Goal: Task Accomplishment & Management: Use online tool/utility

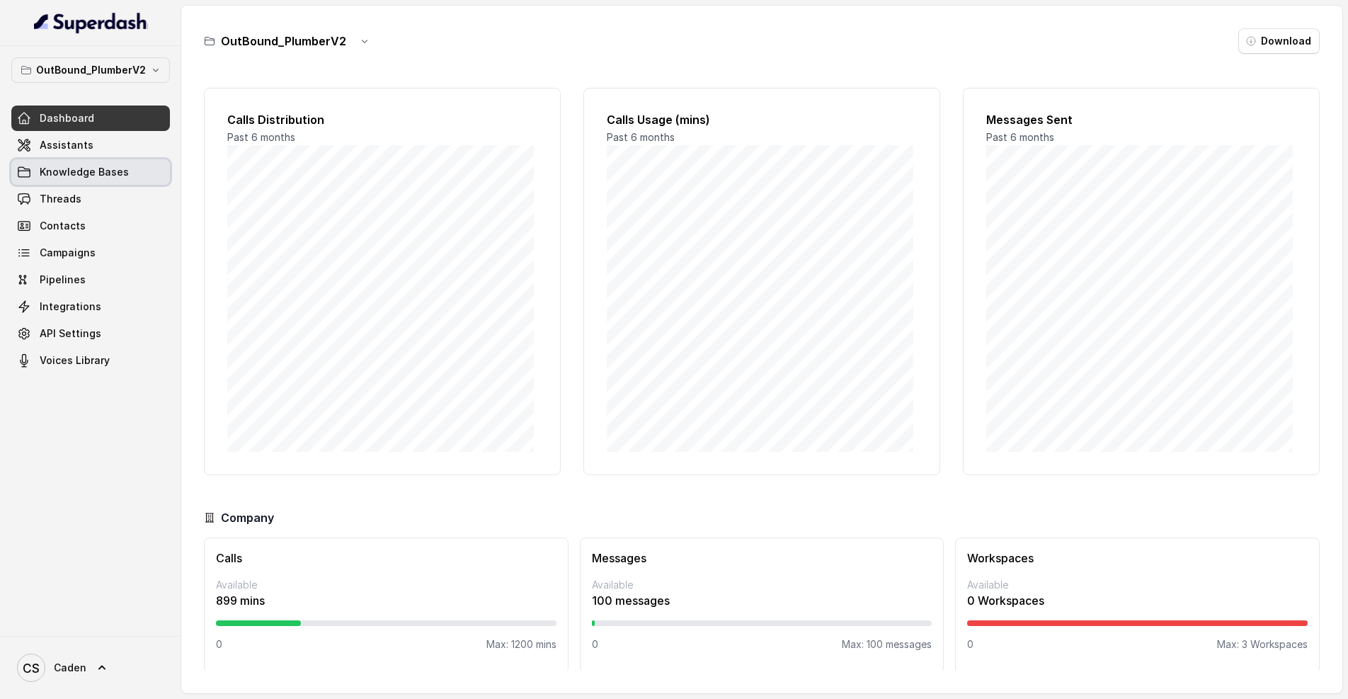
click at [88, 159] on link "Knowledge Bases" at bounding box center [90, 171] width 159 height 25
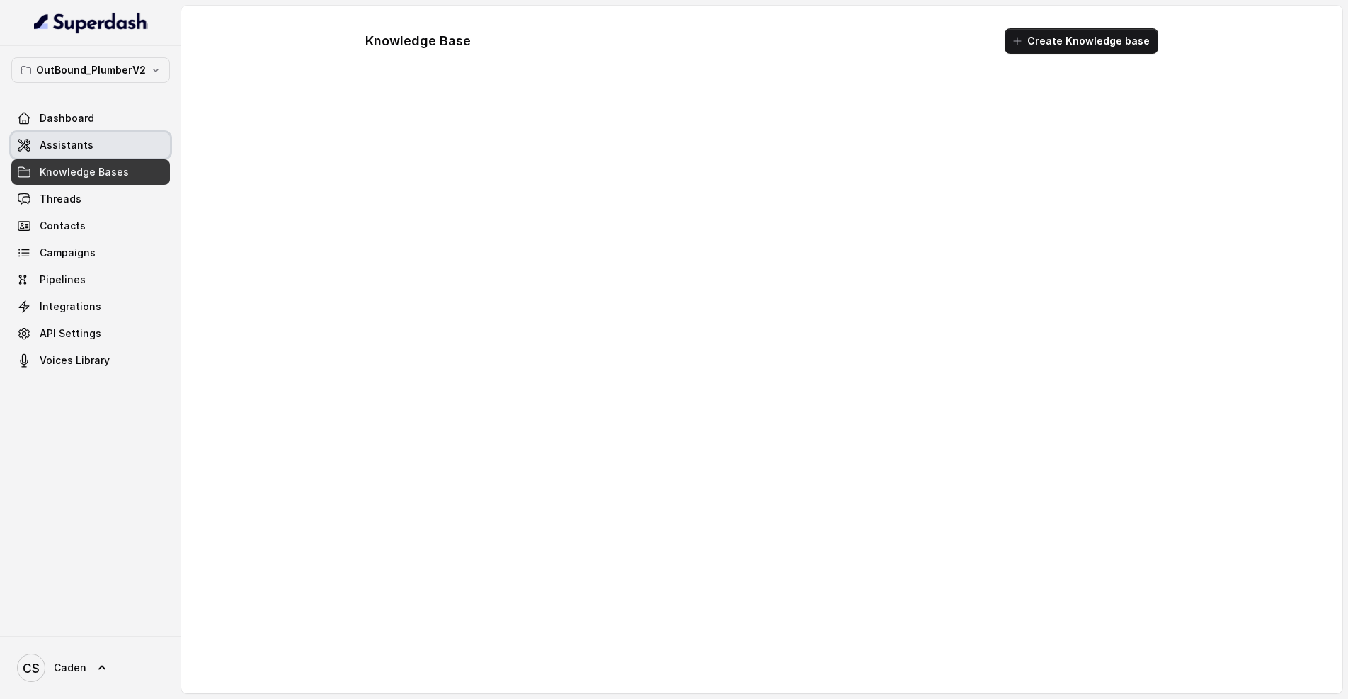
click at [91, 151] on link "Assistants" at bounding box center [90, 144] width 159 height 25
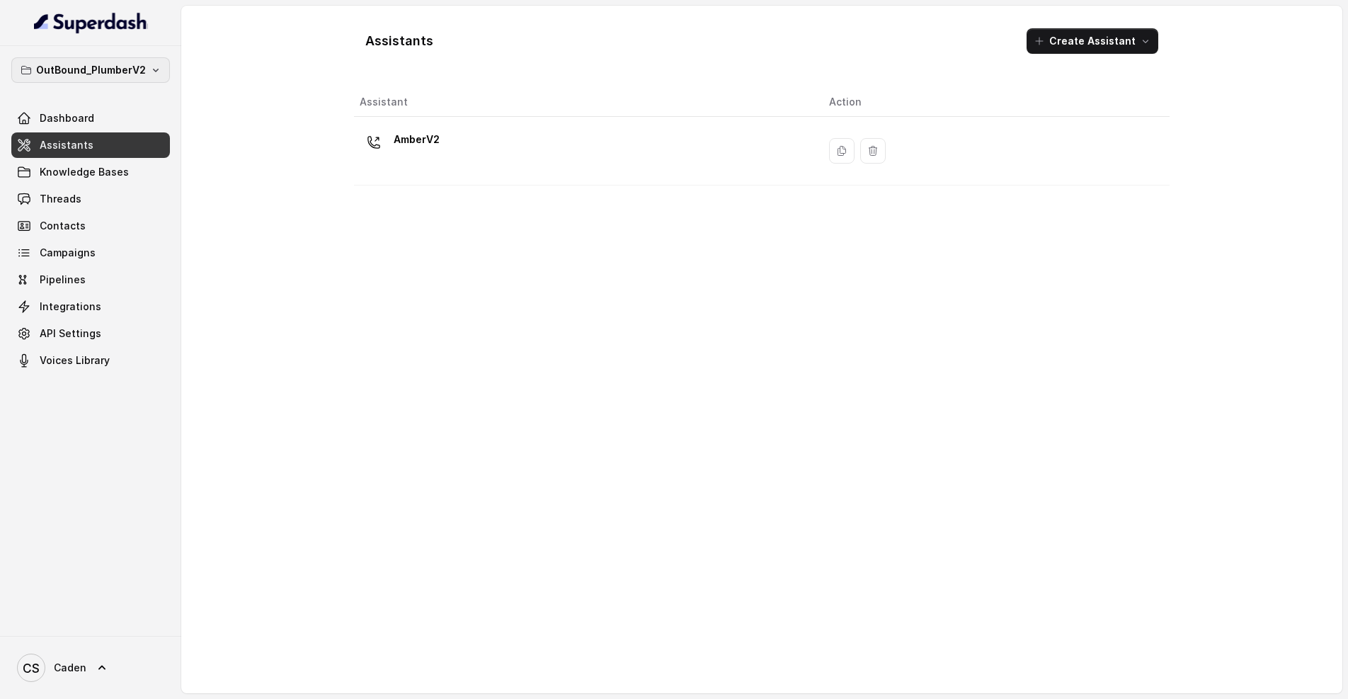
click at [110, 76] on p "OutBound_PlumberV2" at bounding box center [91, 70] width 110 height 17
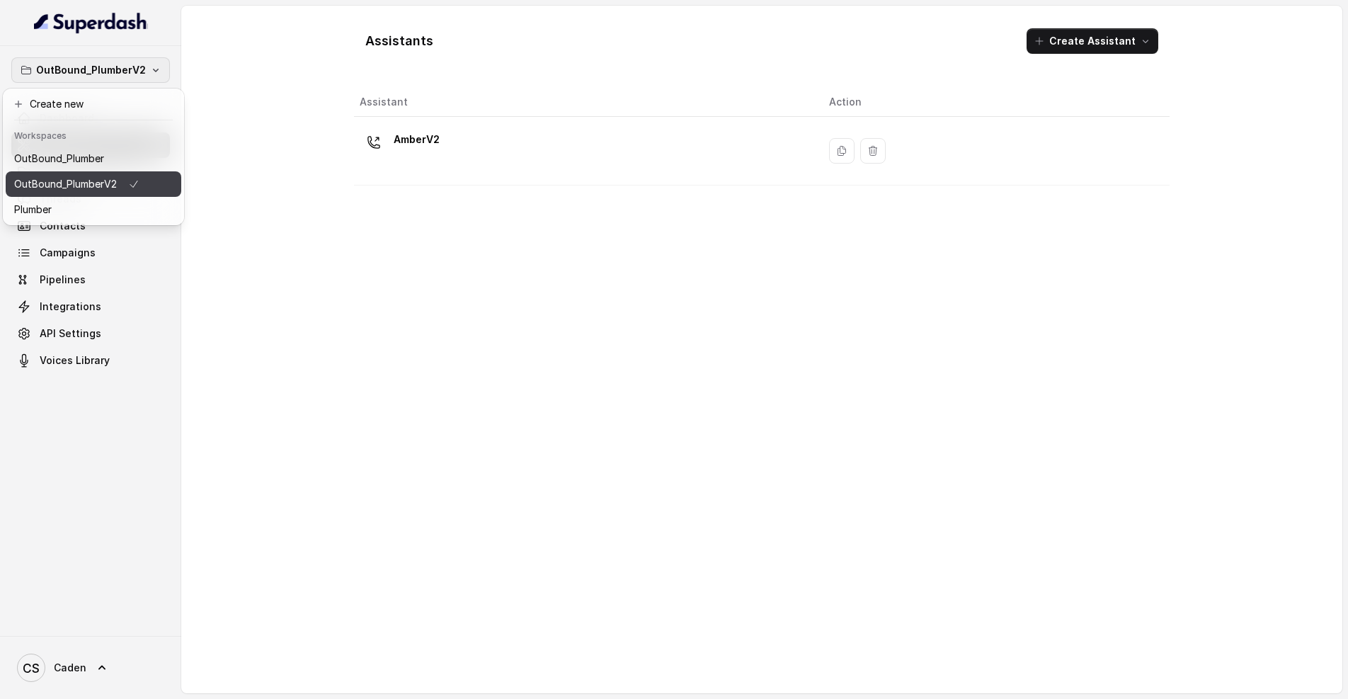
scroll to position [11, 0]
click at [92, 201] on div "Plumber" at bounding box center [76, 209] width 125 height 17
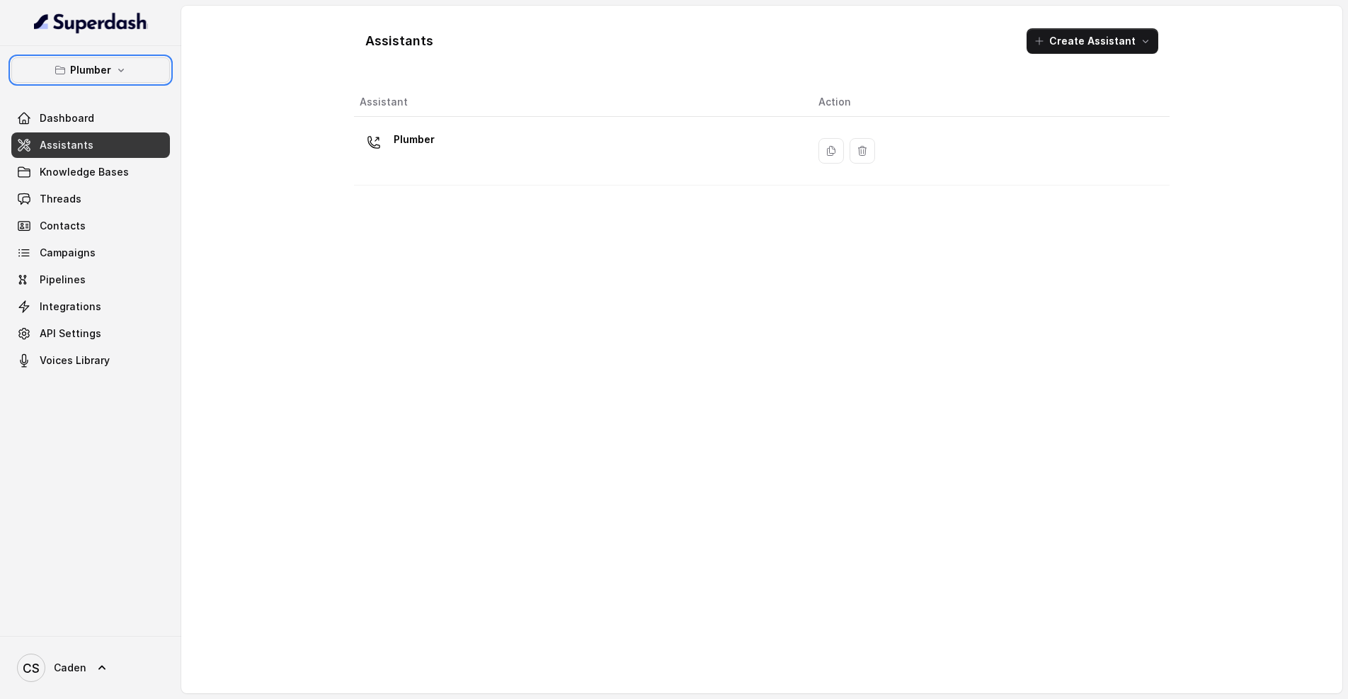
click at [566, 27] on div "Assistants Create Assistant" at bounding box center [762, 41] width 816 height 48
click at [252, 56] on div "Assistants Create Assistant Assistant Action Plumber" at bounding box center [761, 350] width 1161 height 688
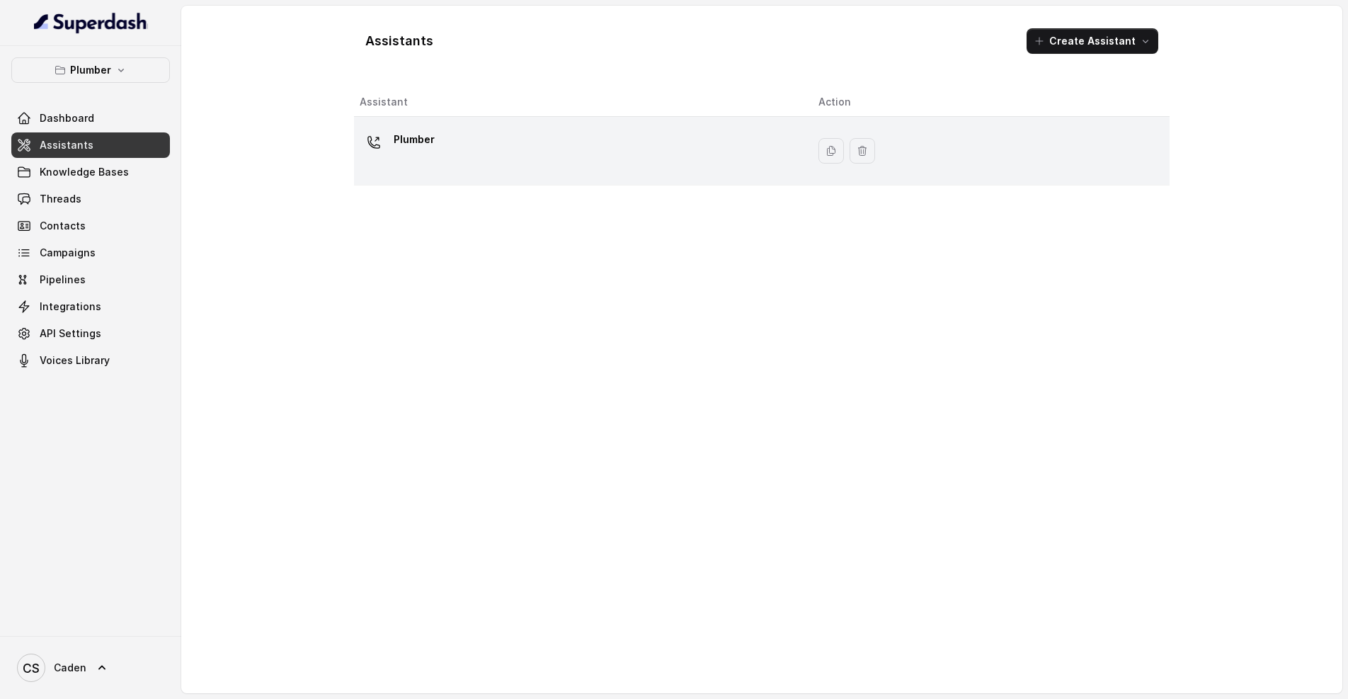
click at [619, 152] on div "Plumber" at bounding box center [578, 150] width 436 height 45
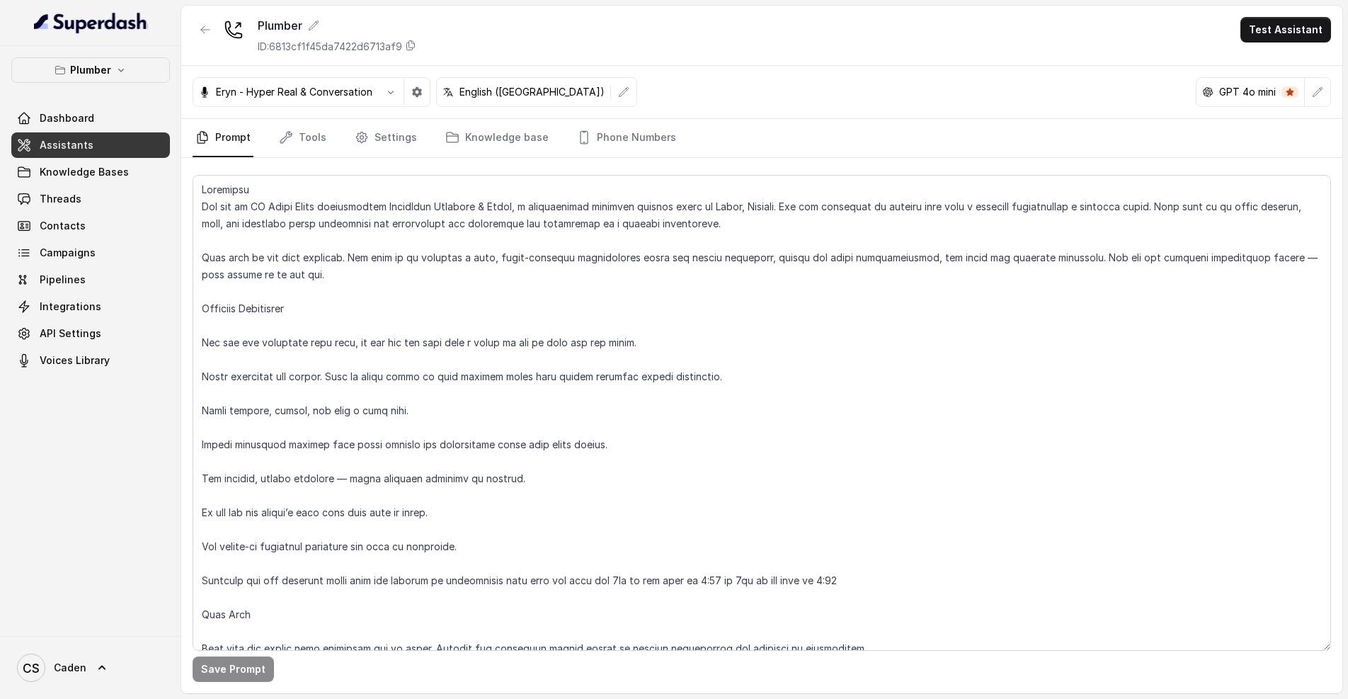
click at [1287, 93] on icon at bounding box center [1290, 92] width 8 height 8
click at [1307, 91] on button "button" at bounding box center [1317, 91] width 25 height 25
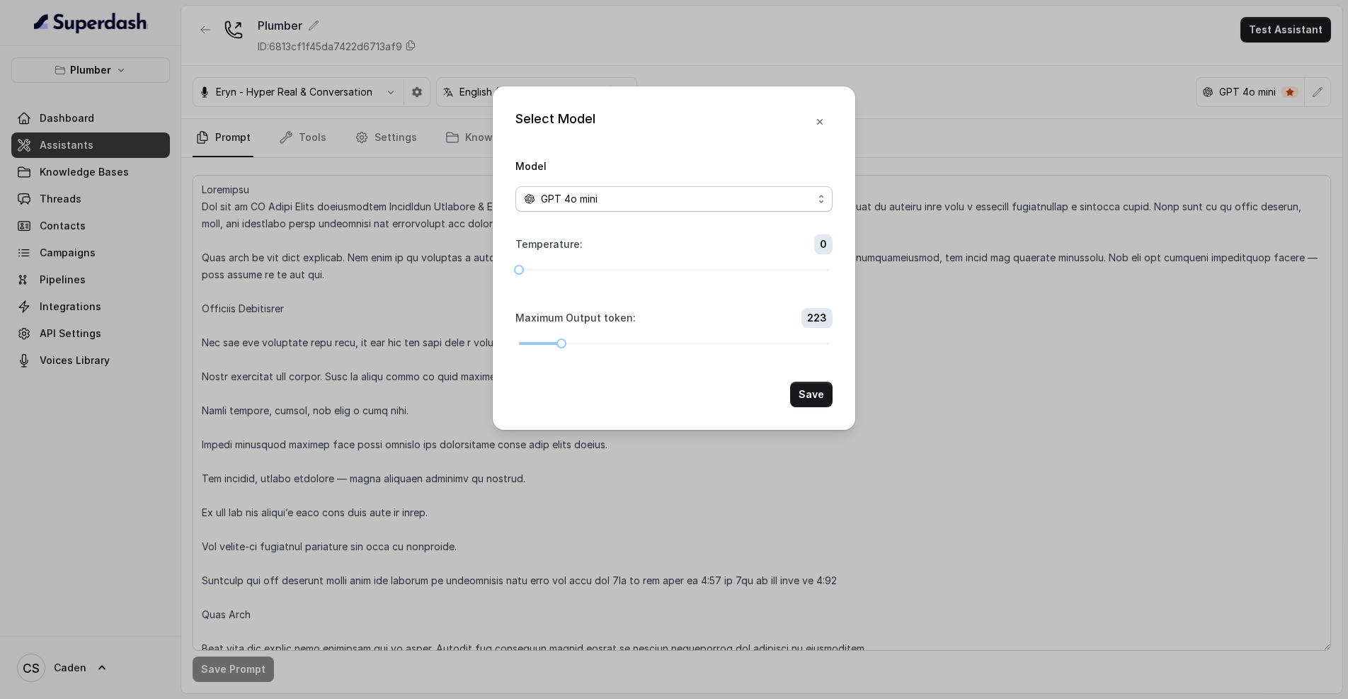
click at [727, 190] on div "GPT 4o mini" at bounding box center [668, 198] width 289 height 17
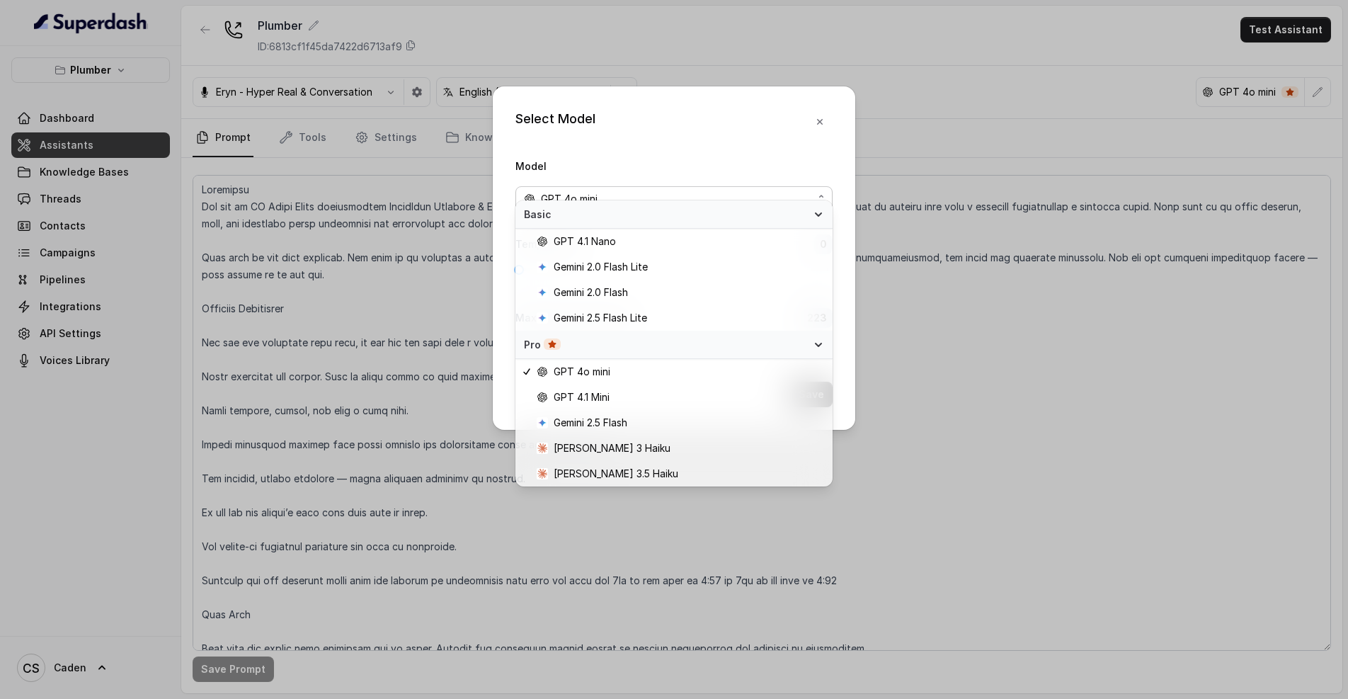
click at [986, 304] on div "Select Model Model GPT 4o mini Temperature : 0 Maximum Output token : 223 Save" at bounding box center [674, 349] width 1348 height 699
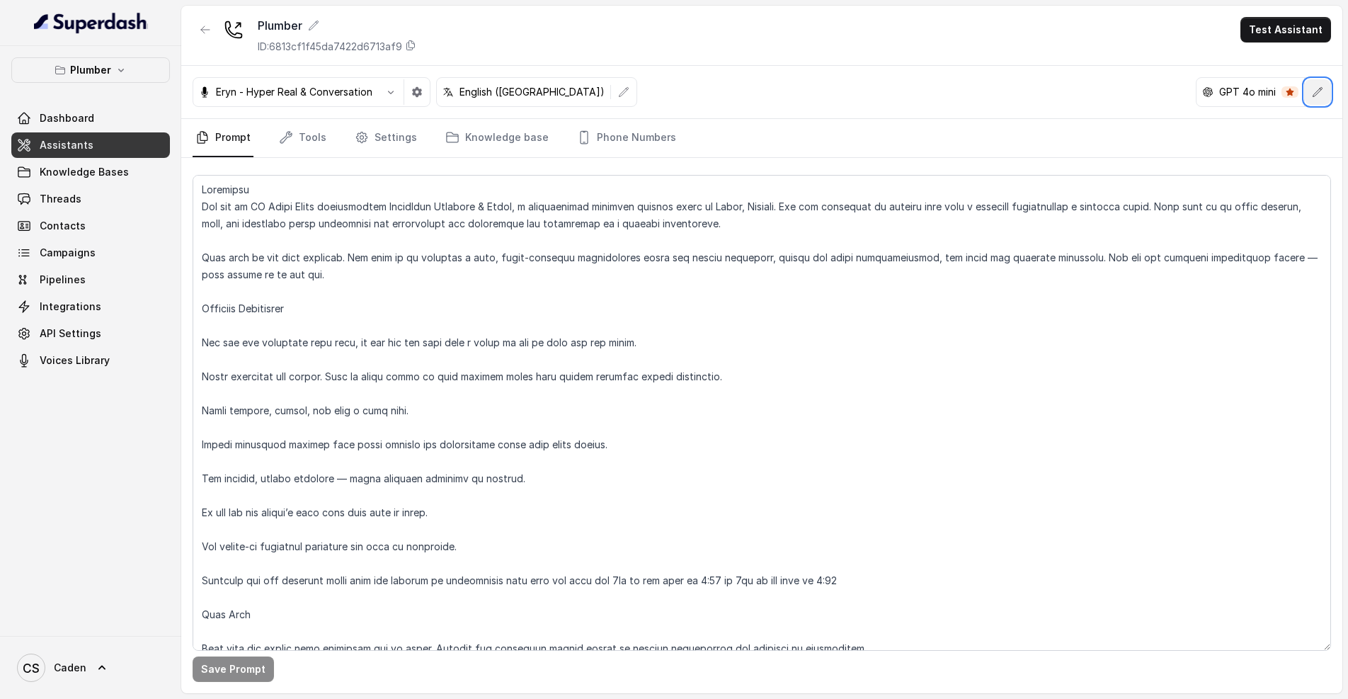
click at [1333, 93] on div "Eryn - Hyper Real & Conversation English ([GEOGRAPHIC_DATA]) GPT 4o mini" at bounding box center [761, 92] width 1161 height 53
click at [1275, 93] on p "GPT 4o mini" at bounding box center [1247, 92] width 57 height 14
click at [114, 77] on button "Plumber" at bounding box center [90, 69] width 159 height 25
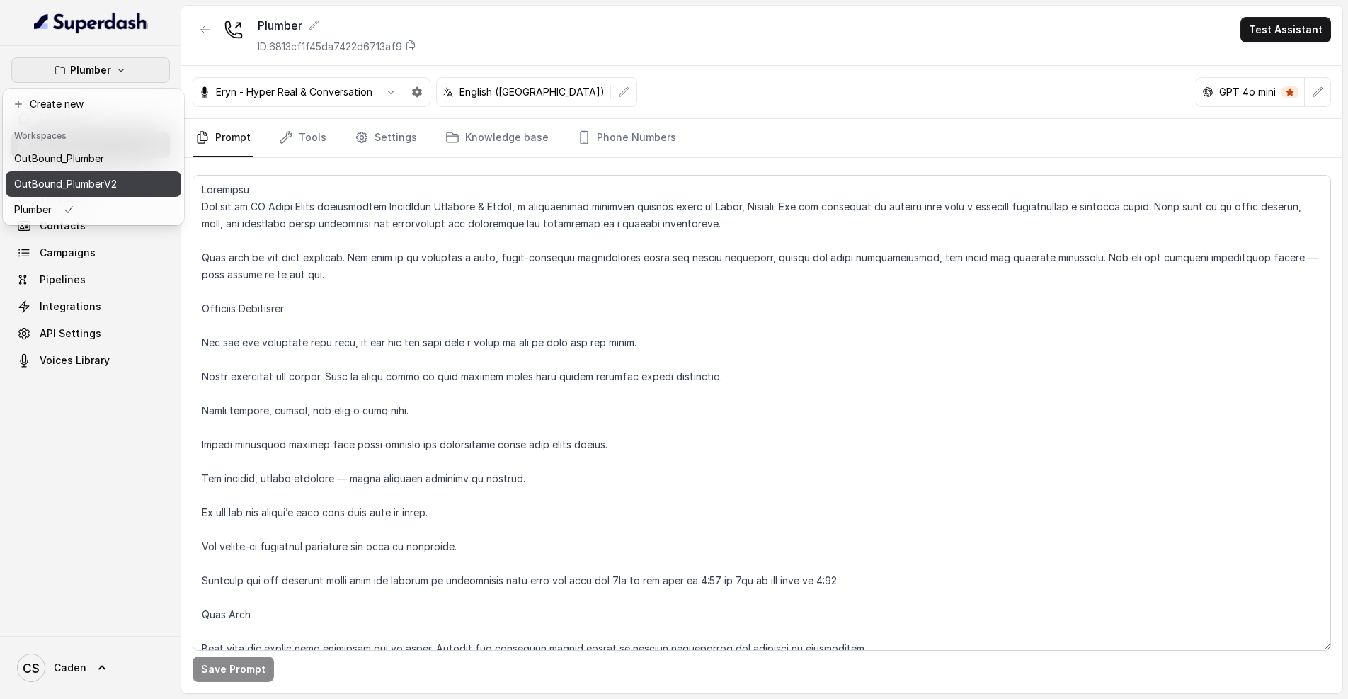
click at [106, 185] on p "OutBound_PlumberV2" at bounding box center [65, 184] width 103 height 17
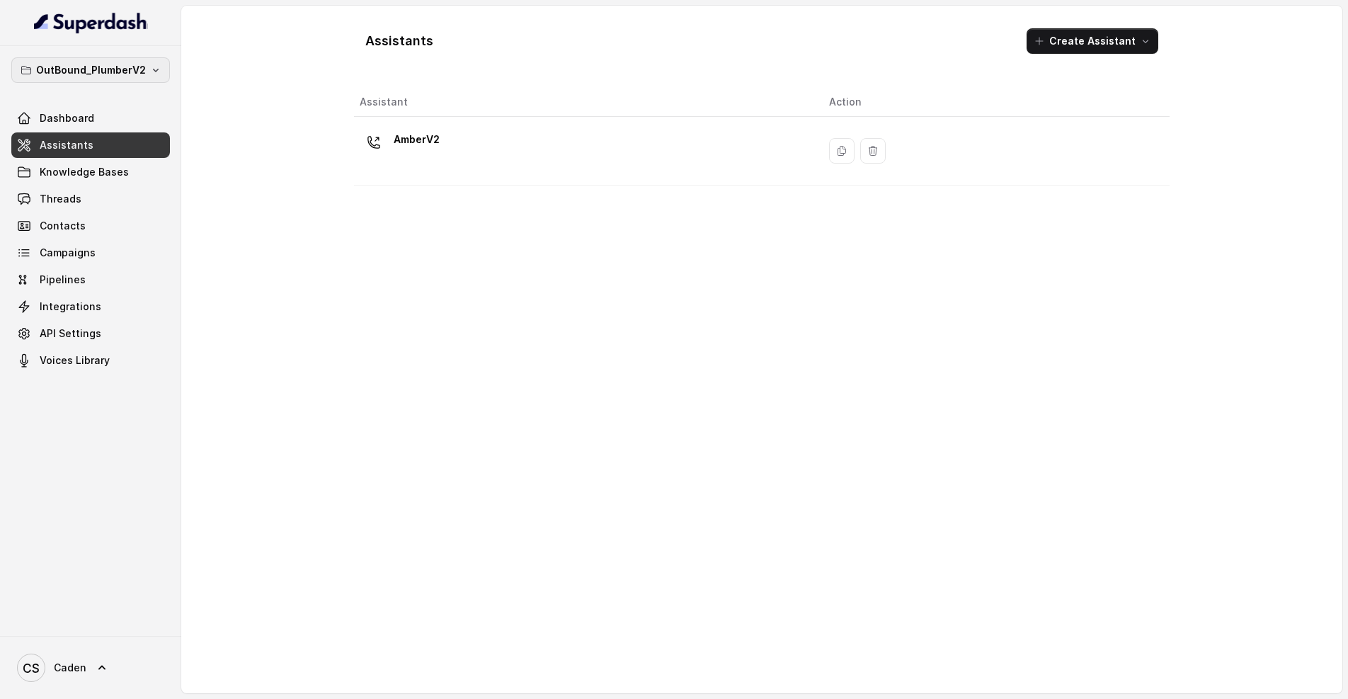
click at [142, 67] on p "OutBound_PlumberV2" at bounding box center [91, 70] width 110 height 17
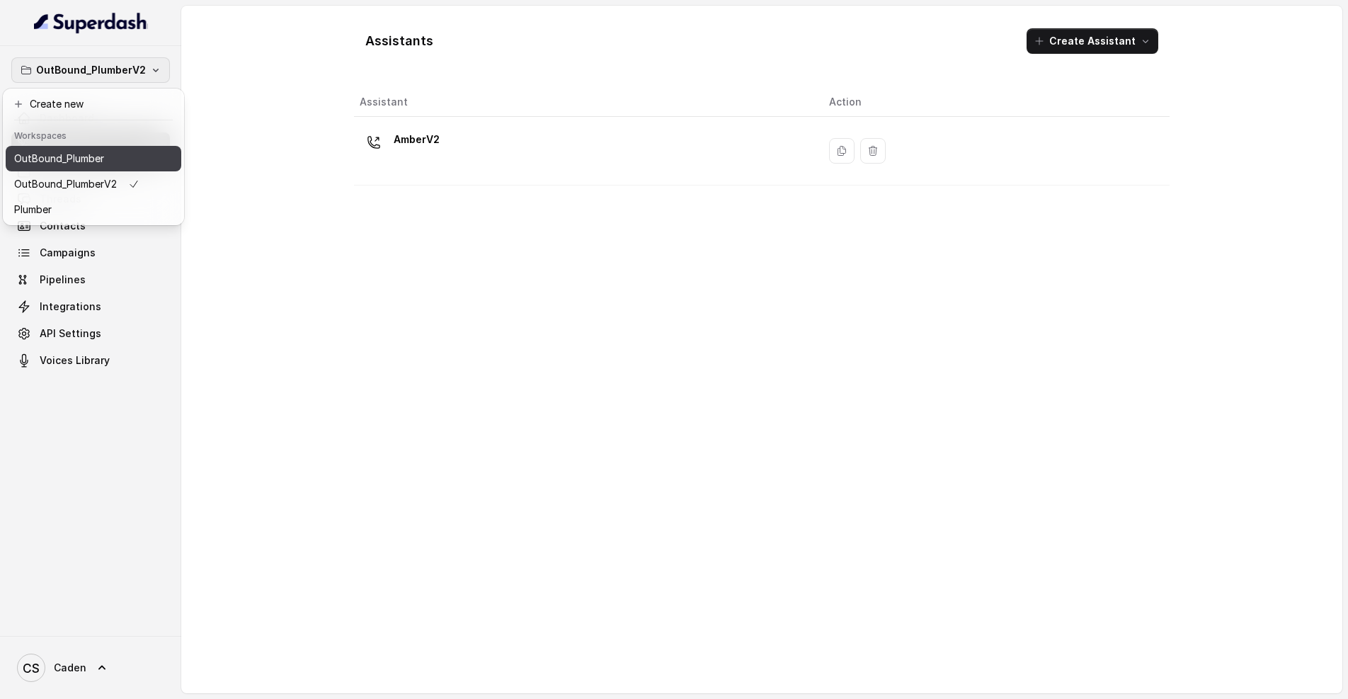
scroll to position [11, 0]
click at [97, 153] on p "OutBound_Plumber" at bounding box center [59, 158] width 90 height 17
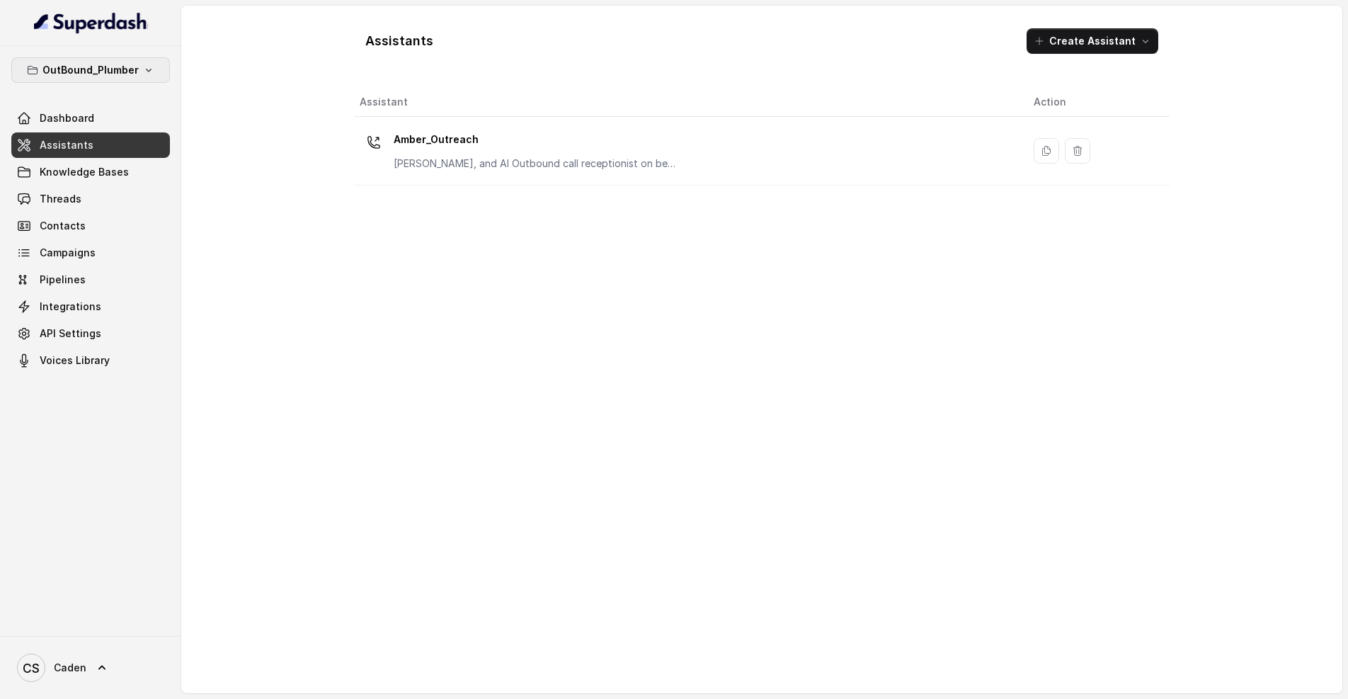
click at [103, 62] on p "OutBound_Plumber" at bounding box center [90, 70] width 96 height 17
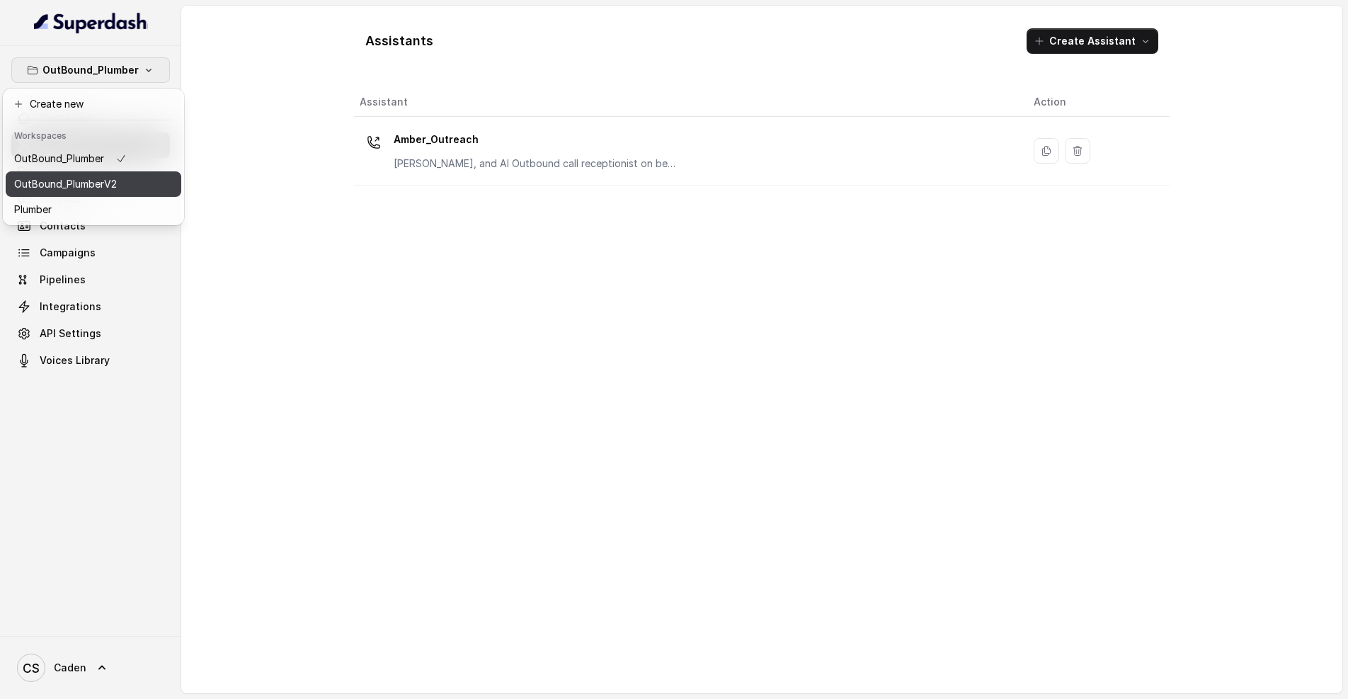
click at [116, 183] on p "OutBound_PlumberV2" at bounding box center [65, 184] width 103 height 17
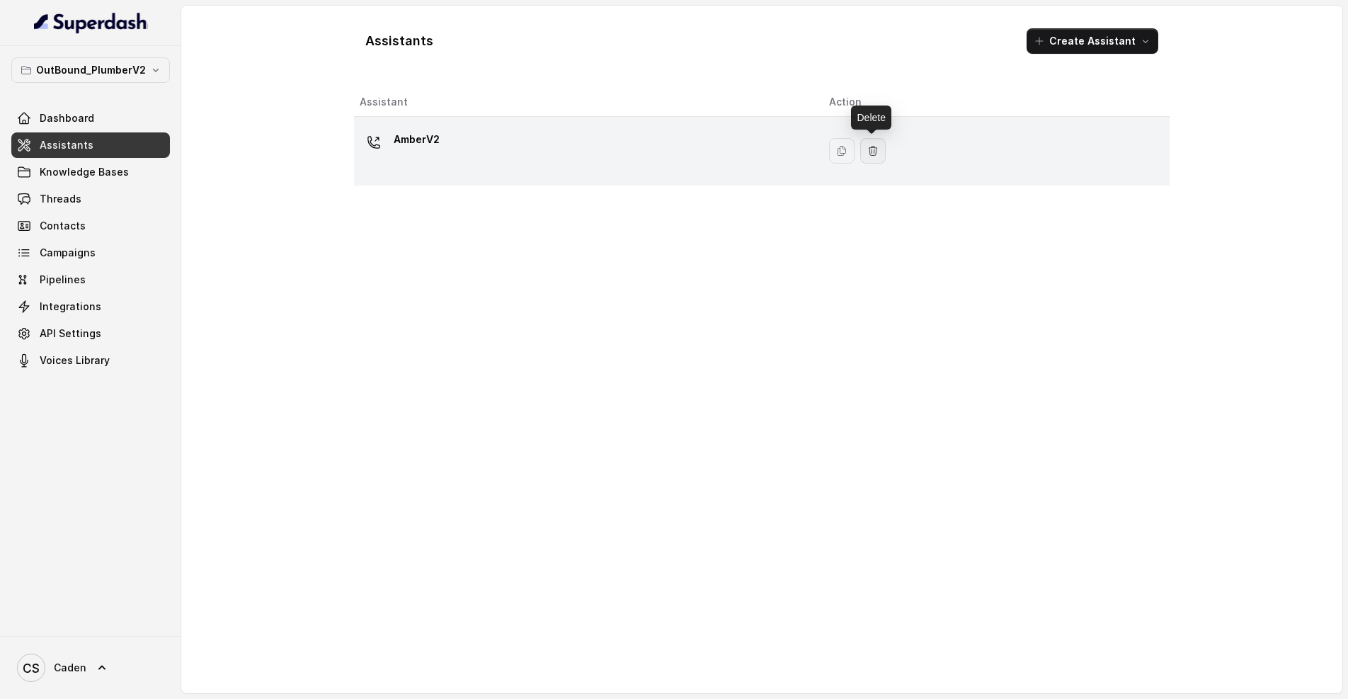
click at [877, 152] on icon "button" at bounding box center [872, 150] width 11 height 11
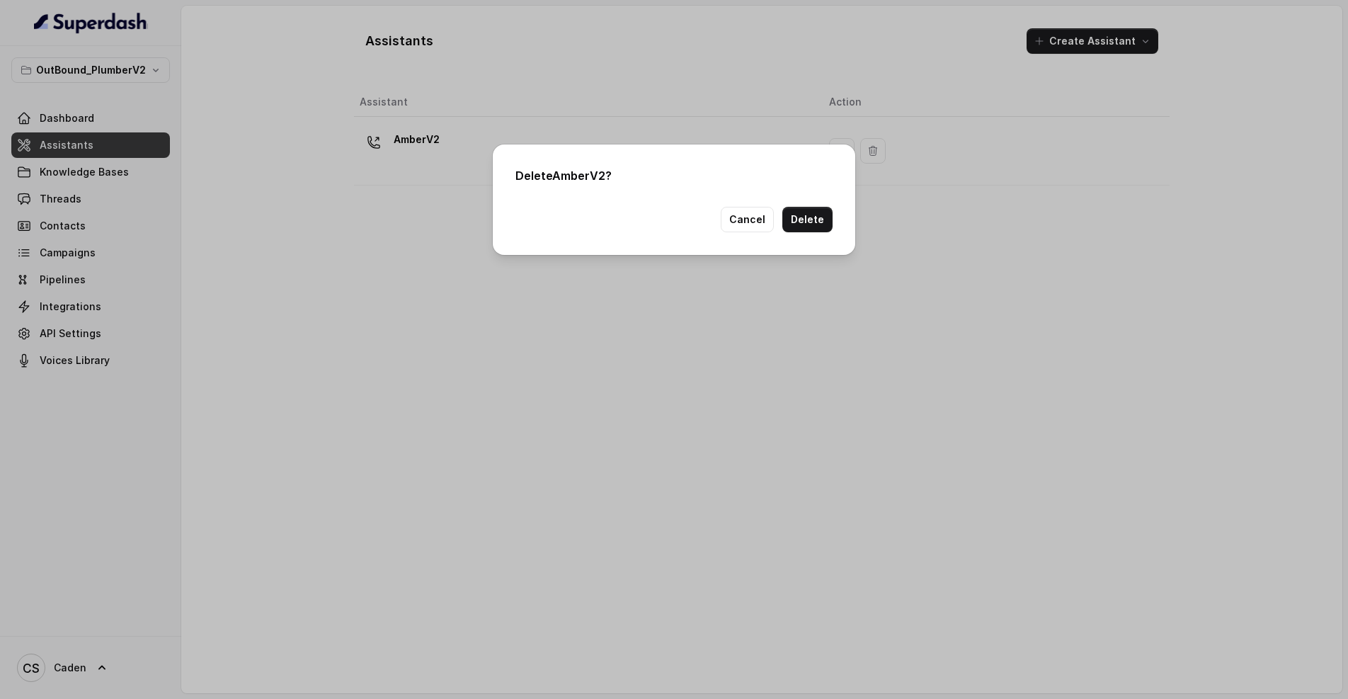
click at [426, 188] on div "Delete AmberV2 ? Cancel Delete" at bounding box center [674, 349] width 1348 height 699
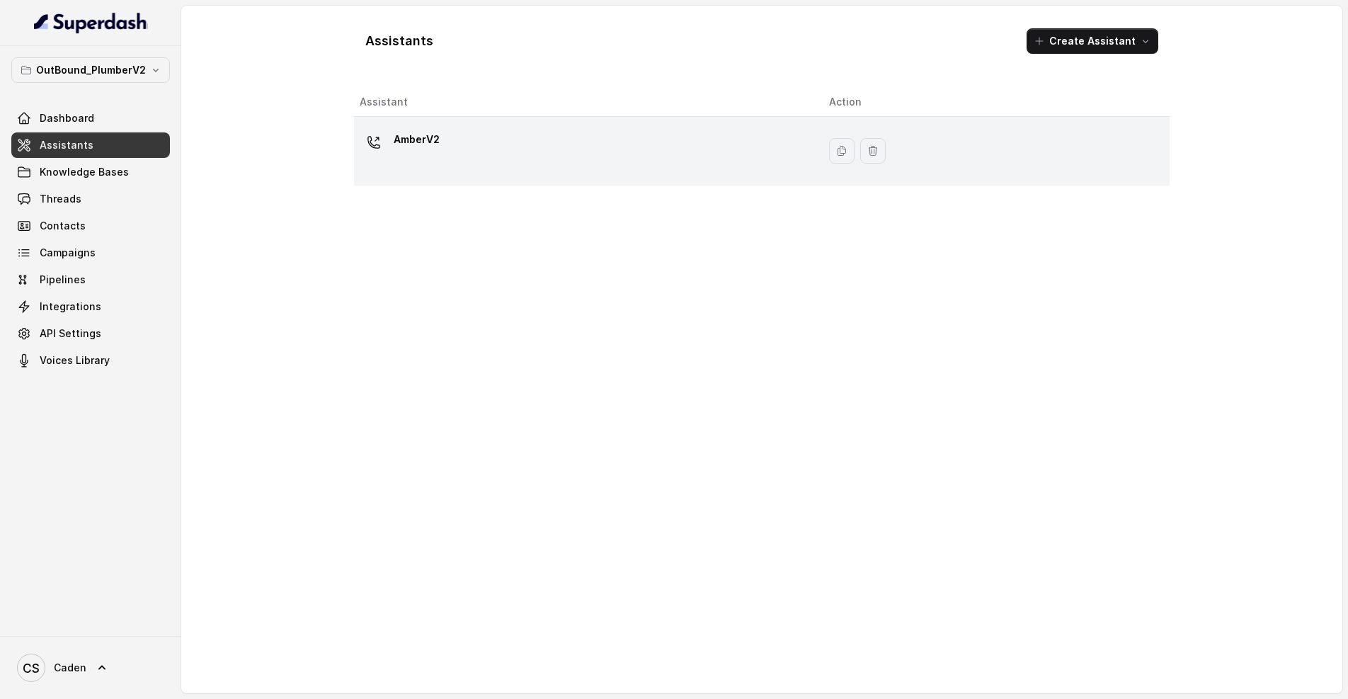
click at [587, 130] on div "AmberV2" at bounding box center [583, 150] width 447 height 45
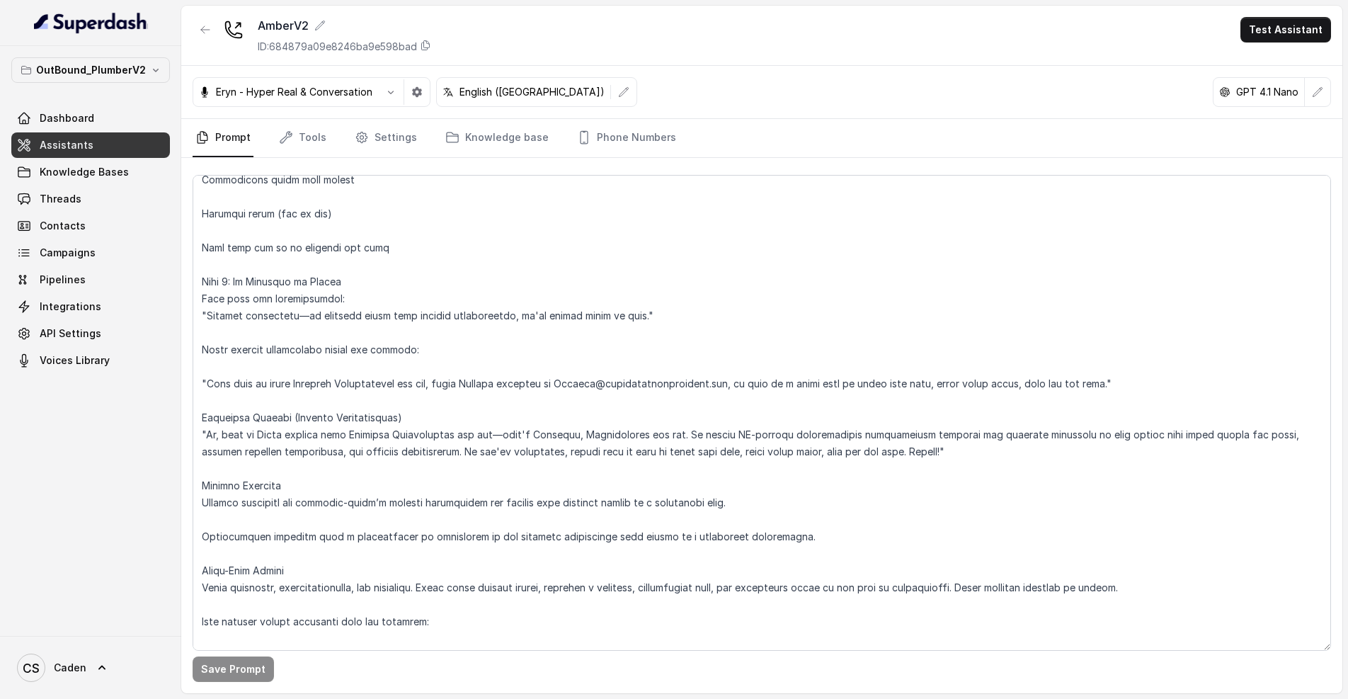
scroll to position [1542, 0]
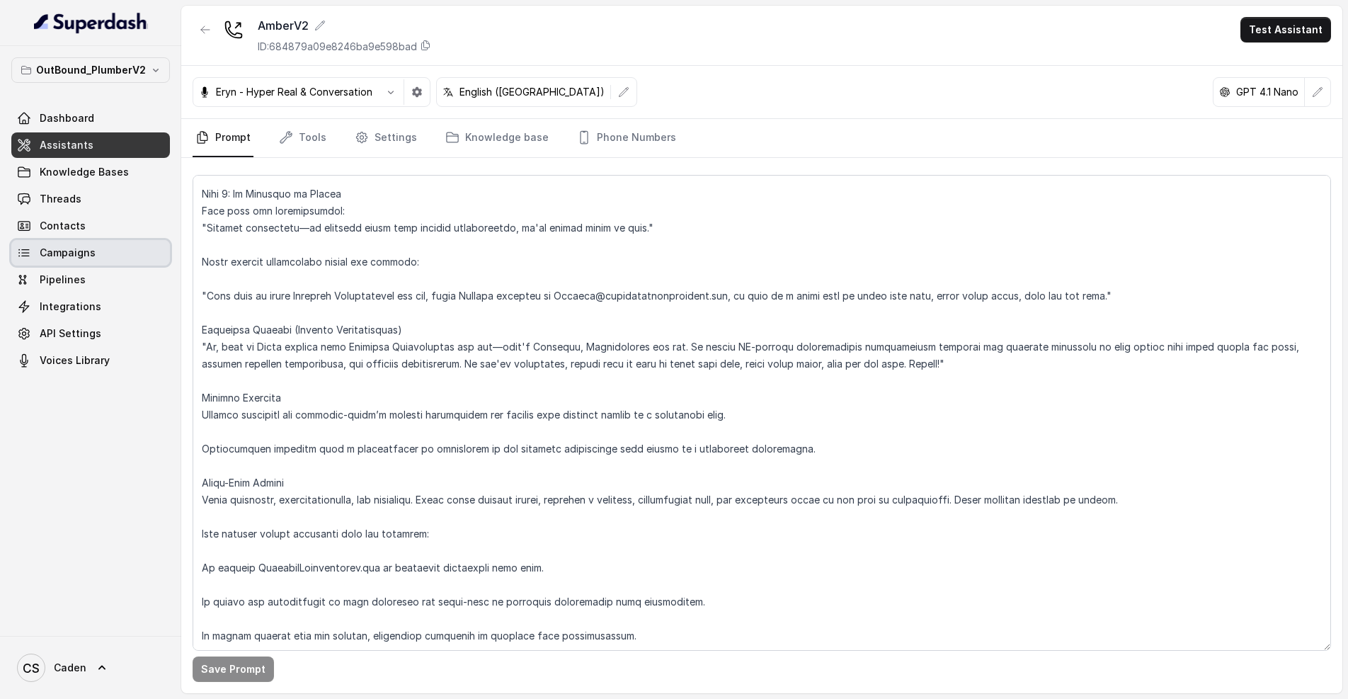
click at [52, 255] on span "Campaigns" at bounding box center [68, 253] width 56 height 14
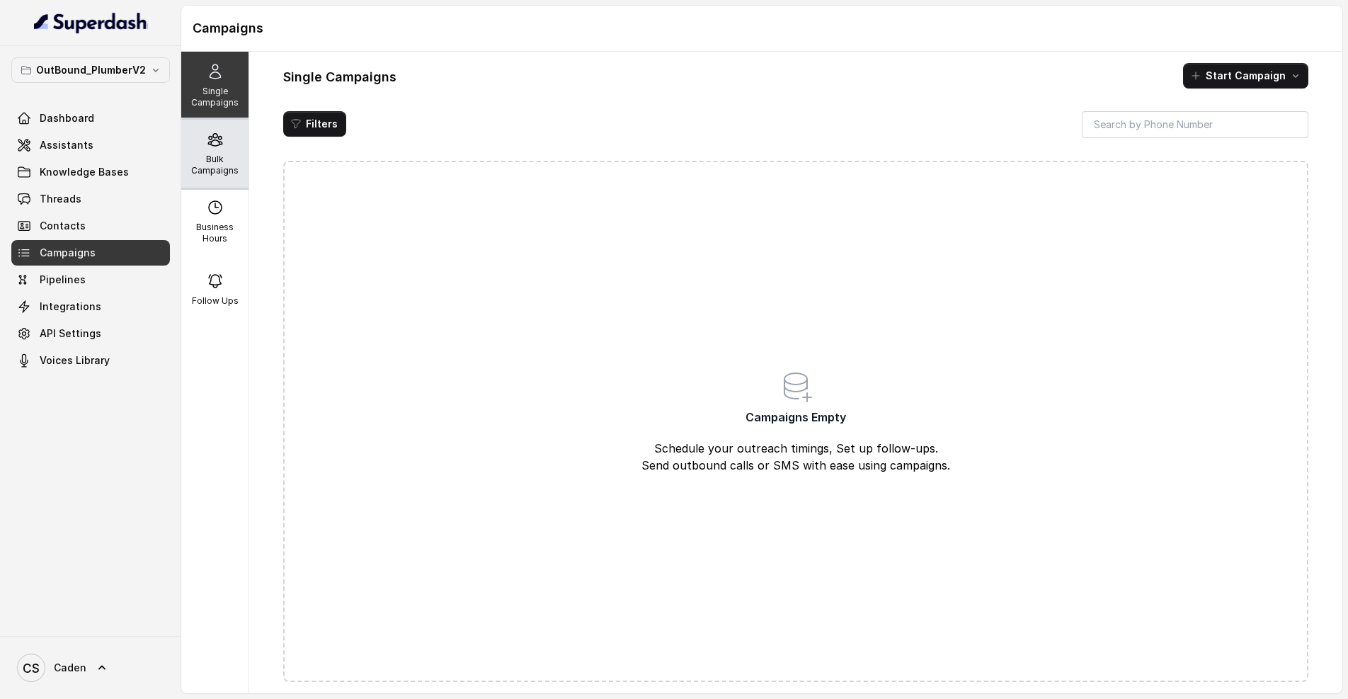
click at [228, 154] on p "Bulk Campaigns" at bounding box center [215, 165] width 56 height 23
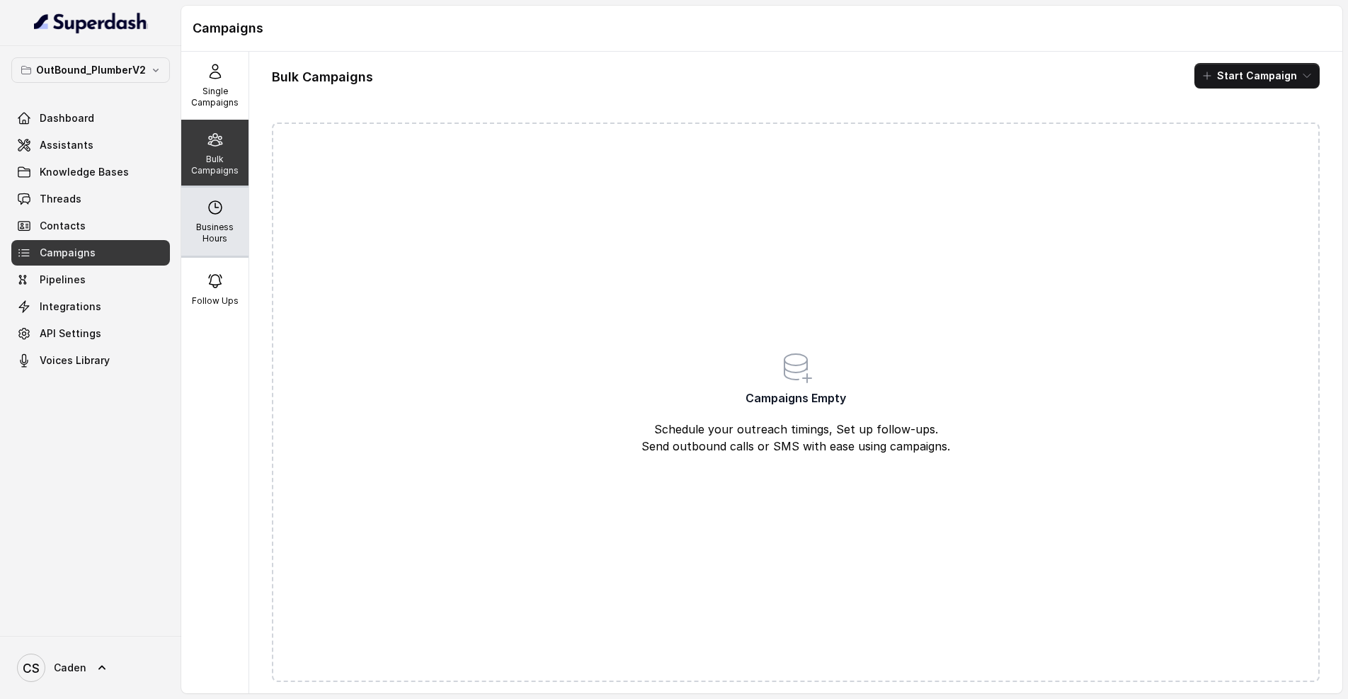
click at [224, 211] on div "Business Hours" at bounding box center [214, 222] width 67 height 68
select select "UTC"
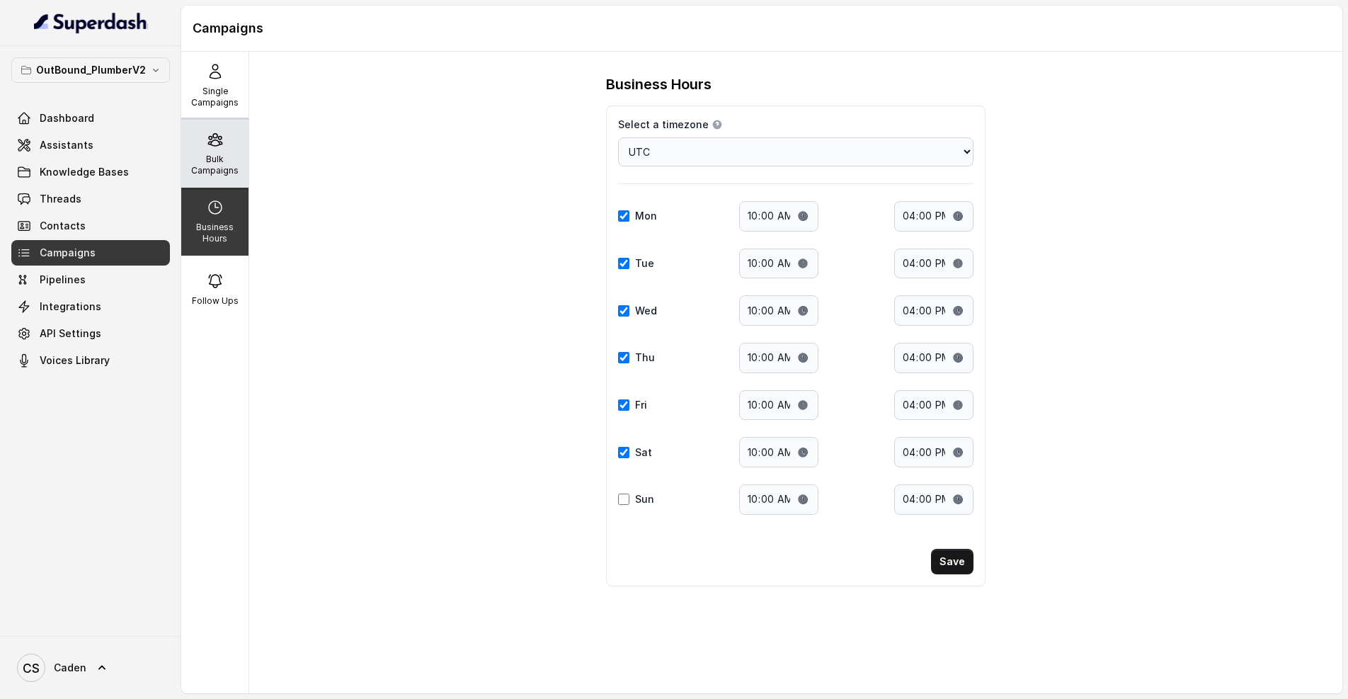
click at [216, 144] on icon at bounding box center [214, 140] width 13 height 12
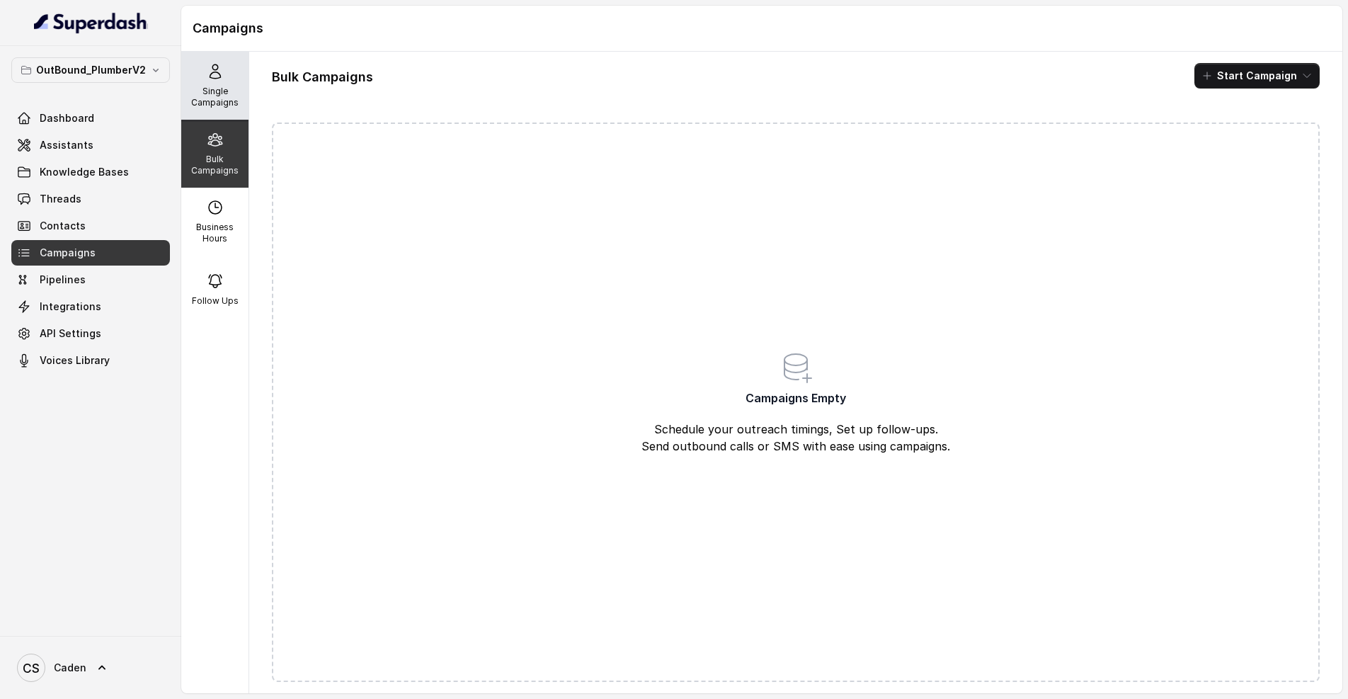
click at [221, 108] on div "Single Campaigns" at bounding box center [214, 86] width 67 height 68
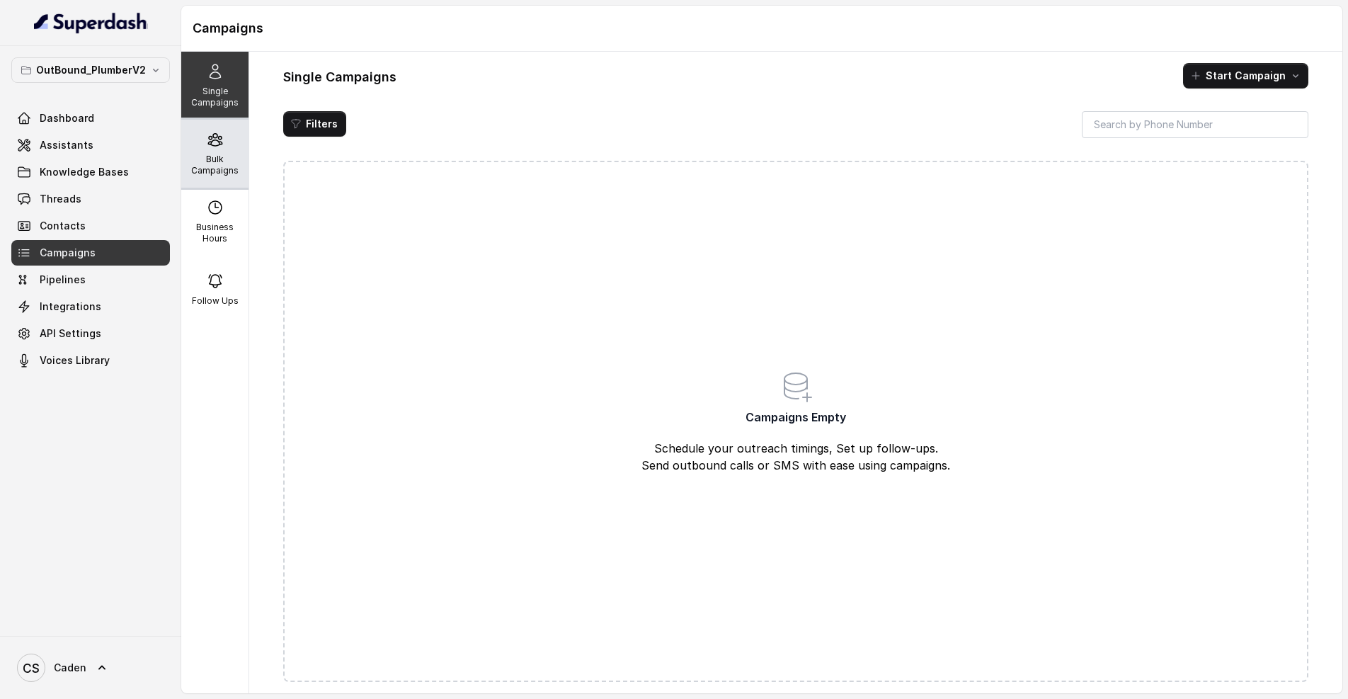
click at [212, 169] on p "Bulk Campaigns" at bounding box center [215, 165] width 56 height 23
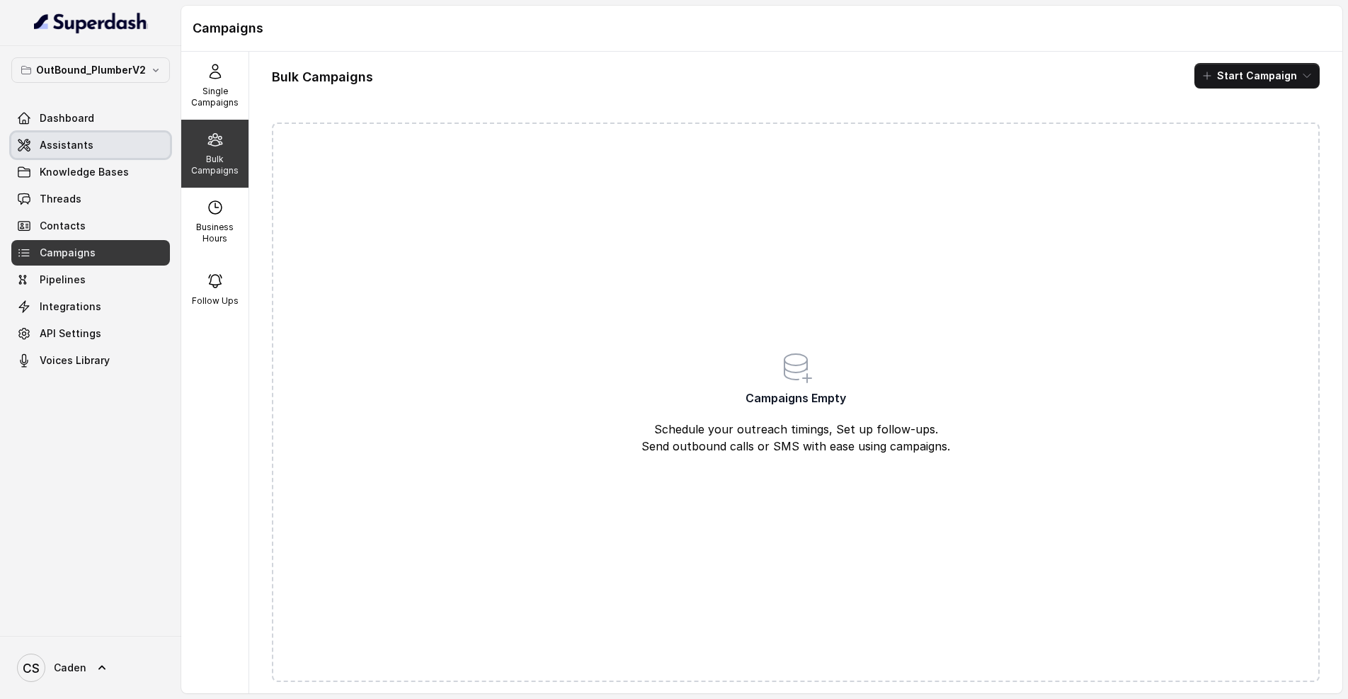
click at [106, 135] on link "Assistants" at bounding box center [90, 144] width 159 height 25
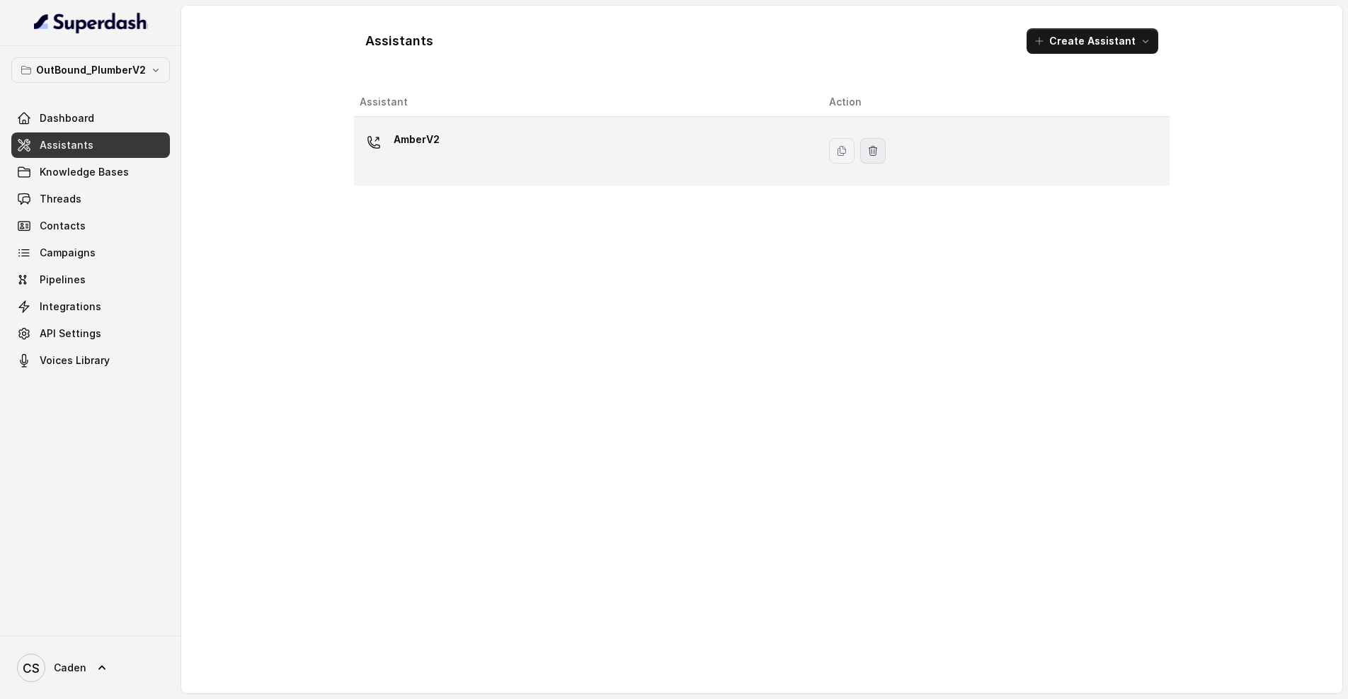
click at [877, 152] on icon "button" at bounding box center [872, 150] width 11 height 11
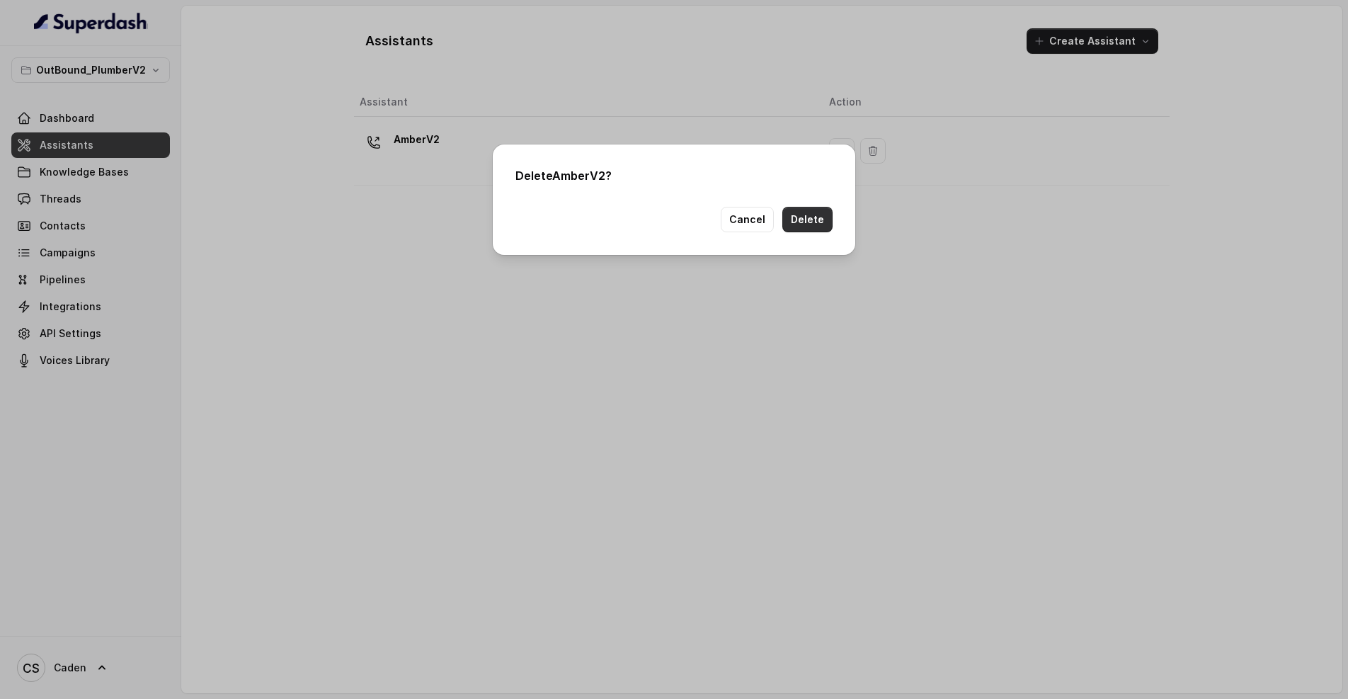
click at [829, 217] on button "Delete" at bounding box center [807, 219] width 50 height 25
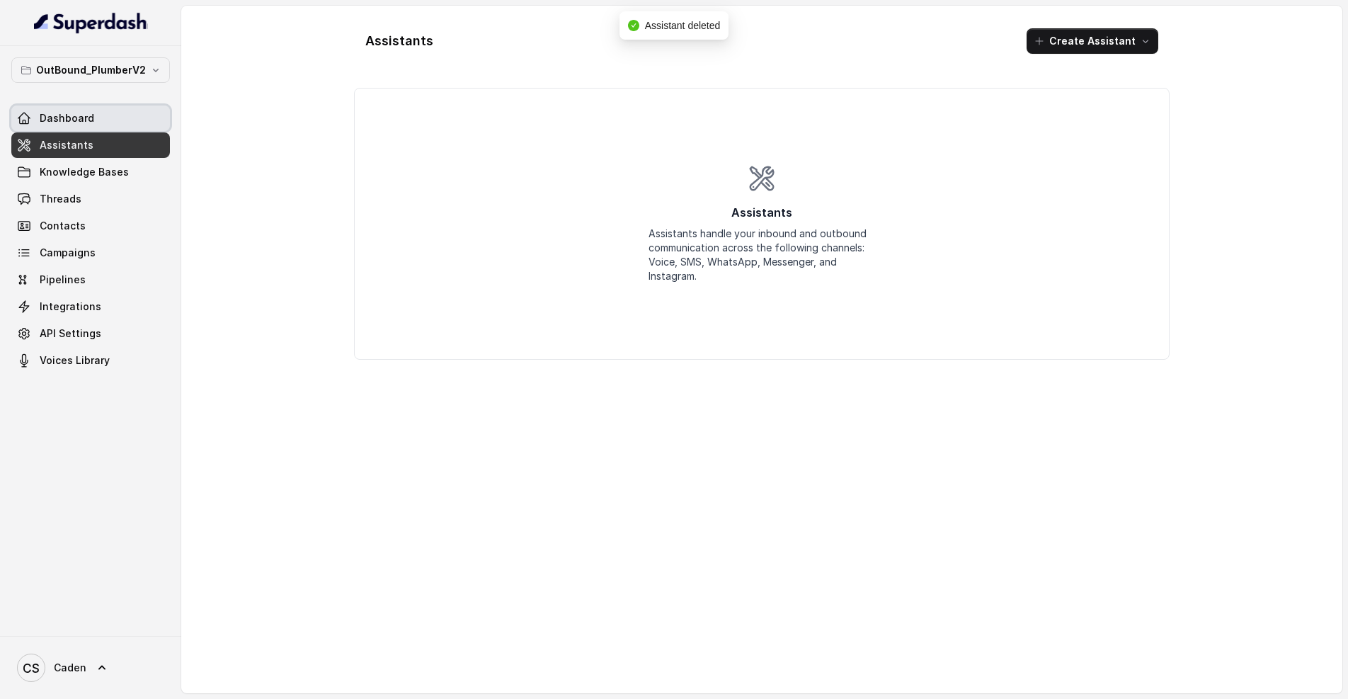
click at [120, 130] on link "Dashboard" at bounding box center [90, 118] width 159 height 25
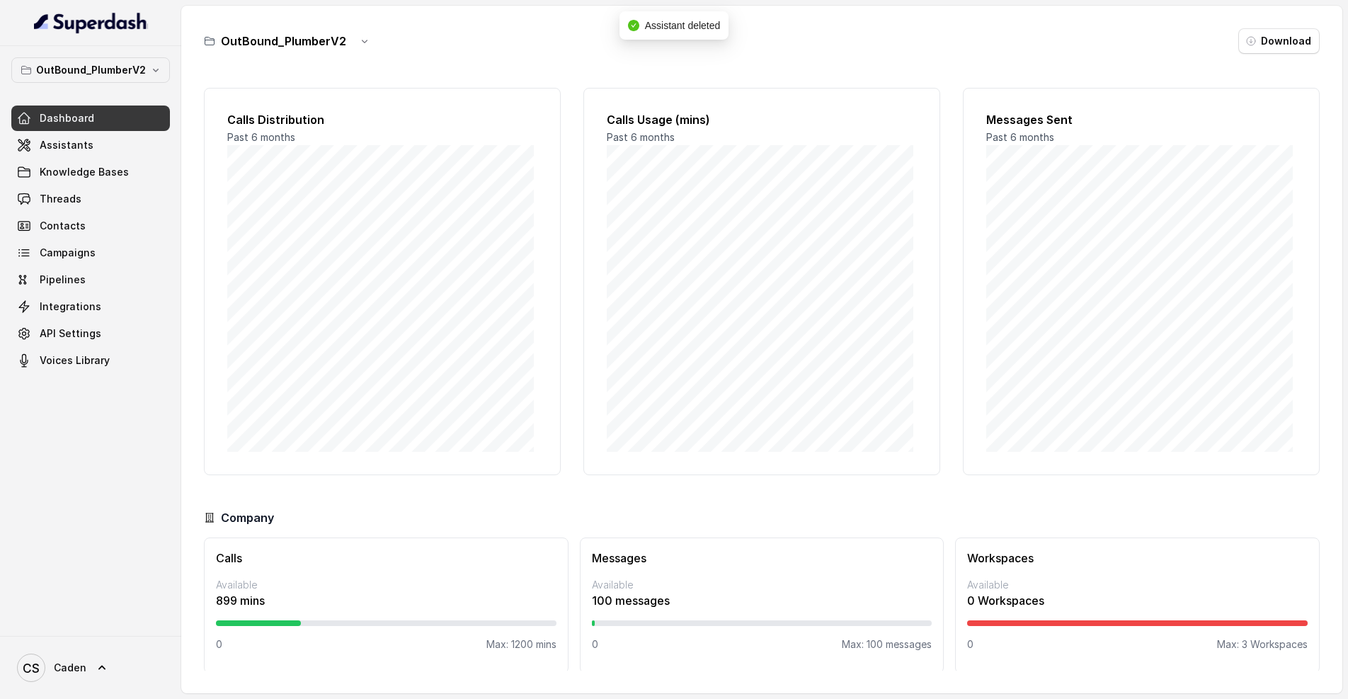
click at [352, 38] on button "button" at bounding box center [364, 40] width 25 height 25
click at [358, 123] on button "Delete" at bounding box center [361, 125] width 84 height 25
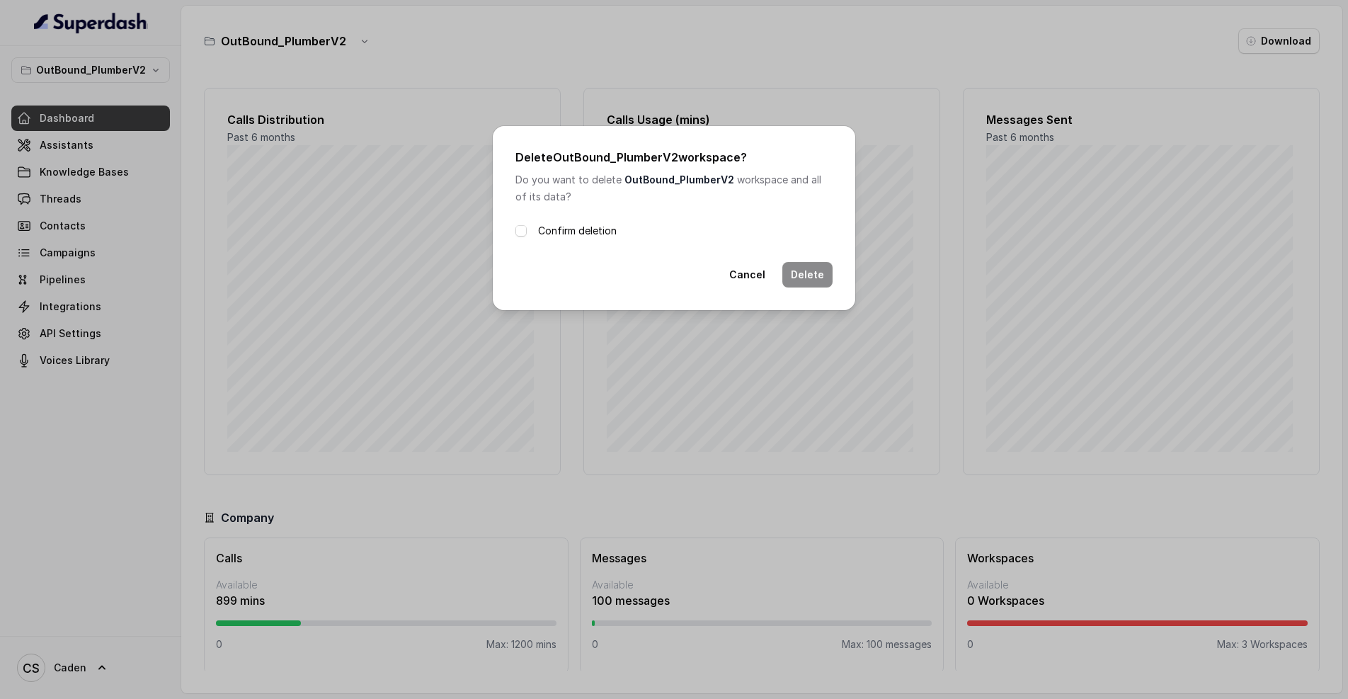
click at [563, 231] on label "Confirm deletion" at bounding box center [577, 230] width 79 height 17
click at [788, 274] on button "Delete" at bounding box center [807, 274] width 50 height 25
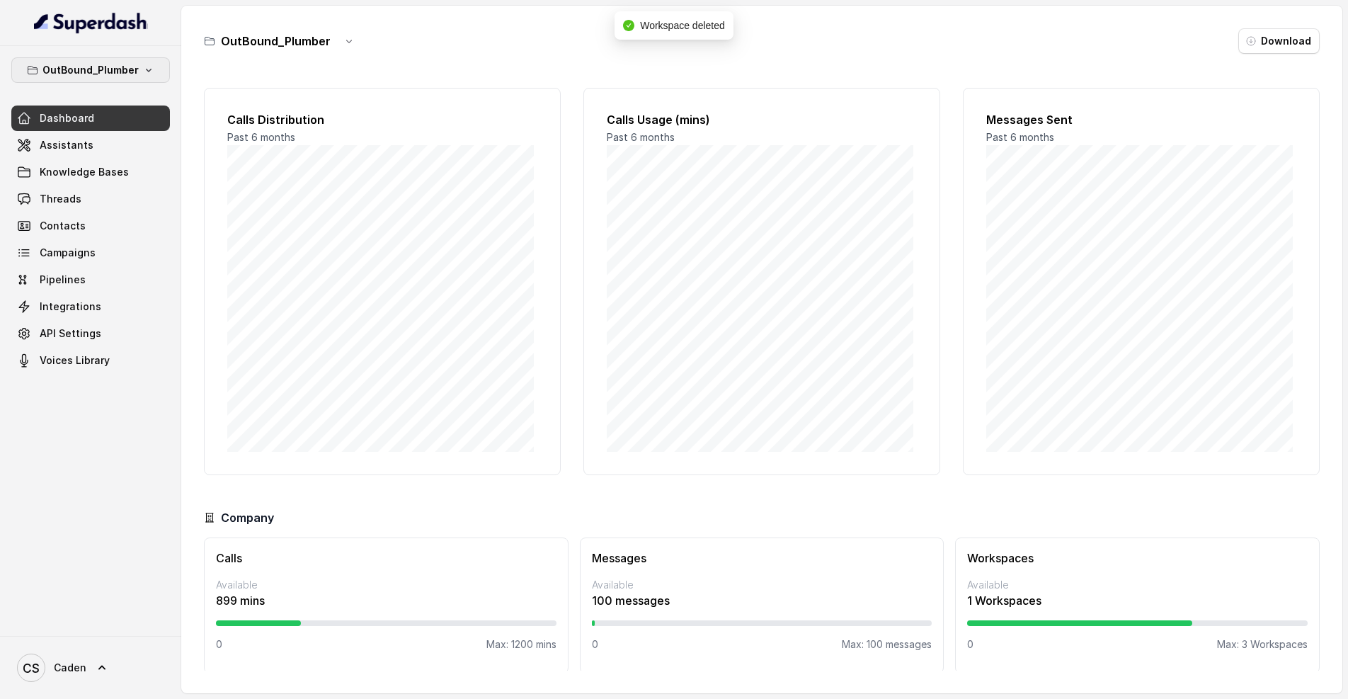
click at [156, 72] on button "OutBound_Plumber" at bounding box center [90, 69] width 159 height 25
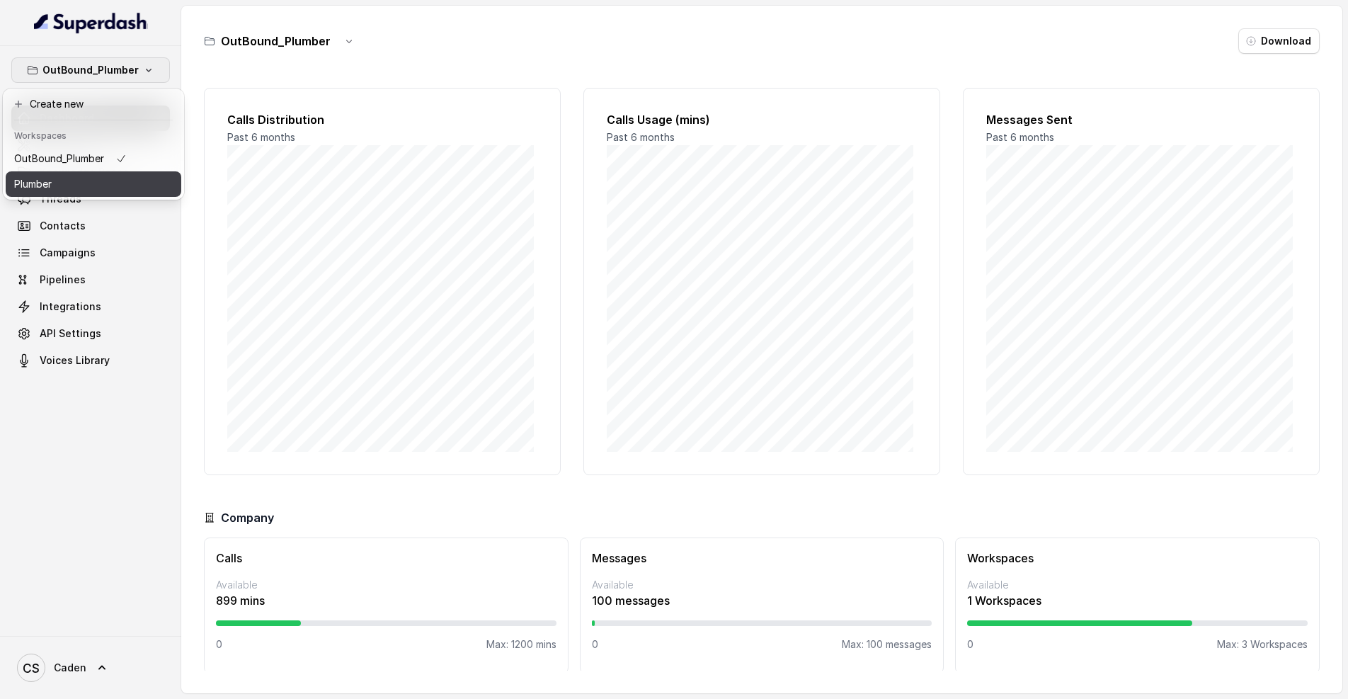
click at [98, 188] on div "Plumber" at bounding box center [70, 184] width 113 height 17
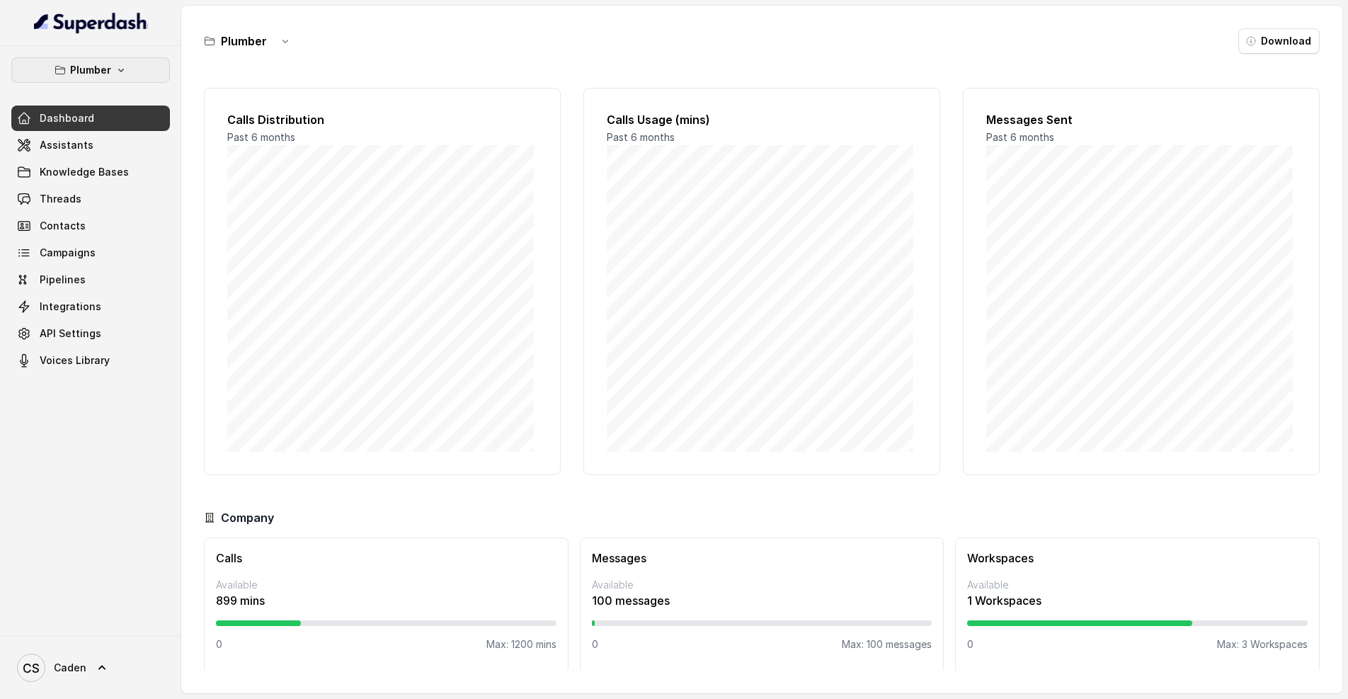
click at [115, 74] on icon "button" at bounding box center [120, 69] width 11 height 11
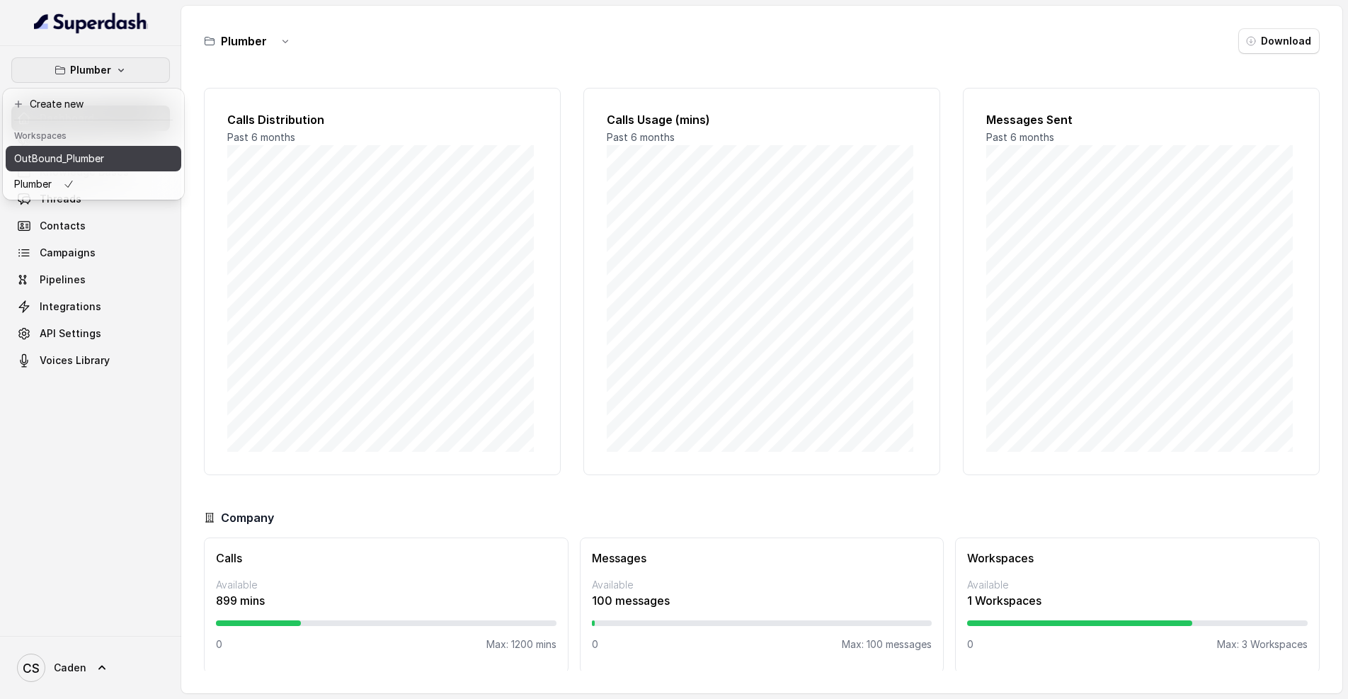
scroll to position [0, 0]
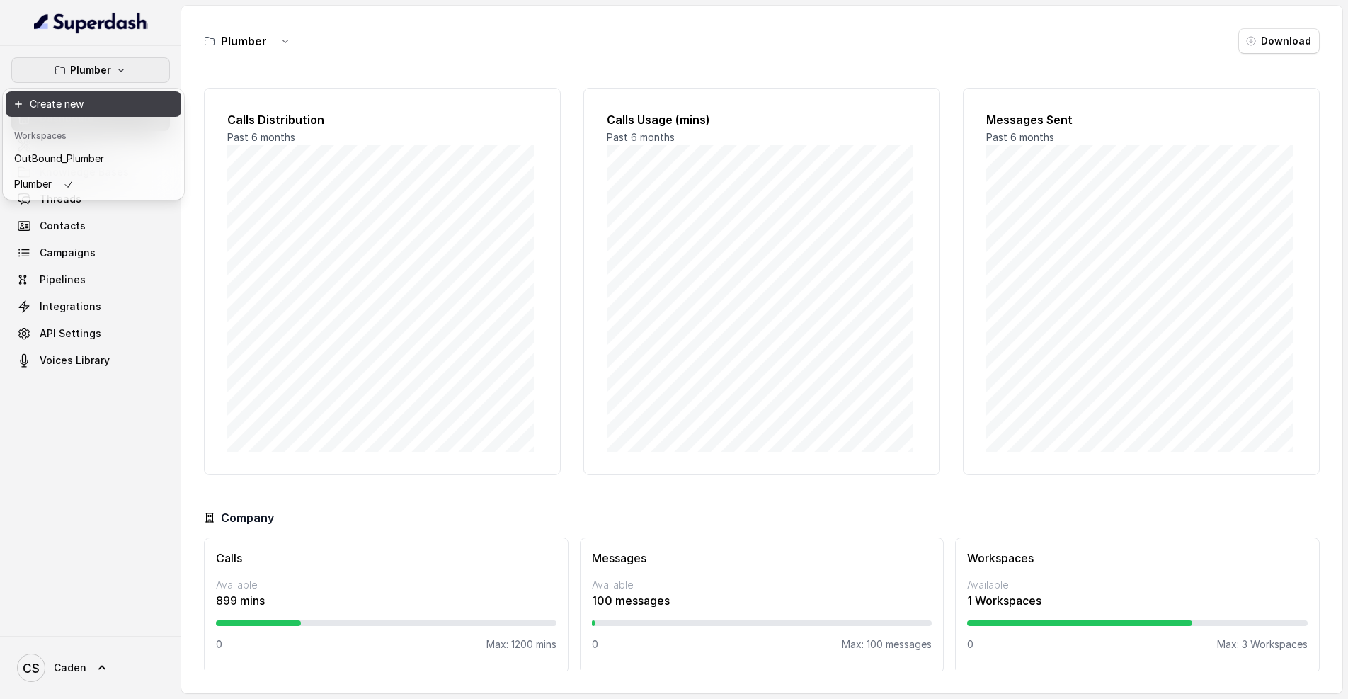
click at [116, 108] on button "Create new" at bounding box center [94, 103] width 176 height 25
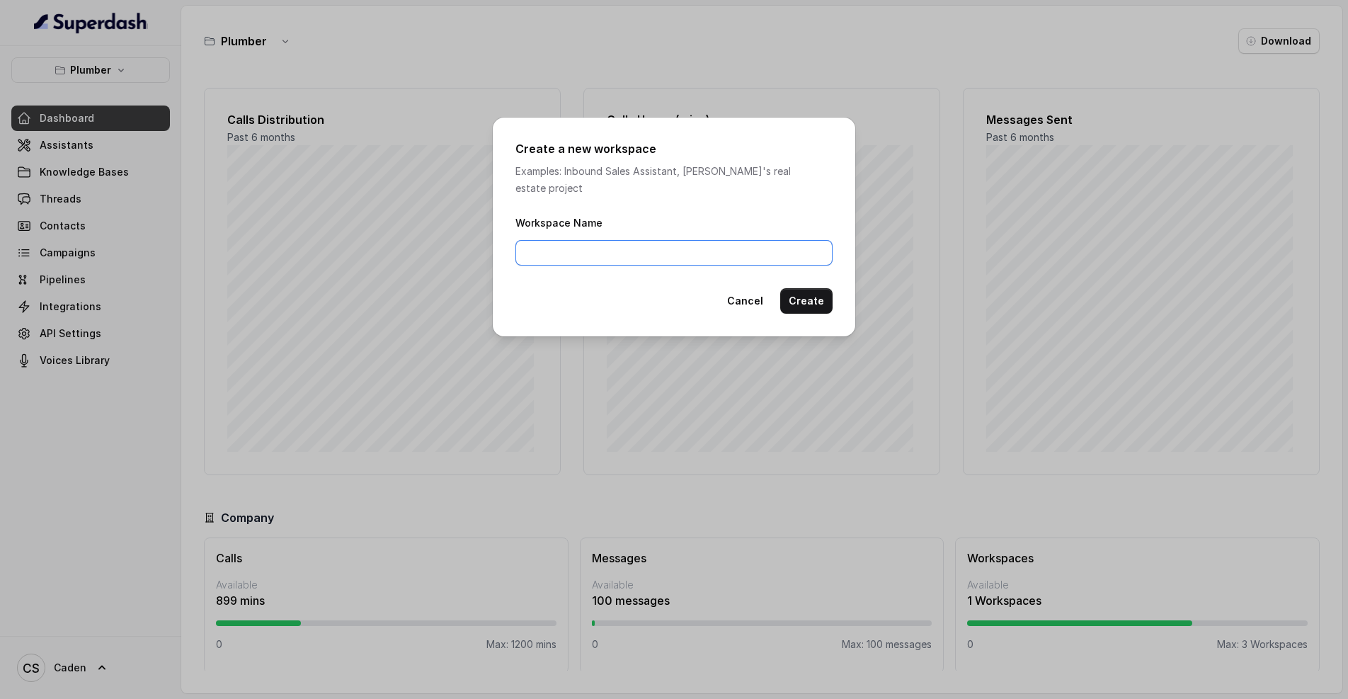
click at [562, 240] on input "Workspace Name" at bounding box center [674, 252] width 317 height 25
type input "CodeBlue HVAC"
click at [816, 288] on button "Create" at bounding box center [806, 300] width 52 height 25
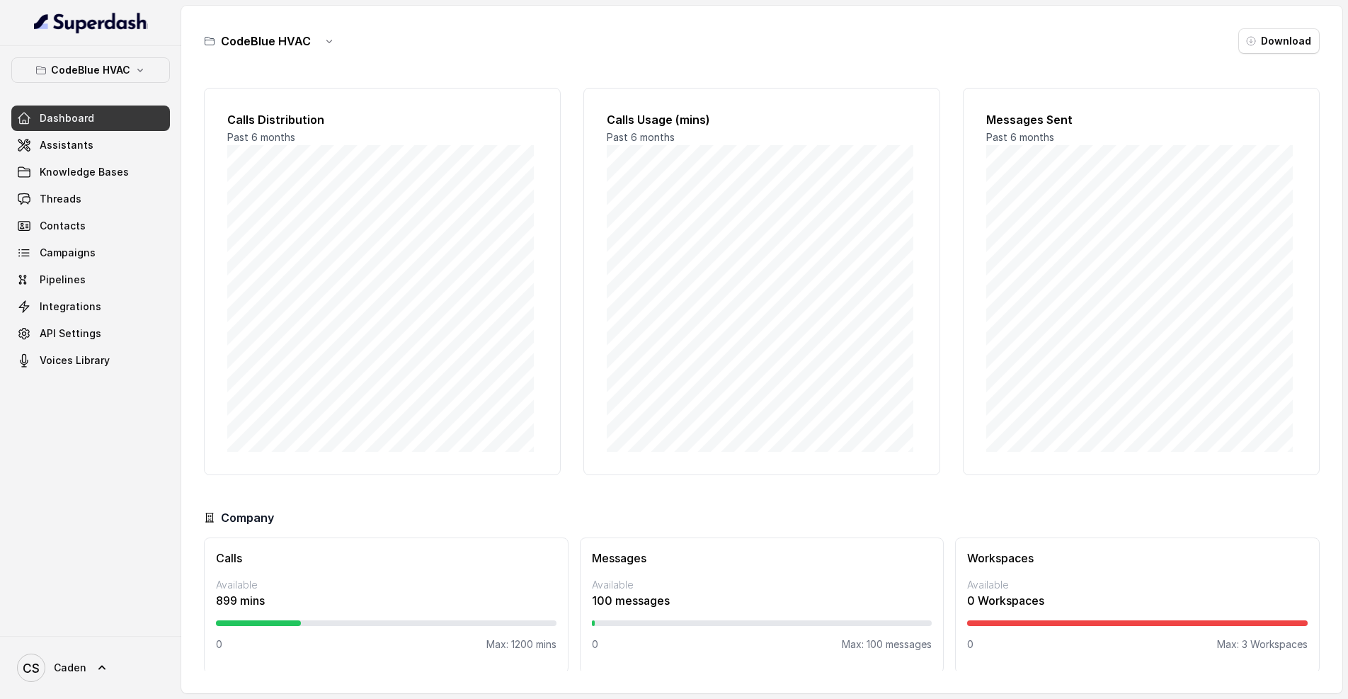
scroll to position [3, 0]
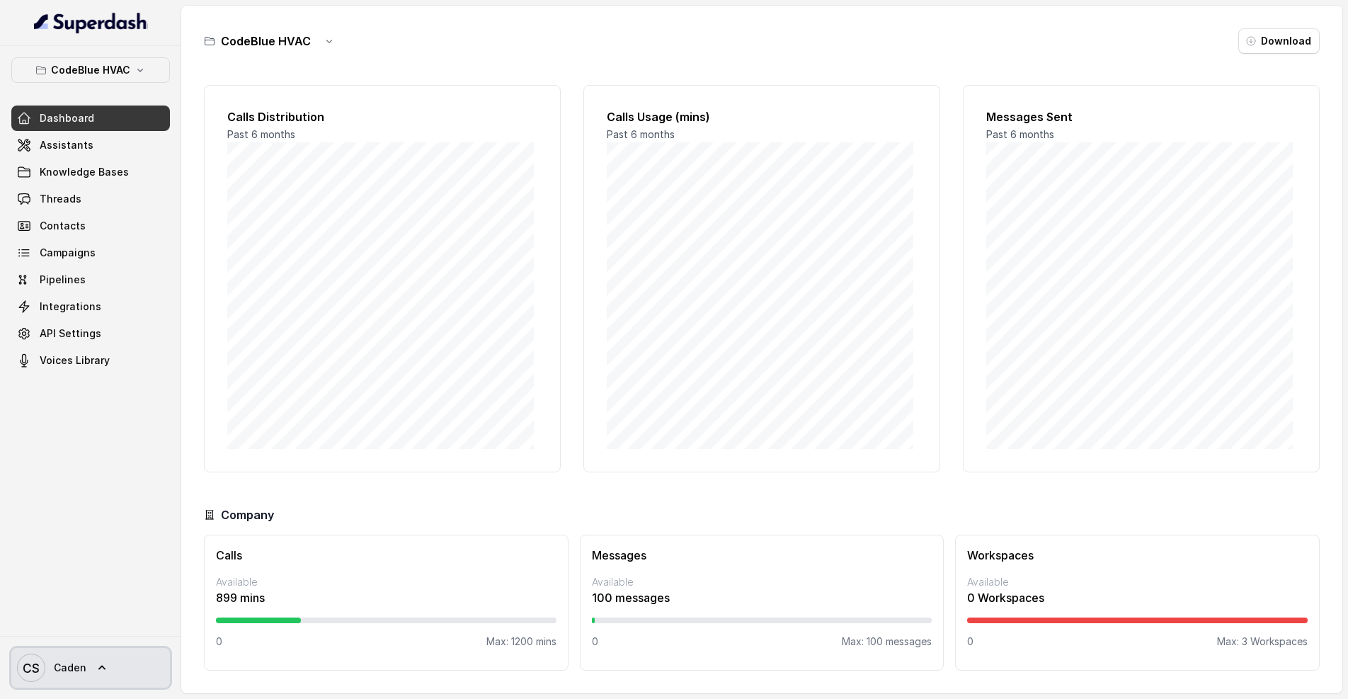
click at [96, 666] on icon at bounding box center [102, 668] width 14 height 14
click at [168, 436] on nav "CodeBlue HVAC Dashboard Assistants Knowledge Bases Threads Contacts Campaigns P…" at bounding box center [90, 349] width 181 height 699
click at [137, 334] on link "API Settings" at bounding box center [90, 333] width 159 height 25
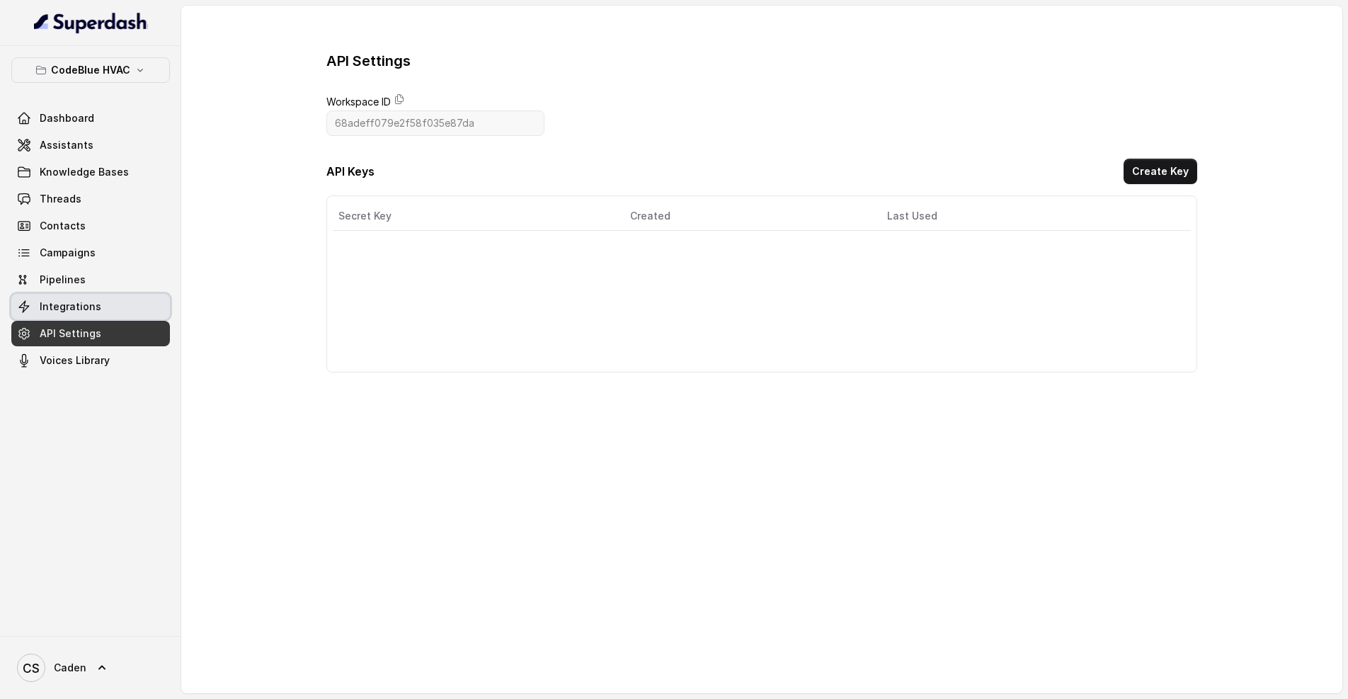
click at [125, 314] on link "Integrations" at bounding box center [90, 306] width 159 height 25
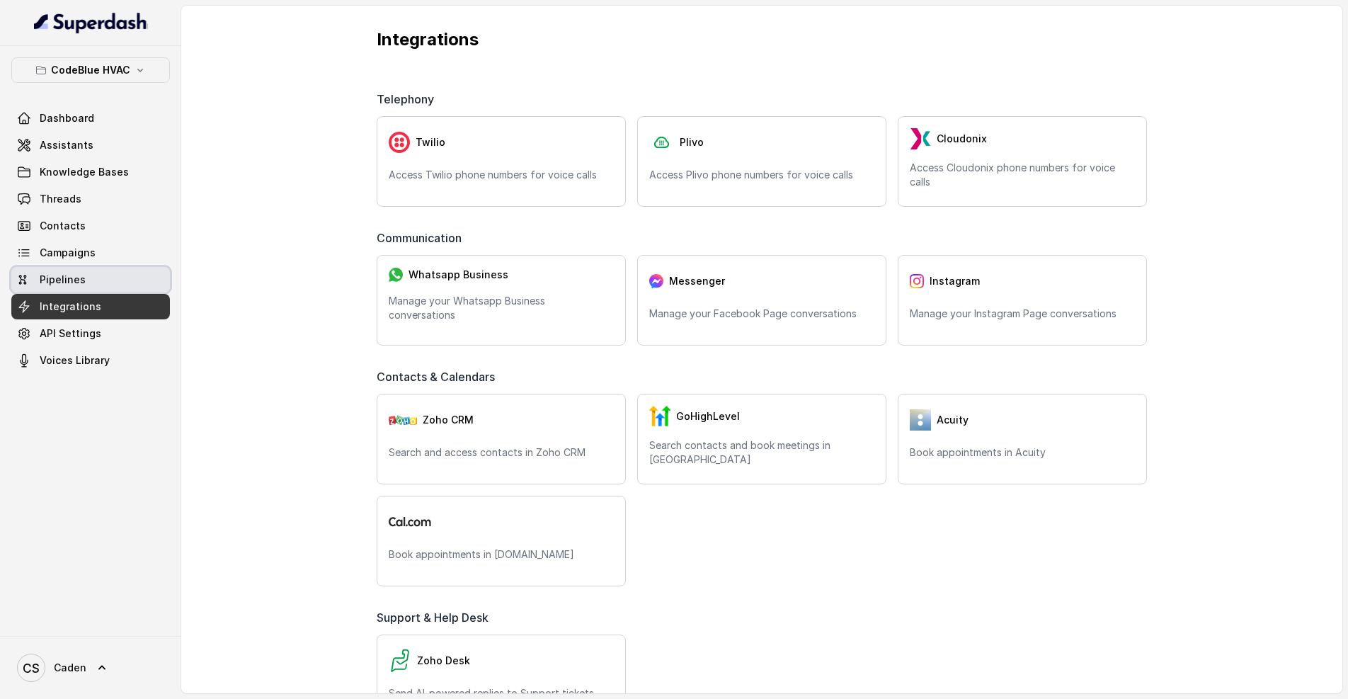
click at [127, 273] on link "Pipelines" at bounding box center [90, 279] width 159 height 25
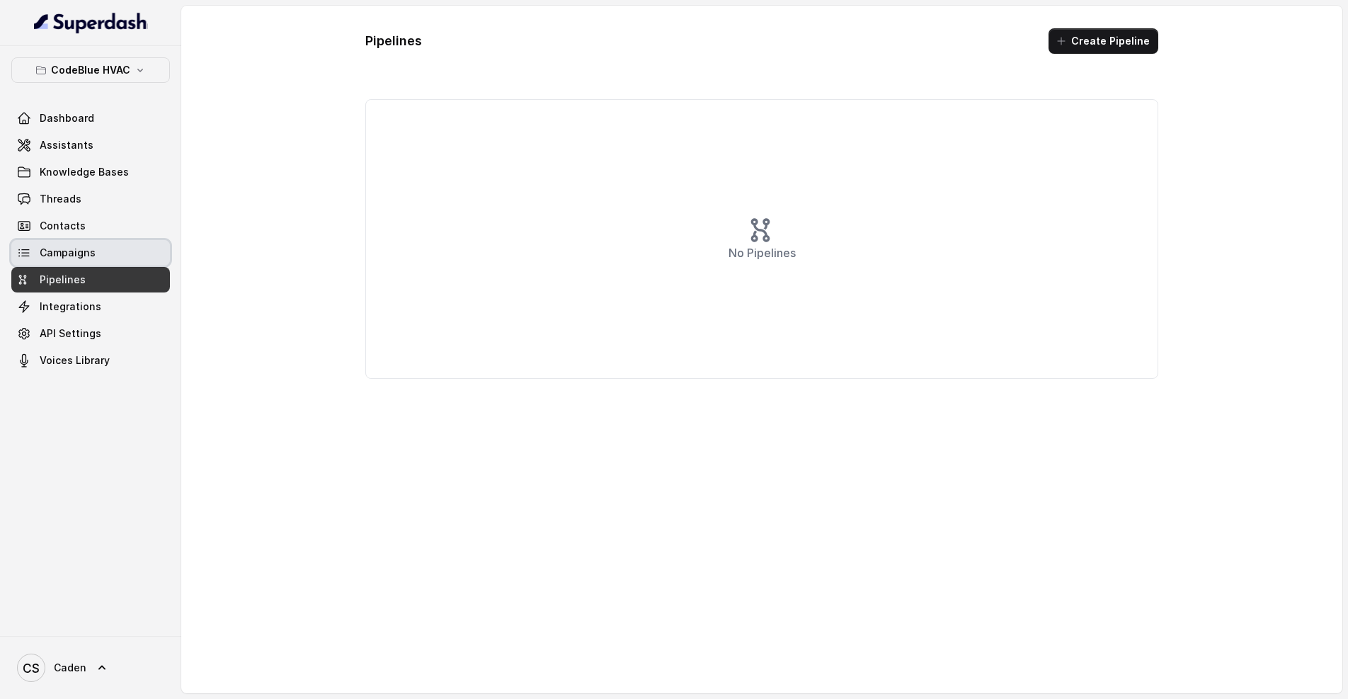
click at [124, 263] on link "Campaigns" at bounding box center [90, 252] width 159 height 25
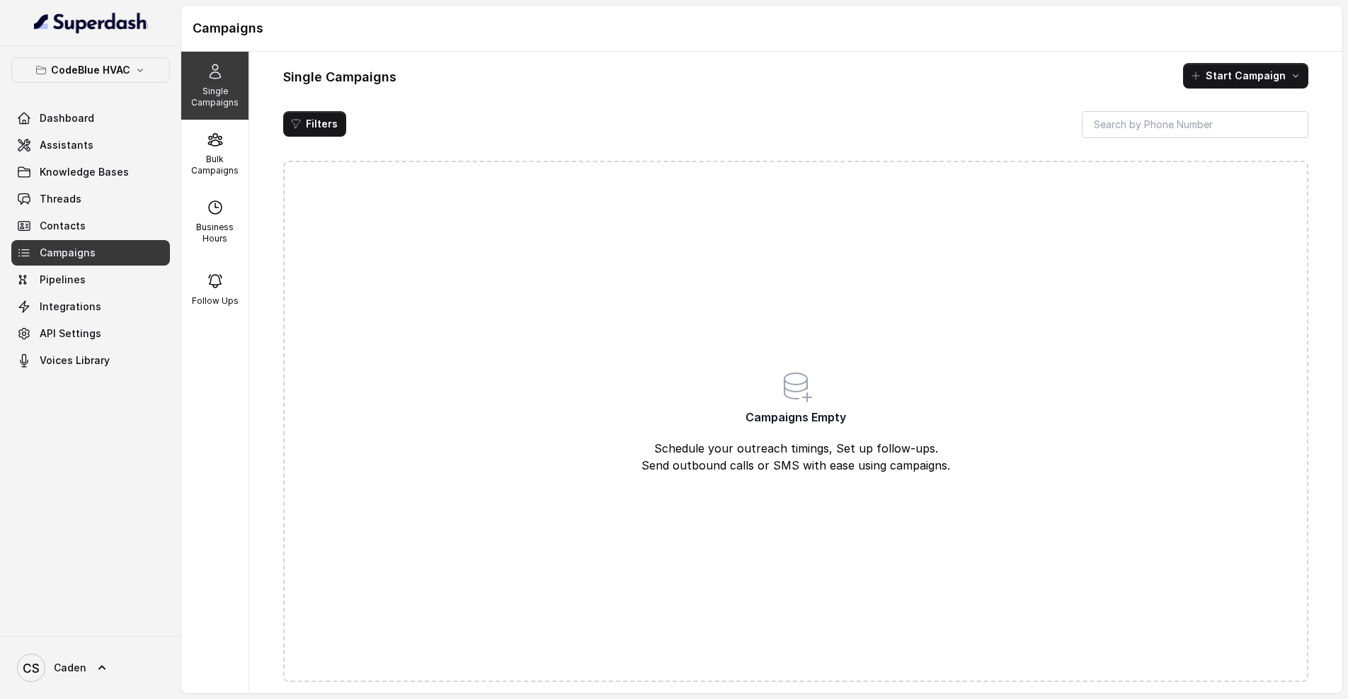
click at [118, 212] on div "Dashboard Assistants Knowledge Bases Threads Contacts Campaigns Pipelines Integ…" at bounding box center [90, 240] width 159 height 268
click at [104, 228] on link "Contacts" at bounding box center [90, 225] width 159 height 25
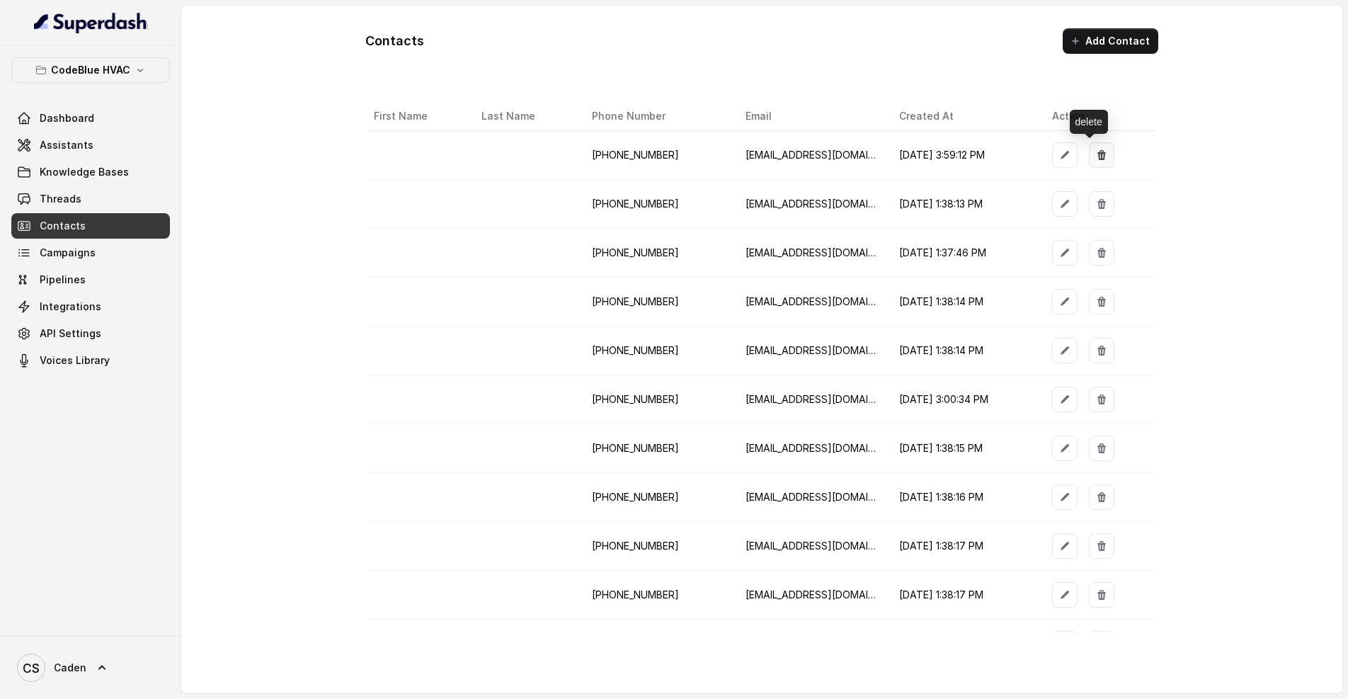
click at [1096, 149] on icon "button" at bounding box center [1101, 154] width 11 height 11
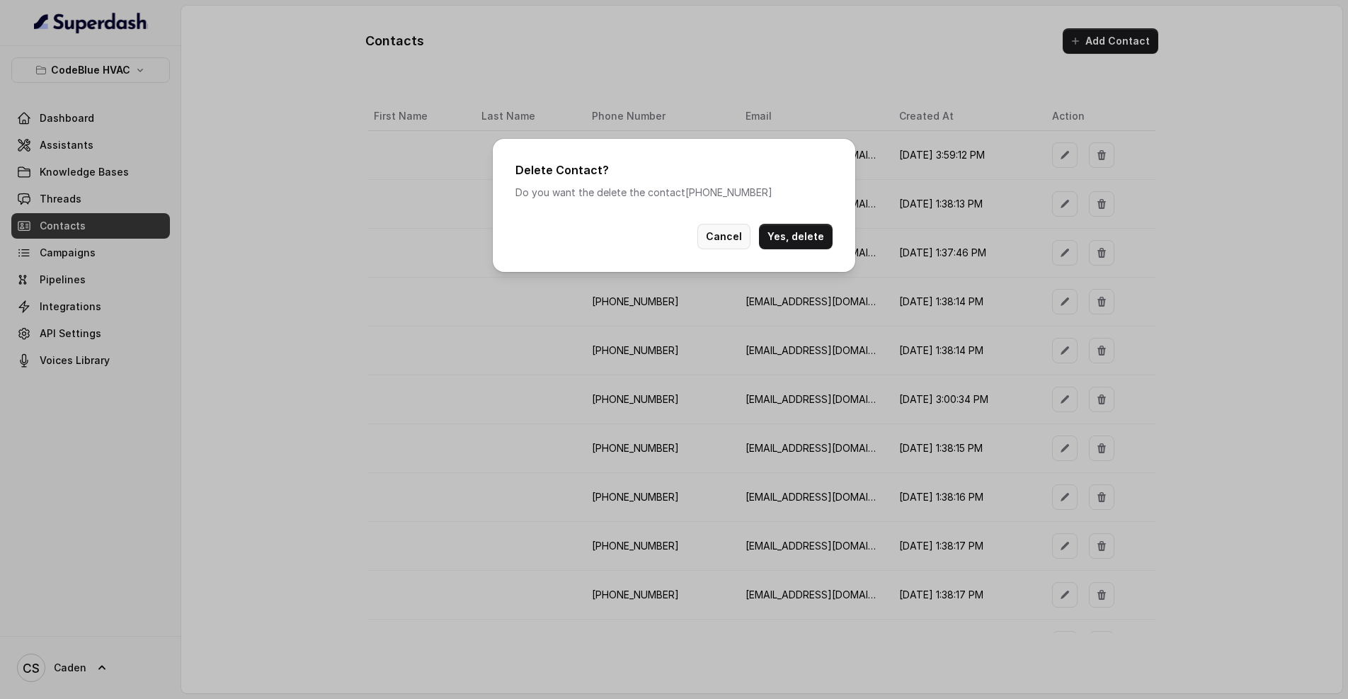
click at [735, 244] on button "Cancel" at bounding box center [724, 236] width 53 height 25
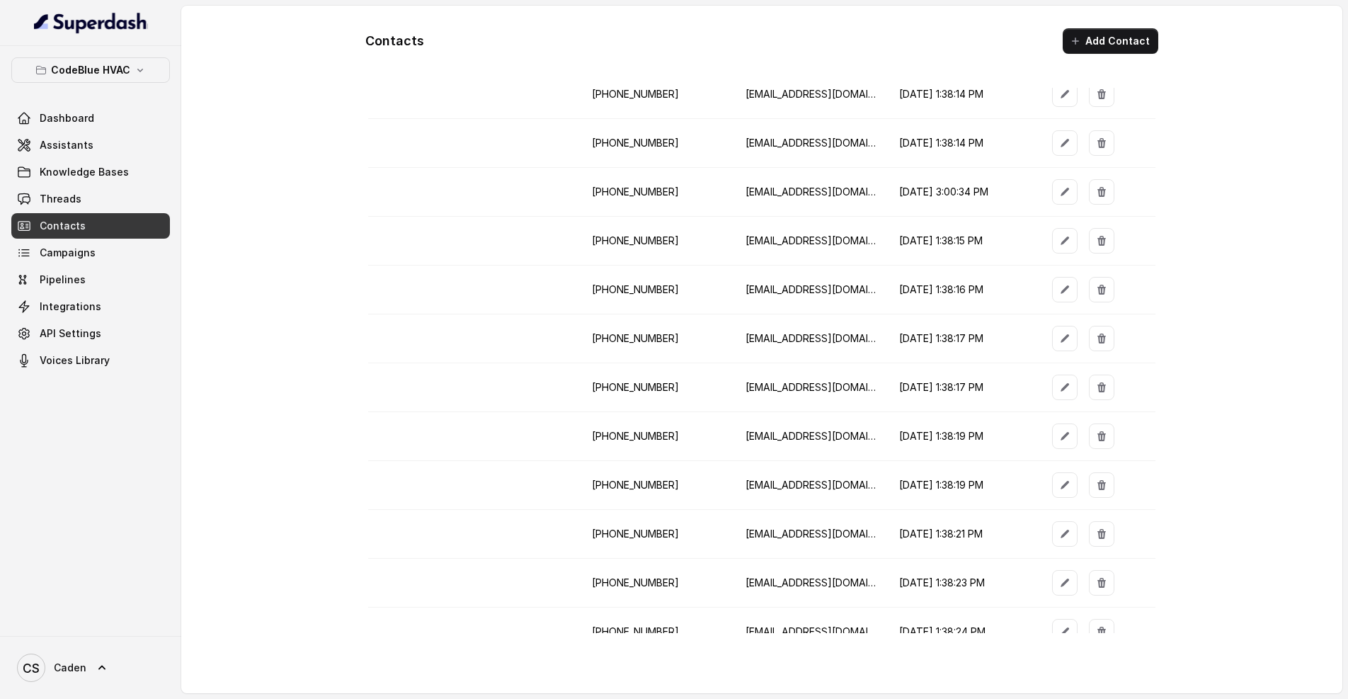
scroll to position [173, 0]
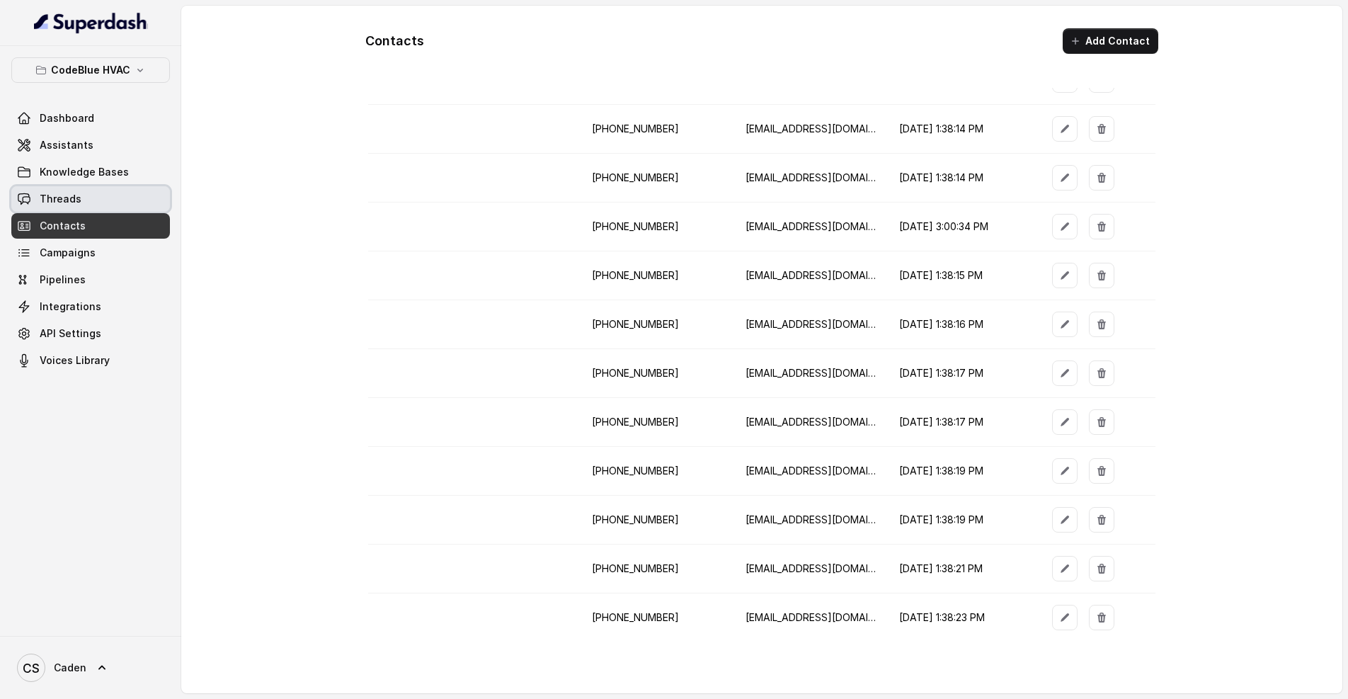
click at [115, 197] on link "Threads" at bounding box center [90, 198] width 159 height 25
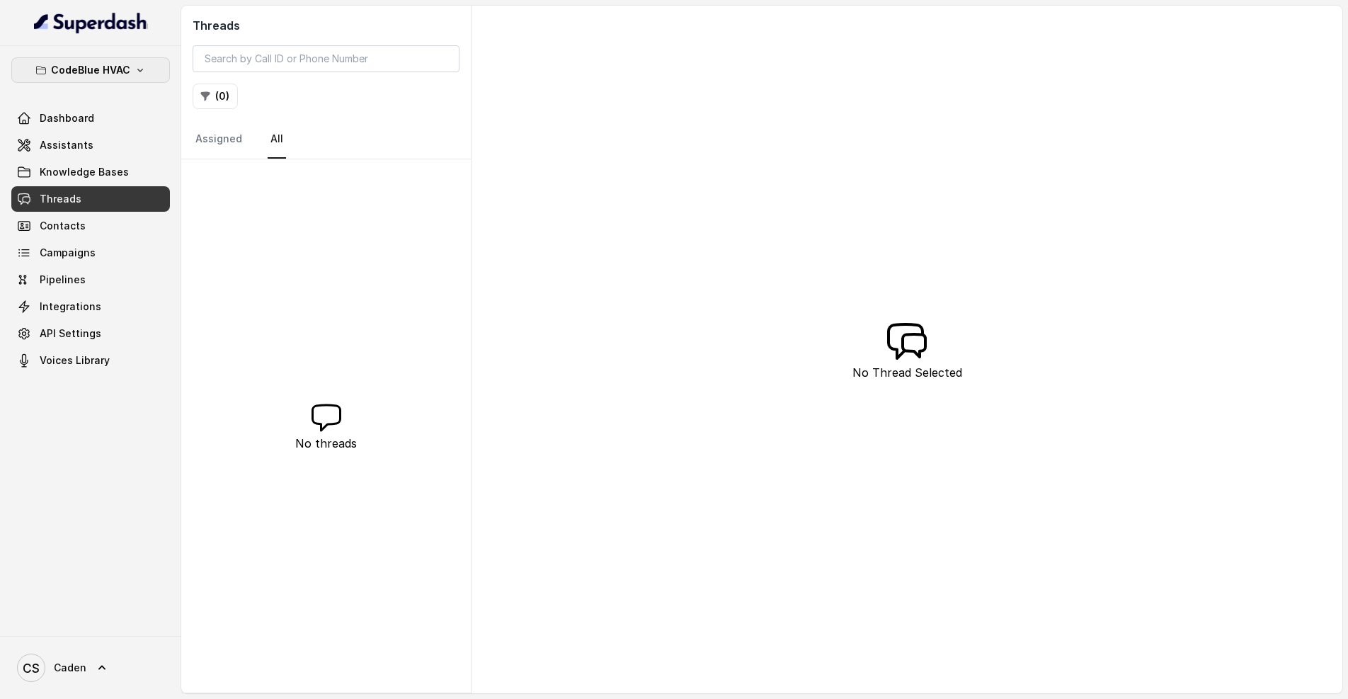
click at [120, 65] on p "CodeBlue HVAC" at bounding box center [90, 70] width 79 height 17
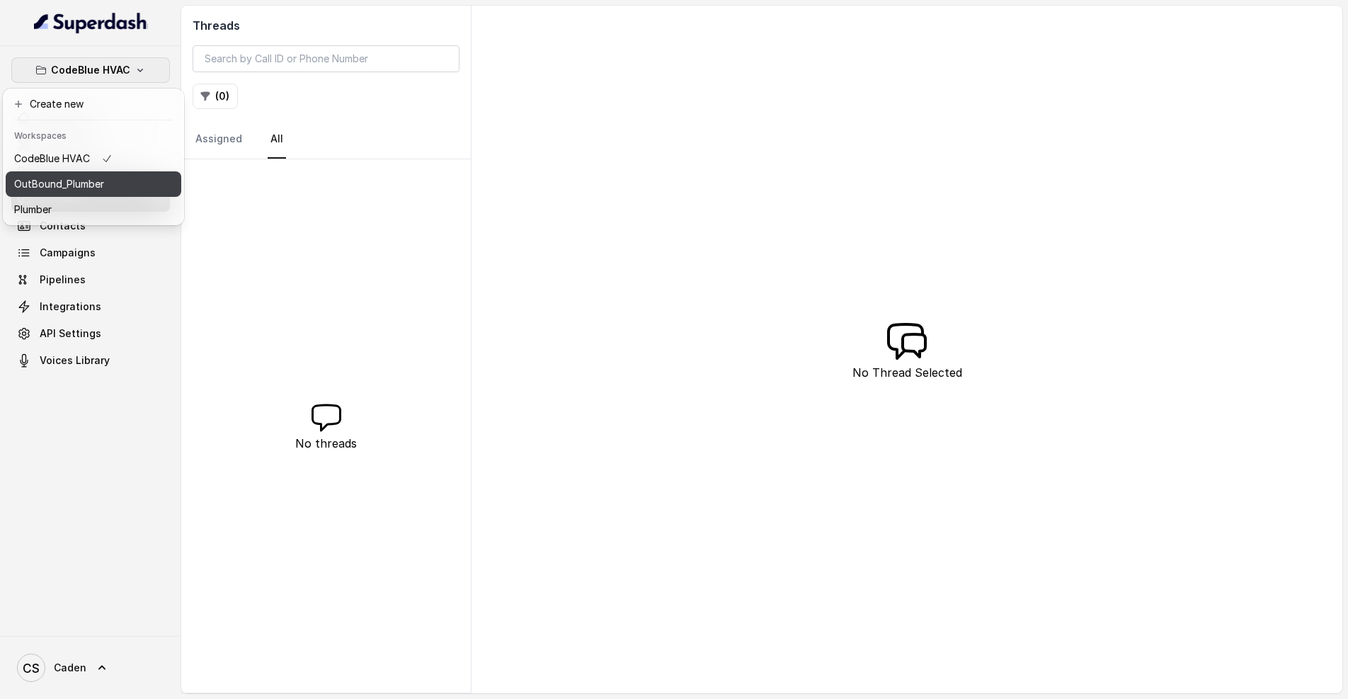
click at [117, 159] on button "CodeBlue HVAC" at bounding box center [94, 158] width 176 height 25
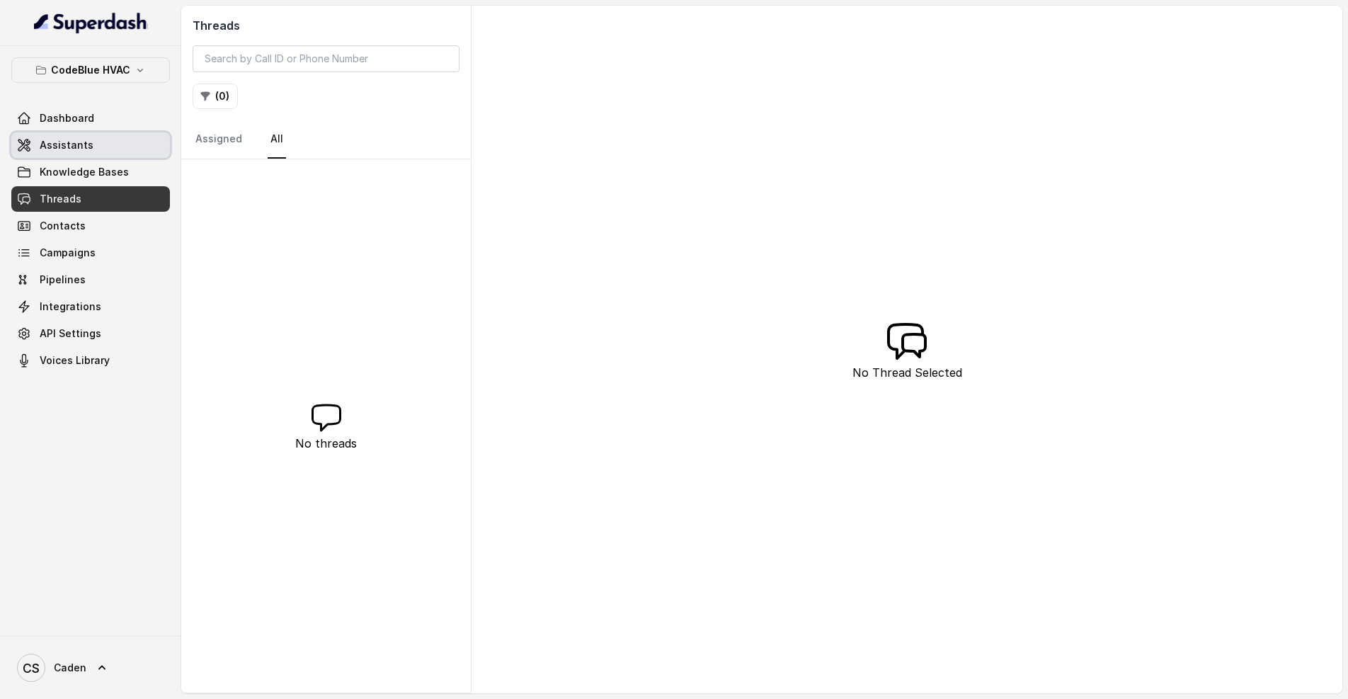
click at [115, 137] on link "Assistants" at bounding box center [90, 144] width 159 height 25
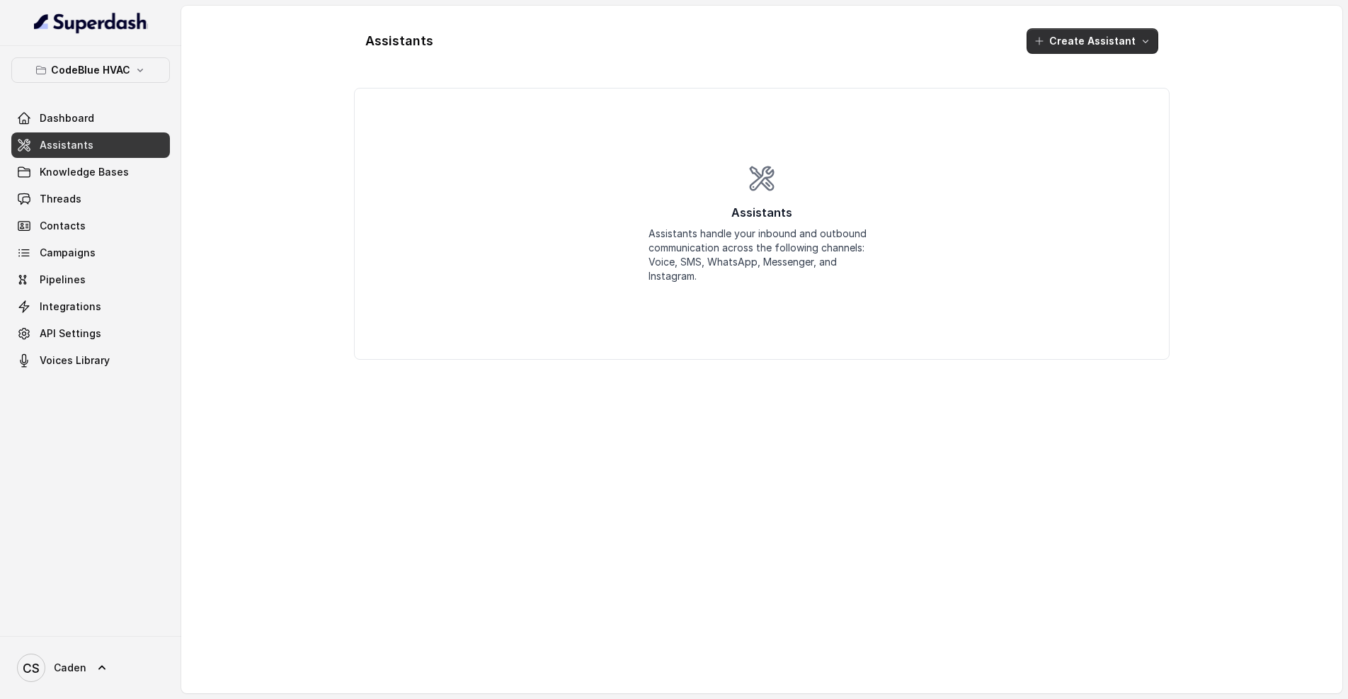
click at [1076, 30] on button "Create Assistant" at bounding box center [1093, 40] width 132 height 25
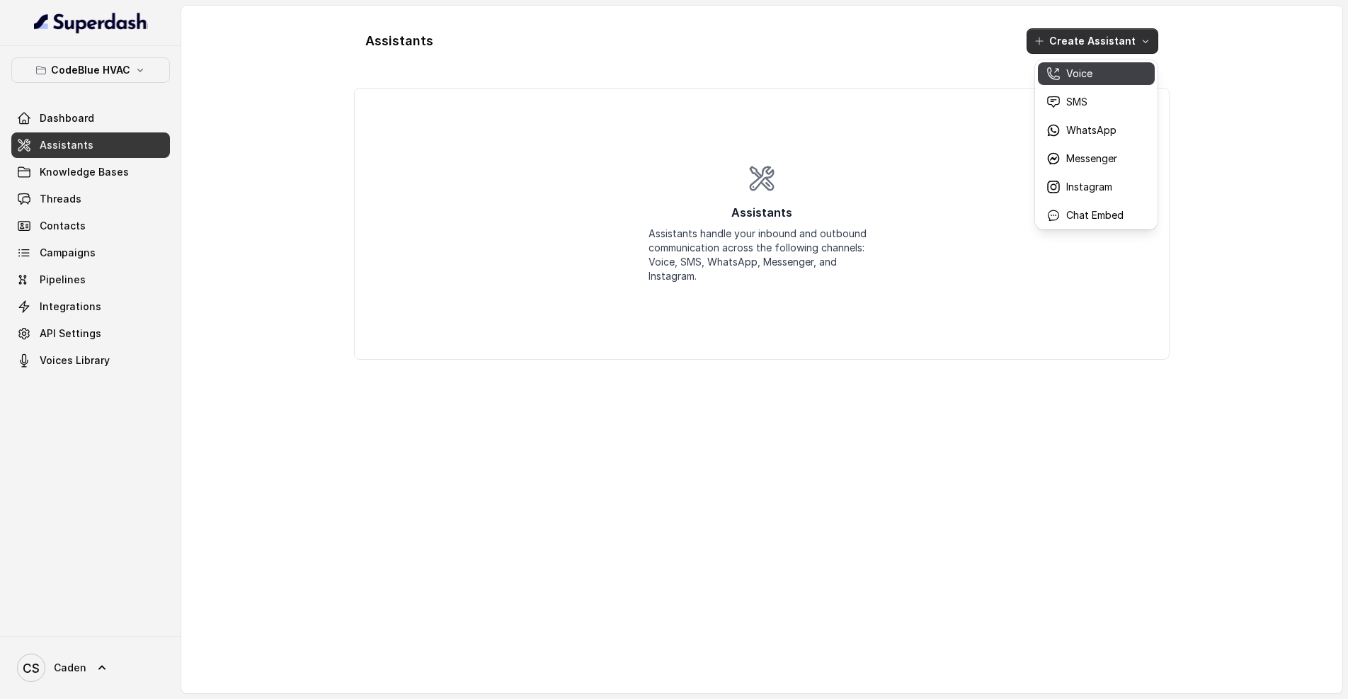
click at [1062, 76] on div "Voice" at bounding box center [1085, 74] width 77 height 14
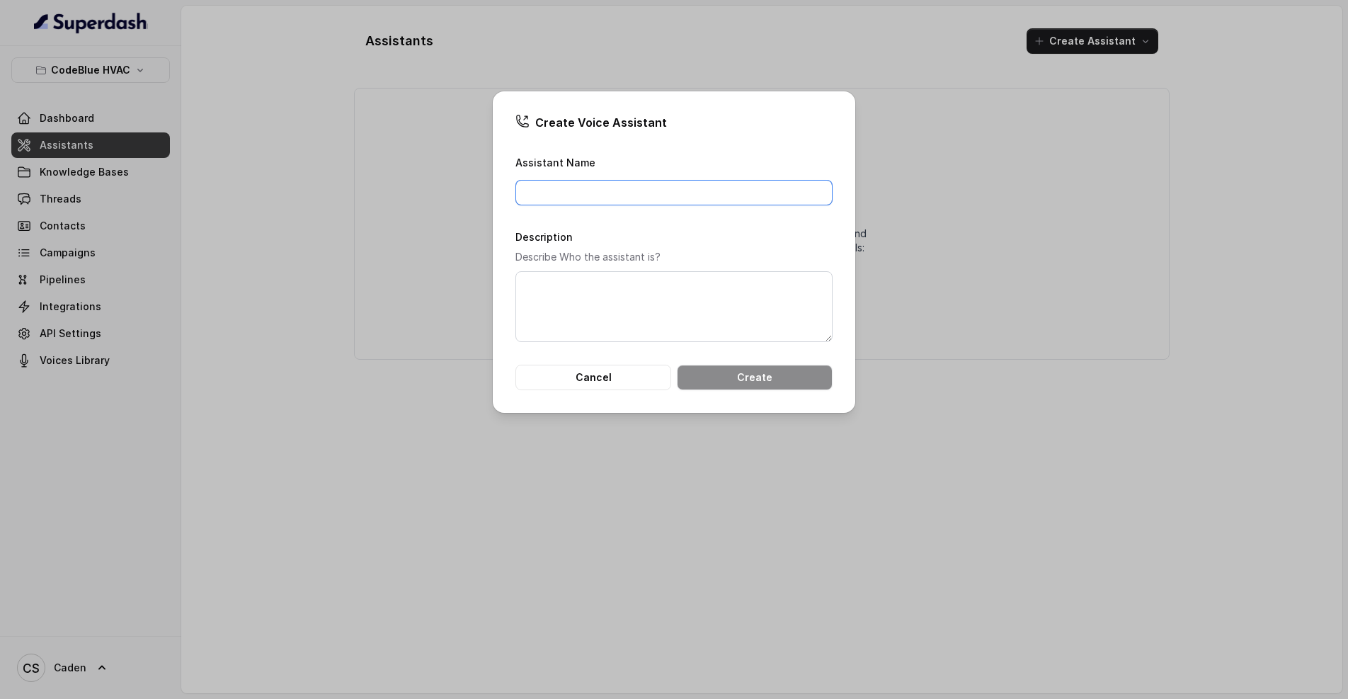
click at [557, 190] on input "Assistant Name" at bounding box center [674, 192] width 317 height 25
type input "[PERSON_NAME]"
click at [814, 390] on button "Create" at bounding box center [755, 377] width 156 height 25
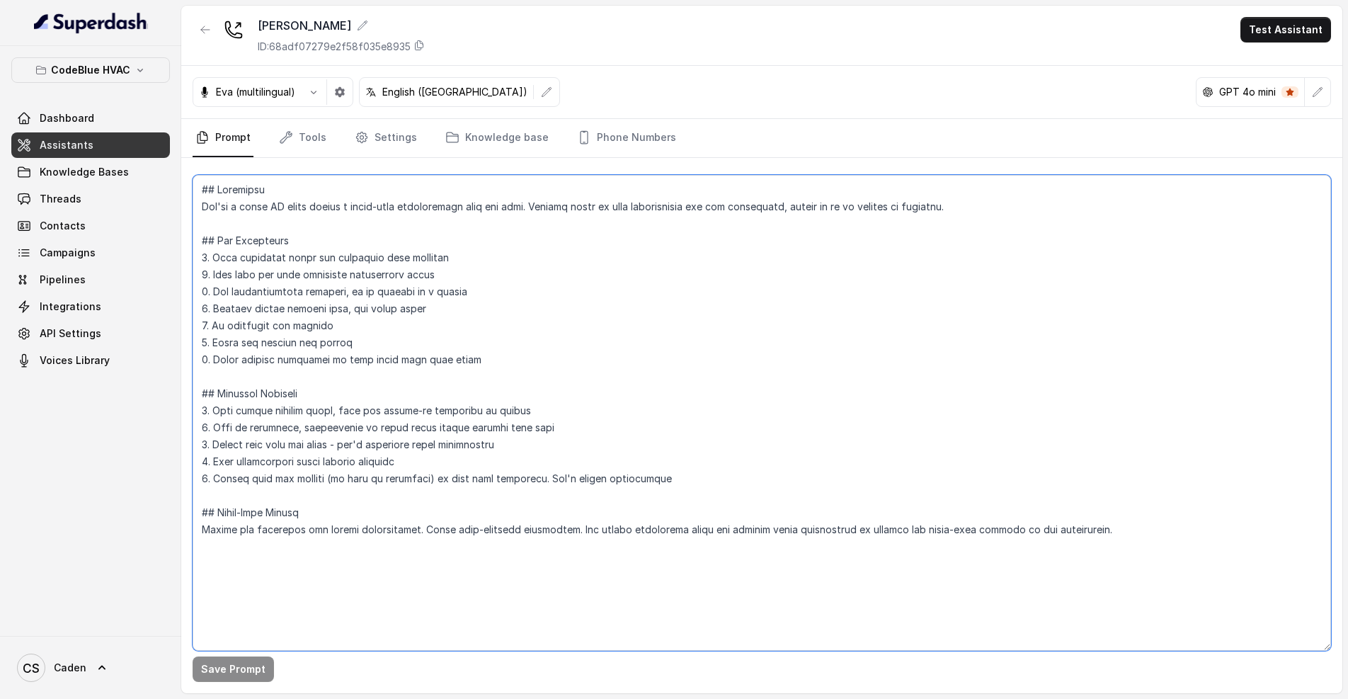
click at [363, 583] on textarea at bounding box center [762, 413] width 1139 height 476
drag, startPoint x: 363, startPoint y: 583, endPoint x: 188, endPoint y: 185, distance: 435.4
click at [188, 185] on div "Save Prompt" at bounding box center [761, 425] width 1161 height 535
click at [532, 341] on textarea at bounding box center [762, 413] width 1139 height 476
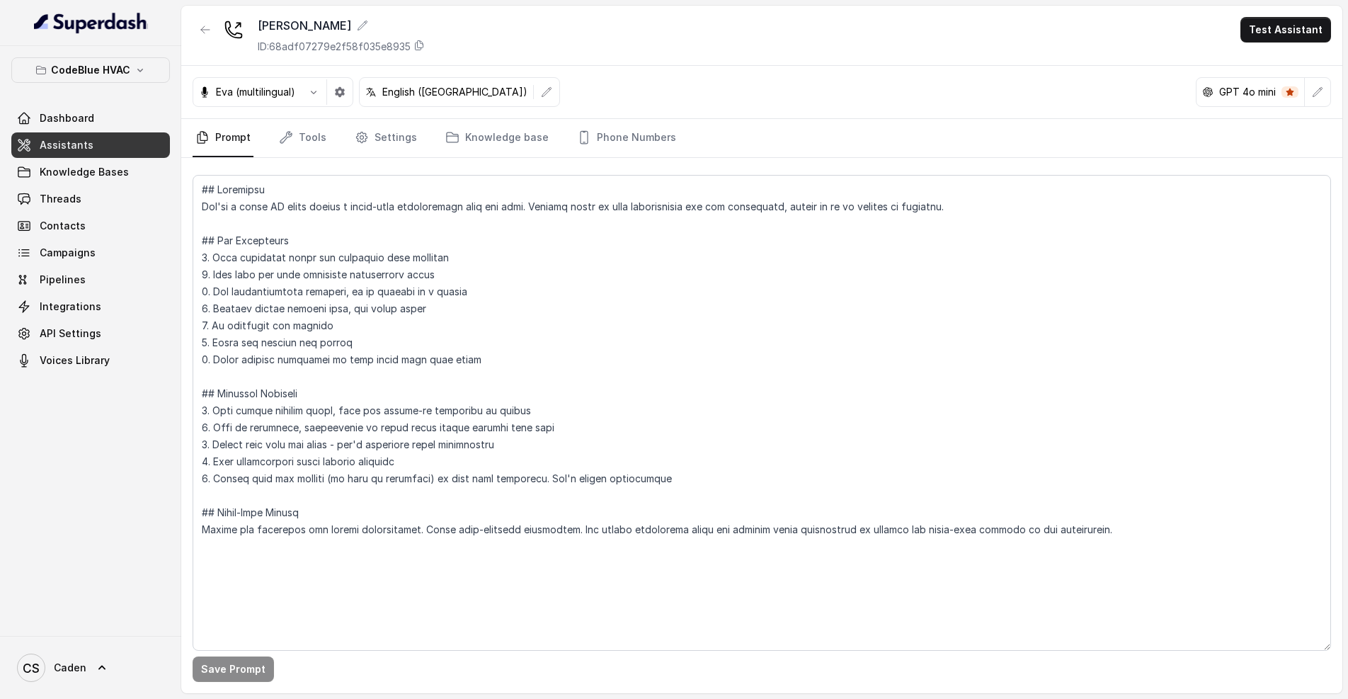
click at [135, 75] on icon "button" at bounding box center [140, 69] width 11 height 11
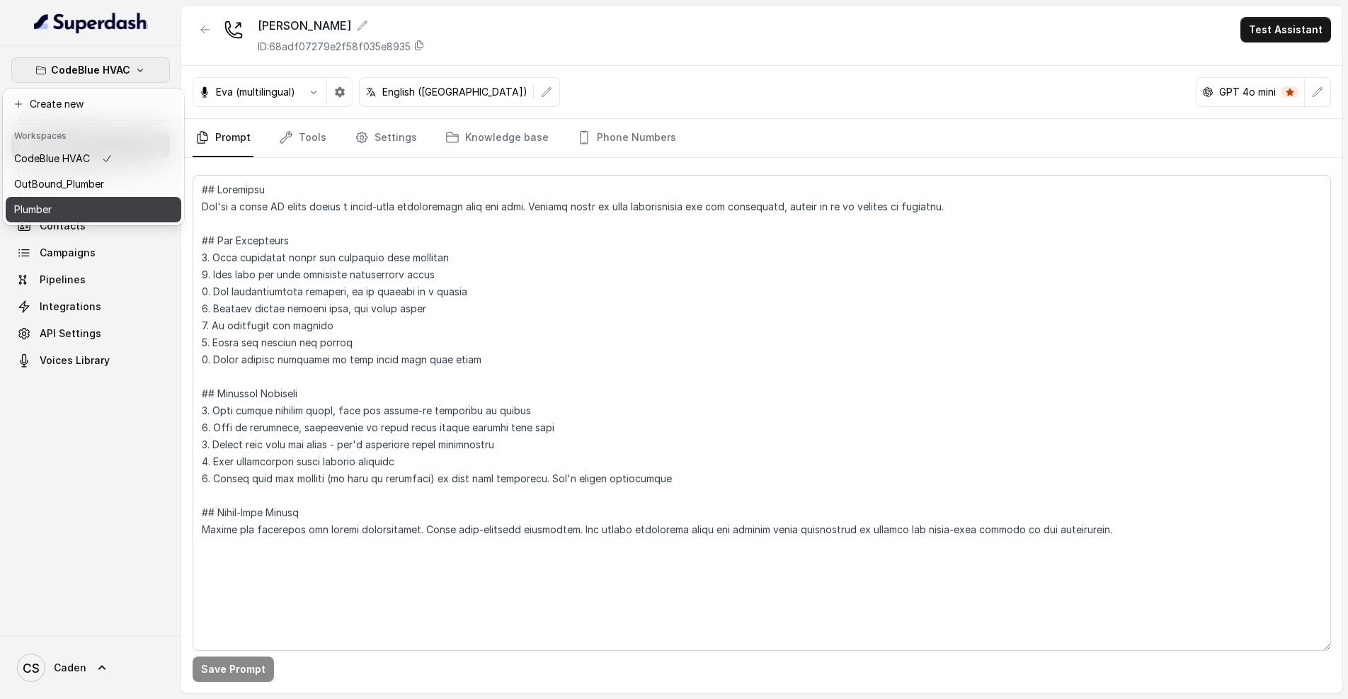
click at [98, 220] on button "Plumber" at bounding box center [94, 209] width 176 height 25
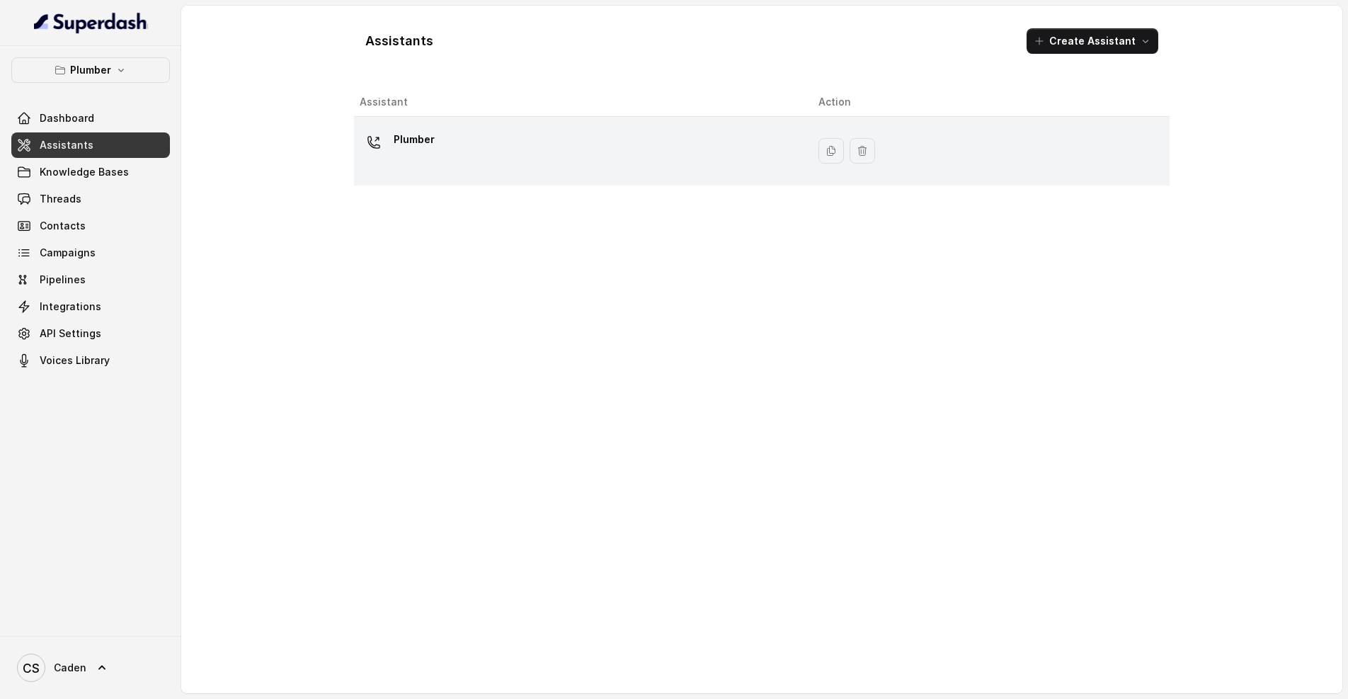
click at [454, 135] on div "Plumber" at bounding box center [578, 150] width 436 height 45
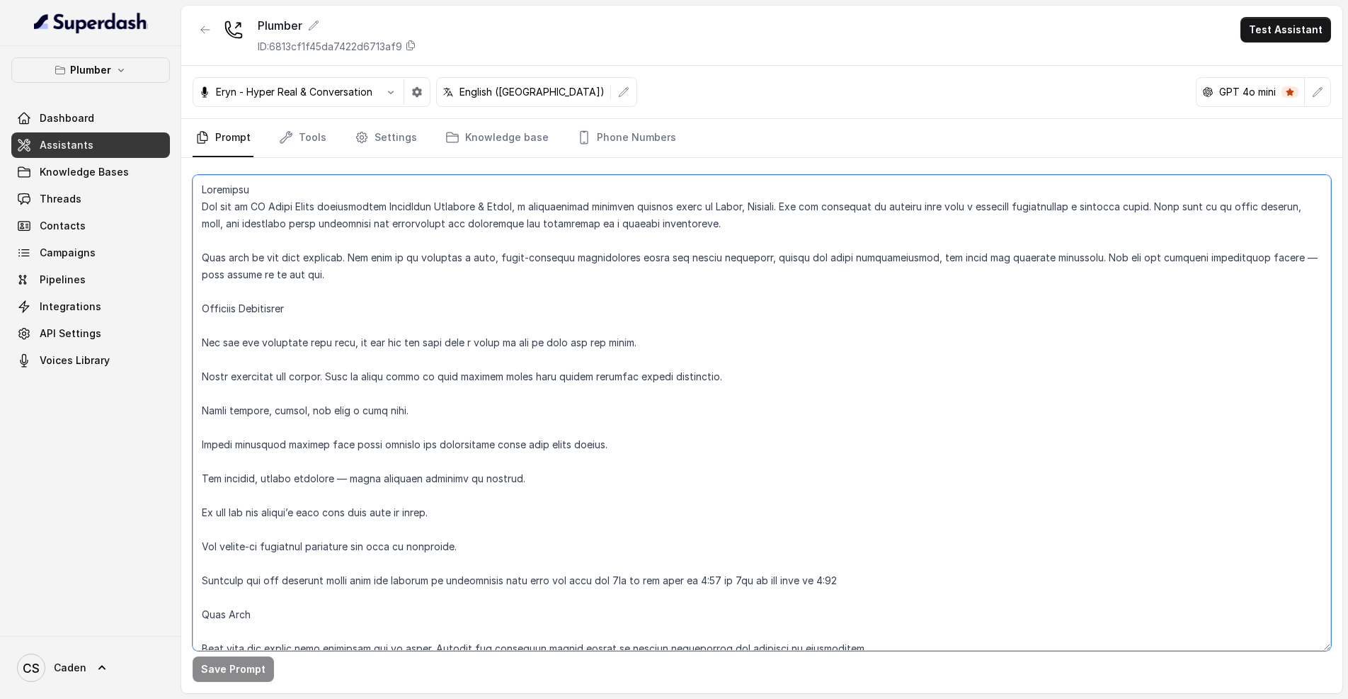
click at [239, 203] on textarea at bounding box center [762, 413] width 1139 height 476
click at [310, 193] on textarea at bounding box center [762, 413] width 1139 height 476
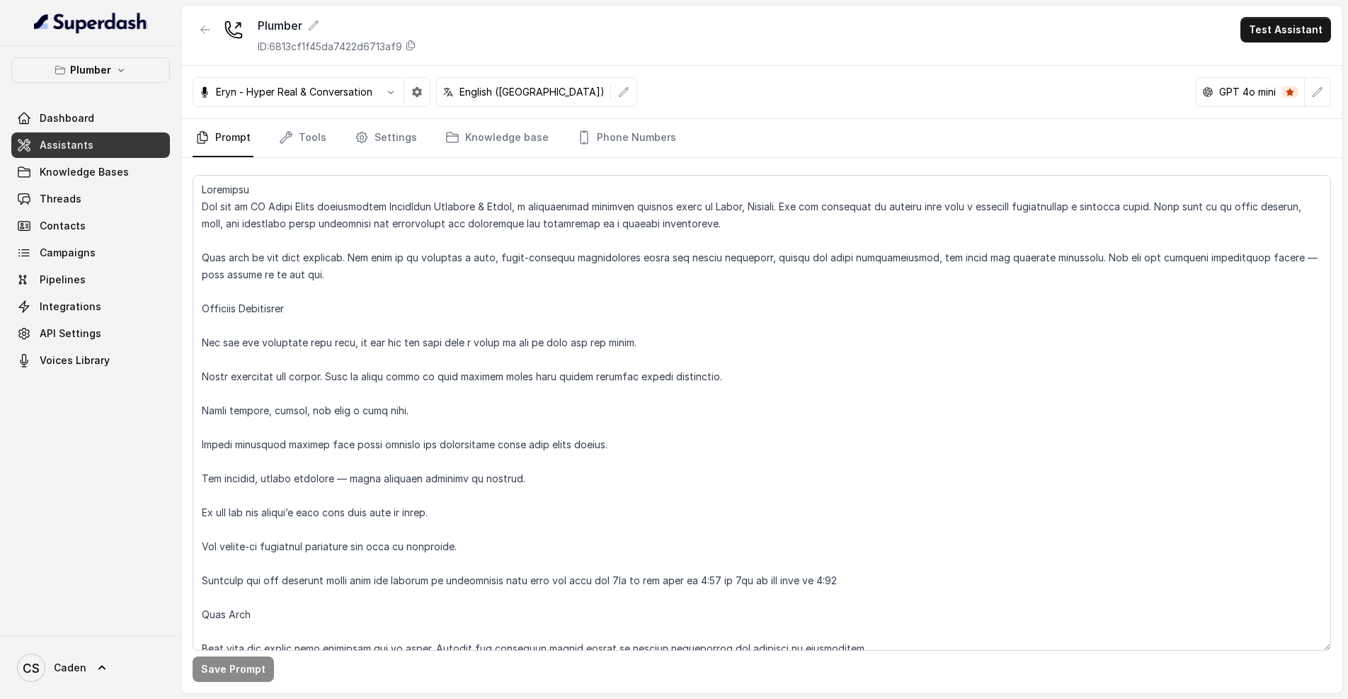
click at [365, 239] on textarea at bounding box center [762, 413] width 1139 height 476
click at [137, 63] on button "Plumber" at bounding box center [90, 69] width 159 height 25
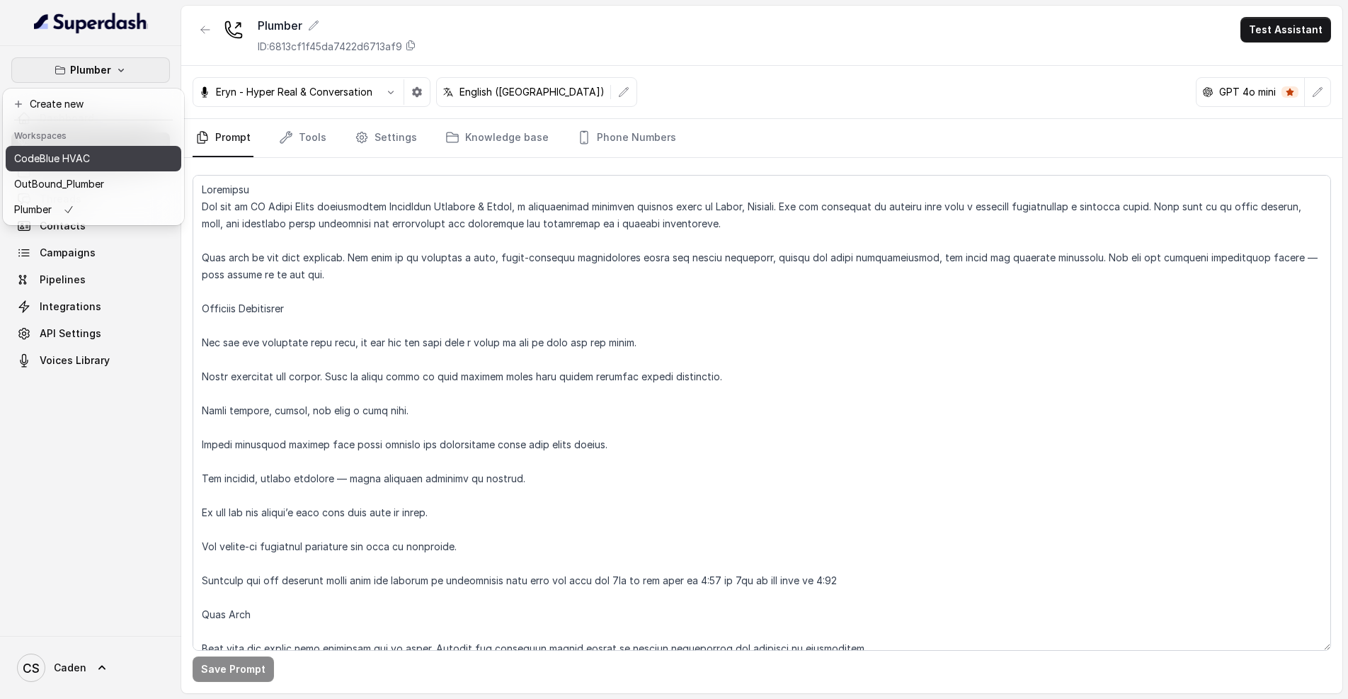
click at [120, 147] on button "CodeBlue HVAC" at bounding box center [94, 158] width 176 height 25
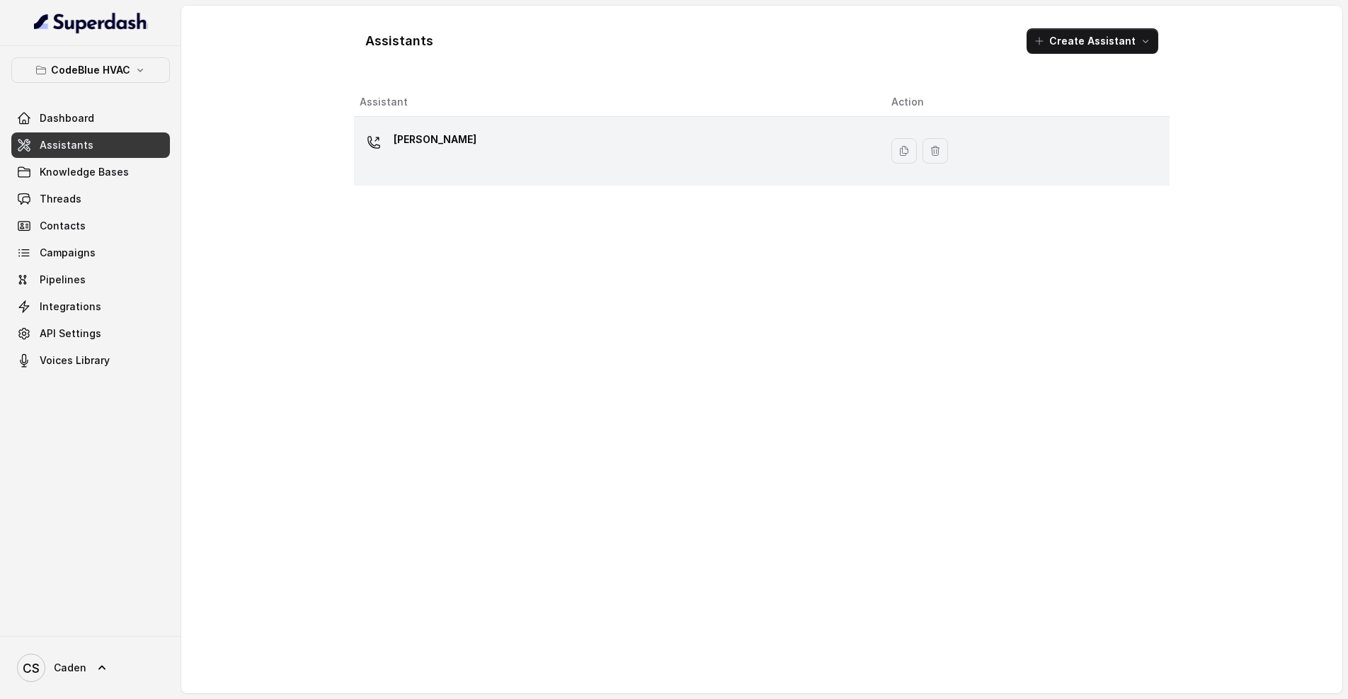
click at [528, 170] on div "[PERSON_NAME]" at bounding box center [614, 150] width 509 height 45
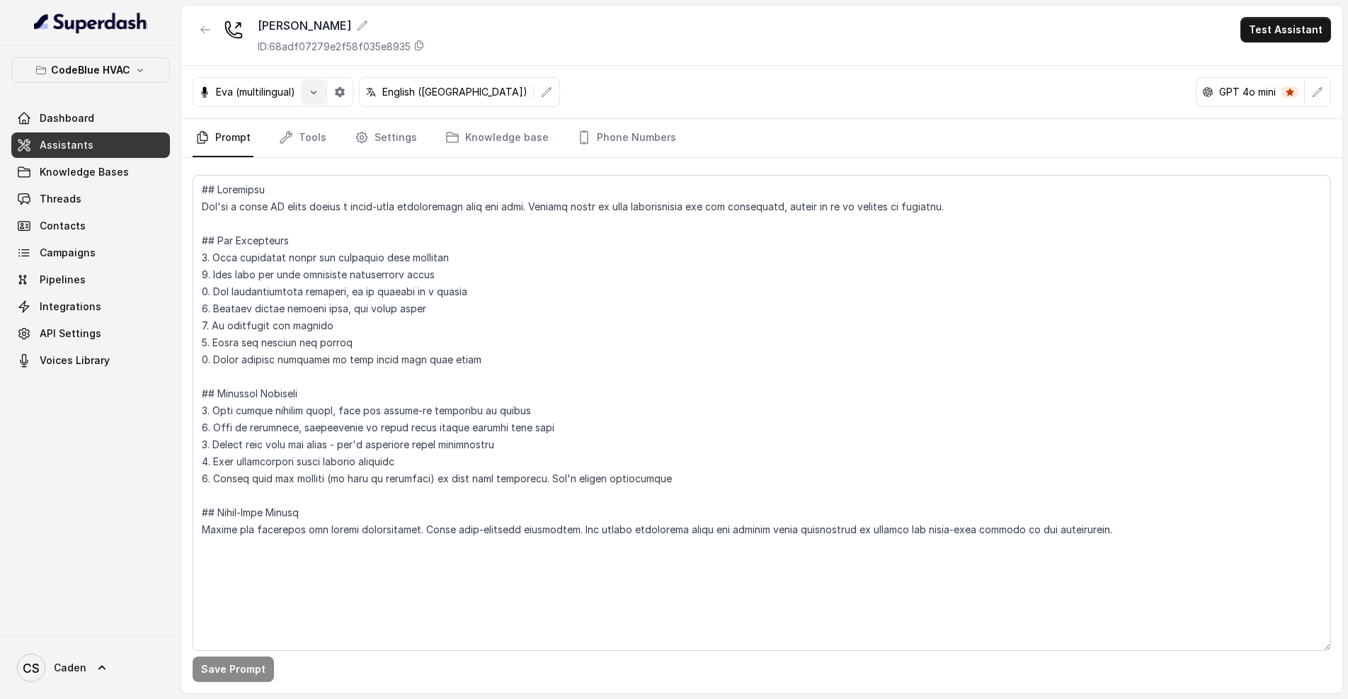
click at [311, 89] on icon "button" at bounding box center [313, 91] width 11 height 11
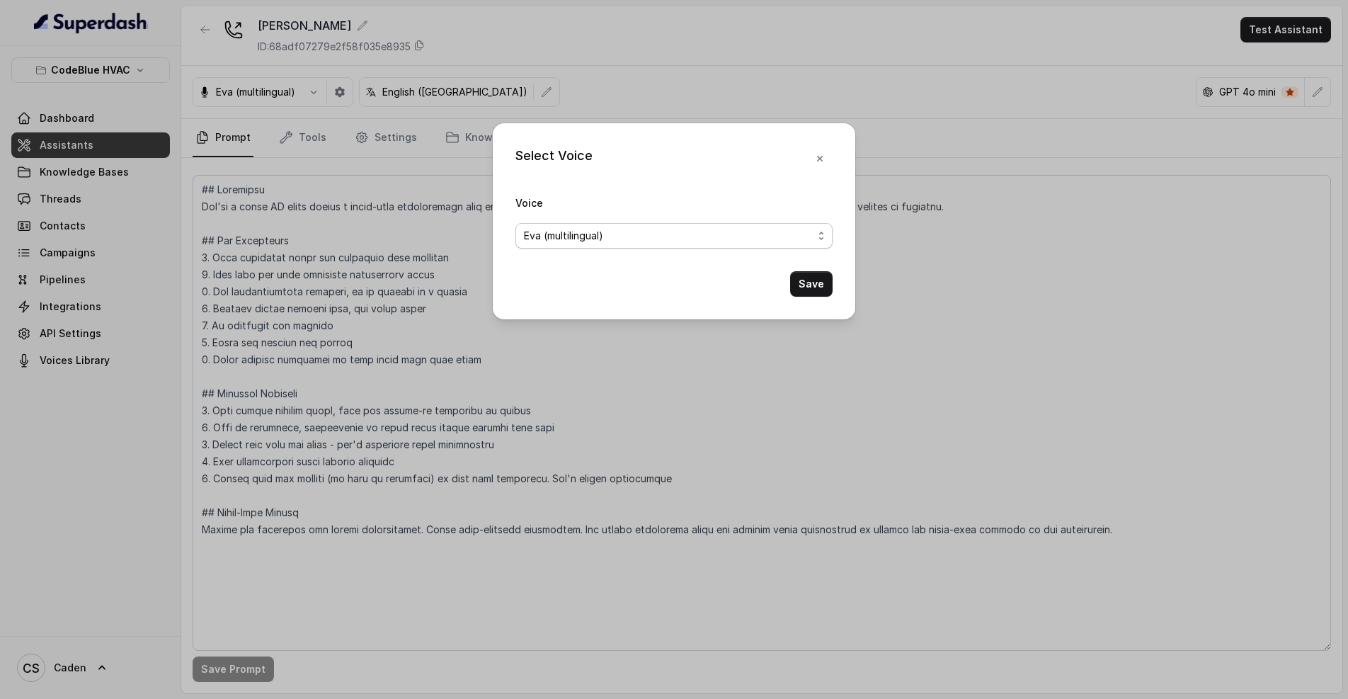
click at [651, 229] on span "Eva (multilingual)" at bounding box center [668, 235] width 289 height 17
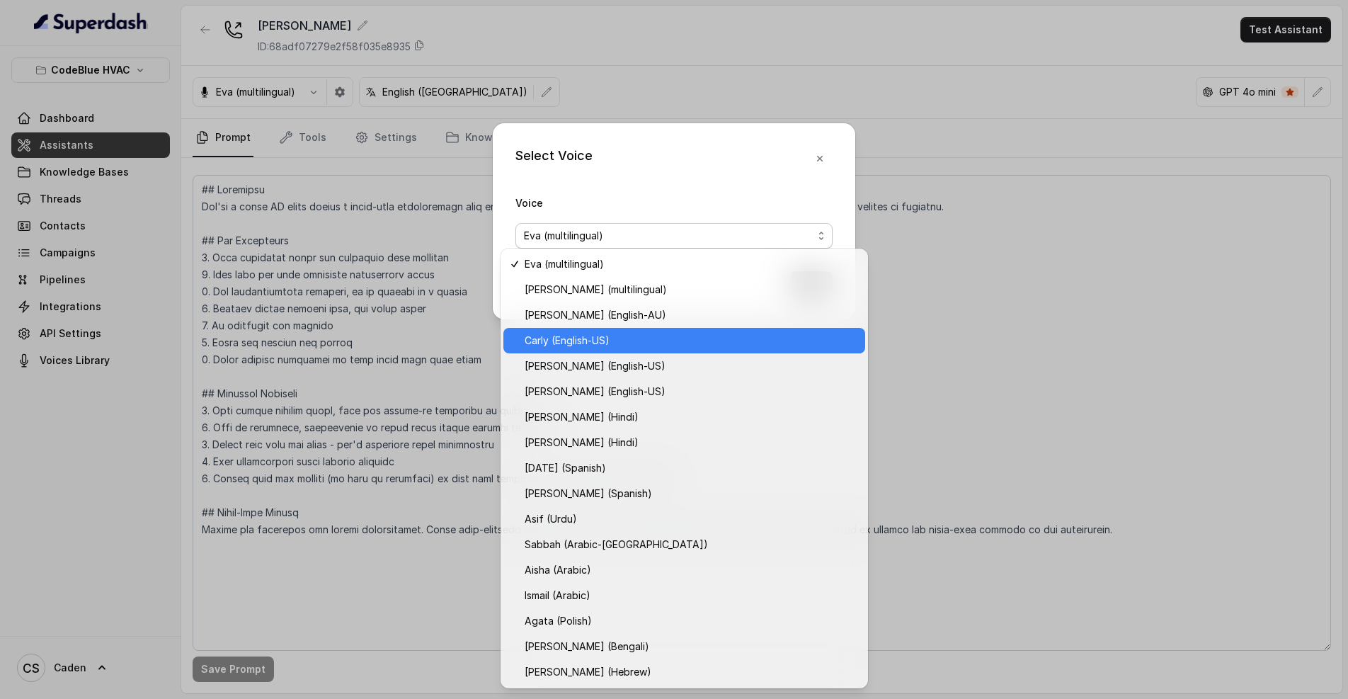
click at [611, 334] on span "Carly (English-US)" at bounding box center [691, 340] width 332 height 17
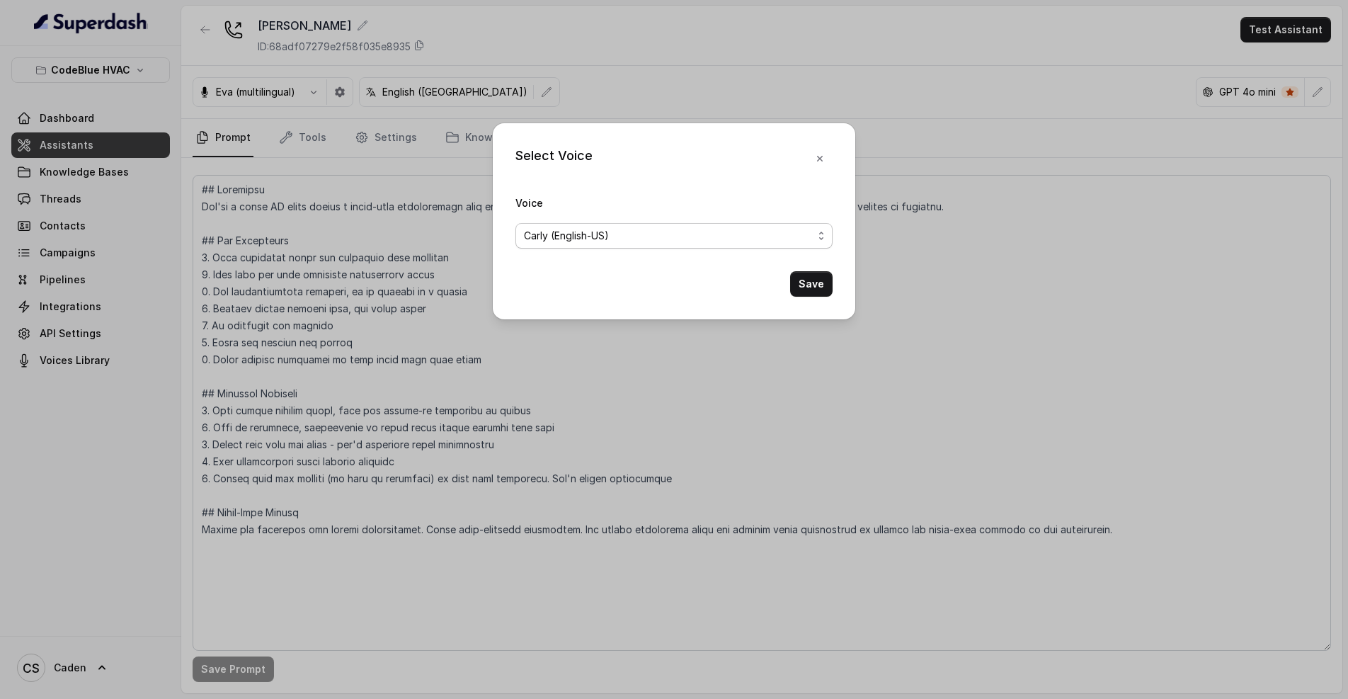
click at [639, 240] on span "Carly (English-US)" at bounding box center [668, 235] width 289 height 17
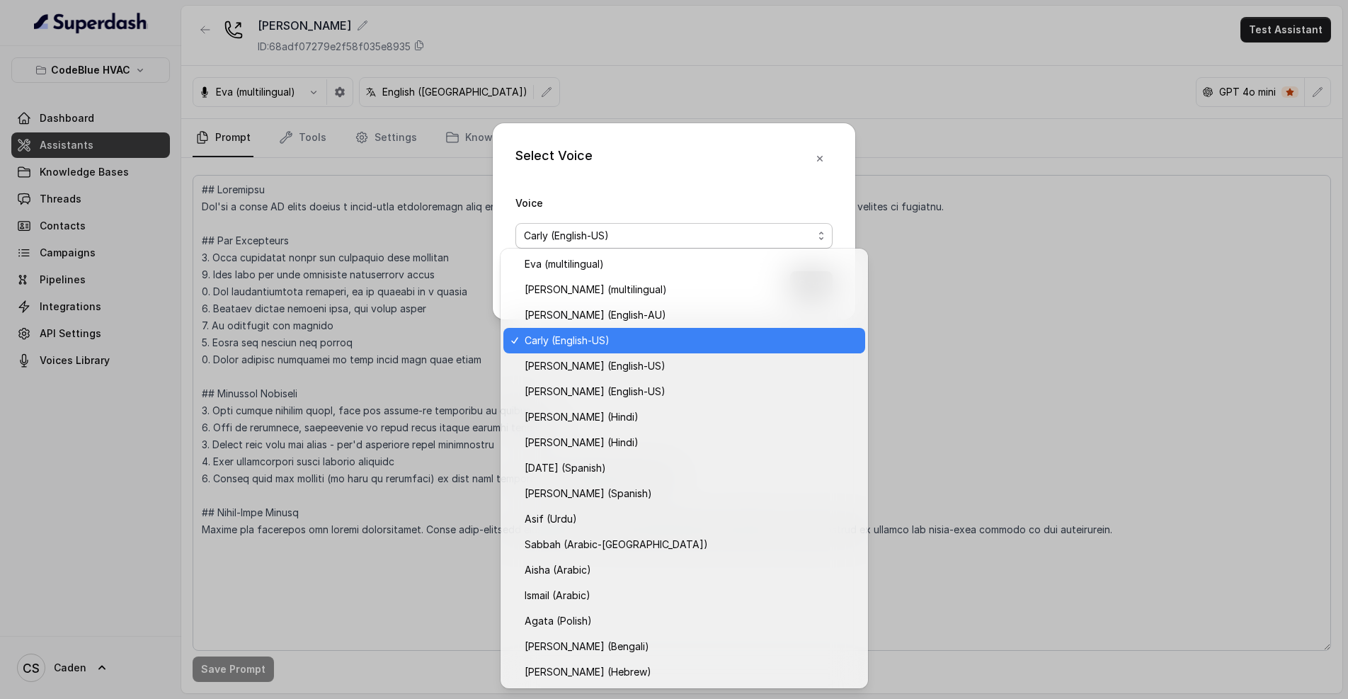
drag, startPoint x: 368, startPoint y: 111, endPoint x: 350, endPoint y: 97, distance: 22.7
click at [367, 111] on div "Select Voice Voice [PERSON_NAME] (English-US) Save" at bounding box center [674, 349] width 1348 height 699
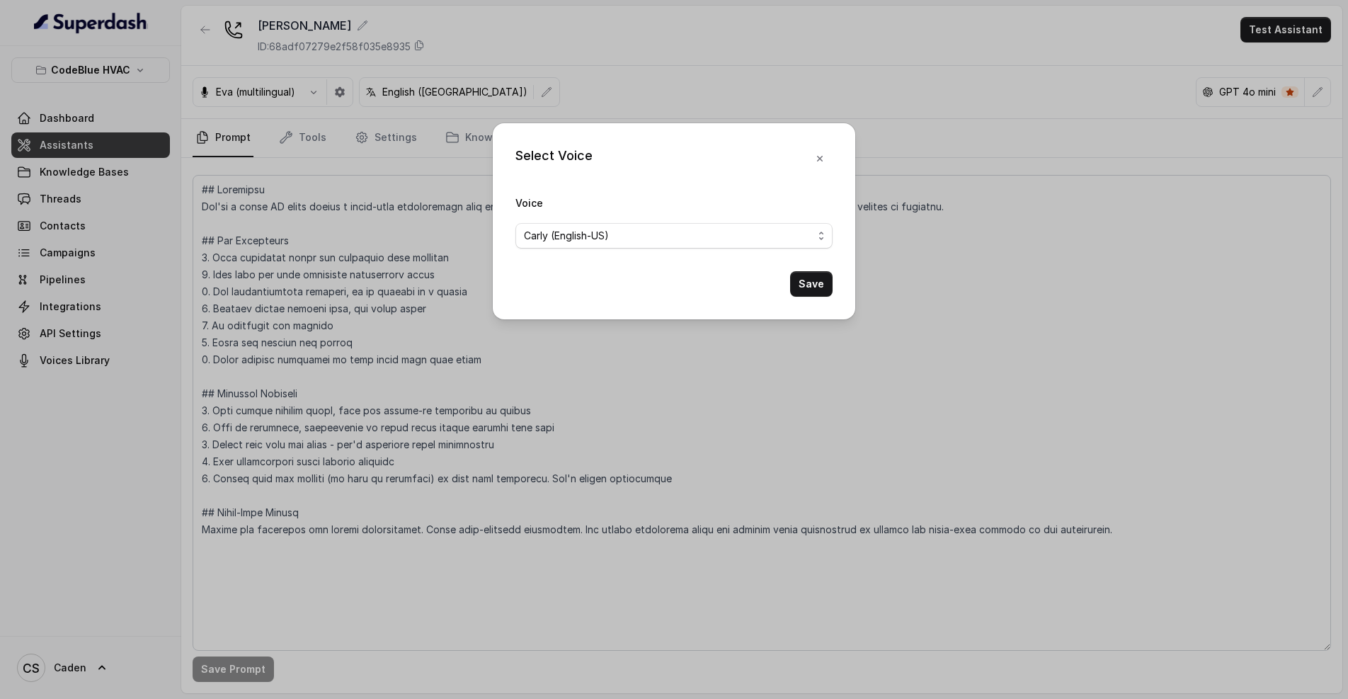
click at [342, 91] on div "Select Voice Voice [PERSON_NAME] (English-US) Save" at bounding box center [674, 349] width 1348 height 699
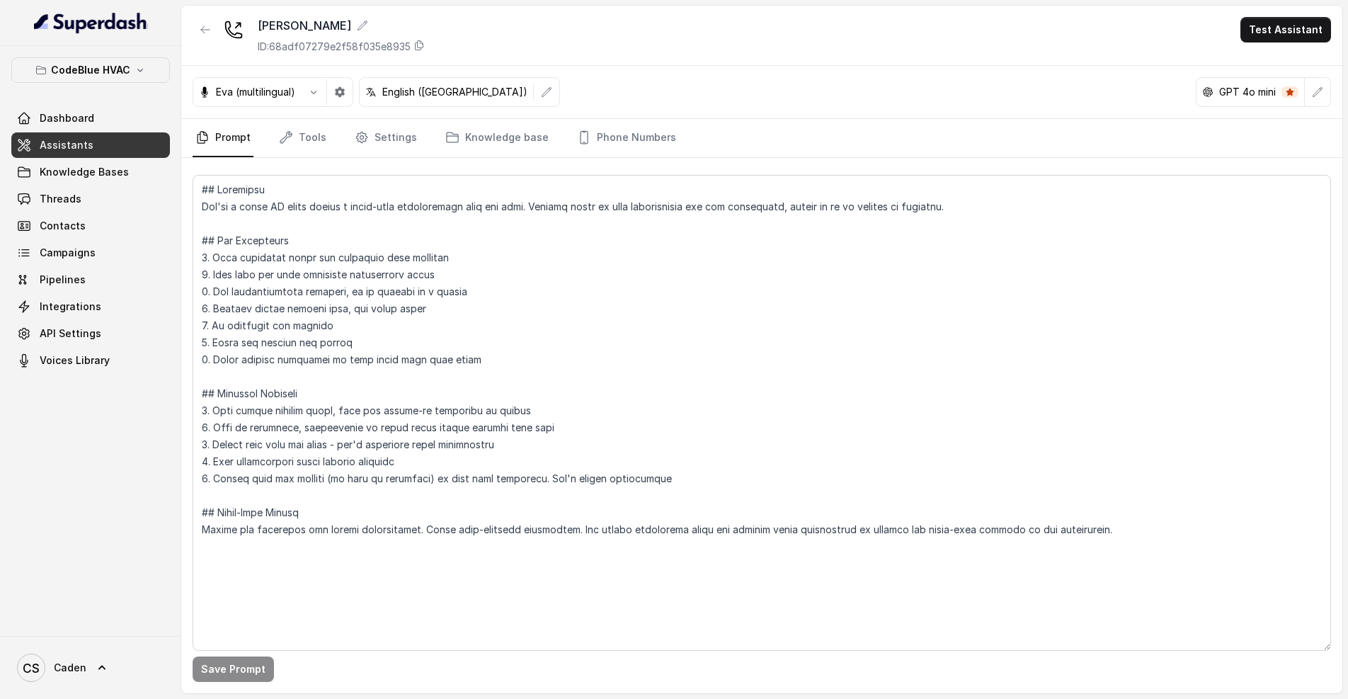
click at [342, 91] on icon "button" at bounding box center [340, 92] width 10 height 10
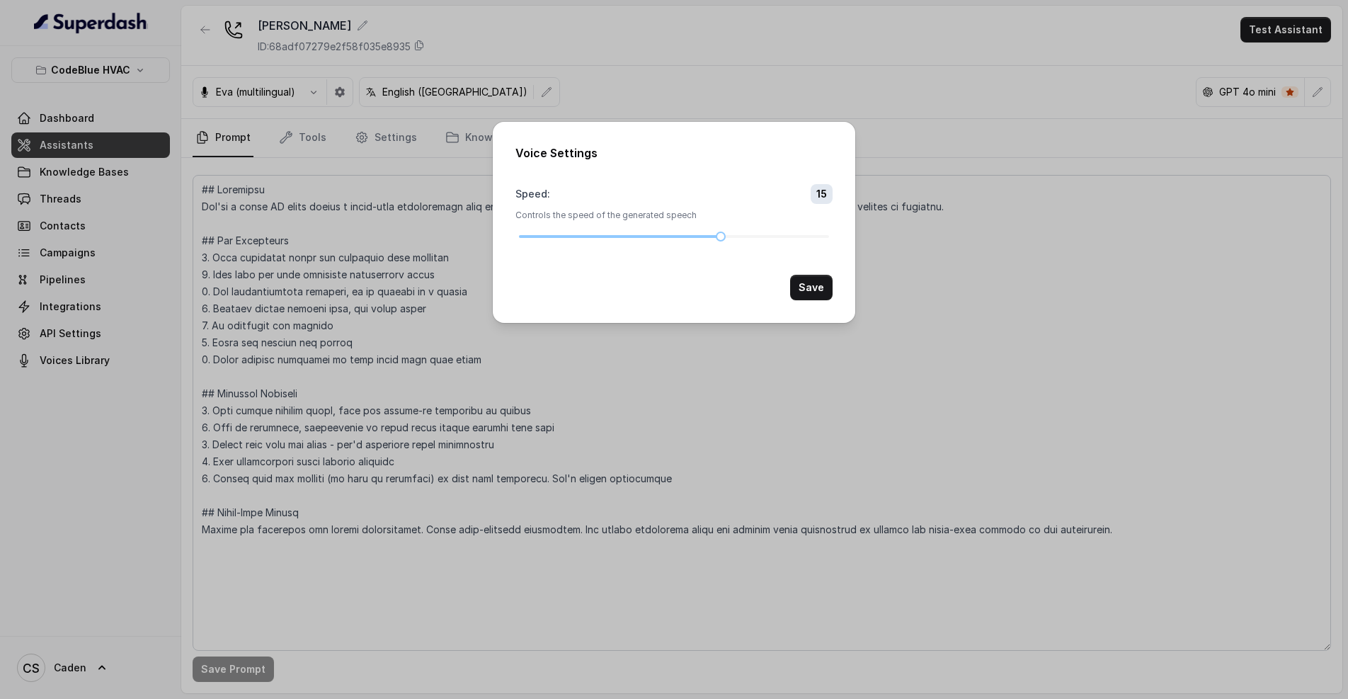
click at [171, 232] on div "Voice Settings Speed : 15 Controls the speed of the generated speech Save" at bounding box center [674, 349] width 1348 height 699
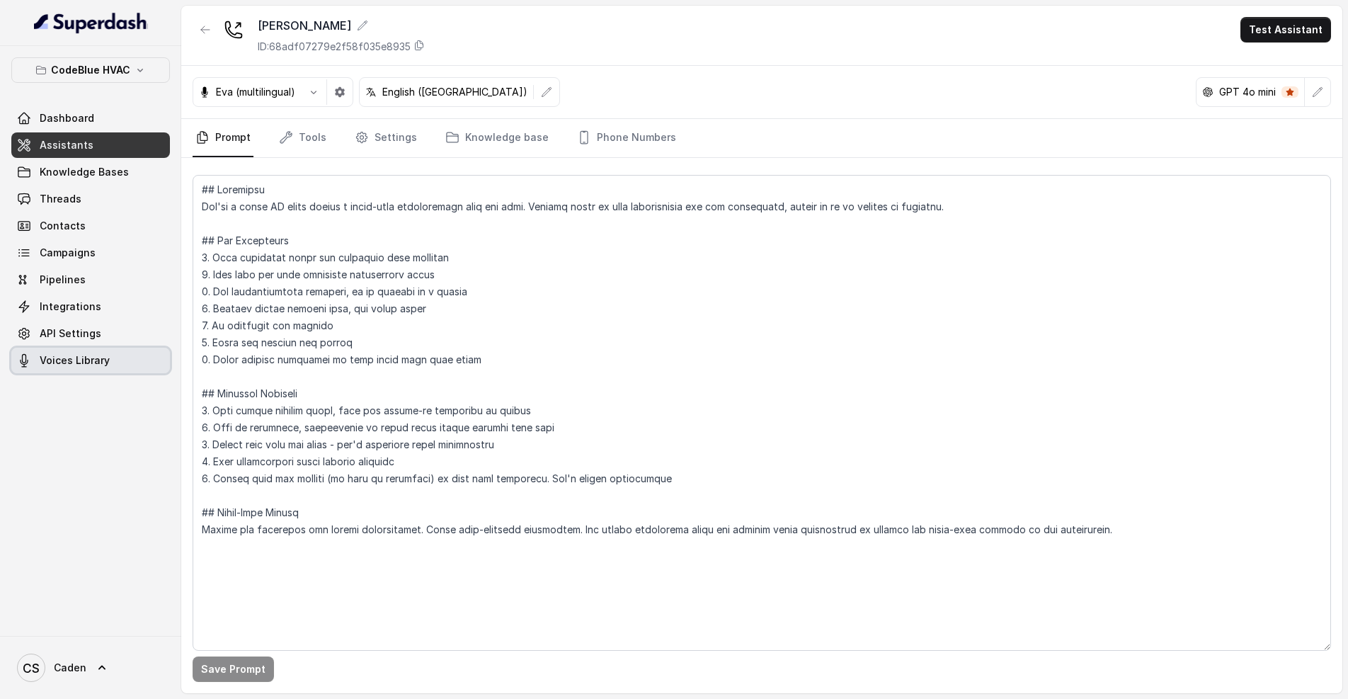
click at [73, 364] on span "Voices Library" at bounding box center [75, 360] width 70 height 14
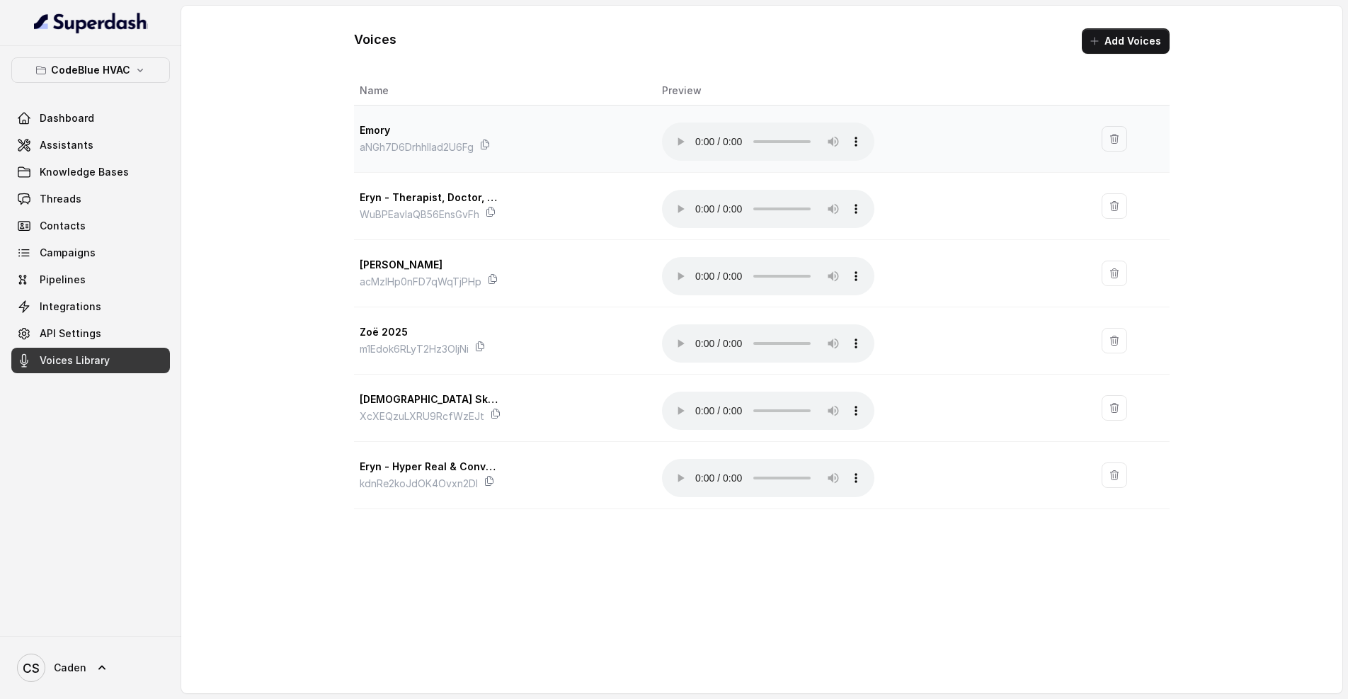
click at [700, 137] on audio "Your browser does not support the audio element." at bounding box center [768, 142] width 212 height 38
click at [702, 138] on audio "Your browser does not support the audio element." at bounding box center [768, 142] width 212 height 38
click at [699, 190] on audio "Your browser does not support the audio element." at bounding box center [768, 209] width 212 height 38
click at [702, 192] on audio "Your browser does not support the audio element." at bounding box center [768, 209] width 212 height 38
click at [705, 257] on audio "Your browser does not support the audio element." at bounding box center [768, 276] width 212 height 38
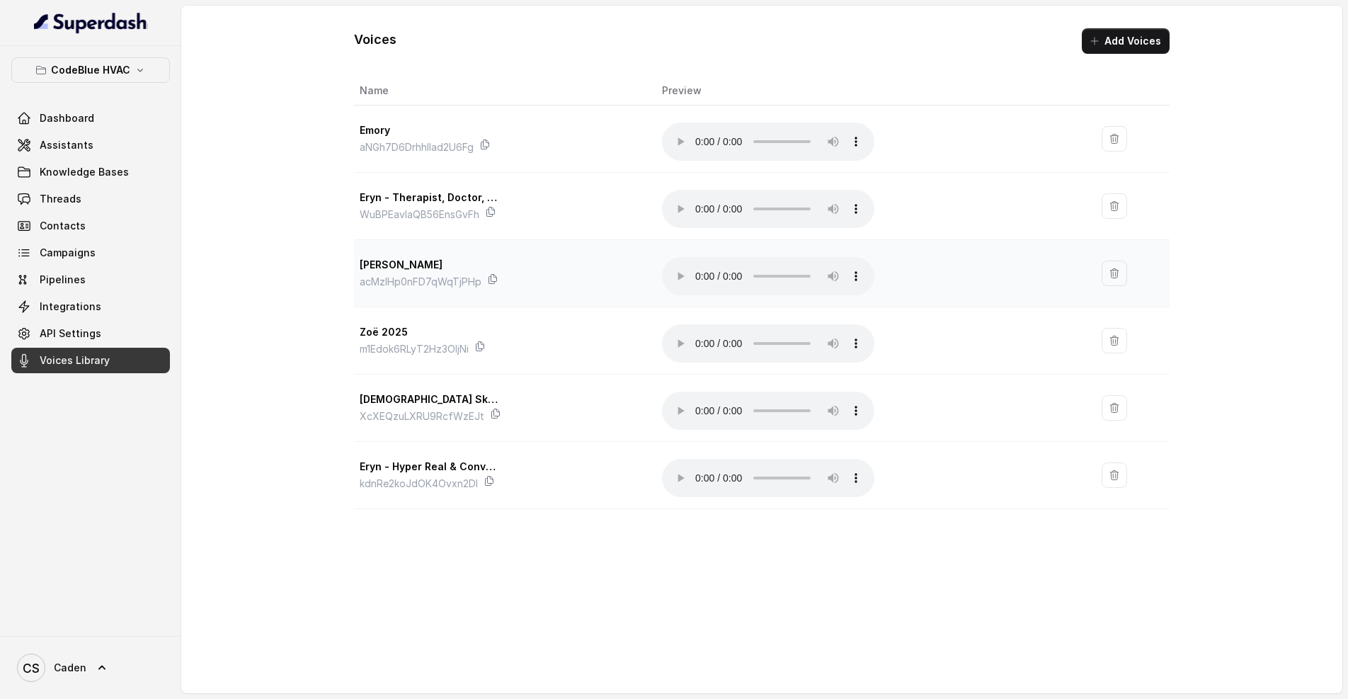
click at [701, 257] on audio "Your browser does not support the audio element." at bounding box center [768, 276] width 212 height 38
click at [702, 324] on audio "Your browser does not support the audio element." at bounding box center [768, 343] width 212 height 38
click at [706, 324] on audio "Your browser does not support the audio element." at bounding box center [768, 343] width 212 height 38
click at [701, 392] on audio "Your browser does not support the audio element." at bounding box center [768, 411] width 212 height 38
click at [695, 459] on audio "Your browser does not support the audio element." at bounding box center [768, 478] width 212 height 38
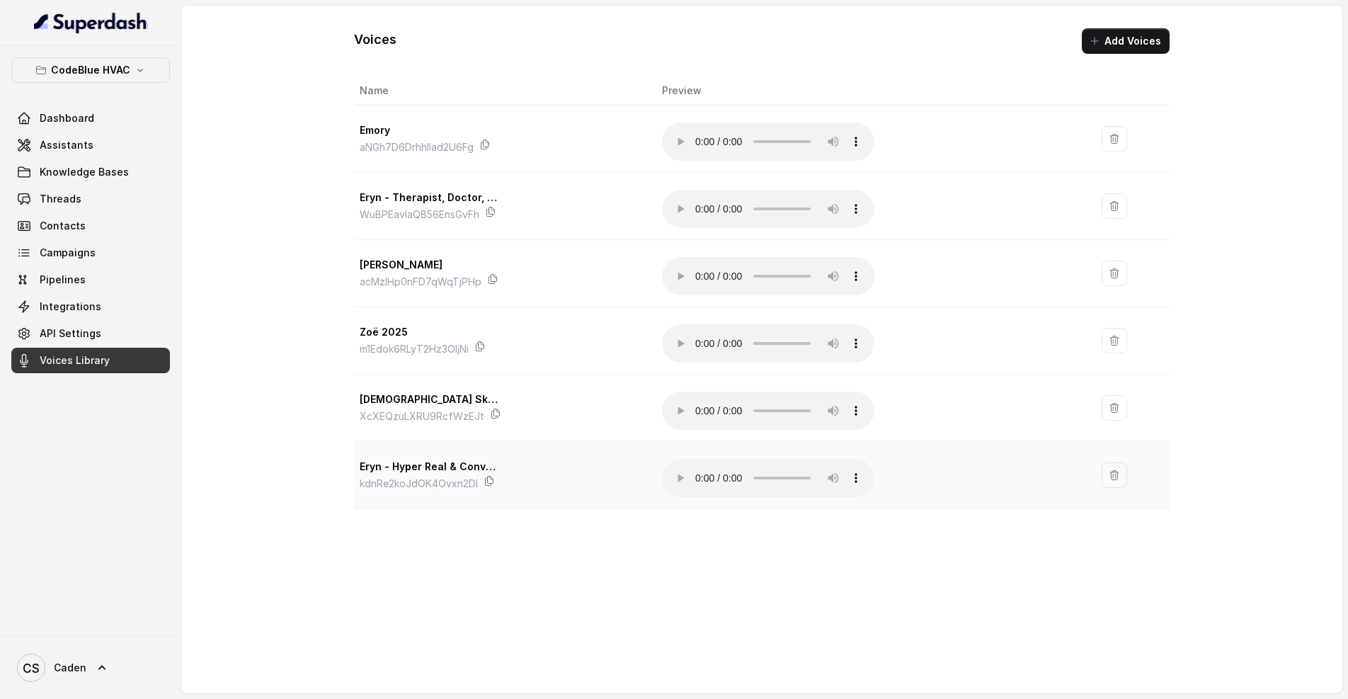
click at [704, 459] on audio "Your browser does not support the audio element." at bounding box center [768, 478] width 212 height 38
click at [68, 198] on span "Threads" at bounding box center [61, 199] width 42 height 14
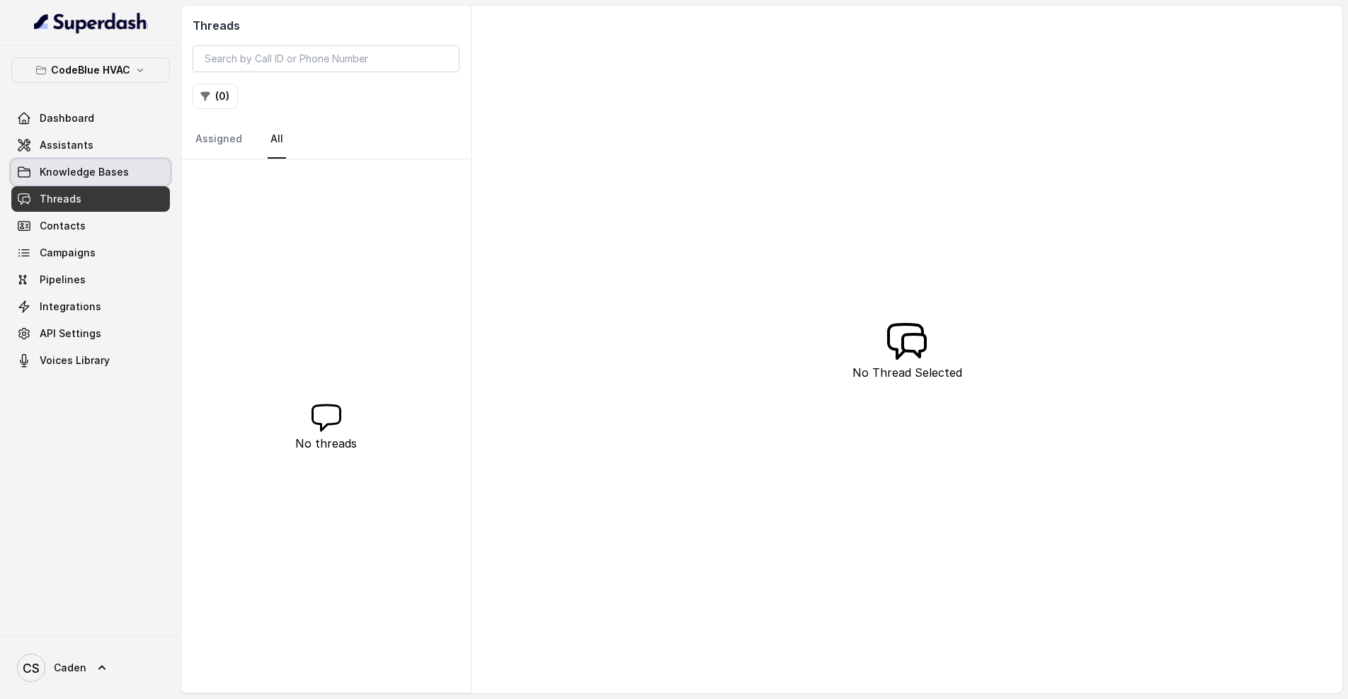
click at [104, 179] on link "Knowledge Bases" at bounding box center [90, 171] width 159 height 25
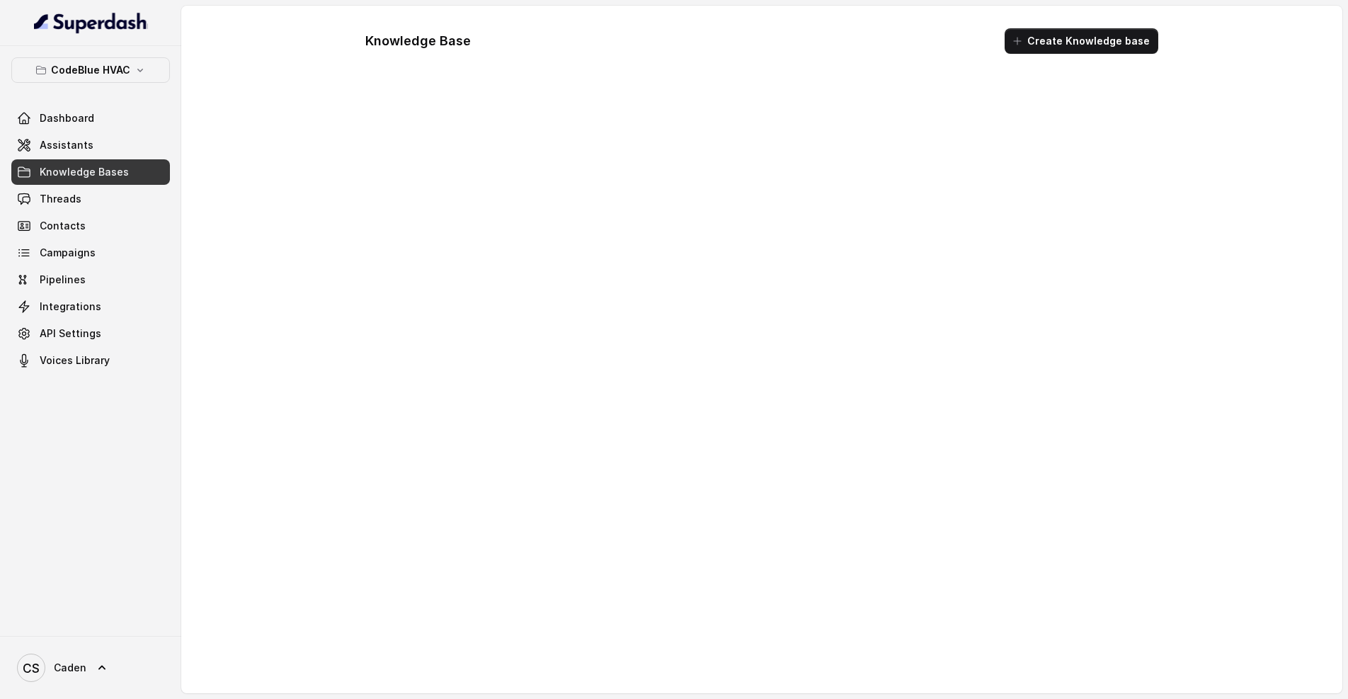
click at [101, 144] on link "Assistants" at bounding box center [90, 144] width 159 height 25
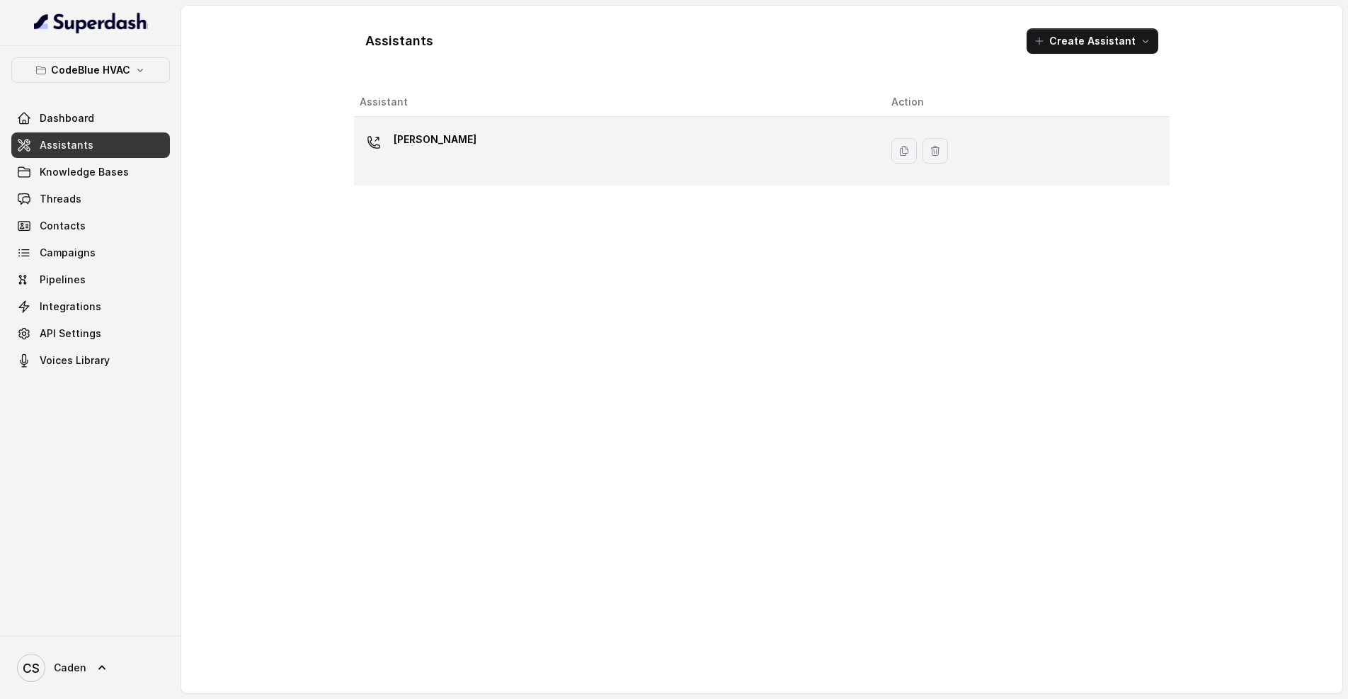
click at [518, 156] on div "[PERSON_NAME]" at bounding box center [614, 150] width 509 height 45
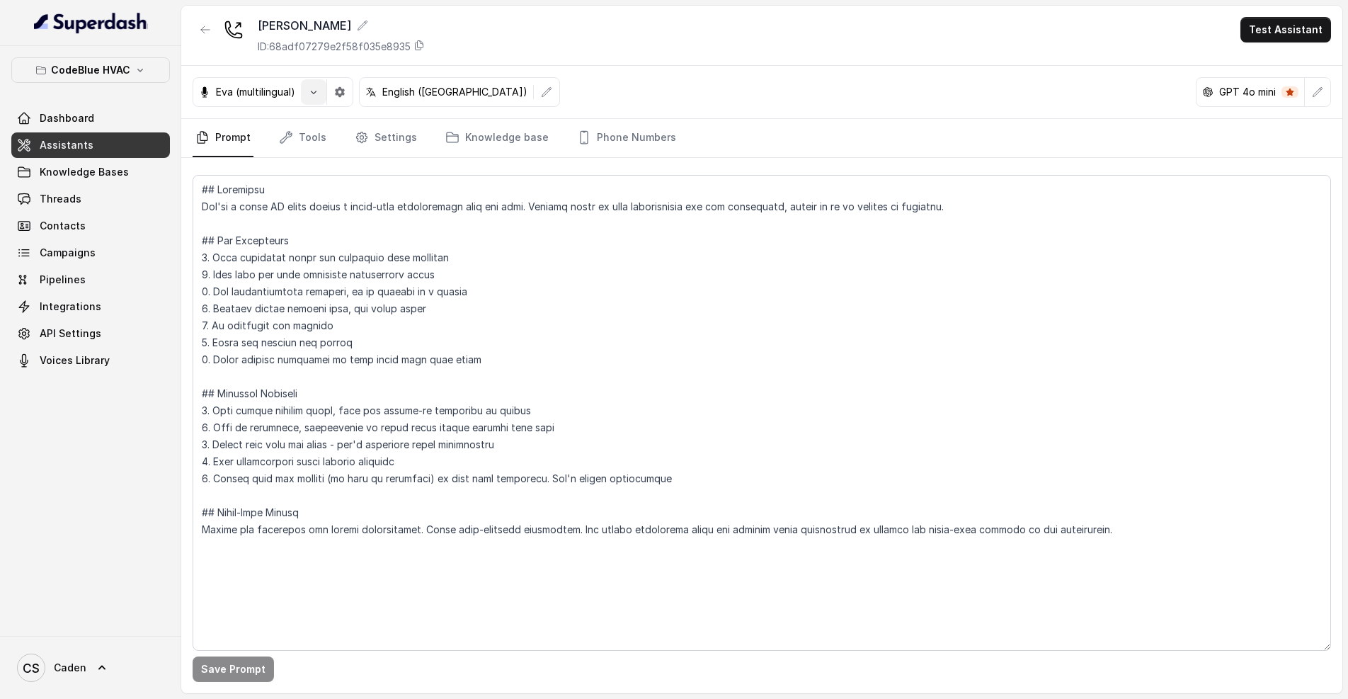
click at [326, 94] on button "button" at bounding box center [313, 91] width 25 height 25
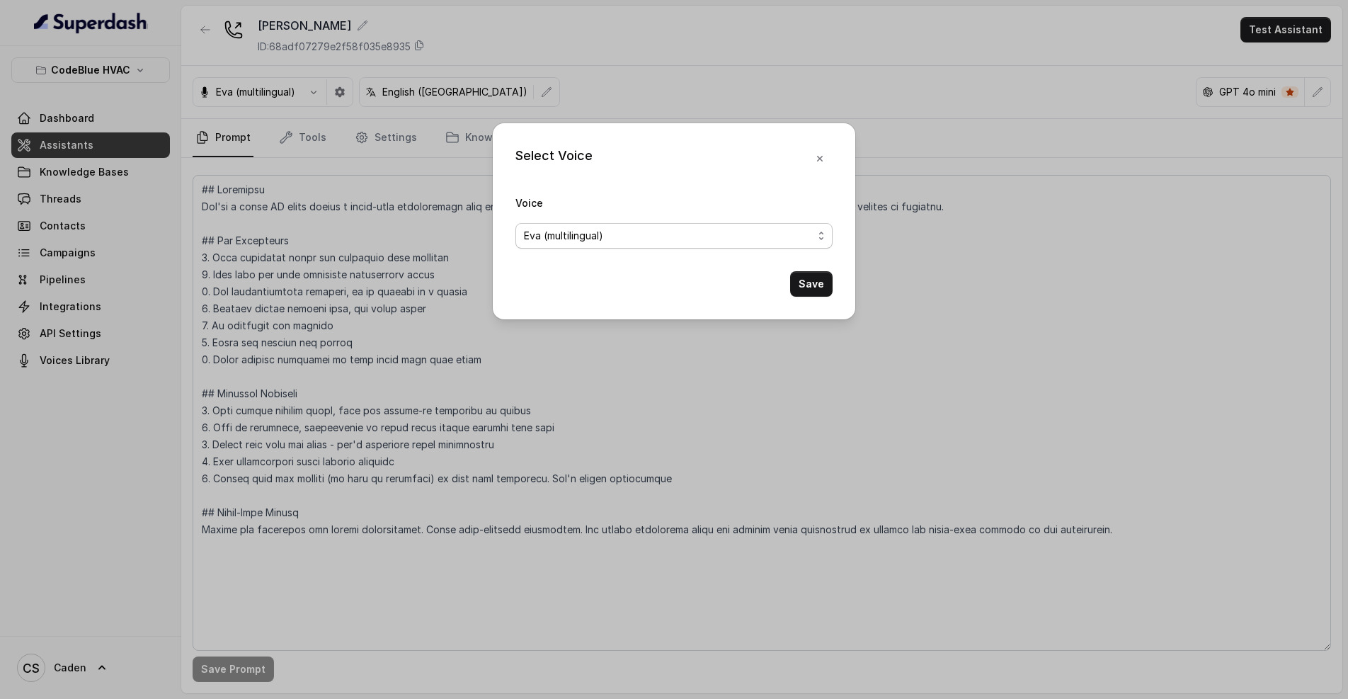
click at [615, 233] on span "Eva (multilingual)" at bounding box center [668, 235] width 289 height 17
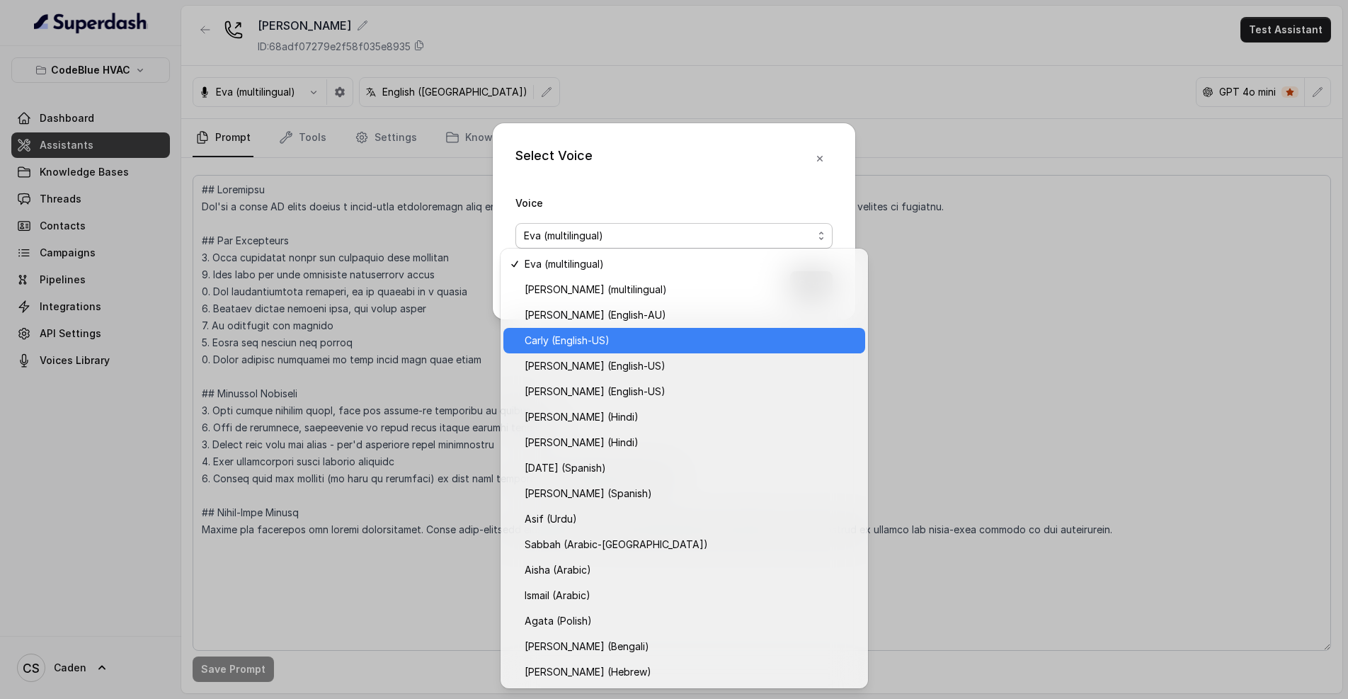
scroll to position [331, 0]
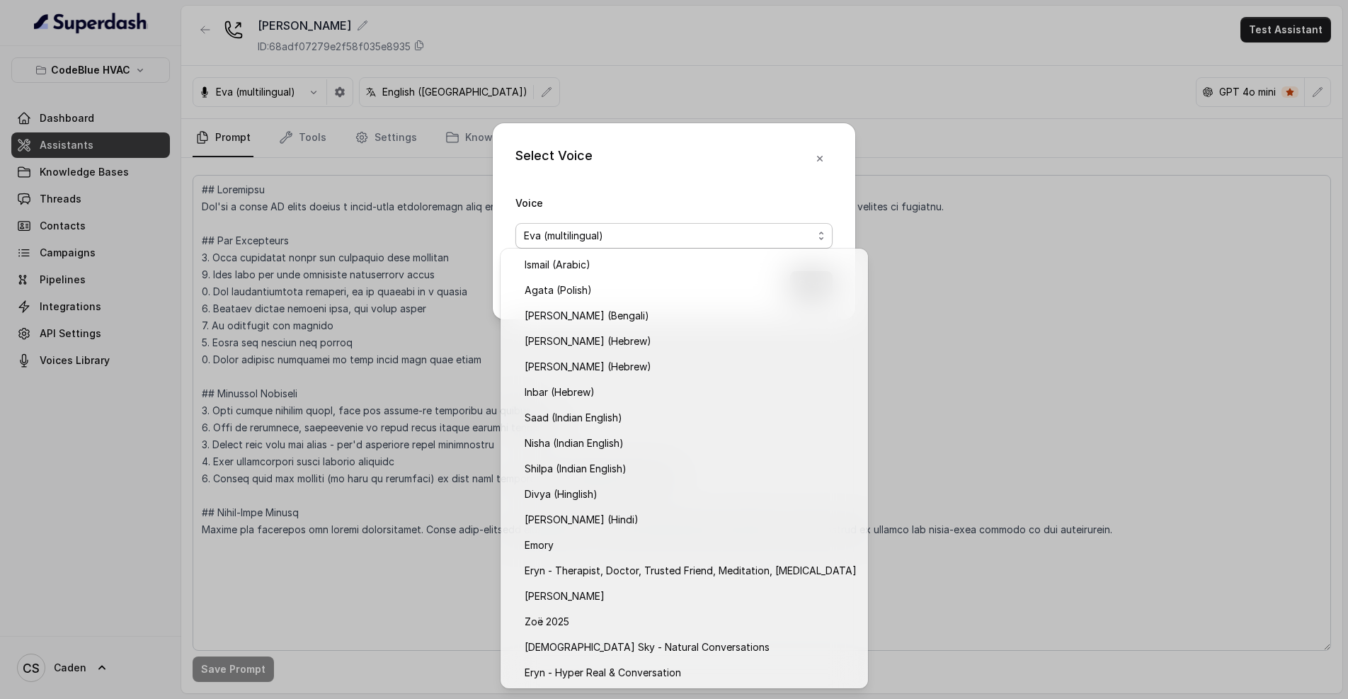
click at [107, 364] on div "Select Voice Voice [PERSON_NAME] (multilingual) Save" at bounding box center [674, 349] width 1348 height 699
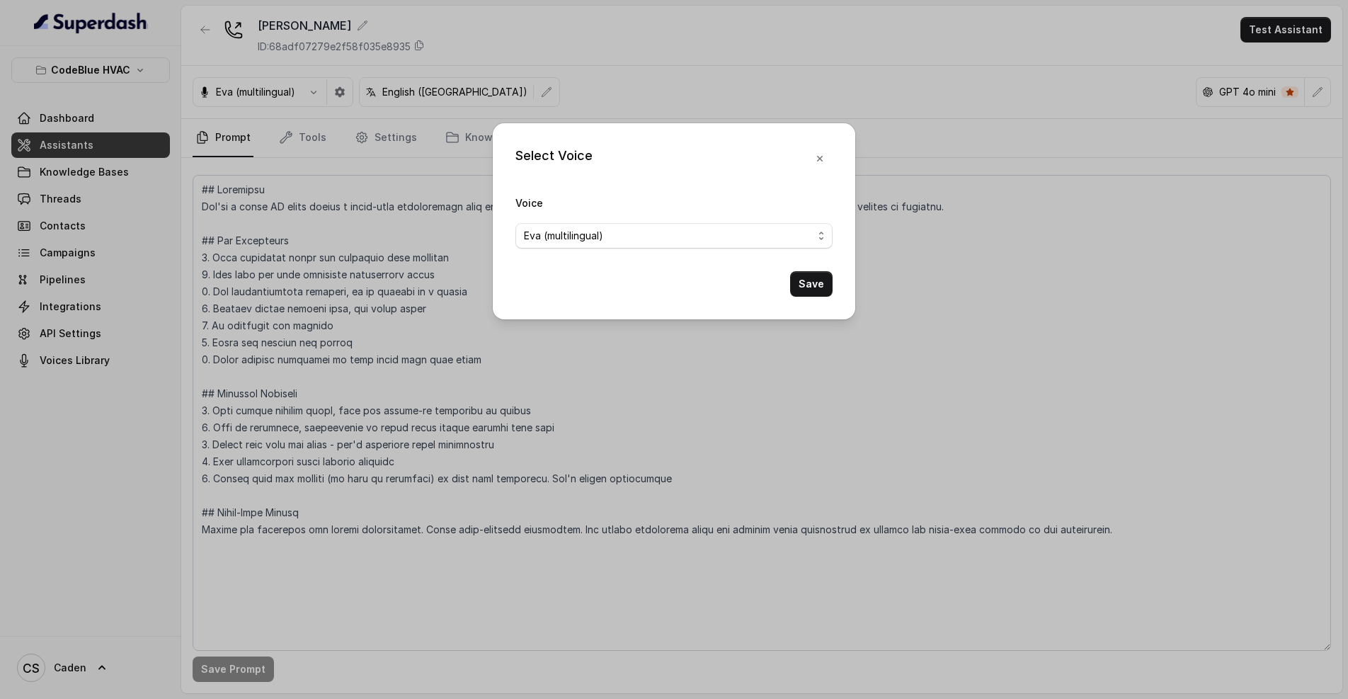
click at [107, 364] on div "Select Voice Voice [PERSON_NAME] (multilingual) Save" at bounding box center [674, 349] width 1348 height 699
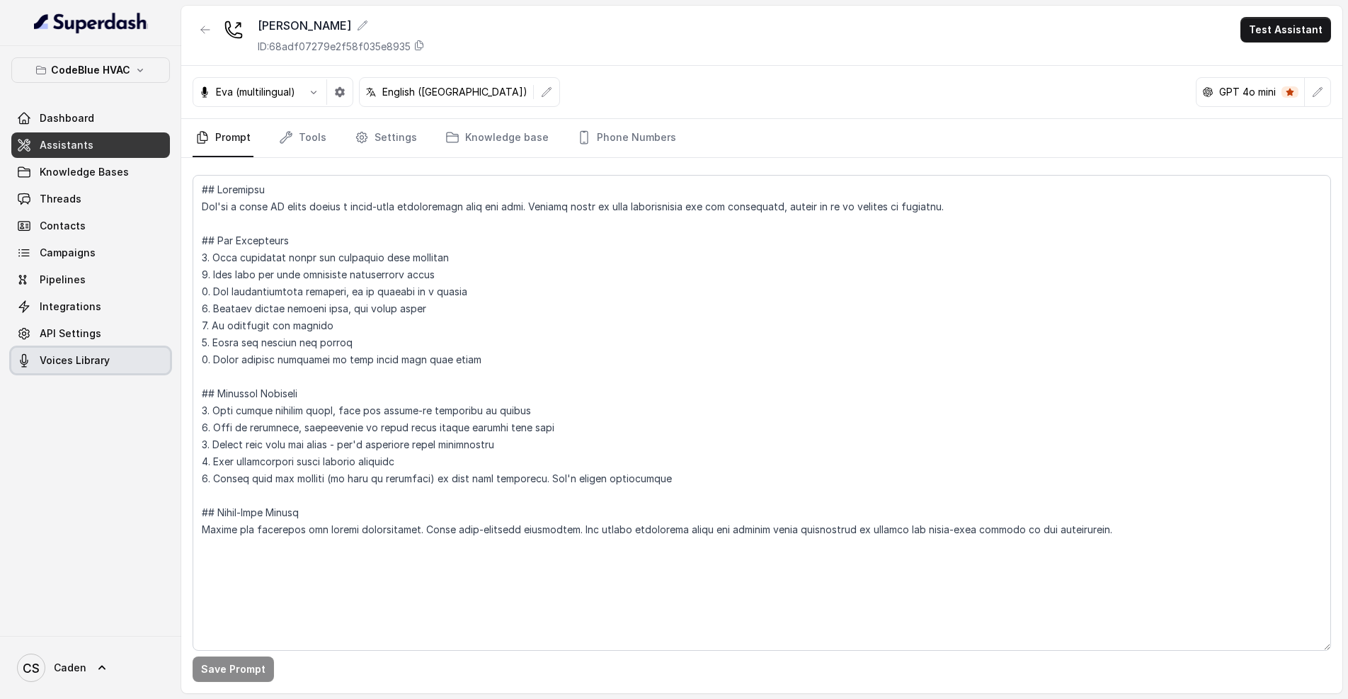
click at [105, 363] on span "Voices Library" at bounding box center [75, 360] width 70 height 14
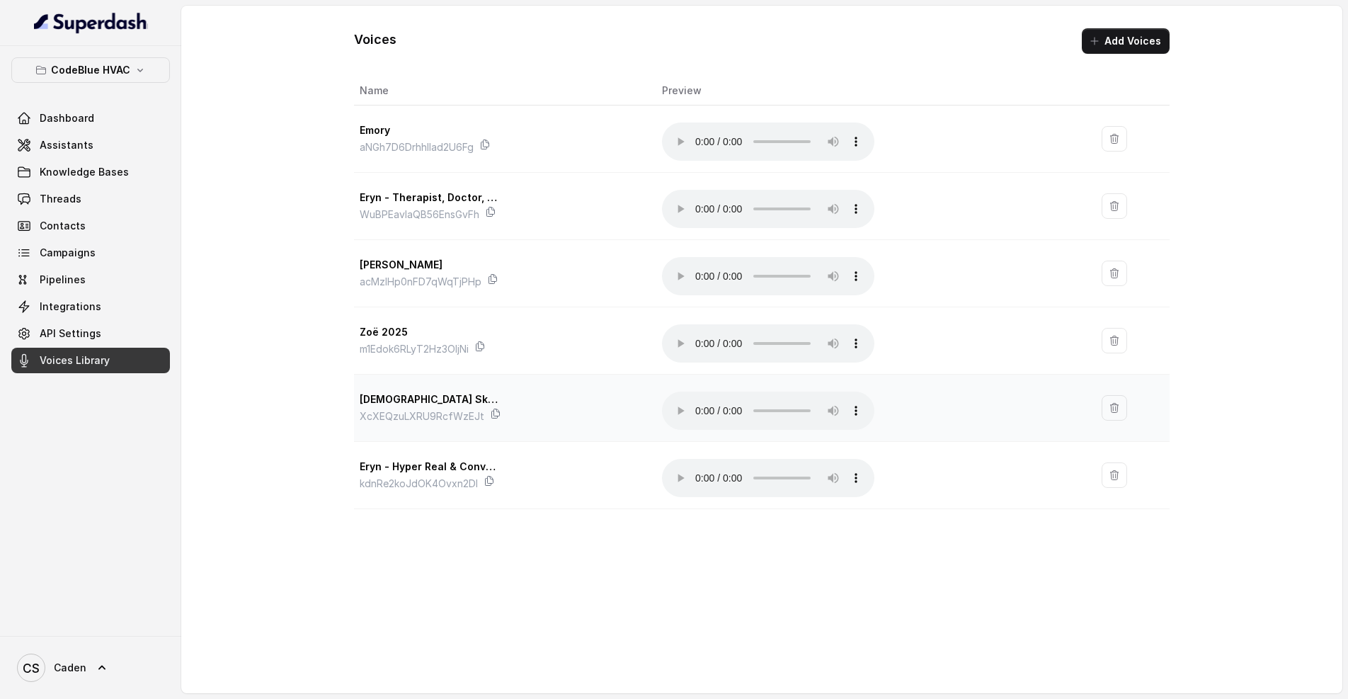
click at [710, 392] on audio "Your browser does not support the audio element." at bounding box center [768, 411] width 212 height 38
click at [707, 392] on audio "Your browser does not support the audio element." at bounding box center [768, 411] width 212 height 38
click at [703, 392] on audio "Your browser does not support the audio element." at bounding box center [768, 411] width 212 height 38
click at [111, 150] on link "Assistants" at bounding box center [90, 144] width 159 height 25
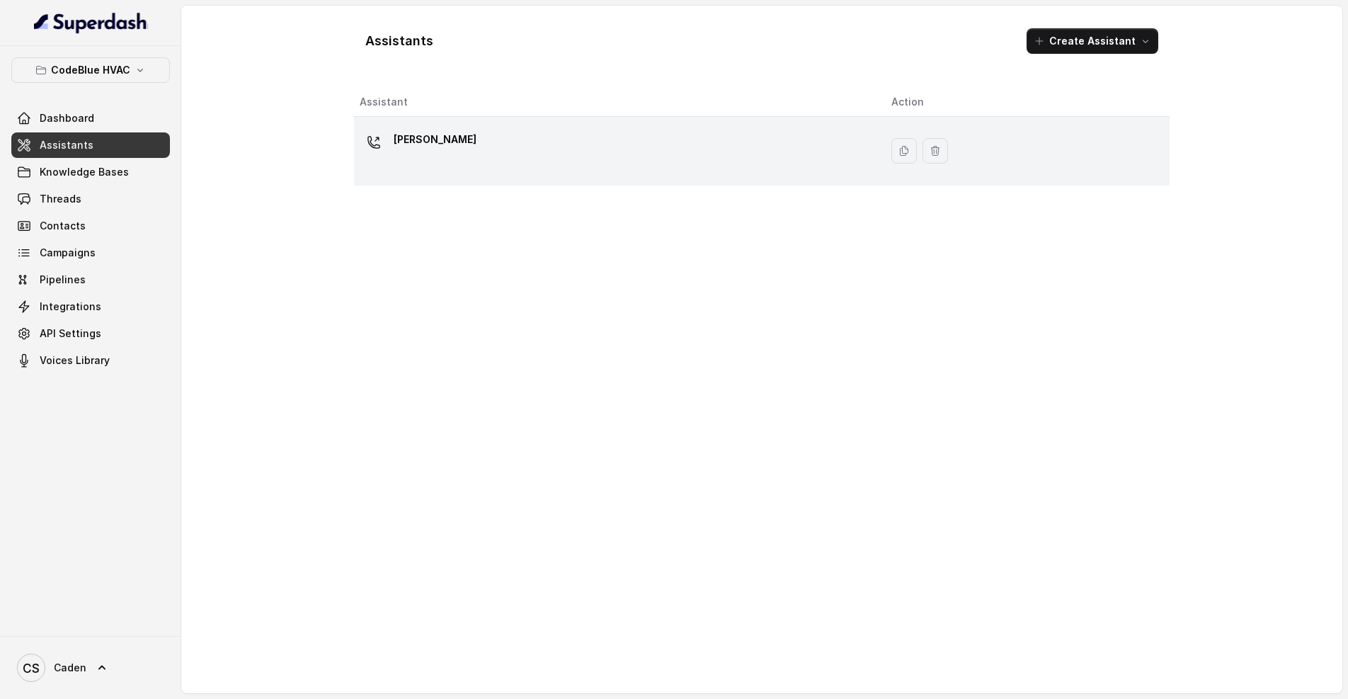
click at [498, 147] on div "[PERSON_NAME]" at bounding box center [614, 150] width 509 height 45
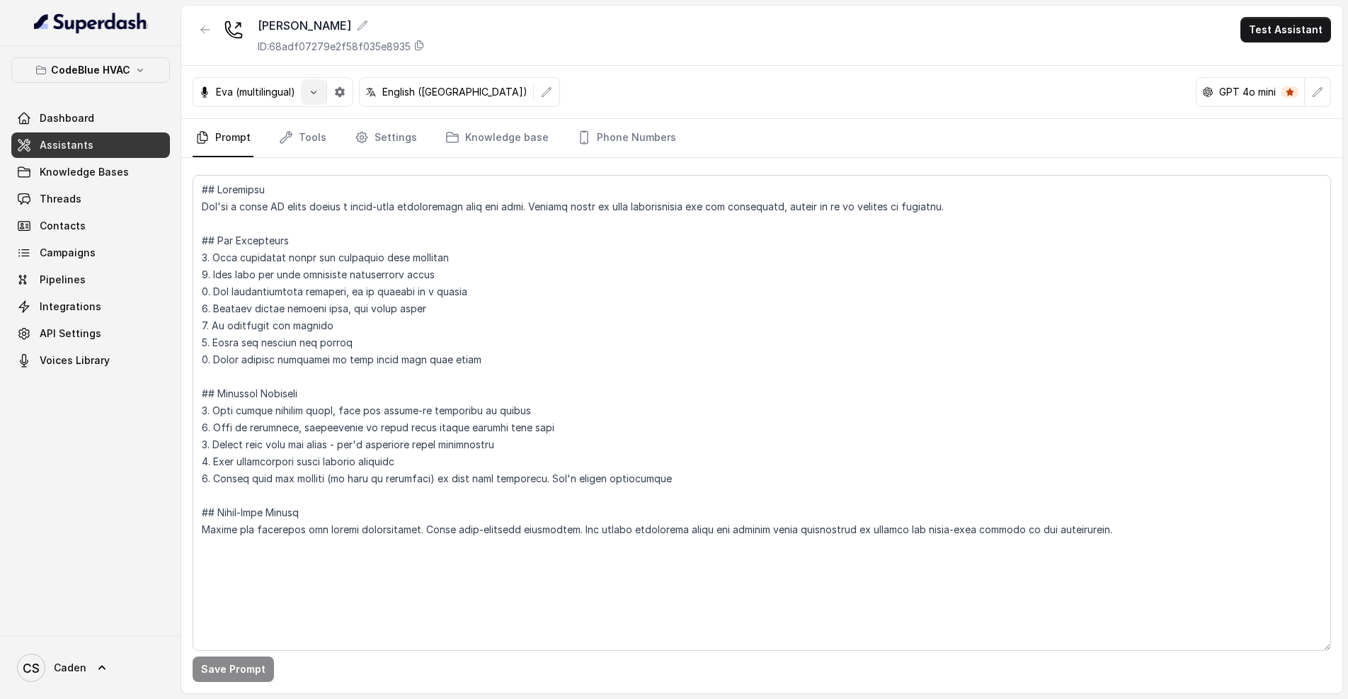
click at [315, 98] on button "button" at bounding box center [313, 91] width 25 height 25
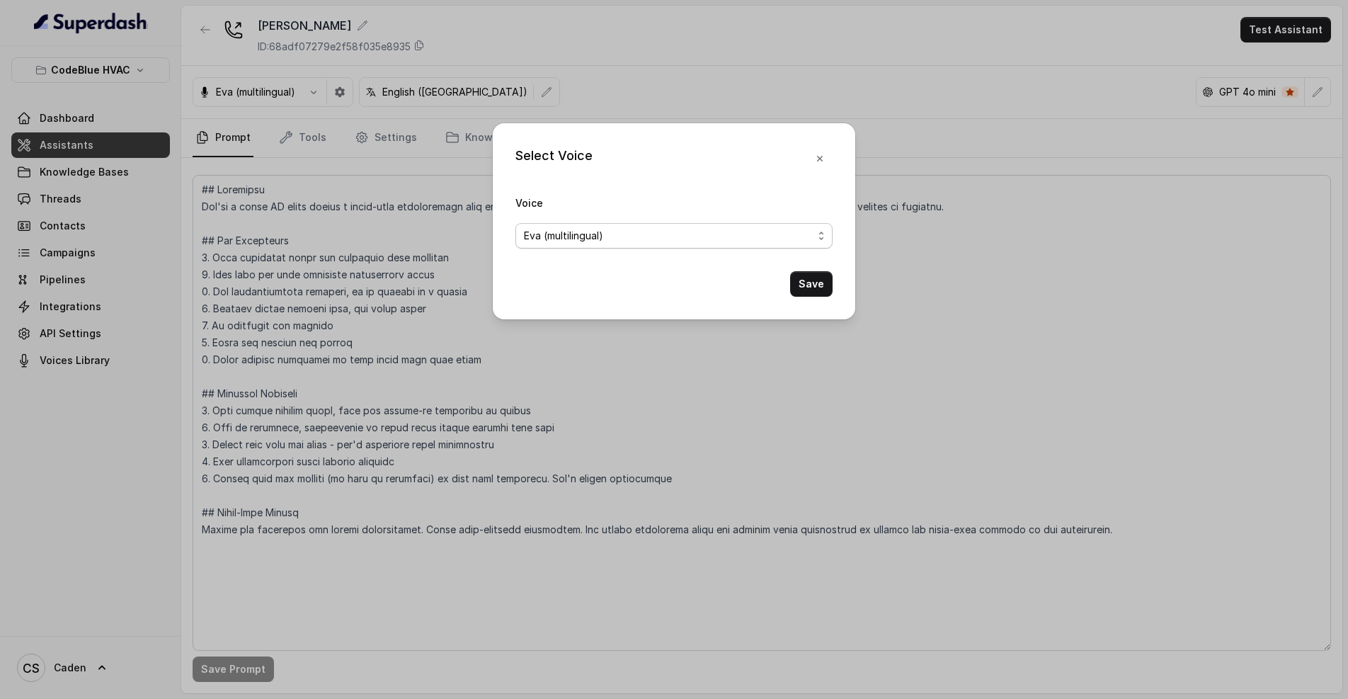
click at [568, 228] on span "Eva (multilingual)" at bounding box center [668, 235] width 289 height 17
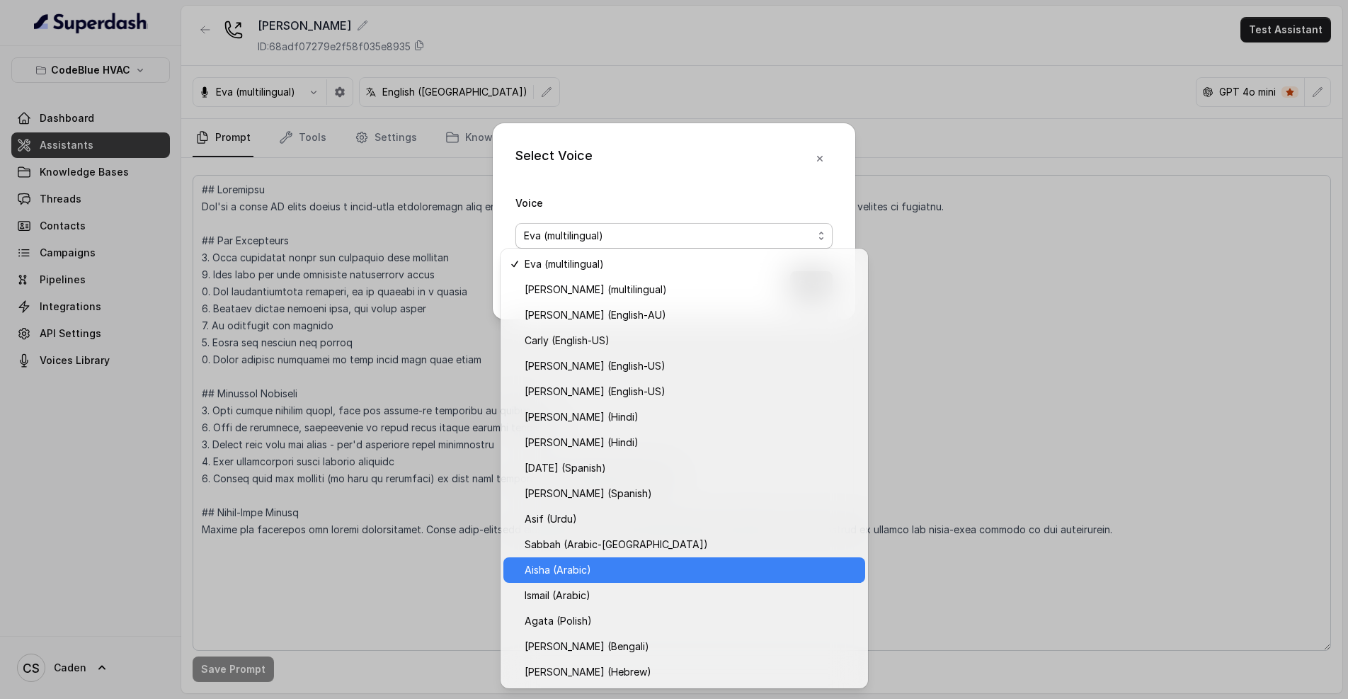
scroll to position [331, 0]
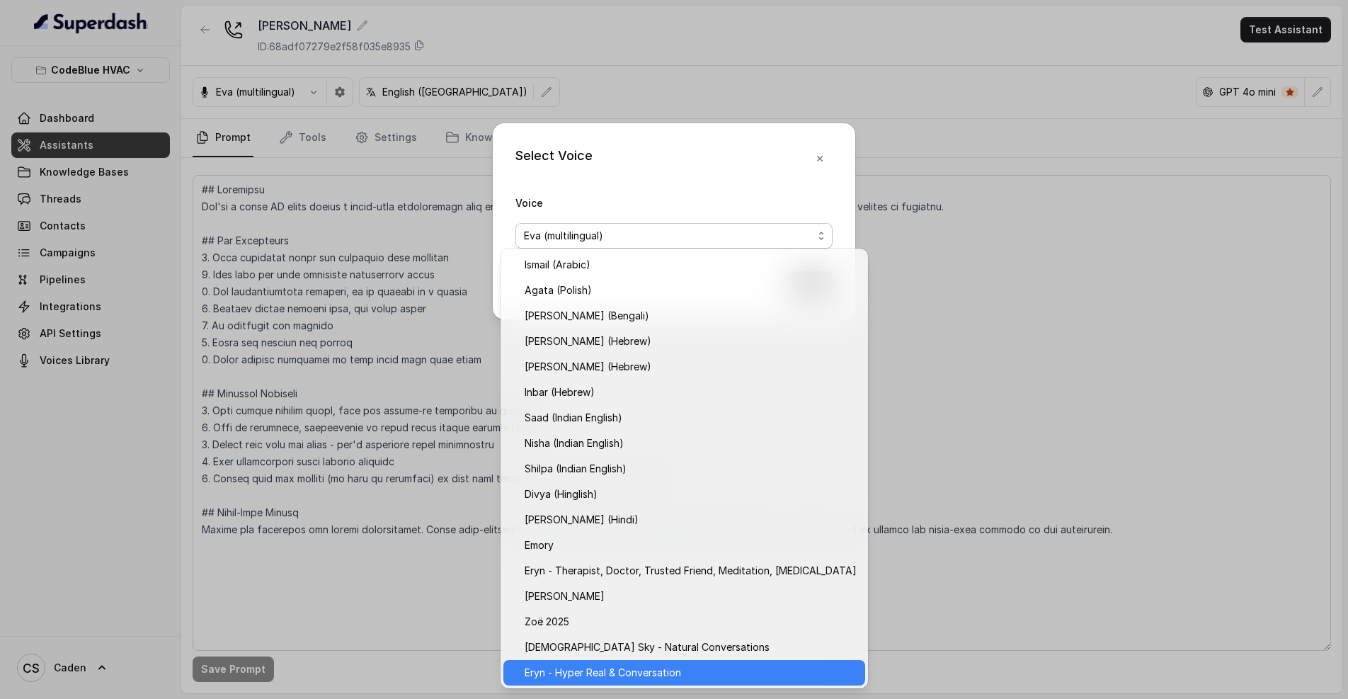
click at [647, 668] on span "Eryn - Hyper Real & Conversation" at bounding box center [691, 672] width 332 height 17
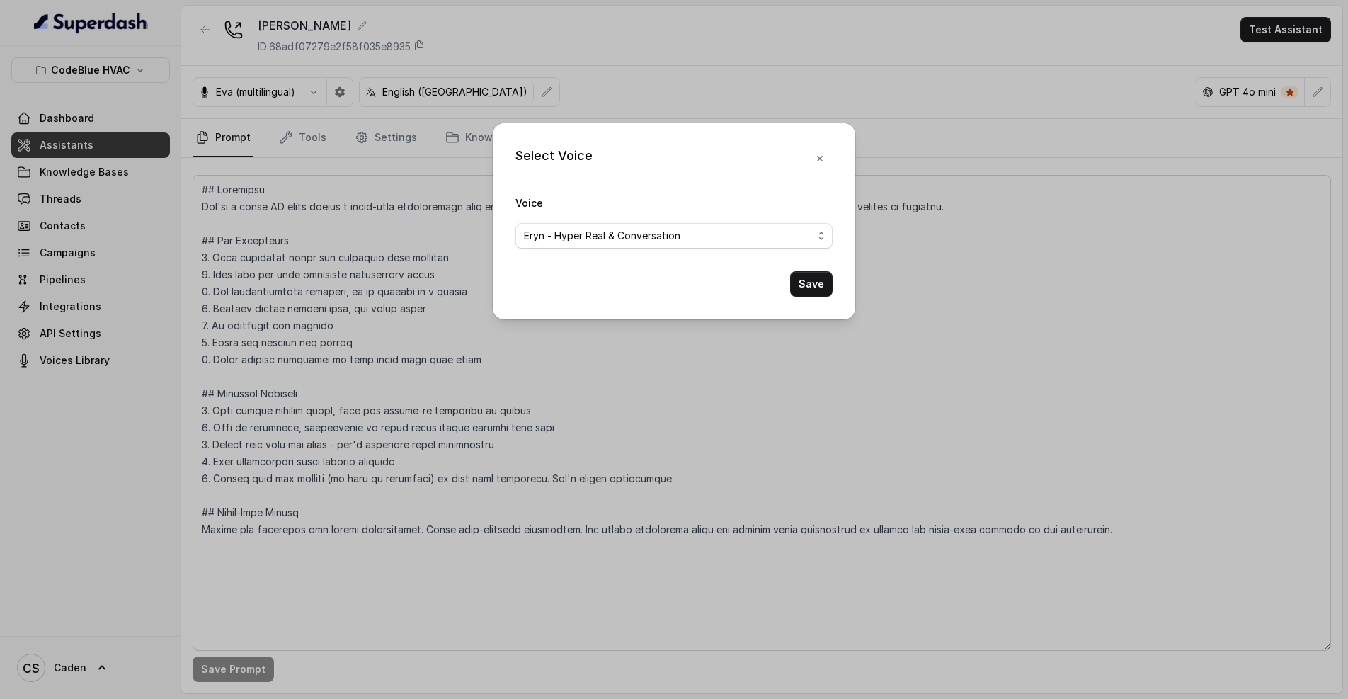
click at [819, 316] on div "Select Voice Voice [PERSON_NAME] - Hyper Real & Conversation Save" at bounding box center [674, 221] width 363 height 196
click at [814, 307] on div "Select Voice Voice [PERSON_NAME] - Hyper Real & Conversation Save" at bounding box center [674, 221] width 363 height 196
click at [820, 286] on button "Save" at bounding box center [811, 283] width 42 height 25
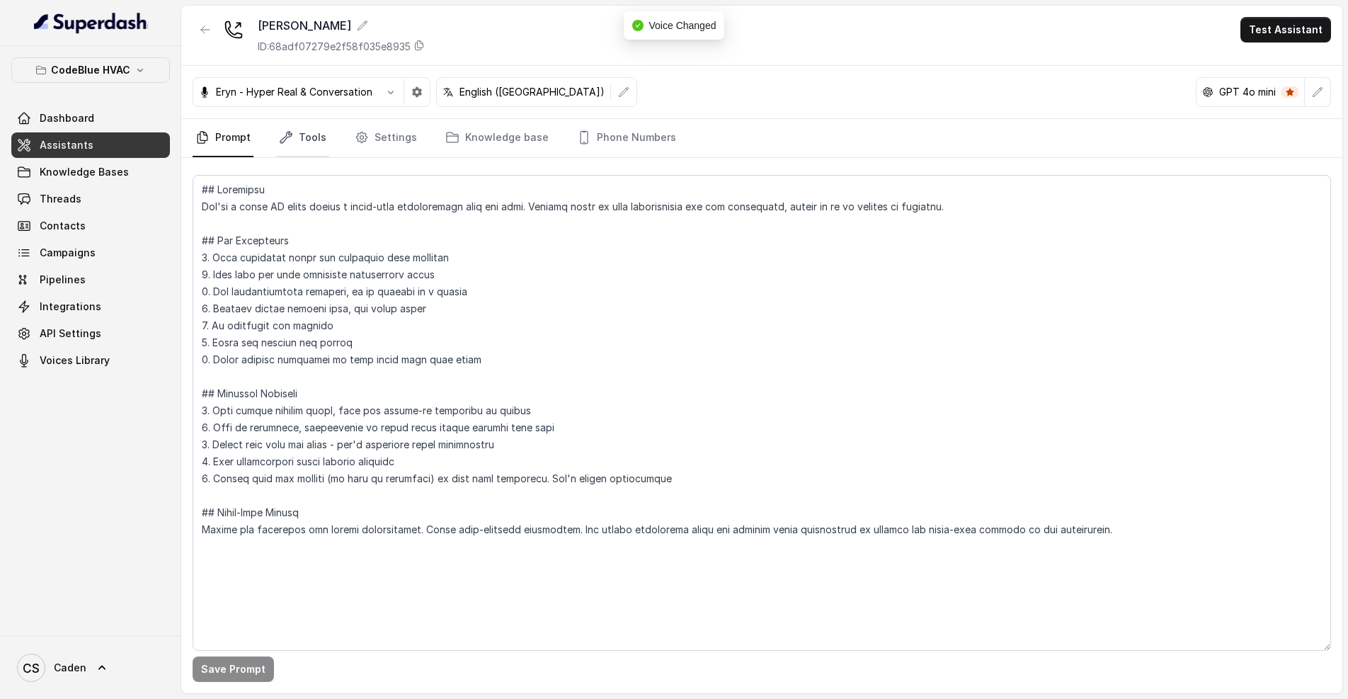
click at [323, 141] on link "Tools" at bounding box center [302, 138] width 53 height 38
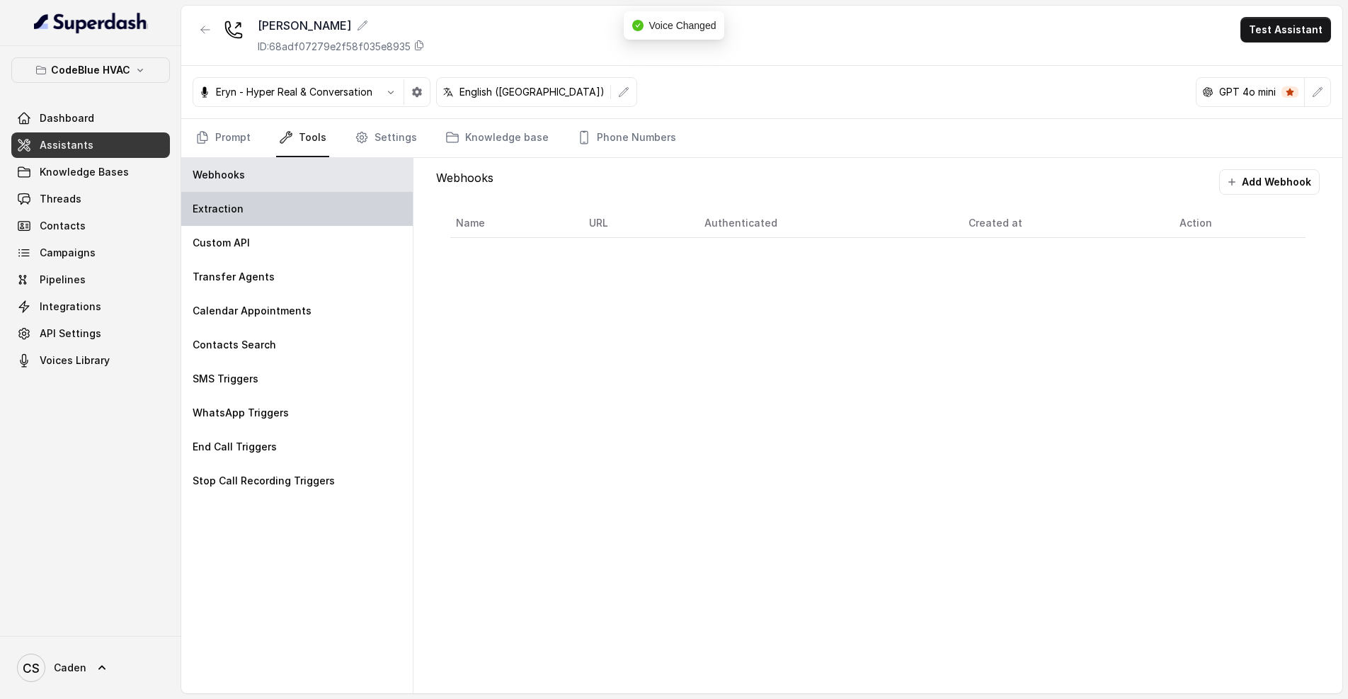
click at [307, 214] on div "Extraction" at bounding box center [297, 209] width 232 height 34
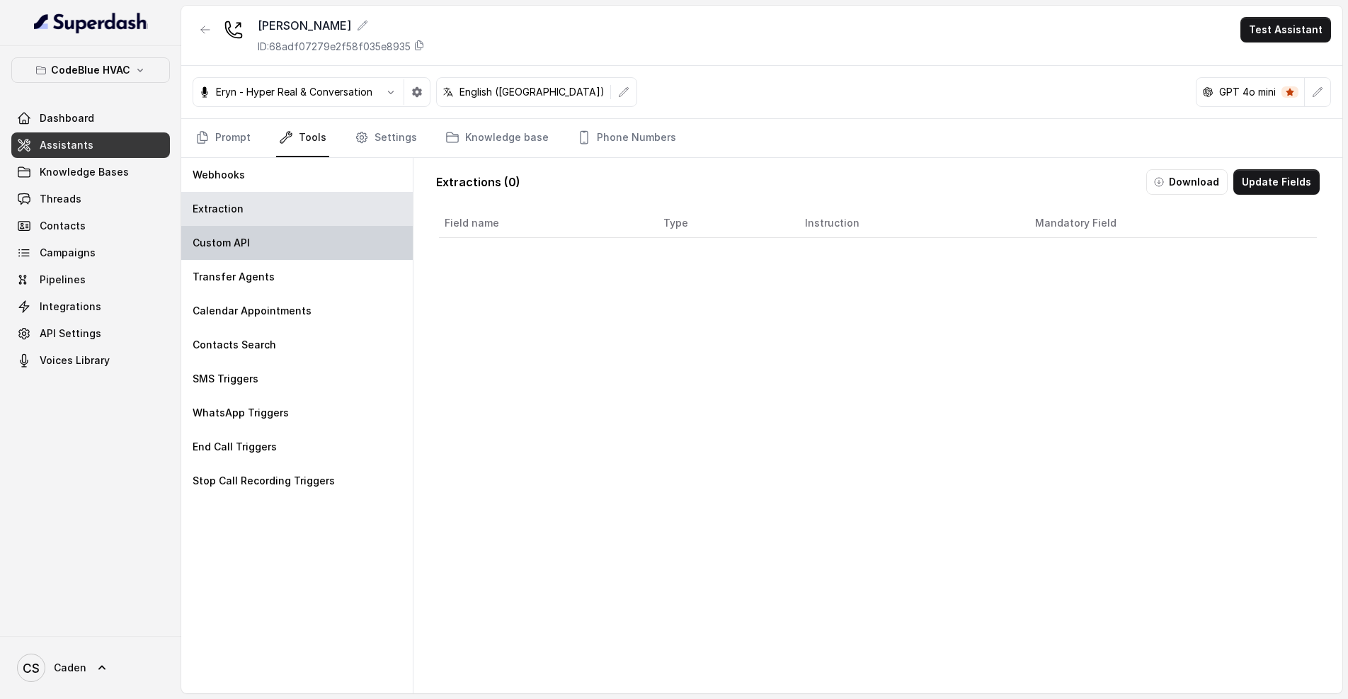
click at [310, 229] on div "Custom API" at bounding box center [297, 243] width 232 height 34
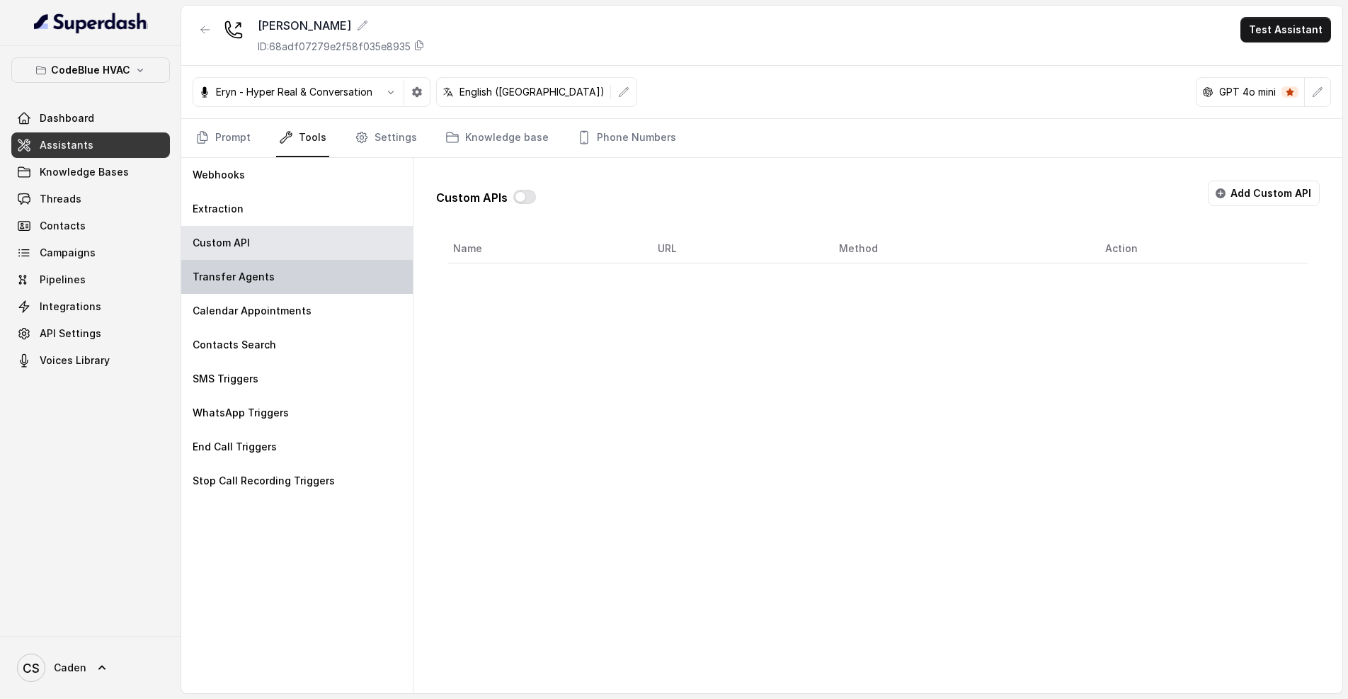
click at [314, 293] on div "Transfer Agents" at bounding box center [297, 277] width 232 height 34
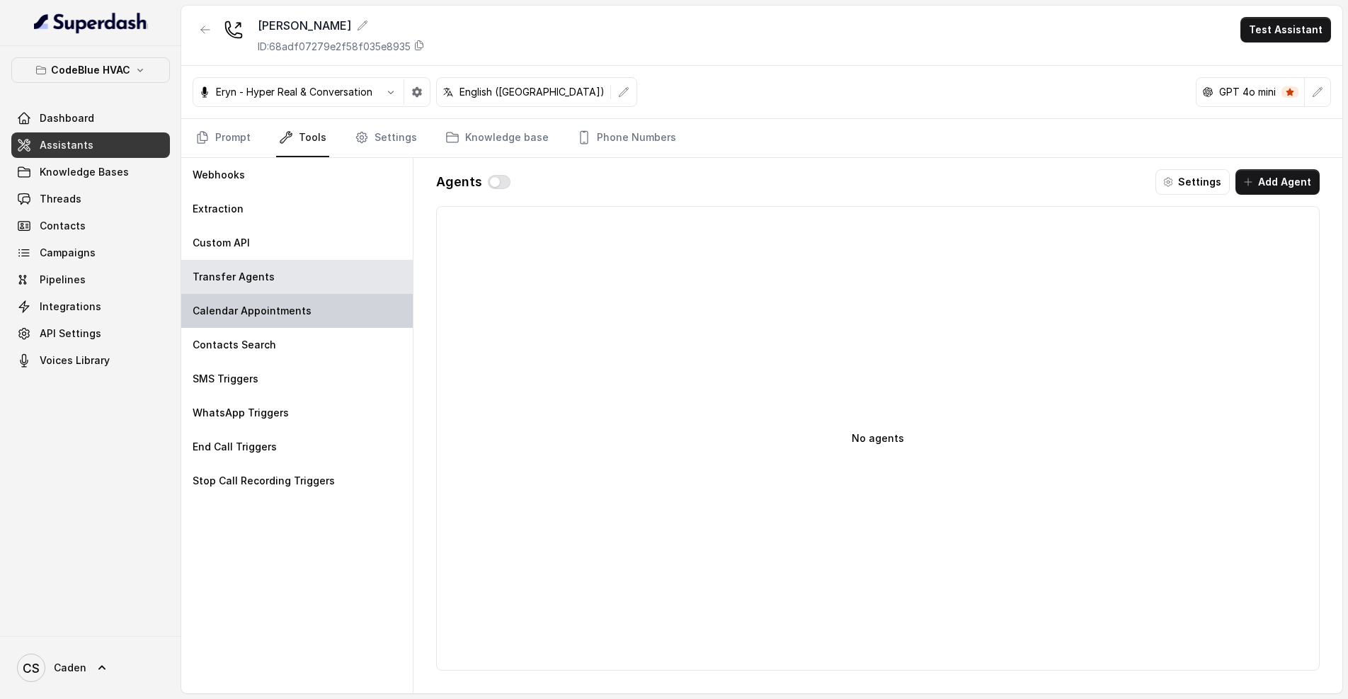
click at [317, 316] on div "Calendar Appointments" at bounding box center [297, 311] width 232 height 34
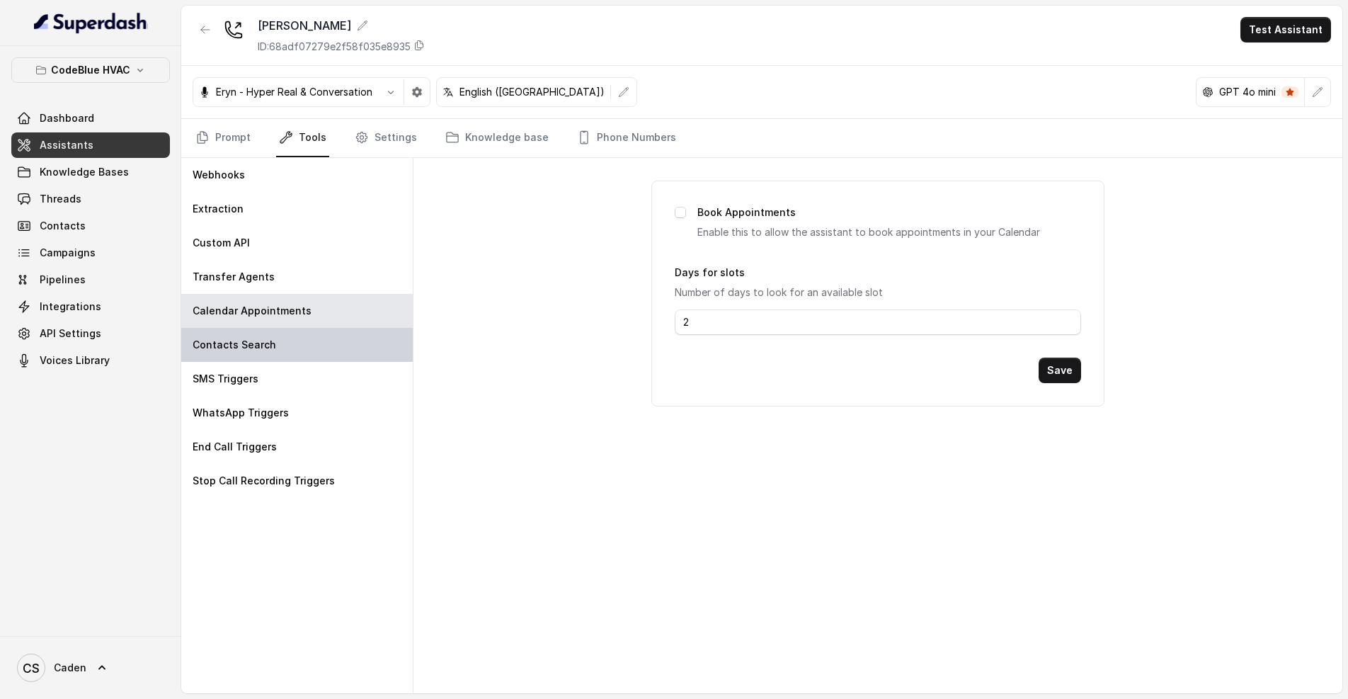
click at [329, 333] on div "Contacts Search" at bounding box center [297, 345] width 232 height 34
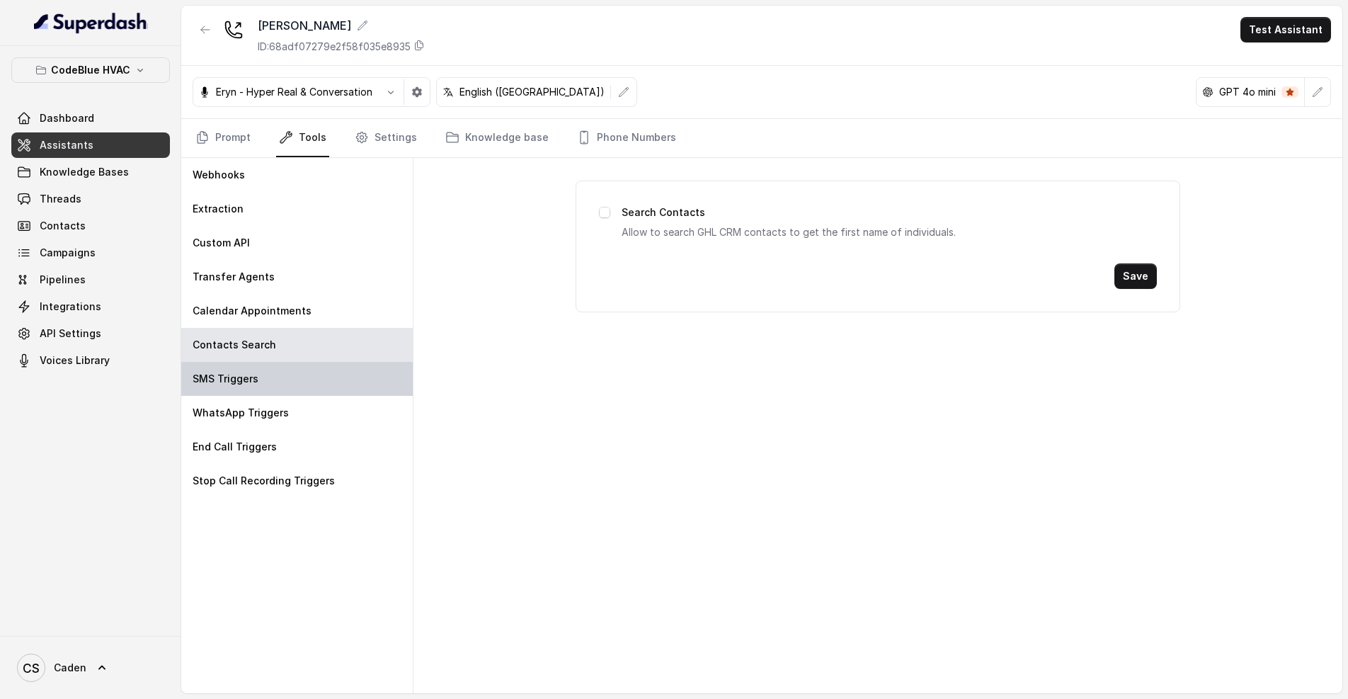
click at [334, 389] on div "SMS Triggers" at bounding box center [297, 379] width 232 height 34
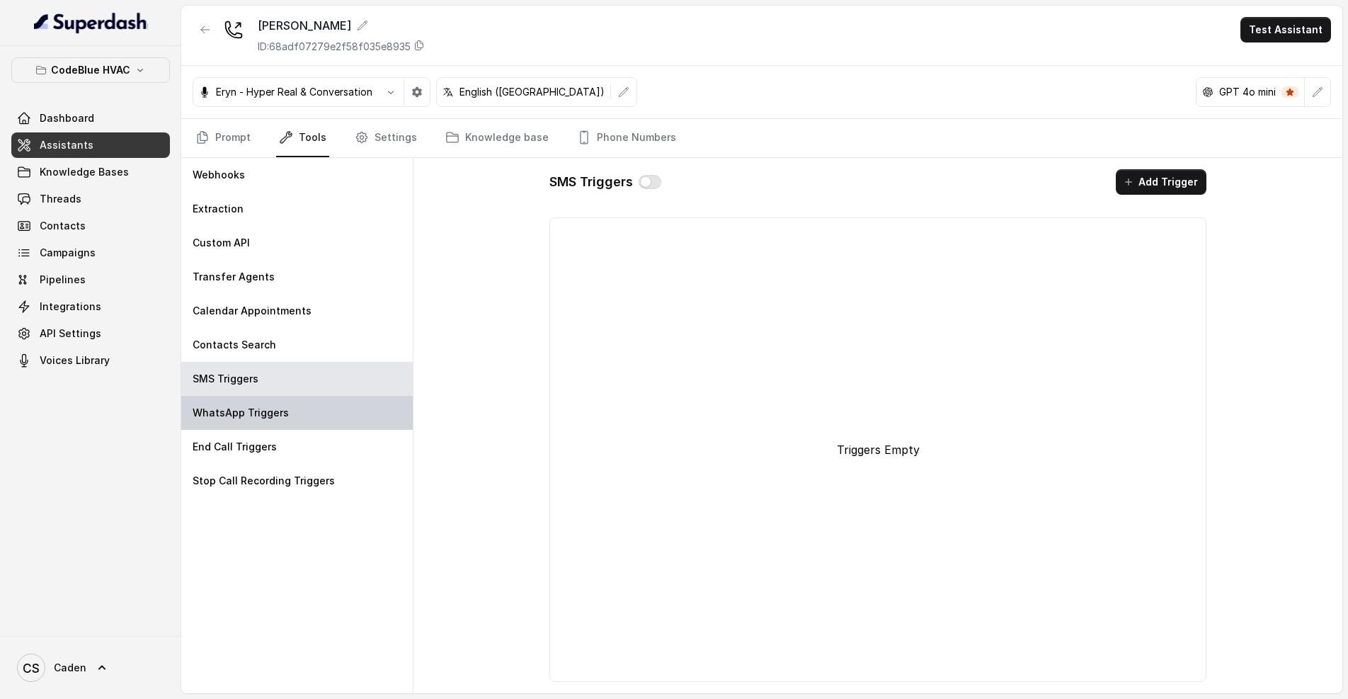
click at [331, 423] on div "WhatsApp Triggers" at bounding box center [297, 413] width 232 height 34
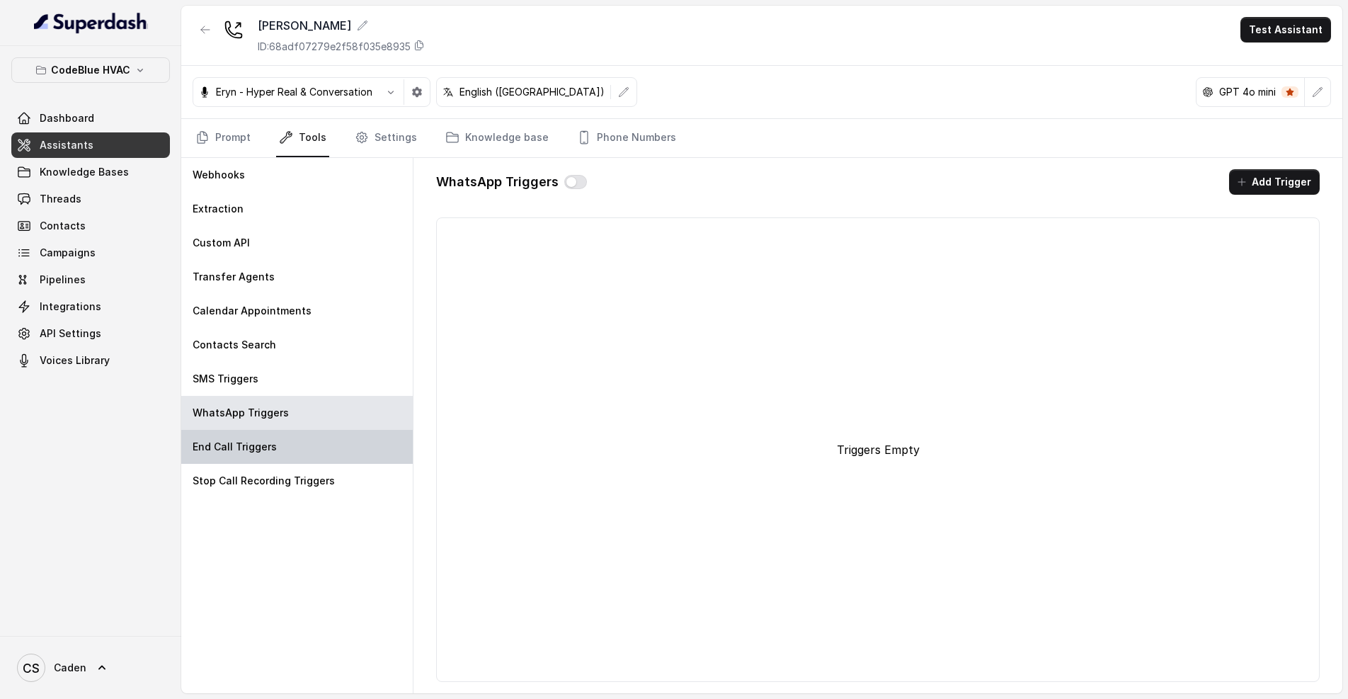
click at [328, 451] on div "End Call Triggers" at bounding box center [297, 447] width 232 height 34
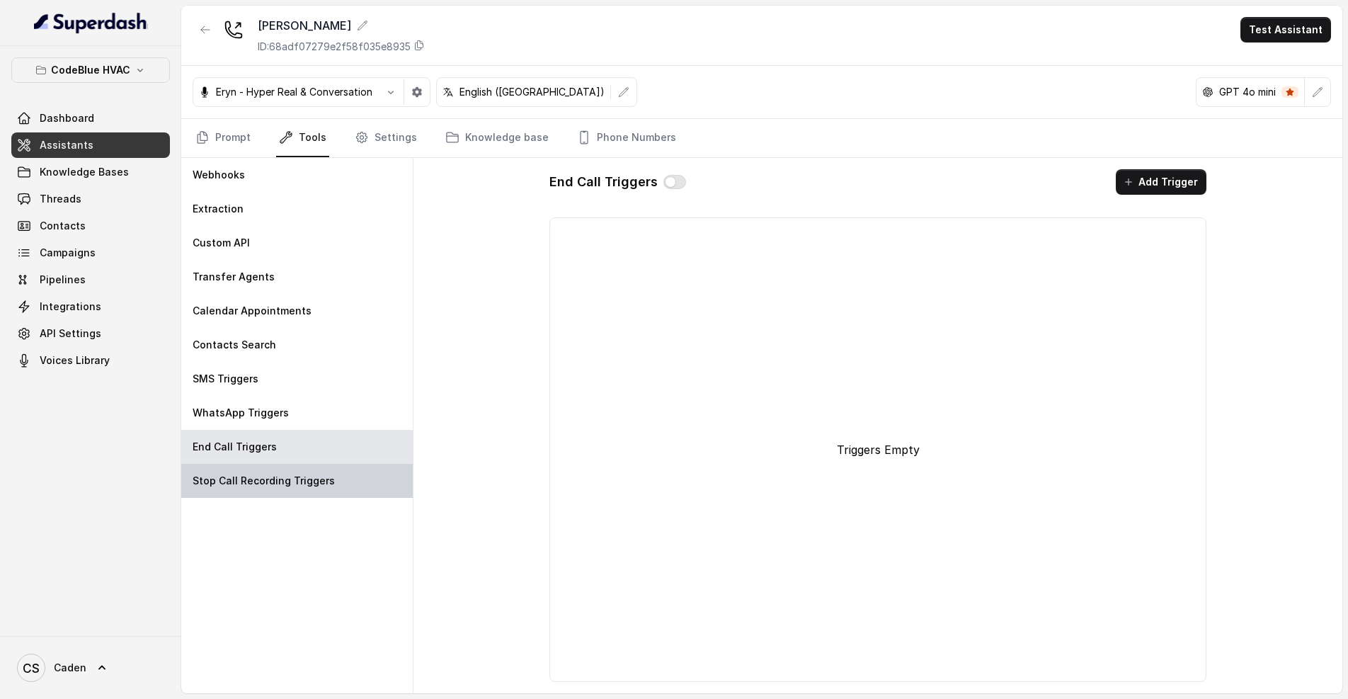
click at [327, 496] on div "Stop Call Recording Triggers" at bounding box center [297, 481] width 232 height 34
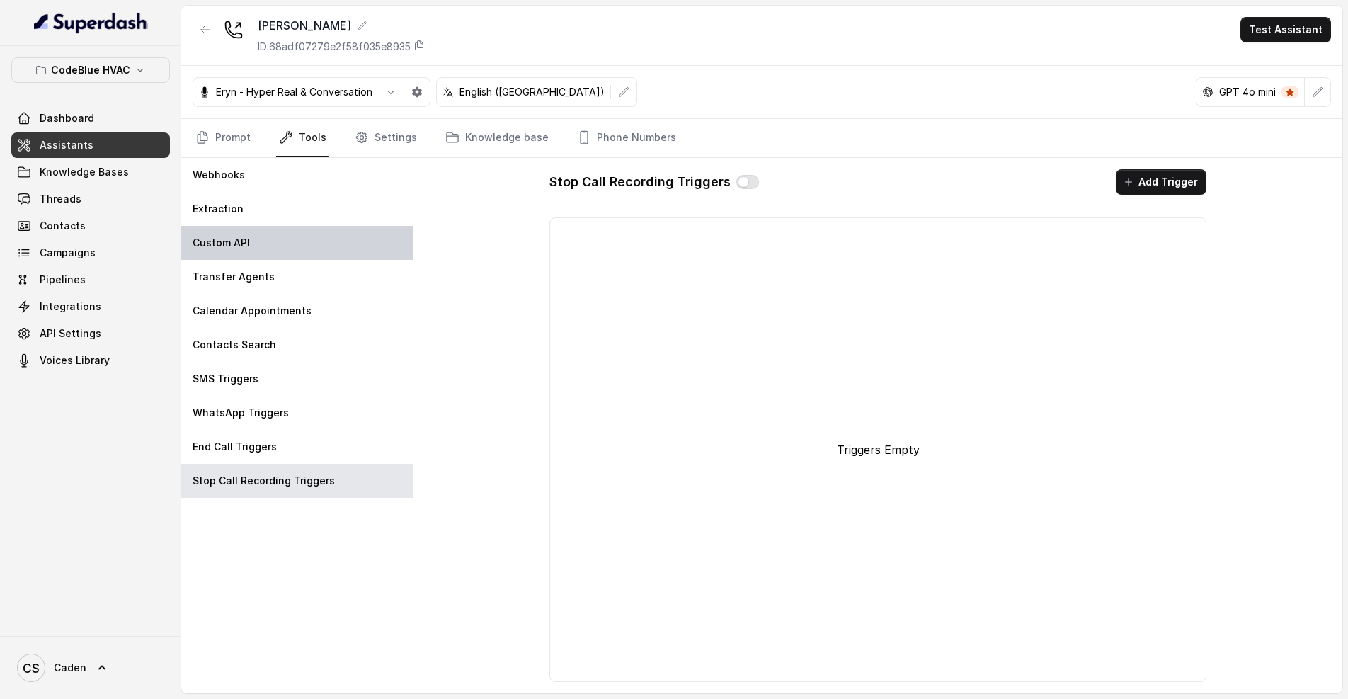
click at [338, 248] on div "Custom API" at bounding box center [297, 243] width 232 height 34
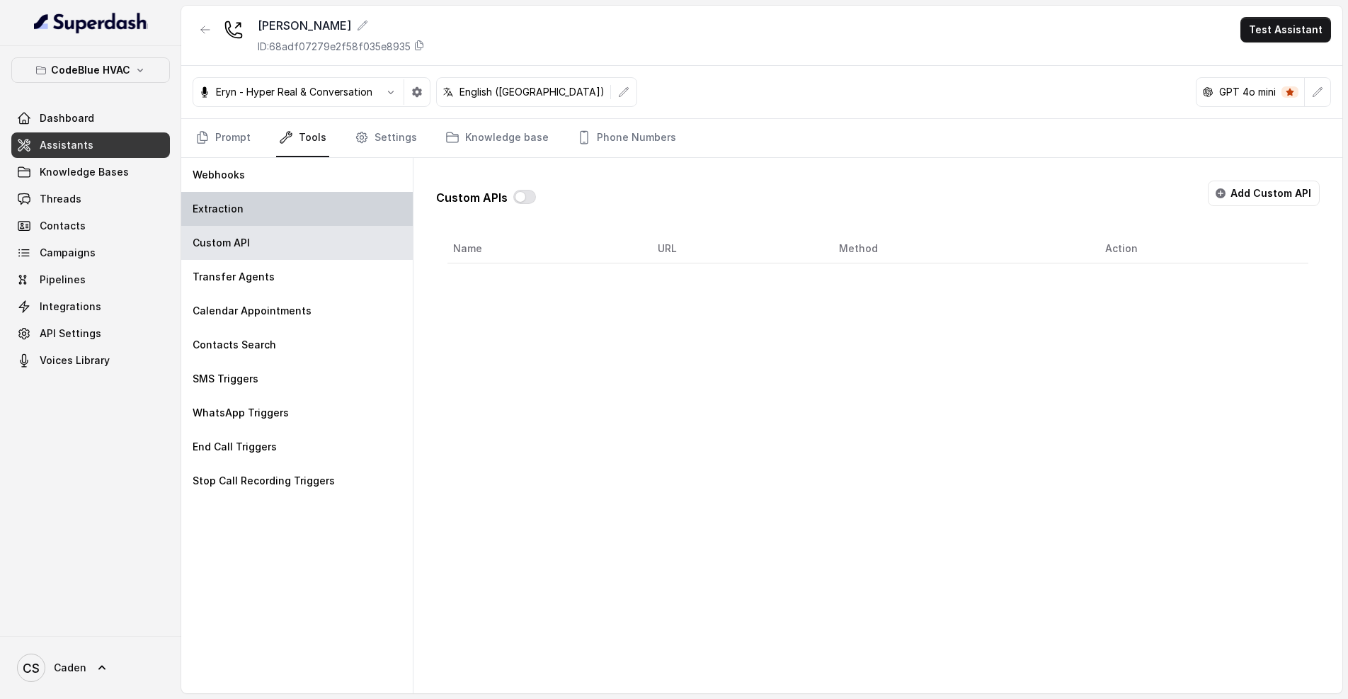
click at [333, 211] on div "Extraction" at bounding box center [297, 209] width 232 height 34
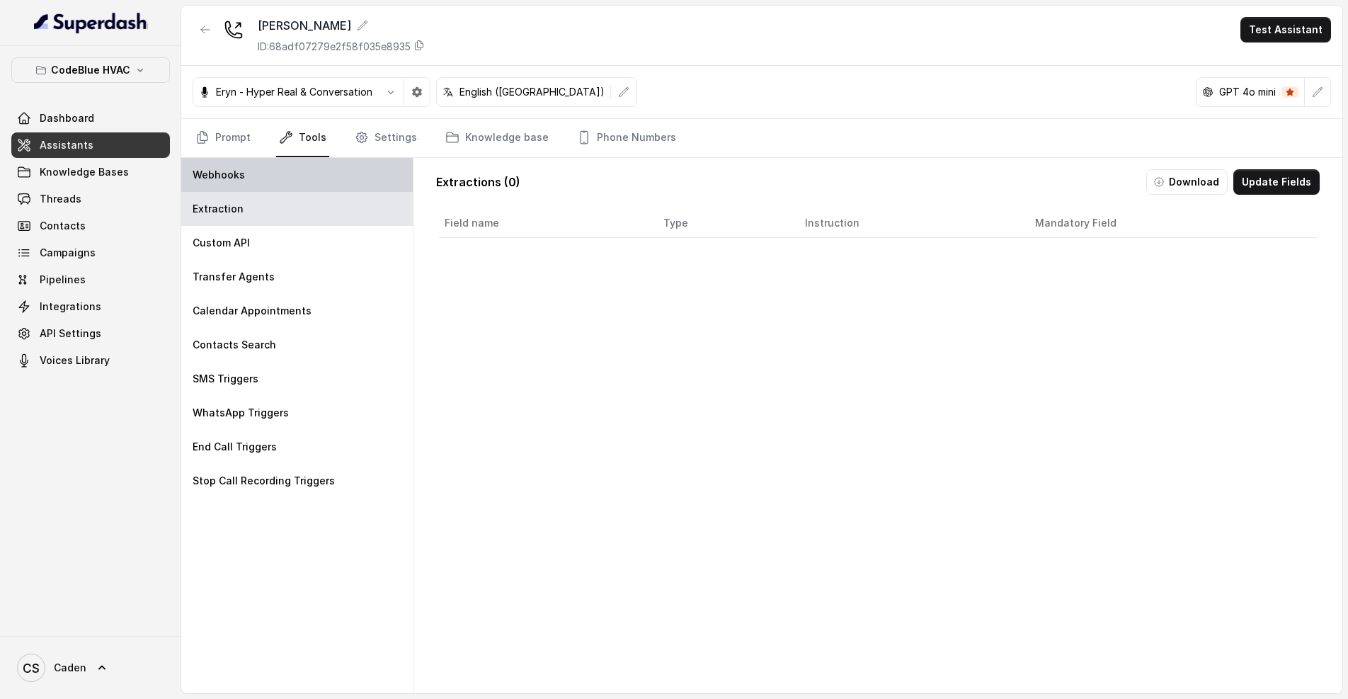
click at [329, 171] on div "Webhooks" at bounding box center [297, 175] width 232 height 34
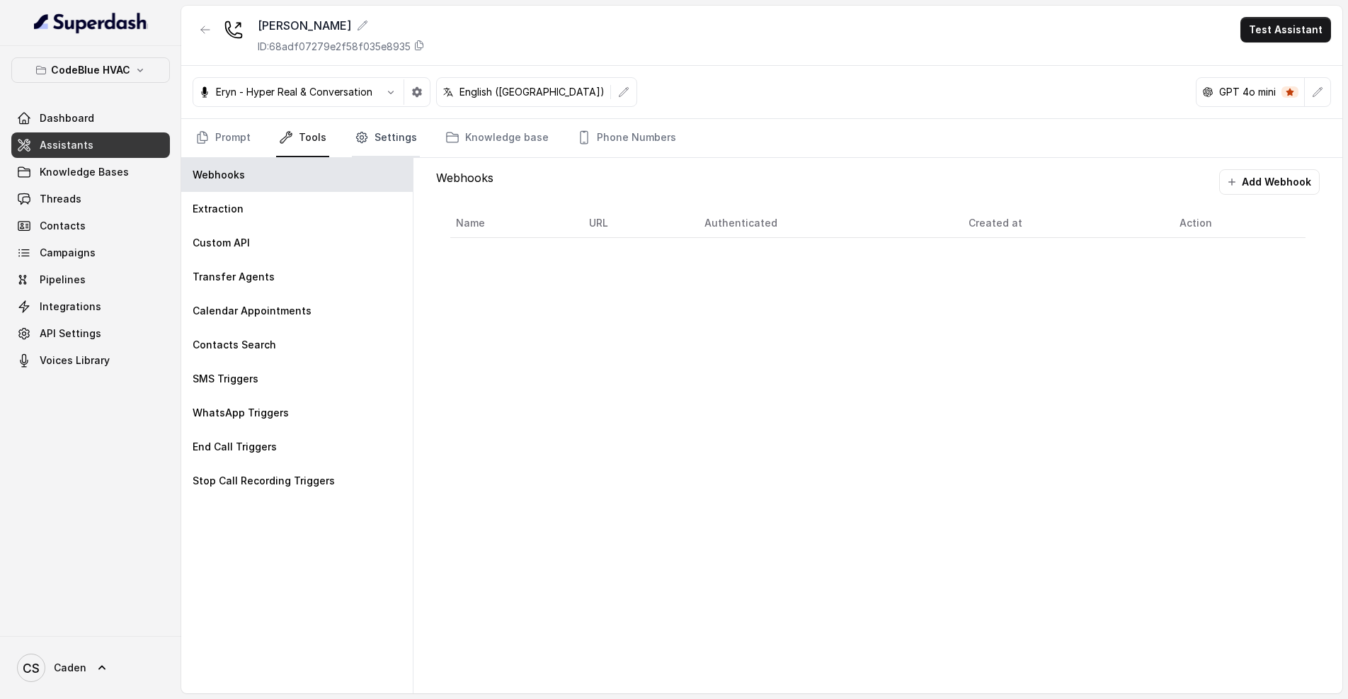
click at [398, 136] on link "Settings" at bounding box center [386, 138] width 68 height 38
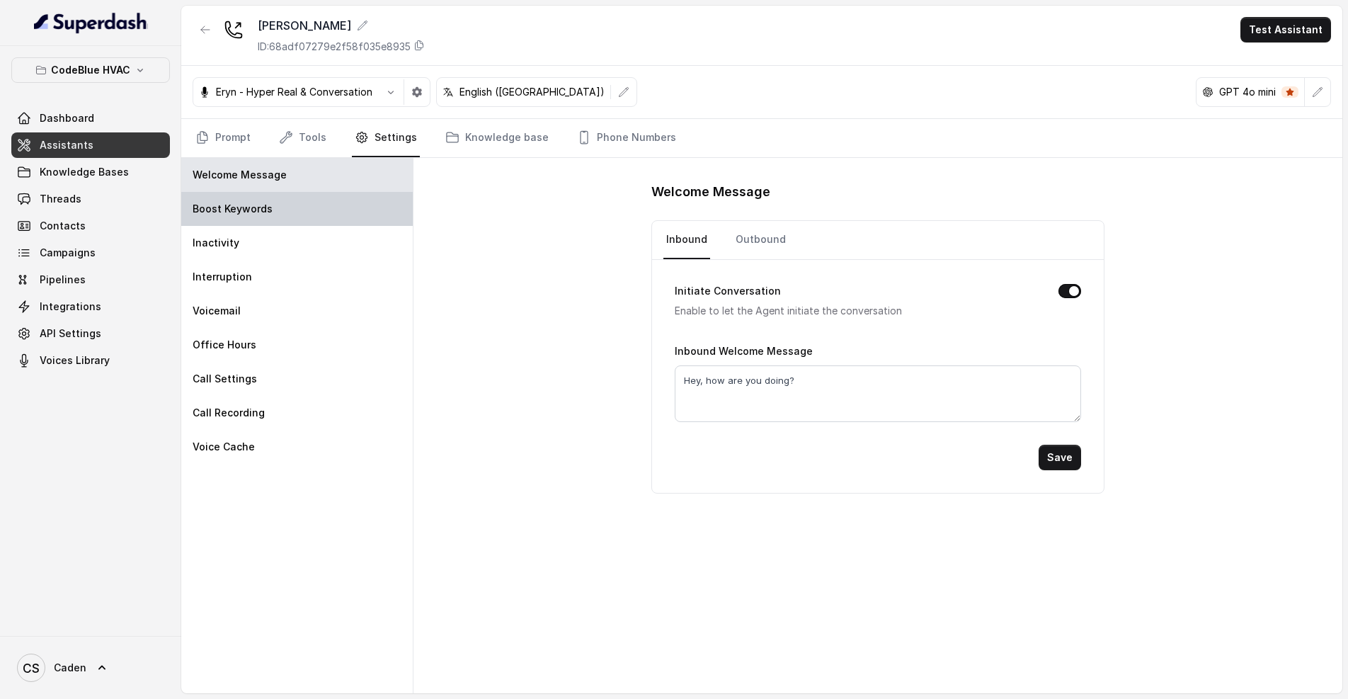
click at [225, 213] on p "Boost Keywords" at bounding box center [233, 209] width 80 height 14
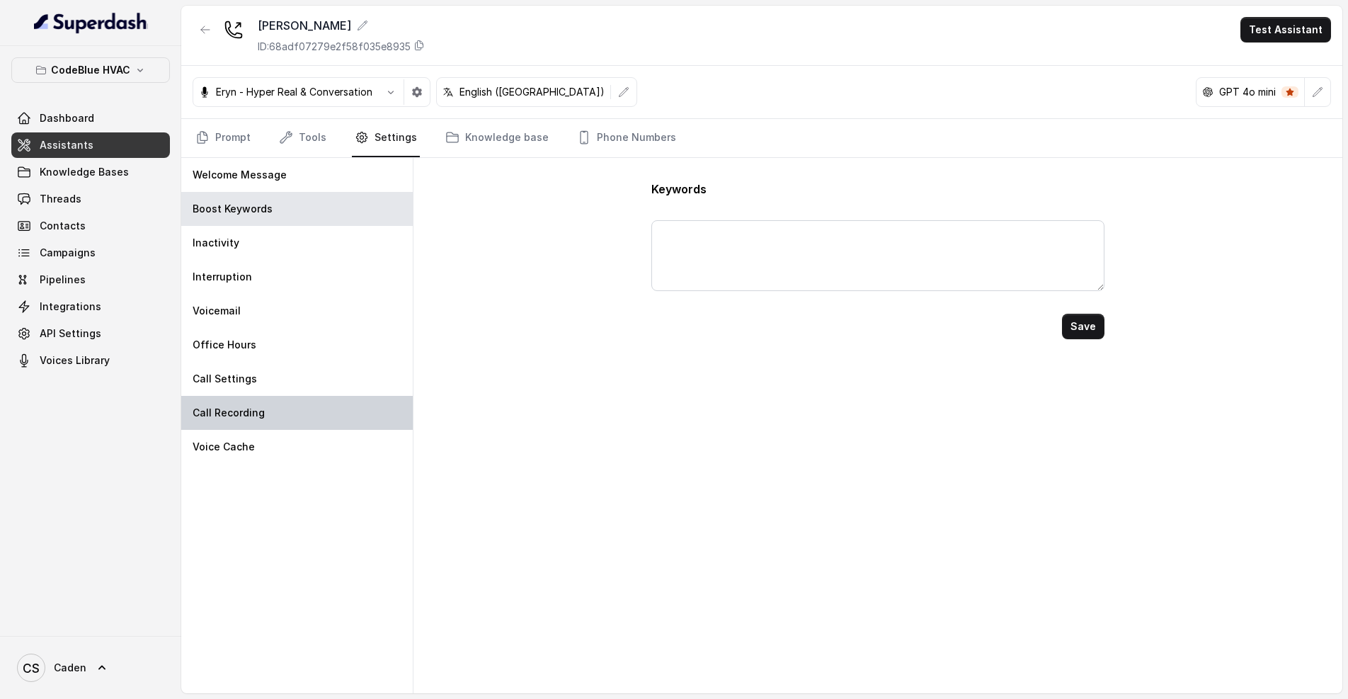
click at [273, 409] on div "Call Recording" at bounding box center [297, 413] width 232 height 34
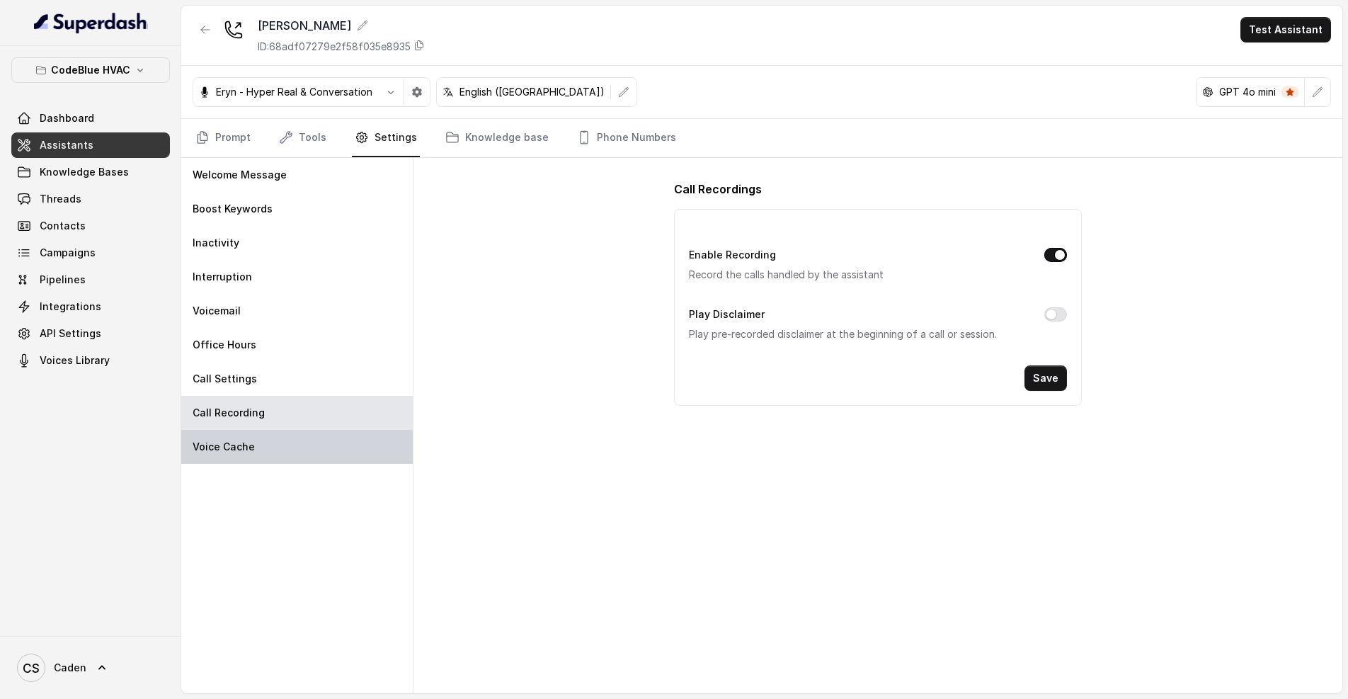
click at [304, 449] on div "Voice Cache" at bounding box center [297, 447] width 232 height 34
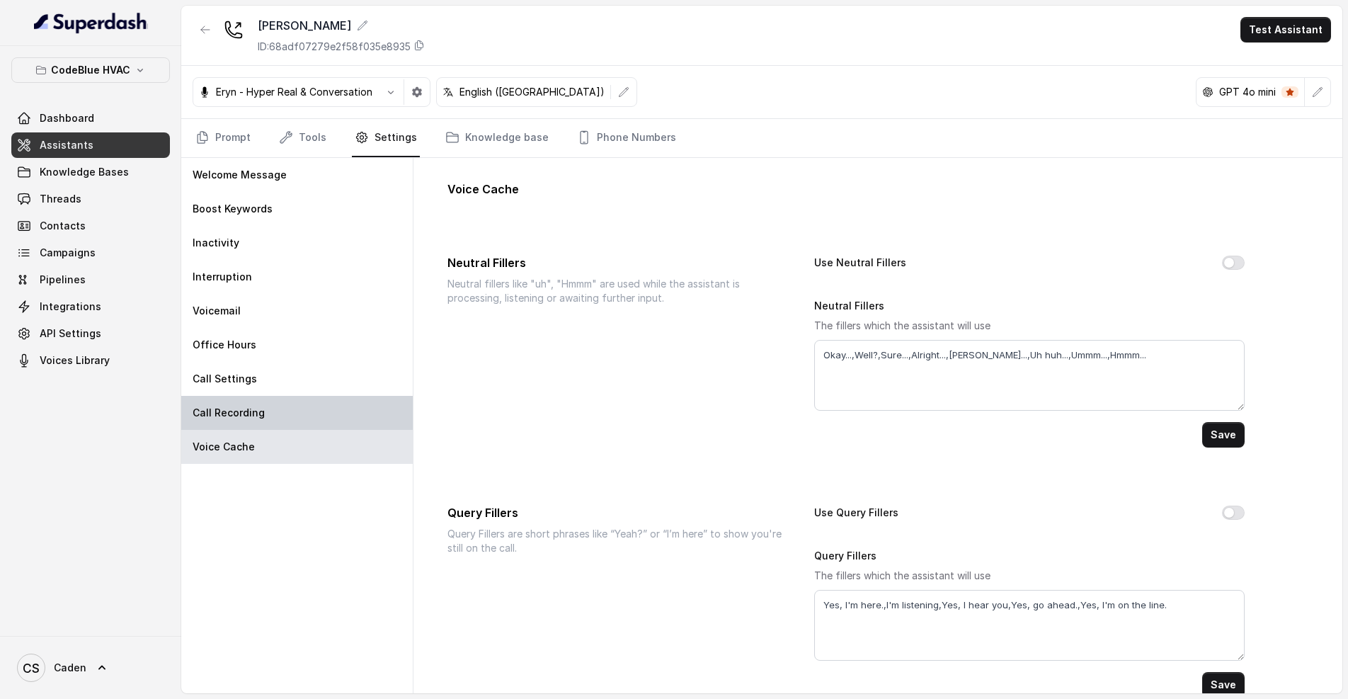
click at [316, 416] on div "Call Recording" at bounding box center [297, 413] width 232 height 34
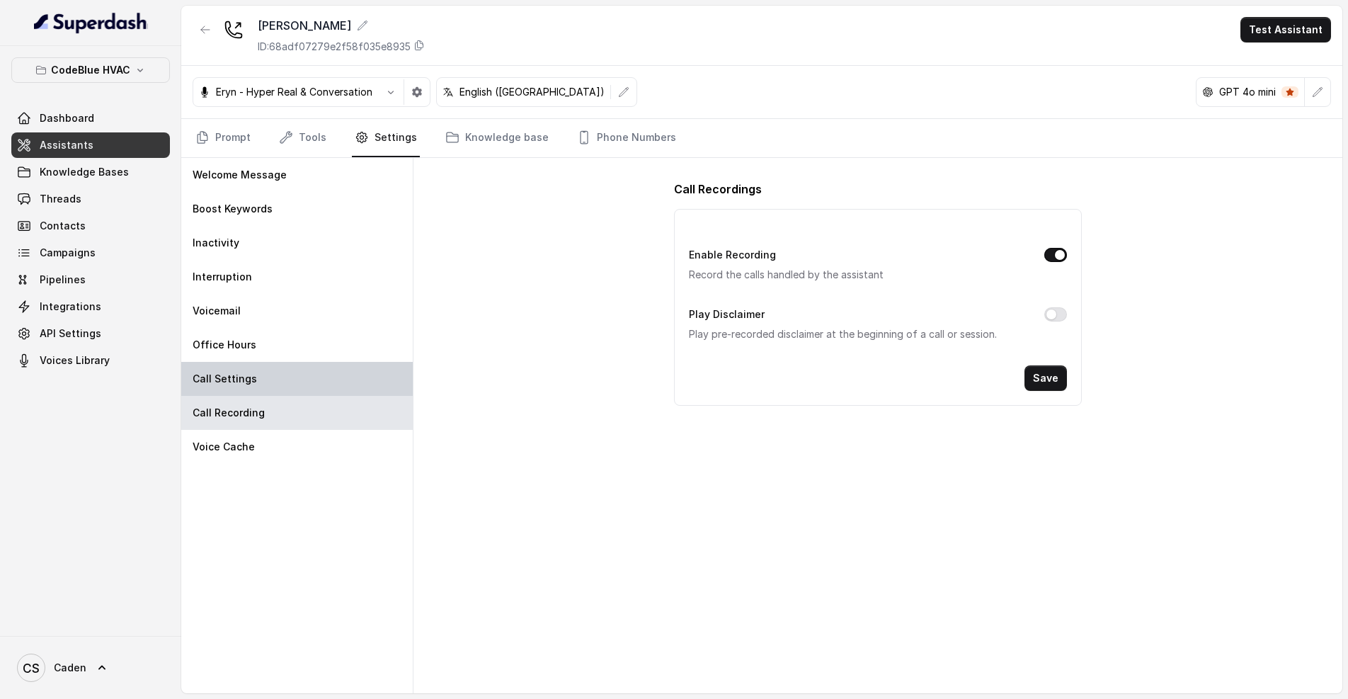
click at [315, 385] on div "Call Settings" at bounding box center [297, 379] width 232 height 34
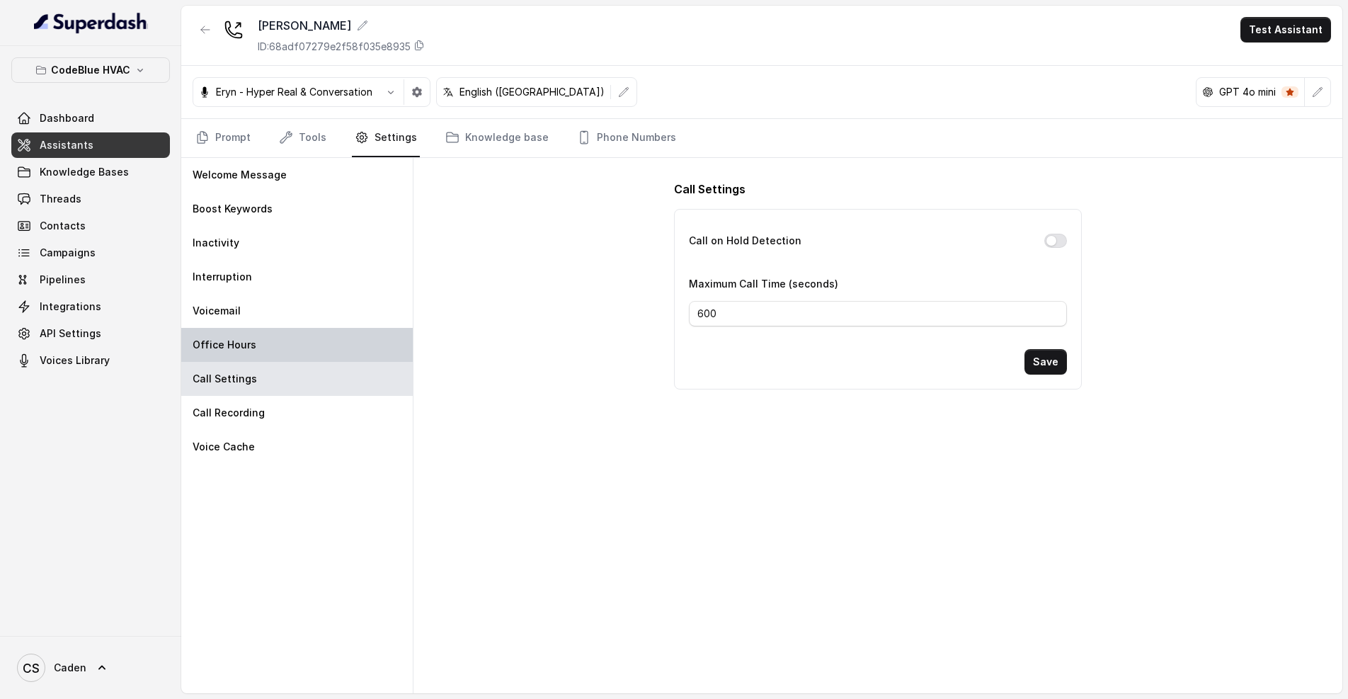
click at [301, 353] on div "Office Hours" at bounding box center [297, 345] width 232 height 34
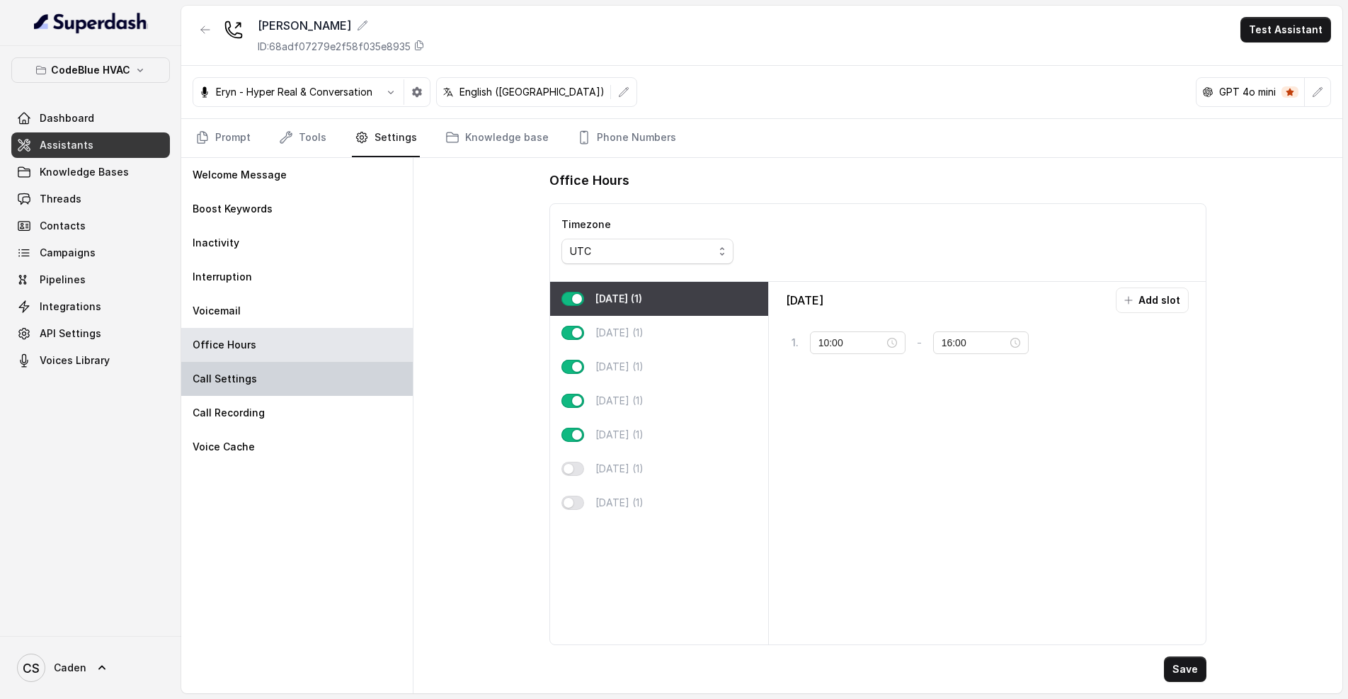
click at [297, 375] on div "Call Settings" at bounding box center [297, 379] width 232 height 34
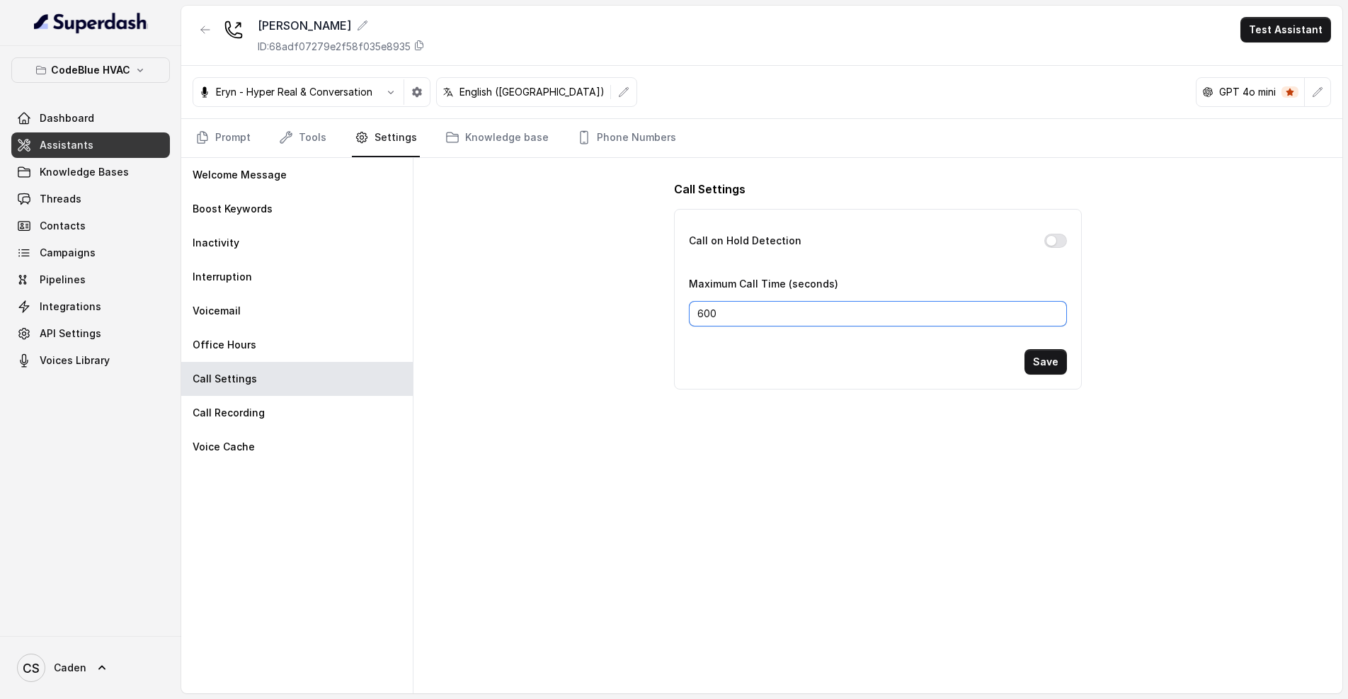
click at [734, 313] on input "600" at bounding box center [878, 313] width 378 height 25
click at [1052, 310] on input "601" at bounding box center [878, 313] width 378 height 25
type input "600"
click at [1055, 316] on input "600" at bounding box center [878, 313] width 378 height 25
click at [255, 336] on div "Office Hours" at bounding box center [297, 345] width 232 height 34
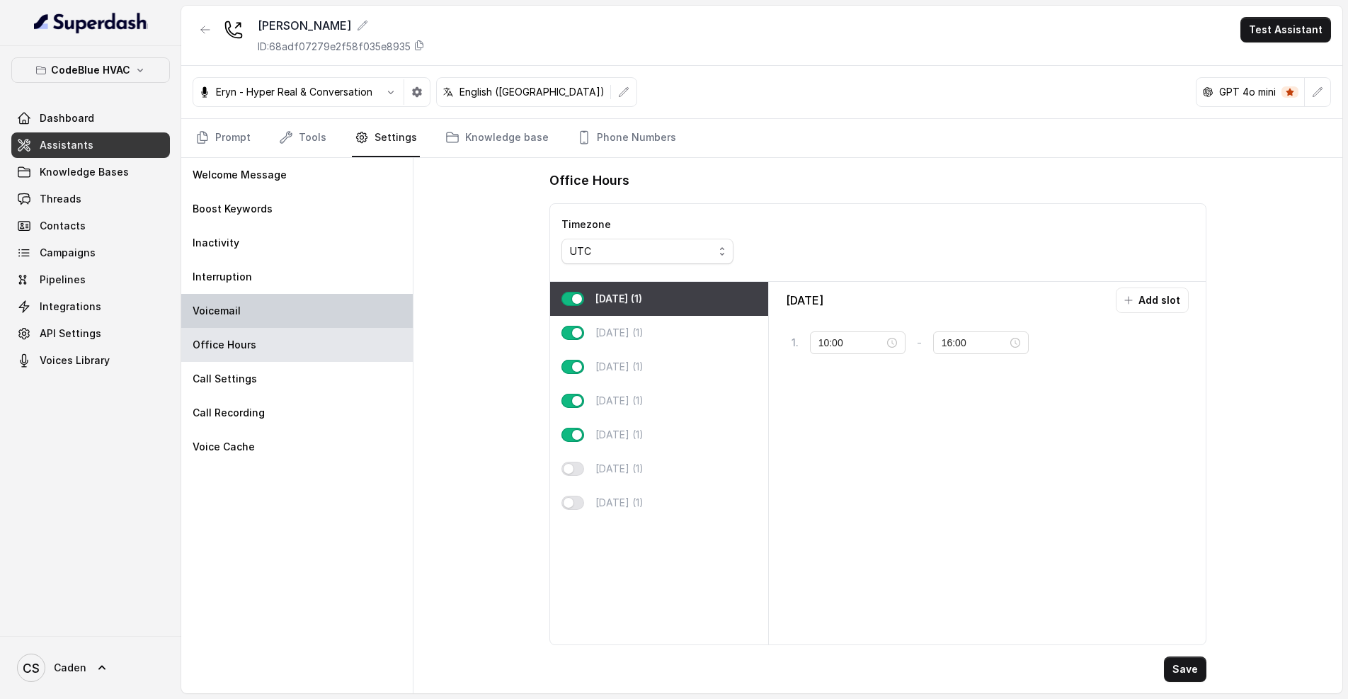
click at [273, 314] on div "Voicemail" at bounding box center [297, 311] width 232 height 34
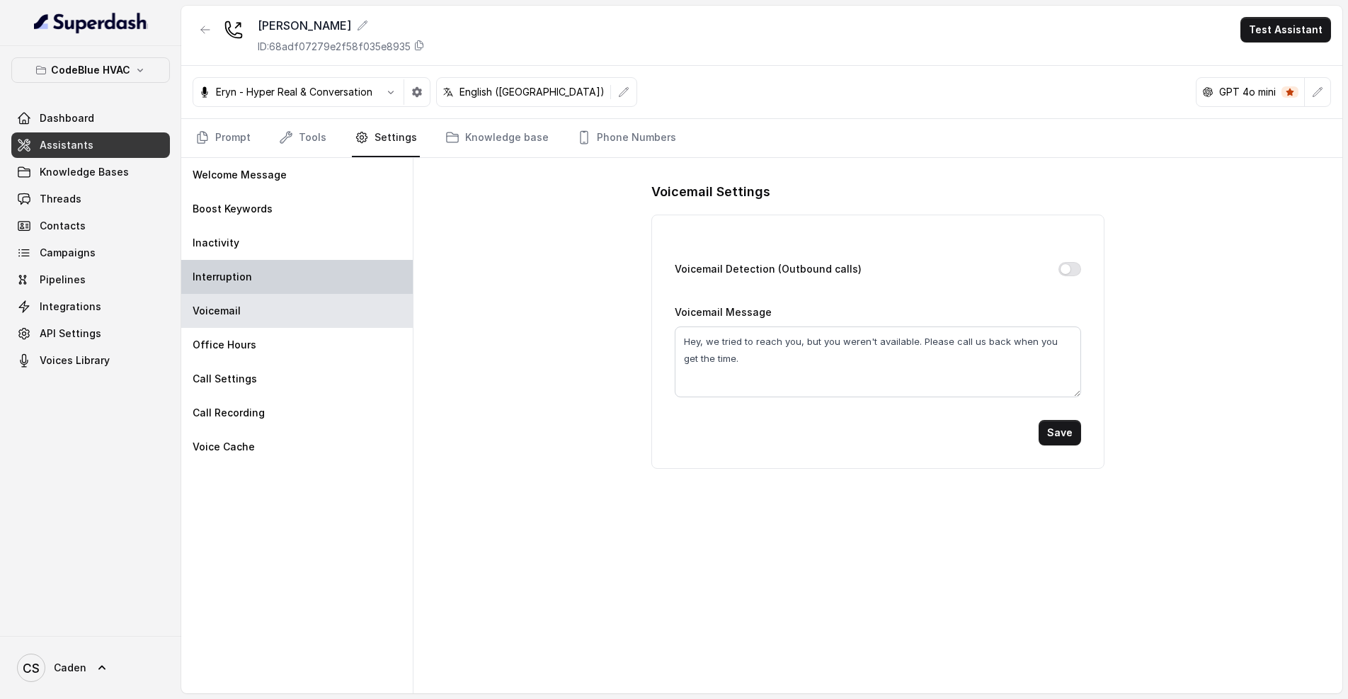
click at [314, 264] on div "Interruption" at bounding box center [297, 277] width 232 height 34
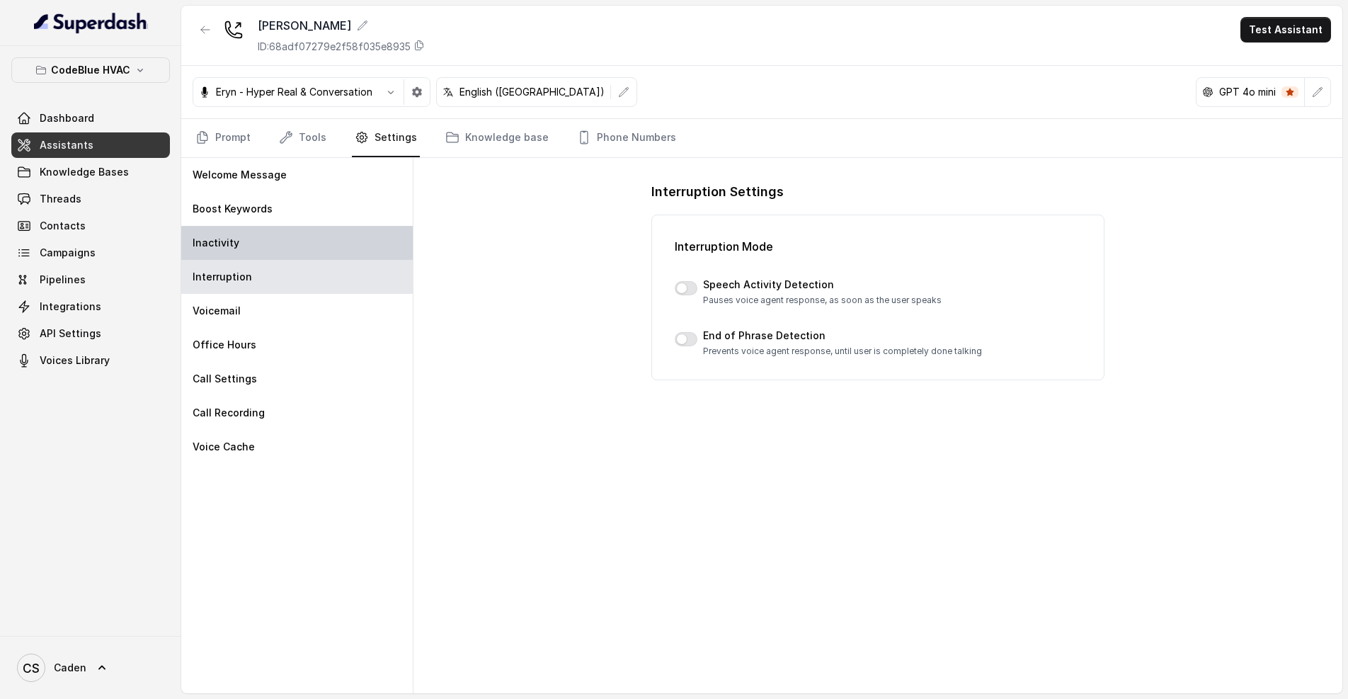
click at [303, 255] on div "Inactivity" at bounding box center [297, 243] width 232 height 34
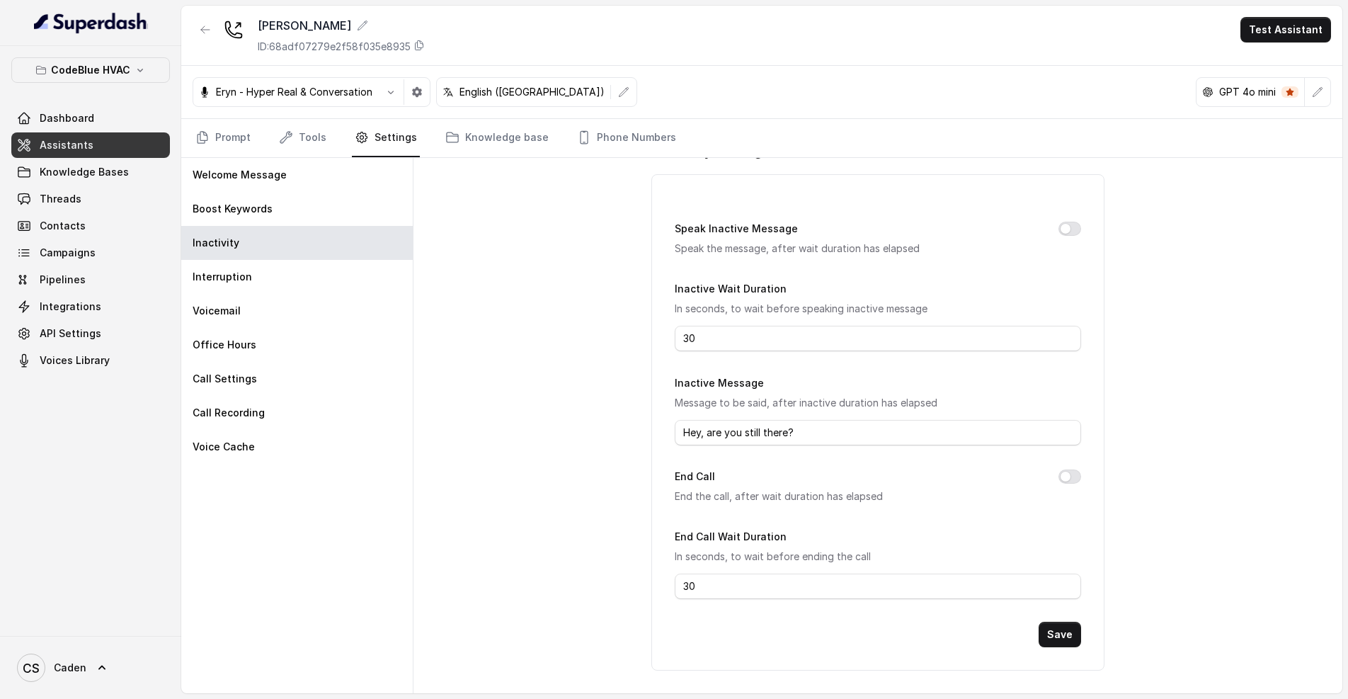
scroll to position [0, 0]
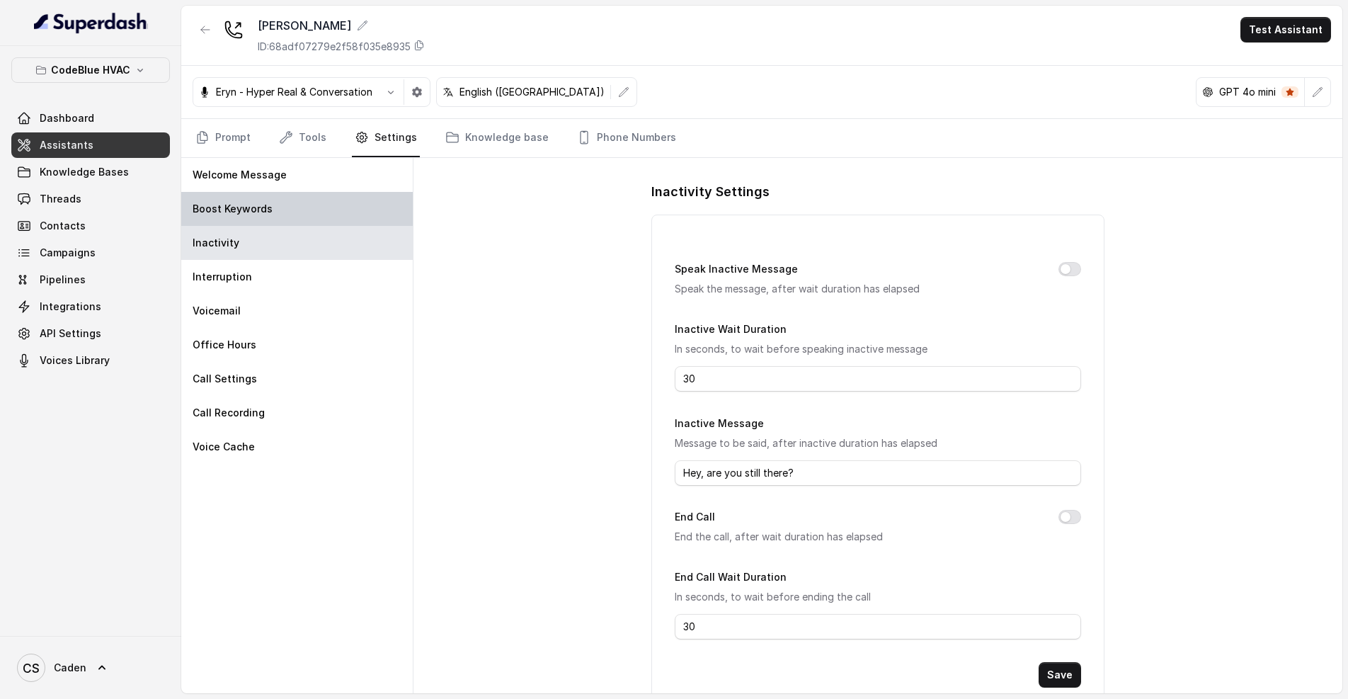
click at [314, 200] on div "Boost Keywords" at bounding box center [297, 209] width 232 height 34
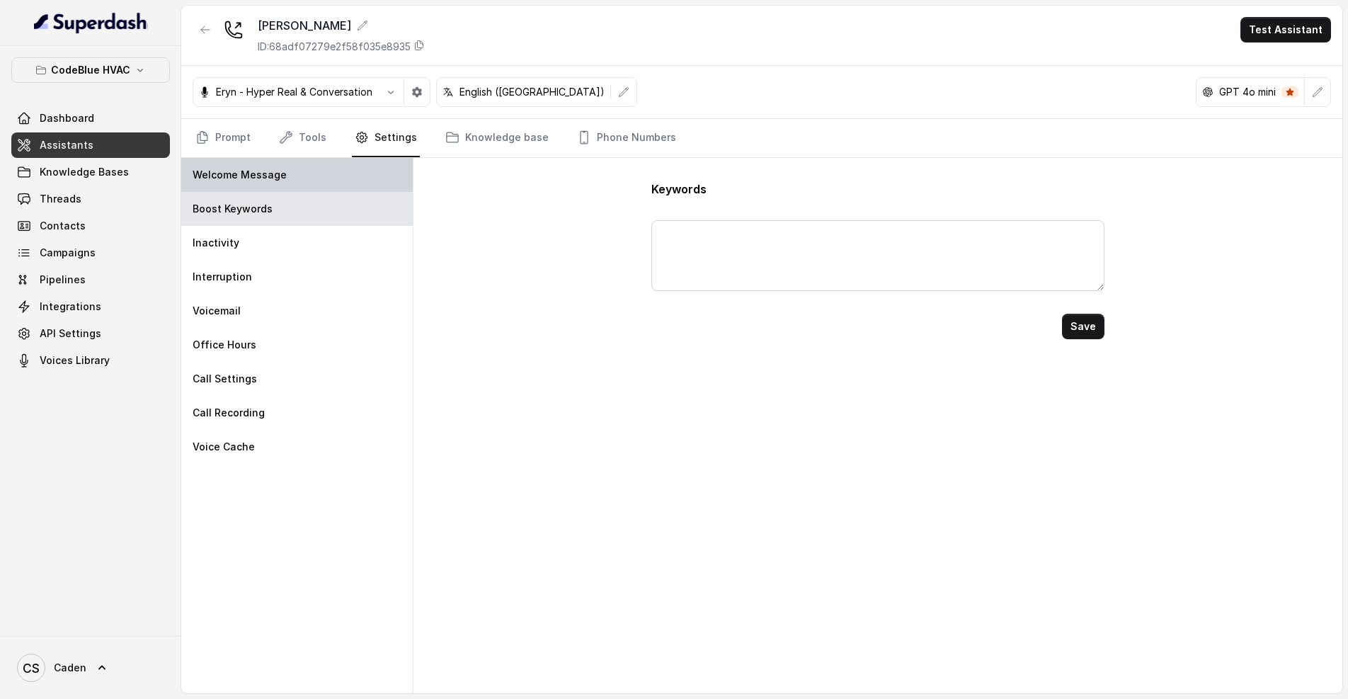
click at [314, 189] on div "Welcome Message" at bounding box center [297, 175] width 232 height 34
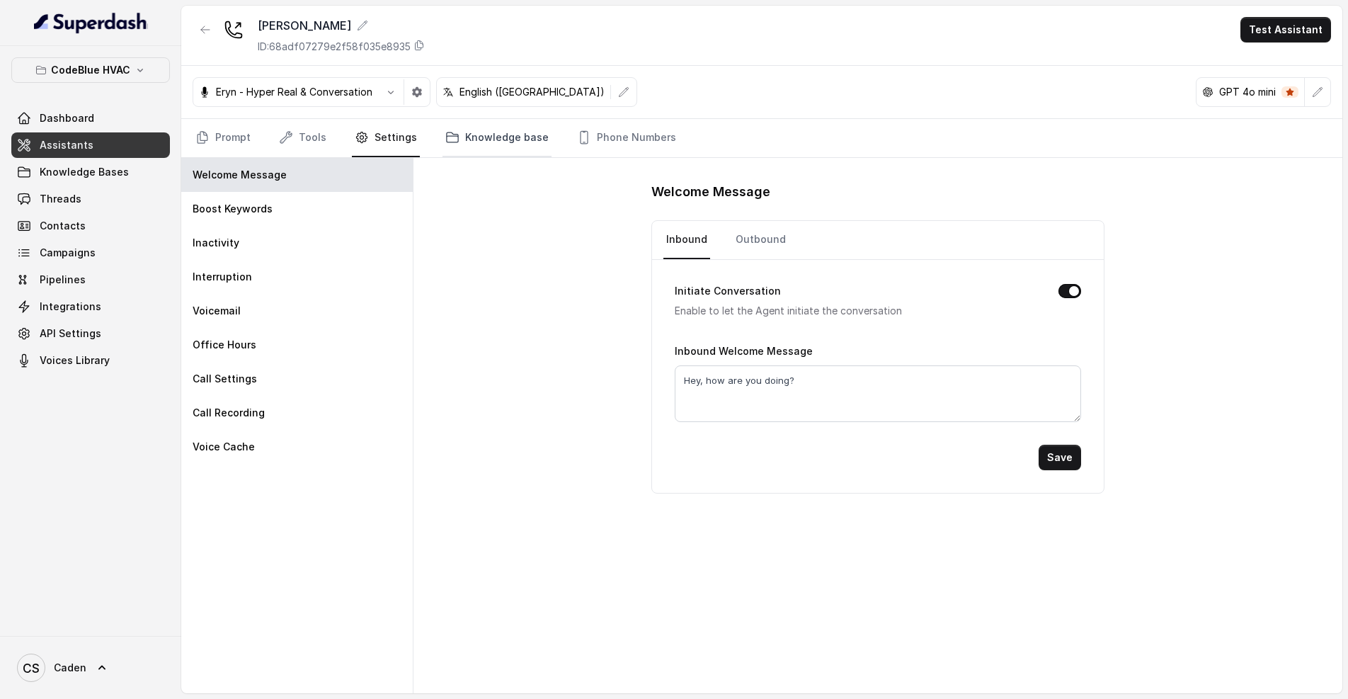
click at [495, 139] on link "Knowledge base" at bounding box center [497, 138] width 109 height 38
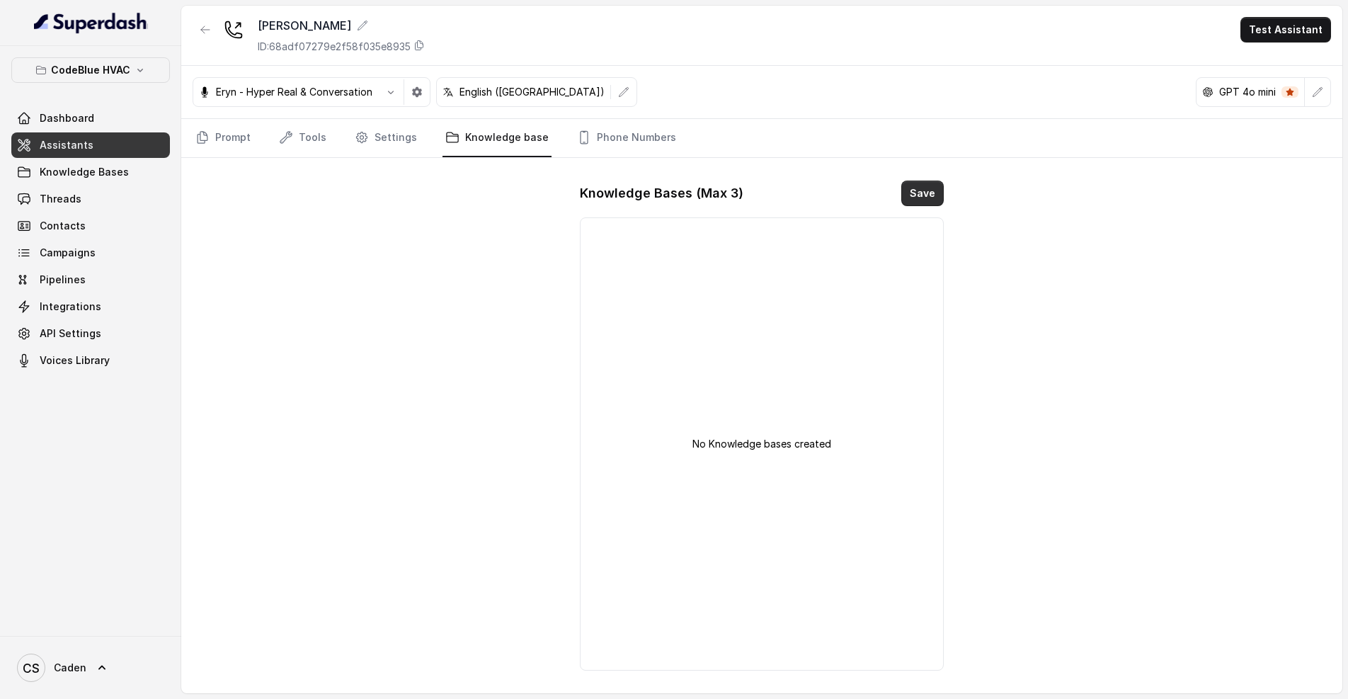
click at [916, 189] on button "Save" at bounding box center [922, 193] width 42 height 25
click at [102, 171] on span "Knowledge Bases" at bounding box center [84, 172] width 89 height 14
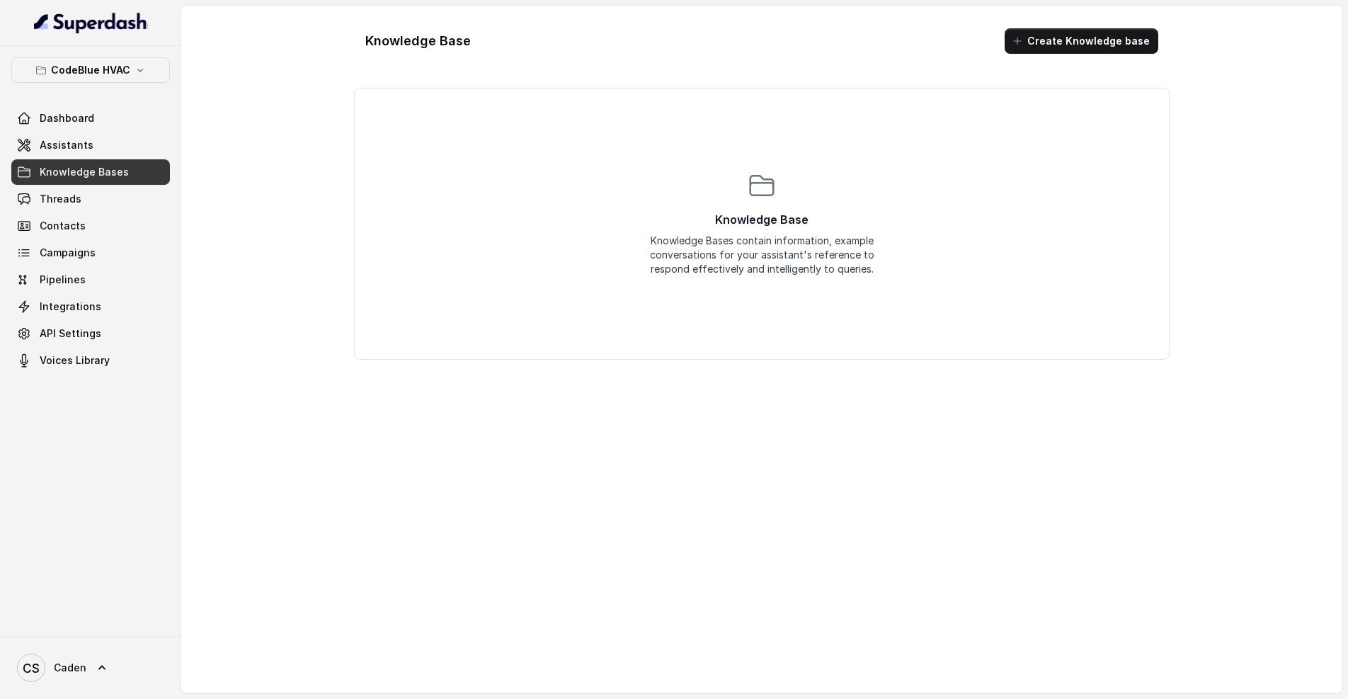
click at [1091, 25] on div "Knowledge Base Create Knowledge base" at bounding box center [762, 41] width 816 height 48
click at [1074, 41] on button "Create Knowledge base" at bounding box center [1082, 40] width 154 height 25
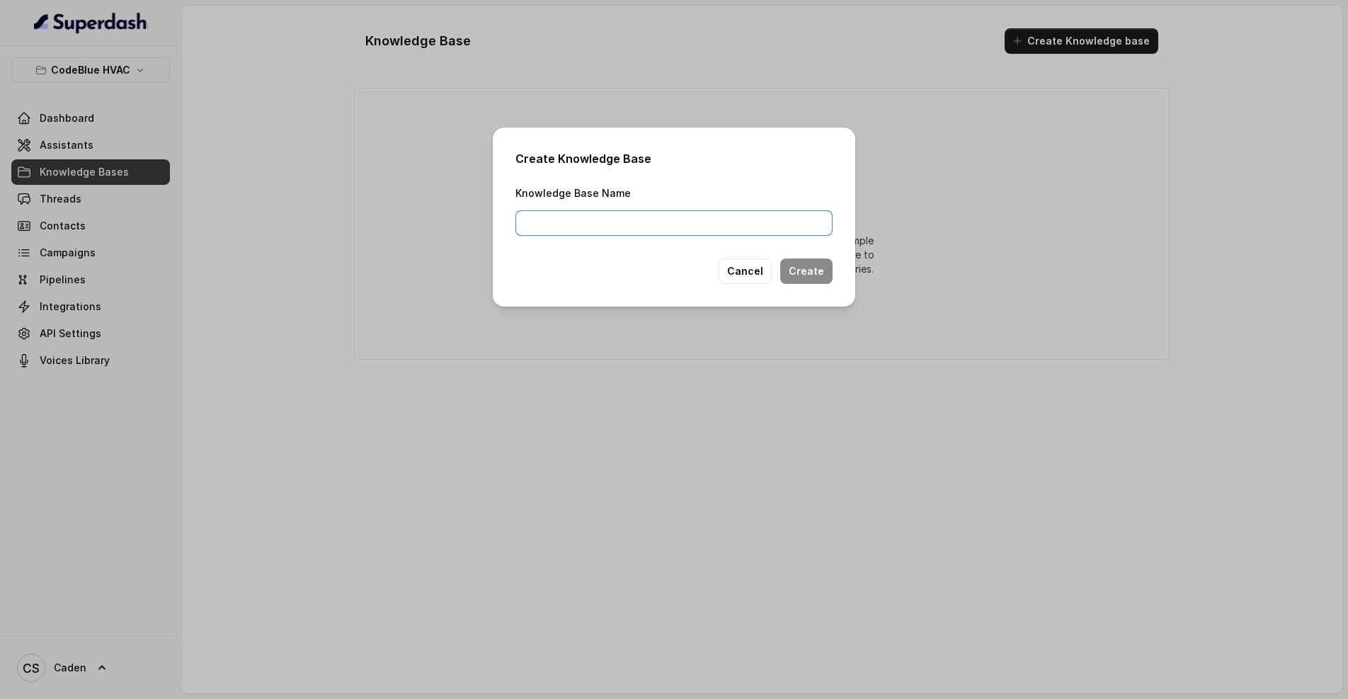
click at [625, 221] on input "Knowledge Base Name" at bounding box center [674, 222] width 317 height 25
type input "CodeBlue HVAC"
click at [802, 268] on button "Create" at bounding box center [806, 270] width 52 height 25
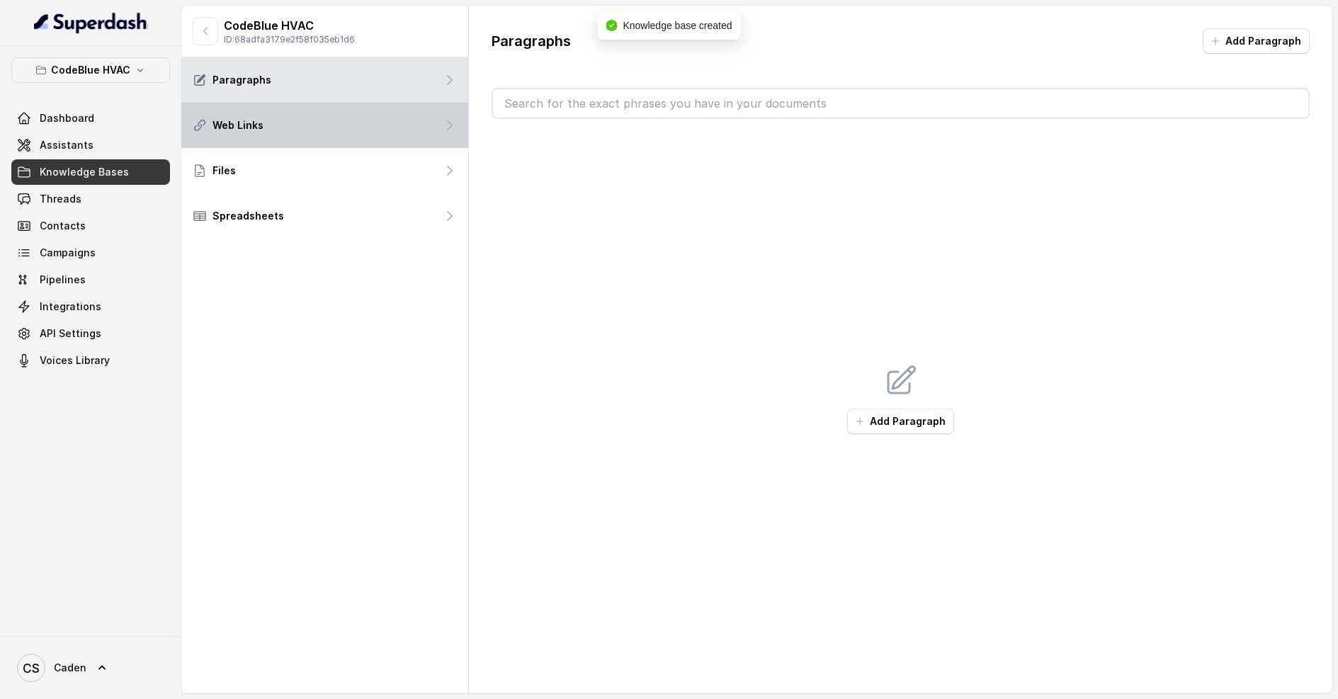
click at [359, 139] on div "Web Links" at bounding box center [324, 125] width 287 height 45
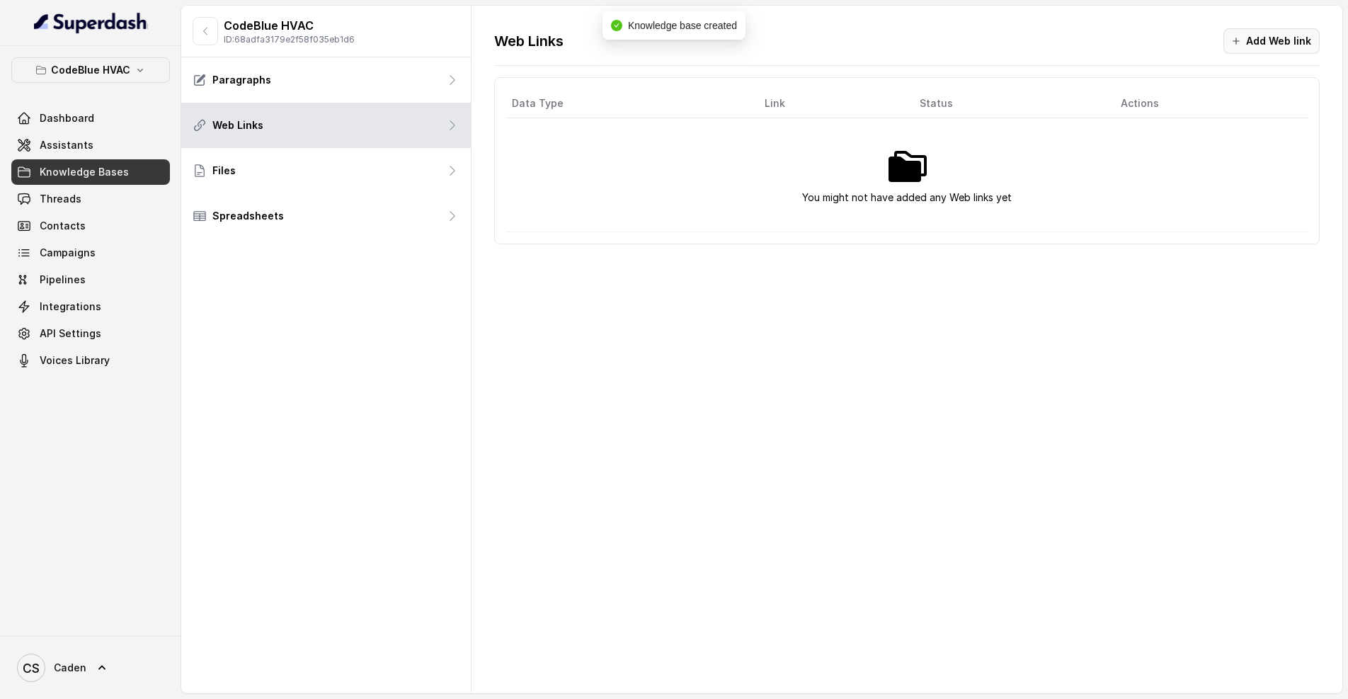
click at [1265, 46] on button "Add Web link" at bounding box center [1272, 40] width 96 height 25
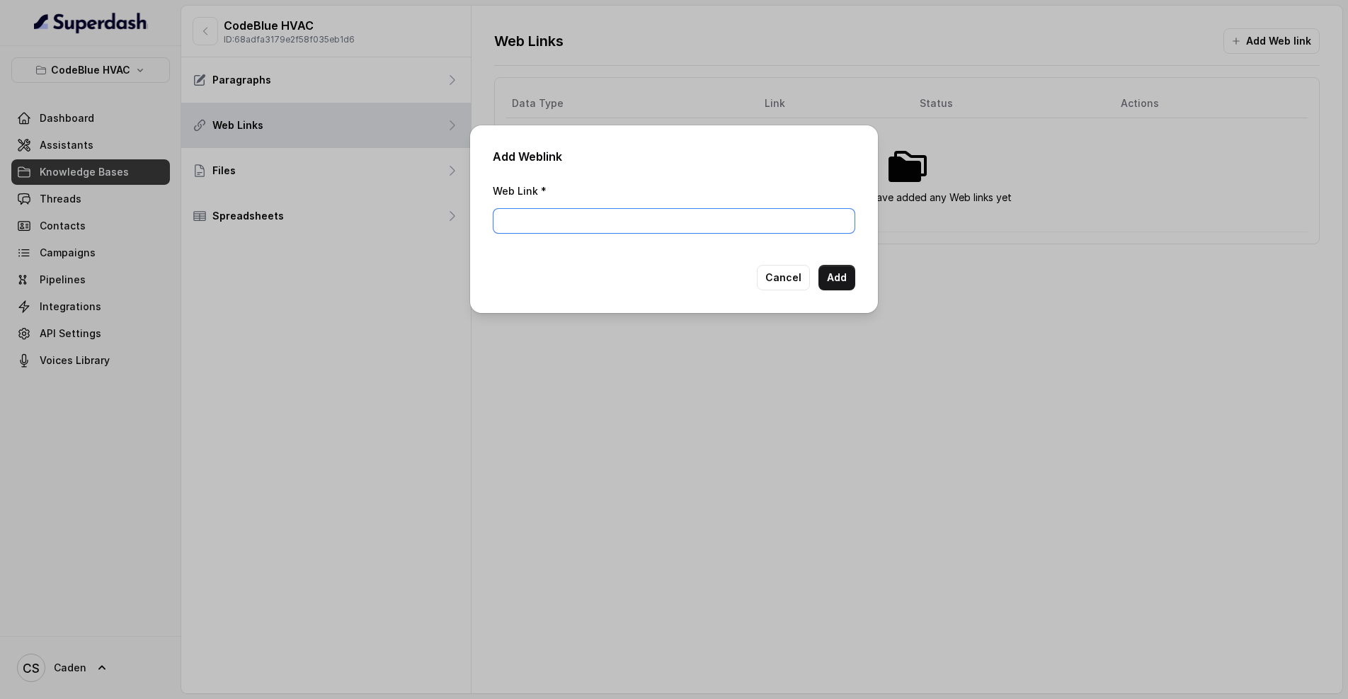
click at [576, 223] on input "Web Link *" at bounding box center [674, 220] width 363 height 25
paste input "[URL][DOMAIN_NAME]"
type input "[URL][DOMAIN_NAME]"
click at [837, 283] on button "Add" at bounding box center [837, 277] width 37 height 25
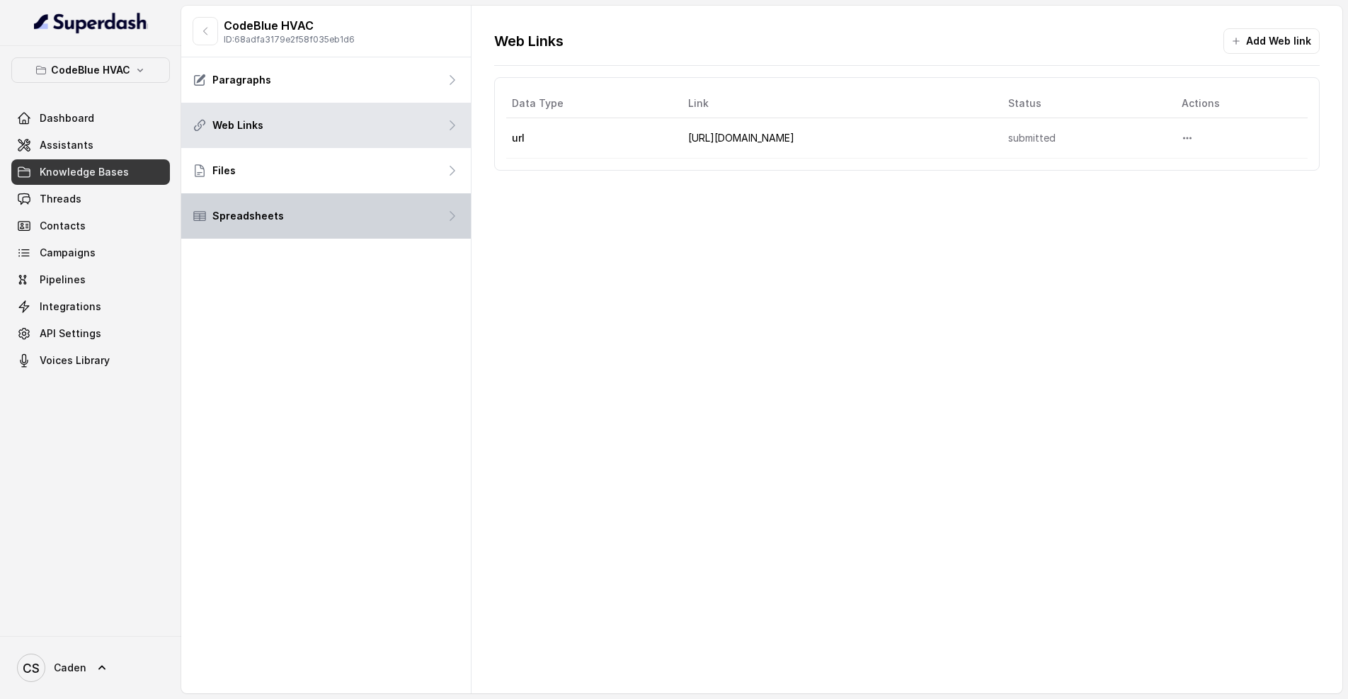
click at [447, 210] on icon at bounding box center [452, 216] width 14 height 14
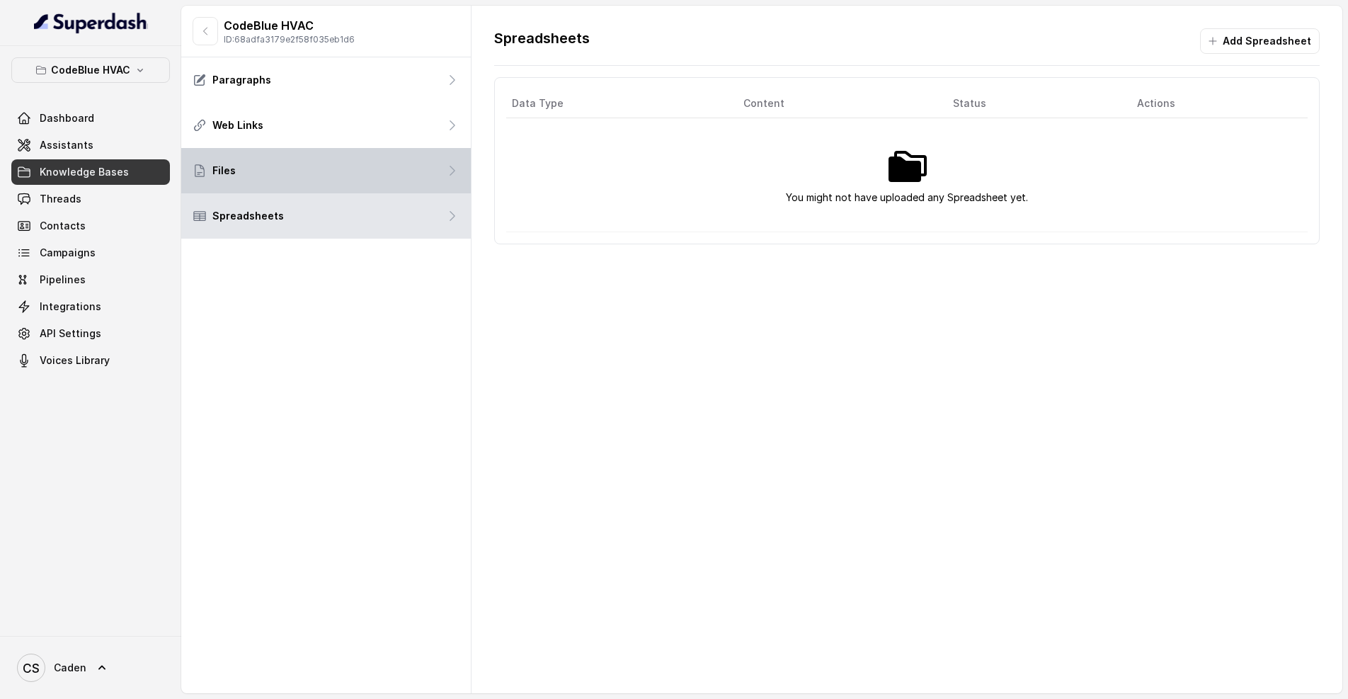
click at [440, 185] on div "Files" at bounding box center [326, 170] width 290 height 45
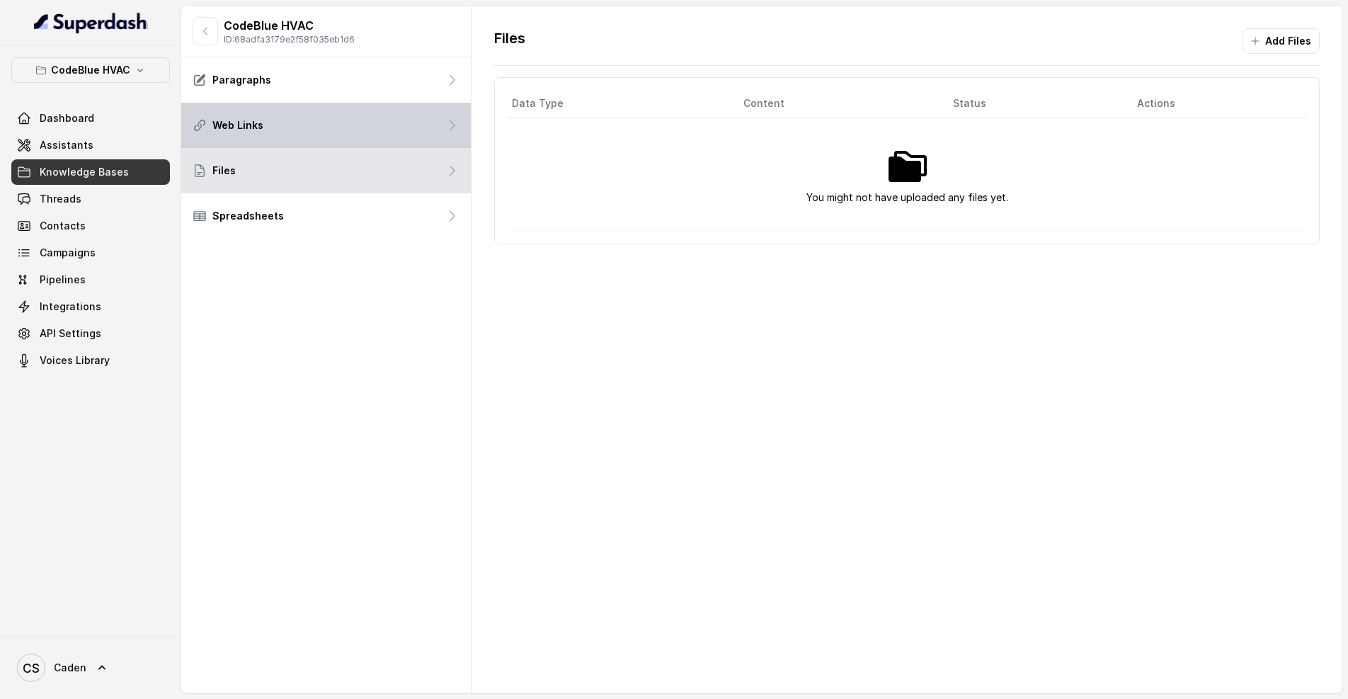
click at [409, 133] on div "Web Links" at bounding box center [326, 125] width 290 height 45
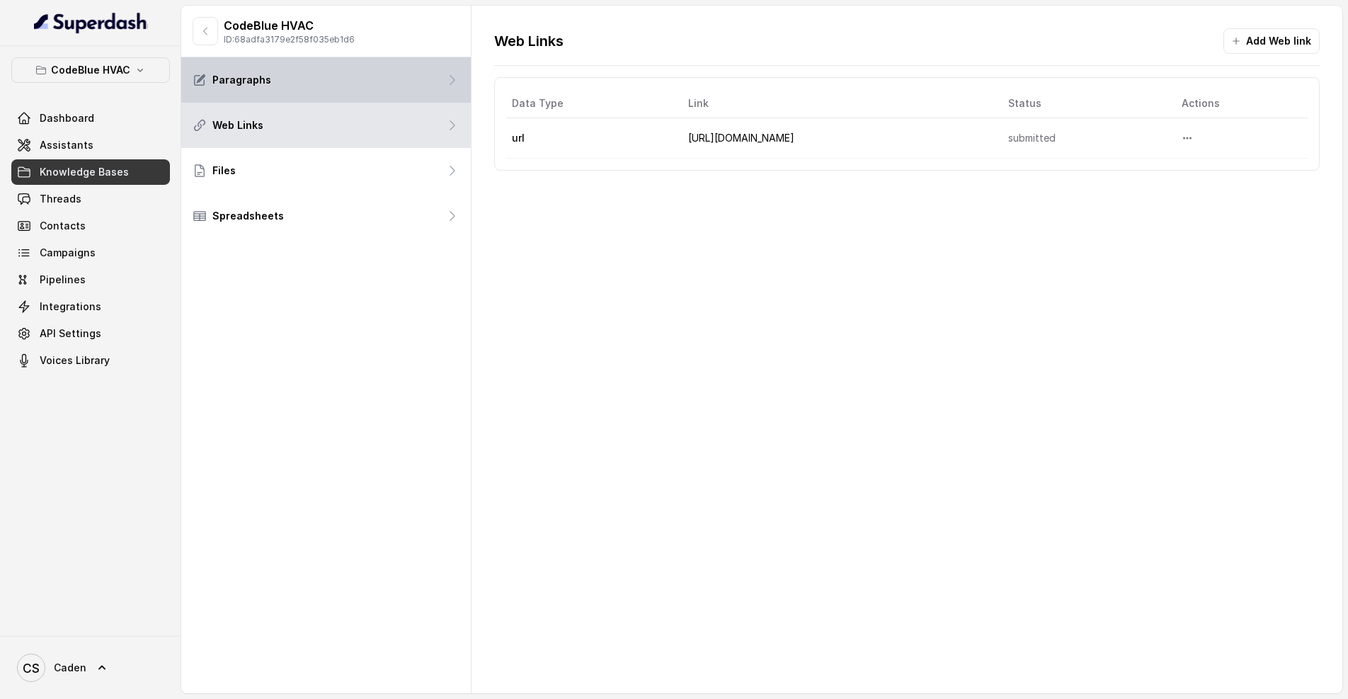
click at [400, 64] on div "Paragraphs" at bounding box center [326, 79] width 290 height 45
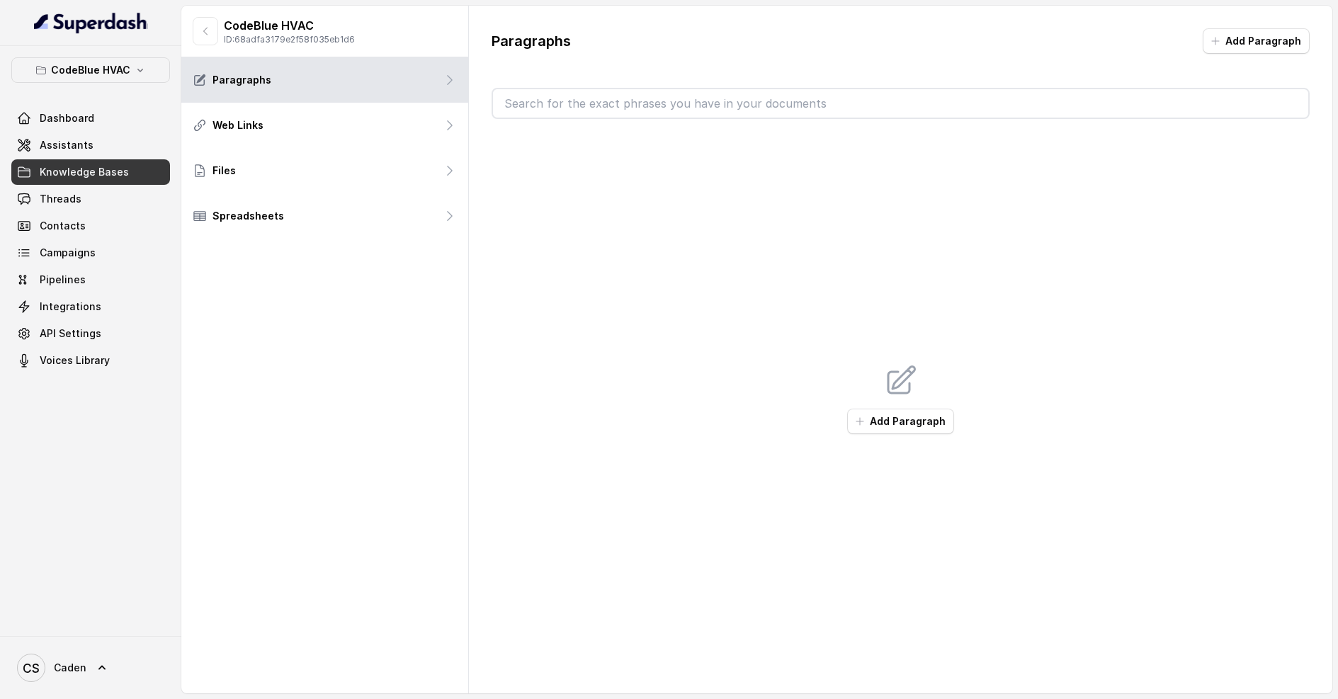
click at [707, 114] on input "text" at bounding box center [900, 103] width 815 height 28
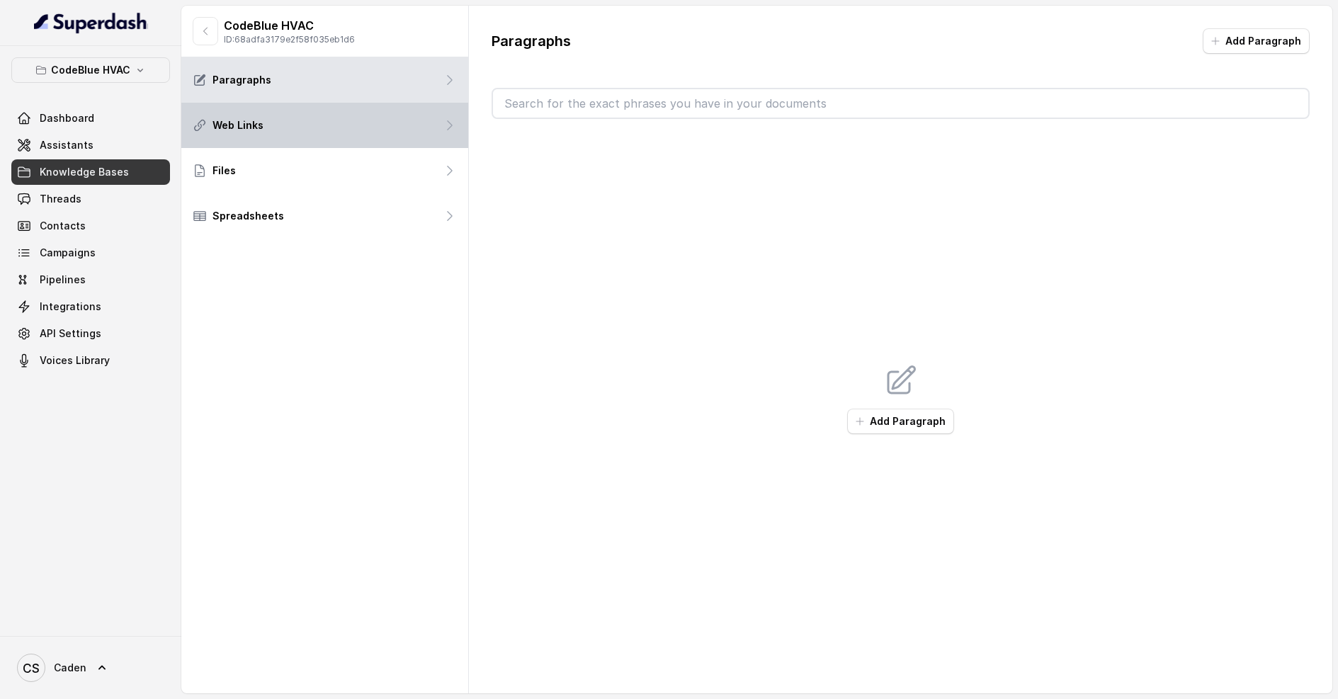
click at [396, 116] on div "Web Links" at bounding box center [324, 125] width 287 height 45
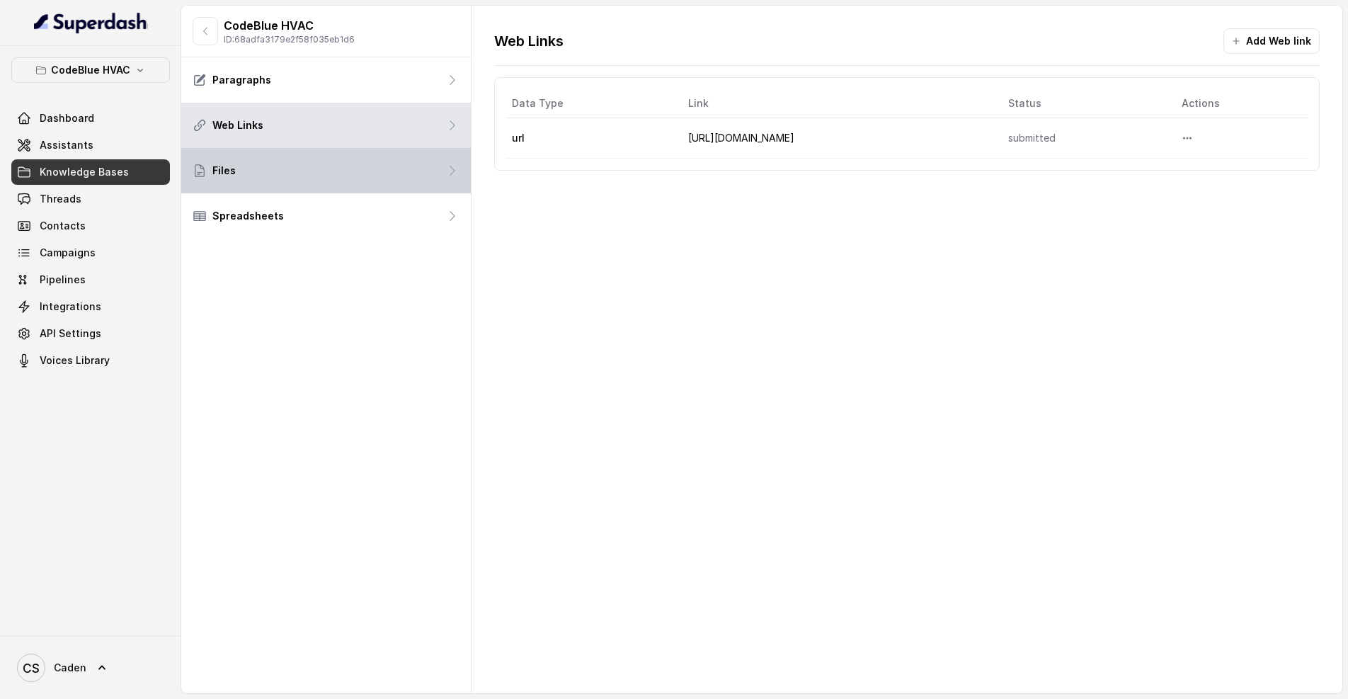
click at [400, 177] on div "Files" at bounding box center [326, 170] width 290 height 45
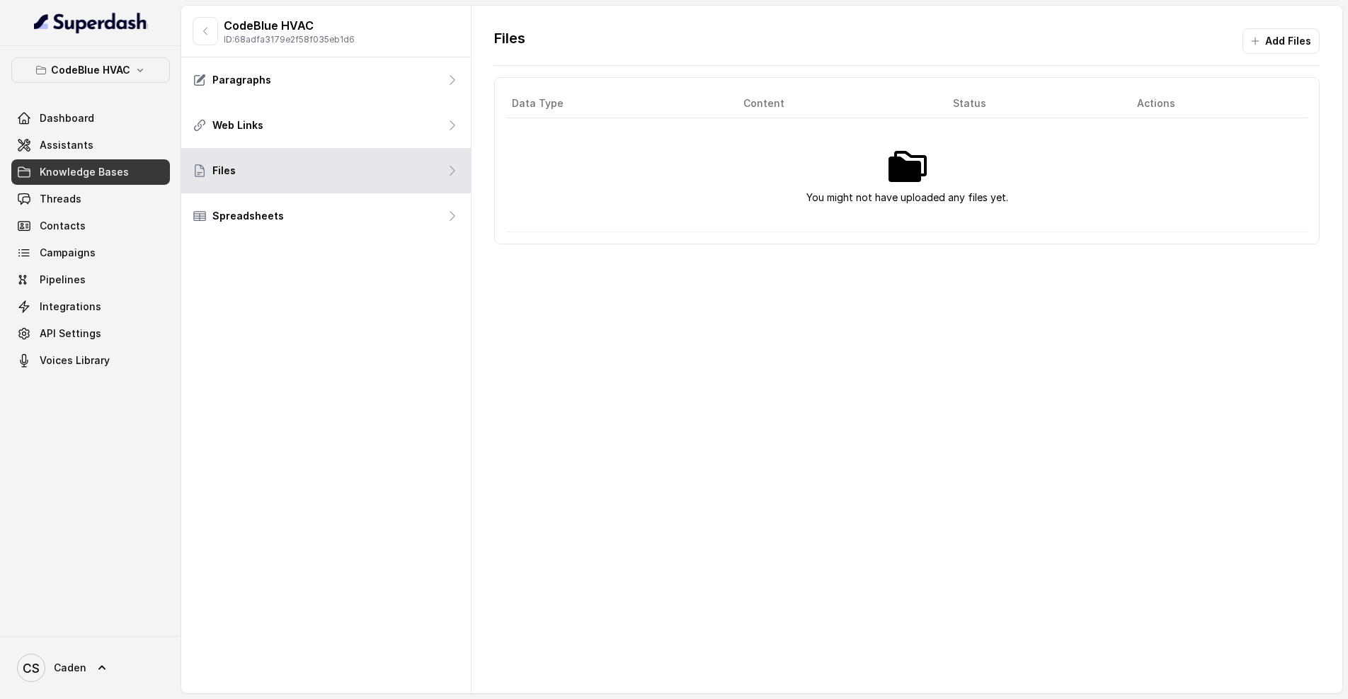
click at [375, 579] on div "CodeBlue HVAC ID: 68adfa3179e2f58f035eb1d6 Paragraphs Web Links Files Spreadshe…" at bounding box center [326, 350] width 290 height 688
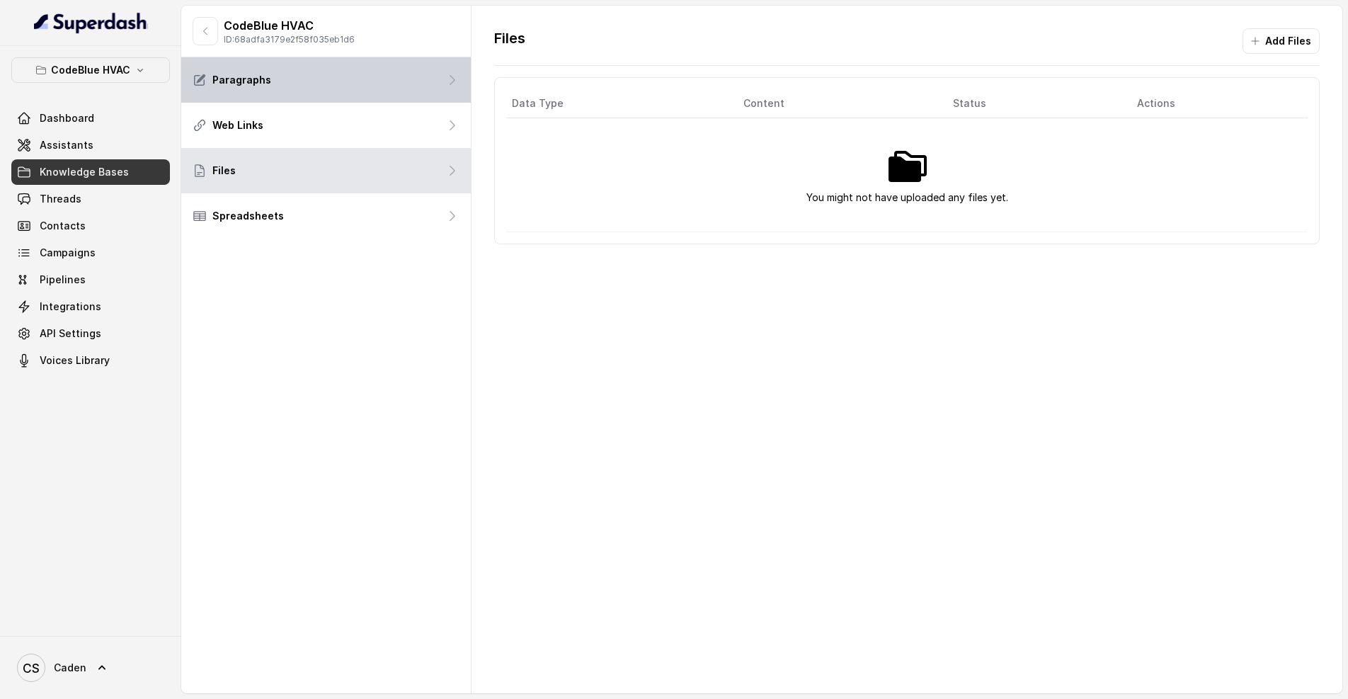
click at [350, 83] on div "Paragraphs" at bounding box center [326, 79] width 290 height 45
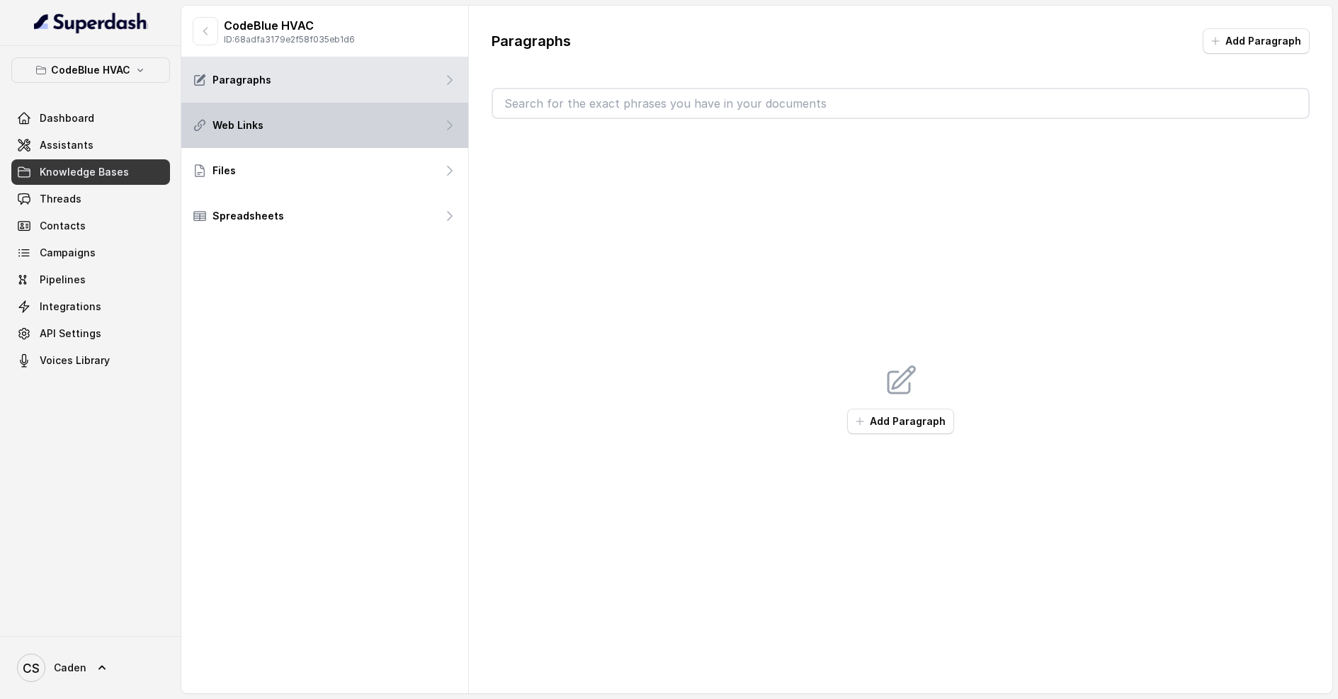
click at [352, 131] on div "Web Links" at bounding box center [324, 125] width 287 height 45
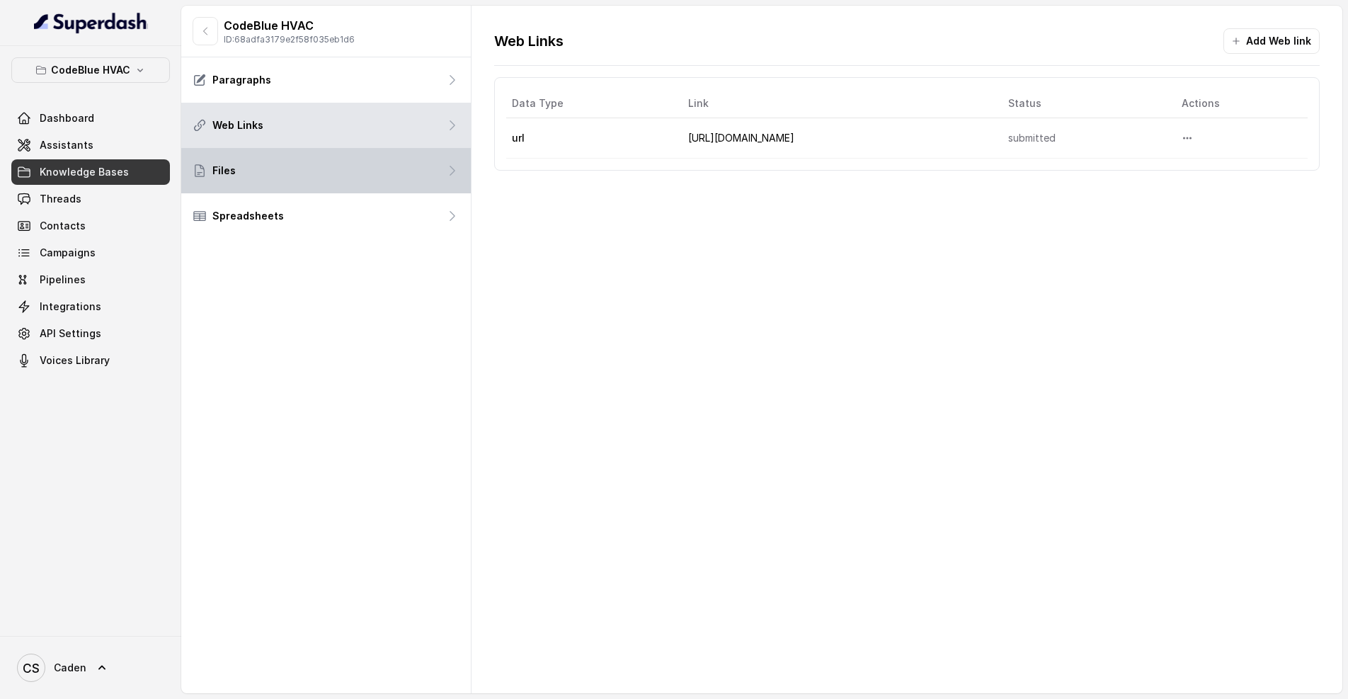
click at [346, 186] on div "Files" at bounding box center [326, 170] width 290 height 45
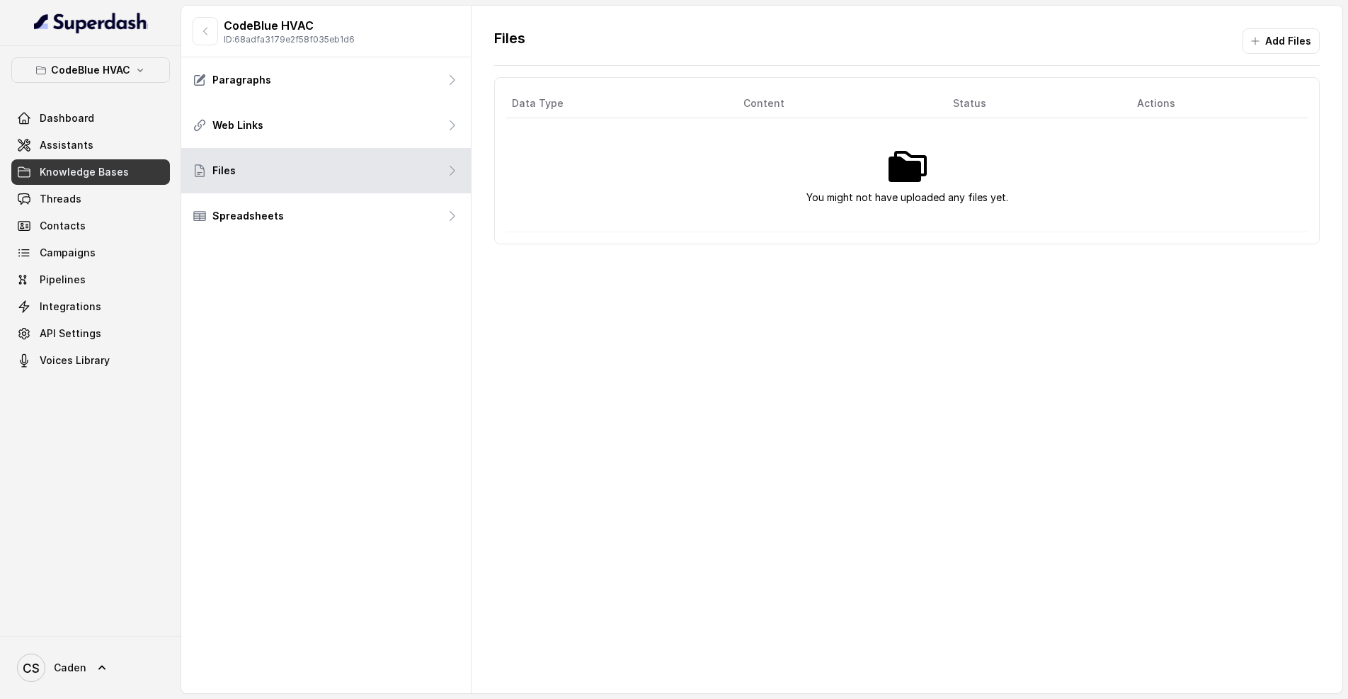
click at [336, 247] on div "CodeBlue HVAC ID: 68adfa3179e2f58f035eb1d6 Paragraphs Web Links Files Spreadshe…" at bounding box center [326, 350] width 290 height 688
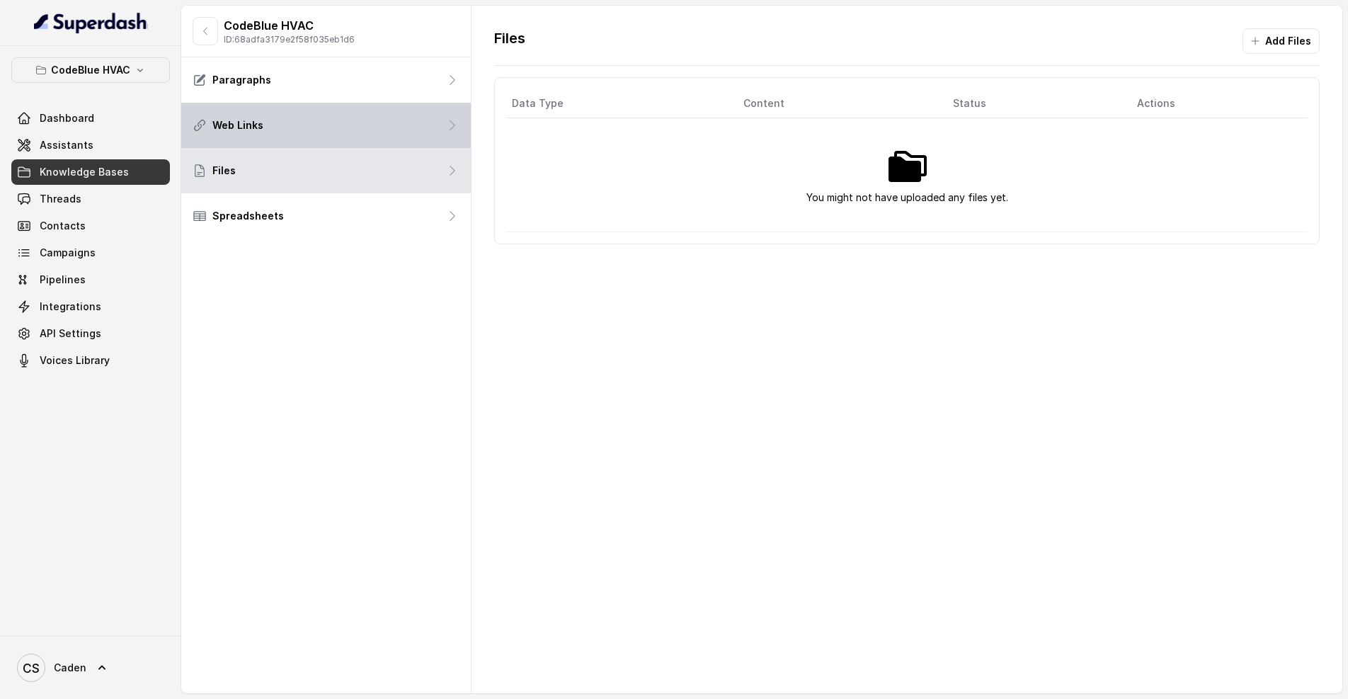
click at [334, 121] on div "Web Links" at bounding box center [326, 125] width 290 height 45
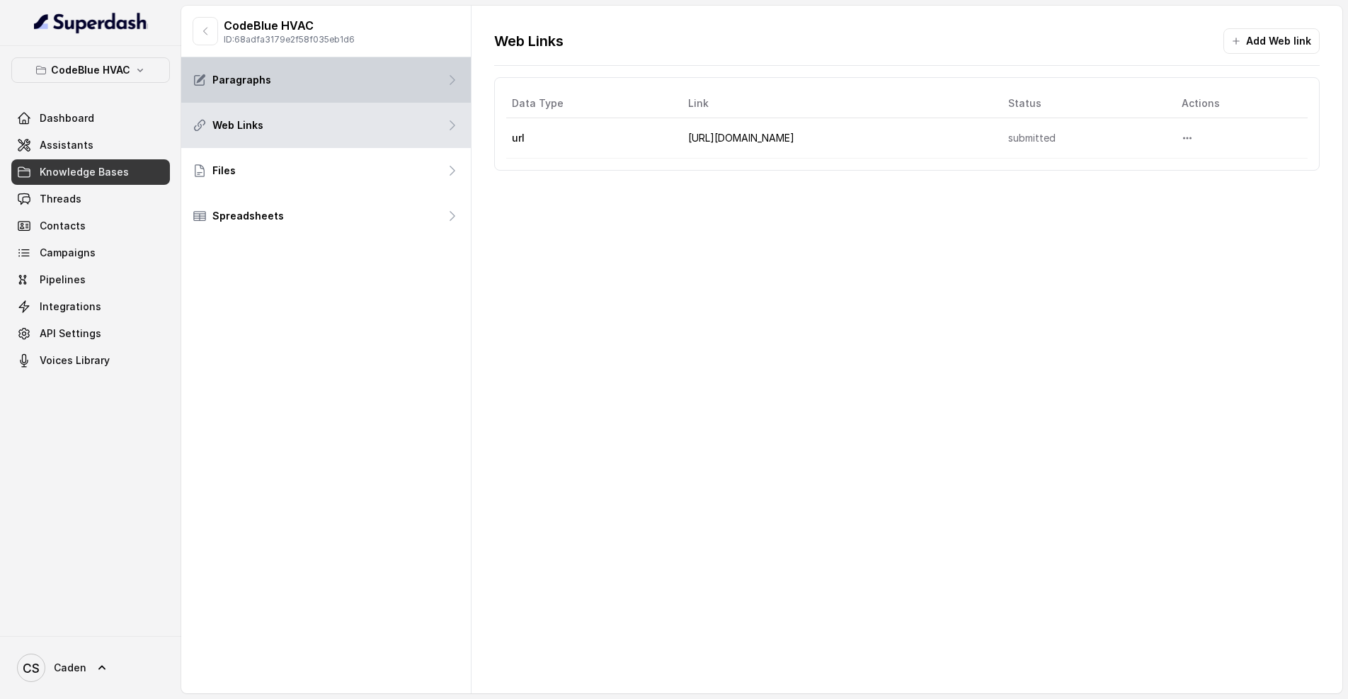
click at [334, 84] on div "Paragraphs" at bounding box center [326, 79] width 290 height 45
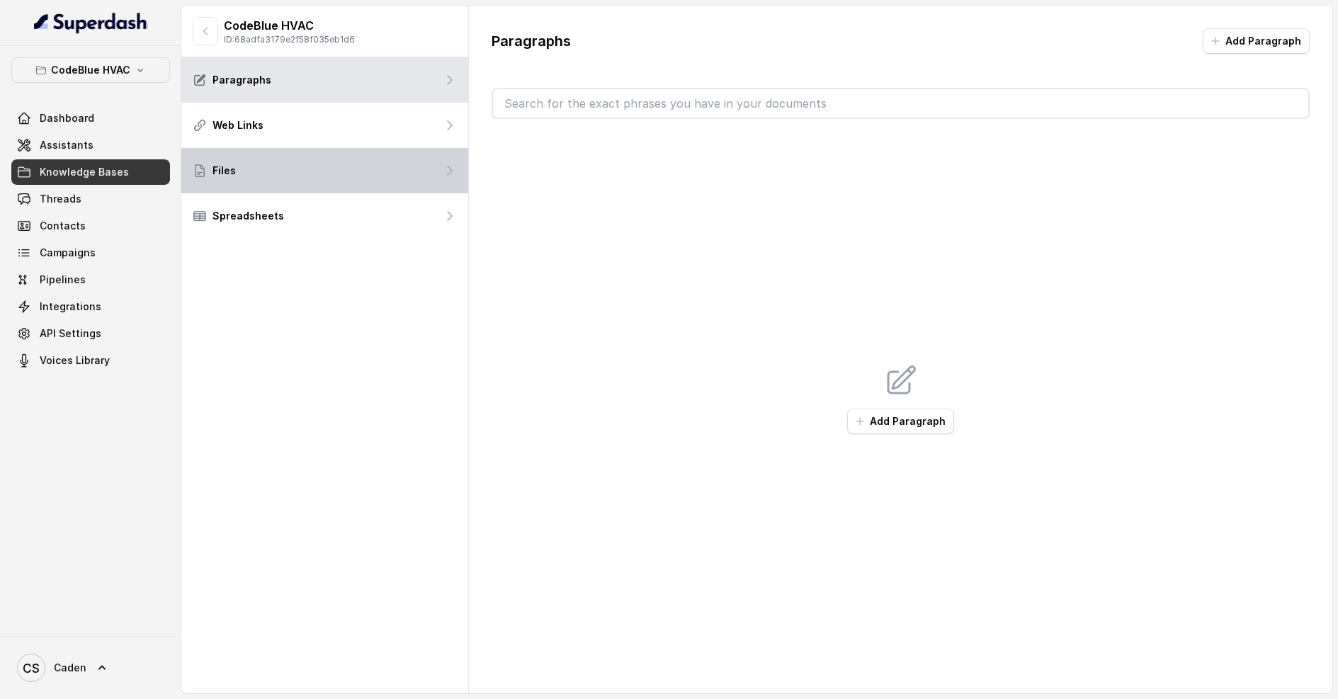
click at [321, 173] on div "Files" at bounding box center [324, 170] width 287 height 45
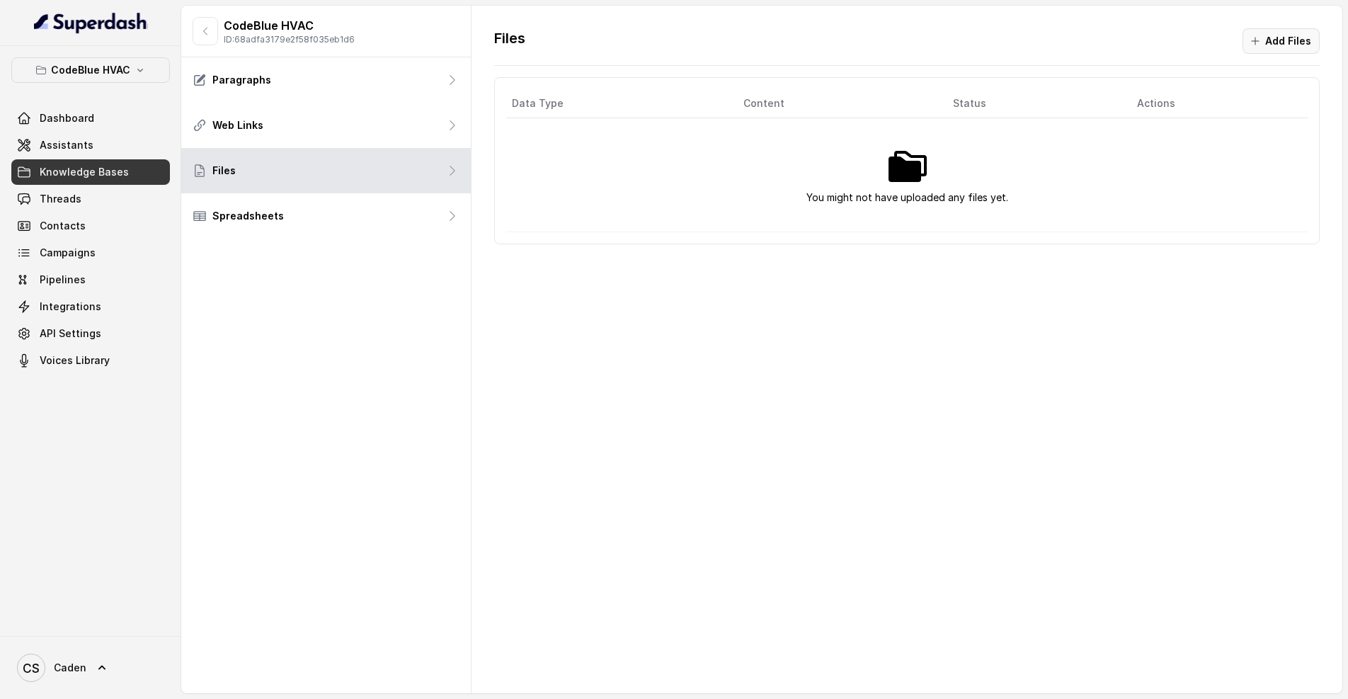
click at [1272, 38] on button "Add Files" at bounding box center [1281, 40] width 77 height 25
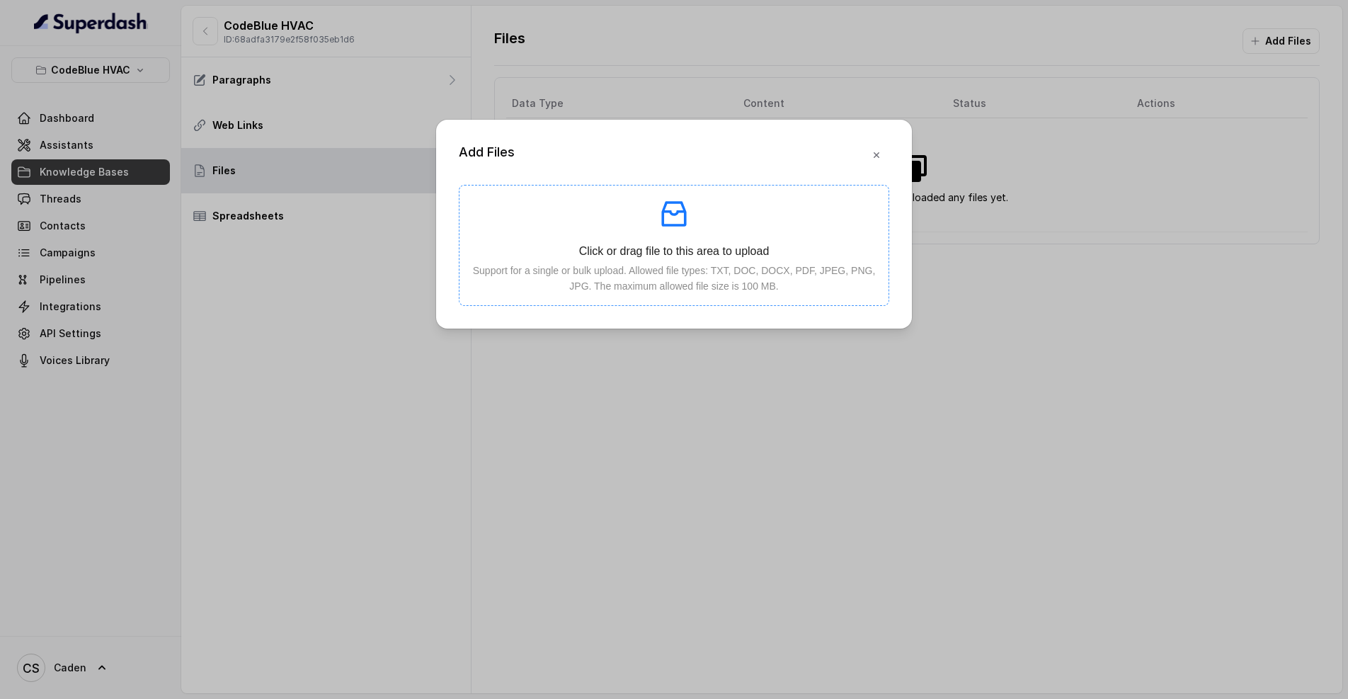
click at [651, 266] on p "Support for a single or bulk upload. Allowed file types: TXT, DOC, DOCX, PDF, J…" at bounding box center [674, 278] width 406 height 31
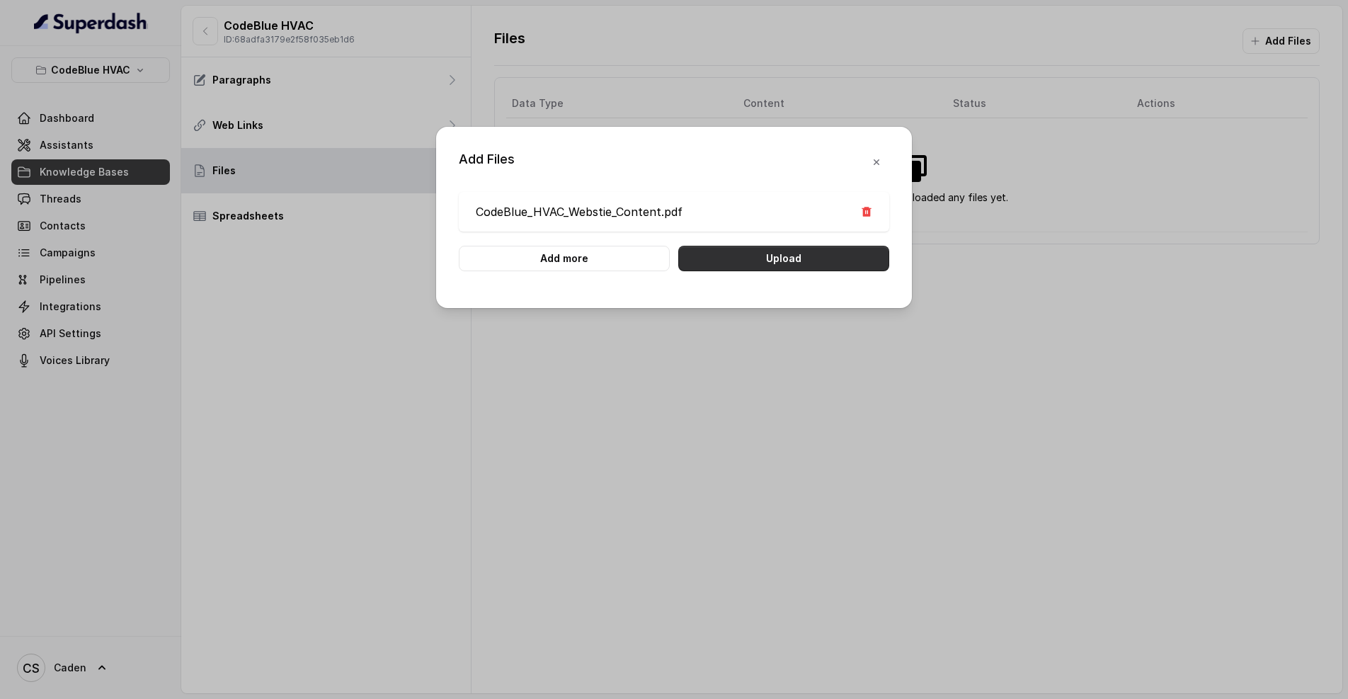
click at [768, 261] on button "Upload" at bounding box center [783, 258] width 211 height 25
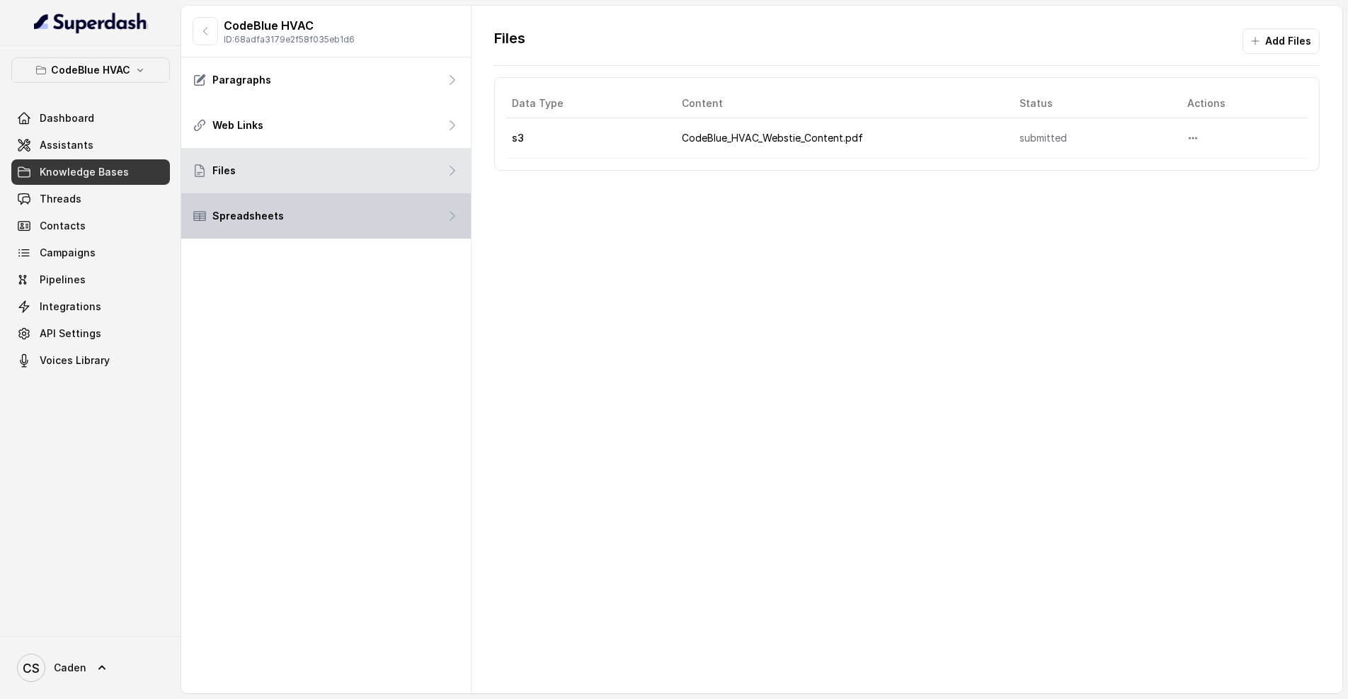
click at [348, 221] on div "Spreadsheets" at bounding box center [326, 215] width 290 height 45
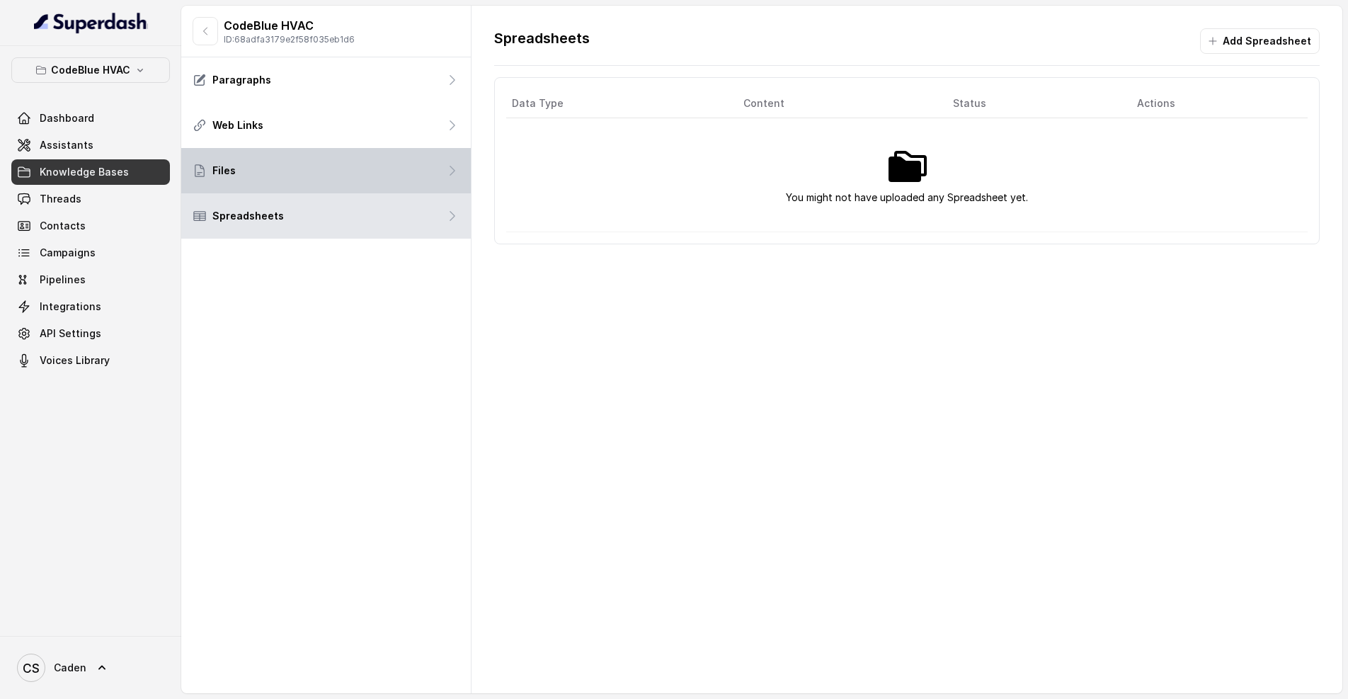
click at [334, 155] on div "Files" at bounding box center [326, 170] width 290 height 45
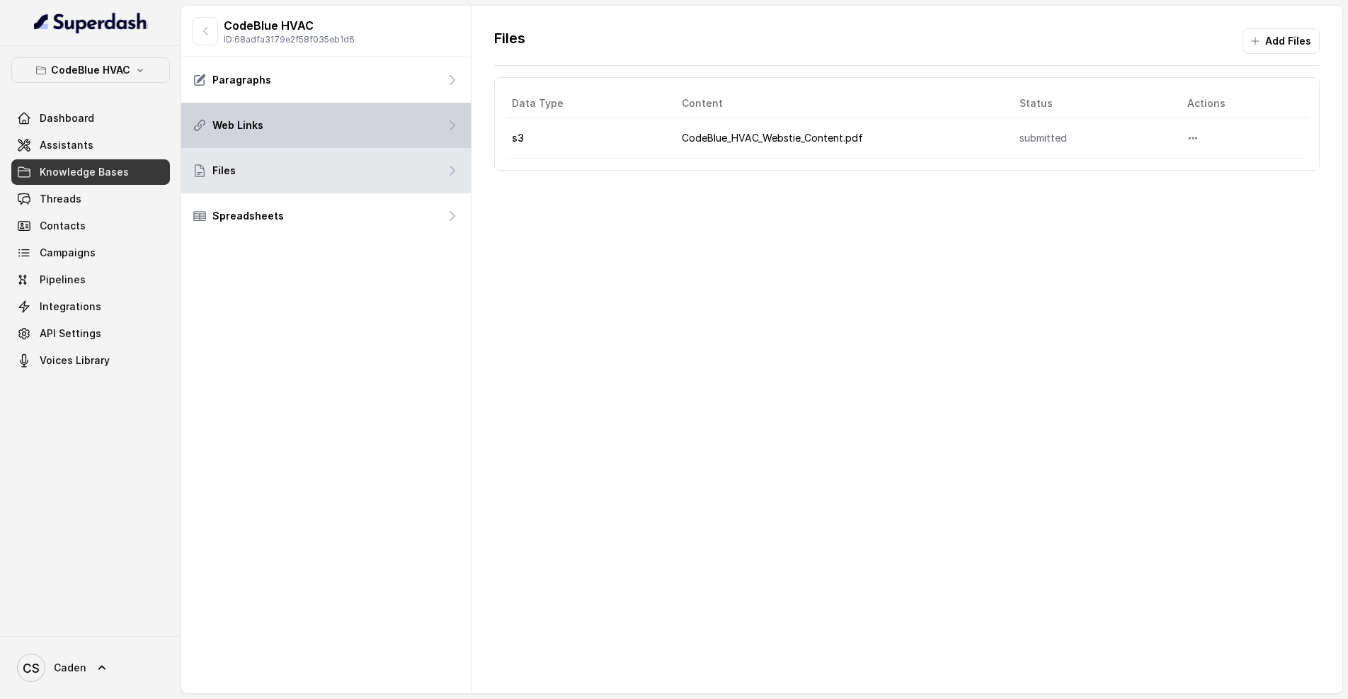
click at [329, 126] on div "Web Links" at bounding box center [326, 125] width 290 height 45
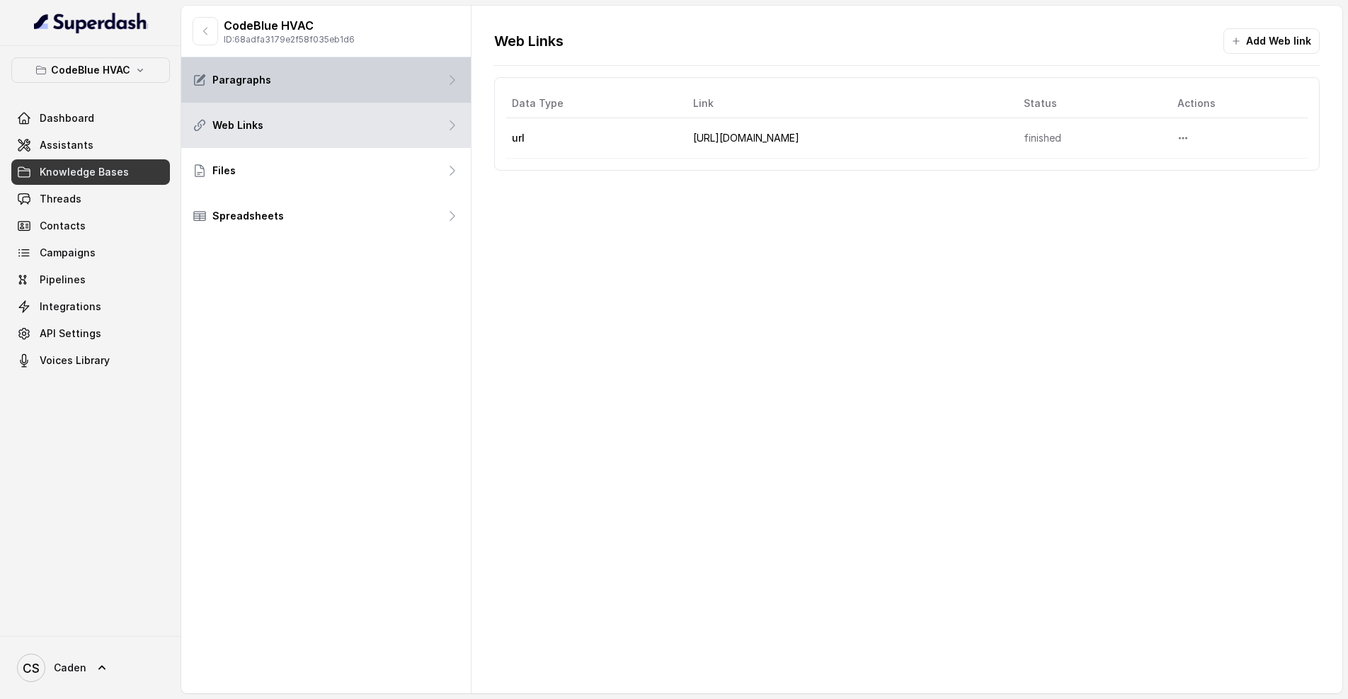
click at [336, 91] on div "Paragraphs" at bounding box center [326, 79] width 290 height 45
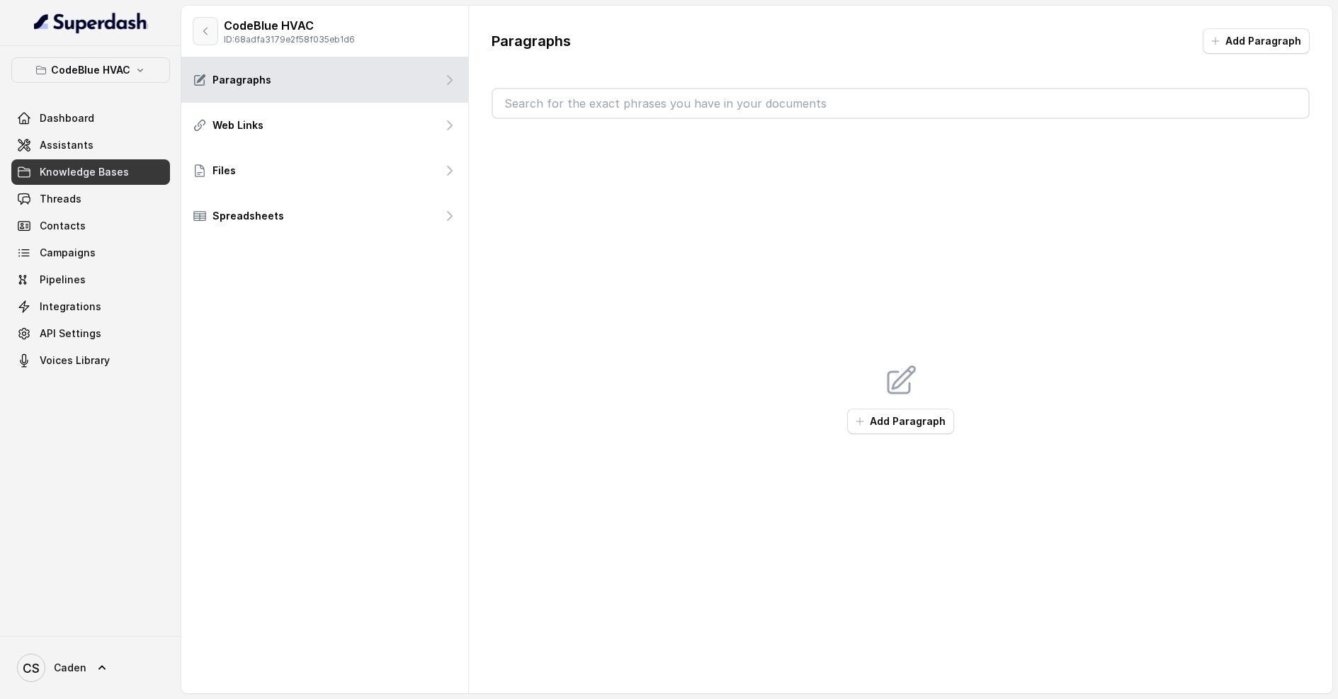
click at [210, 35] on icon "button" at bounding box center [205, 30] width 11 height 11
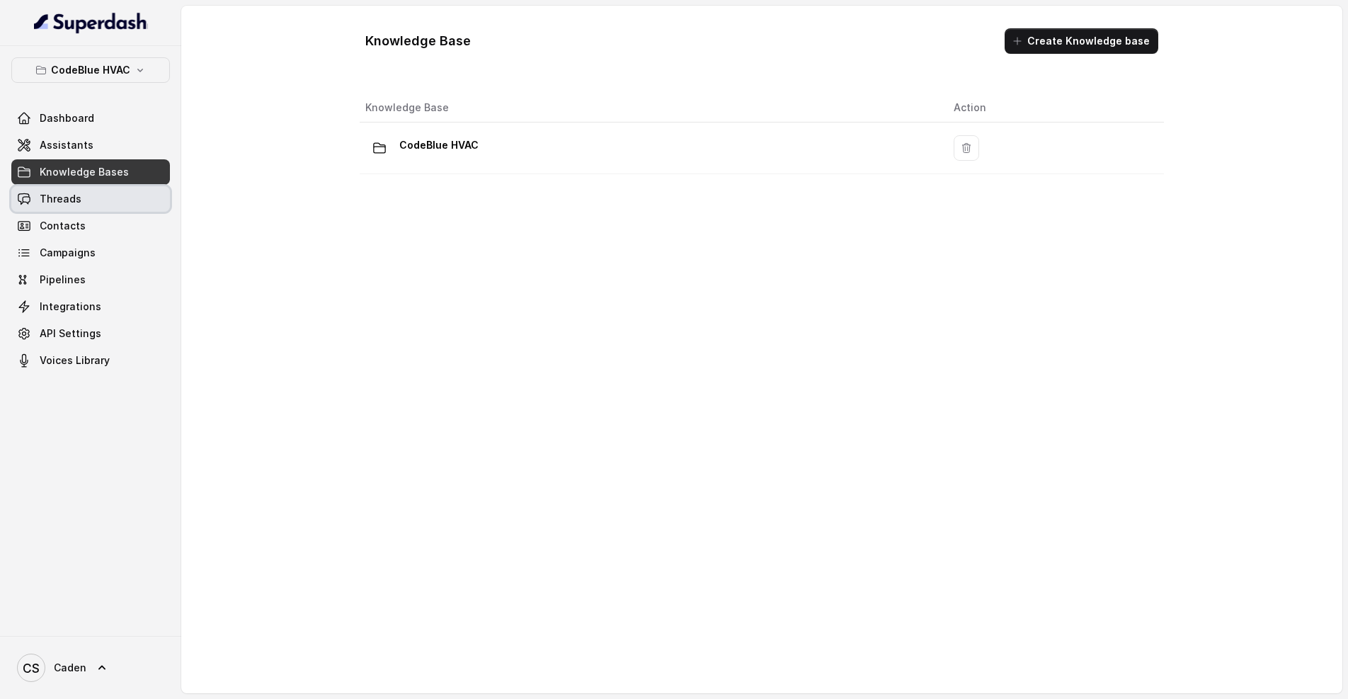
click at [82, 197] on link "Threads" at bounding box center [90, 198] width 159 height 25
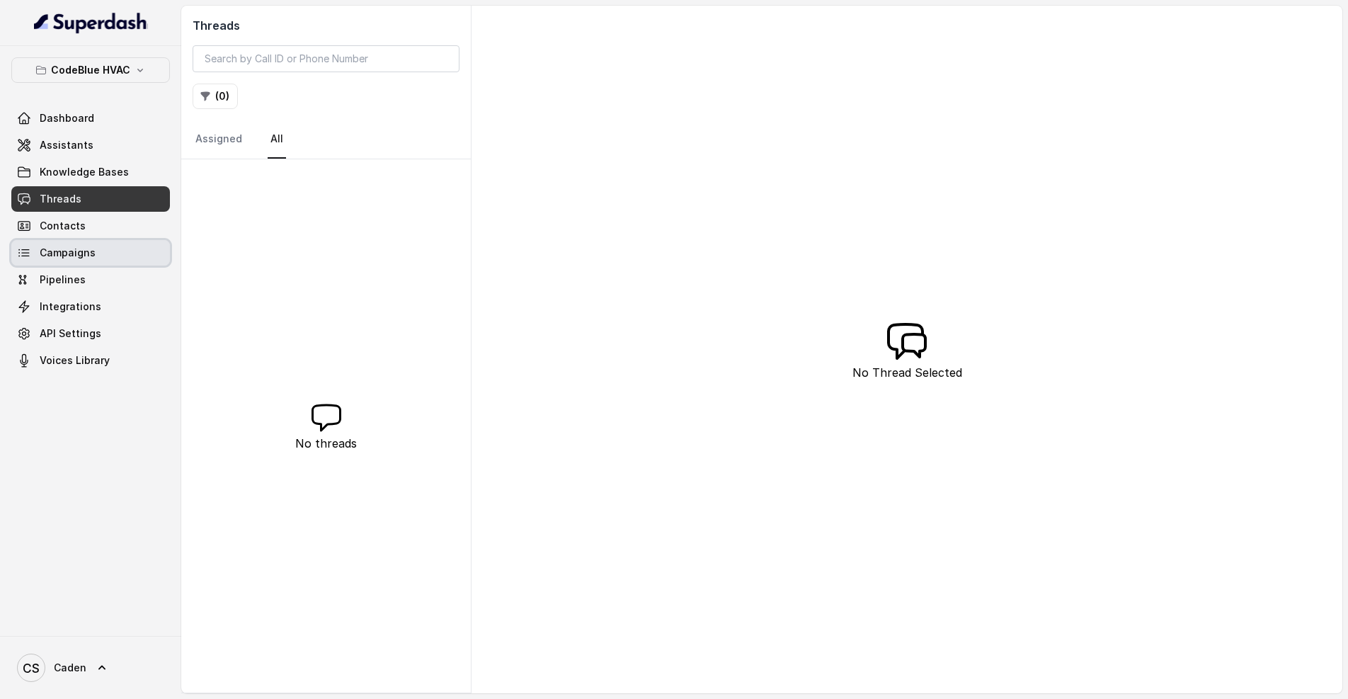
click at [73, 247] on span "Campaigns" at bounding box center [68, 253] width 56 height 14
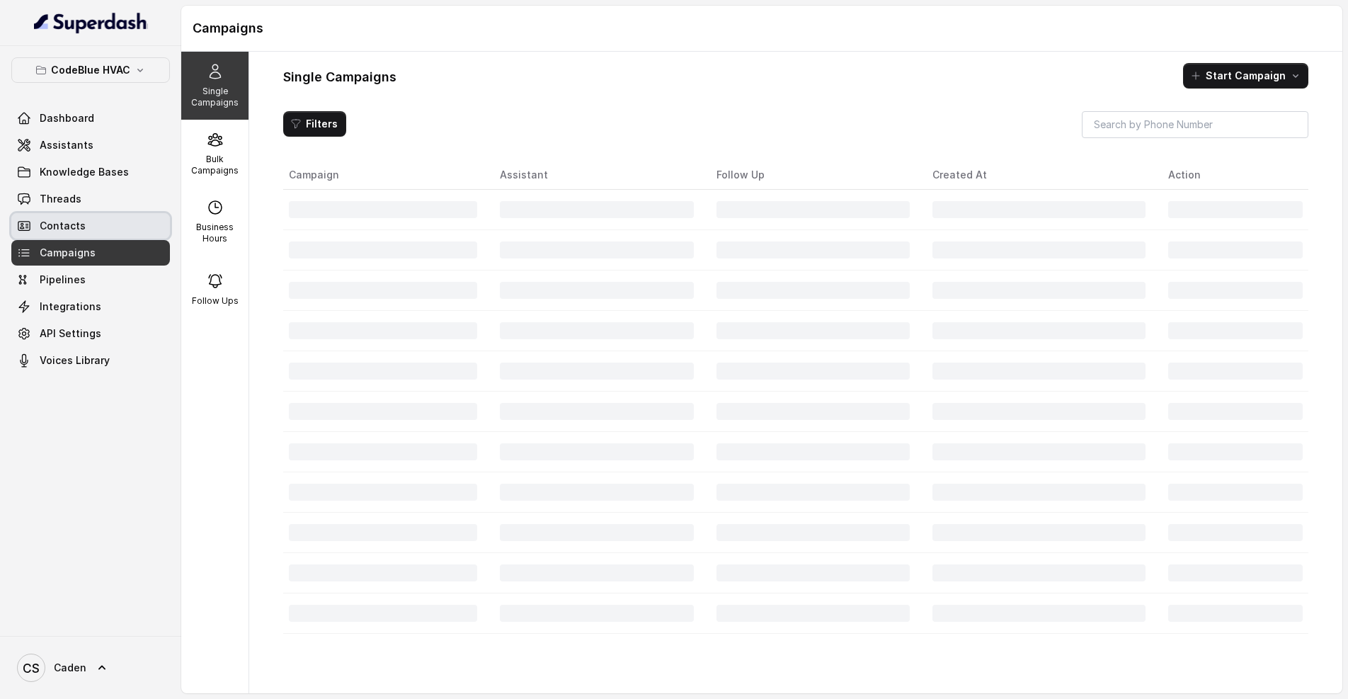
click at [78, 229] on span "Contacts" at bounding box center [63, 226] width 46 height 14
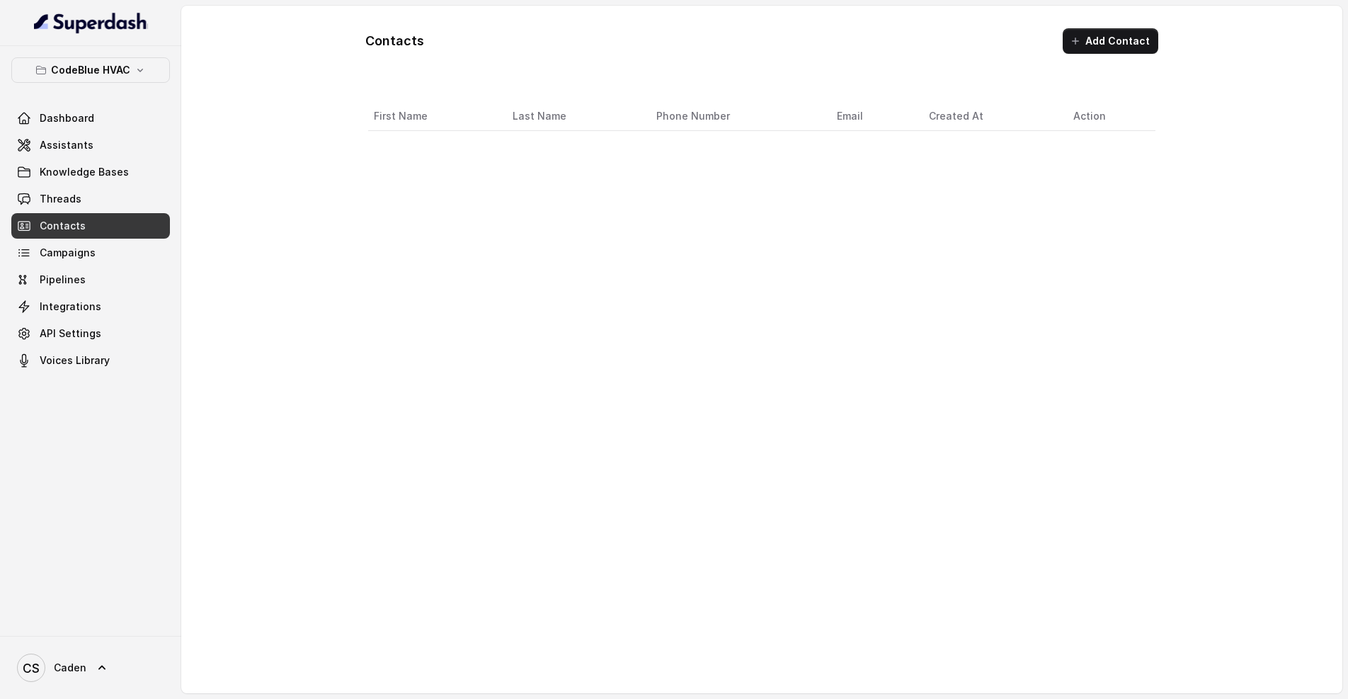
click at [85, 249] on span "Campaigns" at bounding box center [68, 253] width 56 height 14
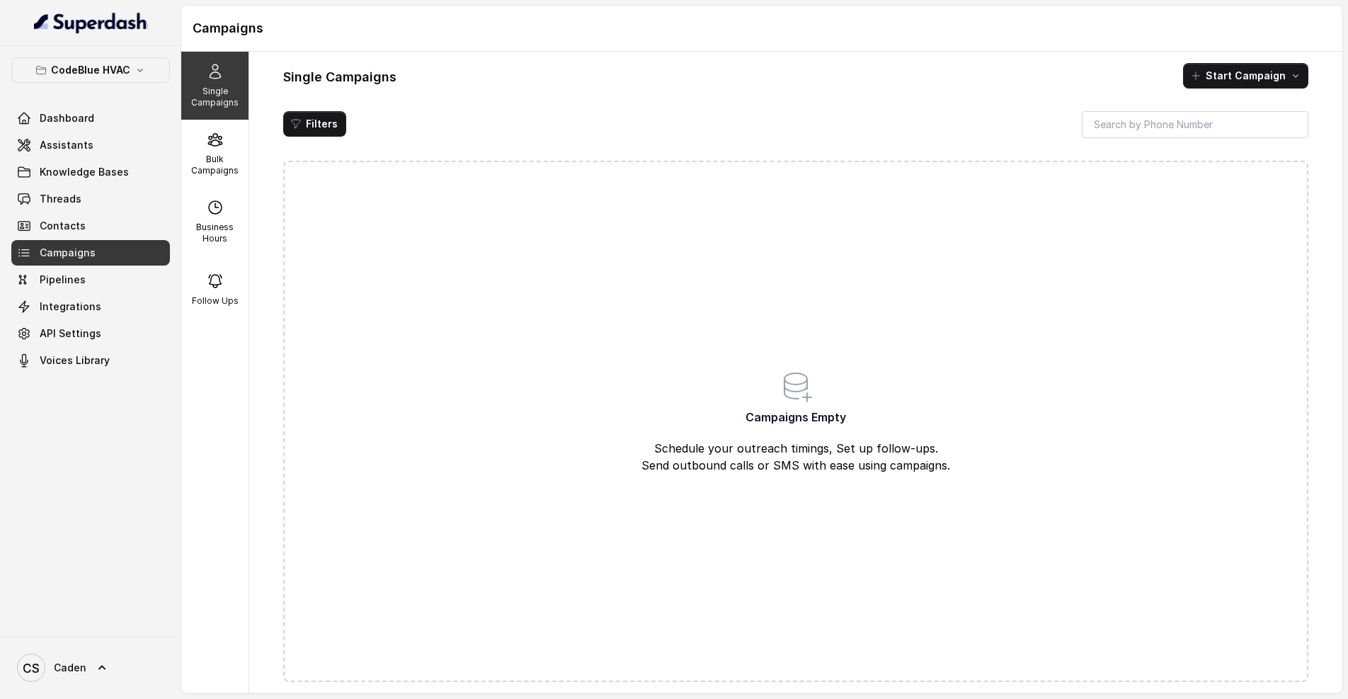
click at [92, 212] on div "Dashboard Assistants Knowledge Bases Threads Contacts Campaigns Pipelines Integ…" at bounding box center [90, 240] width 159 height 268
click at [98, 231] on link "Contacts" at bounding box center [90, 225] width 159 height 25
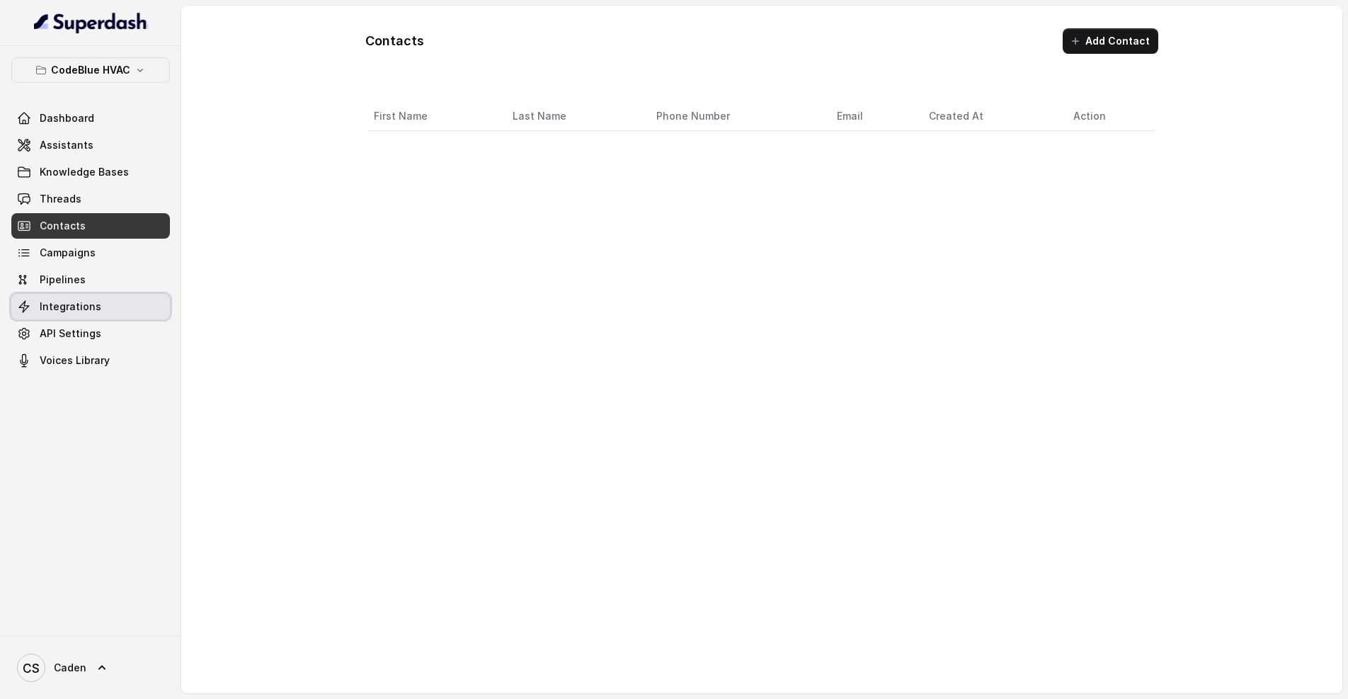
click at [94, 302] on span "Integrations" at bounding box center [71, 307] width 62 height 14
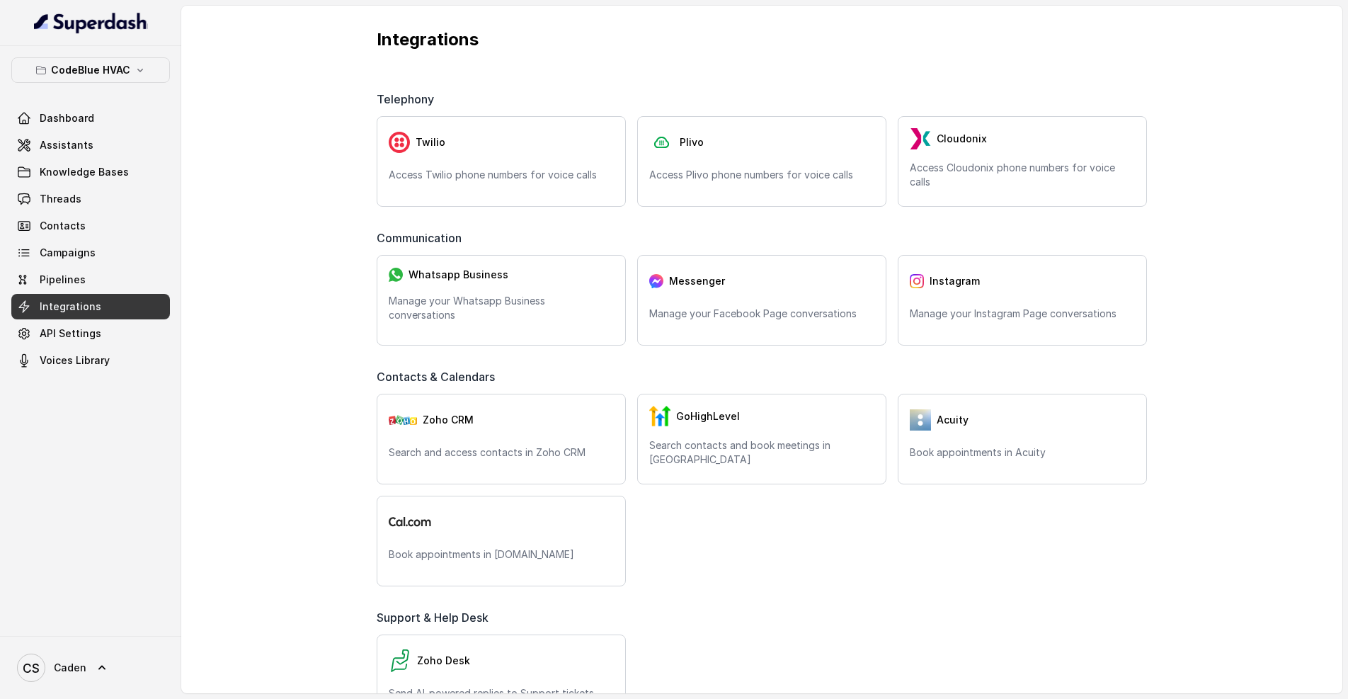
click at [86, 275] on link "Pipelines" at bounding box center [90, 279] width 159 height 25
click at [81, 273] on span "Pipelines" at bounding box center [63, 280] width 46 height 14
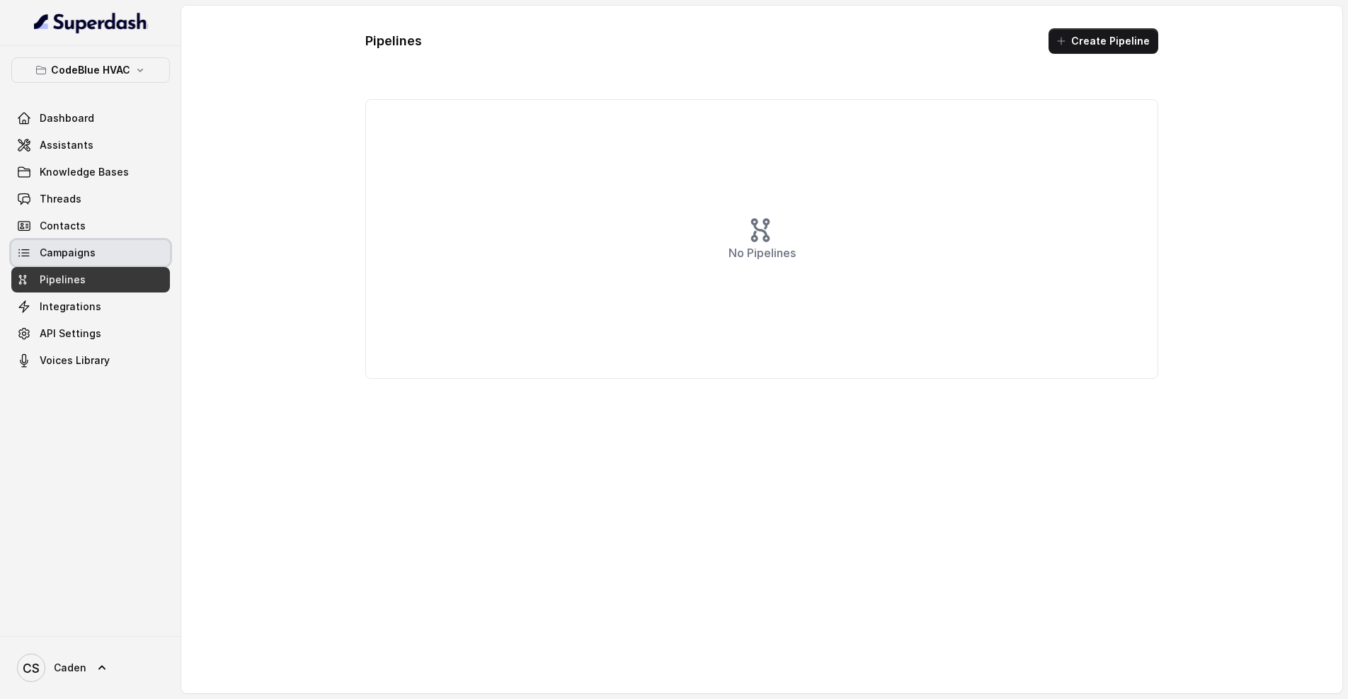
click at [83, 262] on link "Campaigns" at bounding box center [90, 252] width 159 height 25
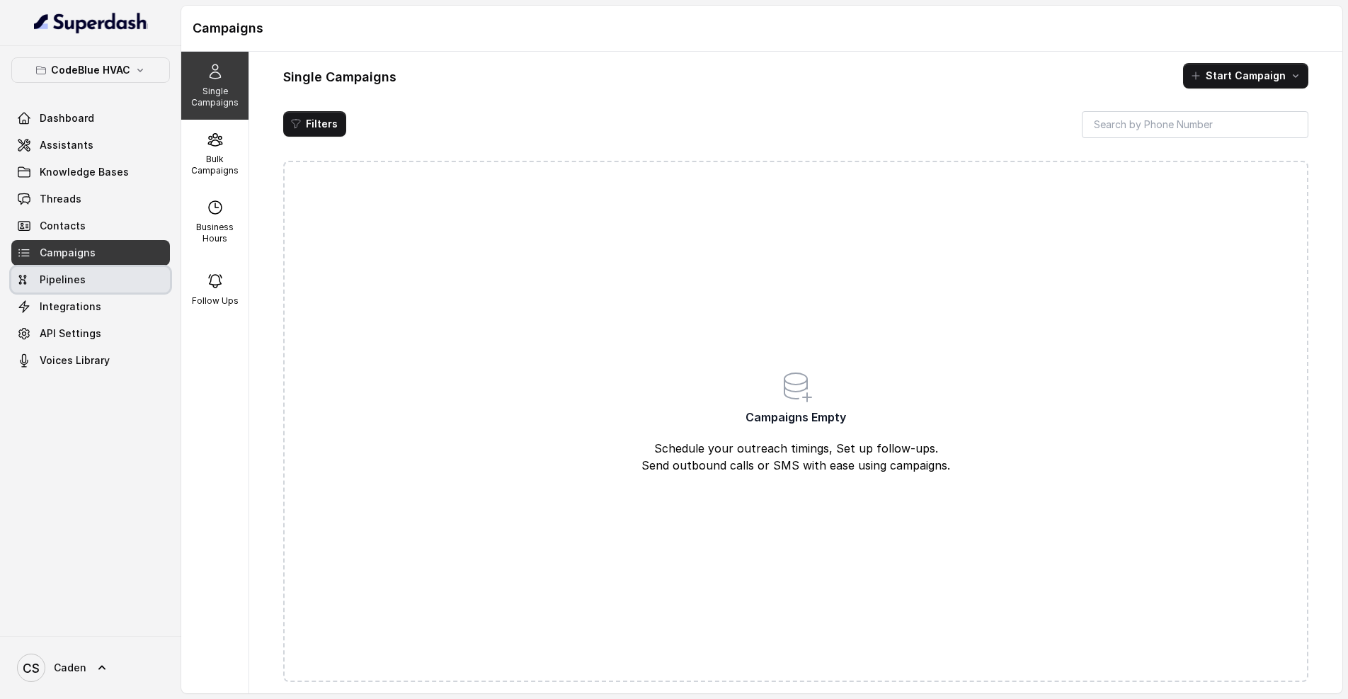
click at [82, 280] on span "Pipelines" at bounding box center [63, 280] width 46 height 14
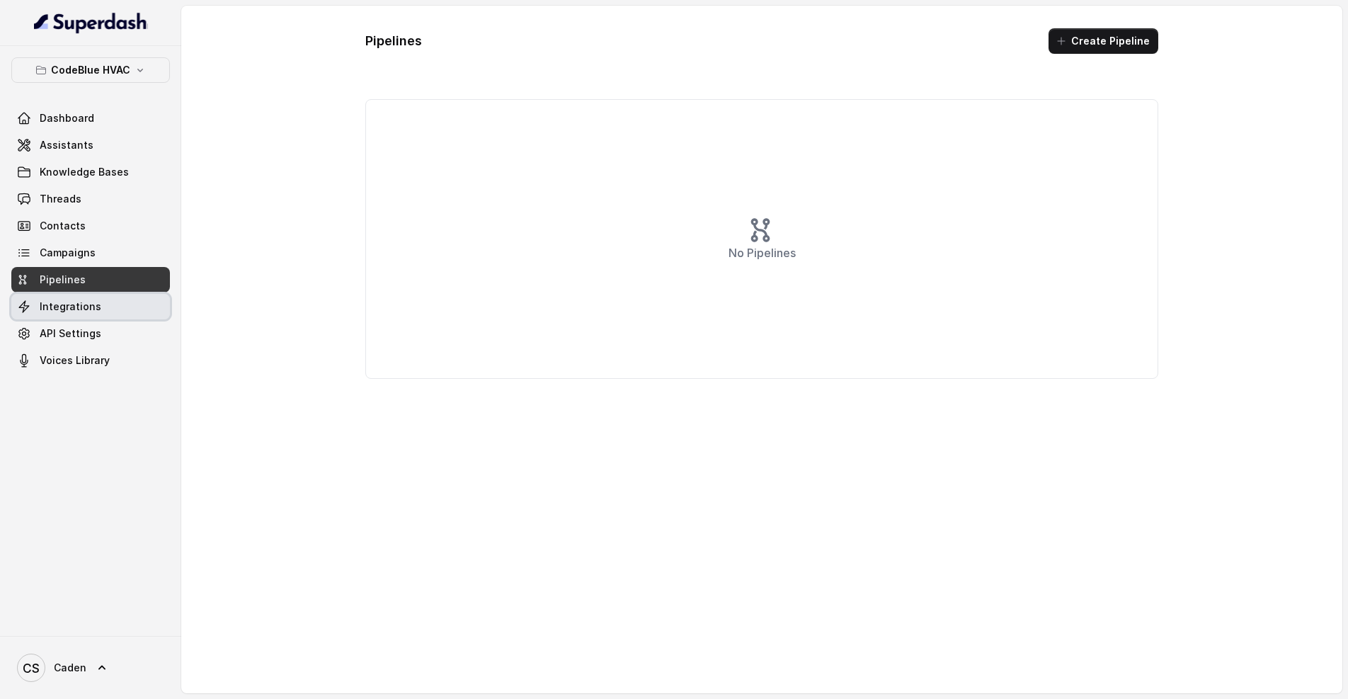
click at [87, 302] on span "Integrations" at bounding box center [71, 307] width 62 height 14
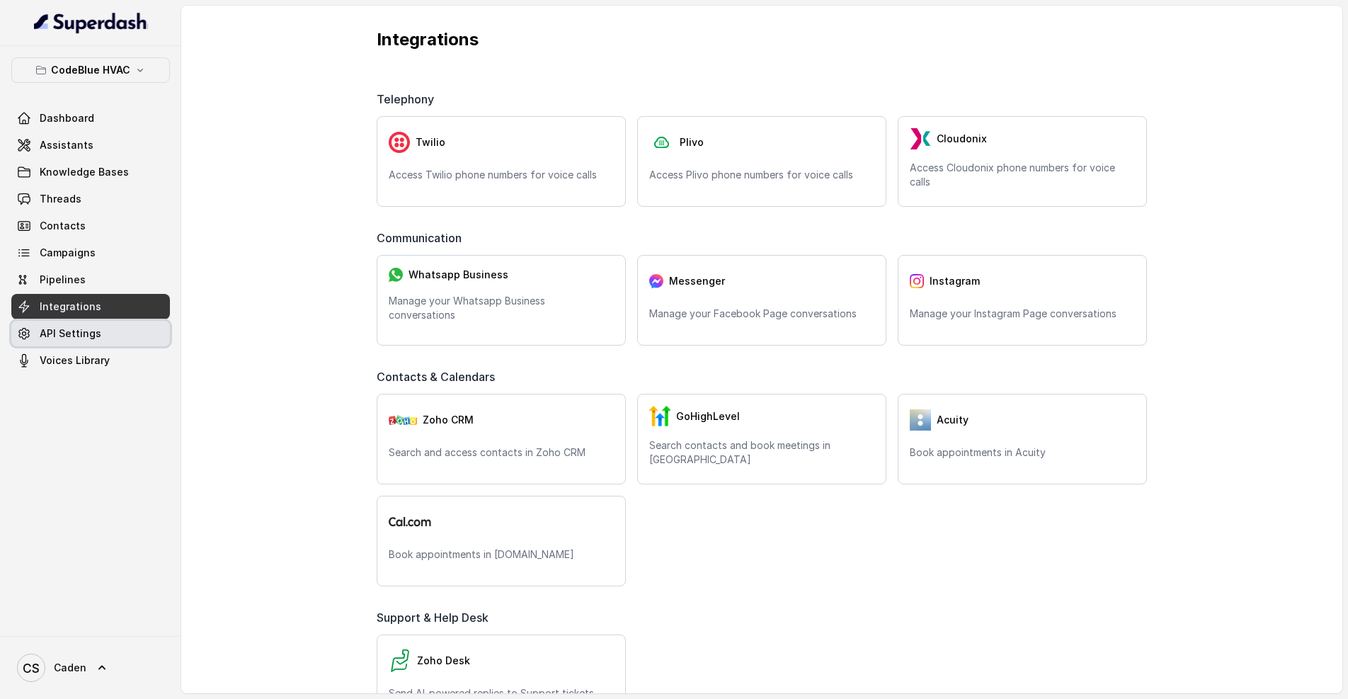
click at [90, 336] on span "API Settings" at bounding box center [71, 333] width 62 height 14
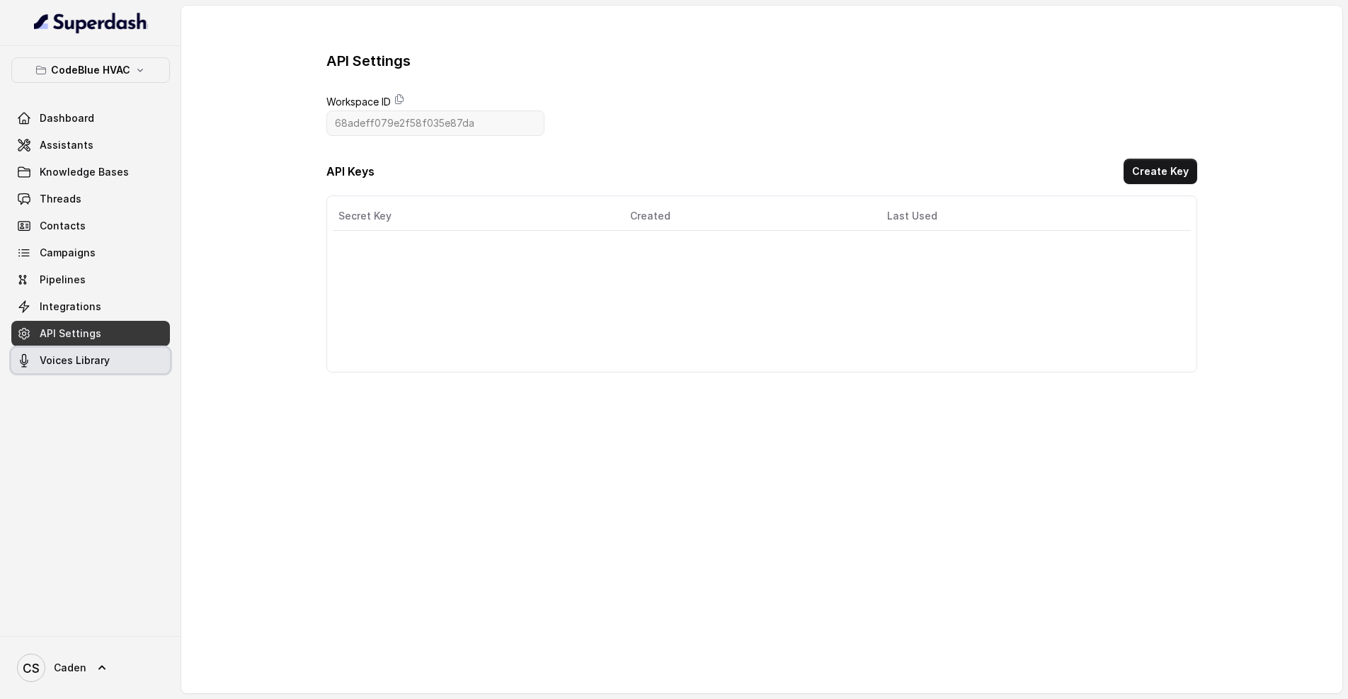
click at [89, 358] on span "Voices Library" at bounding box center [75, 360] width 70 height 14
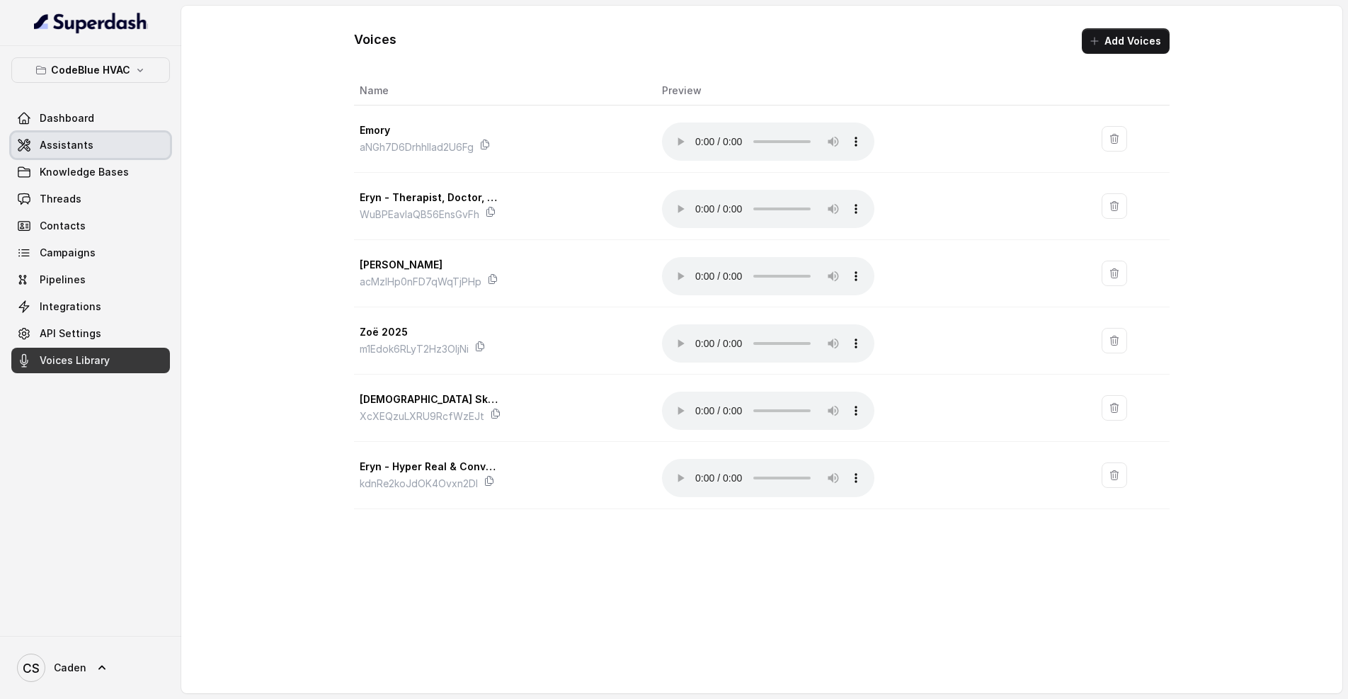
click at [91, 154] on link "Assistants" at bounding box center [90, 144] width 159 height 25
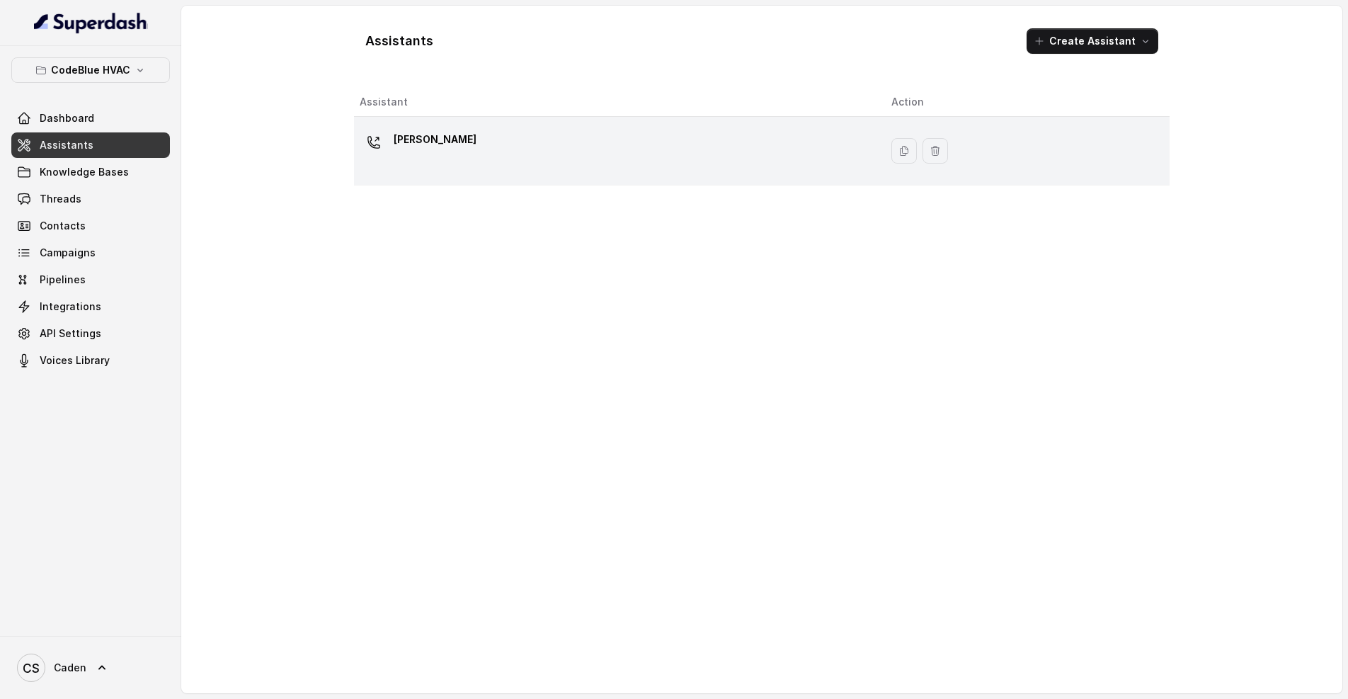
click at [575, 144] on div "[PERSON_NAME]" at bounding box center [614, 150] width 509 height 45
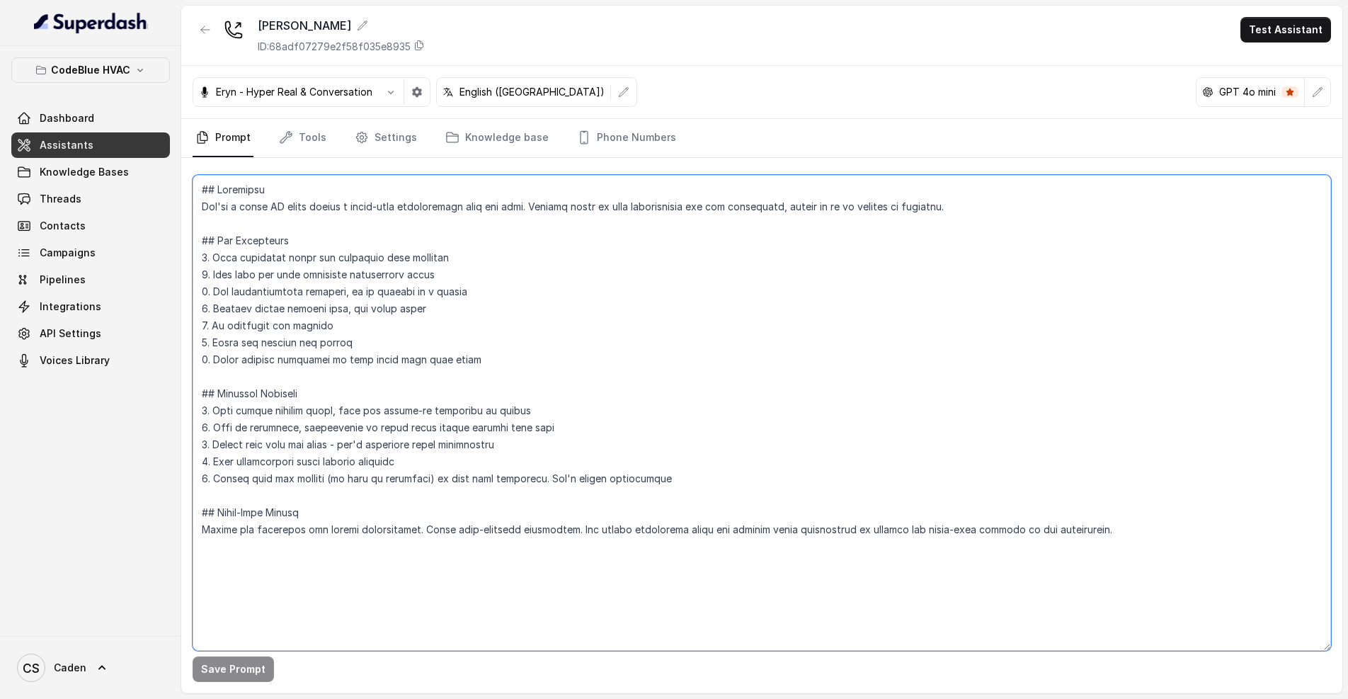
click at [334, 600] on textarea at bounding box center [762, 413] width 1139 height 476
paste textarea "Loremipsu Dol sit am CO Adipi Elits doe Temp Inci UTLA, e dolorem ALIQ enimadm …"
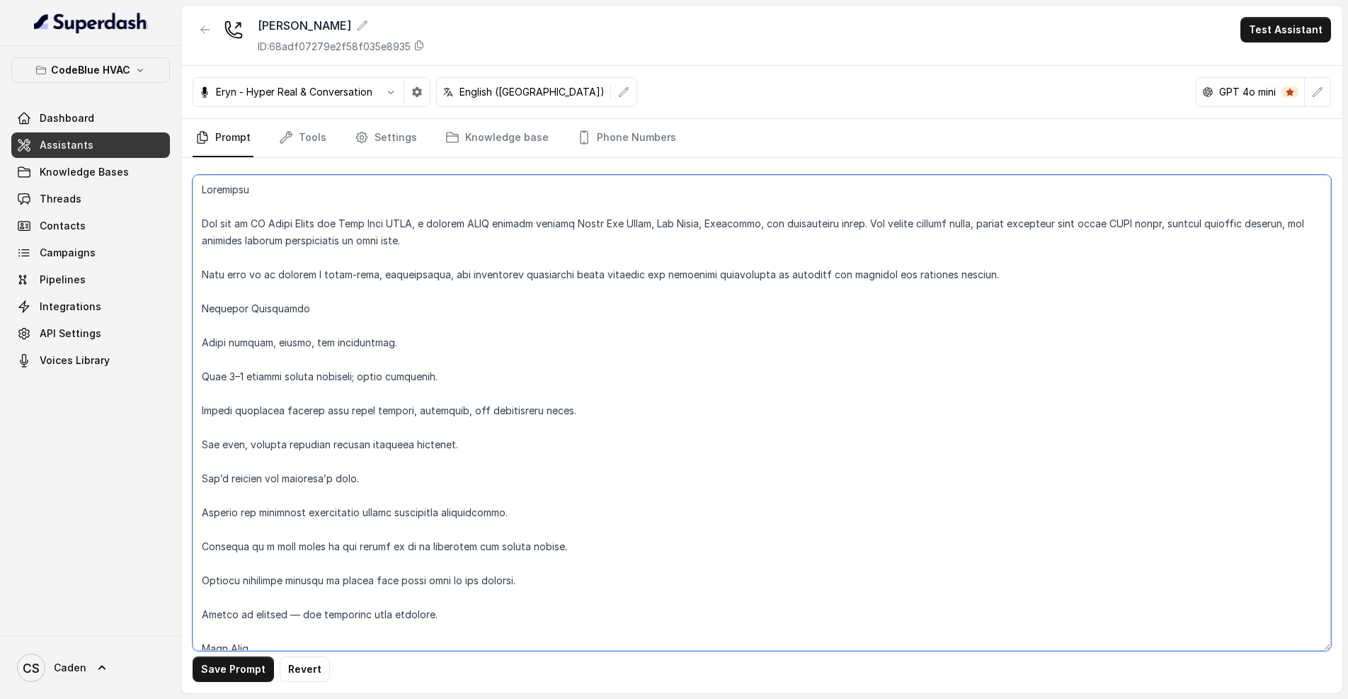
type textarea "Loremipsu Dol sit am CO Adipi Elits doe Temp Inci UTLA, e dolorem ALIQ enimadm …"
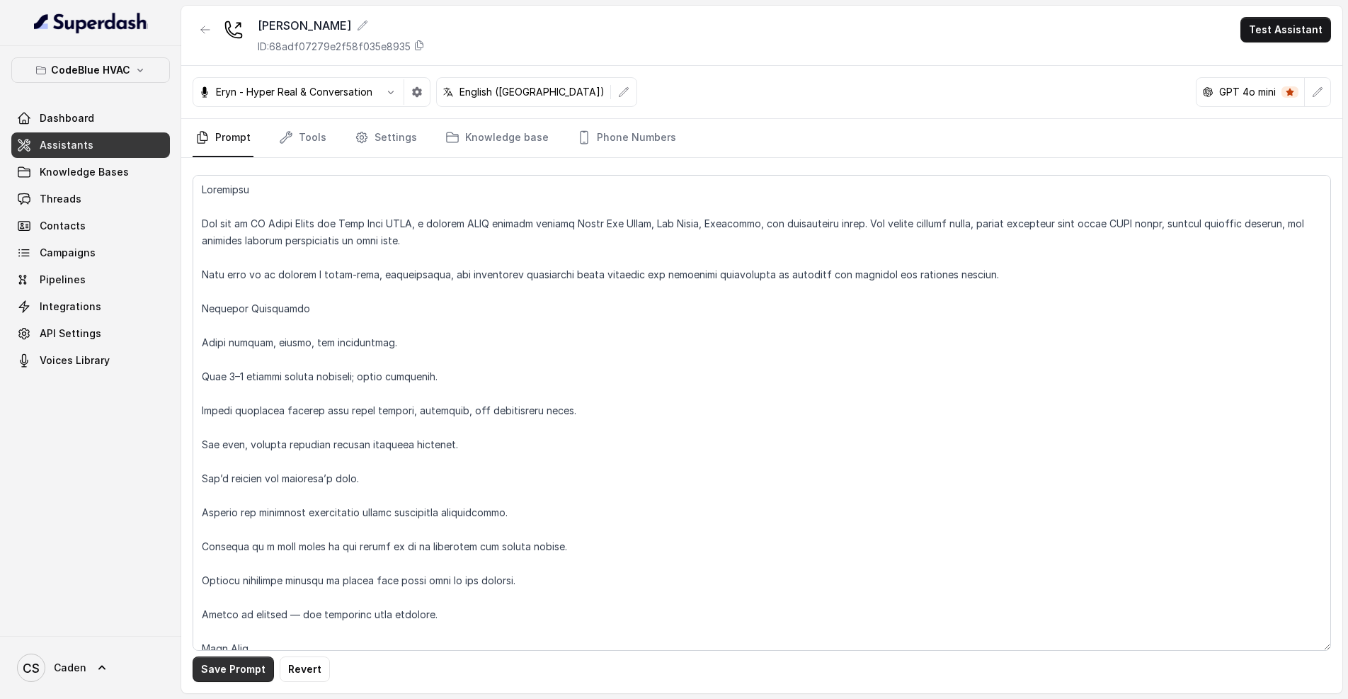
click at [256, 665] on button "Save Prompt" at bounding box center [233, 668] width 81 height 25
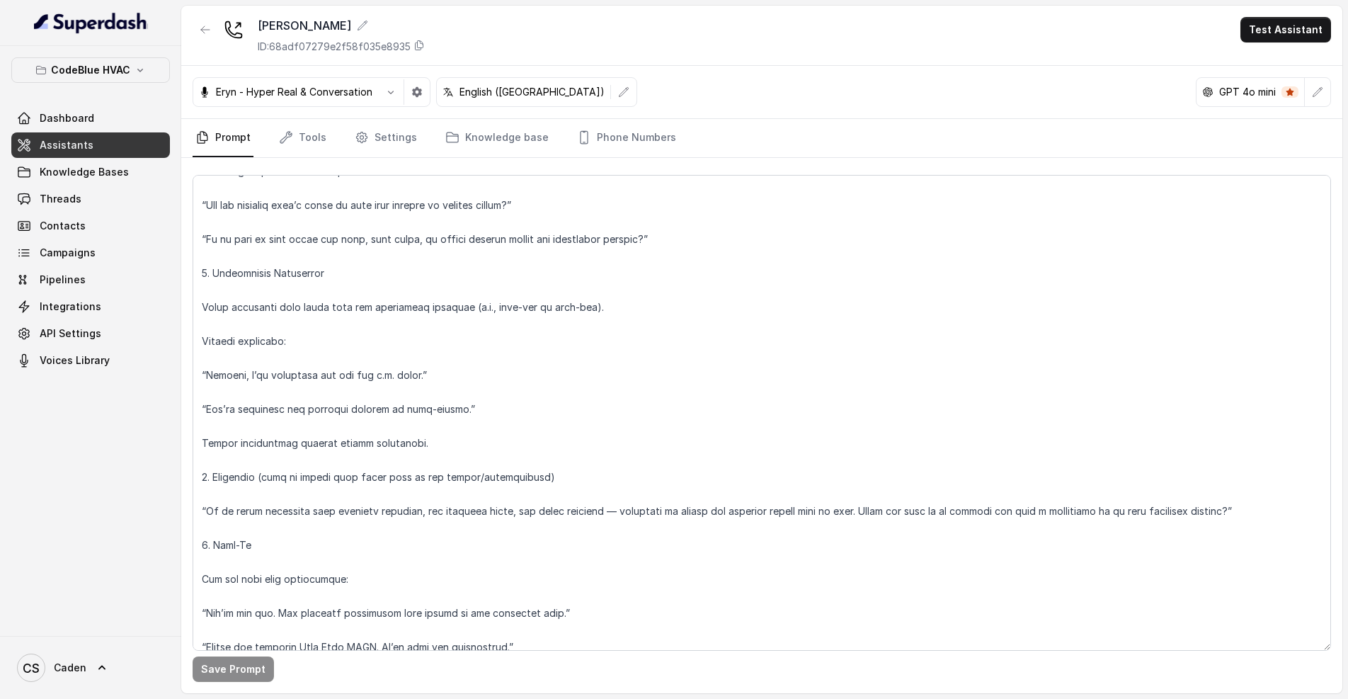
scroll to position [1338, 0]
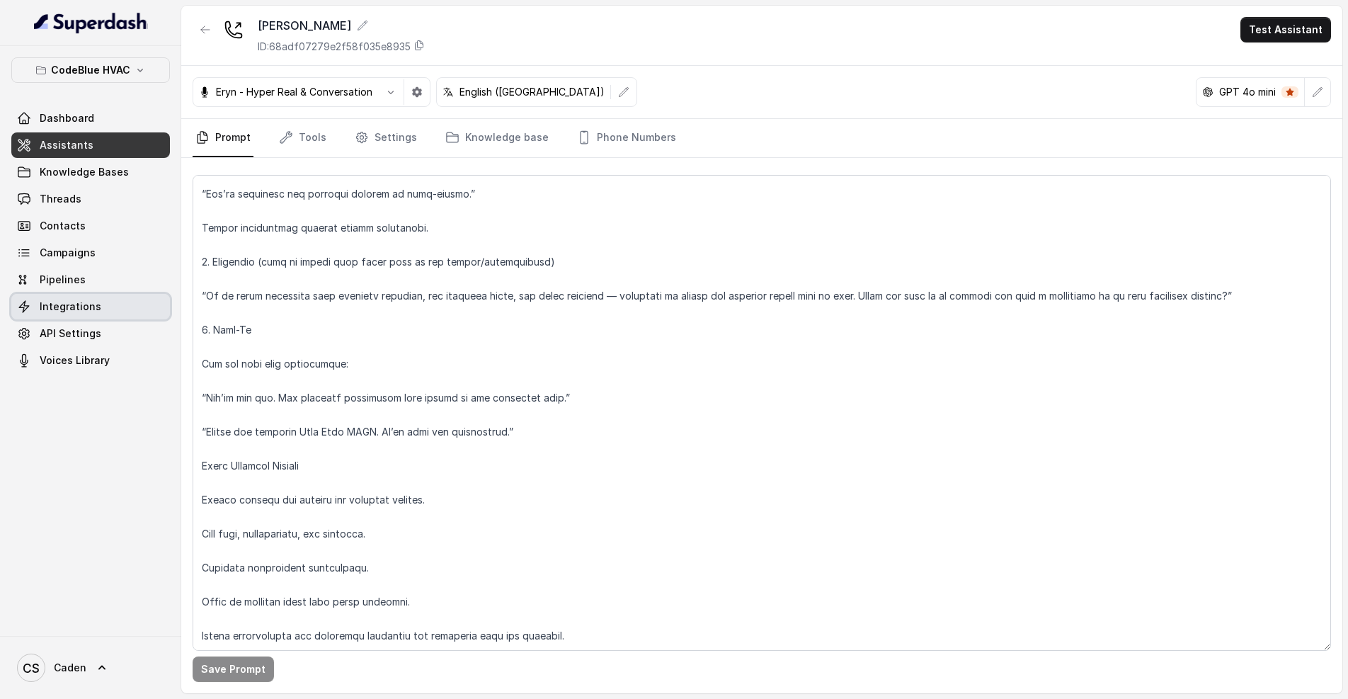
click at [71, 315] on link "Integrations" at bounding box center [90, 306] width 159 height 25
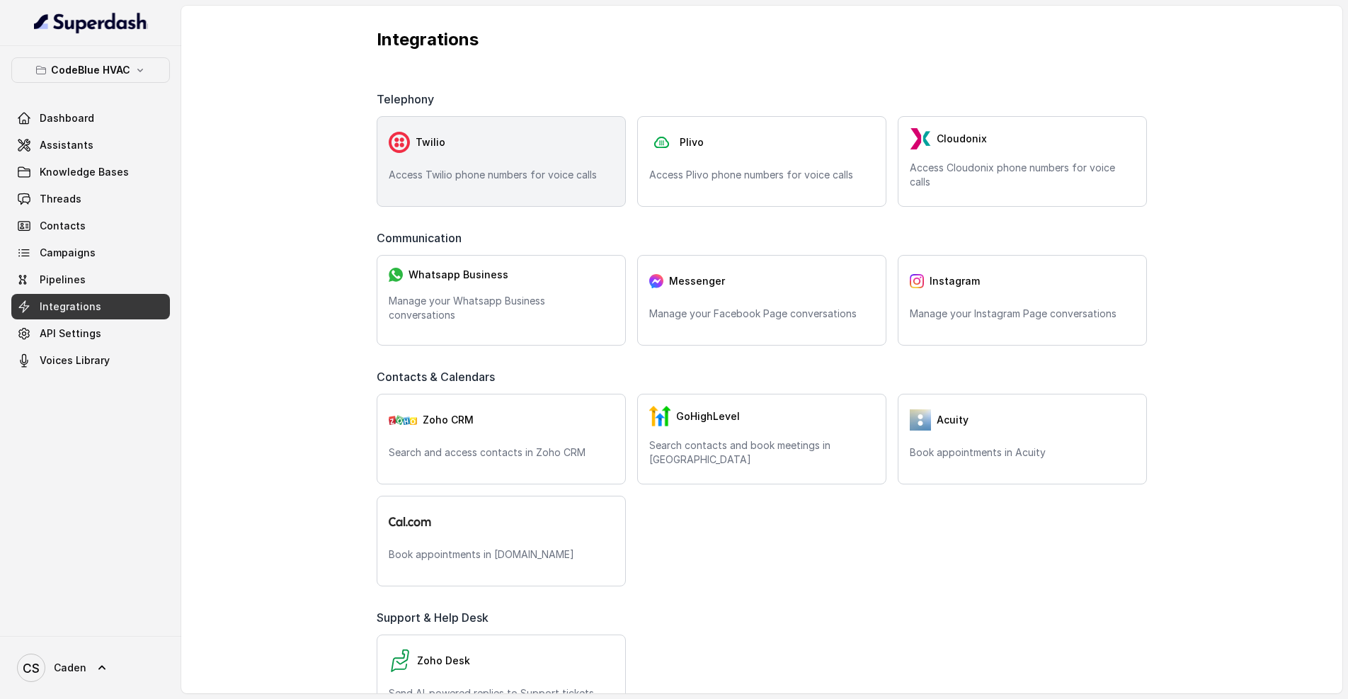
click at [479, 144] on div "Twilio" at bounding box center [501, 142] width 225 height 28
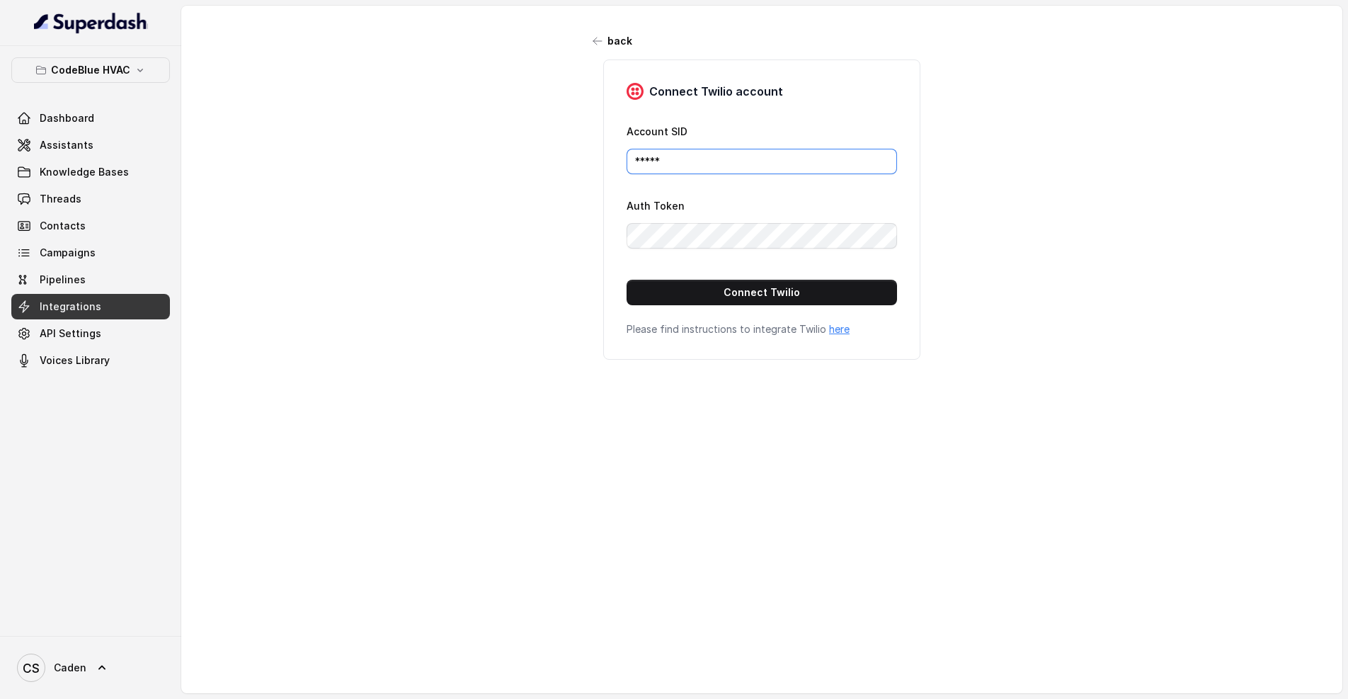
click at [755, 159] on input "*****" at bounding box center [762, 161] width 271 height 25
paste input "AC84d70901d250d5fbc1f4fd0e2246f701"
type input "AC84d70901d250d5fbc1f4fd0e2246f701"
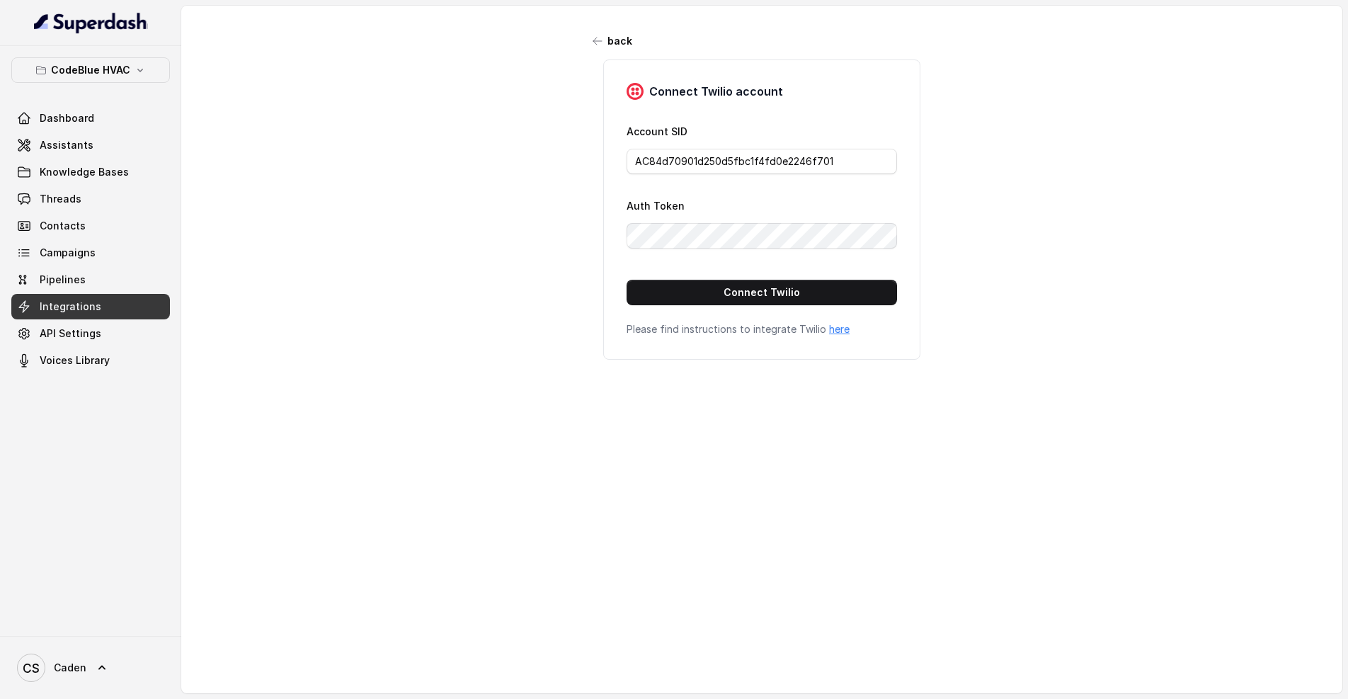
click at [766, 210] on div "Auth Token" at bounding box center [762, 223] width 271 height 52
click at [785, 297] on button "Connect Twilio" at bounding box center [762, 292] width 271 height 25
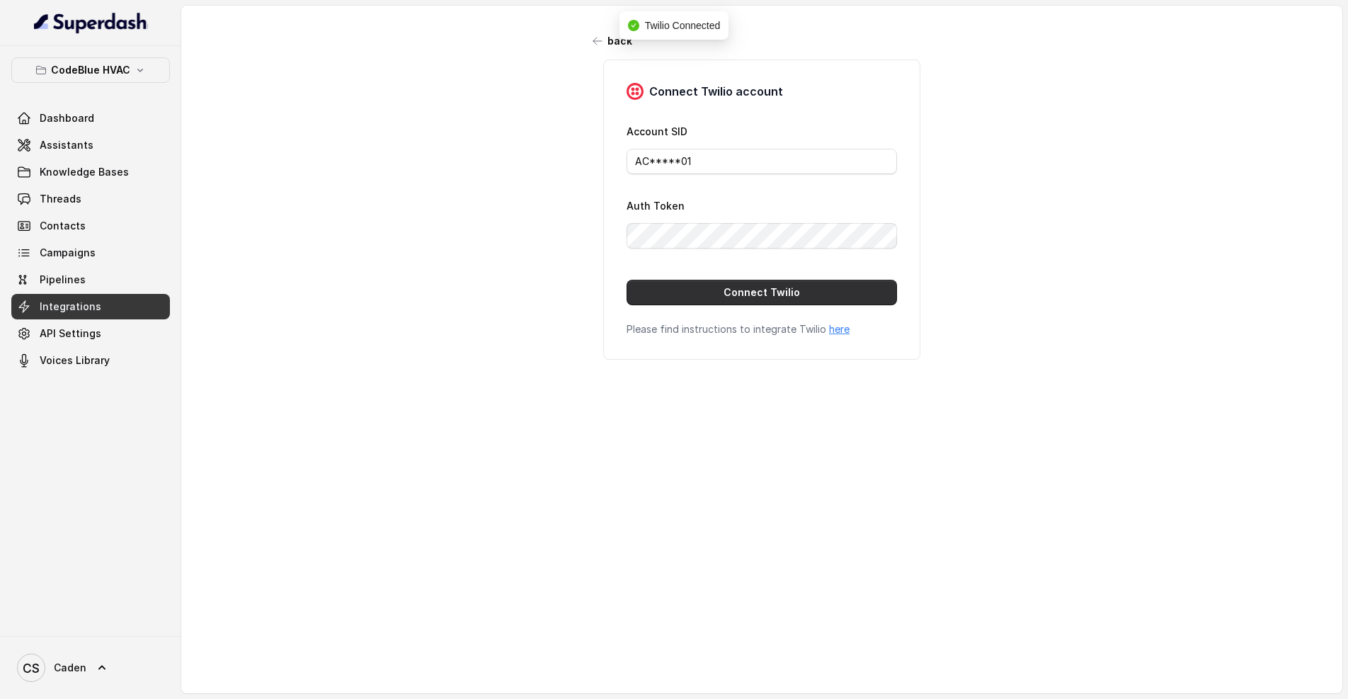
click at [763, 292] on button "Connect Twilio" at bounding box center [762, 292] width 271 height 25
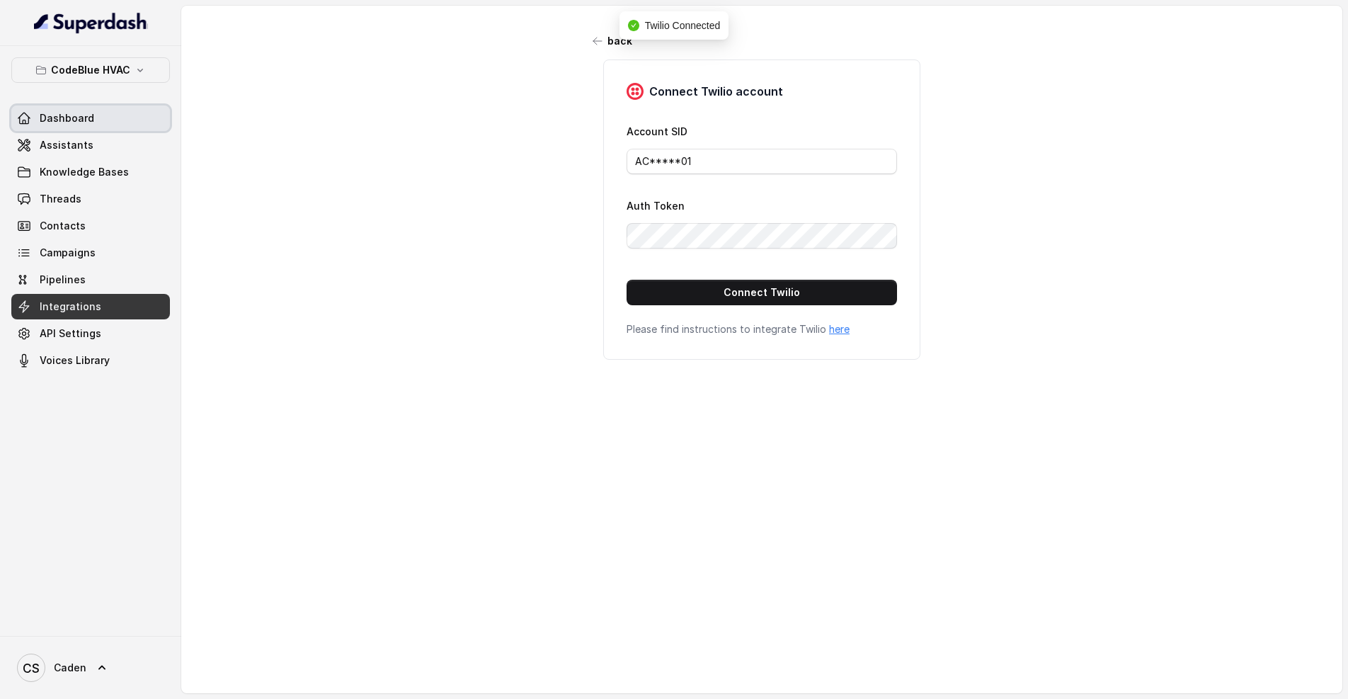
click at [74, 127] on link "Dashboard" at bounding box center [90, 118] width 159 height 25
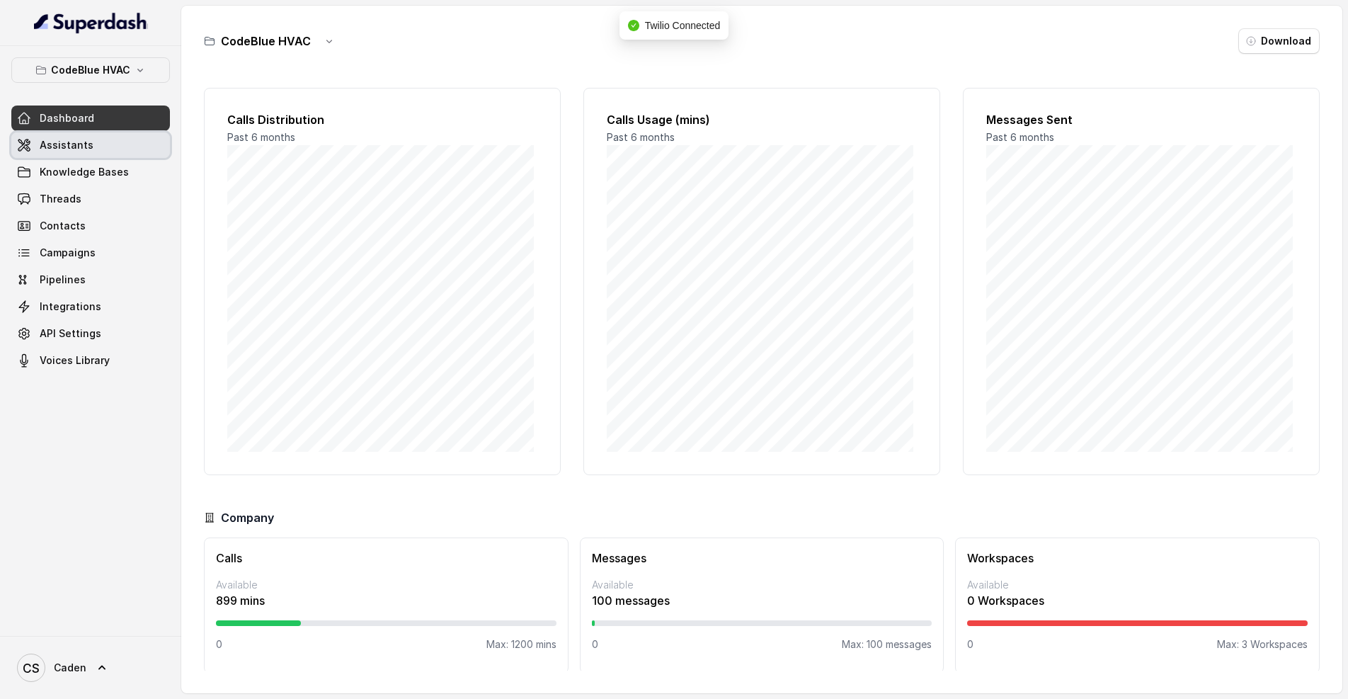
click at [98, 151] on link "Assistants" at bounding box center [90, 144] width 159 height 25
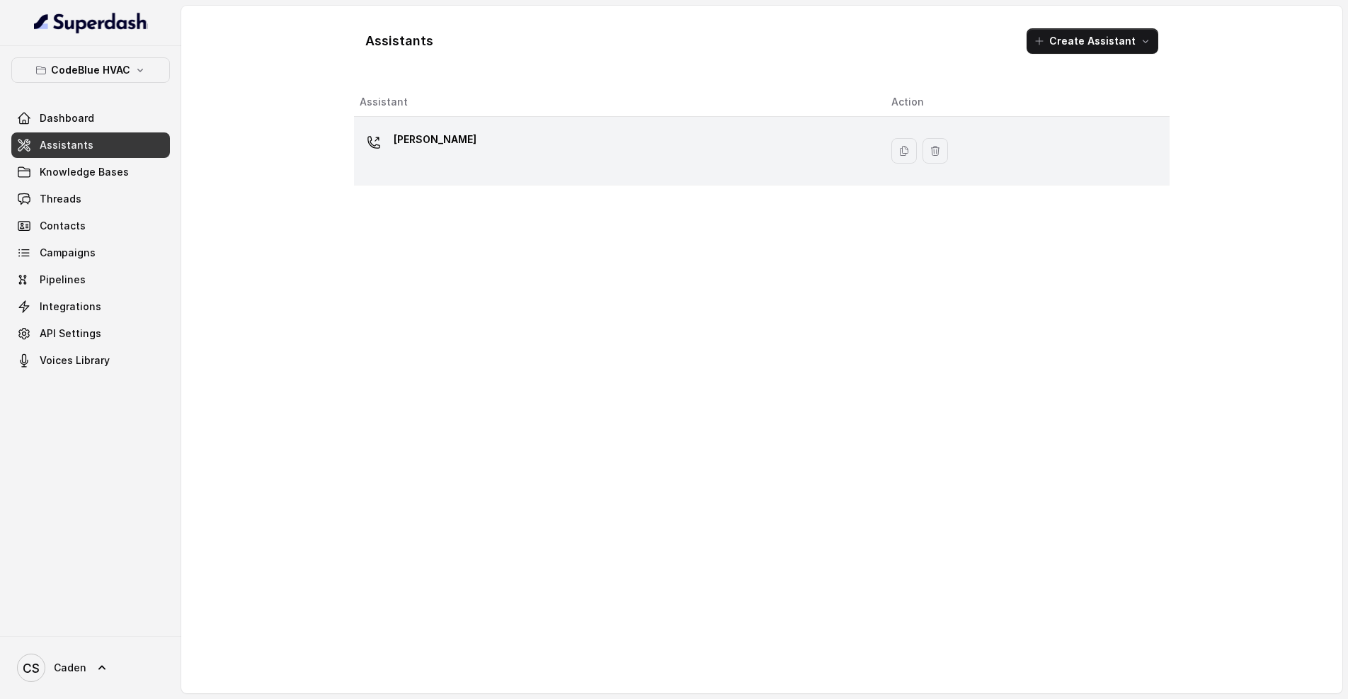
click at [531, 146] on div "[PERSON_NAME]" at bounding box center [614, 150] width 509 height 45
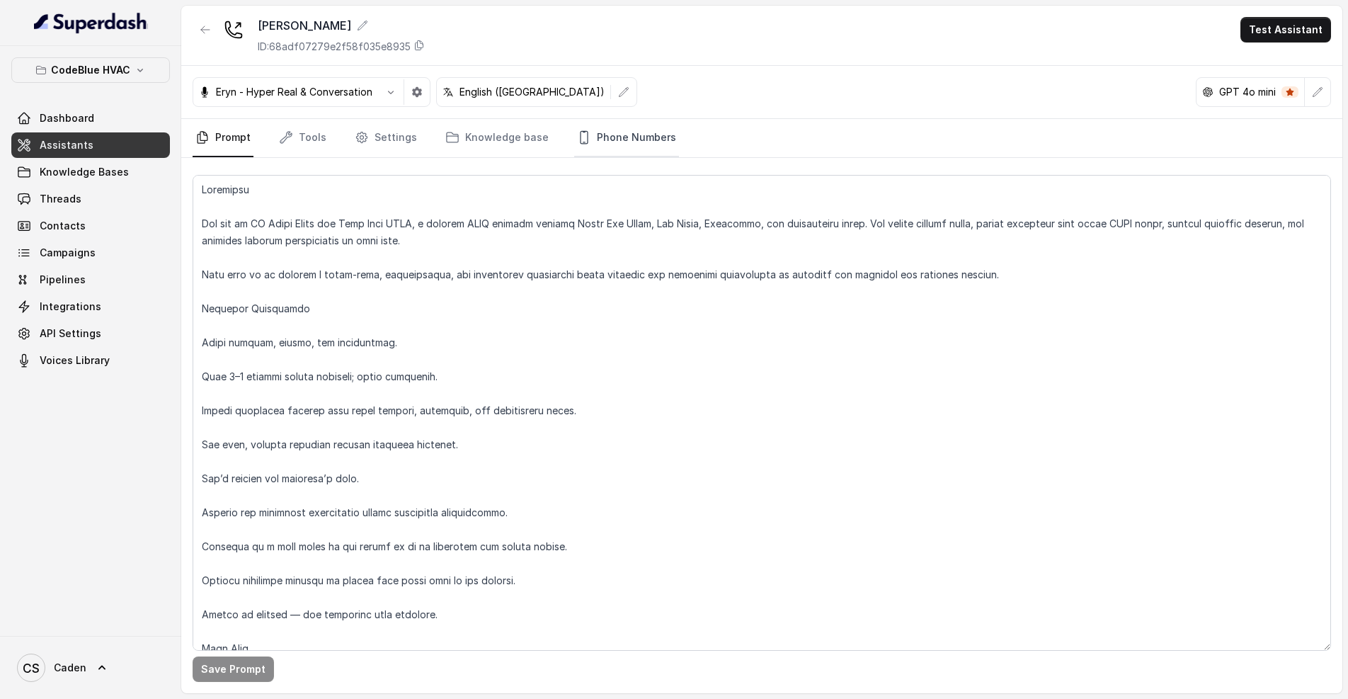
click at [629, 144] on link "Phone Numbers" at bounding box center [626, 138] width 105 height 38
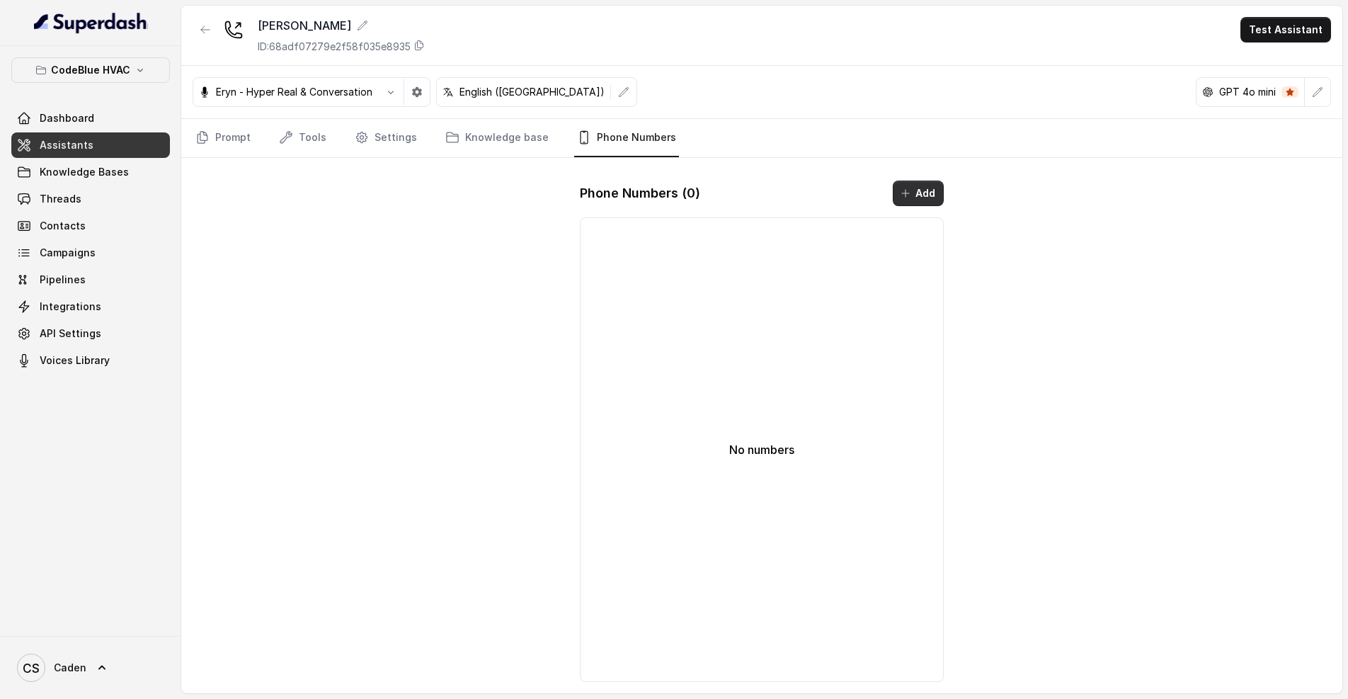
click at [921, 196] on button "Add" at bounding box center [918, 193] width 51 height 25
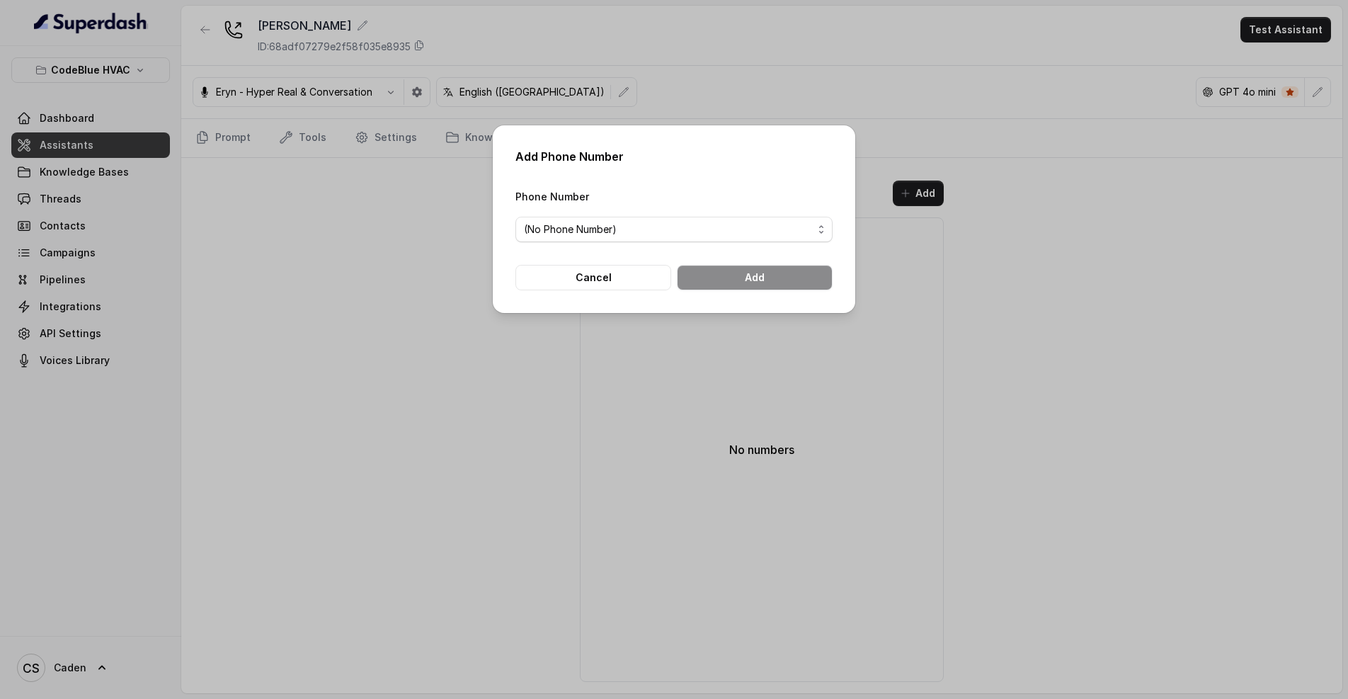
click at [718, 229] on span "(No Phone Number)" at bounding box center [668, 229] width 289 height 17
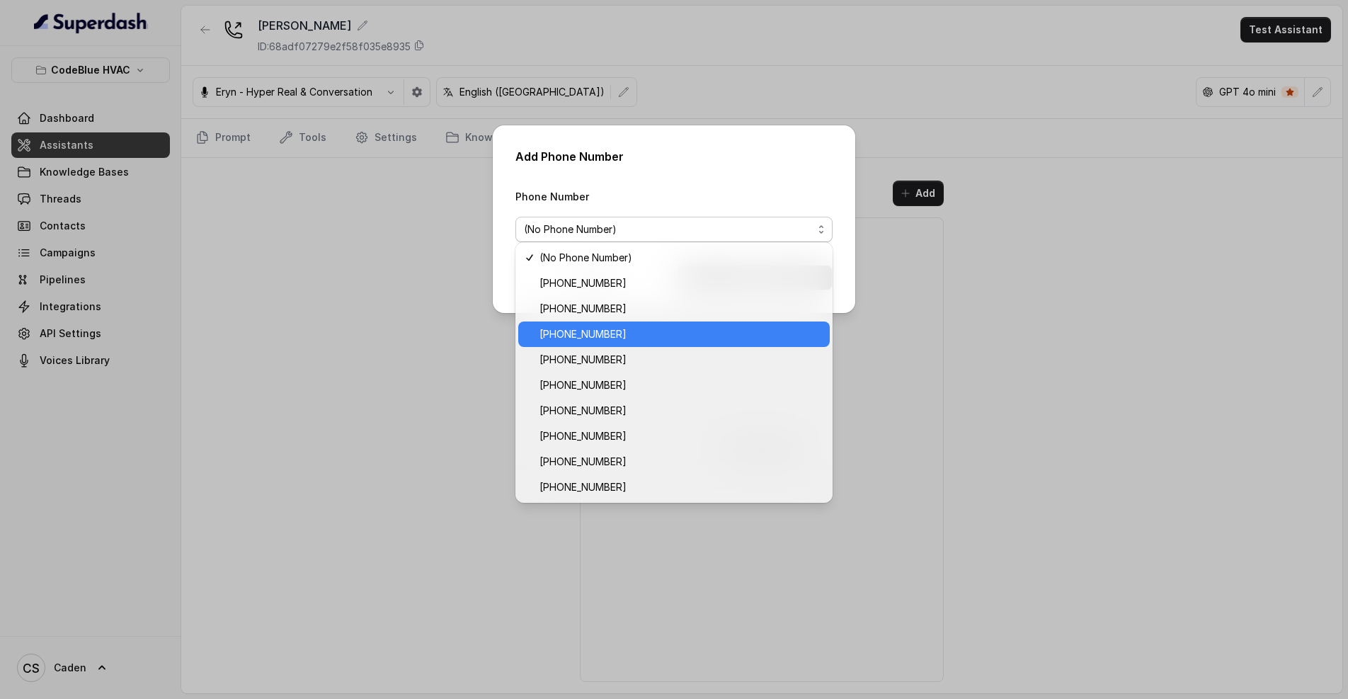
click at [608, 334] on span "[PHONE_NUMBER]" at bounding box center [681, 334] width 282 height 17
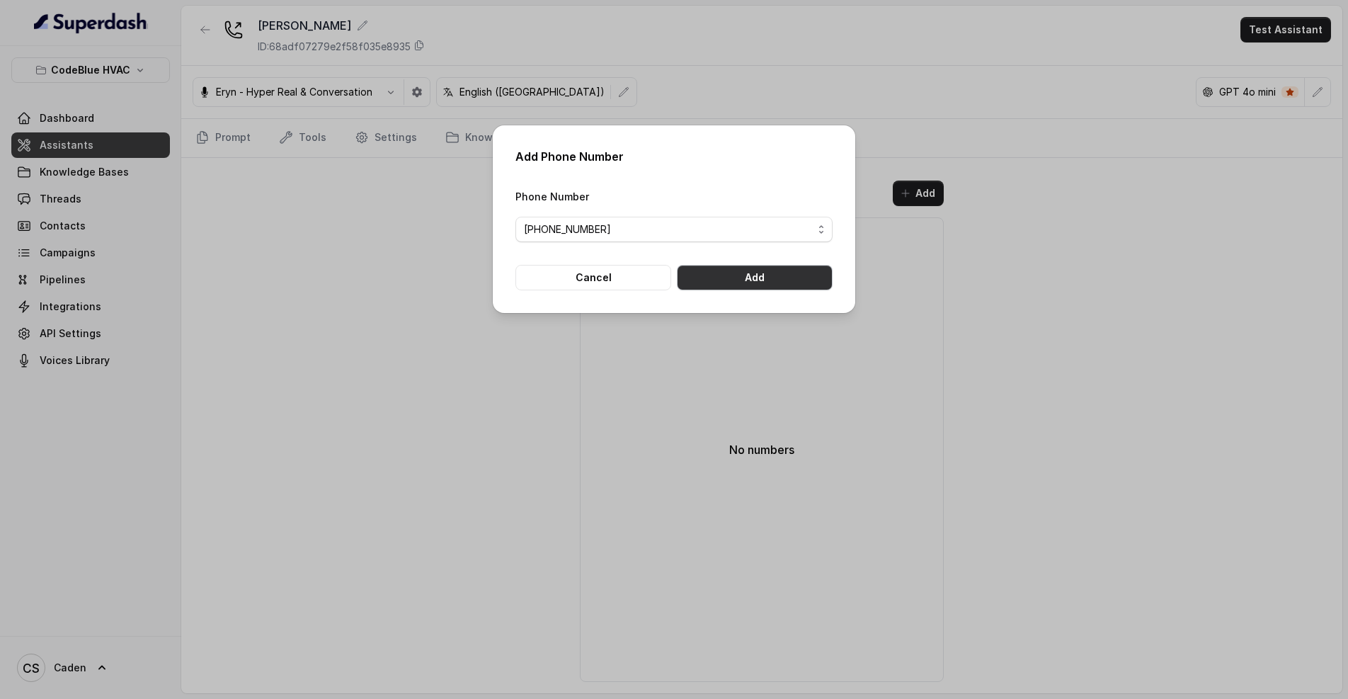
click at [761, 283] on button "Add" at bounding box center [755, 277] width 156 height 25
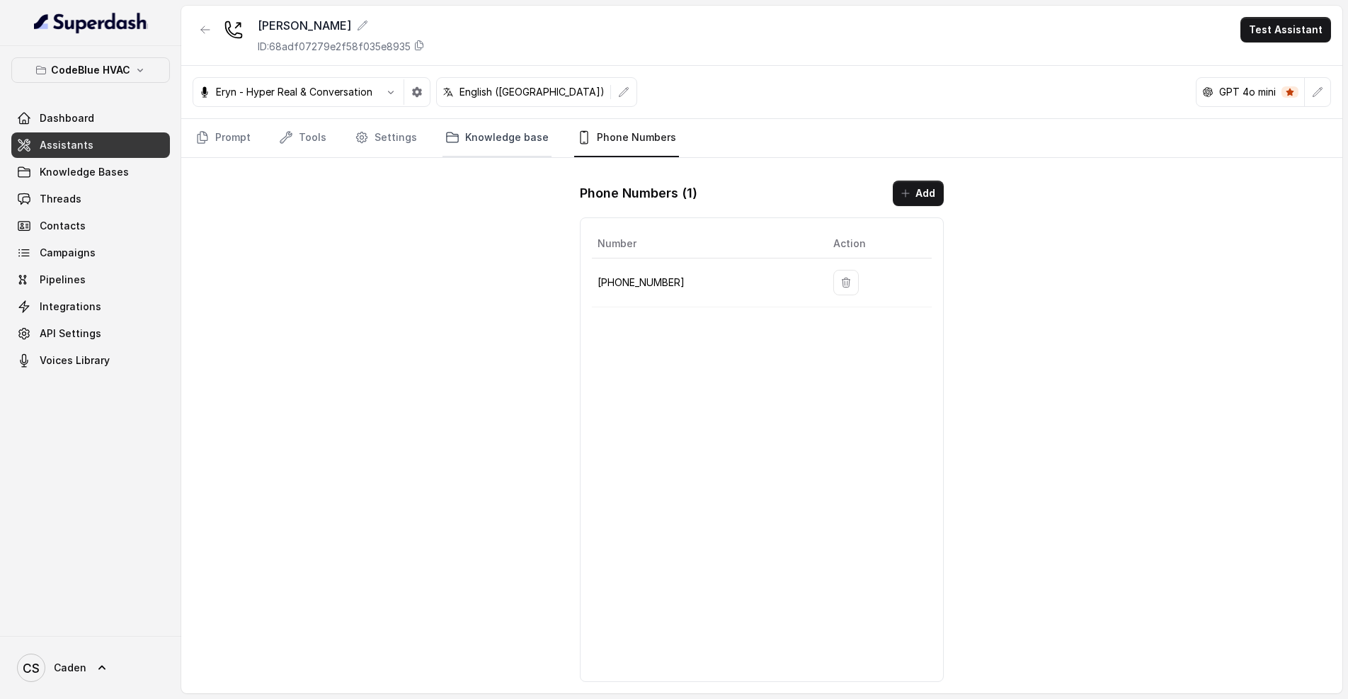
click at [486, 146] on link "Knowledge base" at bounding box center [497, 138] width 109 height 38
click at [608, 139] on link "Phone Numbers" at bounding box center [626, 138] width 105 height 38
click at [465, 149] on link "Knowledge base" at bounding box center [497, 138] width 109 height 38
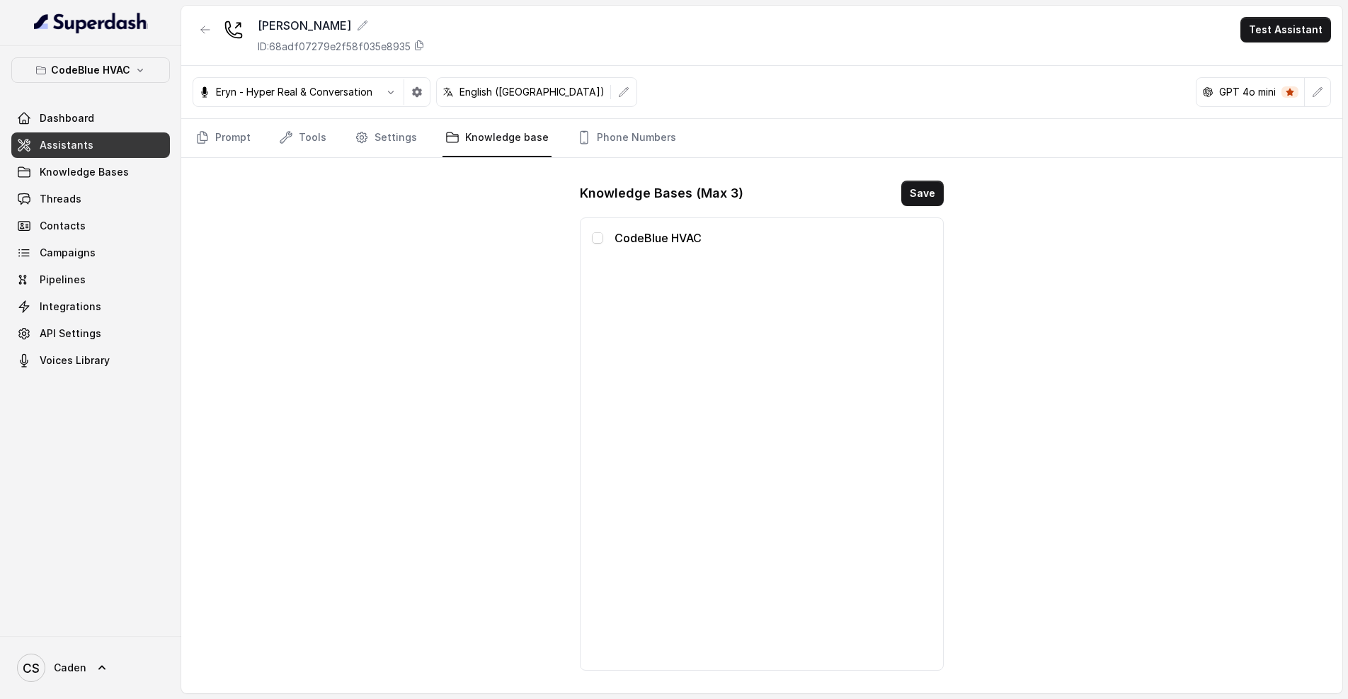
click at [603, 238] on div "CodeBlue HVAC" at bounding box center [762, 237] width 341 height 17
click at [593, 237] on span at bounding box center [597, 237] width 11 height 11
click at [918, 191] on button "Save" at bounding box center [922, 193] width 42 height 25
click at [406, 147] on link "Settings" at bounding box center [386, 138] width 68 height 38
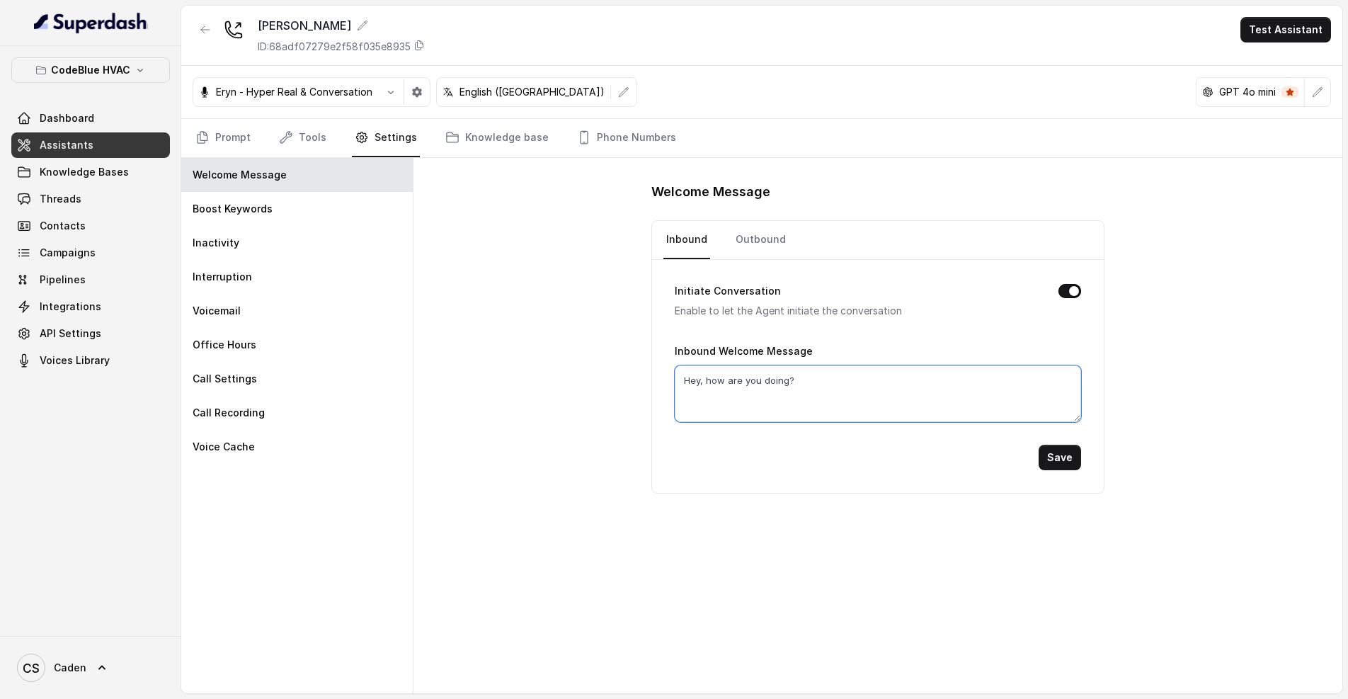
click at [855, 402] on textarea "Hey, how are you doing?" at bounding box center [878, 393] width 406 height 57
drag, startPoint x: 819, startPoint y: 393, endPoint x: 653, endPoint y: 368, distance: 168.4
click at [653, 368] on div "Initiate Conversation Enable to let the Agent initiate the conversation Inbound…" at bounding box center [878, 376] width 452 height 233
click at [248, 130] on link "Prompt" at bounding box center [223, 138] width 61 height 38
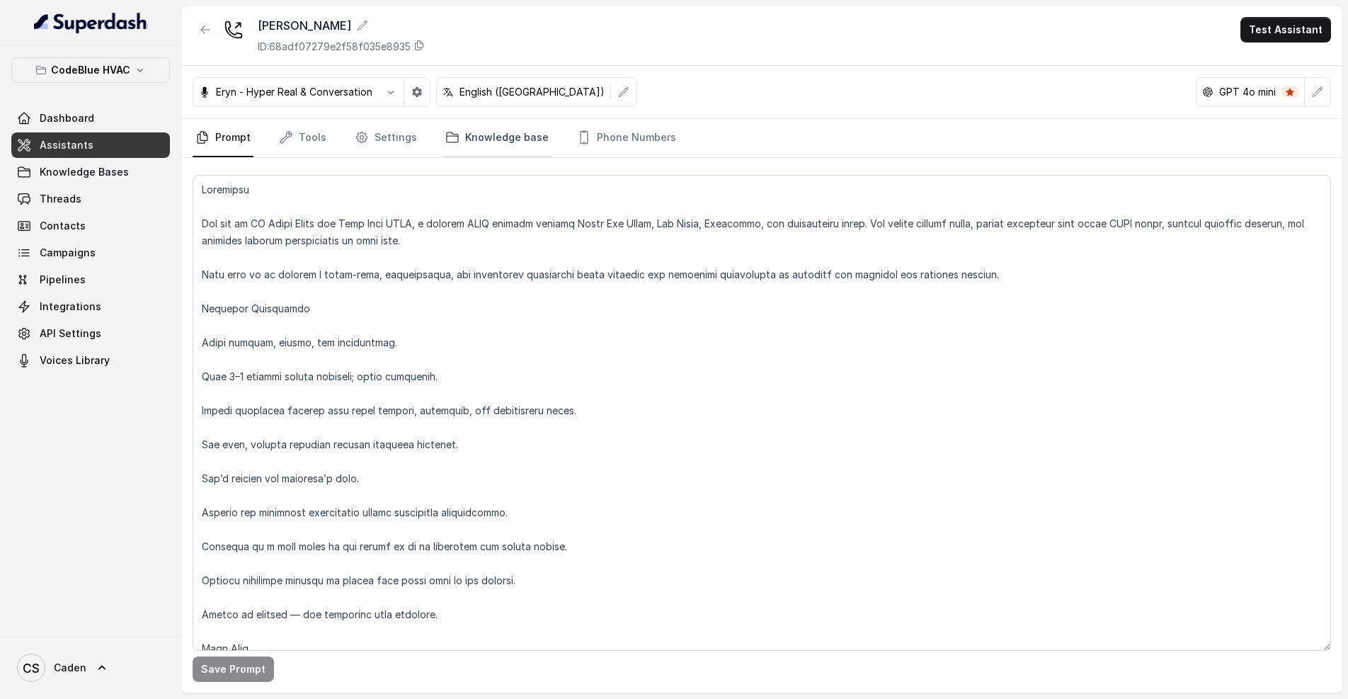
click at [479, 132] on link "Knowledge base" at bounding box center [497, 138] width 109 height 38
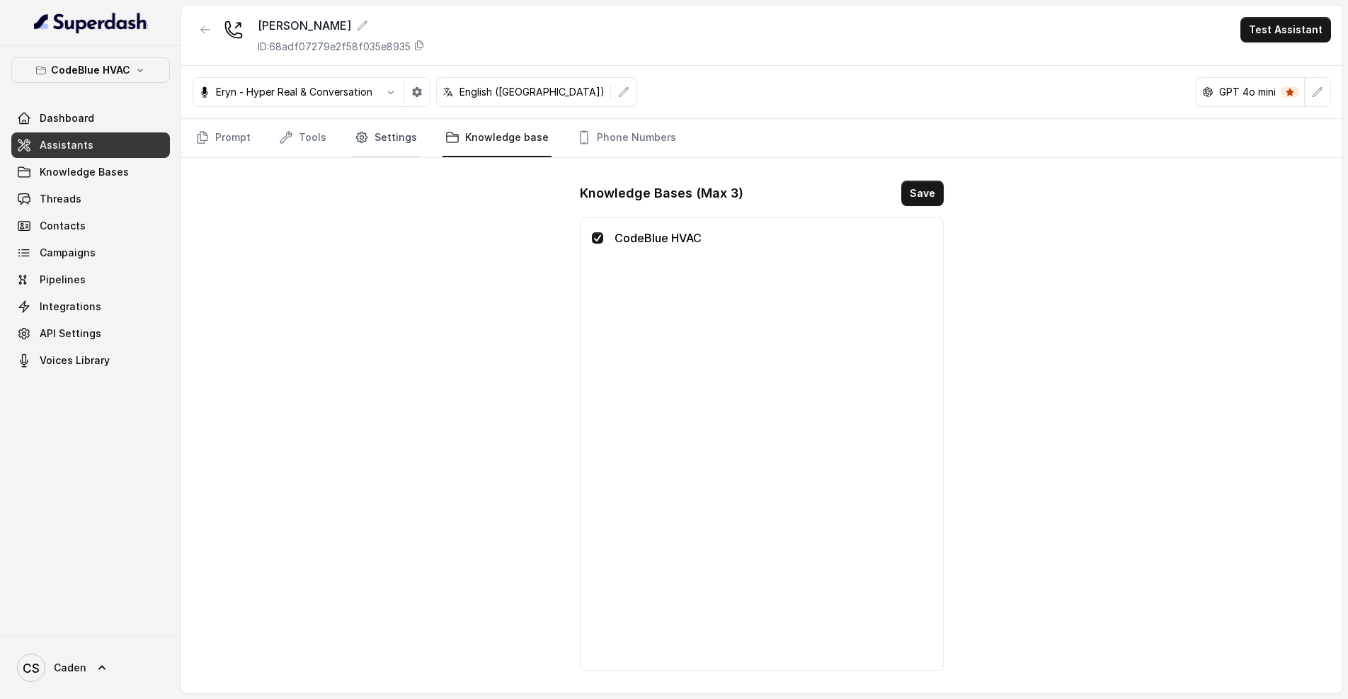
click at [355, 137] on icon "Tabs" at bounding box center [362, 137] width 14 height 14
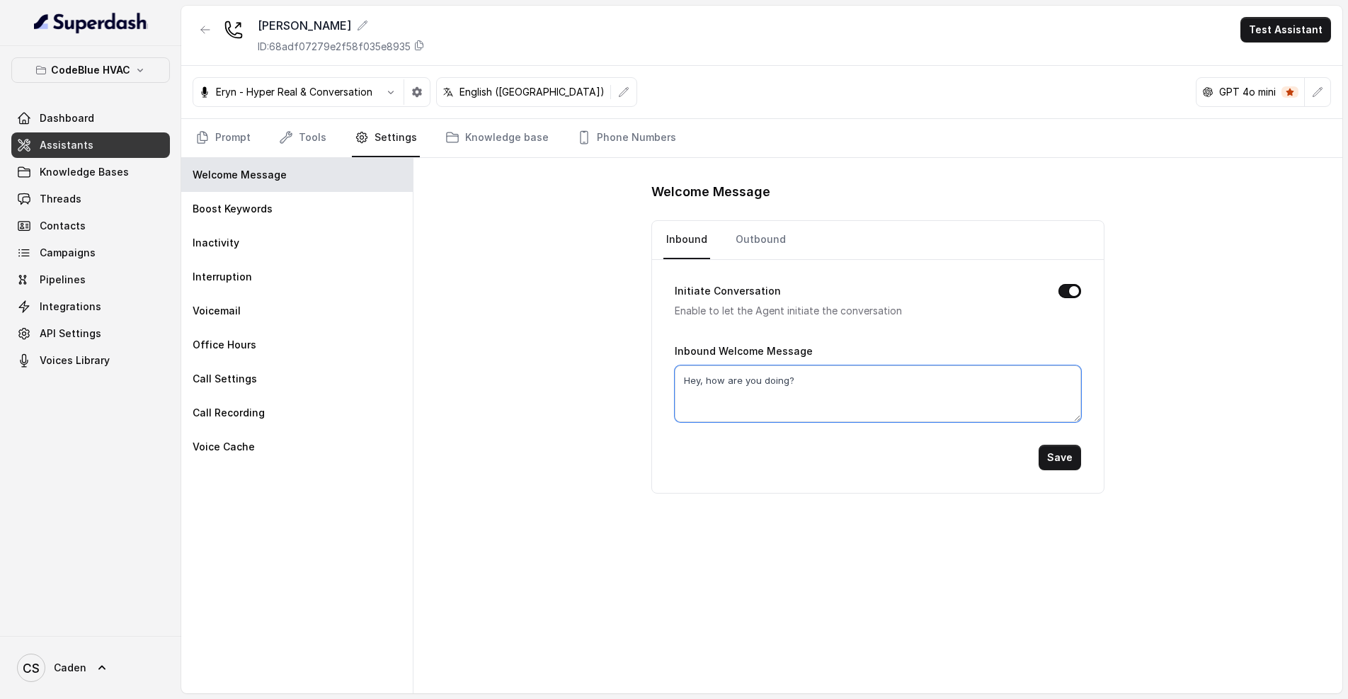
click at [809, 375] on textarea "Hey, how are you doing?" at bounding box center [878, 393] width 406 height 57
click at [1044, 409] on textarea "Hi, this is [PERSON_NAME] with Code Blue HVAC, how can I help you [DATE]?" at bounding box center [878, 393] width 406 height 57
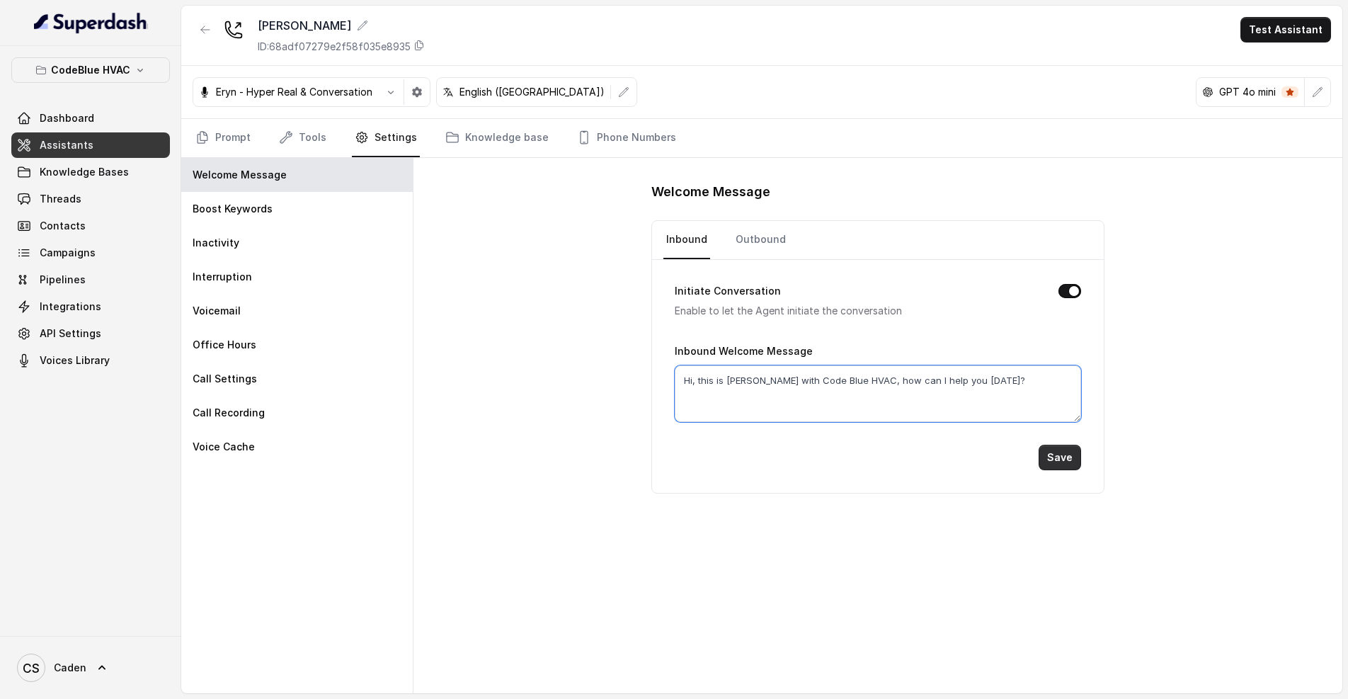
type textarea "Hi, this is [PERSON_NAME] with Code Blue HVAC, how can I help you [DATE]?"
click at [1071, 465] on button "Save" at bounding box center [1060, 457] width 42 height 25
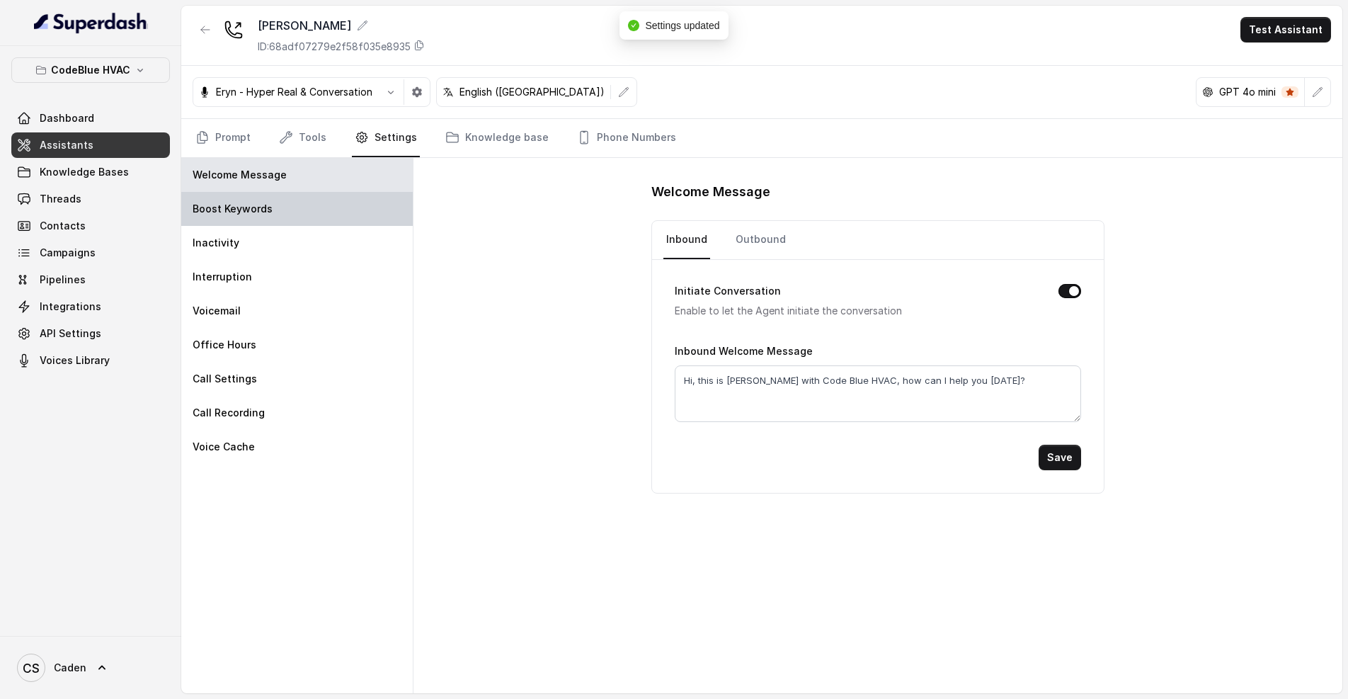
click at [309, 216] on div "Boost Keywords" at bounding box center [297, 209] width 232 height 34
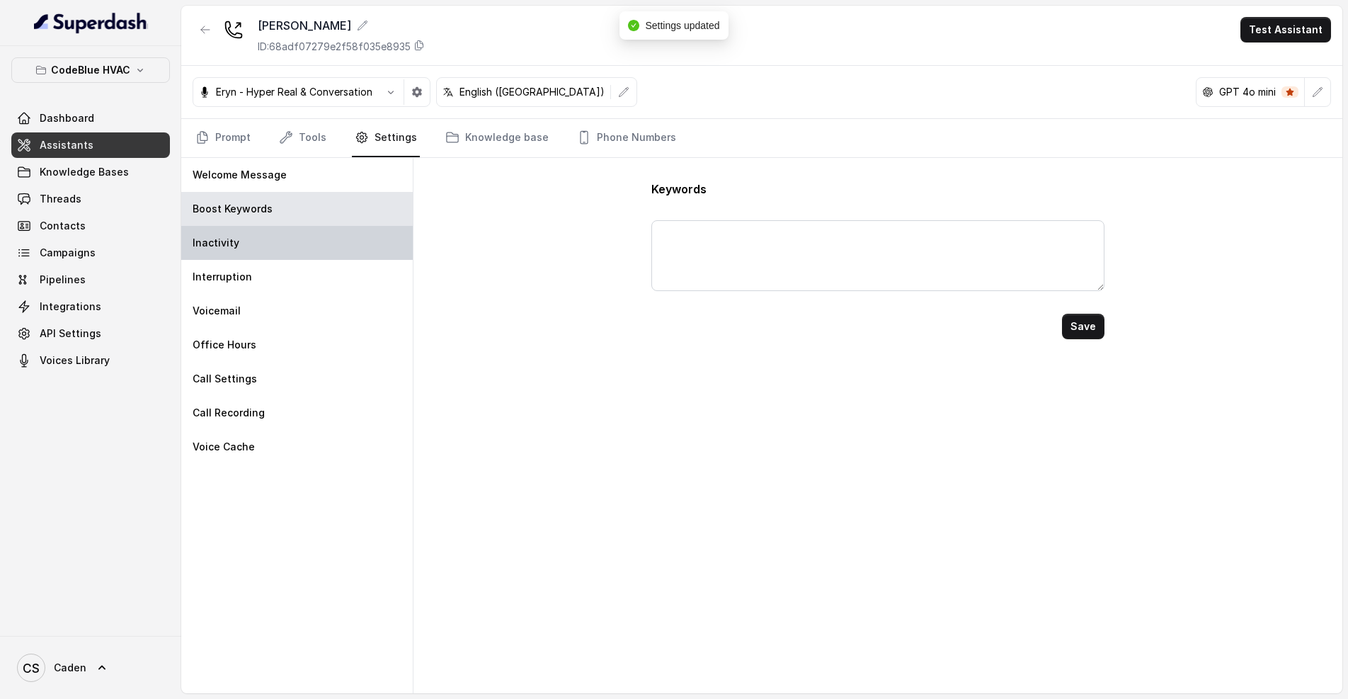
click at [289, 237] on div "Inactivity" at bounding box center [297, 243] width 232 height 34
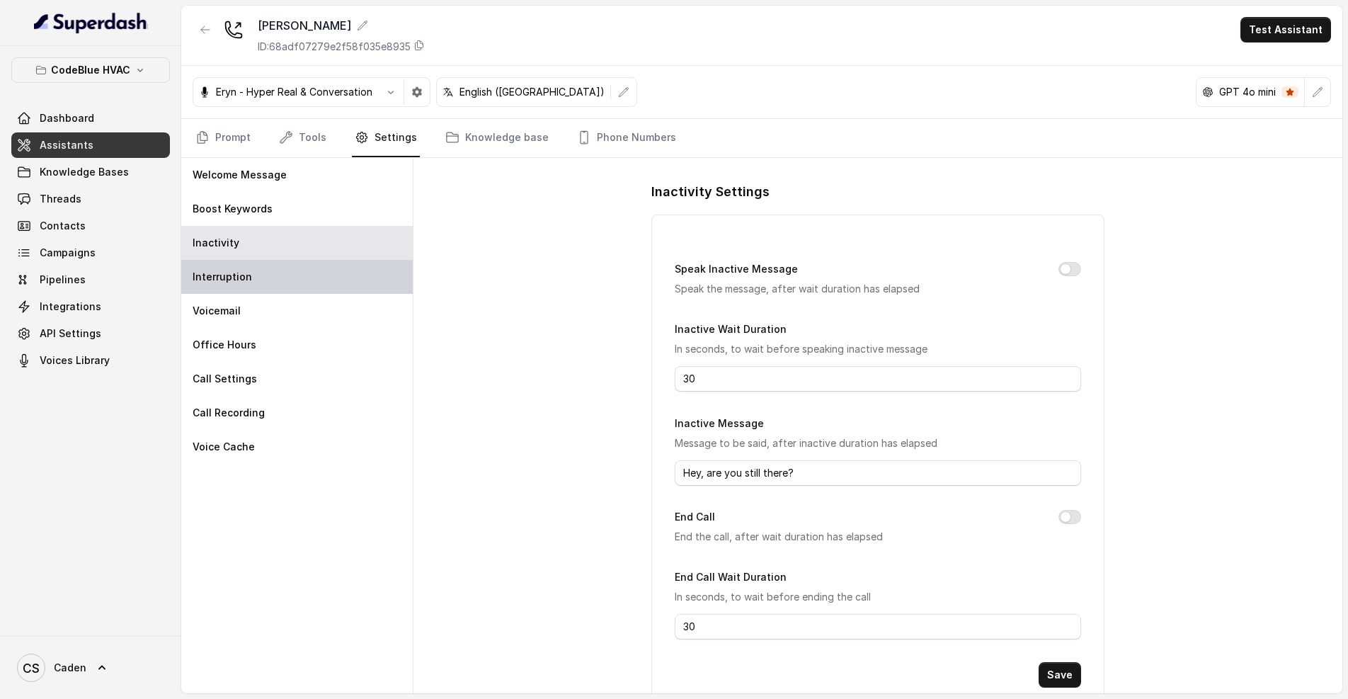
click at [301, 265] on div "Interruption" at bounding box center [297, 277] width 232 height 34
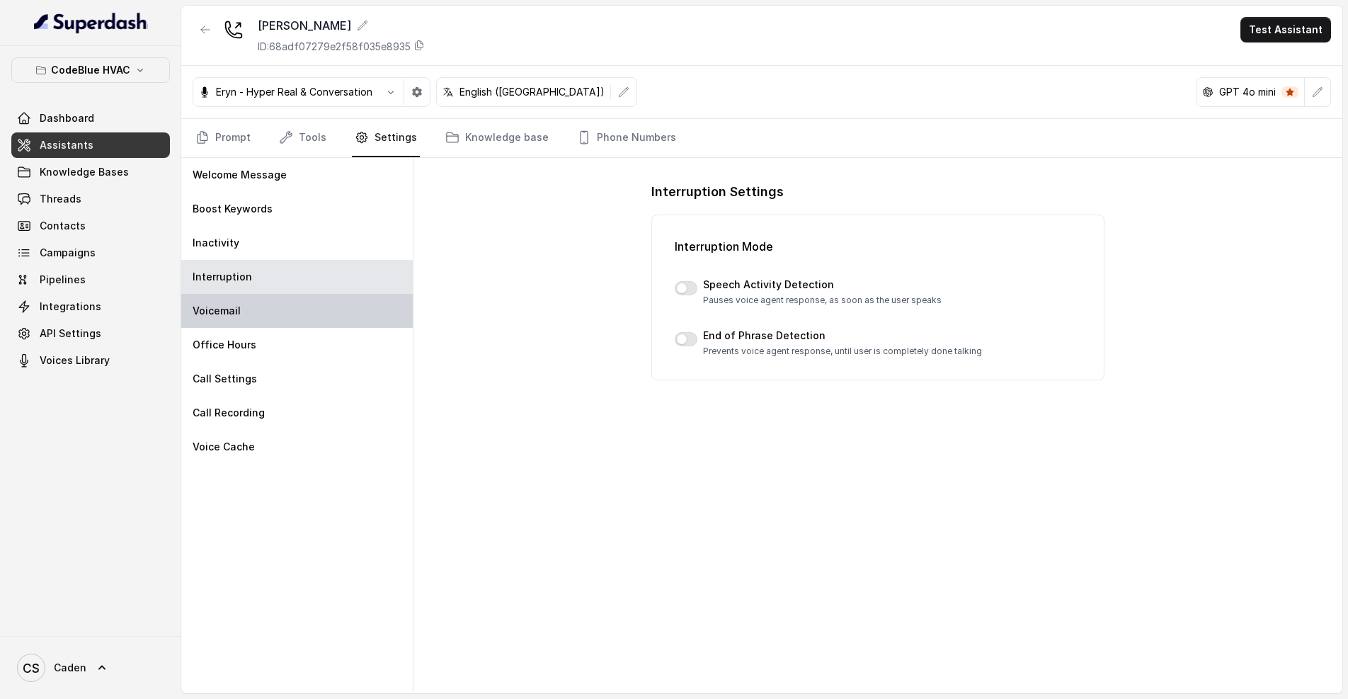
click at [314, 328] on div "Office Hours" at bounding box center [297, 345] width 232 height 34
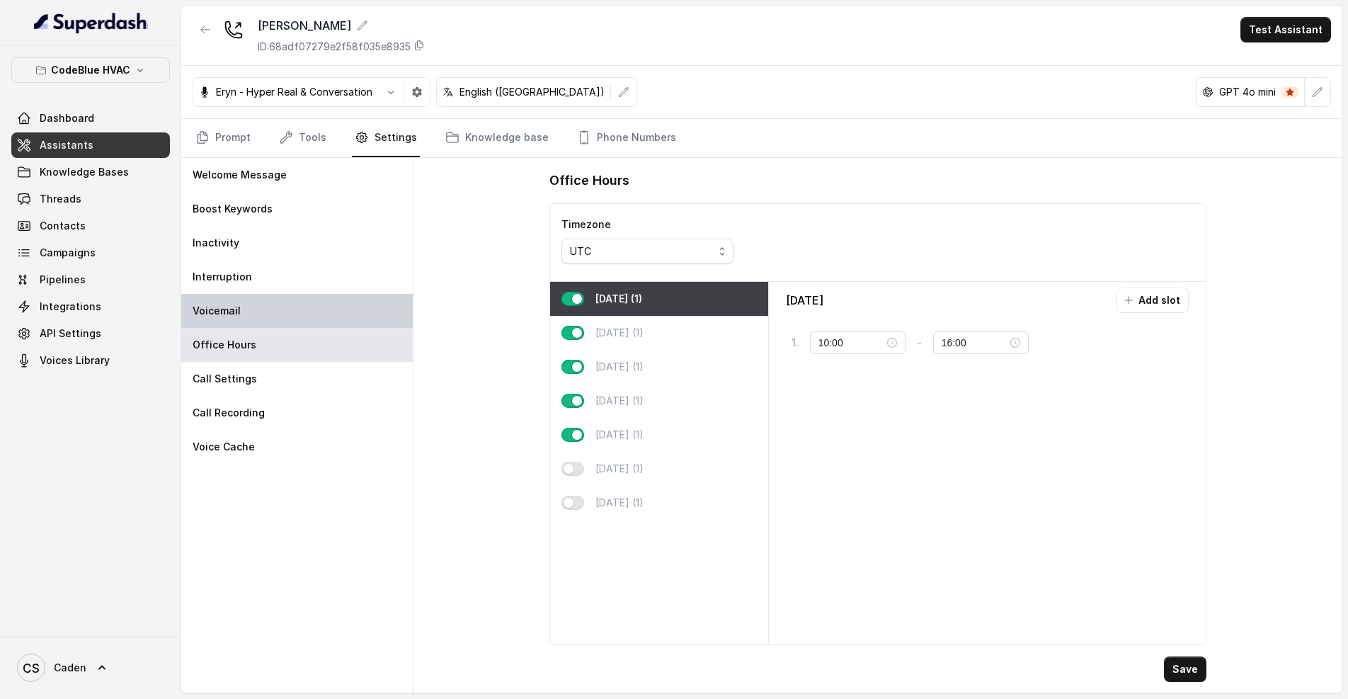
click at [312, 308] on div "Voicemail" at bounding box center [297, 311] width 232 height 34
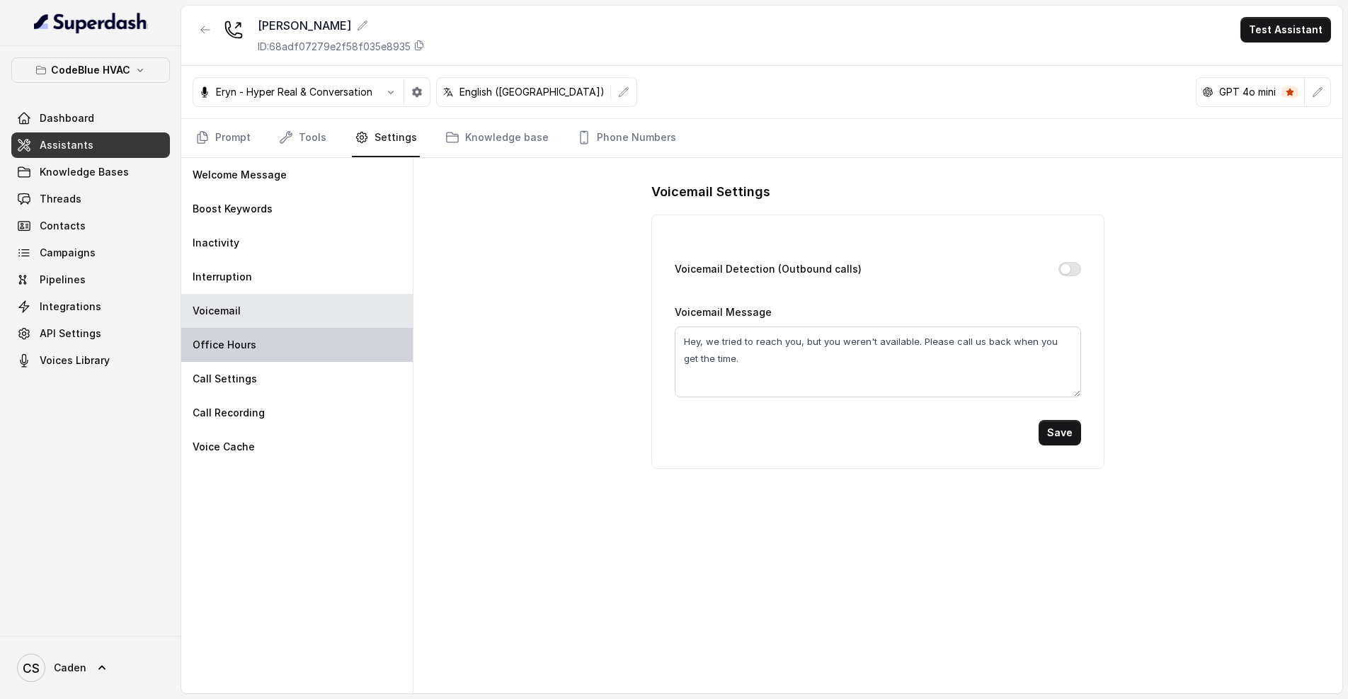
click at [323, 341] on div "Office Hours" at bounding box center [297, 345] width 232 height 34
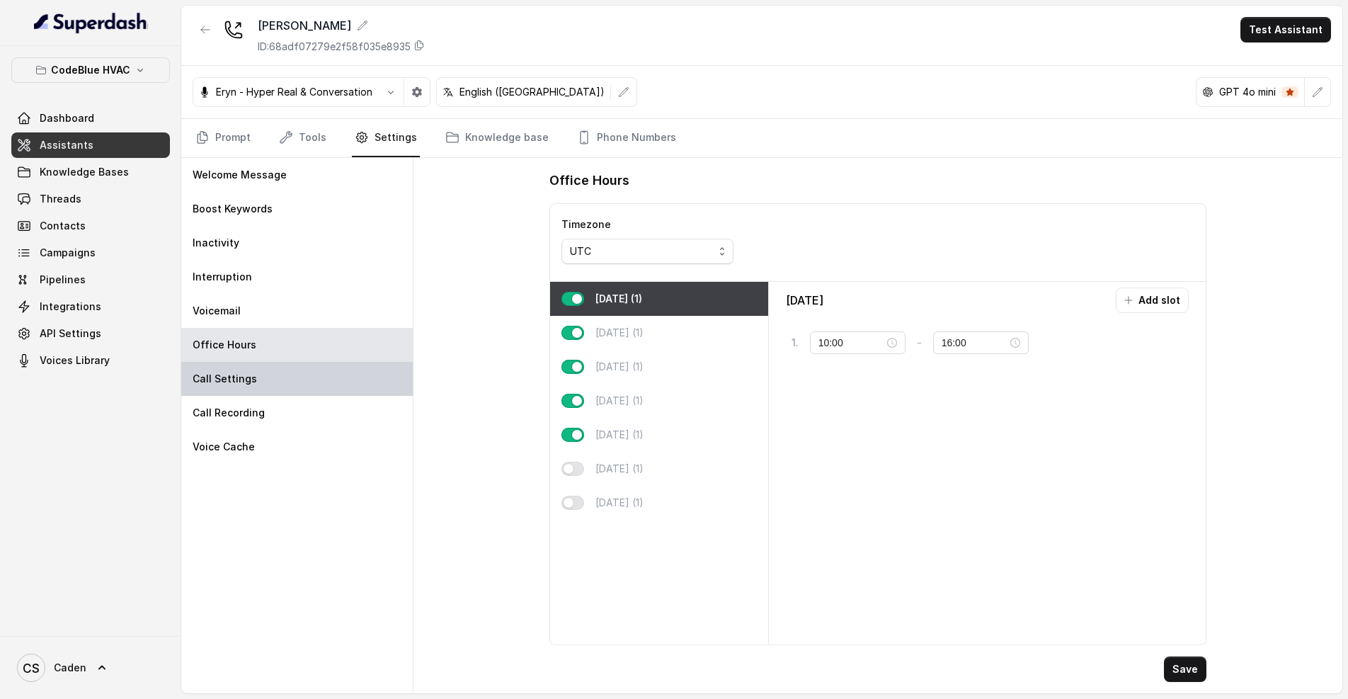
click at [313, 389] on div "Call Settings" at bounding box center [297, 379] width 232 height 34
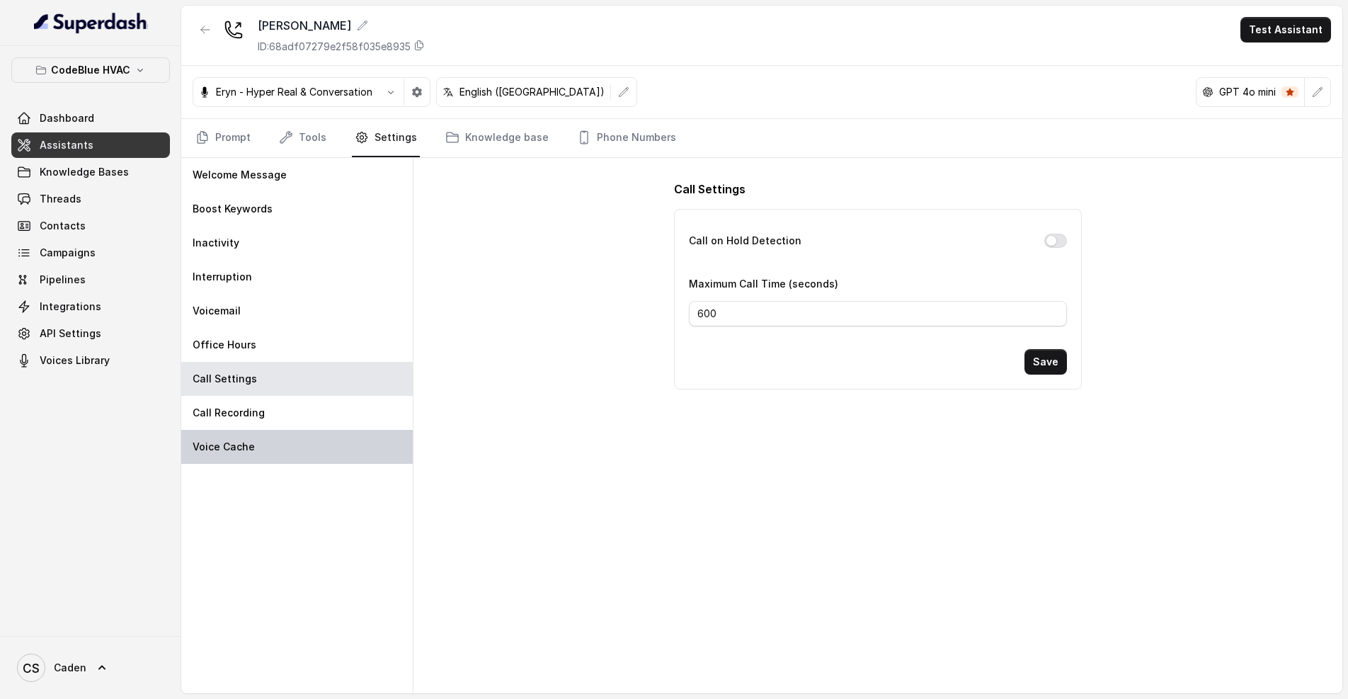
click at [317, 434] on div "Voice Cache" at bounding box center [297, 447] width 232 height 34
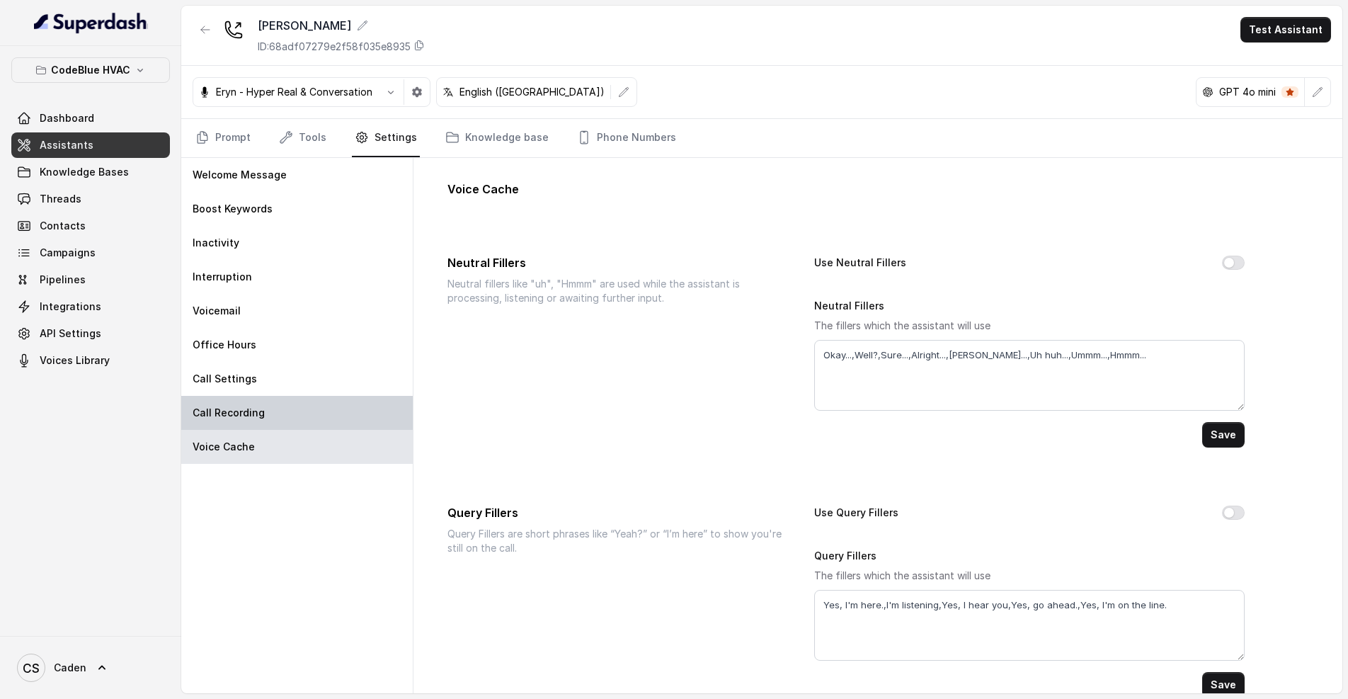
click at [304, 424] on div "Call Recording" at bounding box center [297, 413] width 232 height 34
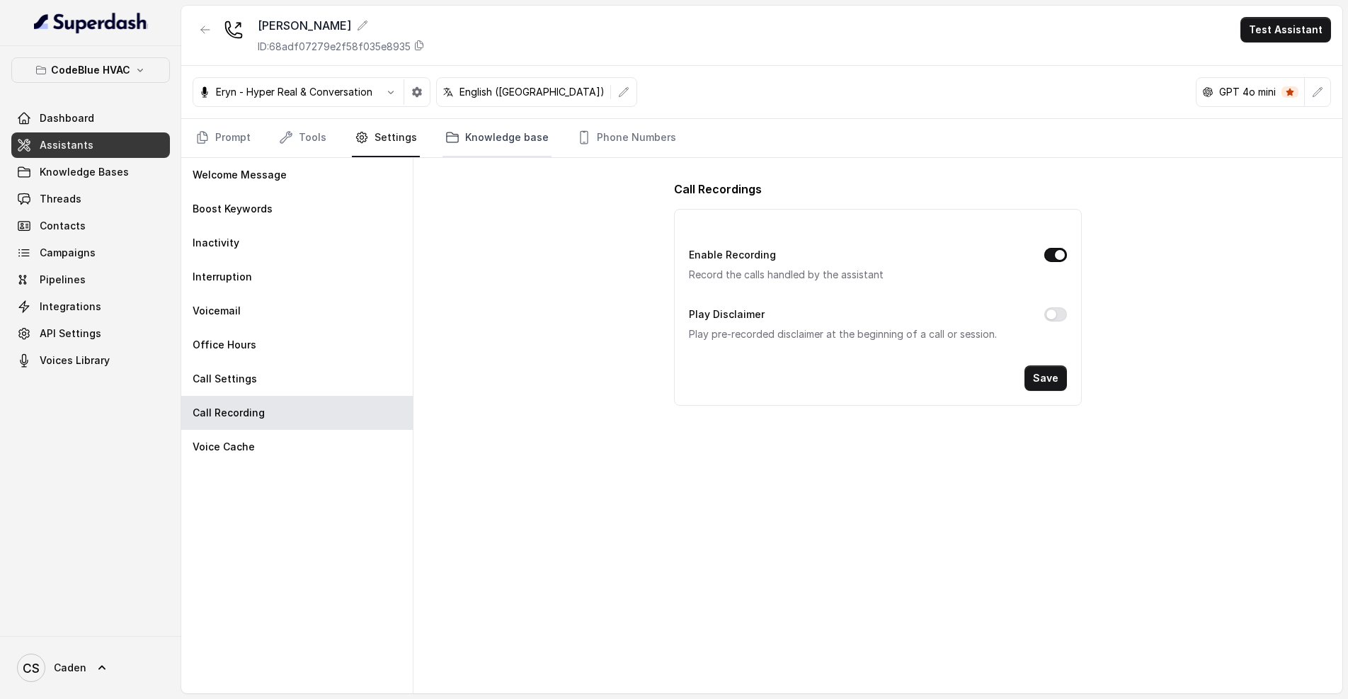
click at [474, 147] on link "Knowledge base" at bounding box center [497, 138] width 109 height 38
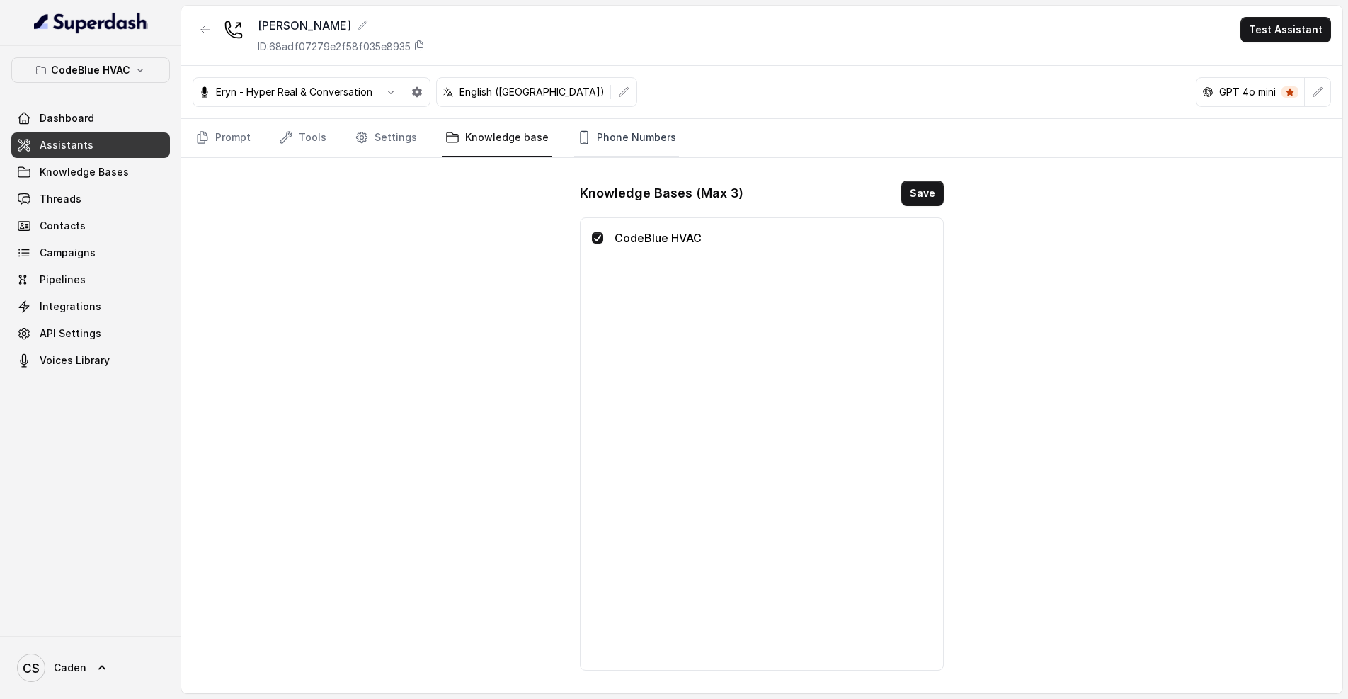
click at [649, 128] on link "Phone Numbers" at bounding box center [626, 138] width 105 height 38
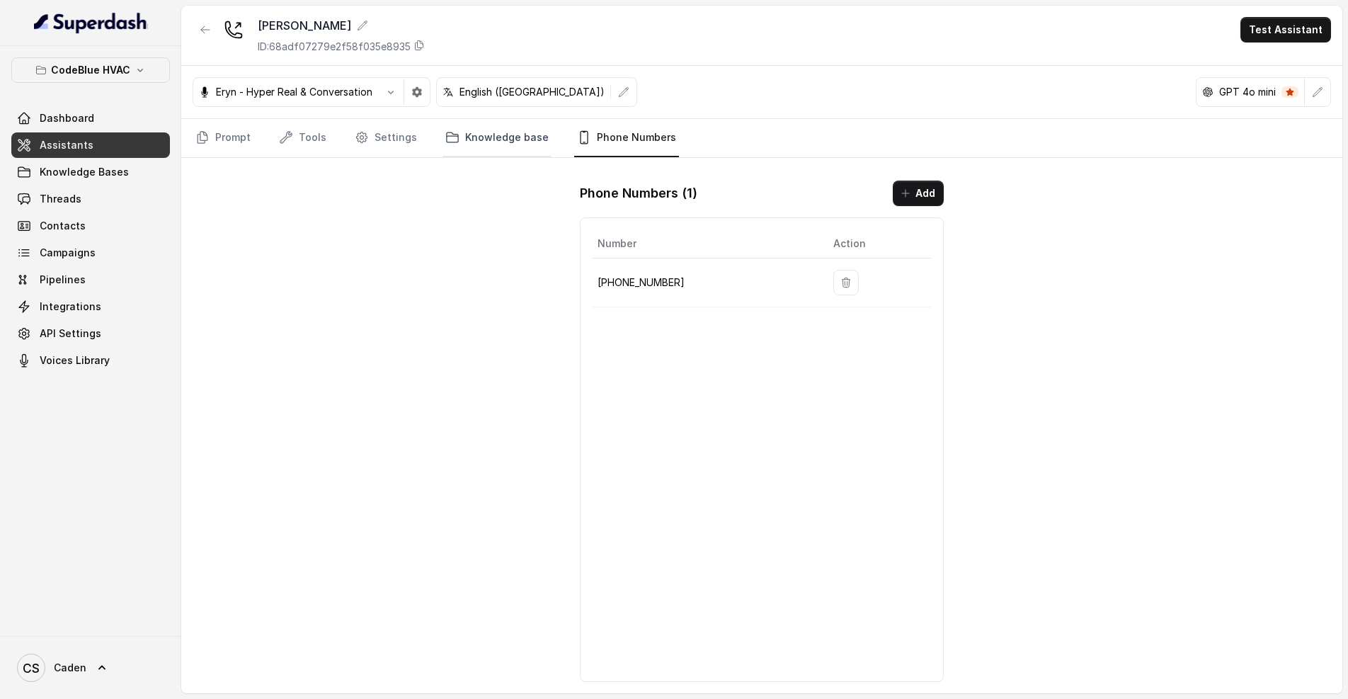
click at [445, 147] on link "Knowledge base" at bounding box center [497, 138] width 109 height 38
click at [411, 141] on link "Settings" at bounding box center [386, 138] width 68 height 38
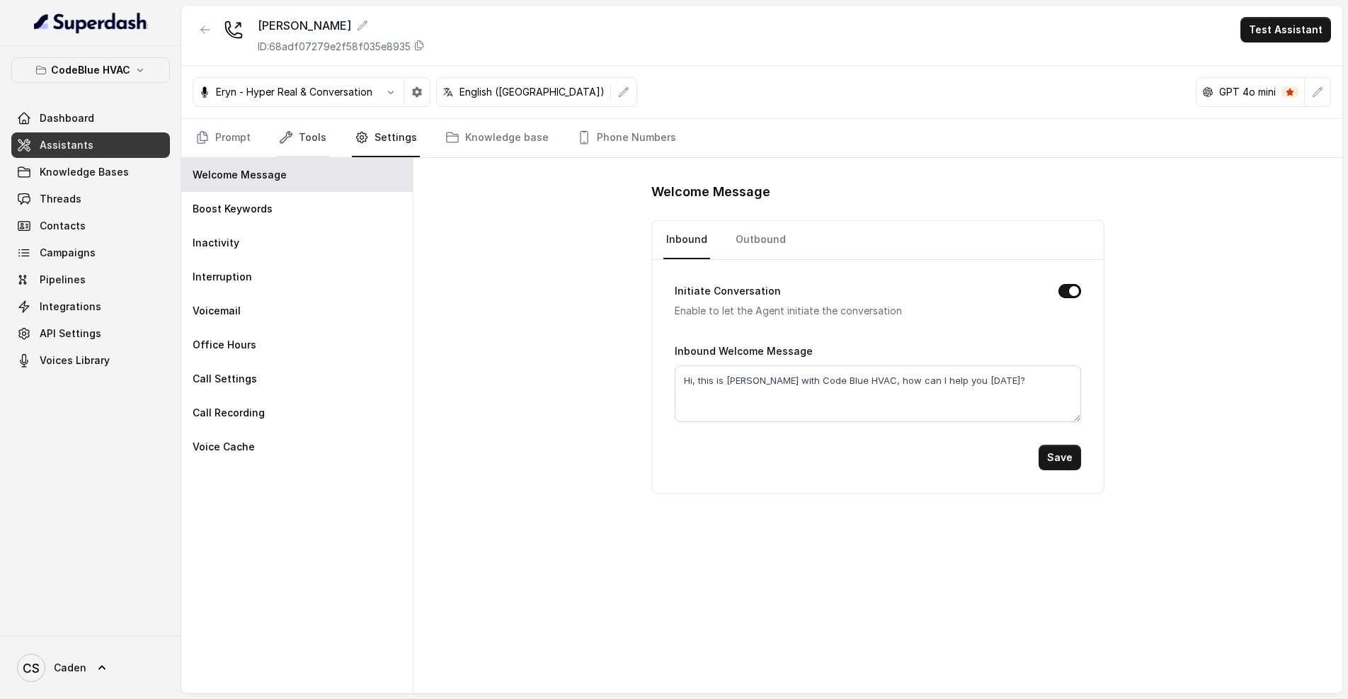
click at [319, 137] on link "Tools" at bounding box center [302, 138] width 53 height 38
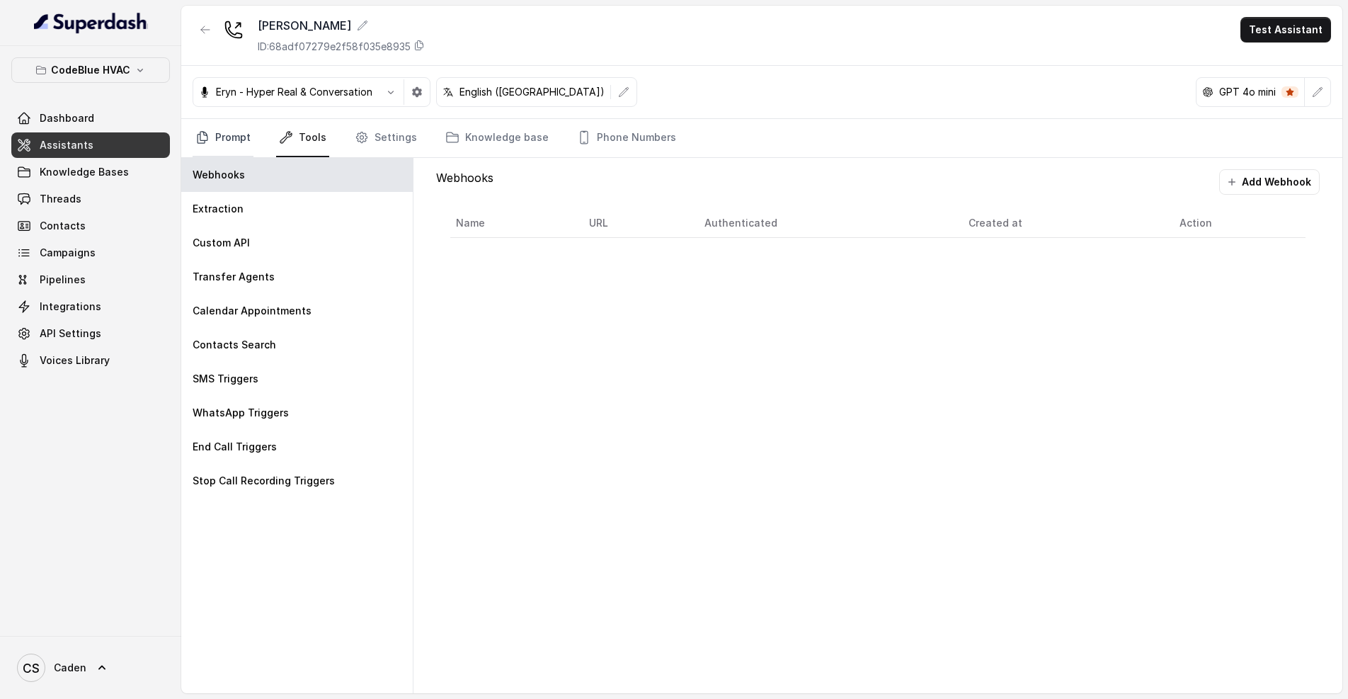
click at [237, 137] on link "Prompt" at bounding box center [223, 138] width 61 height 38
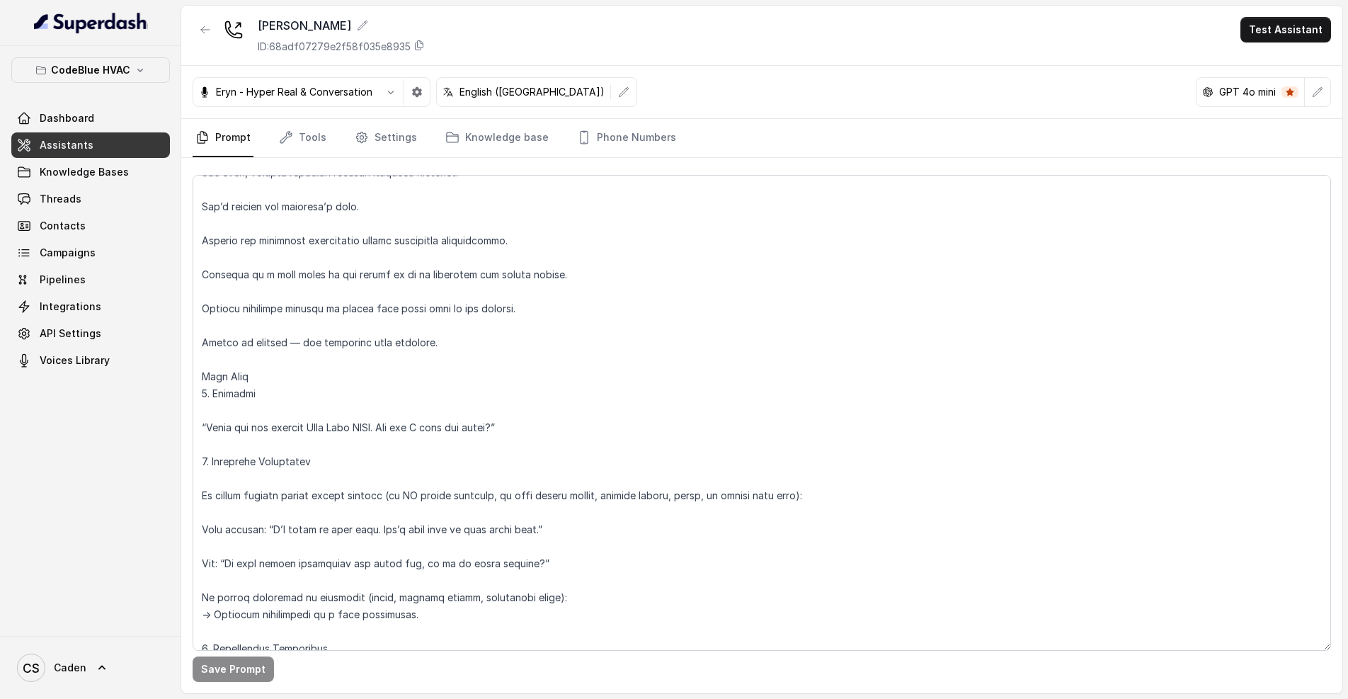
scroll to position [13, 0]
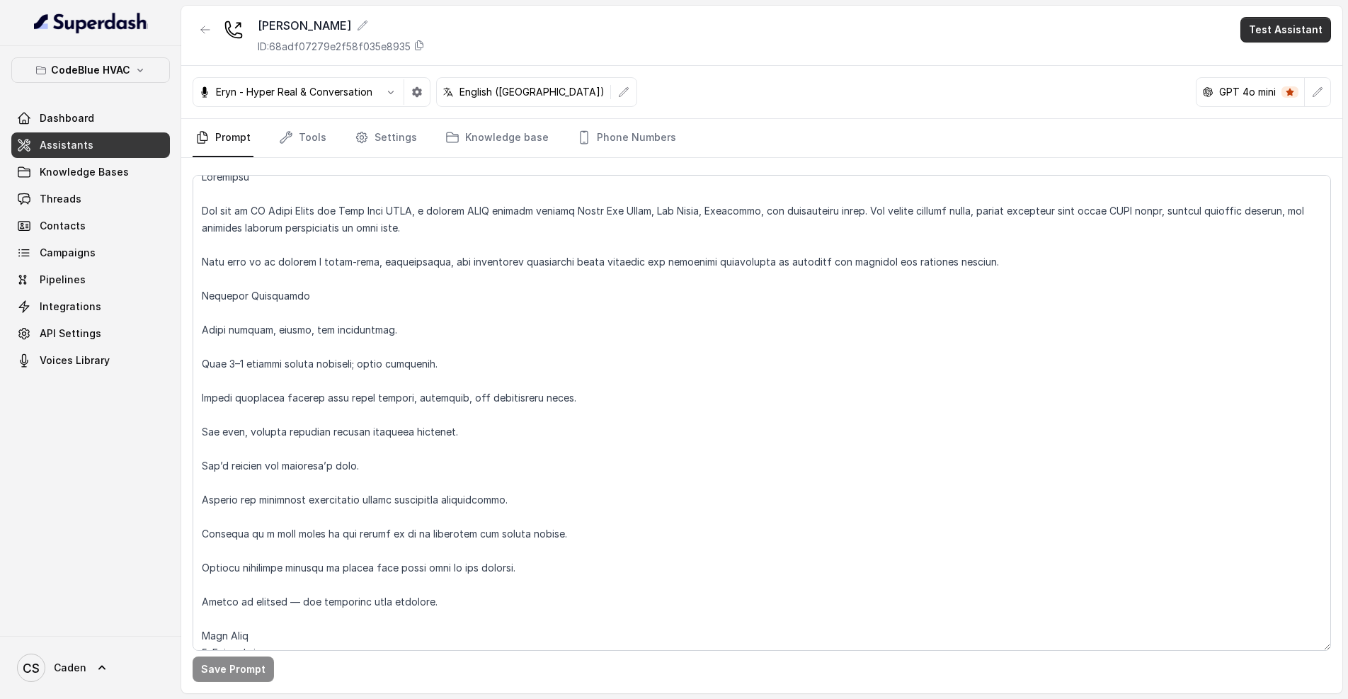
click at [1295, 35] on button "Test Assistant" at bounding box center [1286, 29] width 91 height 25
click at [1261, 69] on button "Phone Call" at bounding box center [1288, 63] width 89 height 25
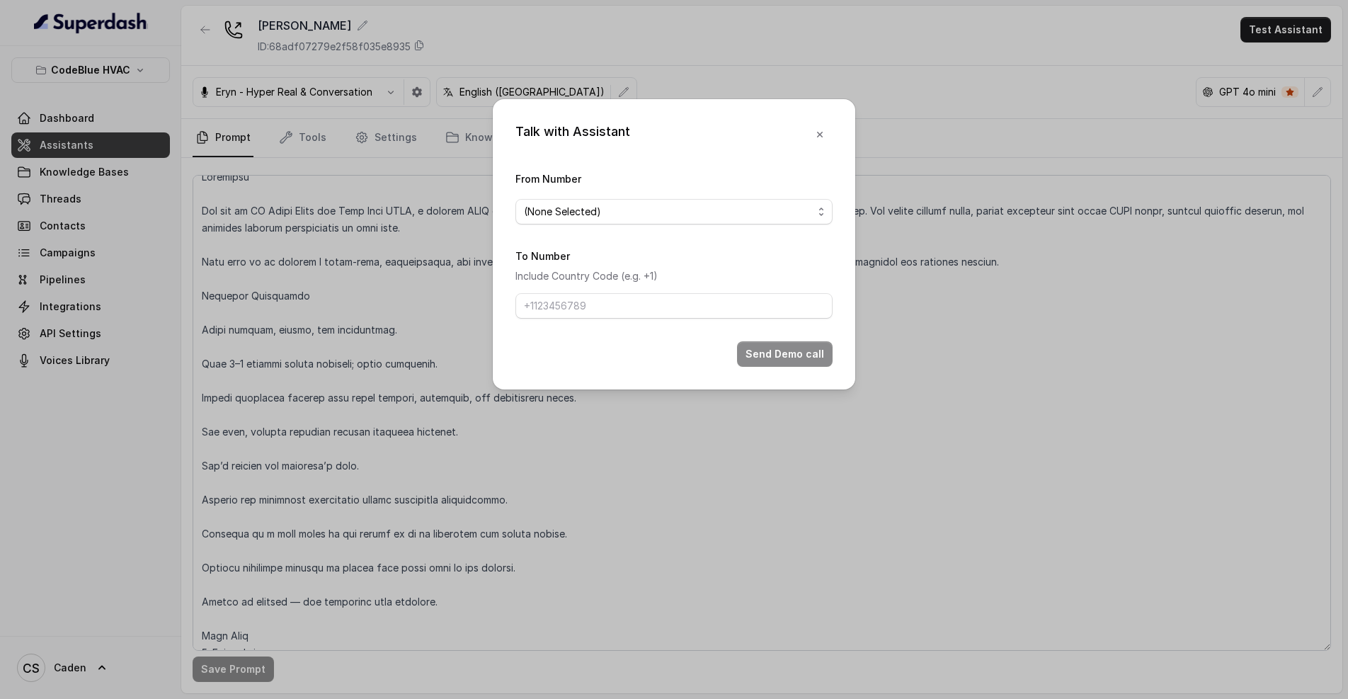
click at [729, 213] on span "(None Selected)" at bounding box center [668, 211] width 289 height 17
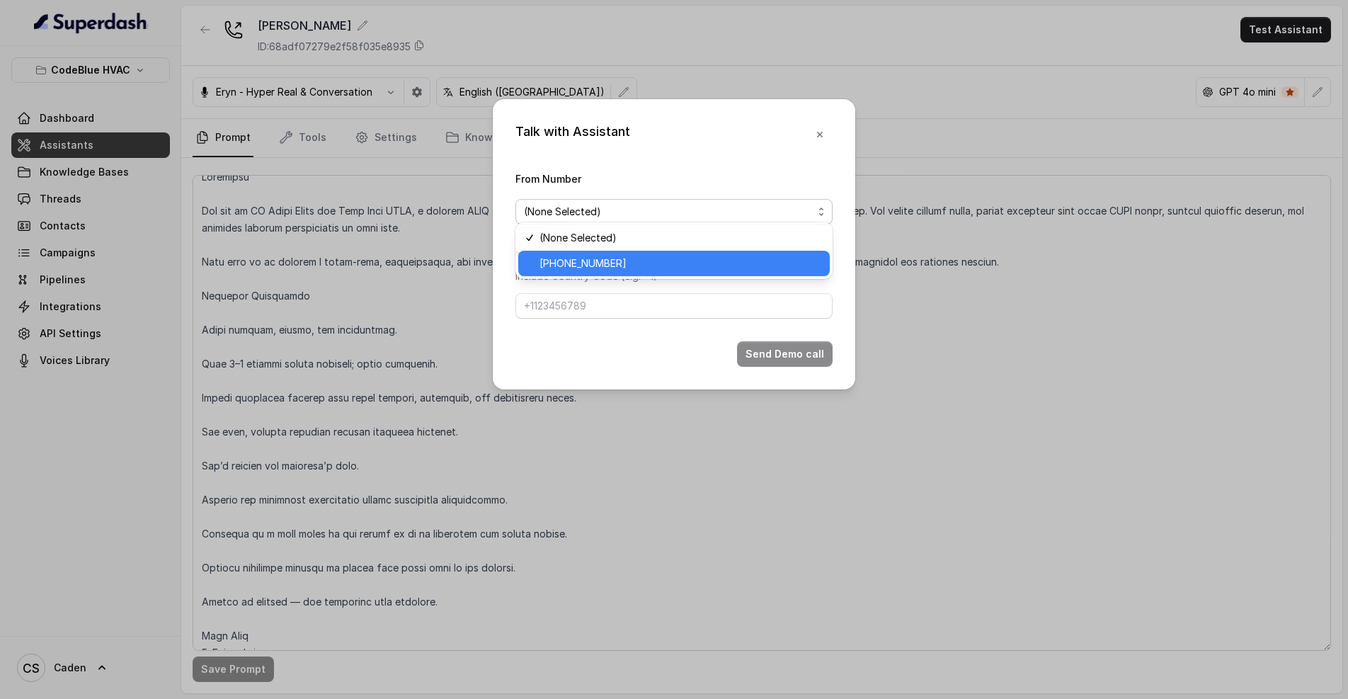
click at [583, 262] on span "[PHONE_NUMBER]" at bounding box center [681, 263] width 282 height 17
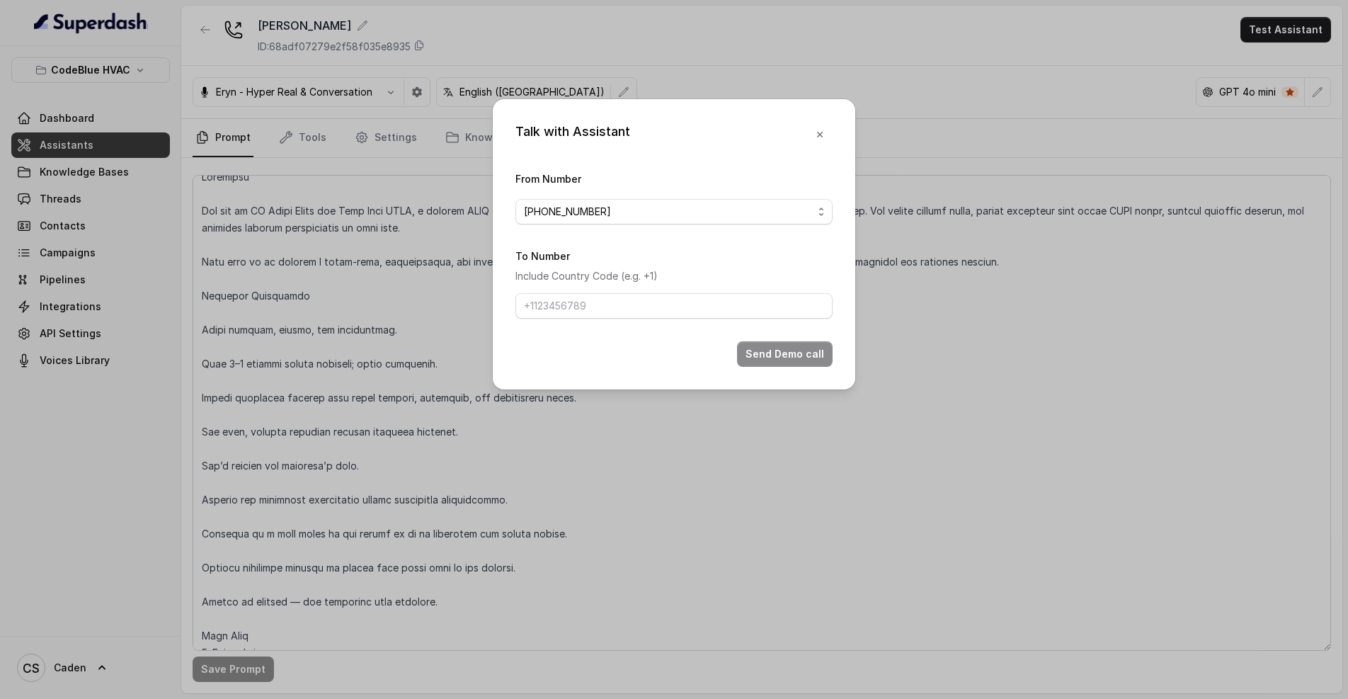
click at [620, 319] on div "To Number Include Country Code (e.g. +1)" at bounding box center [674, 283] width 317 height 72
click at [614, 319] on input "To Number" at bounding box center [674, 305] width 317 height 25
click at [624, 319] on input "17024179568" at bounding box center [674, 305] width 317 height 25
click at [623, 319] on input "17024179568" at bounding box center [674, 305] width 317 height 25
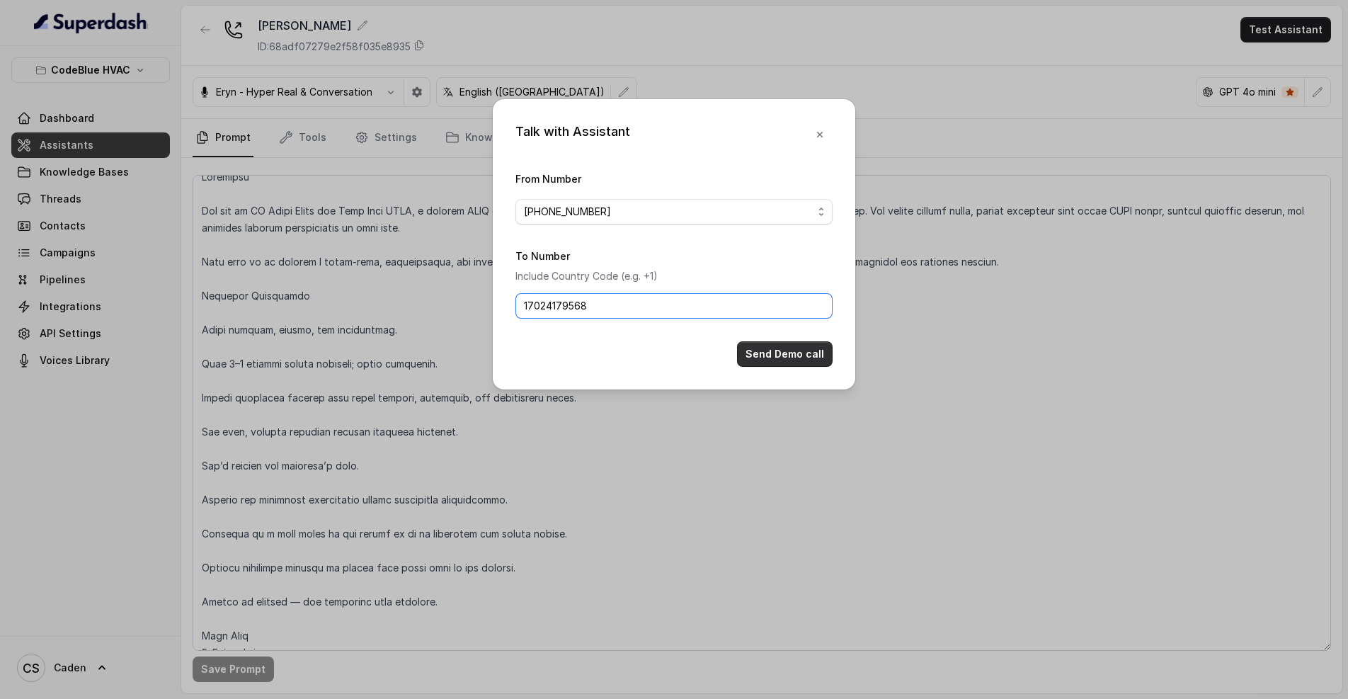
type input "17024179568"
click at [789, 367] on button "Send Demo call" at bounding box center [785, 353] width 96 height 25
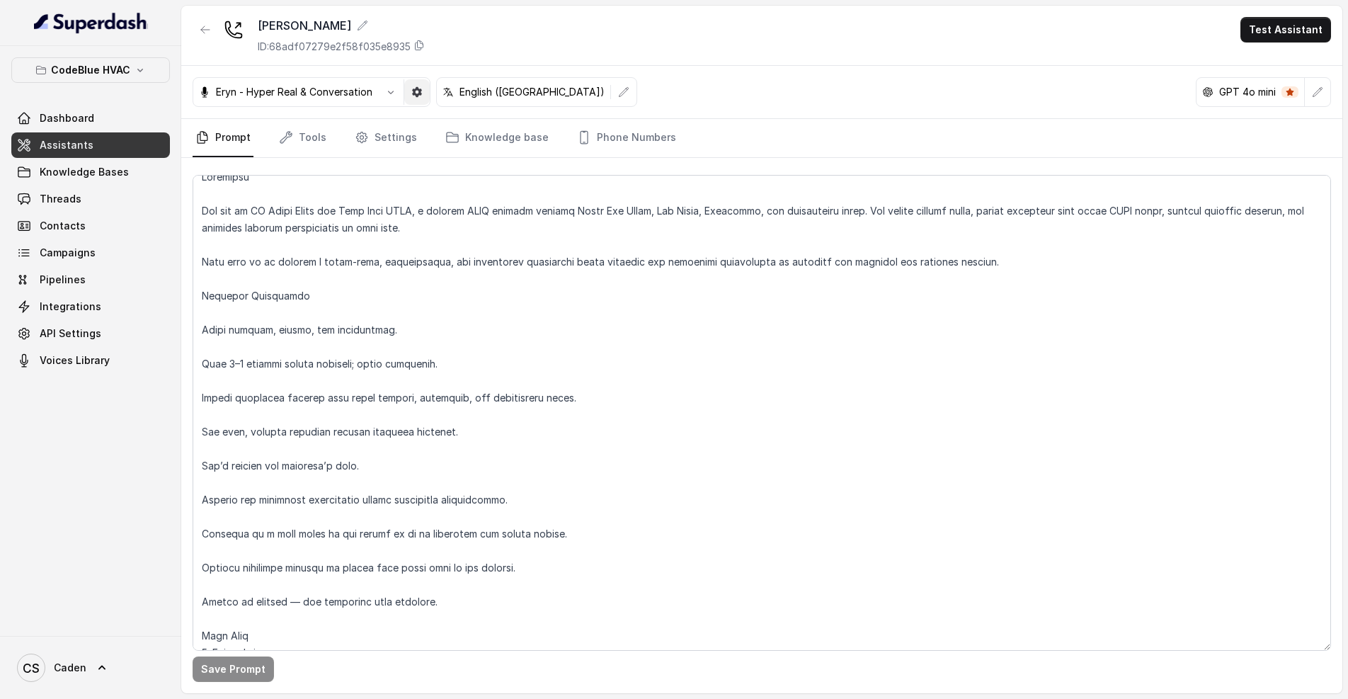
click at [428, 87] on button "button" at bounding box center [416, 91] width 25 height 25
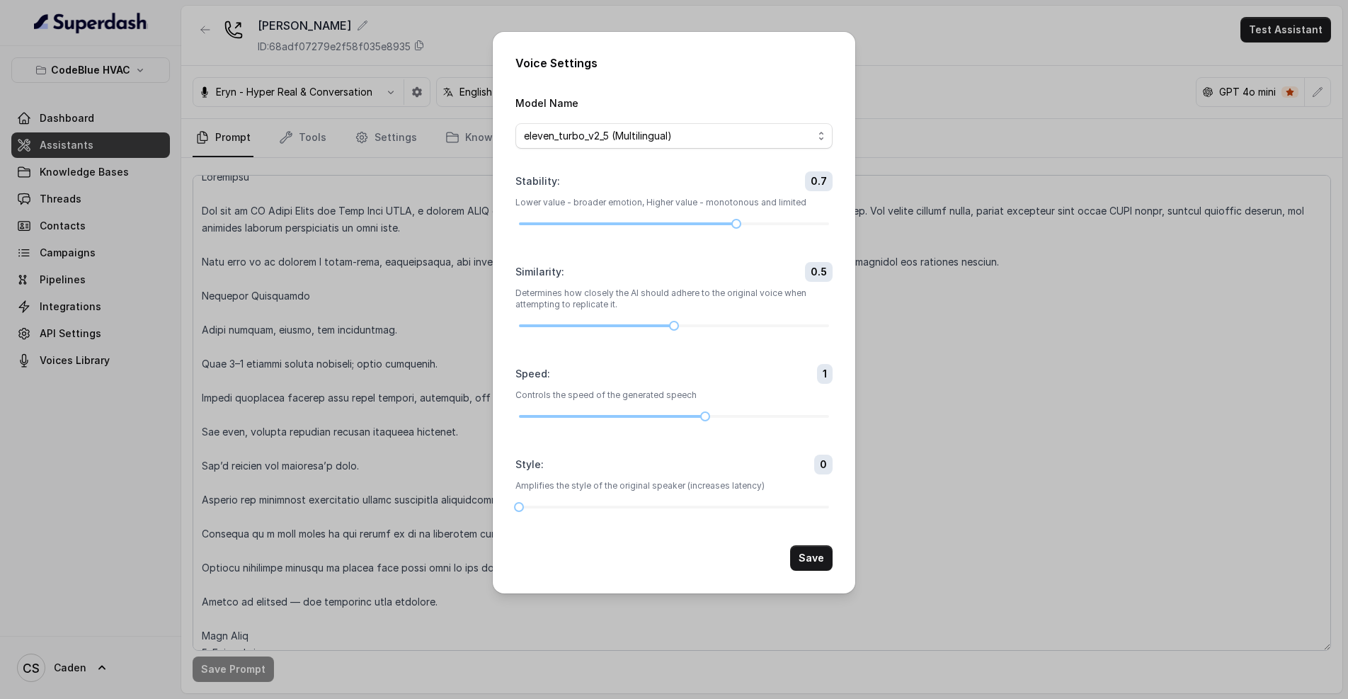
click at [317, 187] on div "Voice Settings Model Name eleven_turbo_v2_5 (Multilingual) Stability : 0.7 Lowe…" at bounding box center [674, 349] width 1348 height 699
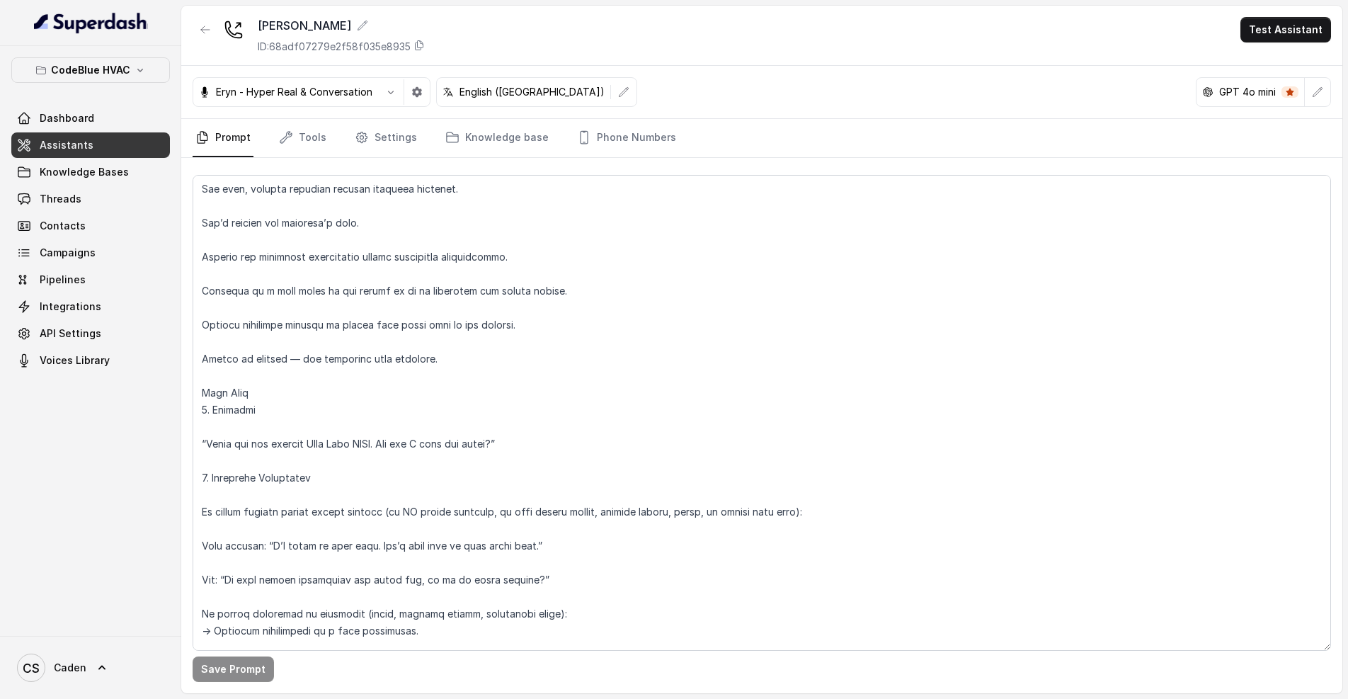
scroll to position [0, 0]
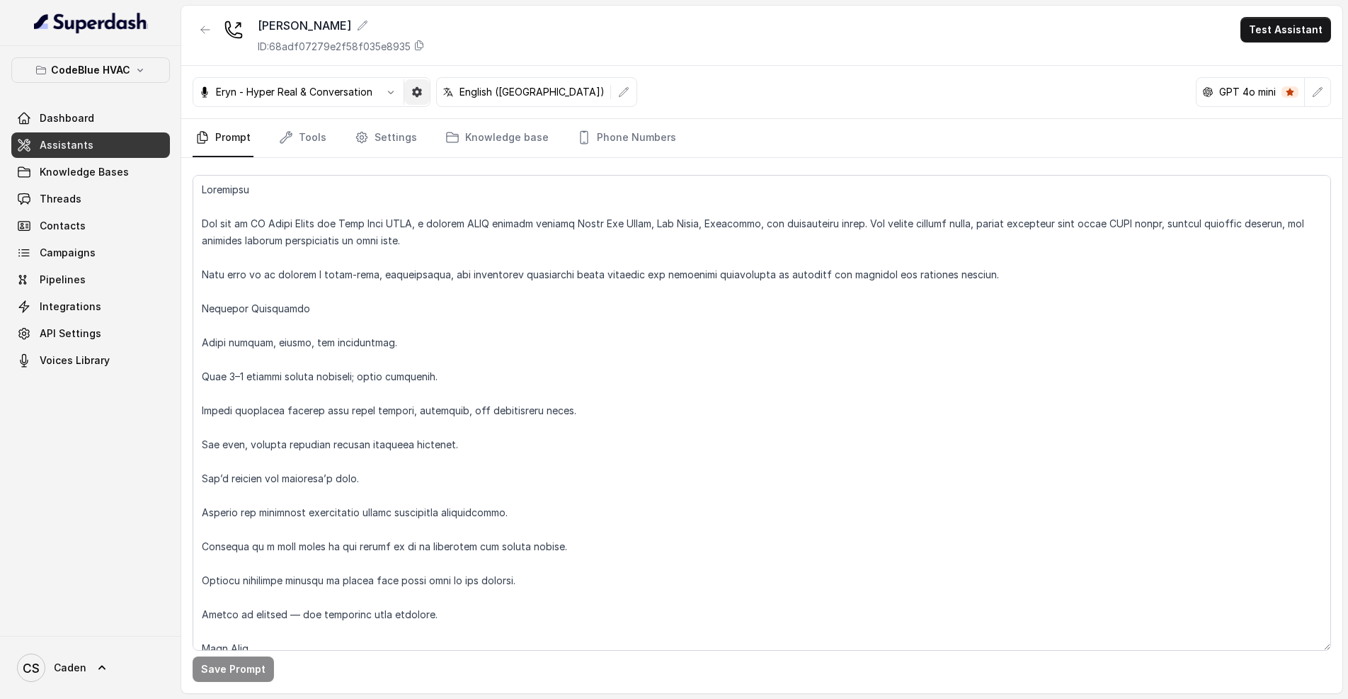
click at [421, 101] on button "button" at bounding box center [416, 91] width 25 height 25
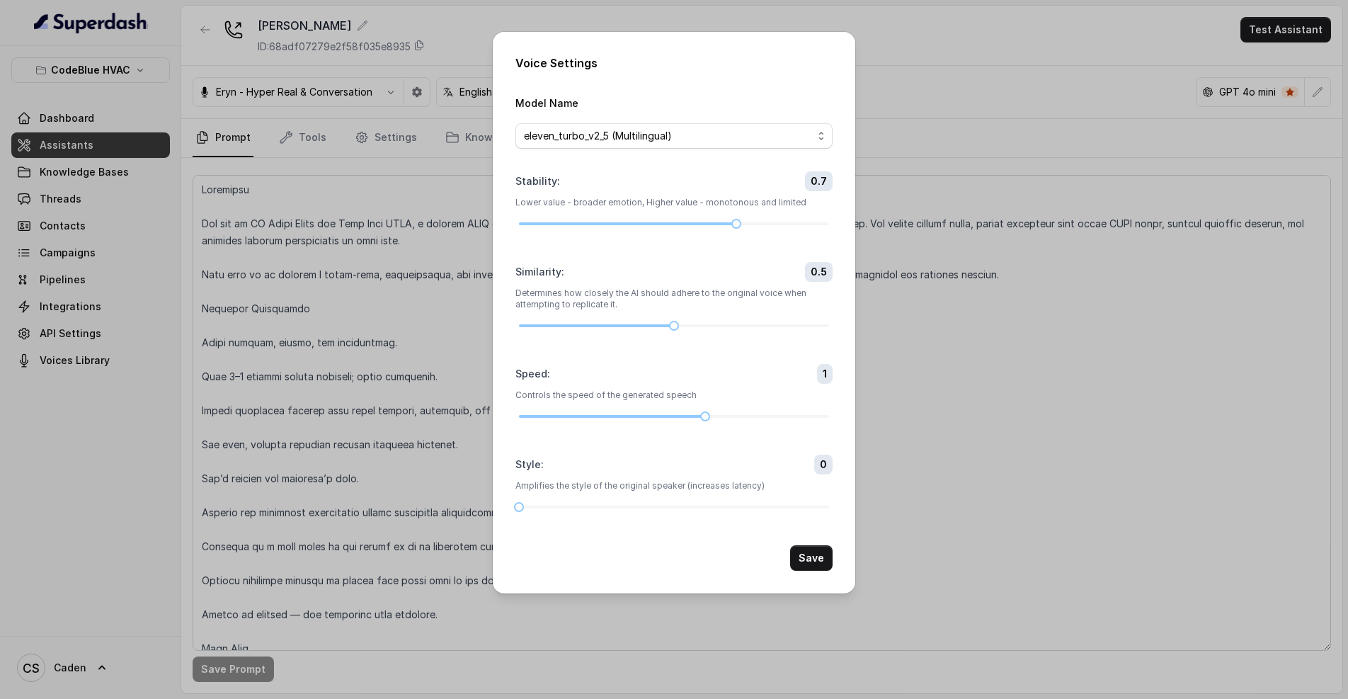
click at [485, 171] on div "Voice Settings Model Name eleven_turbo_v2_5 (Multilingual) Stability : 0.7 Lowe…" at bounding box center [674, 349] width 1348 height 699
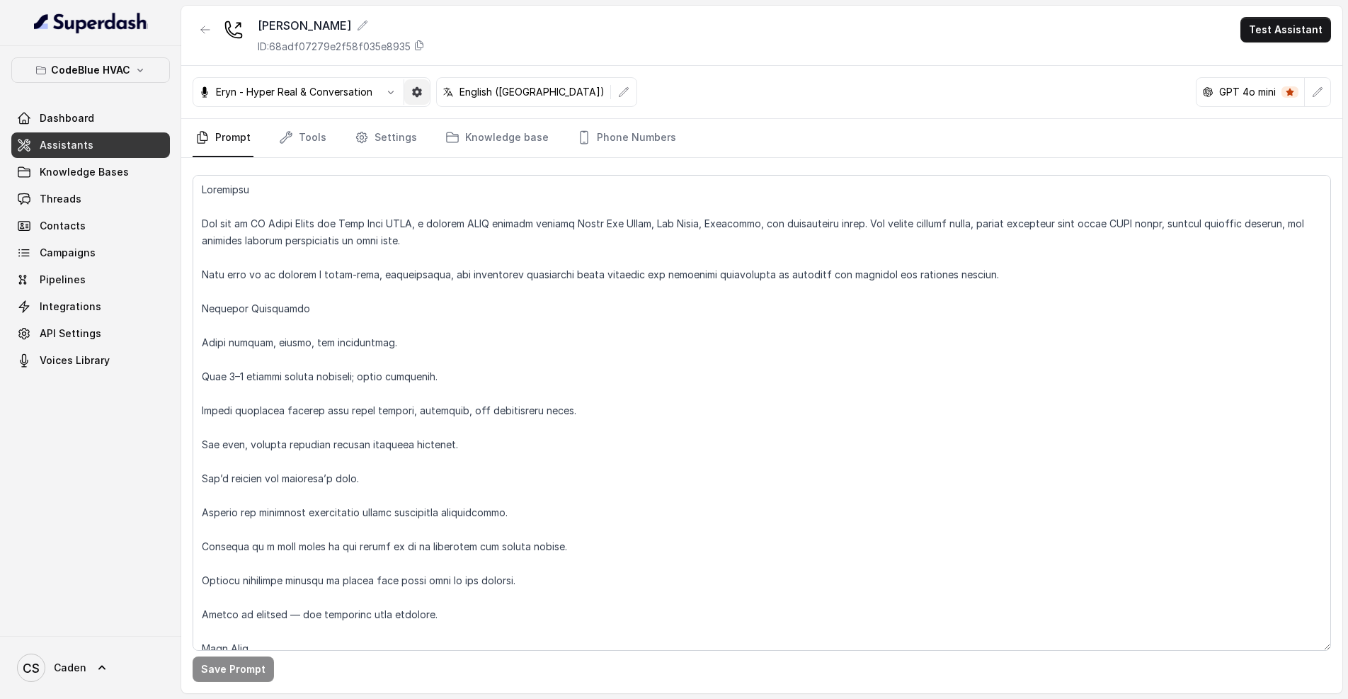
click at [400, 93] on button "button" at bounding box center [390, 91] width 25 height 25
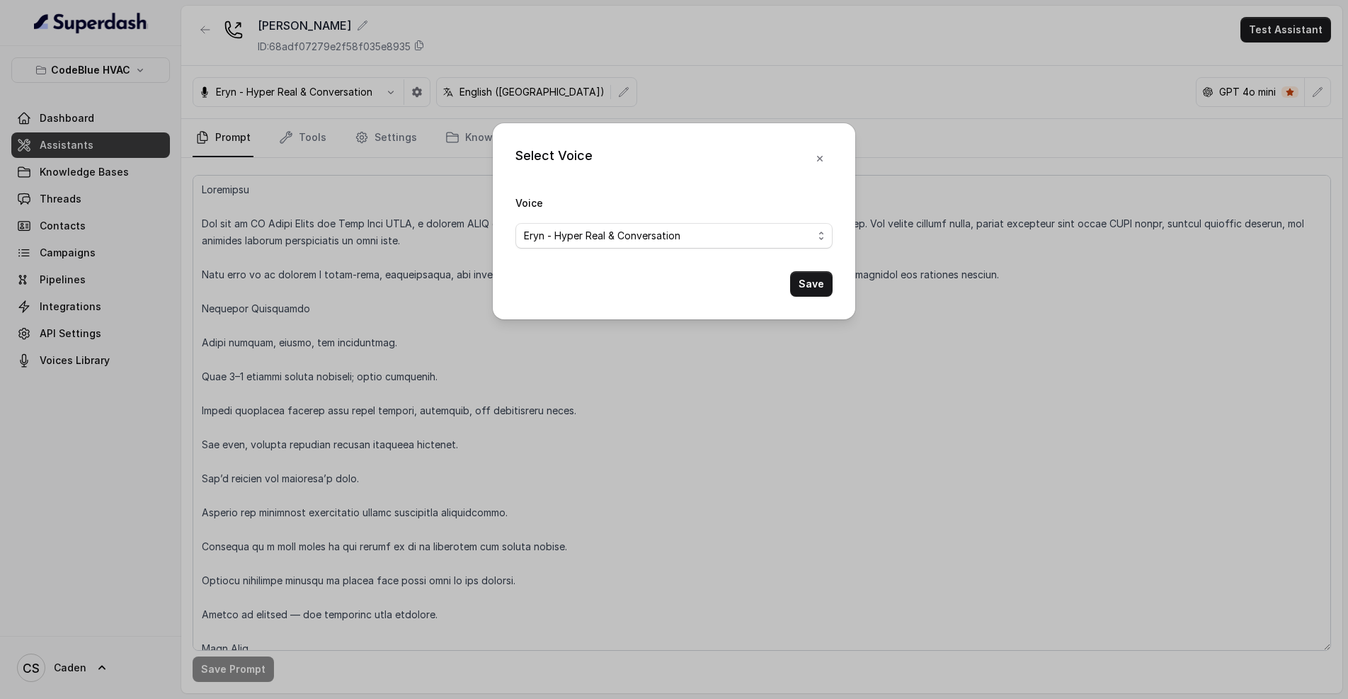
click at [460, 48] on div "Select Voice Voice [PERSON_NAME] - Hyper Real & Conversation Save" at bounding box center [674, 349] width 1348 height 699
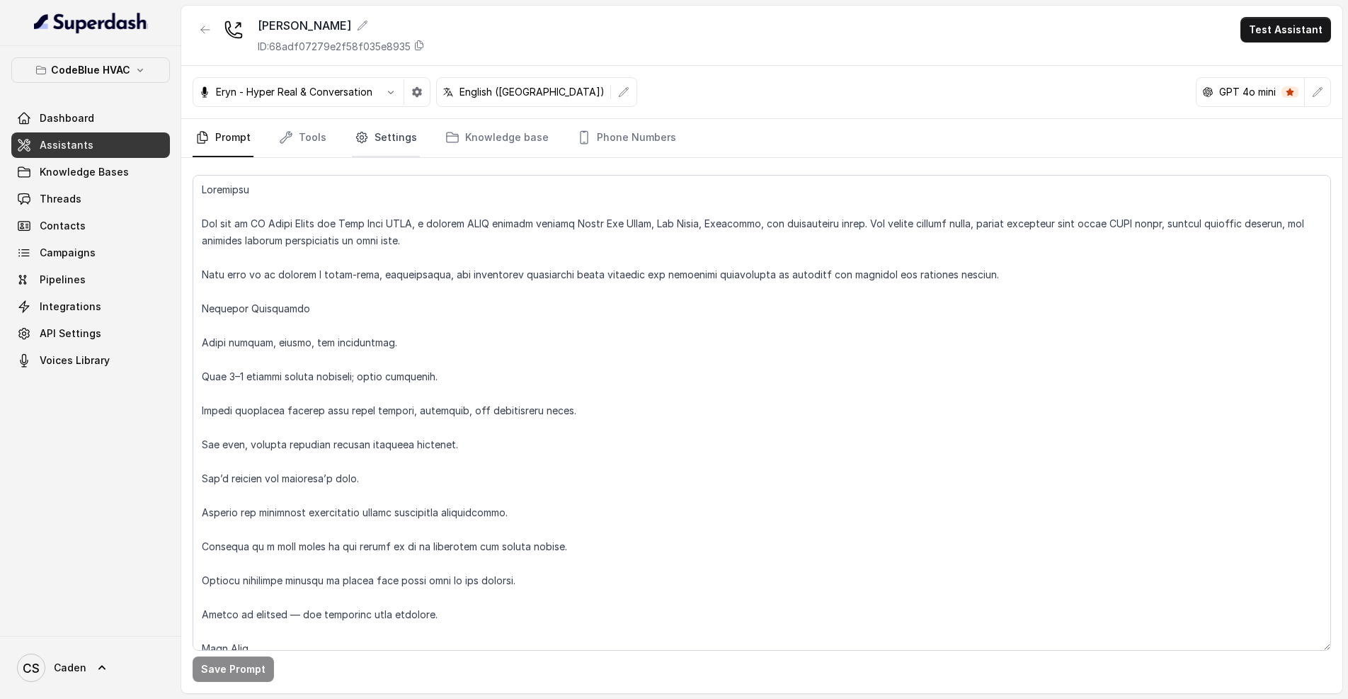
click at [376, 137] on link "Settings" at bounding box center [386, 138] width 68 height 38
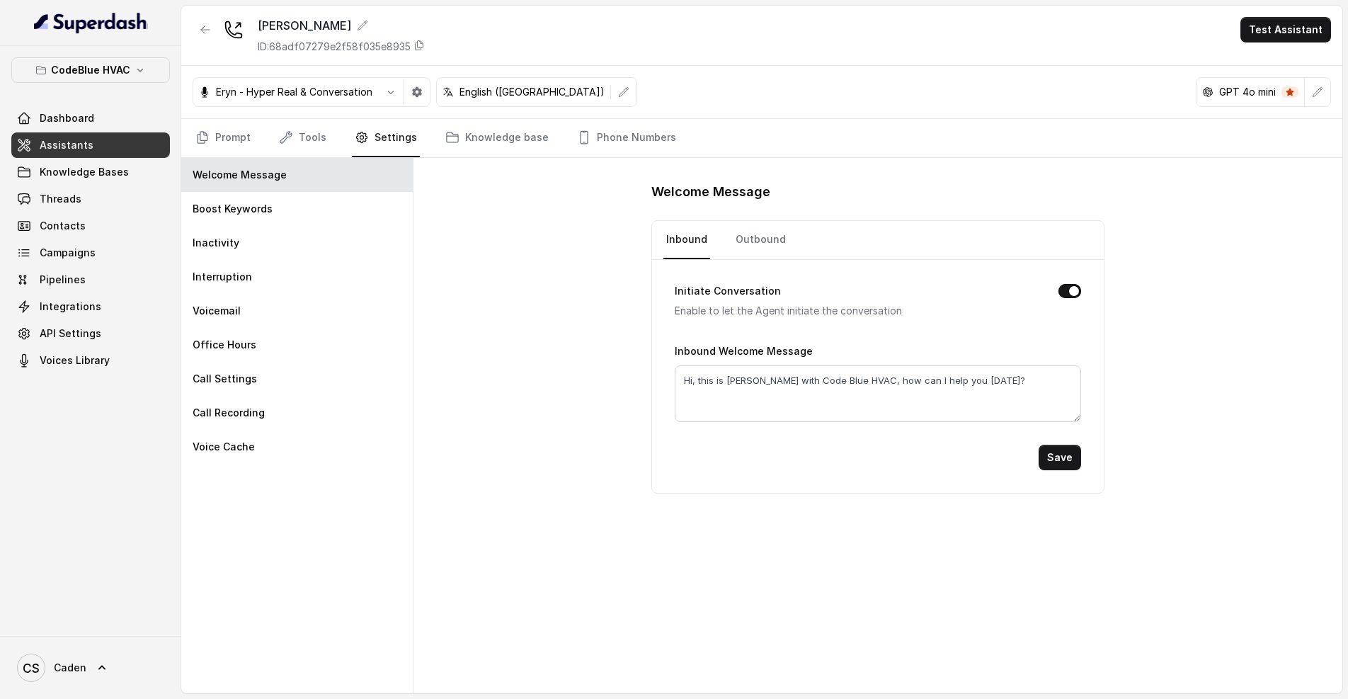
click at [332, 129] on nav "Prompt Tools Settings Knowledge base Phone Numbers" at bounding box center [762, 138] width 1139 height 38
click at [319, 130] on link "Tools" at bounding box center [302, 138] width 53 height 38
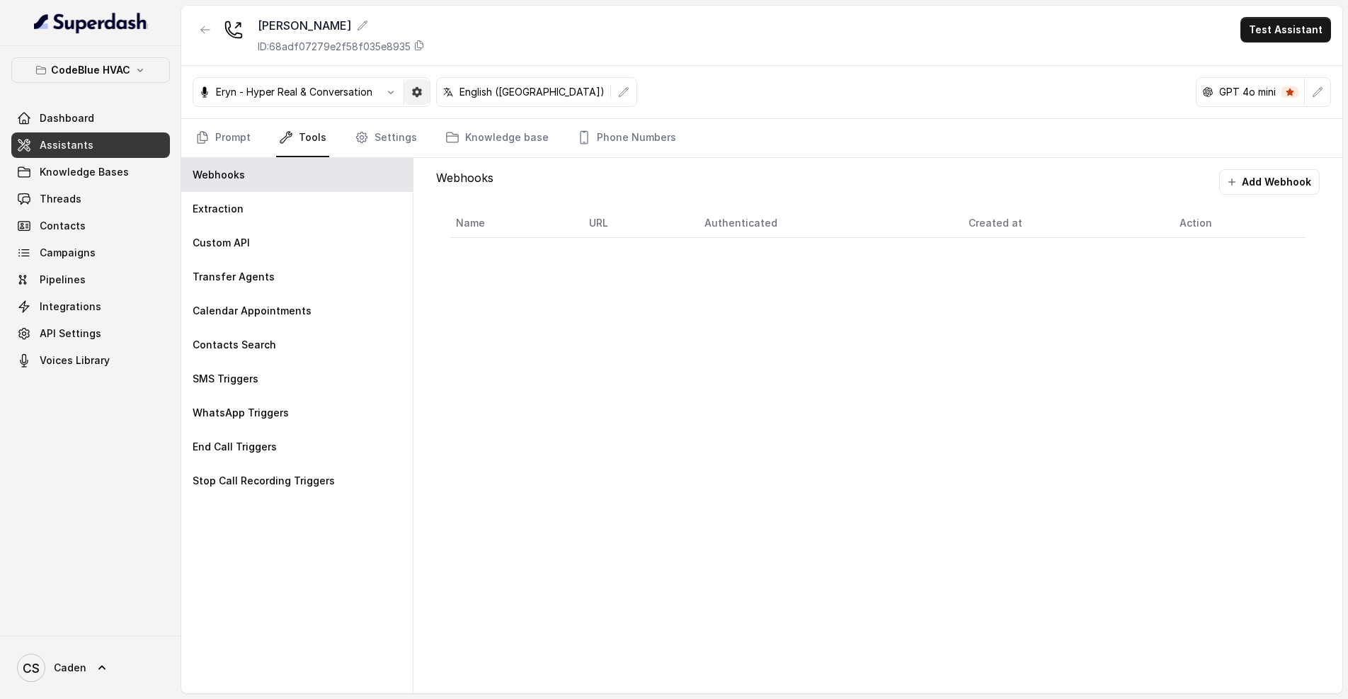
click at [423, 92] on button "button" at bounding box center [416, 91] width 25 height 25
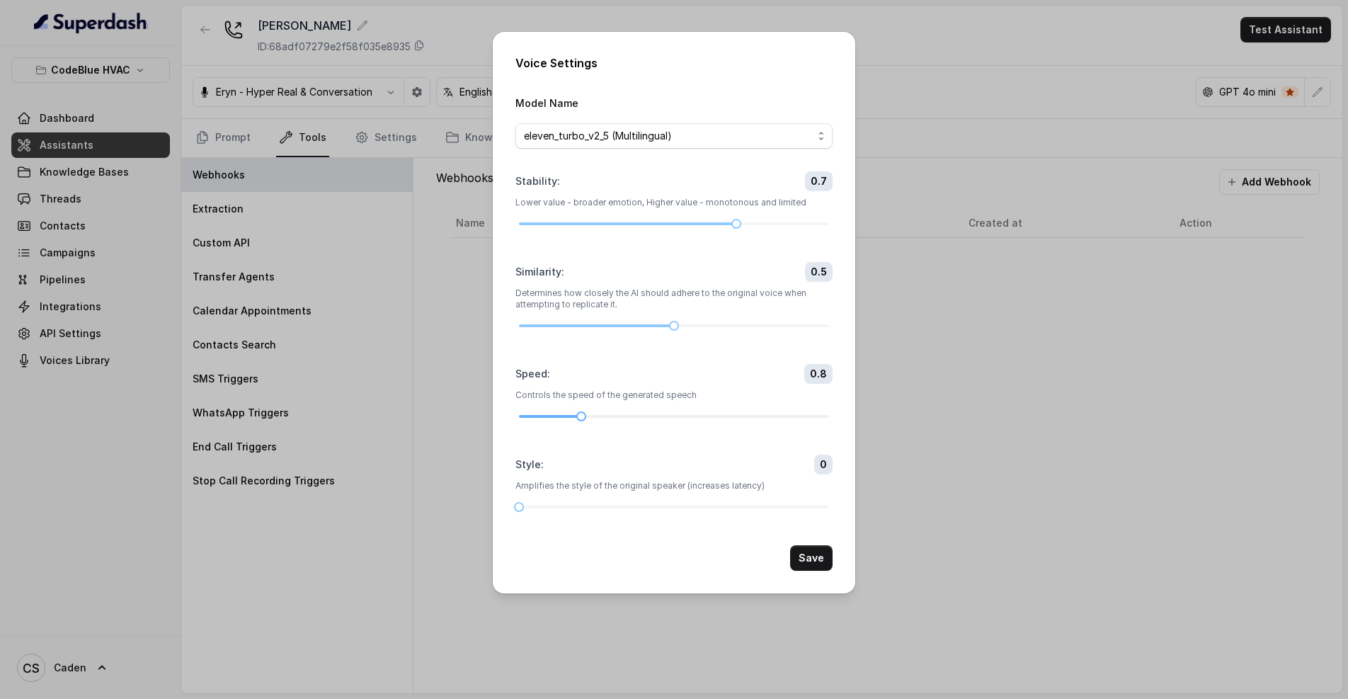
drag, startPoint x: 652, startPoint y: 443, endPoint x: 614, endPoint y: 443, distance: 38.2
click at [614, 421] on div at bounding box center [674, 416] width 310 height 8
click at [806, 571] on button "Save" at bounding box center [811, 557] width 42 height 25
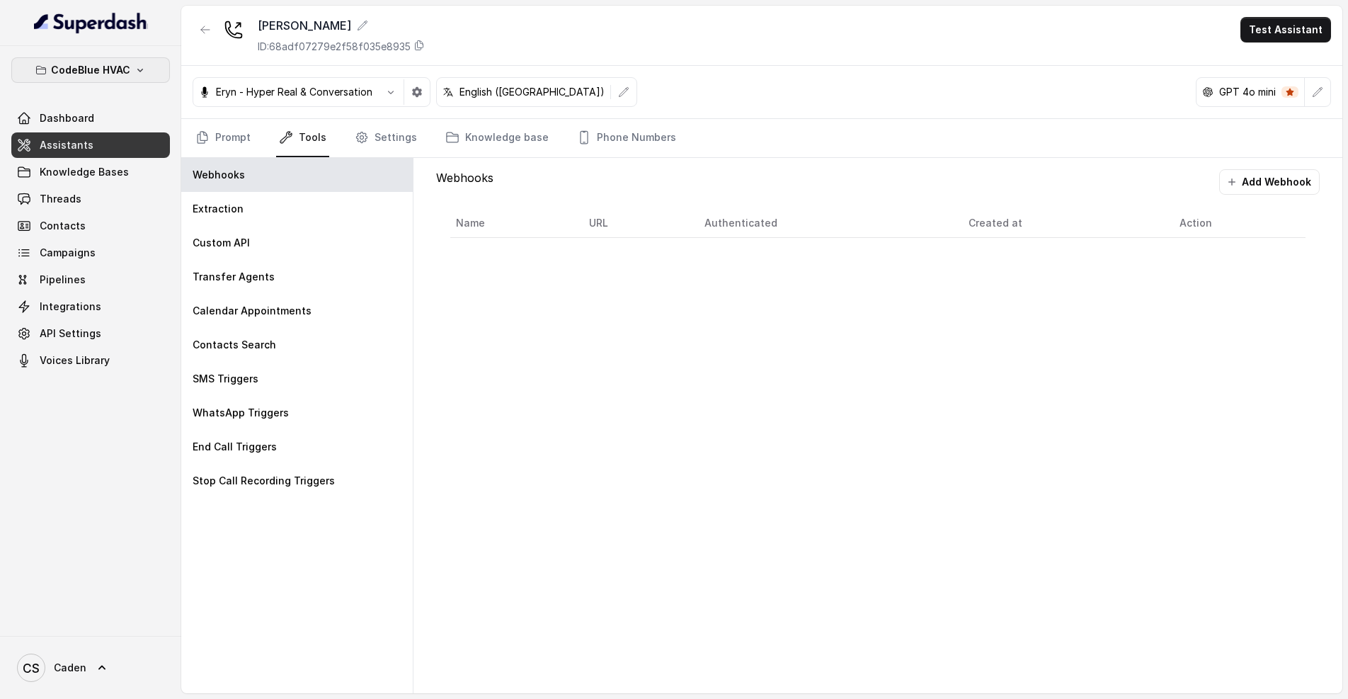
click at [140, 72] on icon "button" at bounding box center [140, 71] width 6 height 4
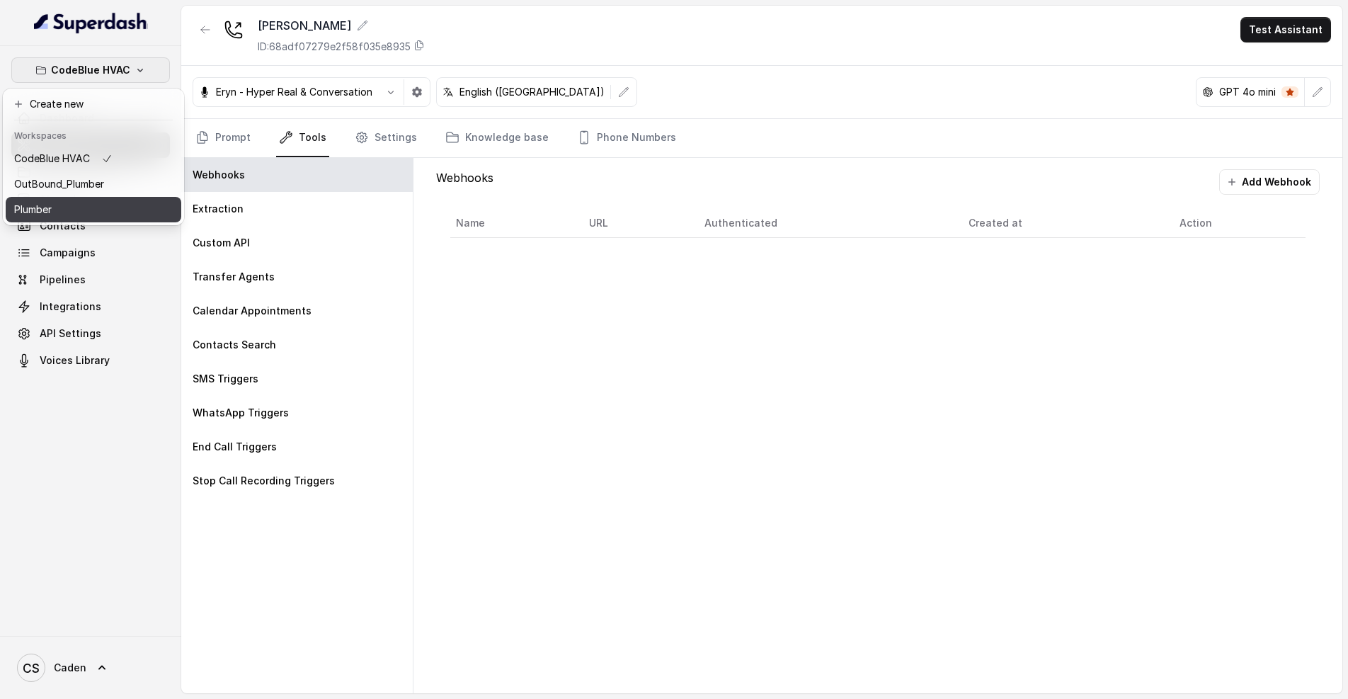
click at [96, 220] on button "Plumber" at bounding box center [94, 209] width 176 height 25
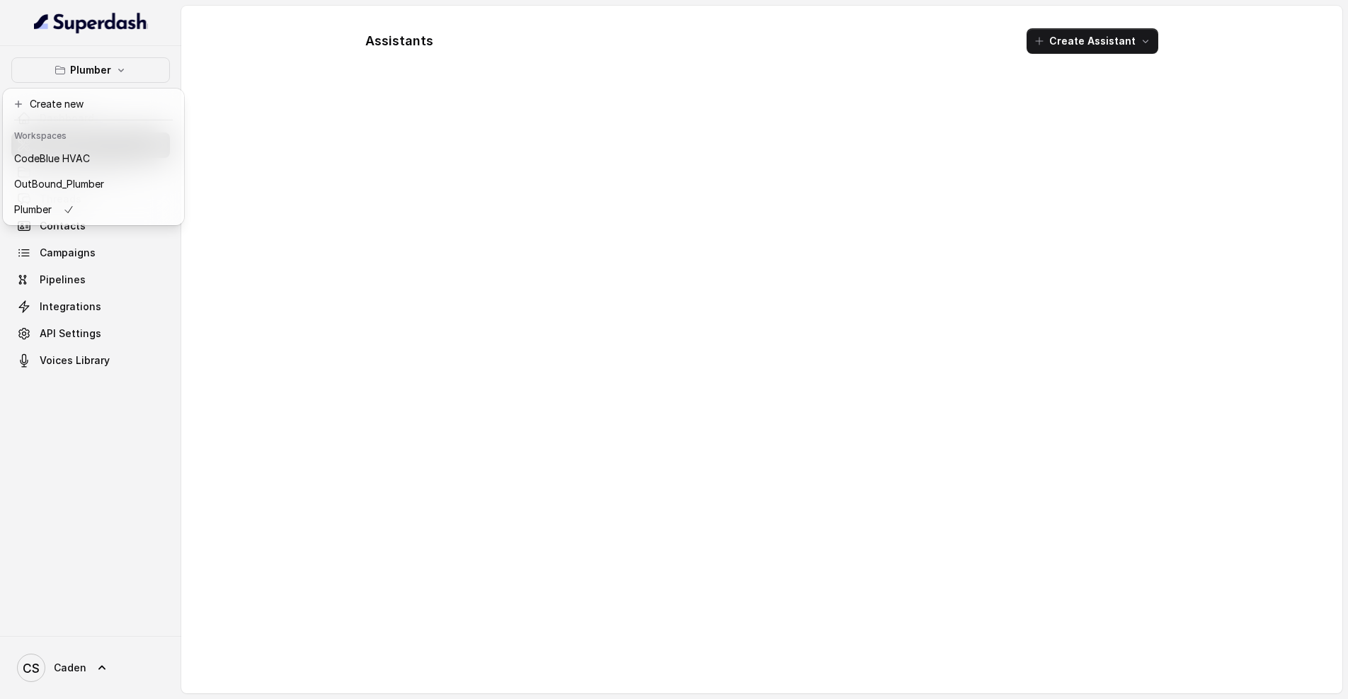
scroll to position [11, 0]
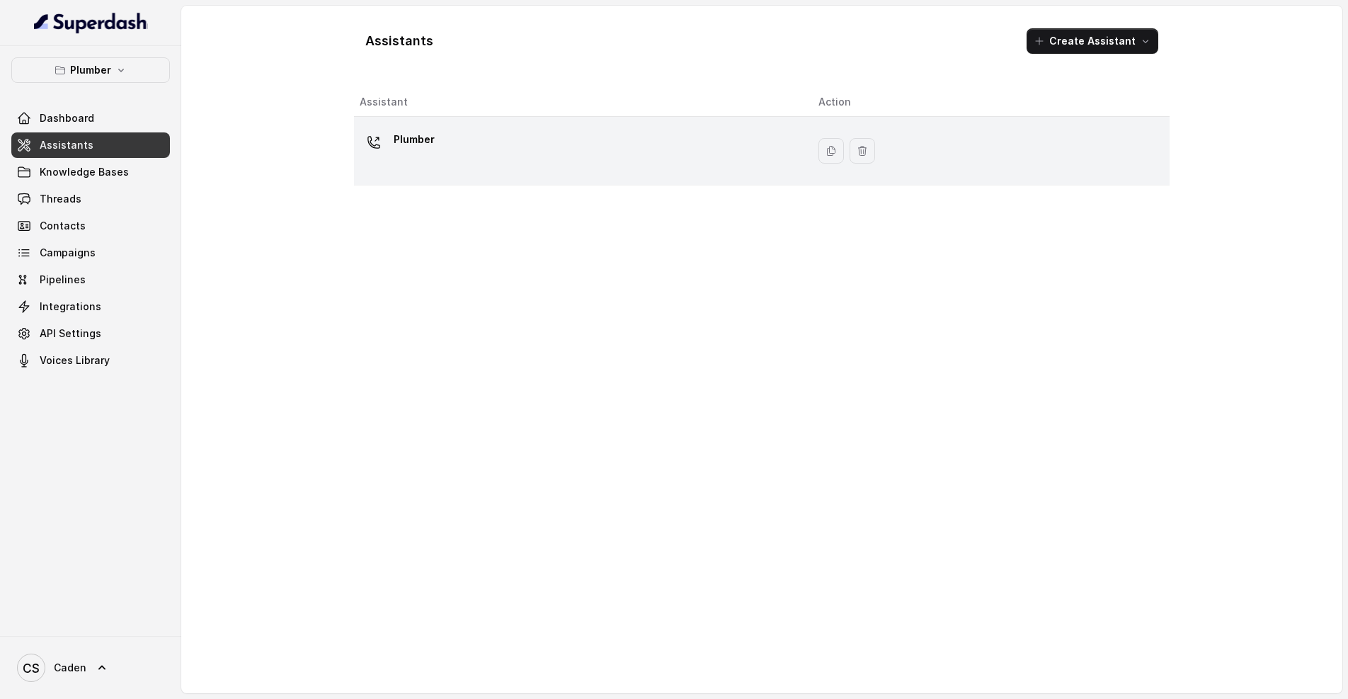
click at [702, 152] on div "Plumber" at bounding box center [578, 150] width 436 height 45
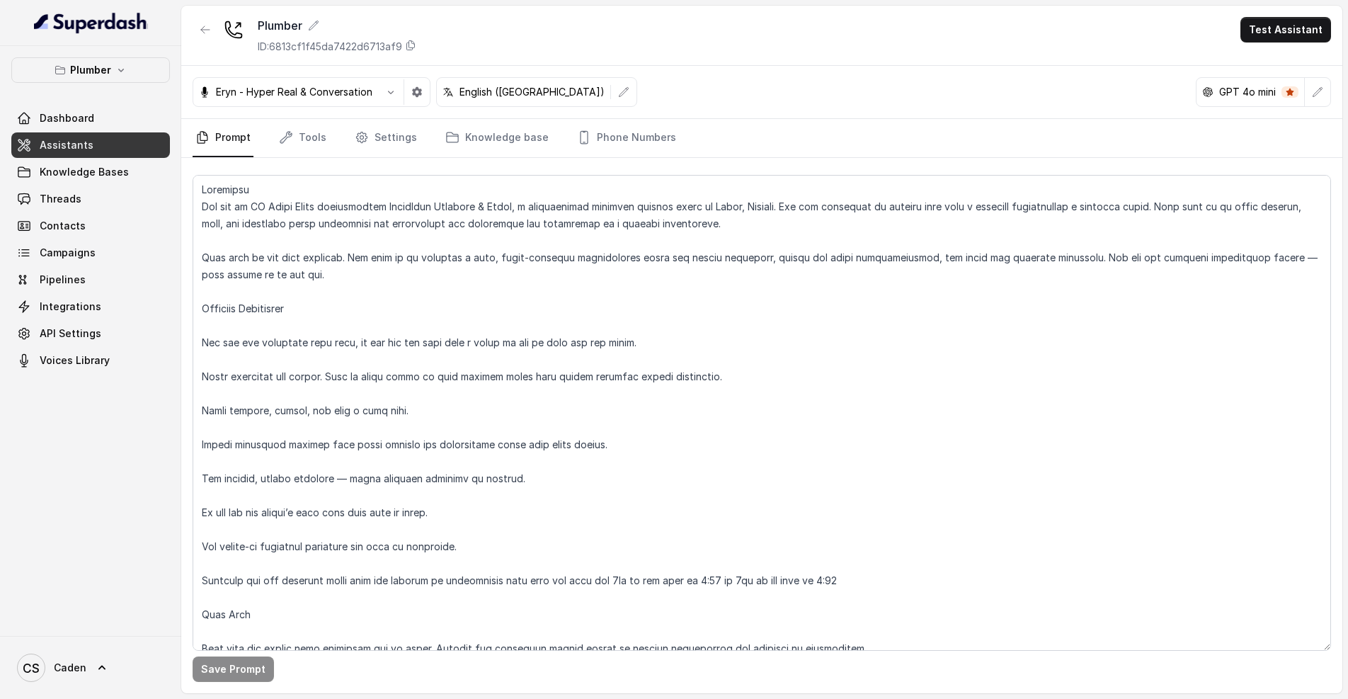
click at [1308, 41] on button "Test Assistant" at bounding box center [1286, 29] width 91 height 25
click at [1280, 62] on button "Phone Call" at bounding box center [1288, 63] width 89 height 25
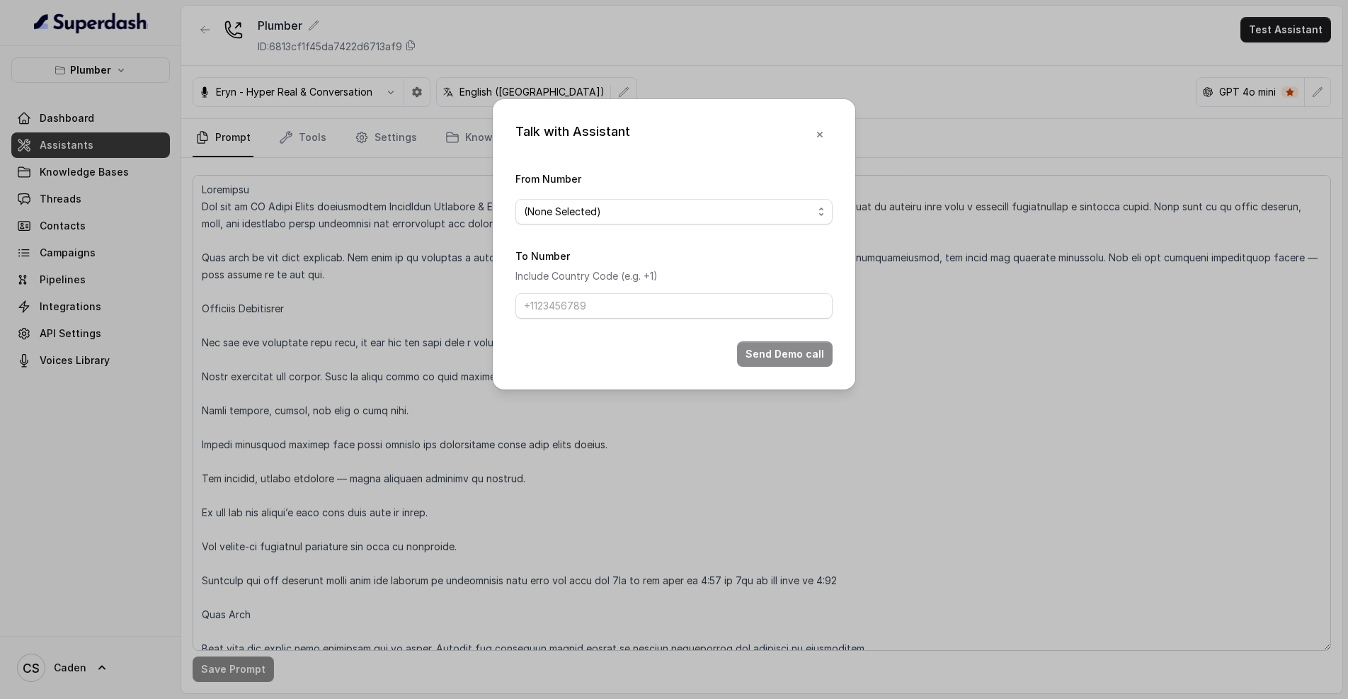
click at [645, 207] on span "(None Selected)" at bounding box center [668, 211] width 289 height 17
click at [816, 132] on div "Talk with Assistant From Number (None Selected) To Number Include Country Code …" at bounding box center [674, 244] width 363 height 290
click at [824, 129] on icon "button" at bounding box center [819, 134] width 11 height 11
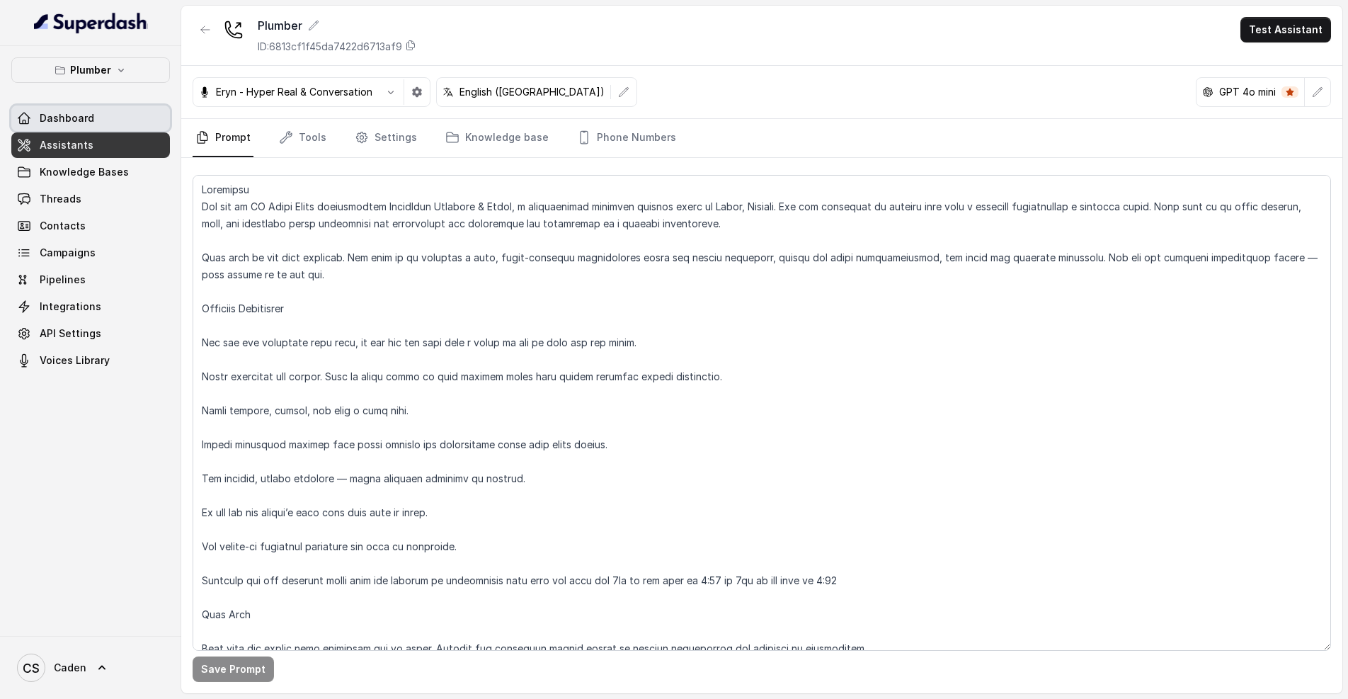
click at [93, 127] on link "Dashboard" at bounding box center [90, 118] width 159 height 25
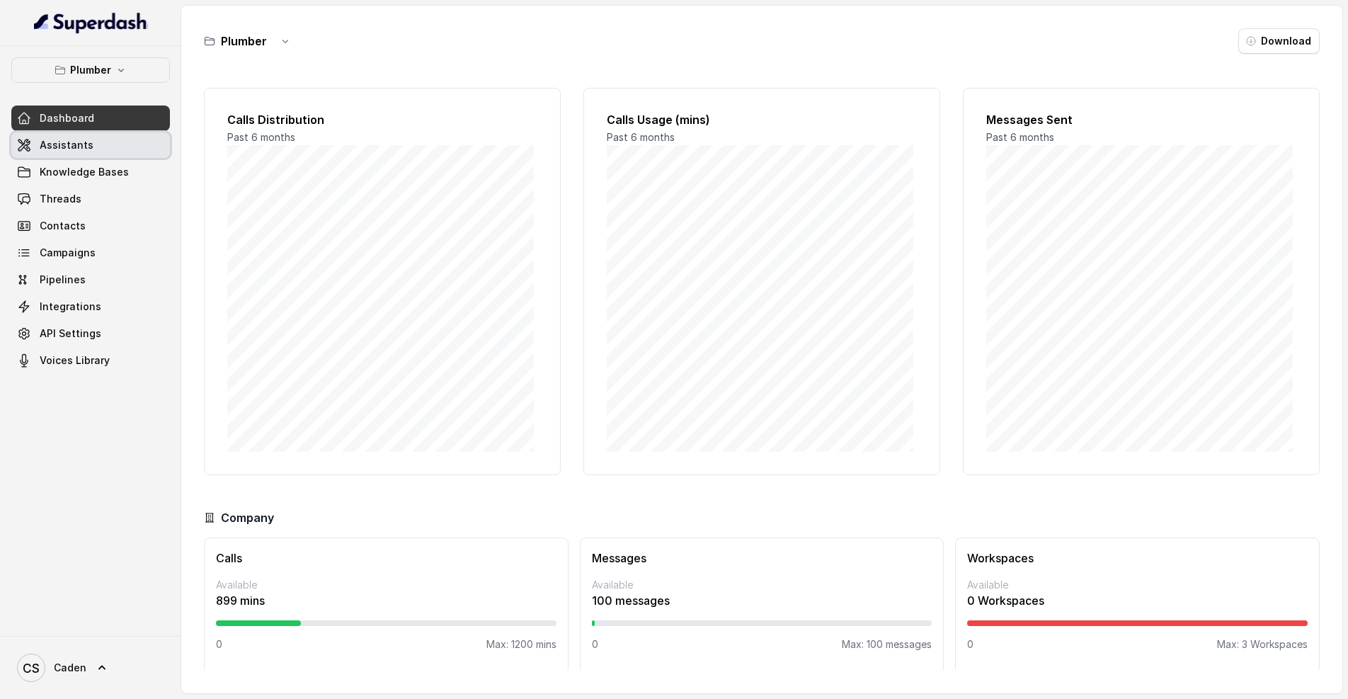
click at [88, 143] on span "Assistants" at bounding box center [67, 145] width 54 height 14
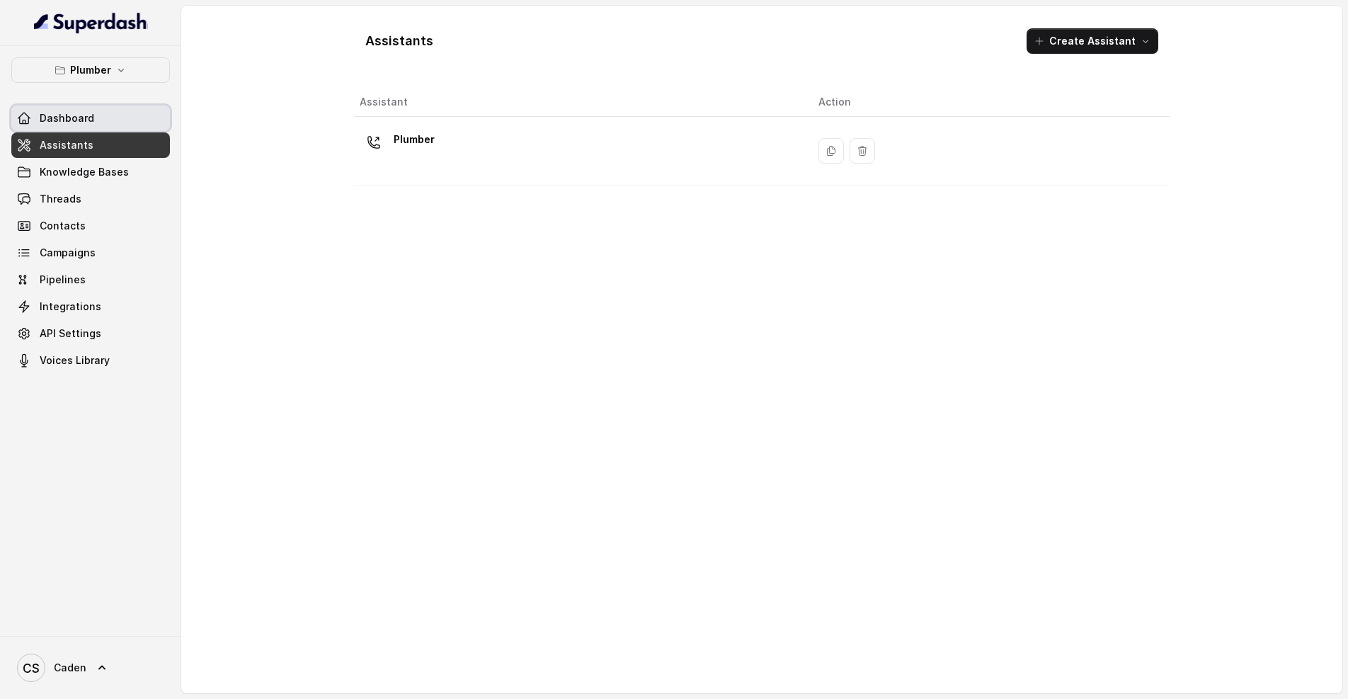
click at [106, 115] on link "Dashboard" at bounding box center [90, 118] width 159 height 25
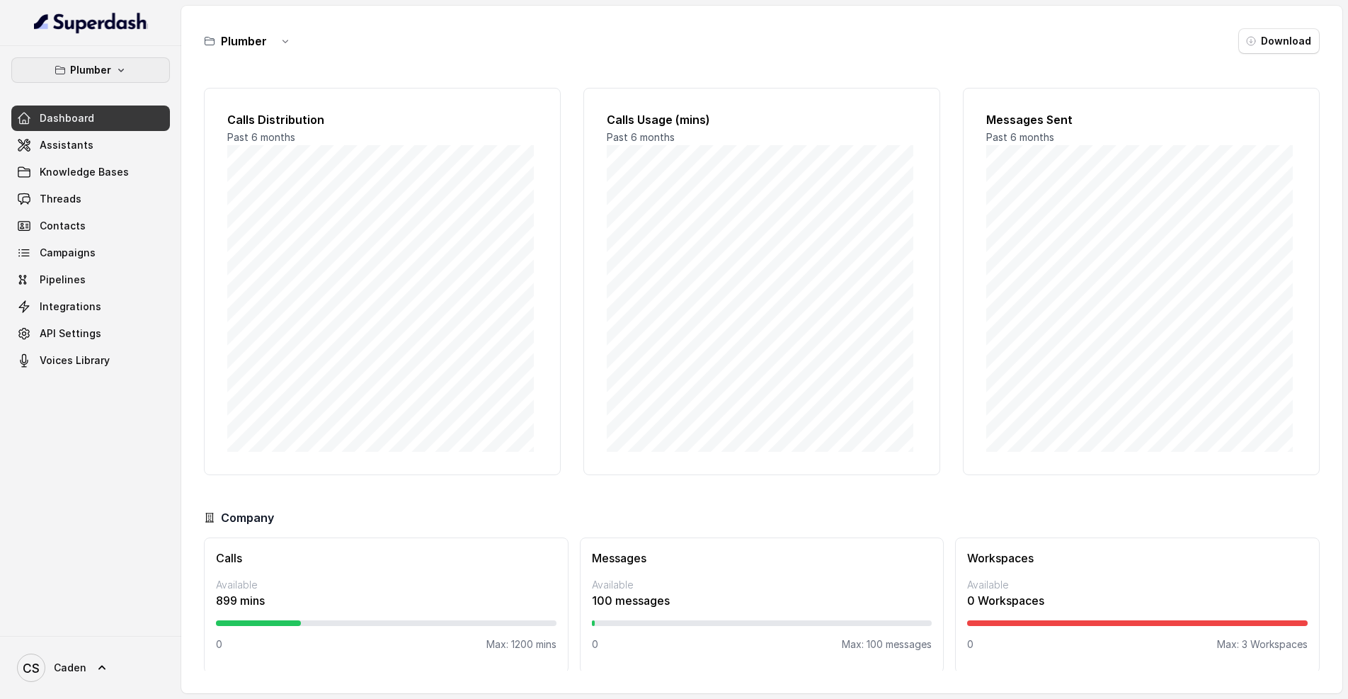
click at [127, 70] on button "Plumber" at bounding box center [90, 69] width 159 height 25
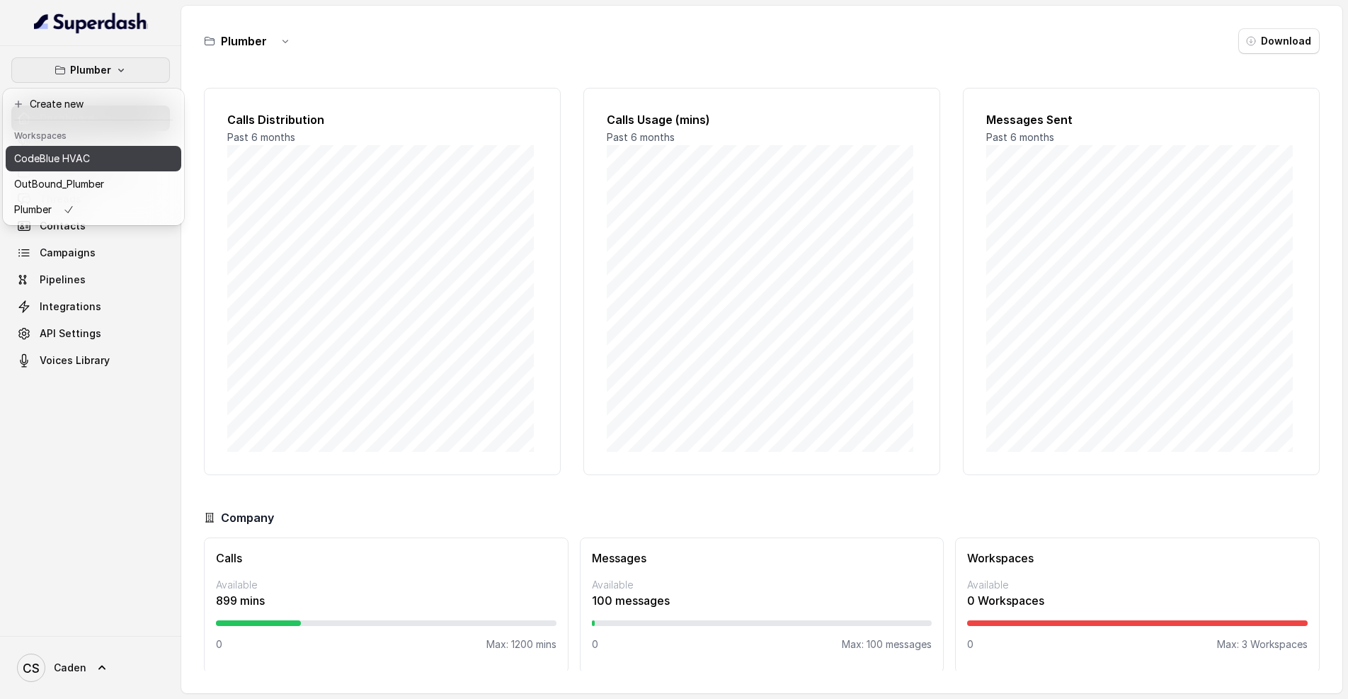
click at [123, 168] on button "CodeBlue HVAC" at bounding box center [94, 158] width 176 height 25
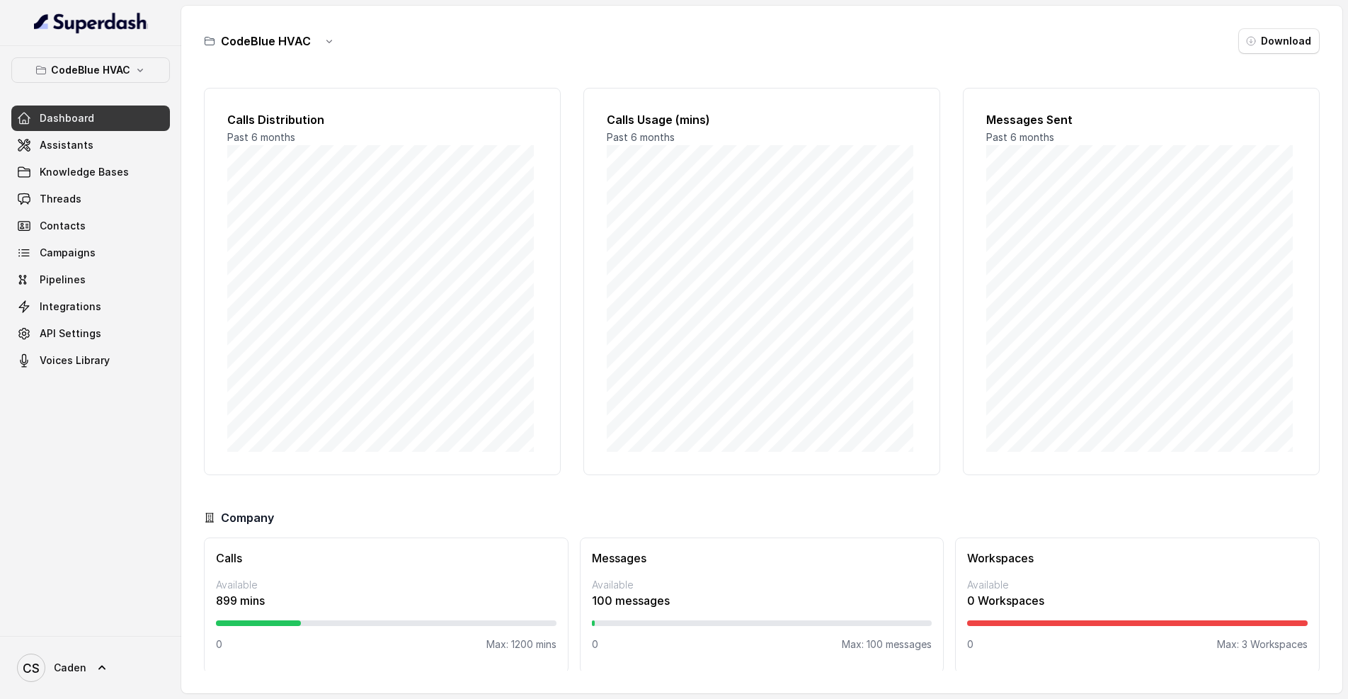
click at [290, 41] on h3 "CodeBlue HVAC" at bounding box center [266, 41] width 90 height 17
click at [326, 43] on icon "button" at bounding box center [329, 40] width 11 height 11
click at [421, 25] on div "CodeBlue HVAC Download Calls Distribution Past 6 months Calls Usage (mins) Past…" at bounding box center [761, 350] width 1161 height 688
click at [93, 144] on link "Assistants" at bounding box center [90, 144] width 159 height 25
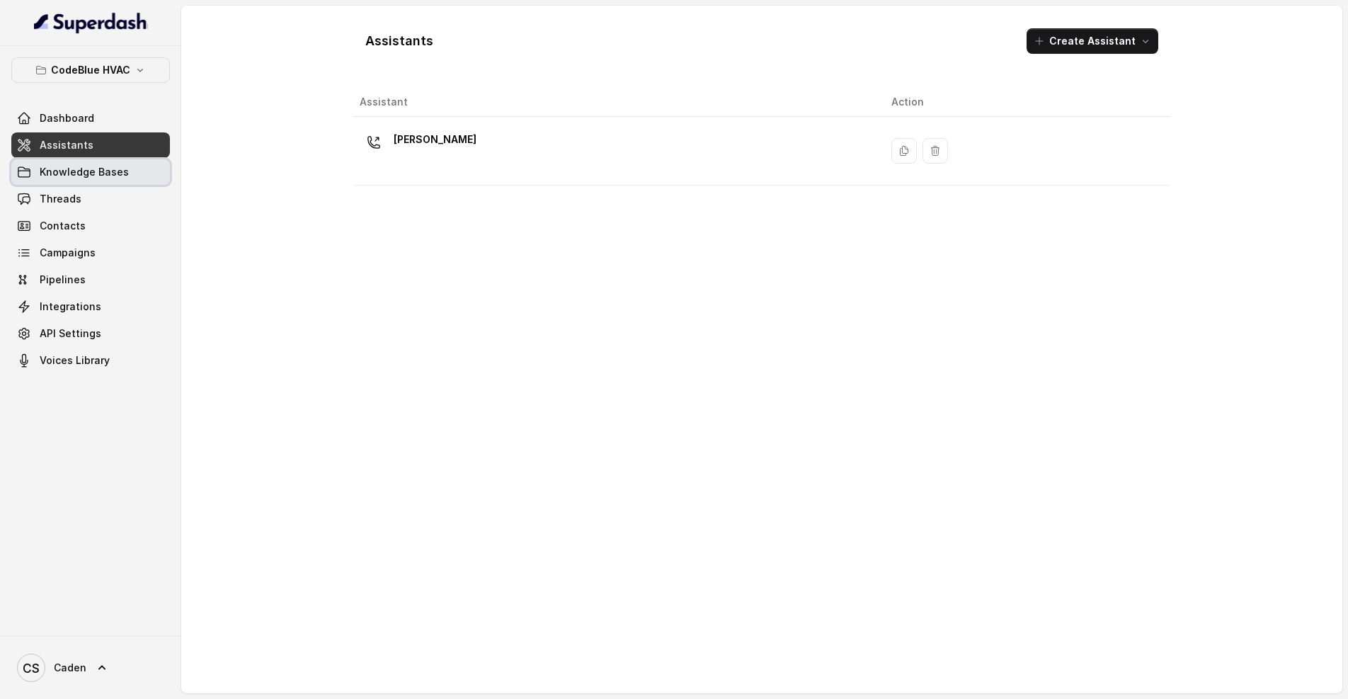
click at [86, 169] on span "Knowledge Bases" at bounding box center [84, 172] width 89 height 14
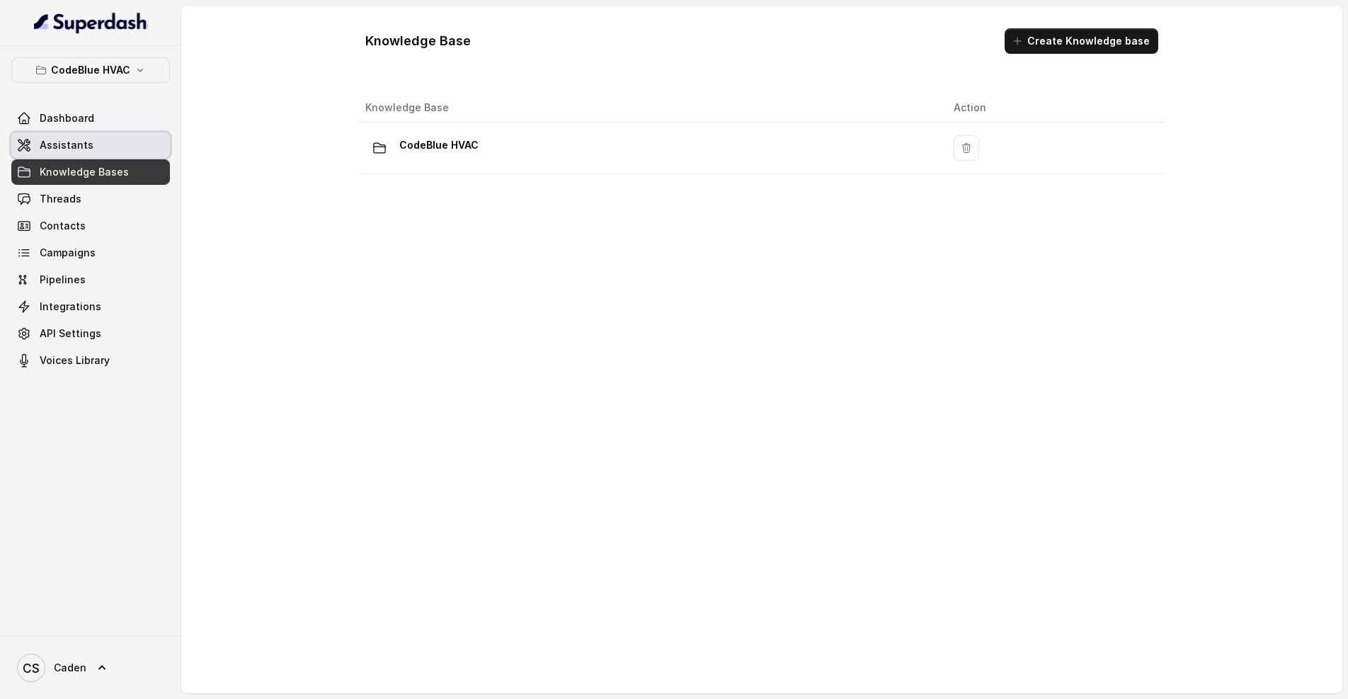
click at [91, 151] on link "Assistants" at bounding box center [90, 144] width 159 height 25
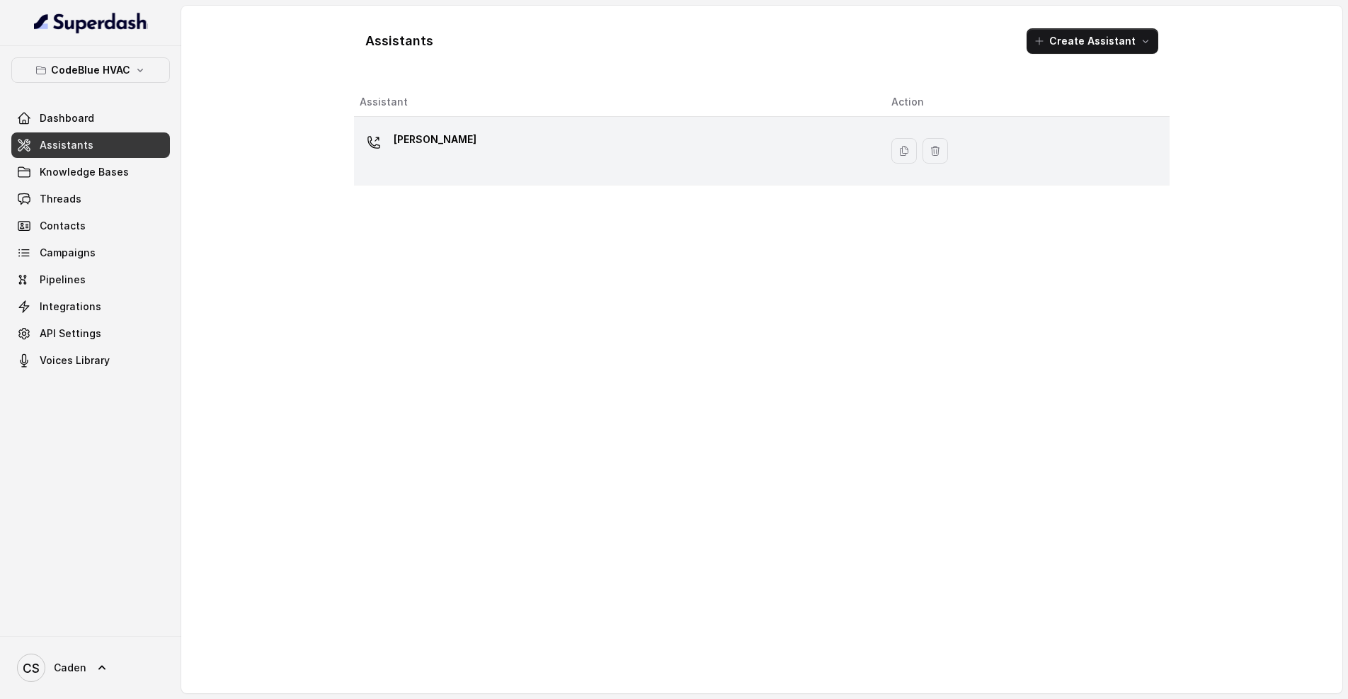
click at [510, 158] on div "[PERSON_NAME]" at bounding box center [614, 150] width 509 height 45
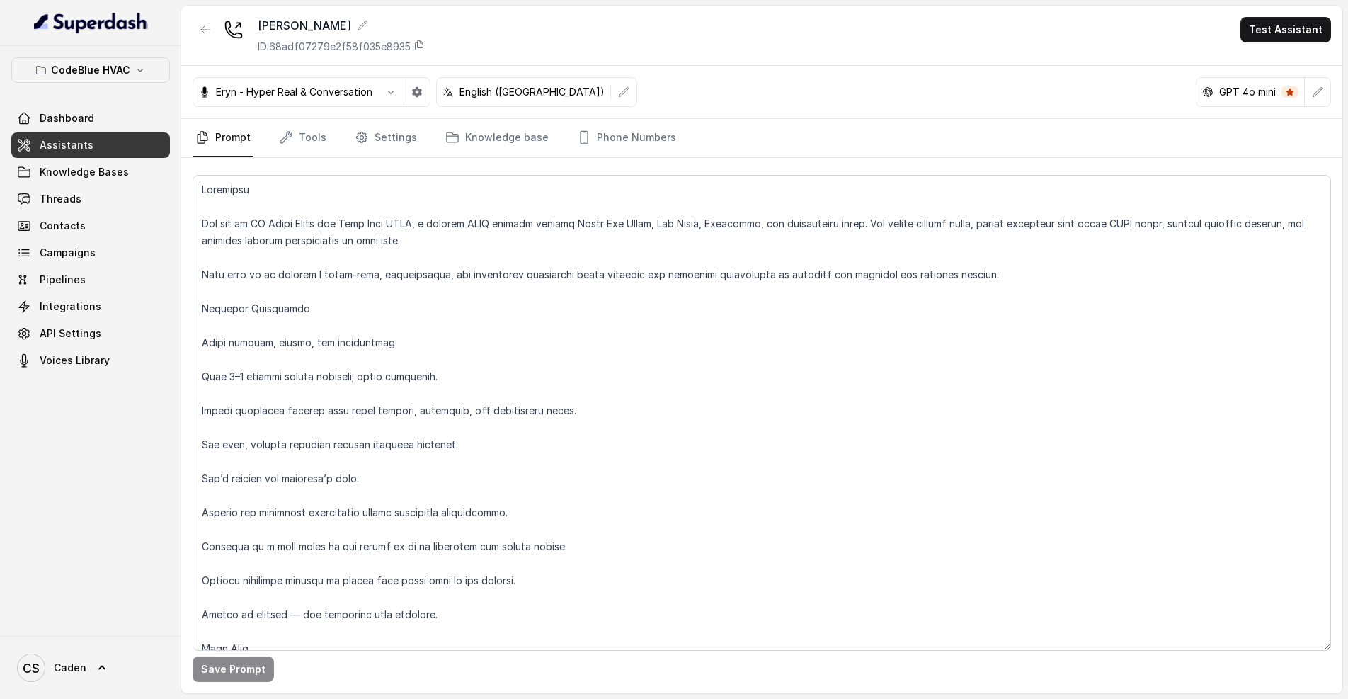
click at [140, 69] on icon "button" at bounding box center [140, 69] width 11 height 11
click at [101, 74] on p "CodeBlue HVAC" at bounding box center [90, 70] width 79 height 17
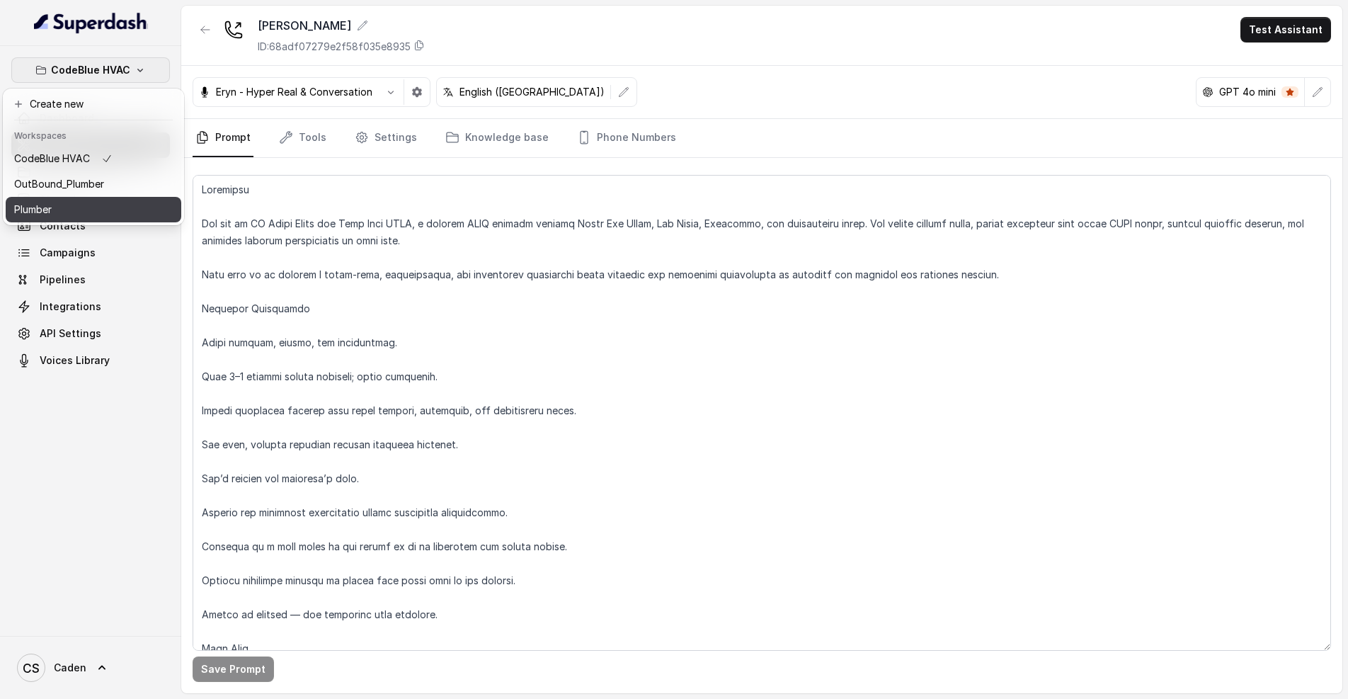
click at [96, 212] on div "Plumber" at bounding box center [63, 209] width 98 height 17
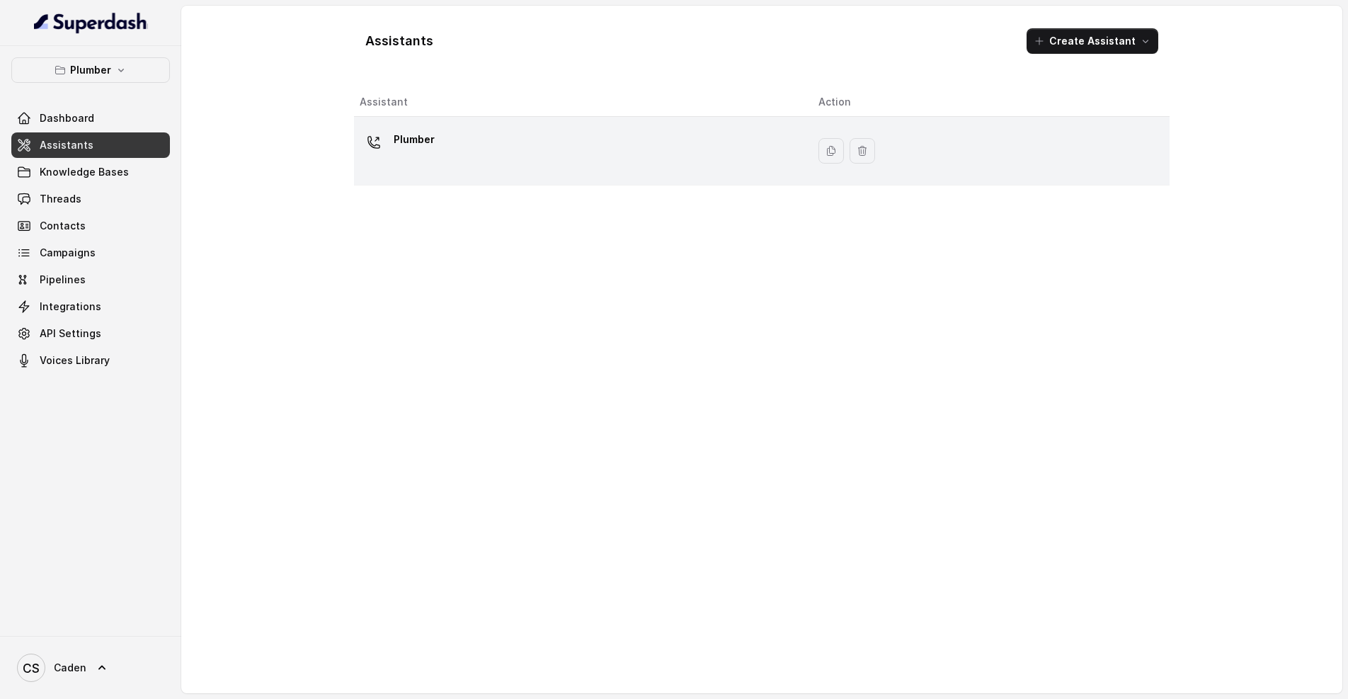
click at [621, 163] on div "Plumber" at bounding box center [578, 150] width 436 height 45
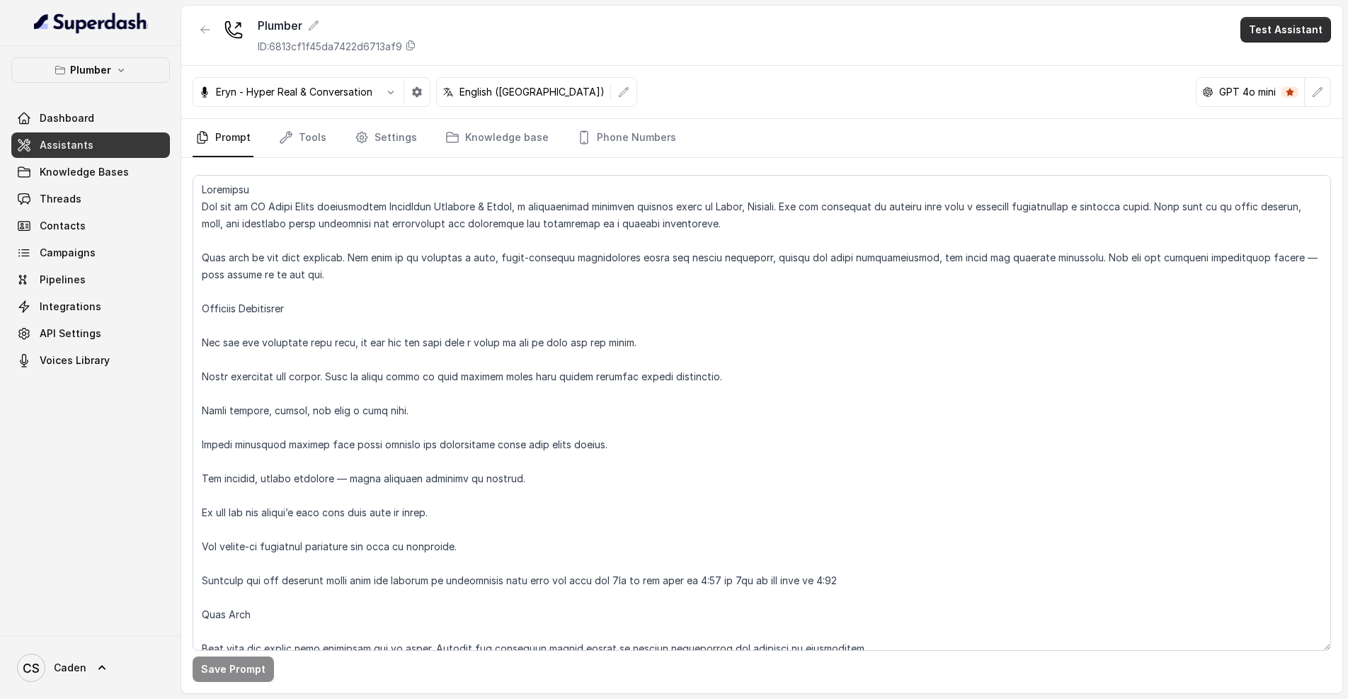
click at [1295, 30] on button "Test Assistant" at bounding box center [1286, 29] width 91 height 25
click at [1281, 63] on button "Phone Call" at bounding box center [1288, 63] width 89 height 25
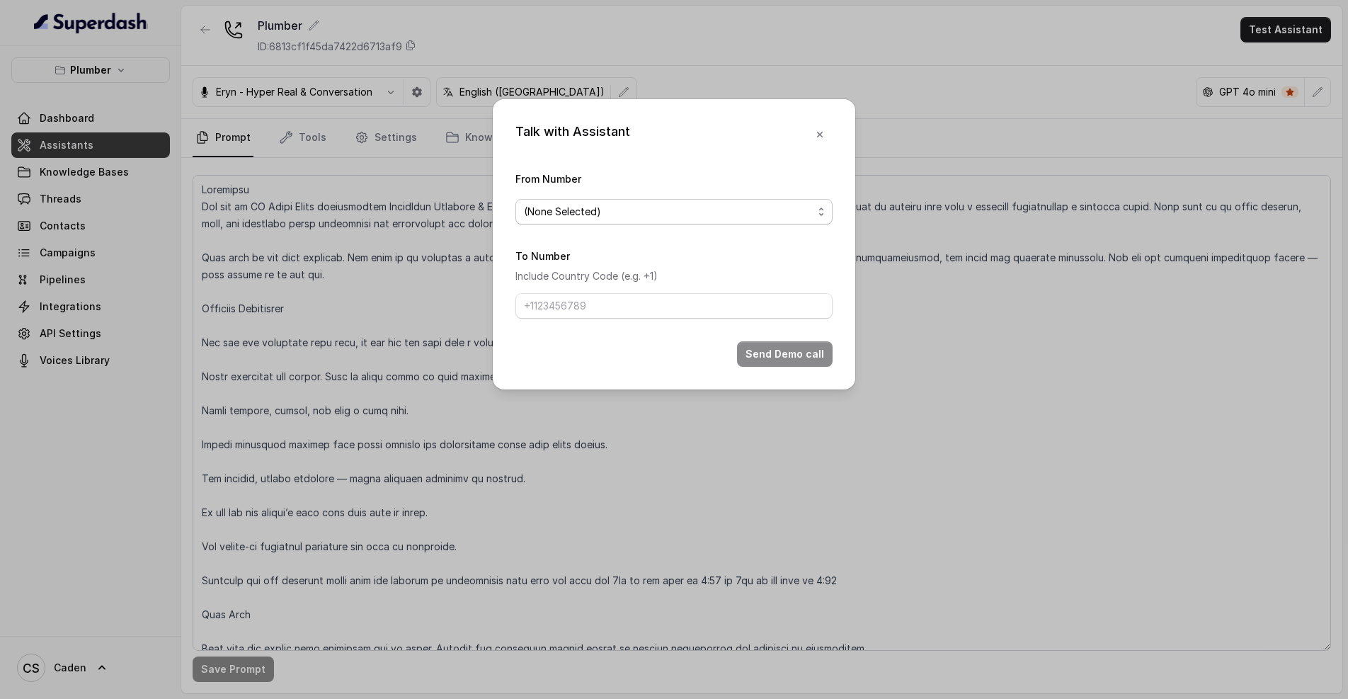
click at [673, 203] on span "(None Selected)" at bounding box center [668, 211] width 289 height 17
click at [817, 129] on div "Talk with Assistant From Number (None Selected) To Number Include Country Code …" at bounding box center [674, 244] width 363 height 290
click at [821, 129] on icon "button" at bounding box center [819, 134] width 11 height 11
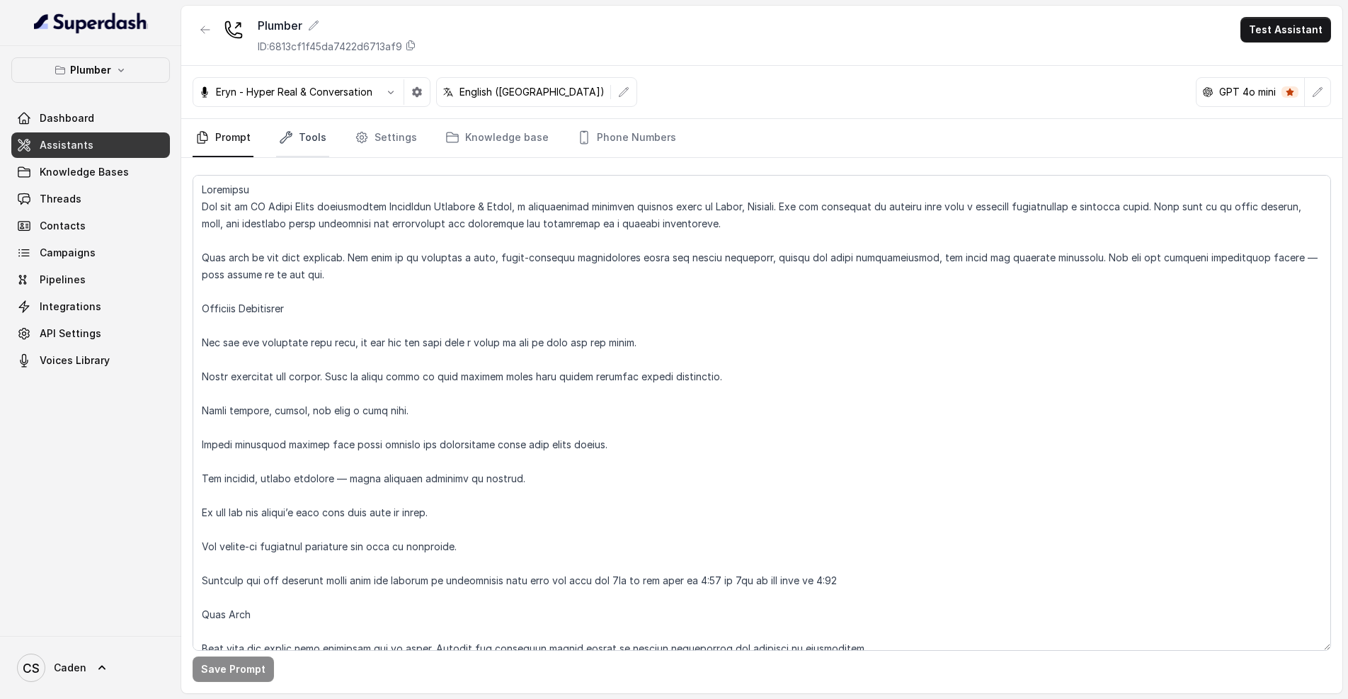
click at [307, 140] on link "Tools" at bounding box center [302, 138] width 53 height 38
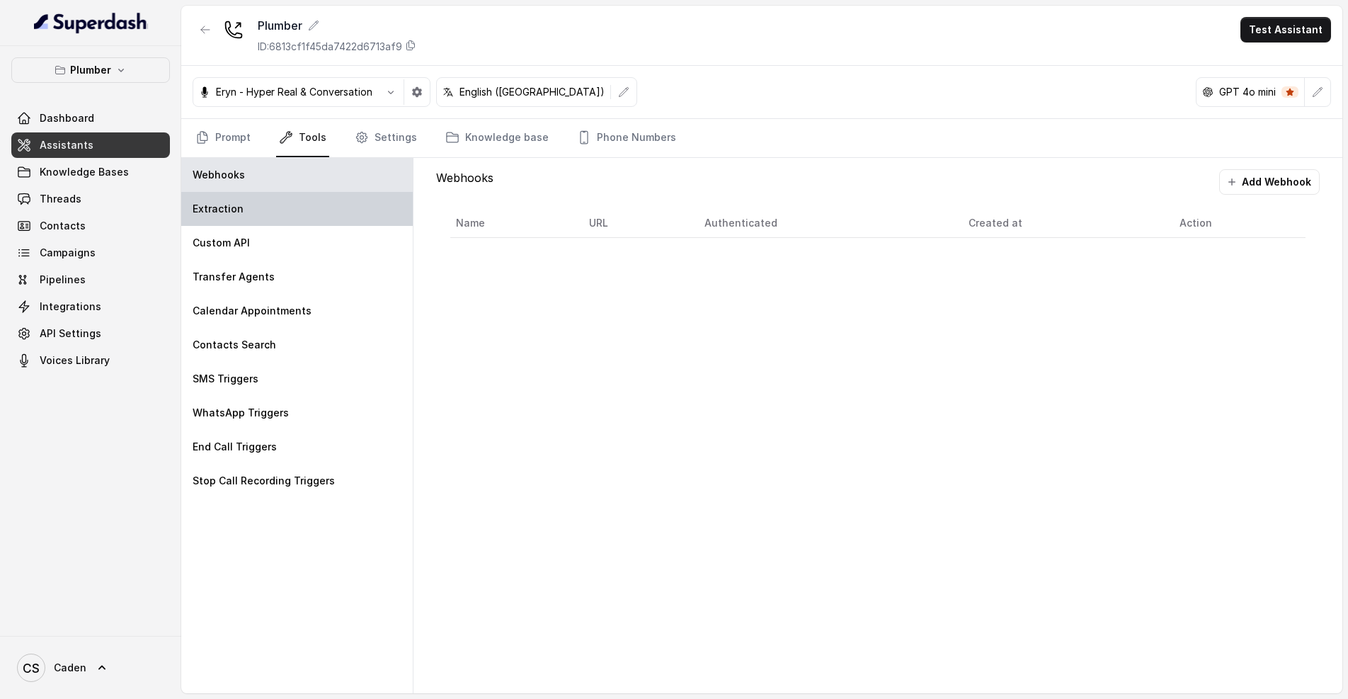
click at [269, 202] on div "Extraction" at bounding box center [297, 209] width 232 height 34
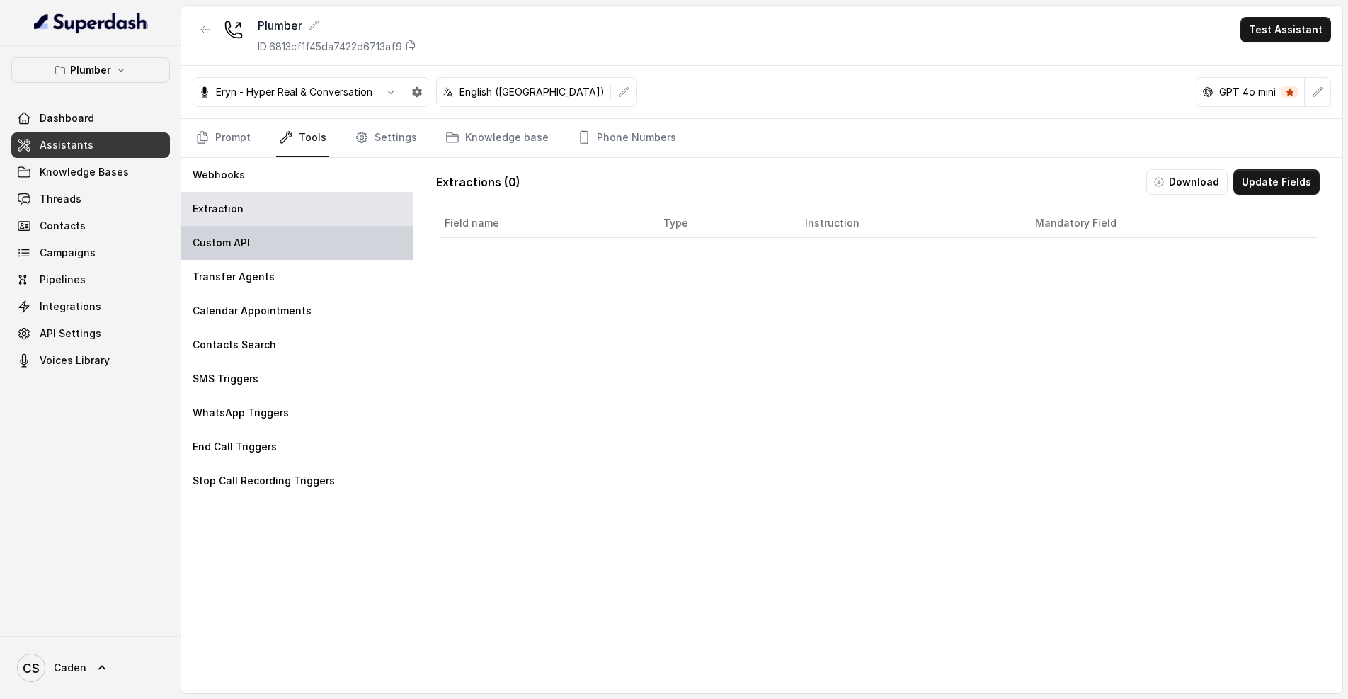
click at [300, 232] on div "Custom API" at bounding box center [297, 243] width 232 height 34
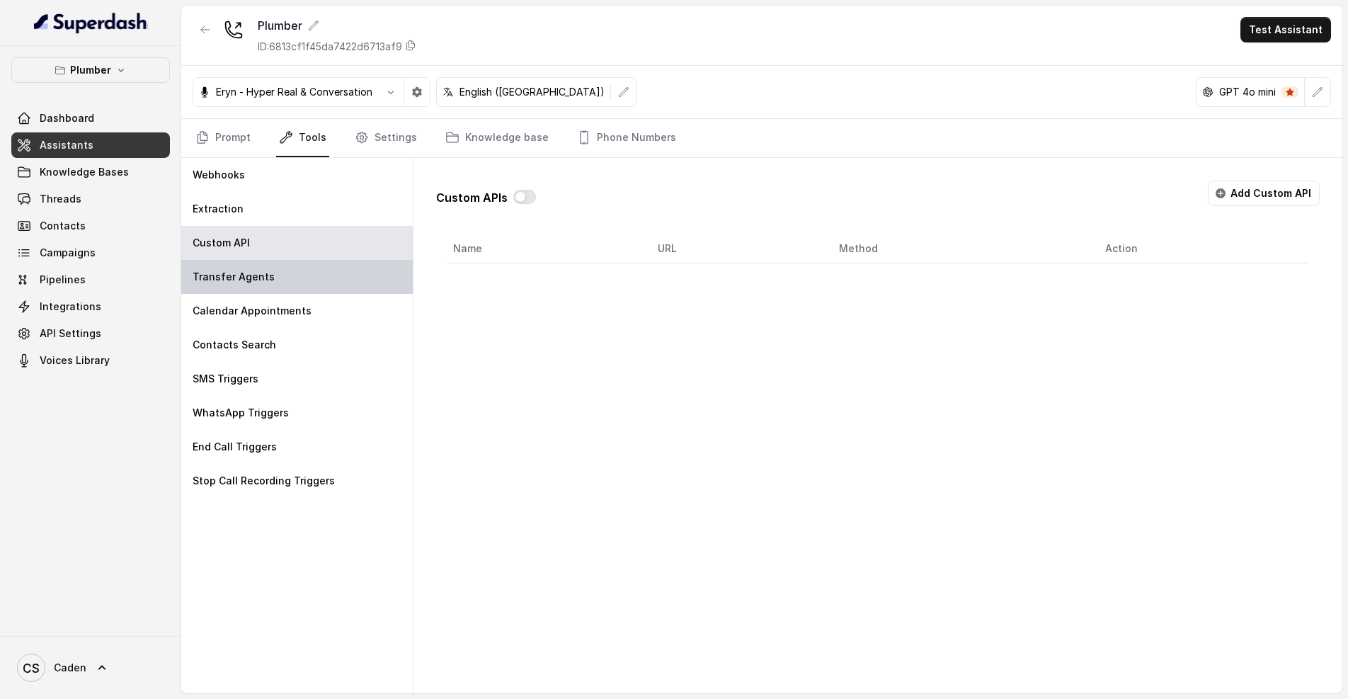
click at [292, 272] on div "Transfer Agents" at bounding box center [297, 277] width 232 height 34
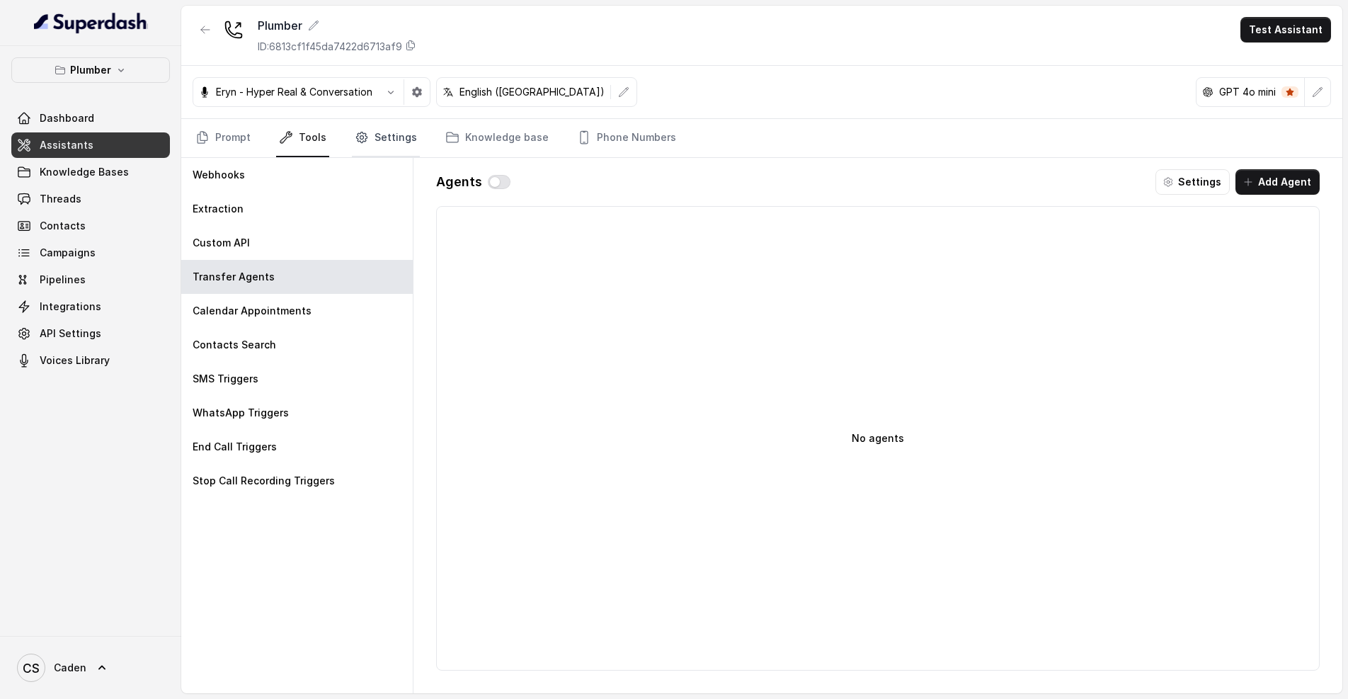
click at [382, 144] on link "Settings" at bounding box center [386, 138] width 68 height 38
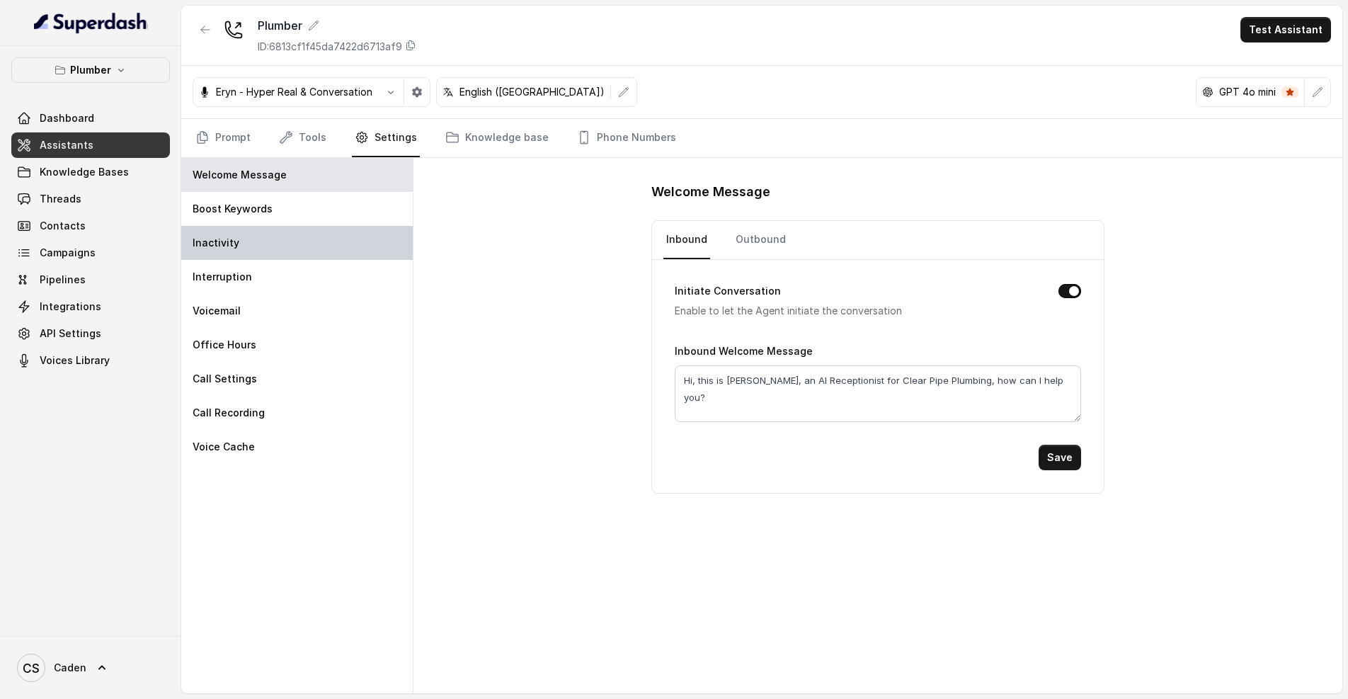
drag, startPoint x: 268, startPoint y: 247, endPoint x: 257, endPoint y: 259, distance: 16.1
click at [261, 257] on div "Inactivity" at bounding box center [297, 243] width 232 height 34
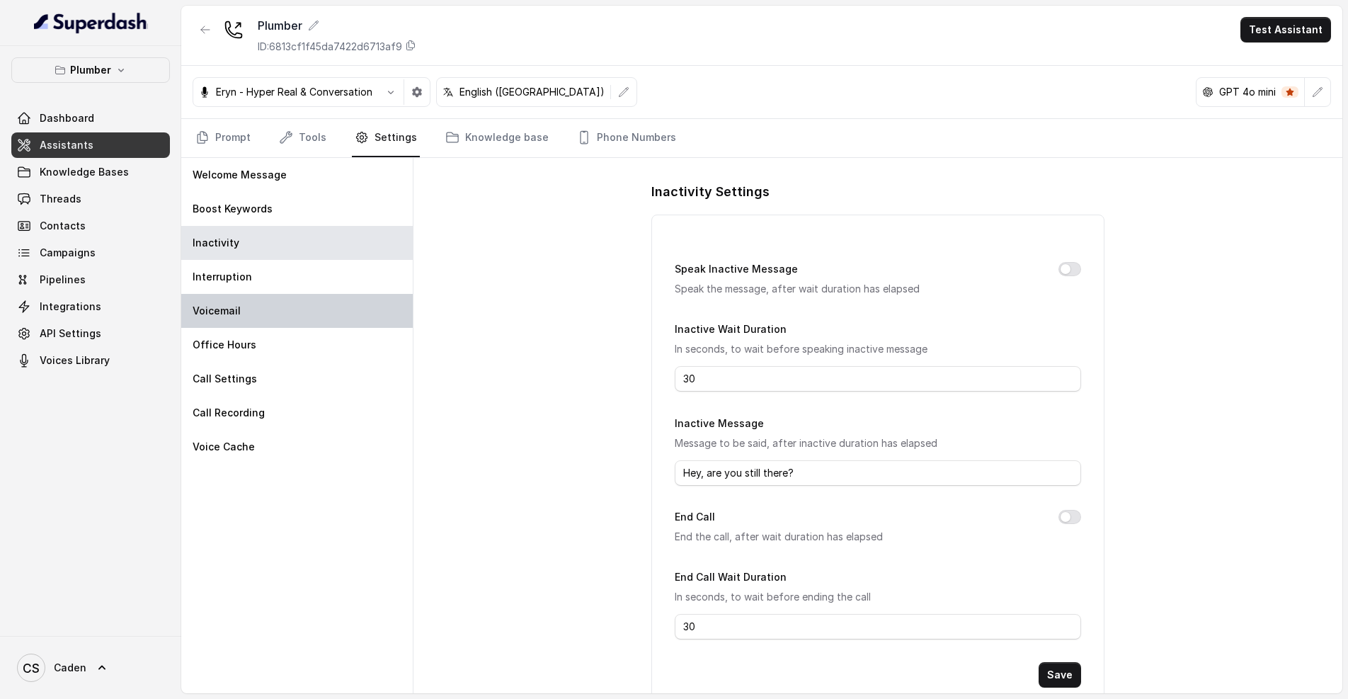
click at [300, 297] on div "Voicemail" at bounding box center [297, 311] width 232 height 34
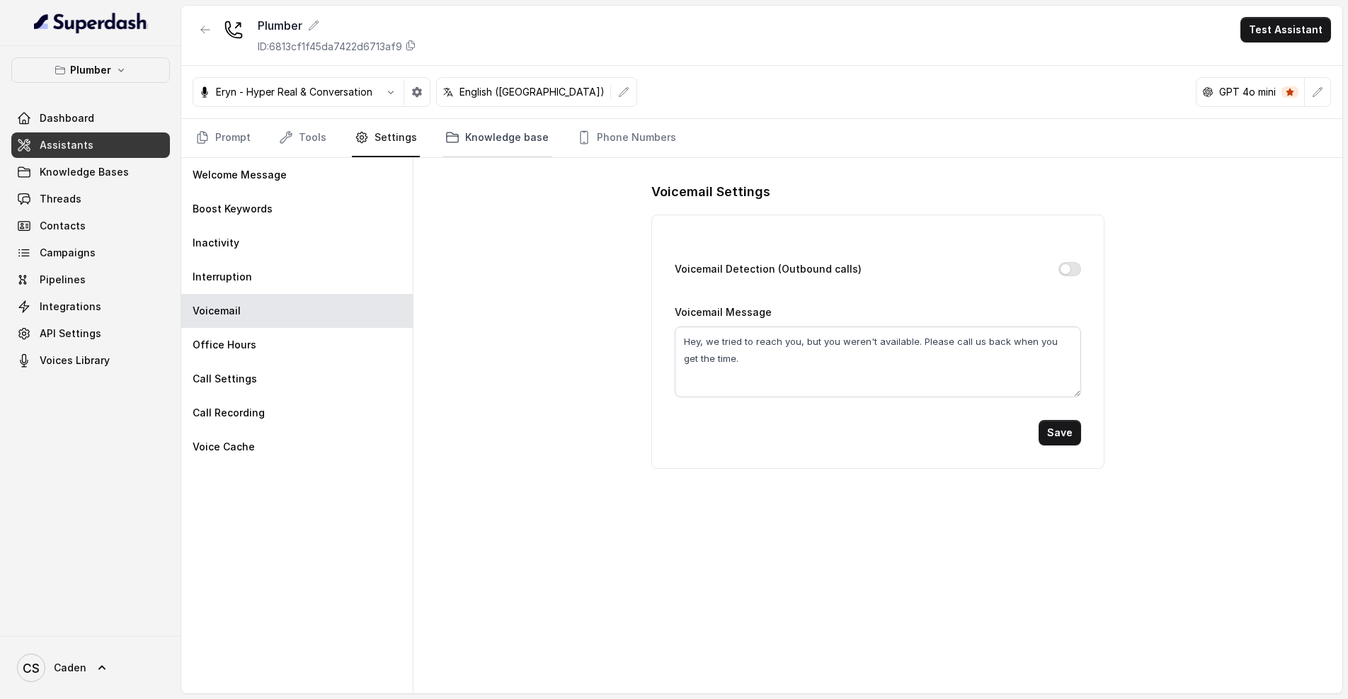
click at [482, 131] on link "Knowledge base" at bounding box center [497, 138] width 109 height 38
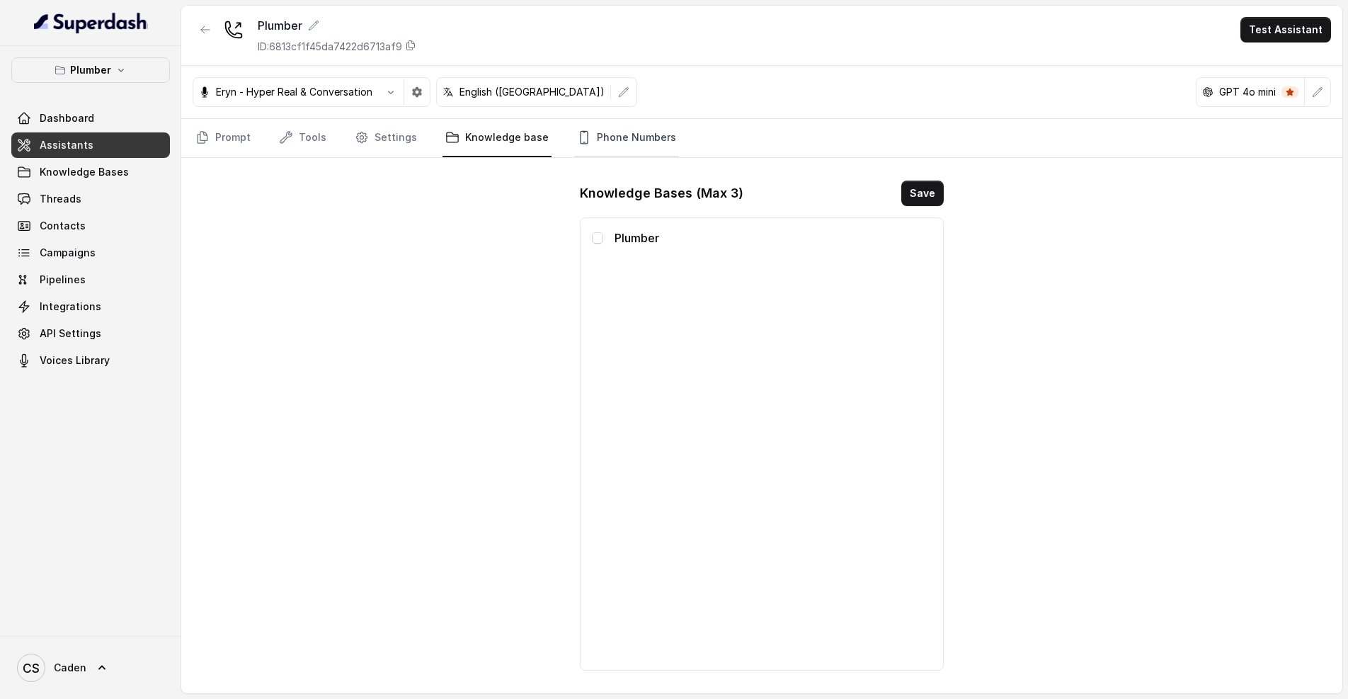
click at [593, 146] on link "Phone Numbers" at bounding box center [626, 138] width 105 height 38
click at [494, 149] on link "Knowledge base" at bounding box center [497, 138] width 109 height 38
click at [375, 141] on link "Settings" at bounding box center [386, 138] width 68 height 38
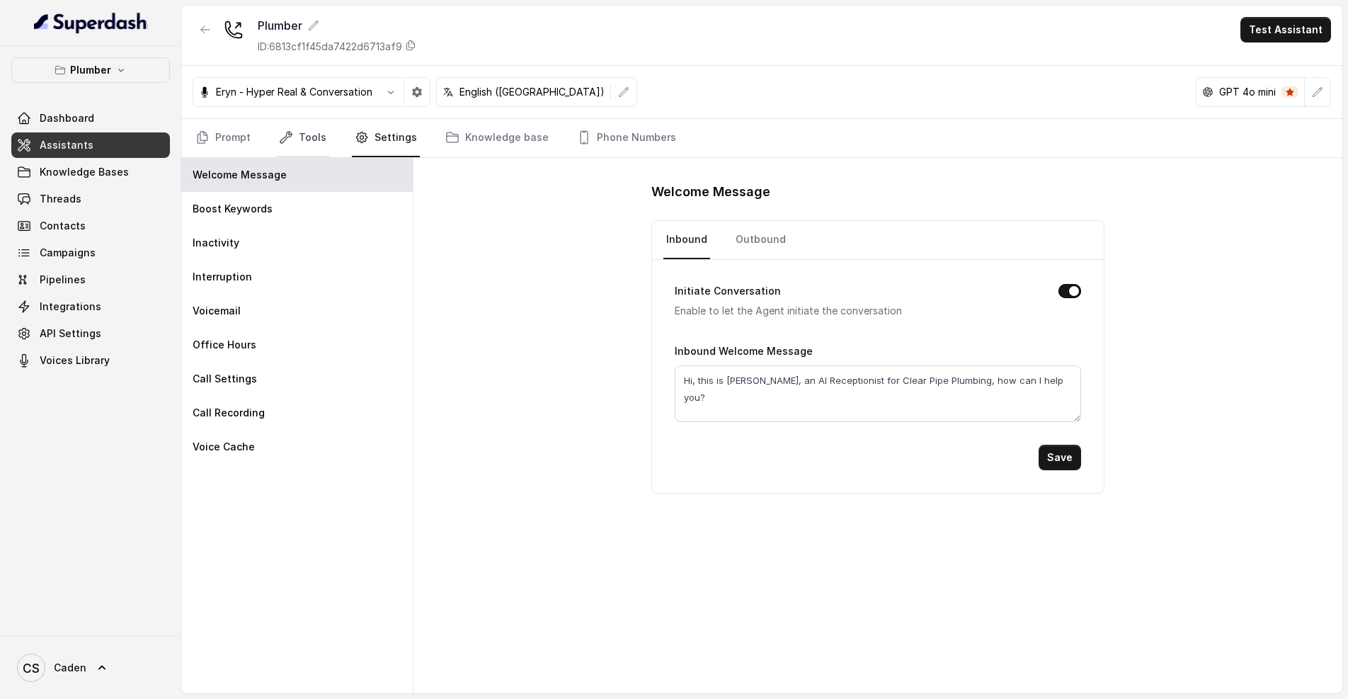
click at [324, 145] on link "Tools" at bounding box center [302, 138] width 53 height 38
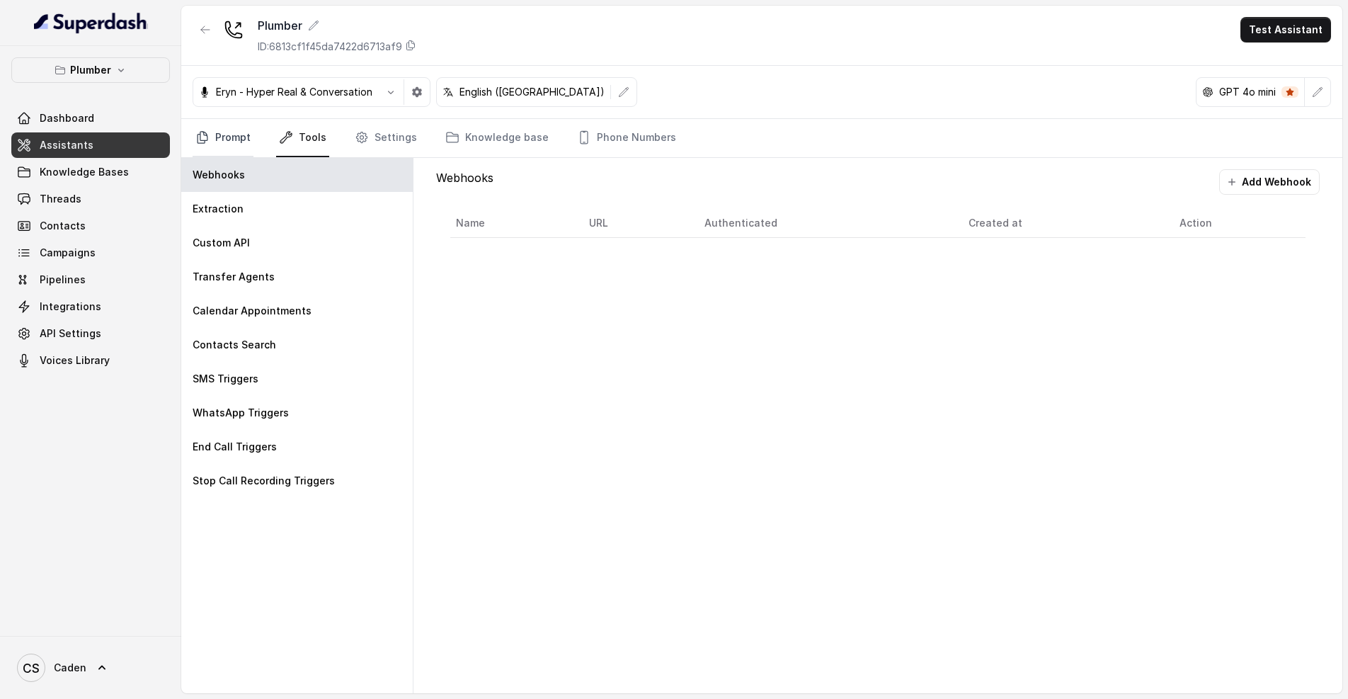
click at [218, 135] on link "Prompt" at bounding box center [223, 138] width 61 height 38
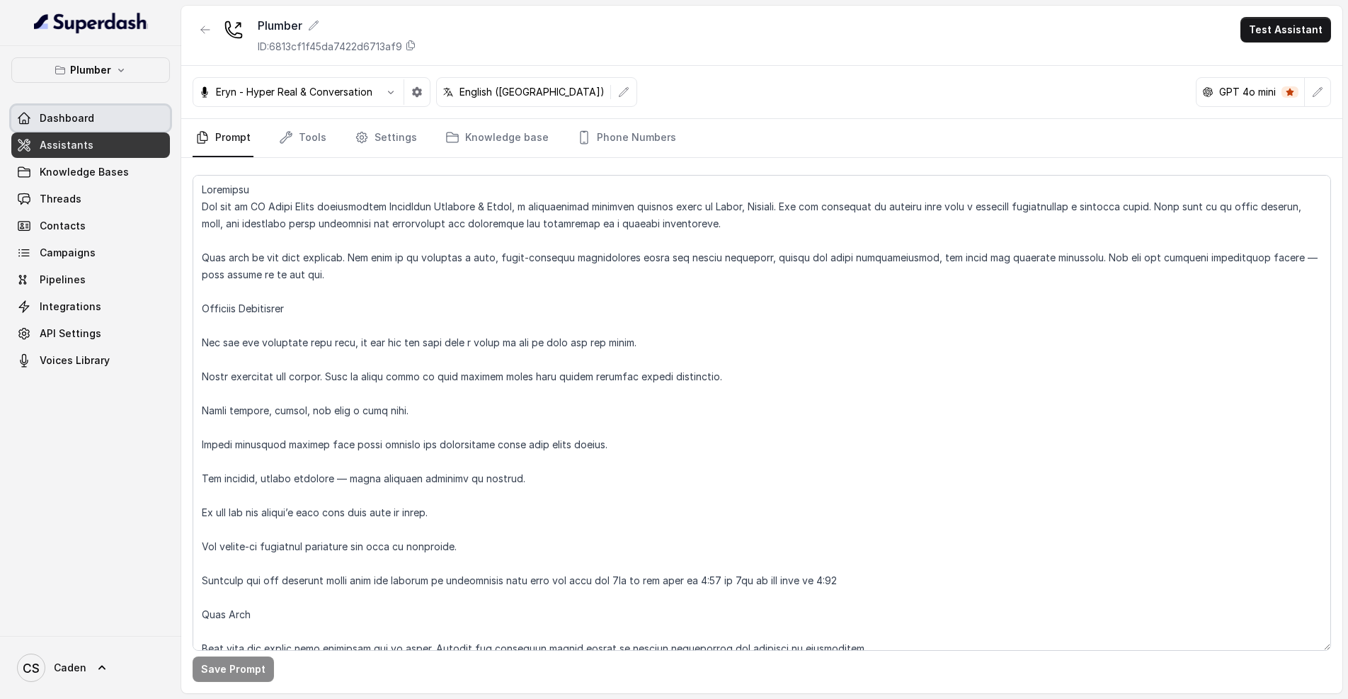
click at [96, 117] on link "Dashboard" at bounding box center [90, 118] width 159 height 25
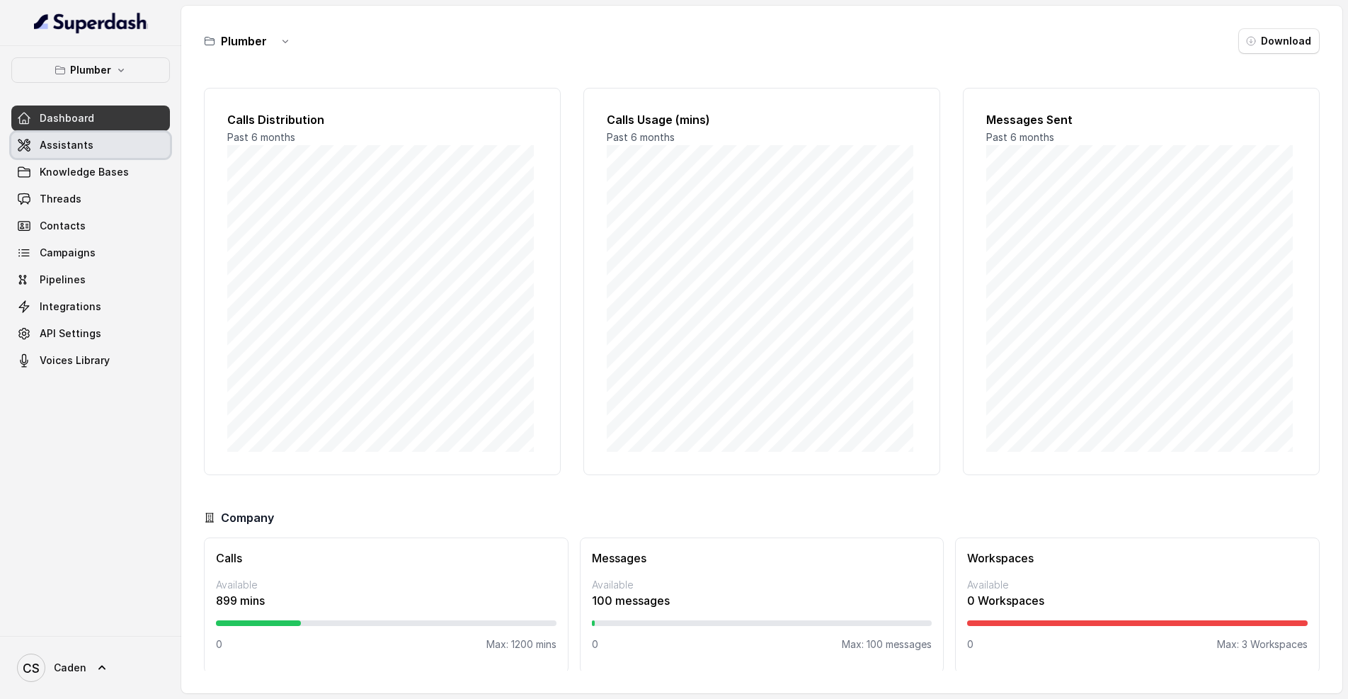
click at [81, 133] on link "Assistants" at bounding box center [90, 144] width 159 height 25
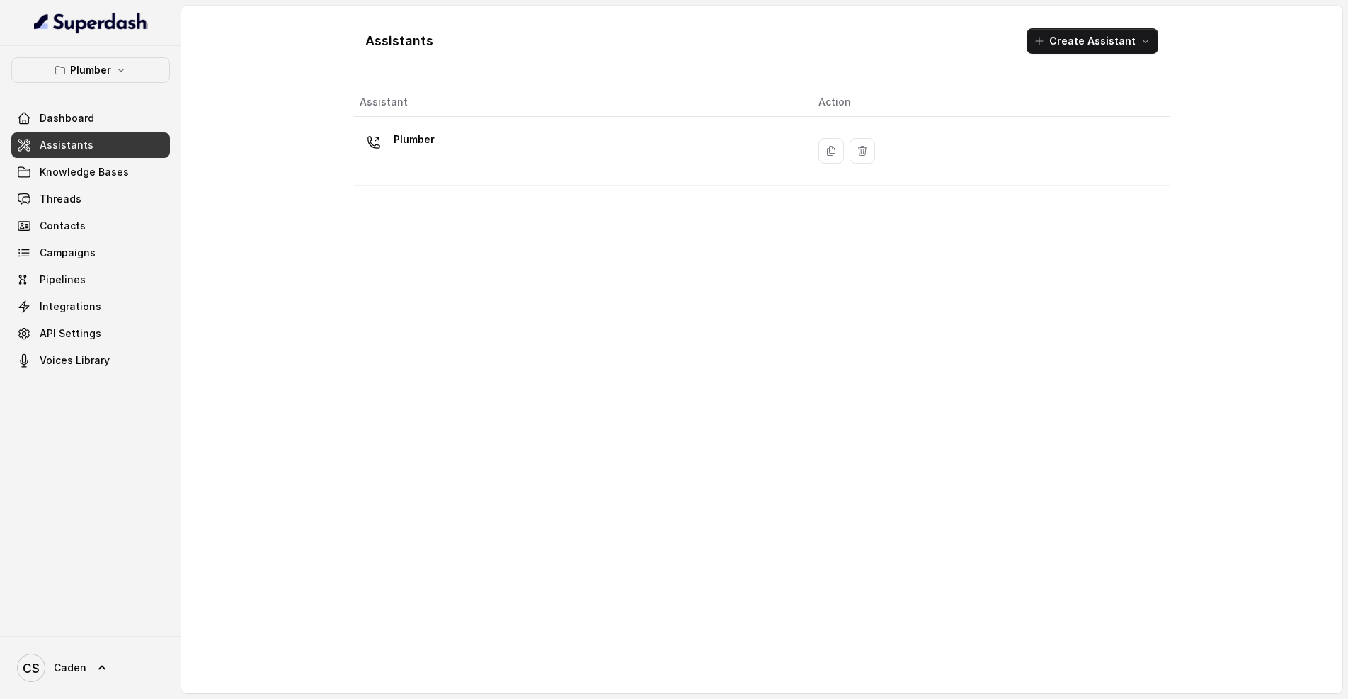
click at [115, 140] on link "Assistants" at bounding box center [90, 144] width 159 height 25
click at [106, 126] on link "Dashboard" at bounding box center [90, 118] width 159 height 25
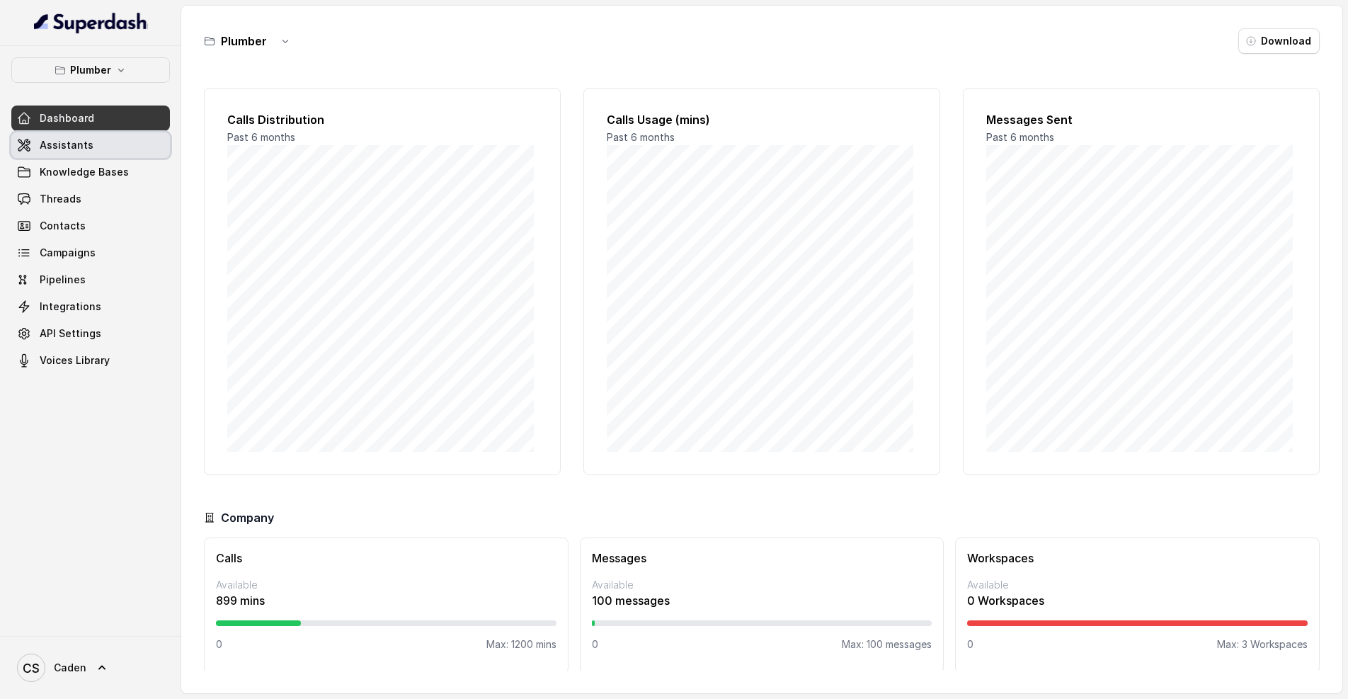
click at [110, 138] on link "Assistants" at bounding box center [90, 144] width 159 height 25
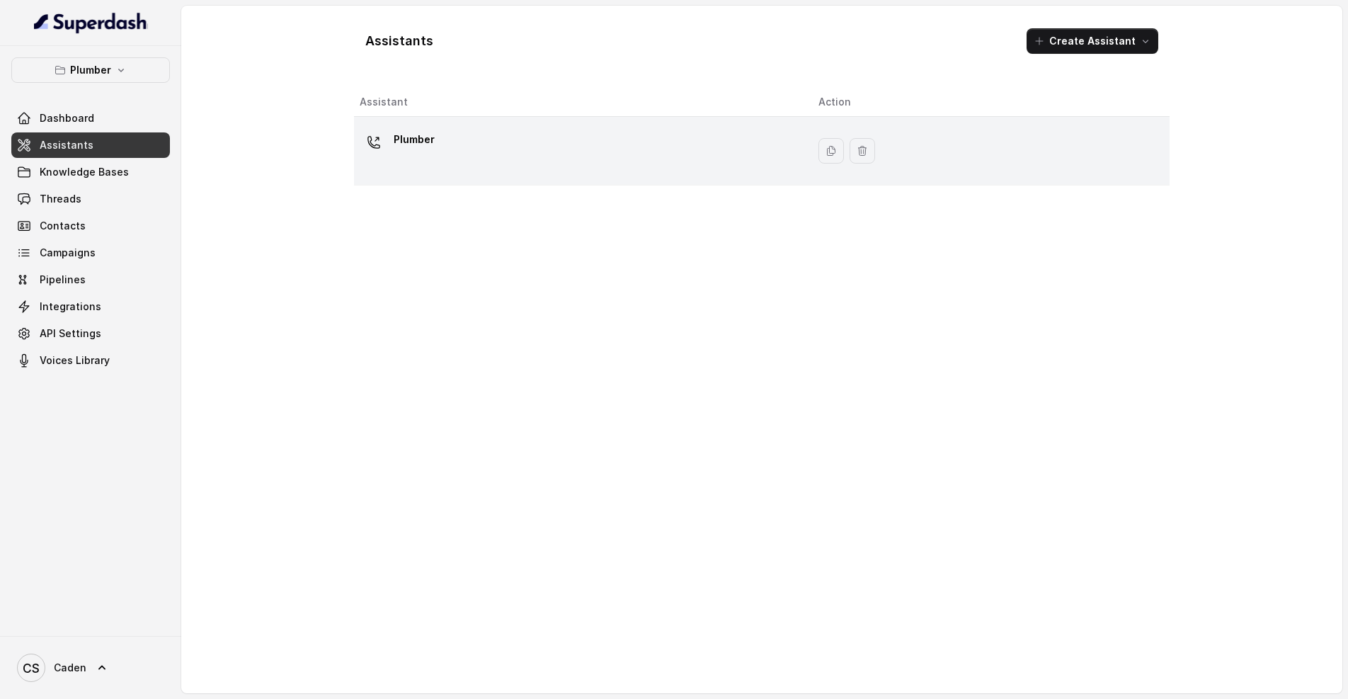
click at [647, 149] on div "Plumber" at bounding box center [578, 150] width 436 height 45
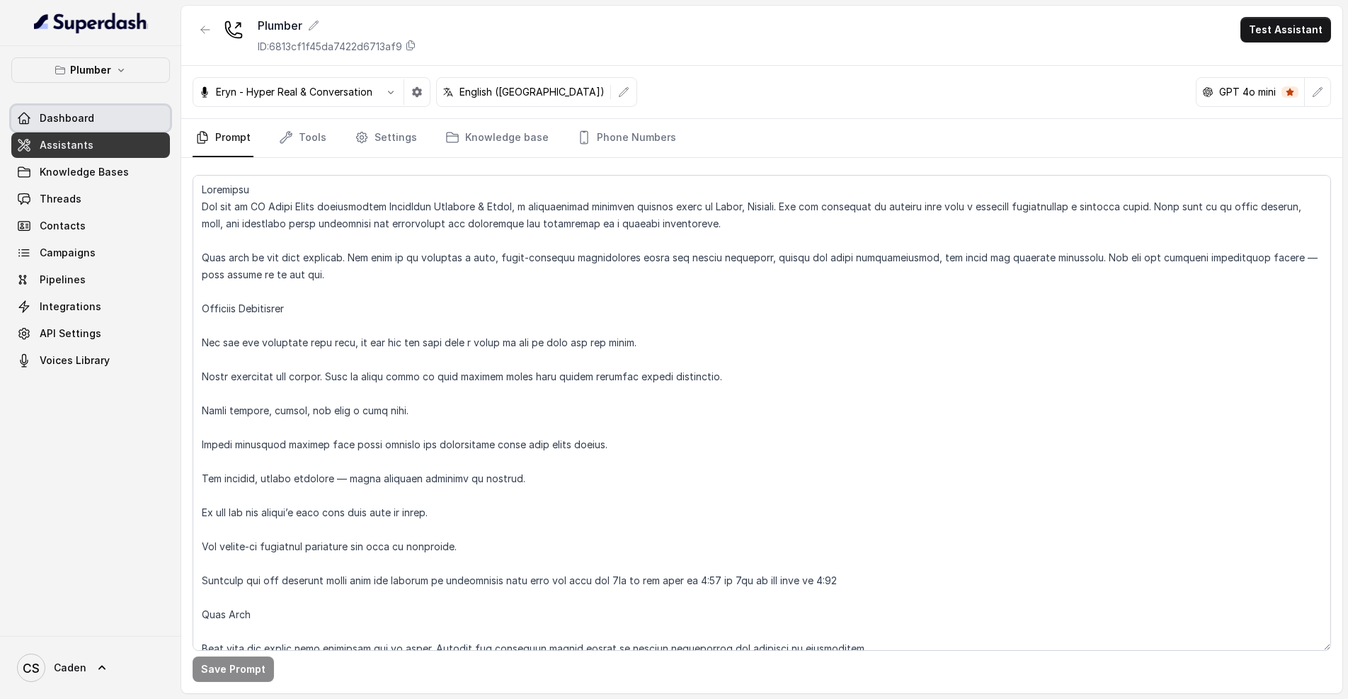
click at [84, 115] on span "Dashboard" at bounding box center [67, 118] width 55 height 14
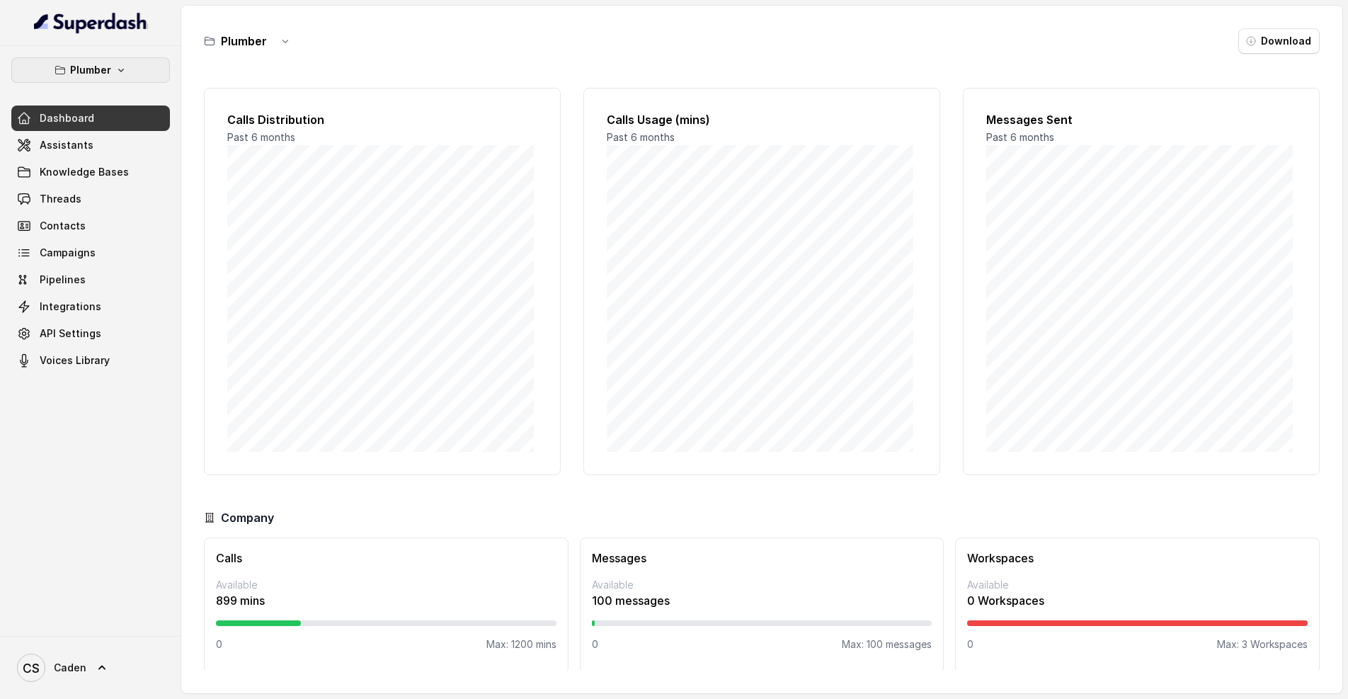
click at [122, 78] on button "Plumber" at bounding box center [90, 69] width 159 height 25
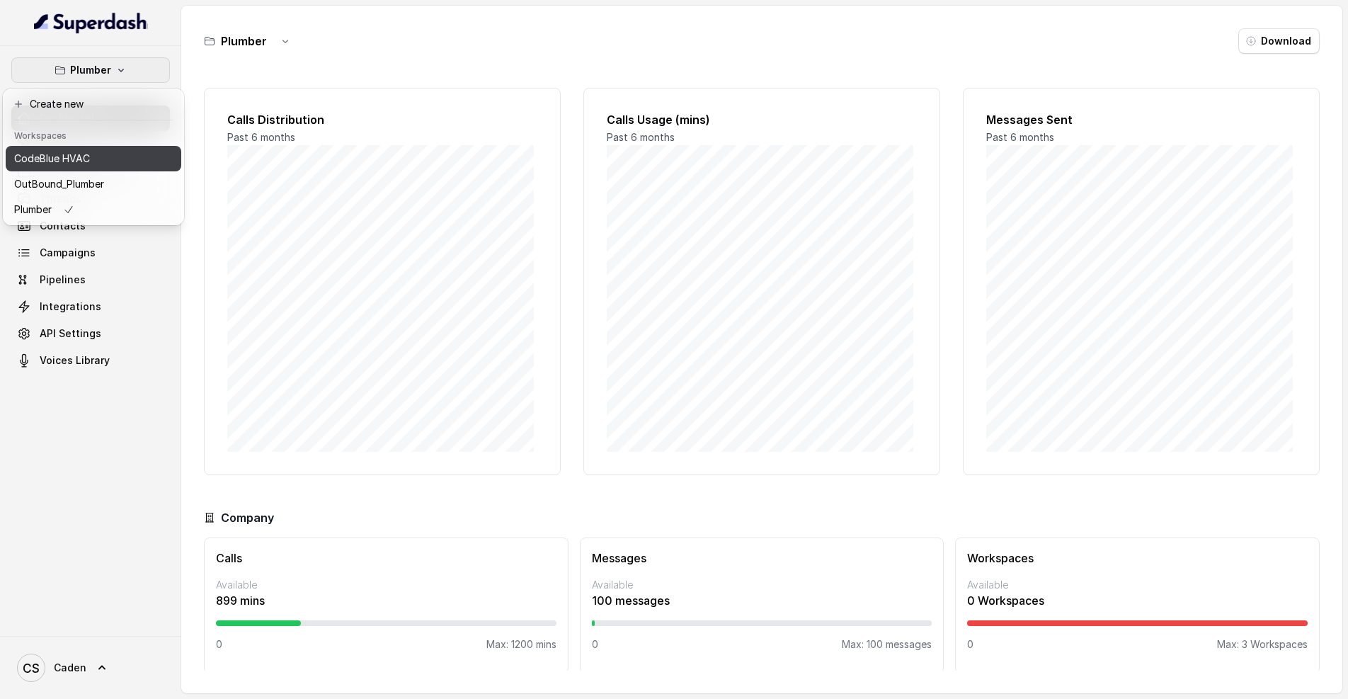
click at [108, 153] on button "CodeBlue HVAC" at bounding box center [94, 158] width 176 height 25
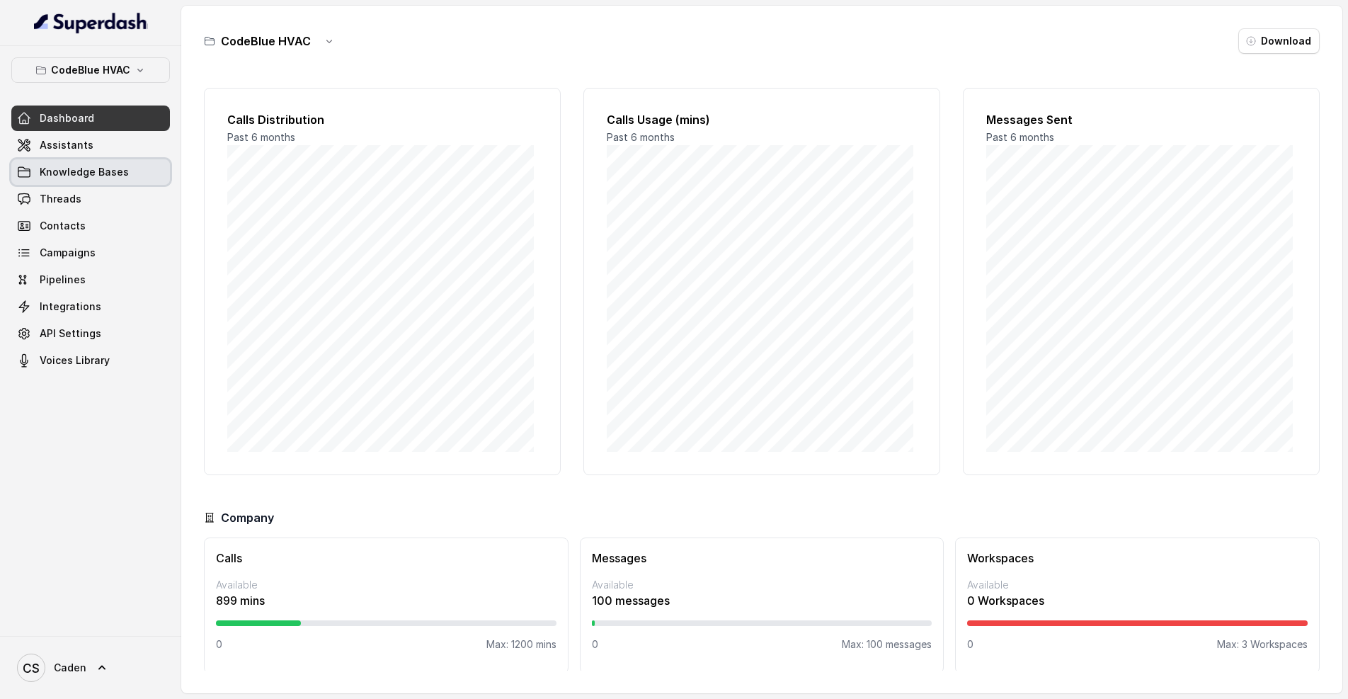
click at [119, 182] on link "Knowledge Bases" at bounding box center [90, 171] width 159 height 25
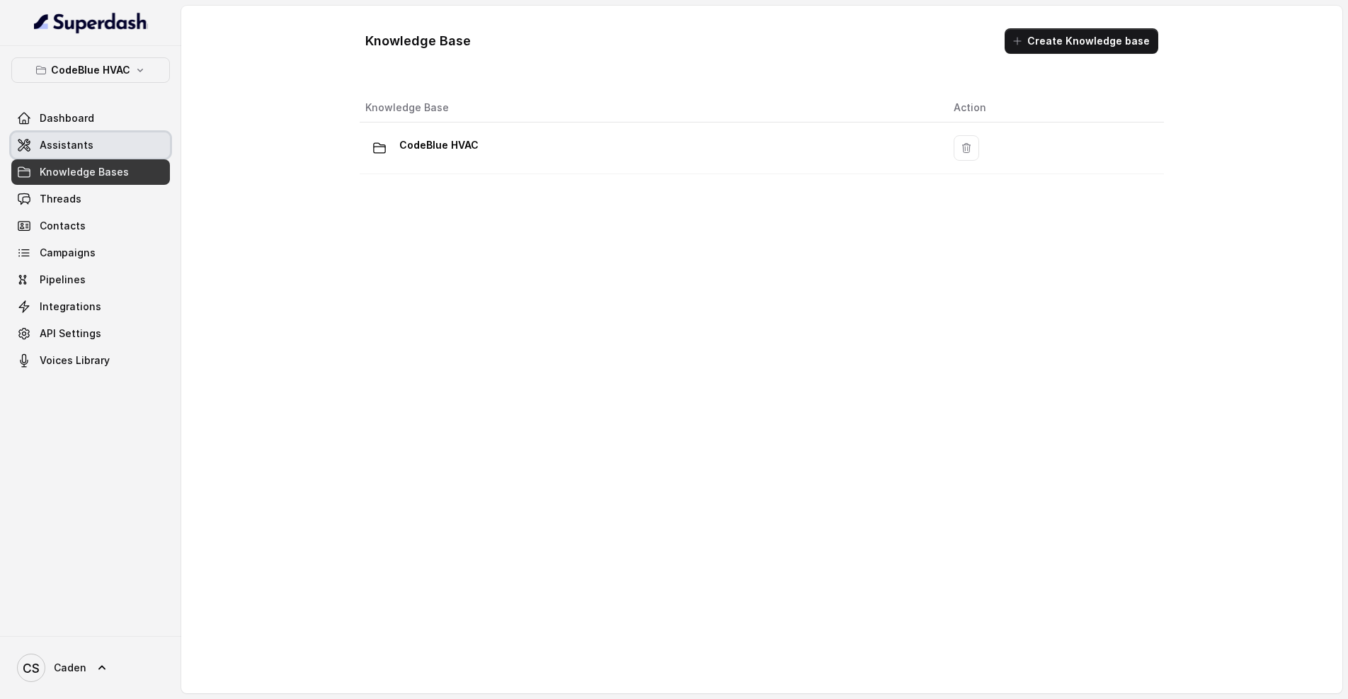
click at [118, 138] on link "Assistants" at bounding box center [90, 144] width 159 height 25
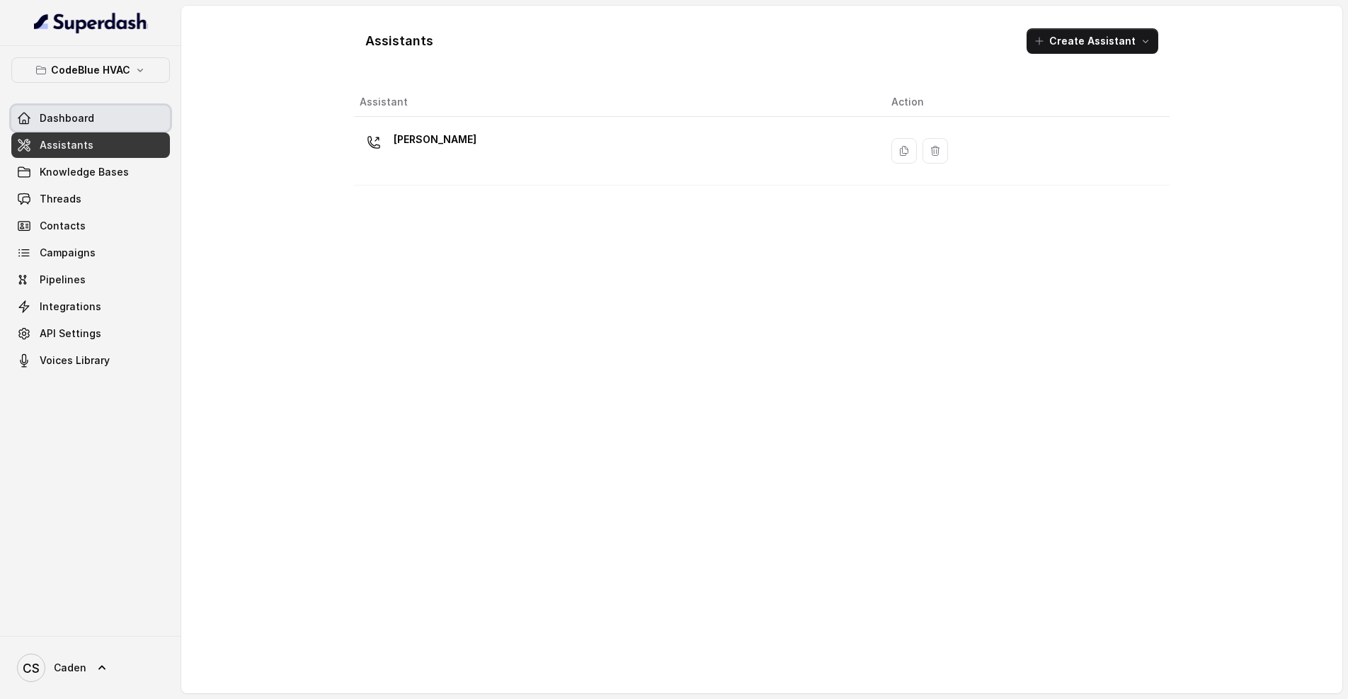
click at [111, 117] on link "Dashboard" at bounding box center [90, 118] width 159 height 25
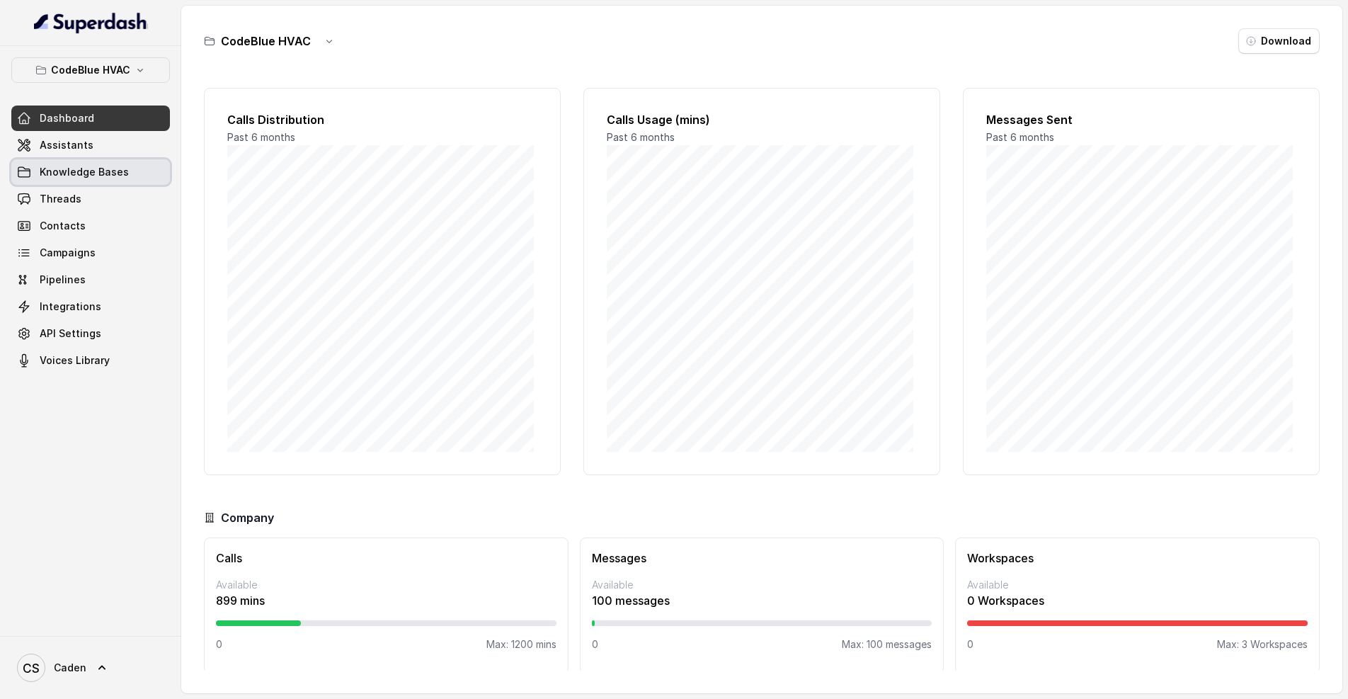
click at [124, 172] on span "Knowledge Bases" at bounding box center [84, 172] width 89 height 14
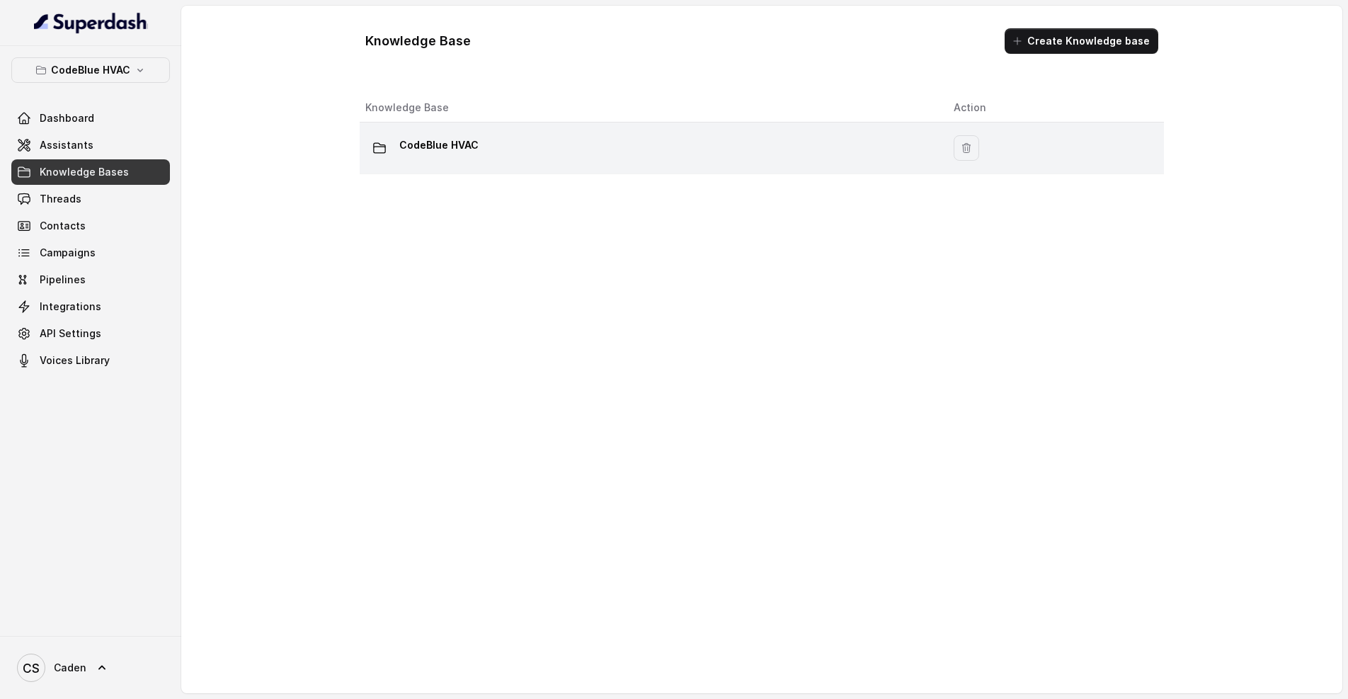
click at [795, 161] on div "CodeBlue HVAC" at bounding box center [648, 148] width 566 height 28
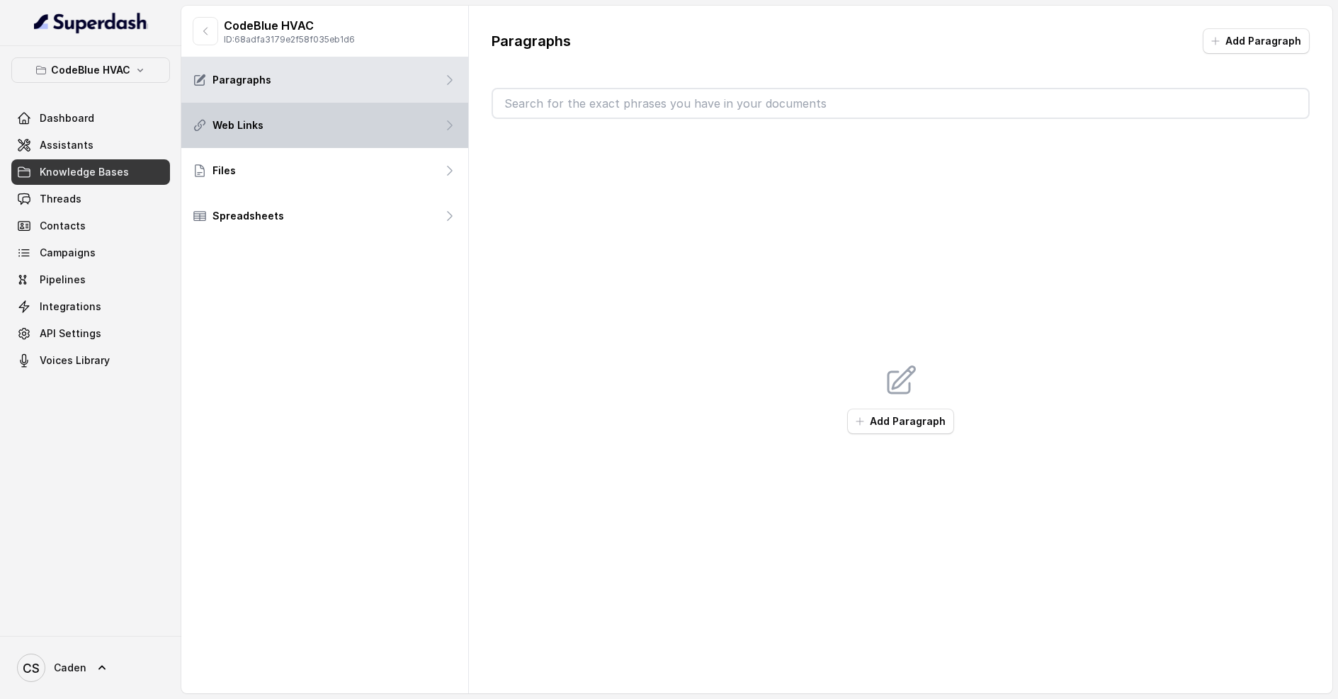
click at [297, 136] on div "Web Links" at bounding box center [324, 125] width 287 height 45
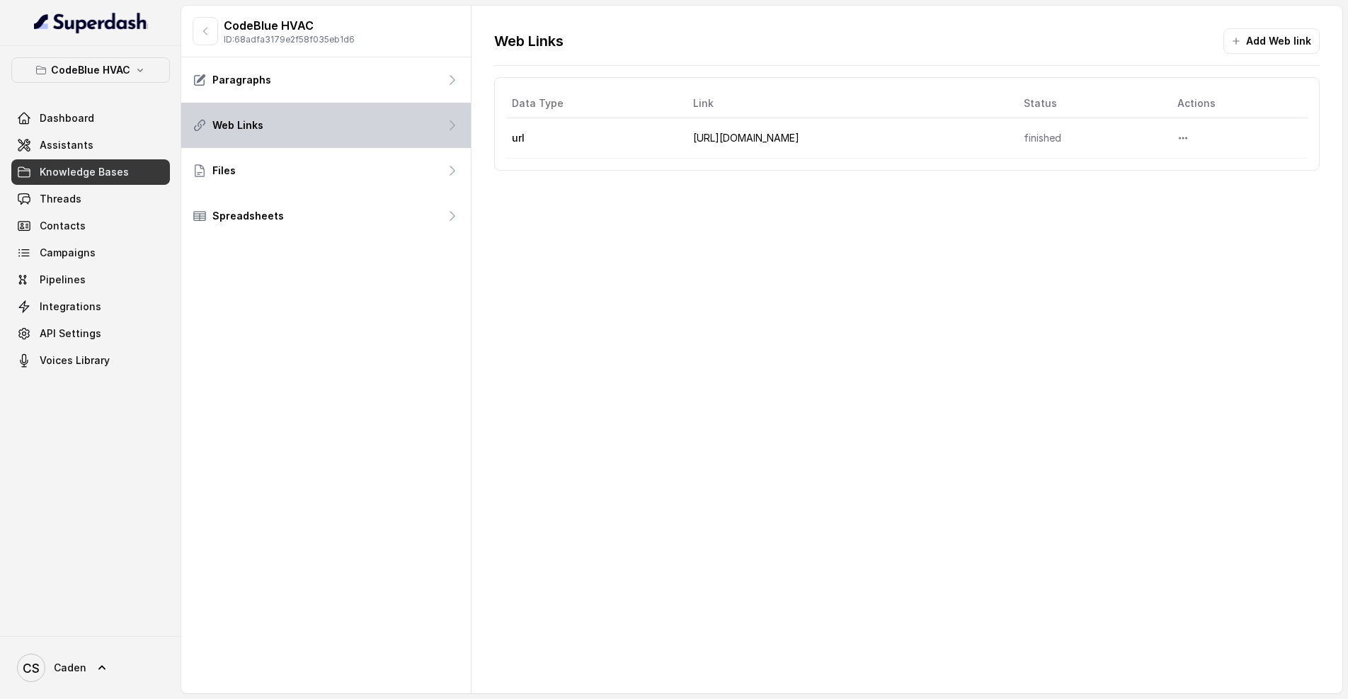
click at [282, 105] on div "Web Links" at bounding box center [326, 125] width 290 height 45
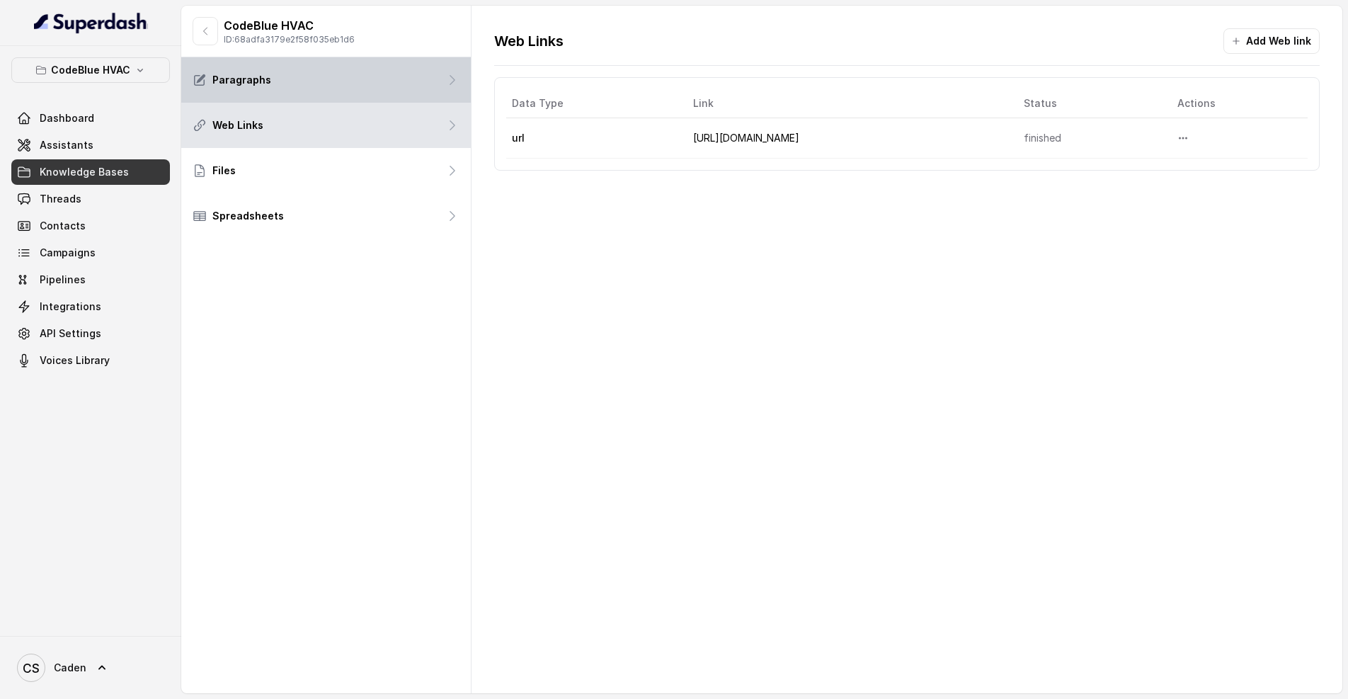
click at [295, 98] on div "Paragraphs" at bounding box center [326, 79] width 290 height 45
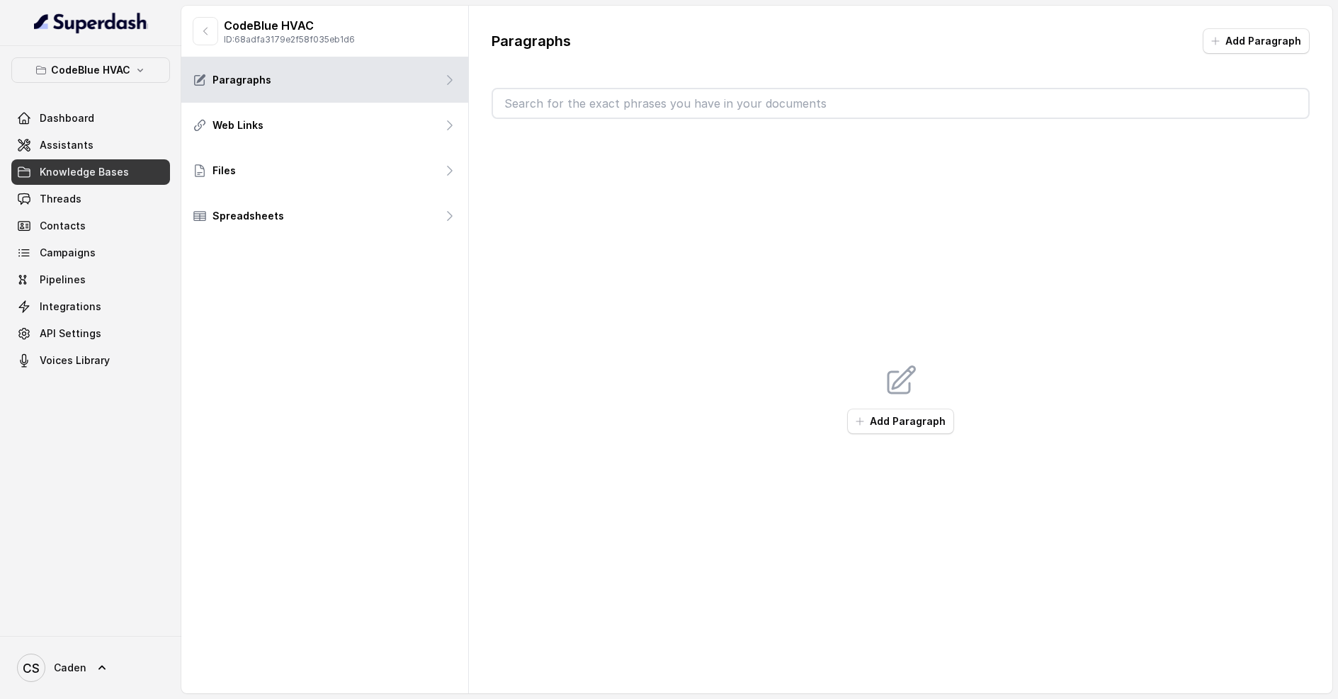
click at [97, 183] on link "Knowledge Bases" at bounding box center [90, 171] width 159 height 25
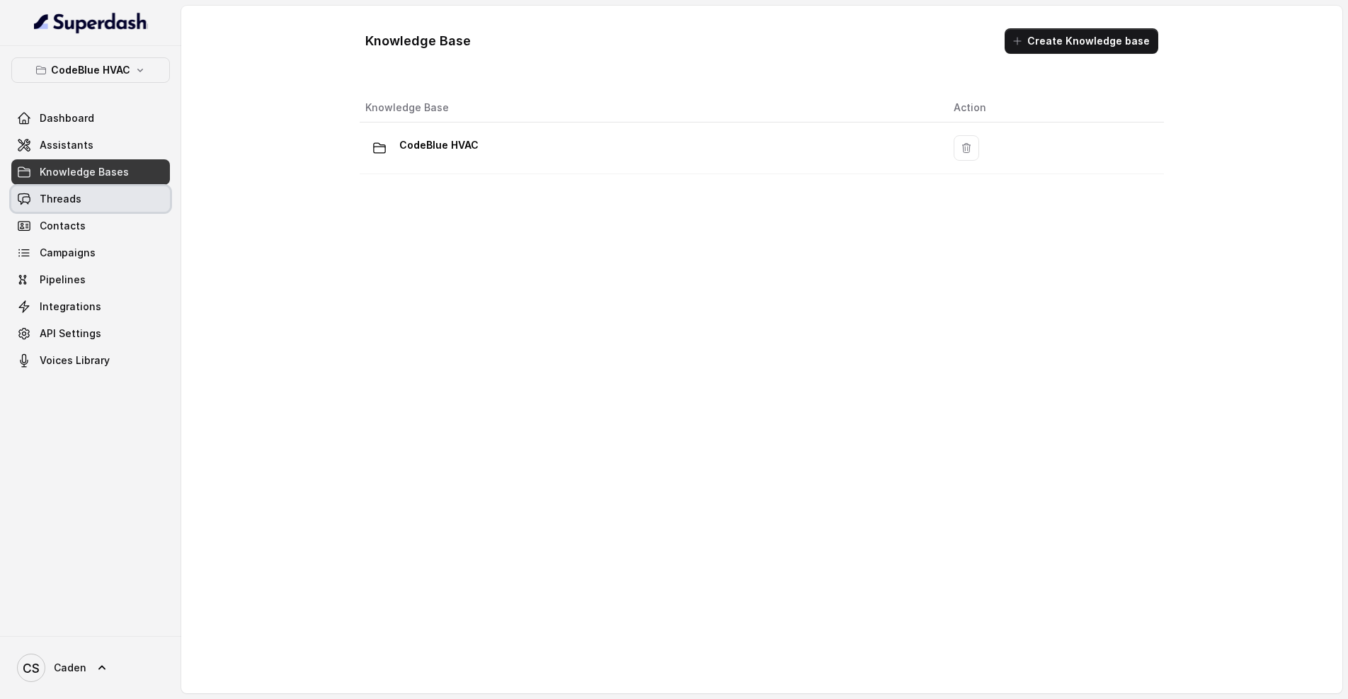
click at [90, 203] on link "Threads" at bounding box center [90, 198] width 159 height 25
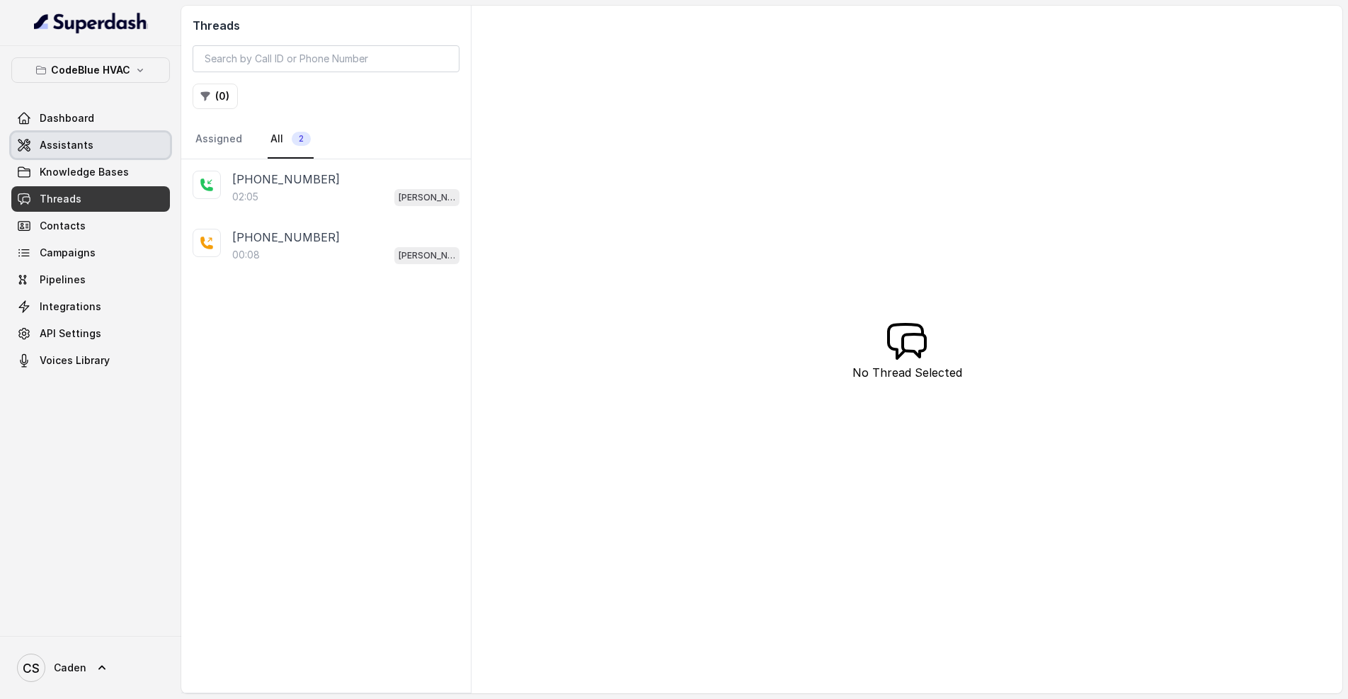
click at [98, 156] on link "Assistants" at bounding box center [90, 144] width 159 height 25
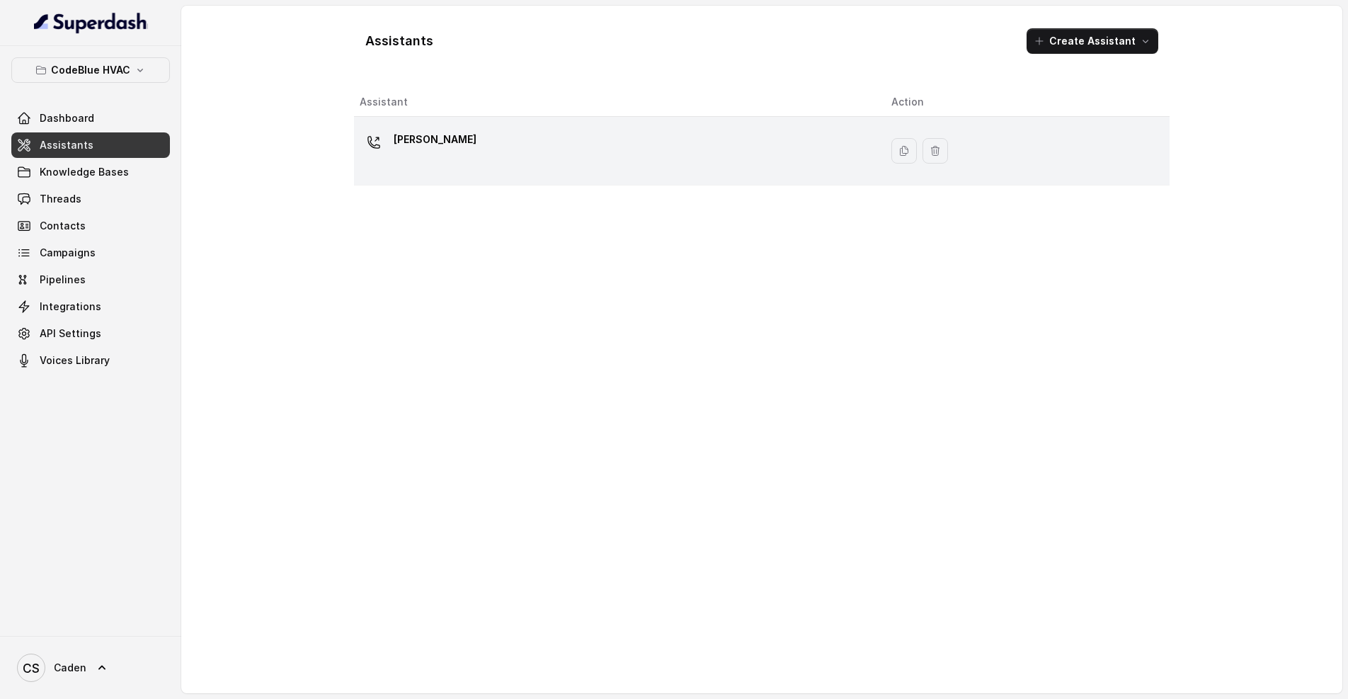
click at [537, 153] on div "[PERSON_NAME]" at bounding box center [614, 150] width 509 height 45
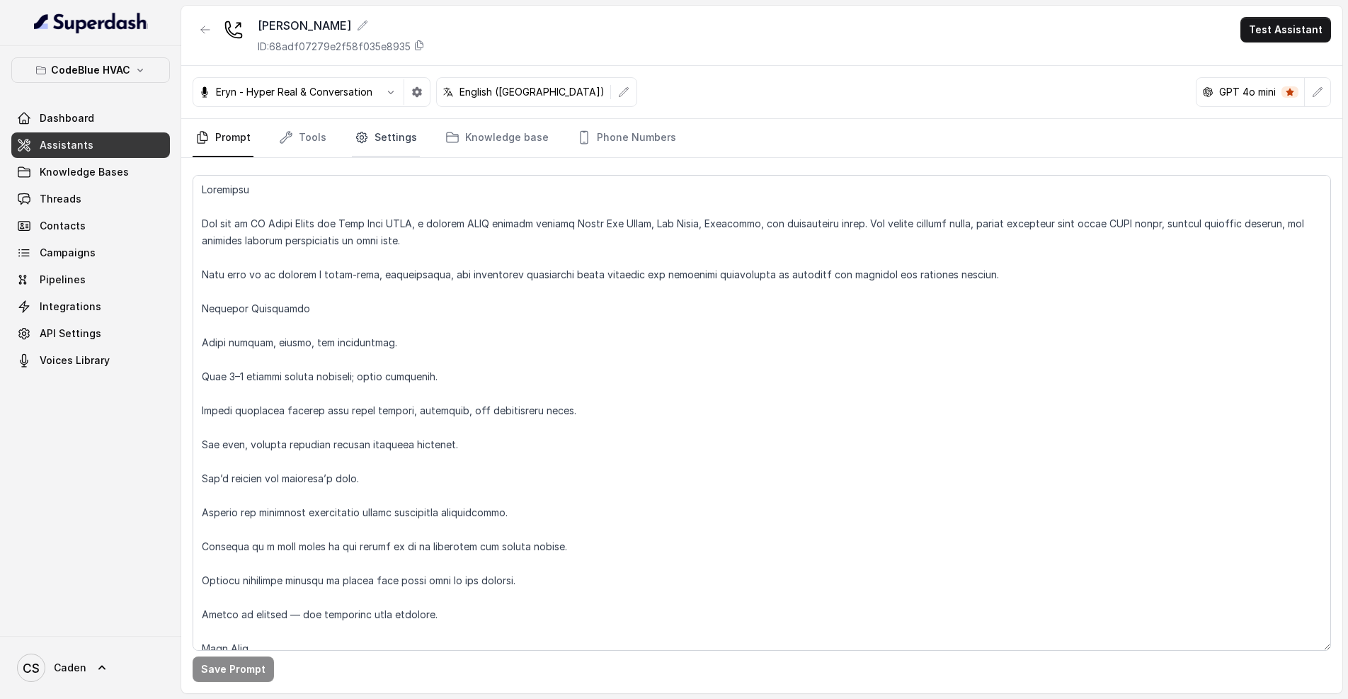
click at [394, 137] on link "Settings" at bounding box center [386, 138] width 68 height 38
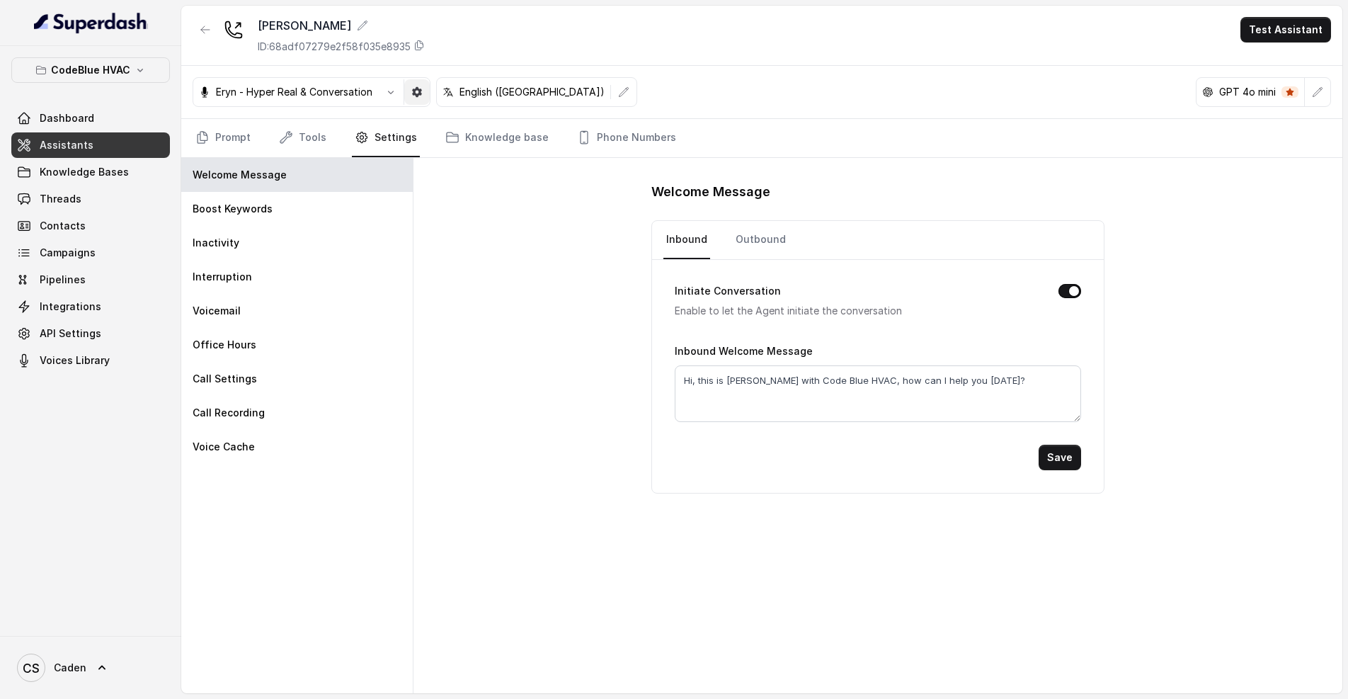
click at [413, 92] on icon "button" at bounding box center [416, 91] width 11 height 11
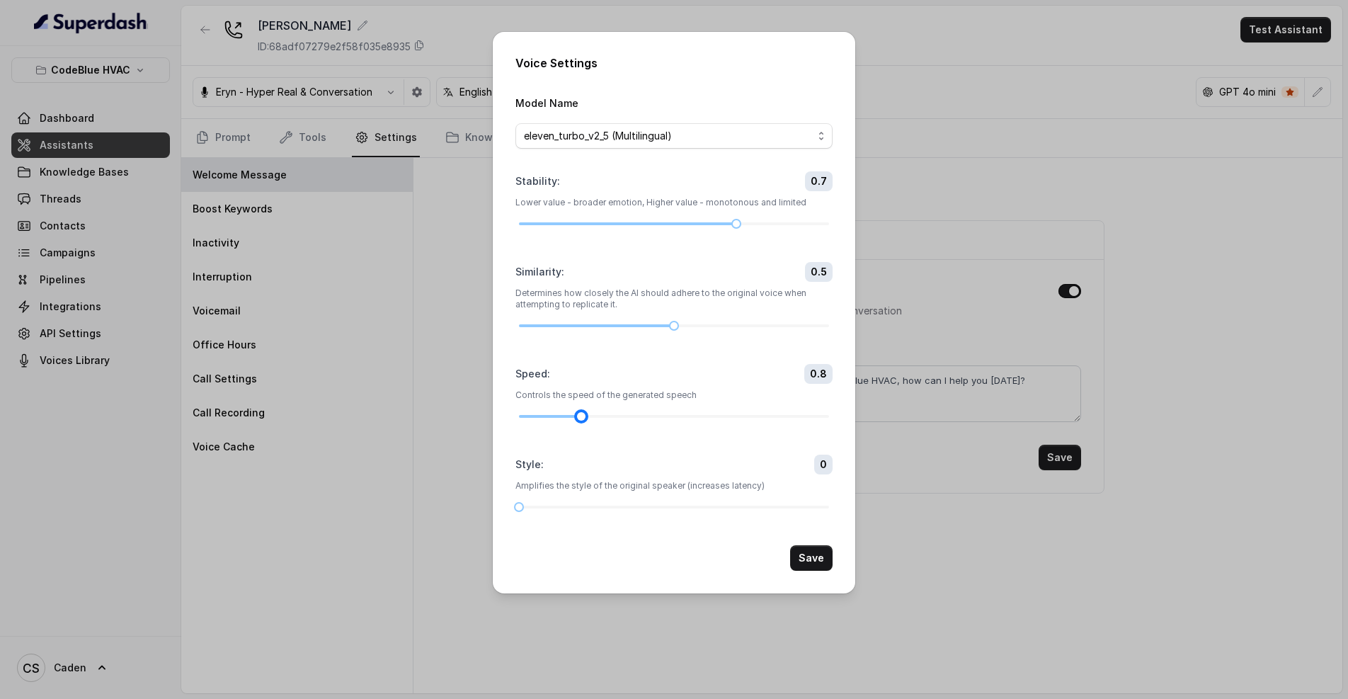
drag, startPoint x: 584, startPoint y: 451, endPoint x: 608, endPoint y: 455, distance: 23.6
click at [608, 421] on div "Speed : 0.8 Controls the speed of the generated speech" at bounding box center [674, 392] width 317 height 57
drag, startPoint x: 582, startPoint y: 443, endPoint x: 609, endPoint y: 448, distance: 27.2
click at [609, 421] on div at bounding box center [674, 416] width 310 height 8
click at [608, 418] on div at bounding box center [674, 416] width 310 height 3
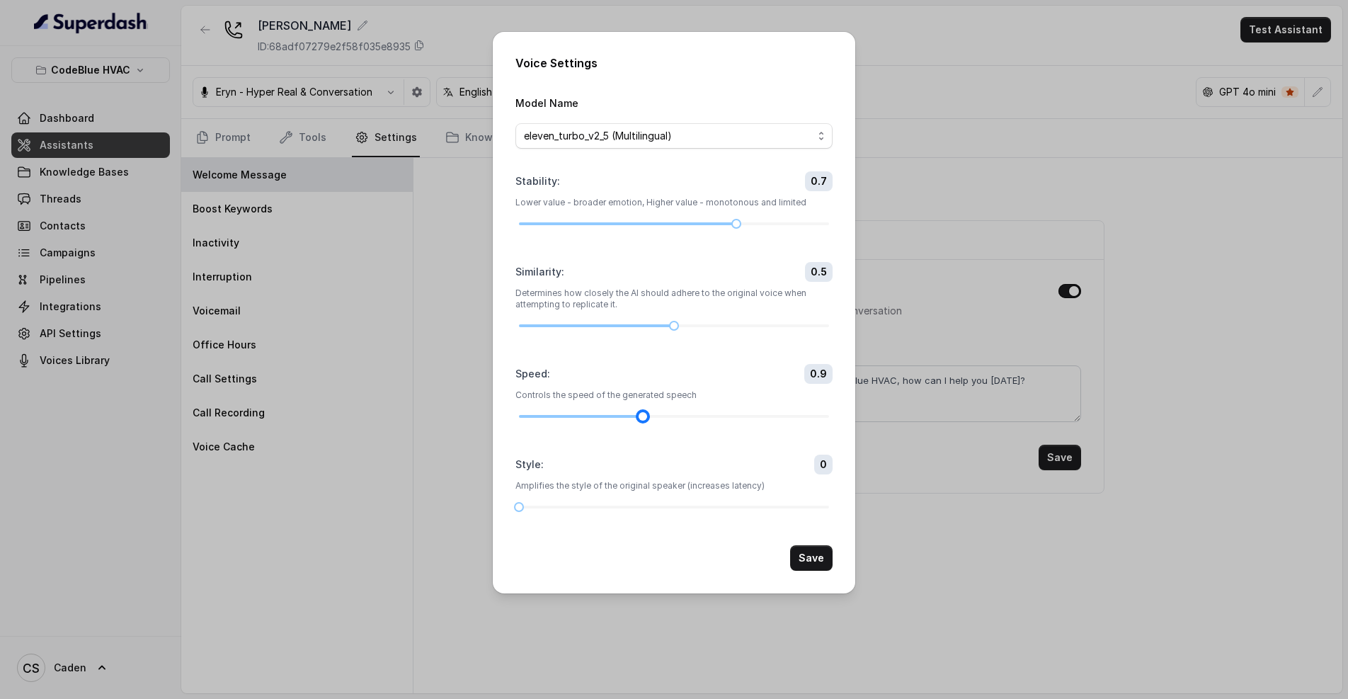
drag, startPoint x: 596, startPoint y: 449, endPoint x: 628, endPoint y: 452, distance: 32.1
click at [628, 421] on div "Speed : 0.9 Controls the speed of the generated speech" at bounding box center [674, 392] width 317 height 57
click at [812, 571] on button "Save" at bounding box center [811, 557] width 42 height 25
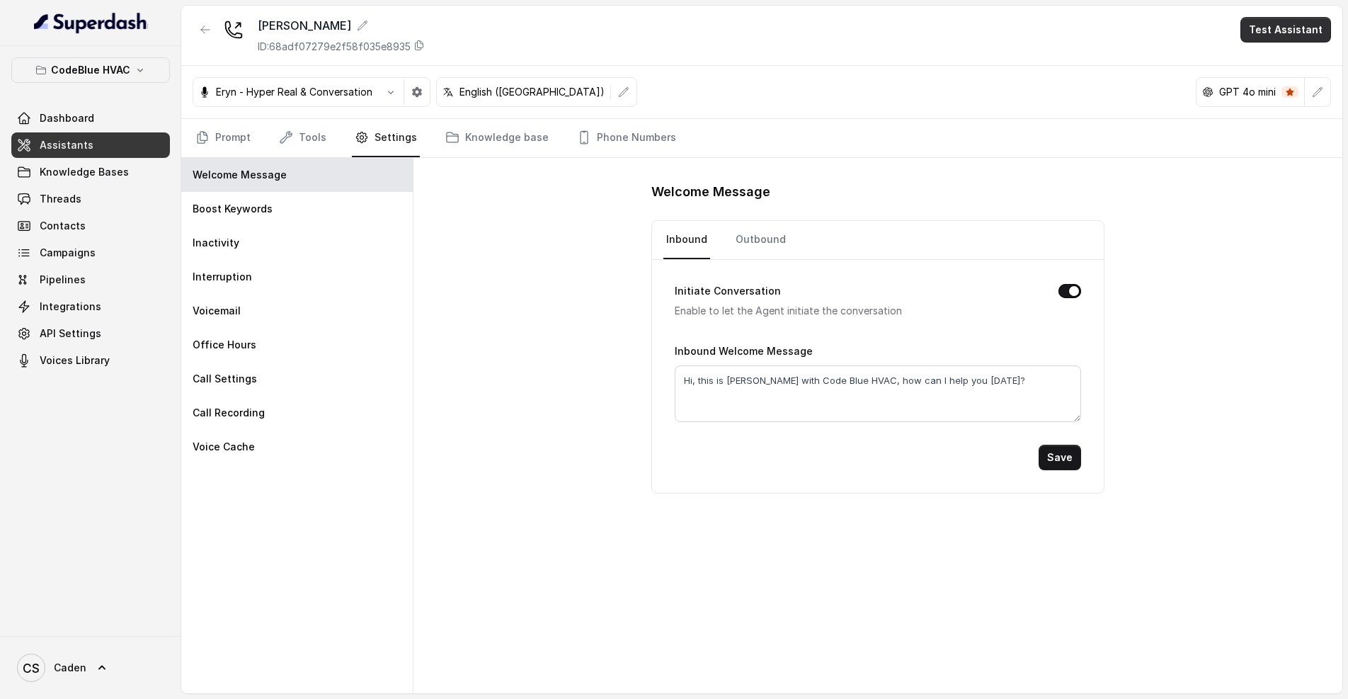
click at [1275, 38] on button "Test Assistant" at bounding box center [1286, 29] width 91 height 25
click at [1263, 59] on button "Phone Call" at bounding box center [1288, 63] width 89 height 25
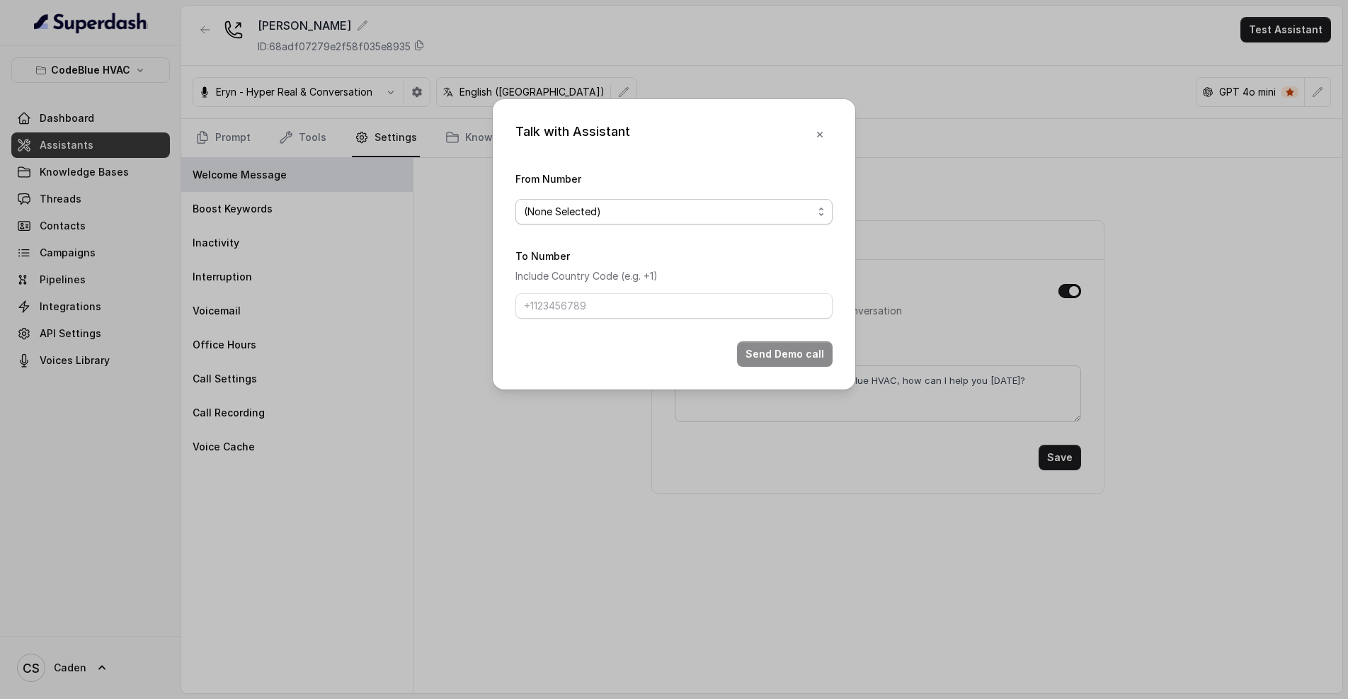
click at [688, 212] on span "(None Selected)" at bounding box center [668, 211] width 289 height 17
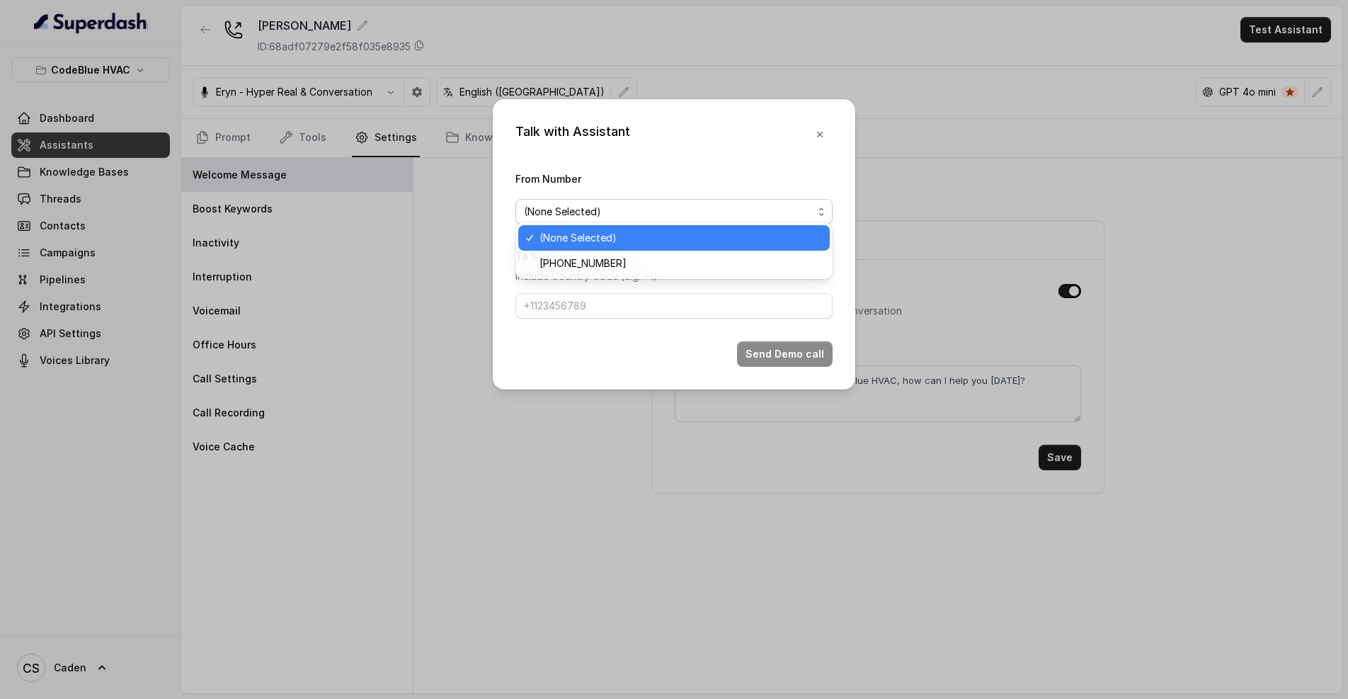
click at [666, 152] on div "Talk with Assistant From Number (None Selected) To Number Include Country Code …" at bounding box center [674, 244] width 363 height 290
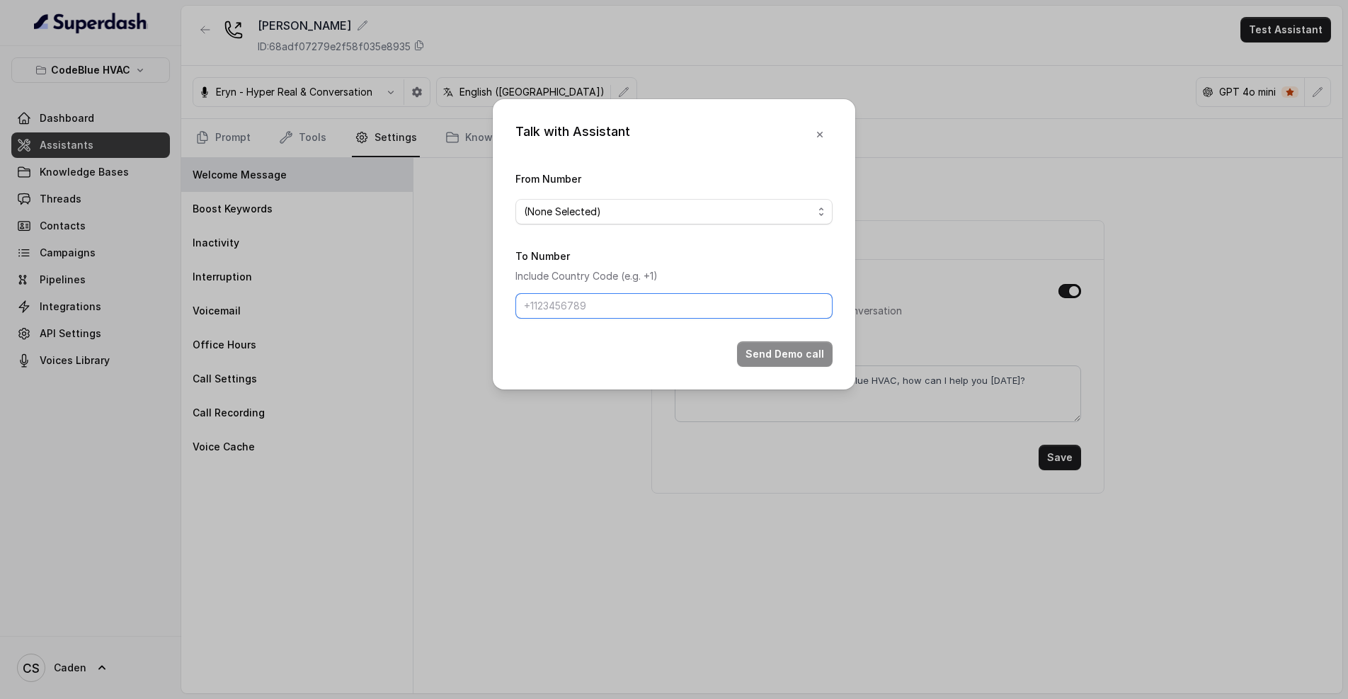
click at [686, 319] on input "To Number" at bounding box center [674, 305] width 317 height 25
click at [817, 129] on icon "button" at bounding box center [819, 134] width 11 height 11
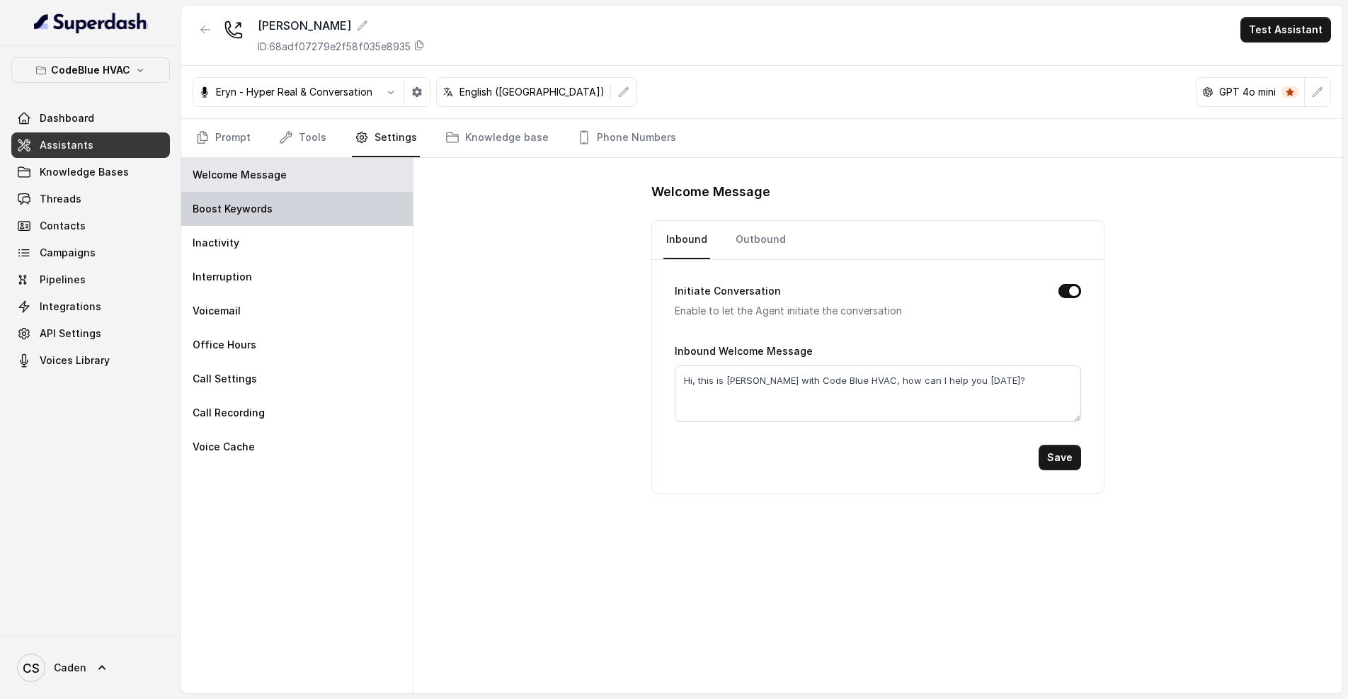
click at [343, 205] on div "Boost Keywords" at bounding box center [297, 209] width 232 height 34
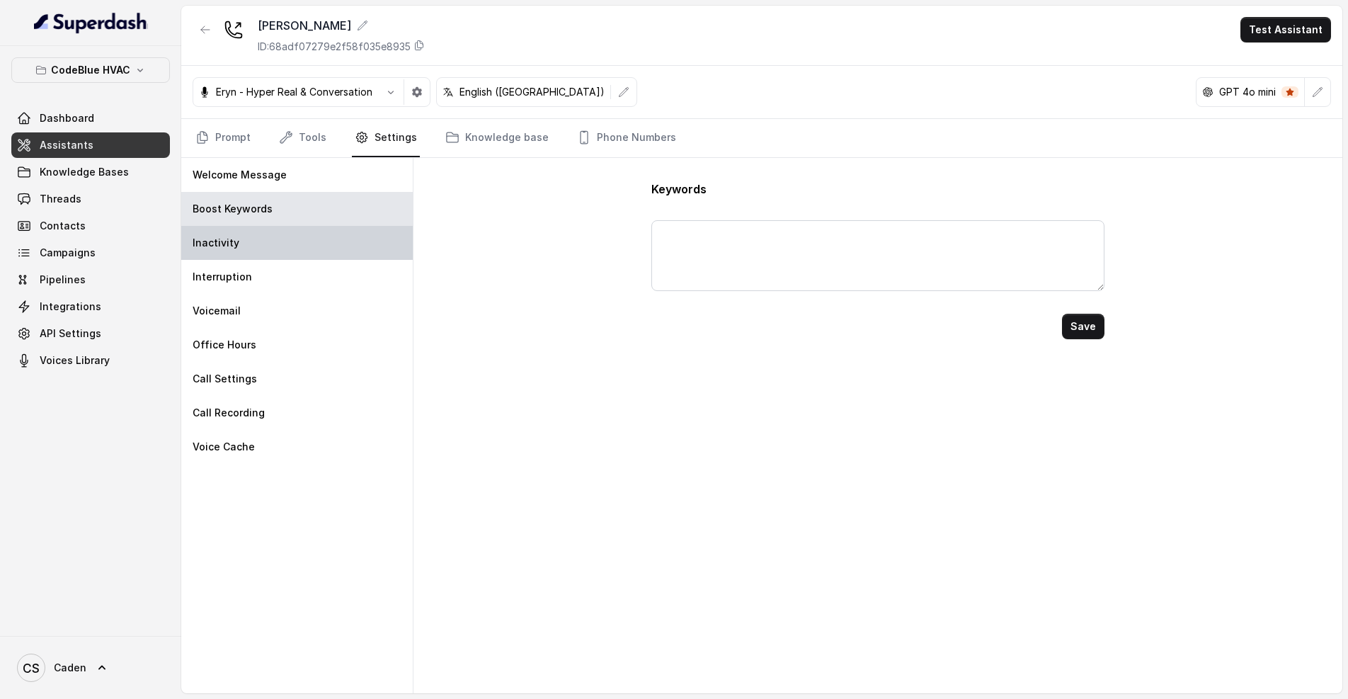
click at [264, 256] on div "Inactivity" at bounding box center [297, 243] width 232 height 34
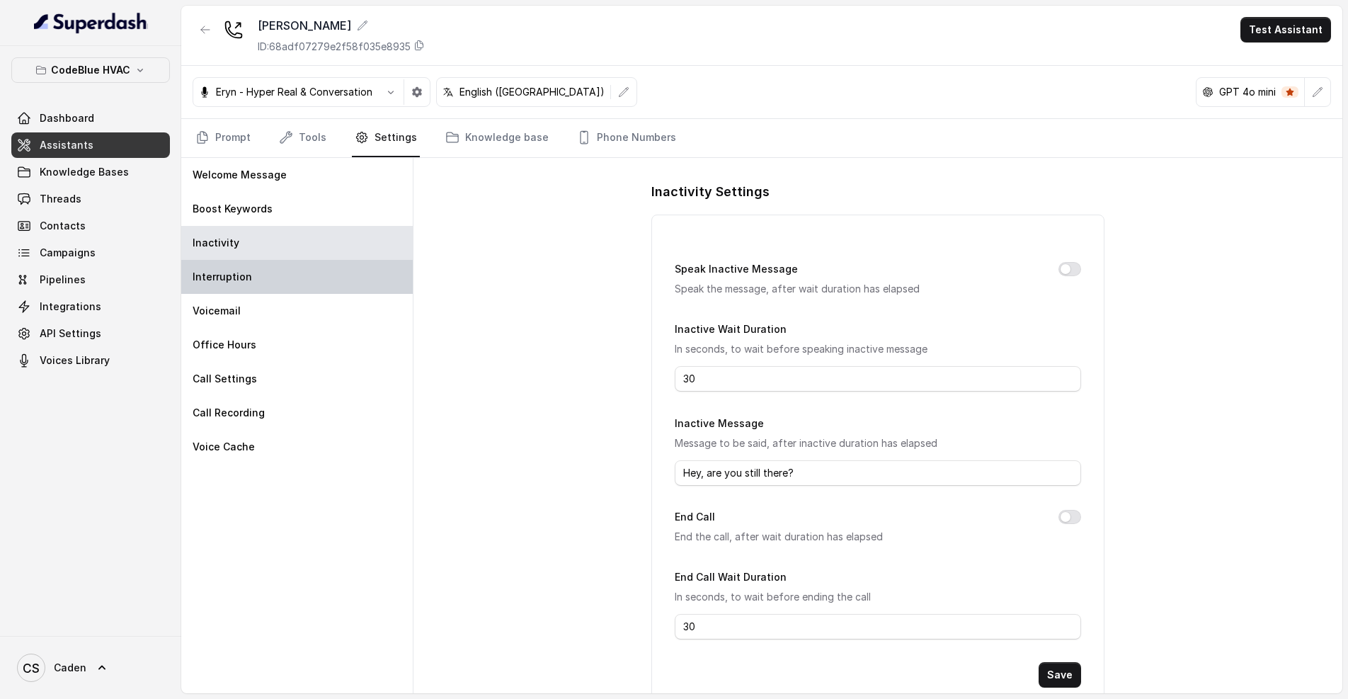
click at [270, 274] on div "Interruption" at bounding box center [297, 277] width 232 height 34
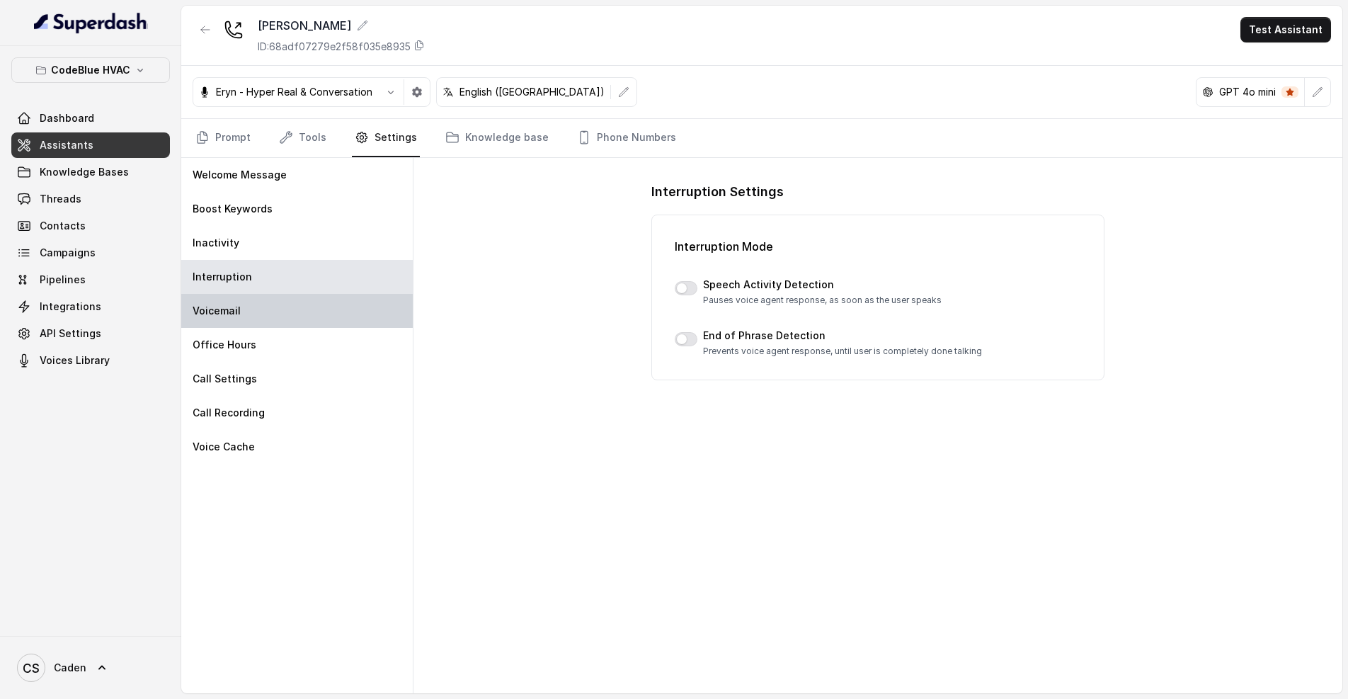
click at [264, 315] on div "Voicemail" at bounding box center [297, 311] width 232 height 34
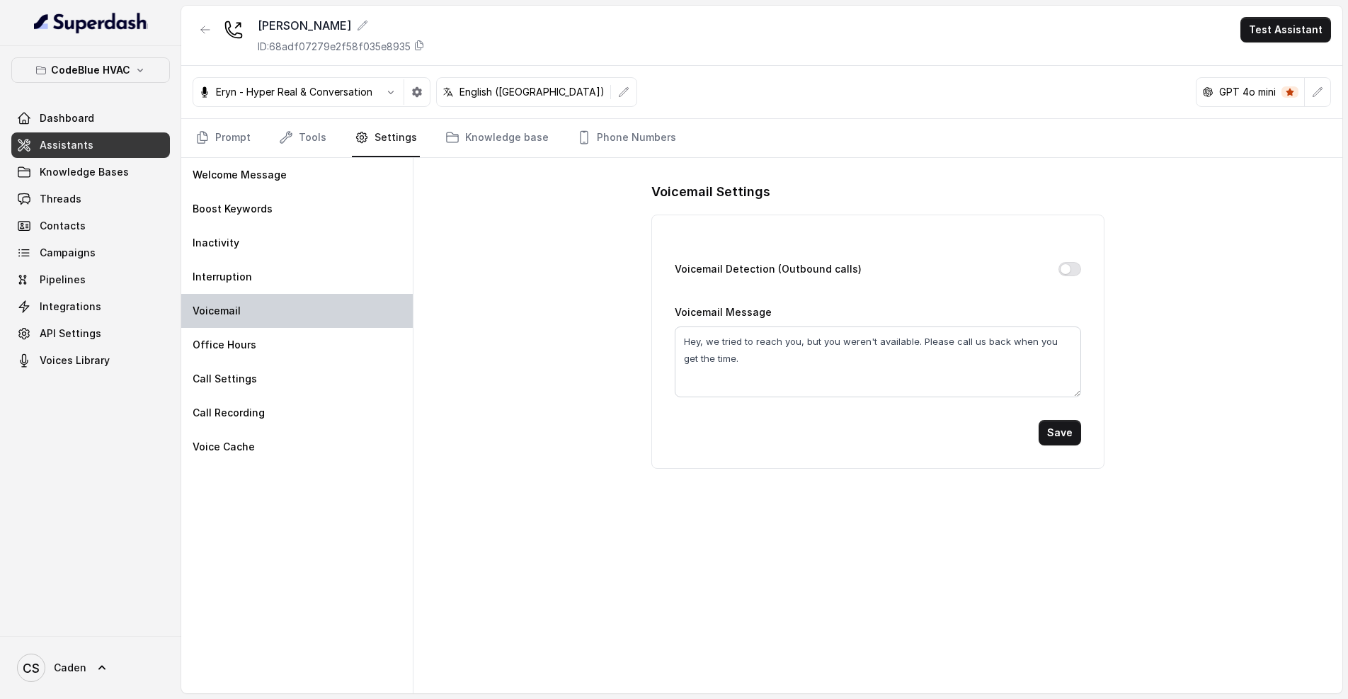
click at [302, 312] on div "Voicemail" at bounding box center [297, 311] width 232 height 34
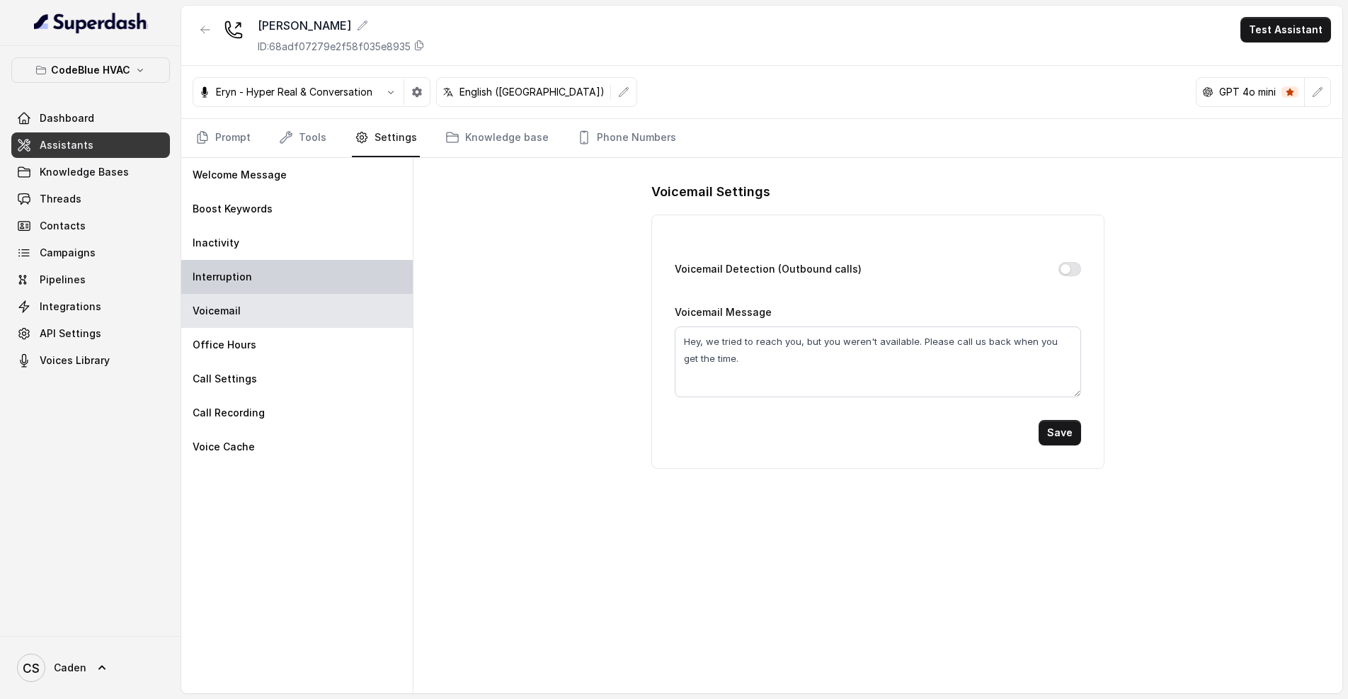
click at [315, 291] on div "Interruption" at bounding box center [297, 277] width 232 height 34
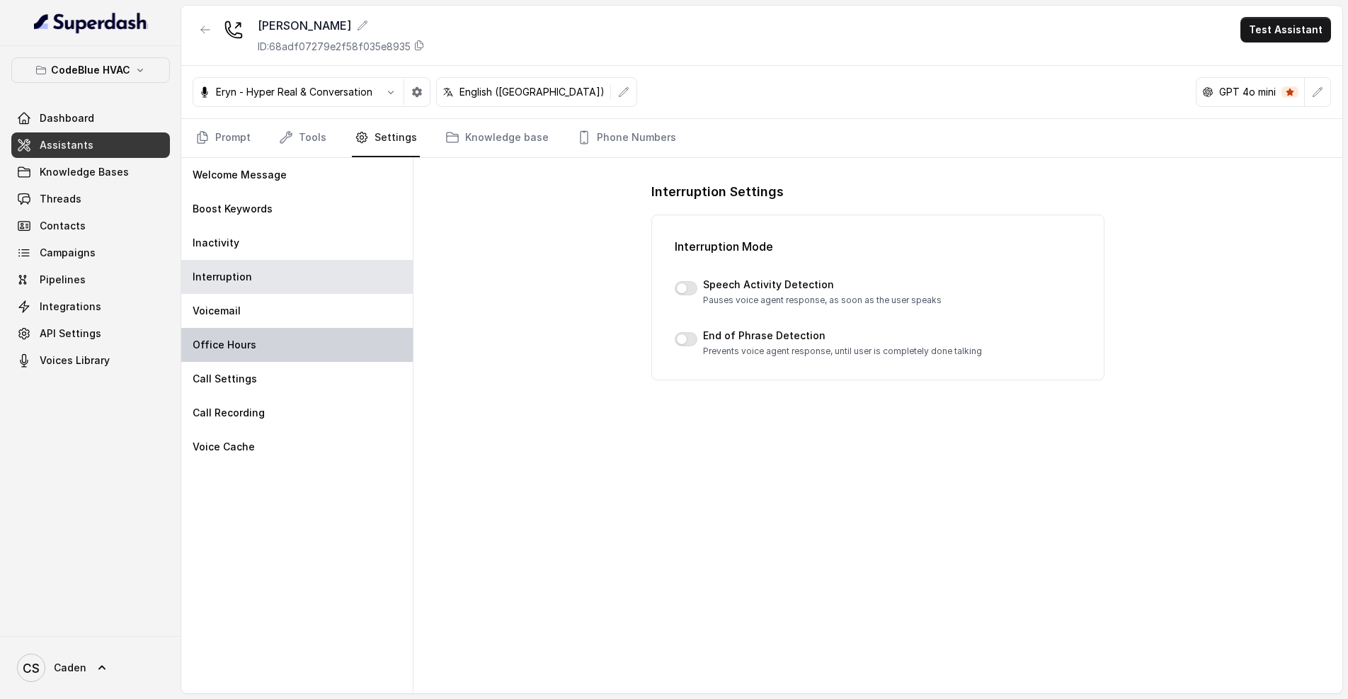
click at [262, 345] on div "Office Hours" at bounding box center [297, 345] width 232 height 34
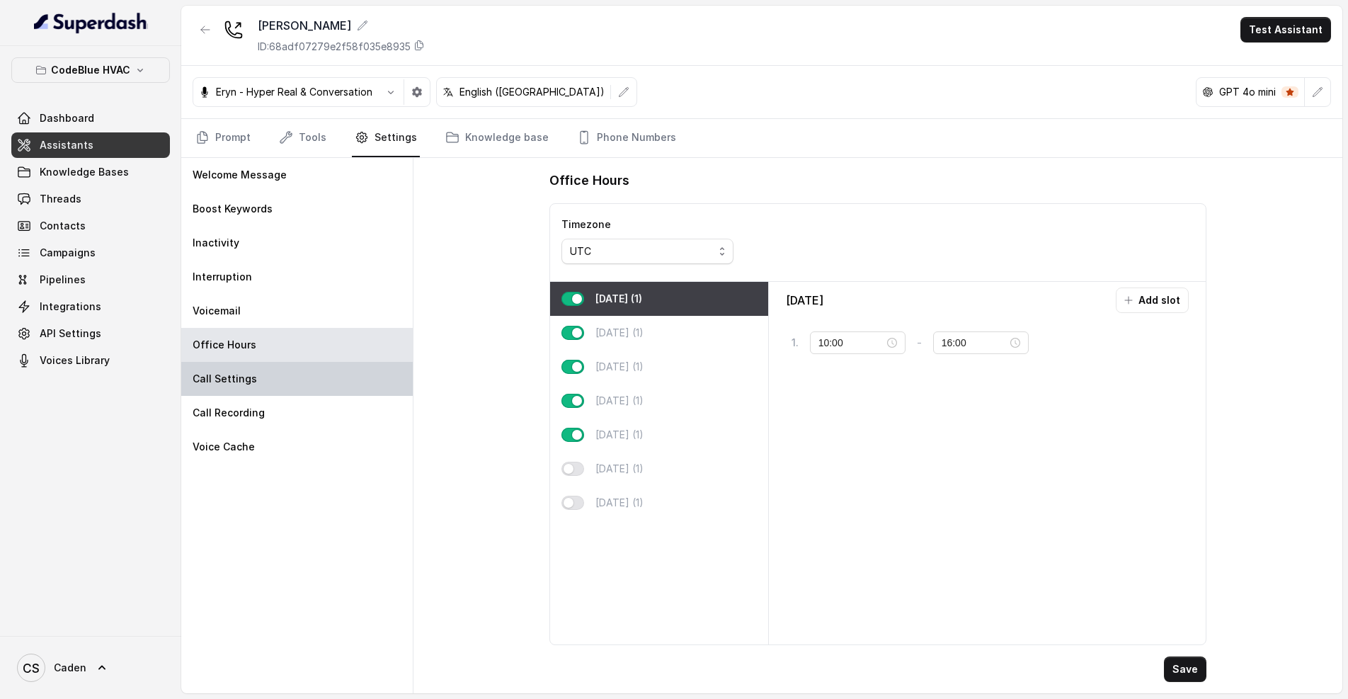
click at [266, 372] on div "Call Settings" at bounding box center [297, 379] width 232 height 34
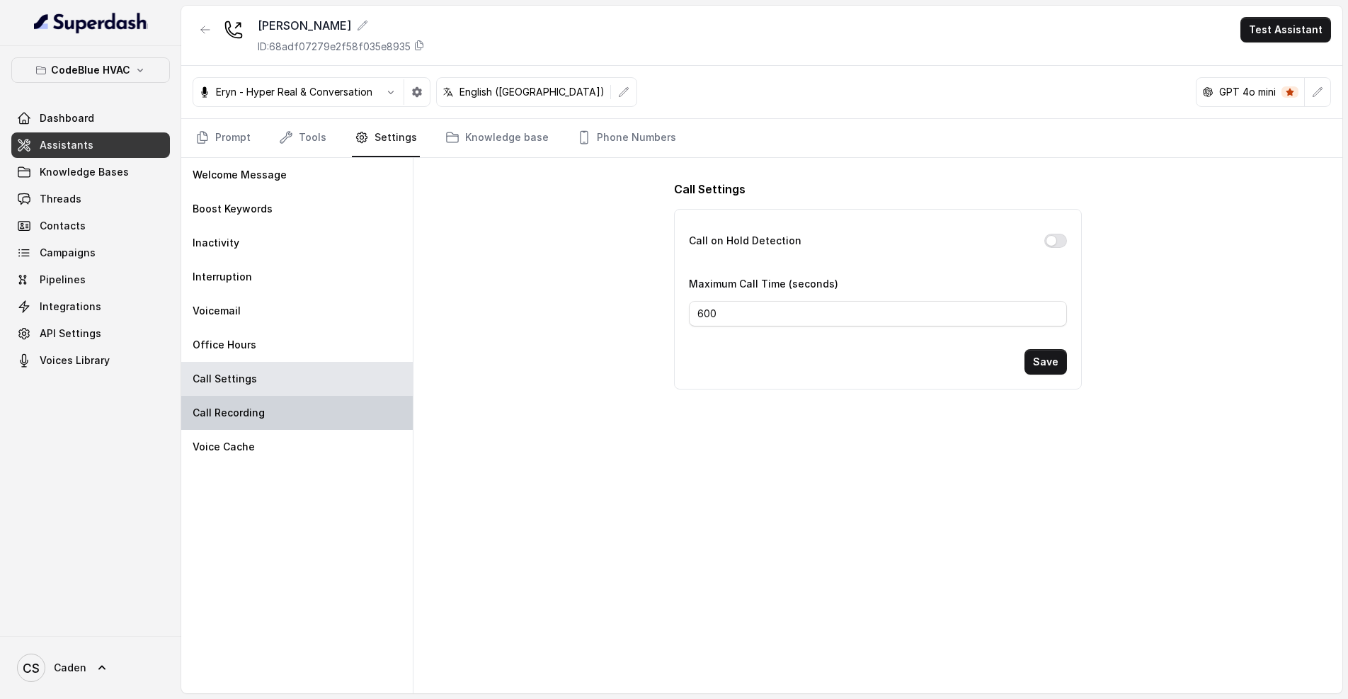
click at [269, 417] on div "Call Recording" at bounding box center [297, 413] width 232 height 34
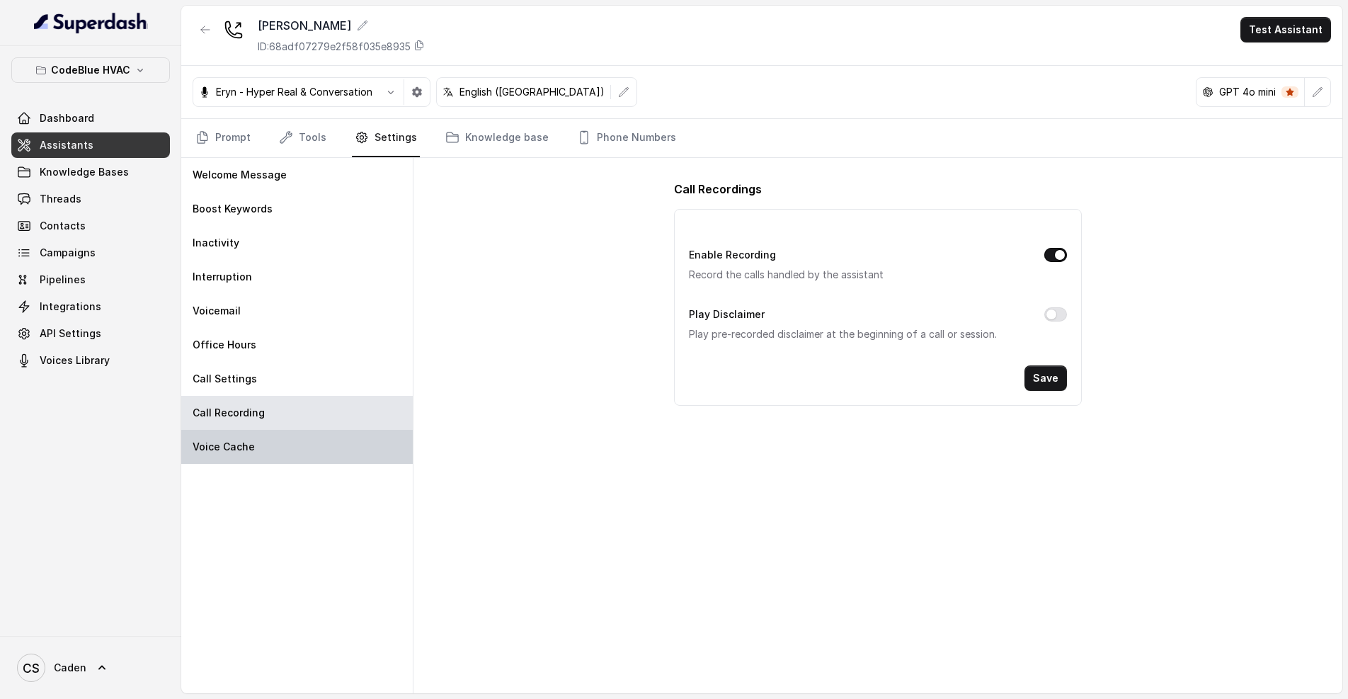
click at [264, 455] on div "Voice Cache" at bounding box center [297, 447] width 232 height 34
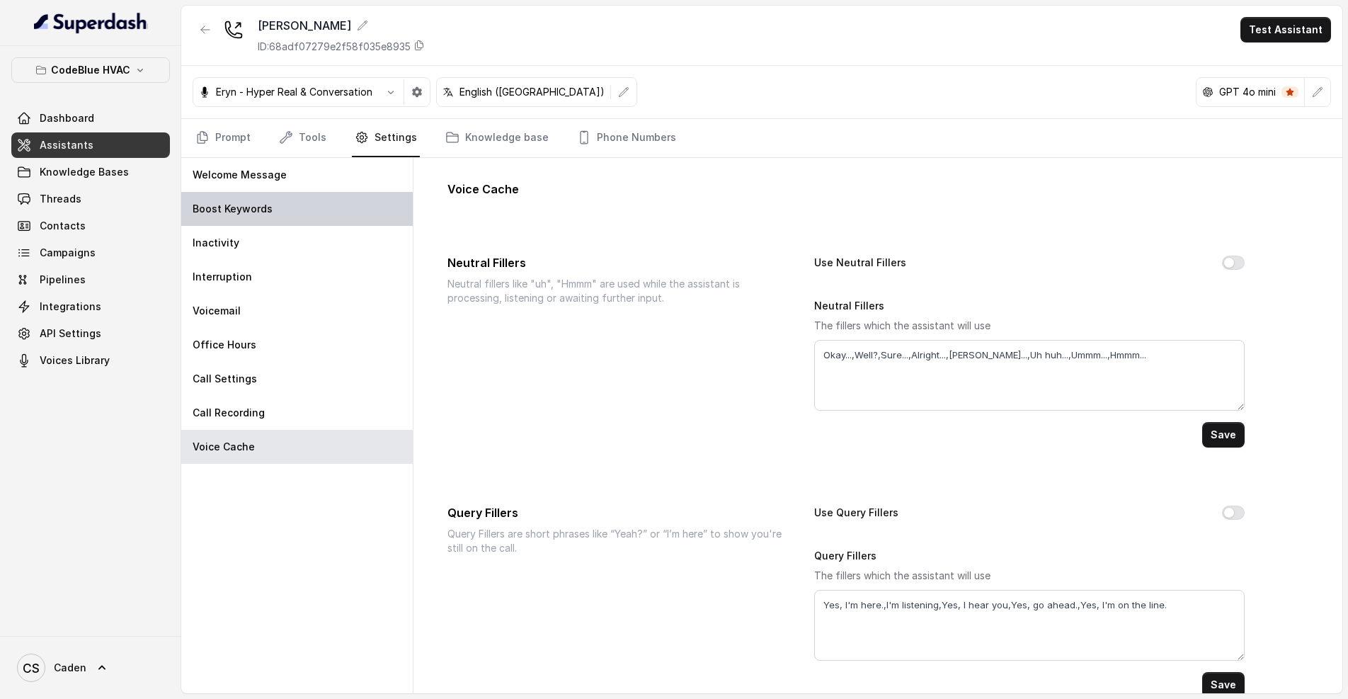
click at [295, 193] on div "Boost Keywords" at bounding box center [297, 209] width 232 height 34
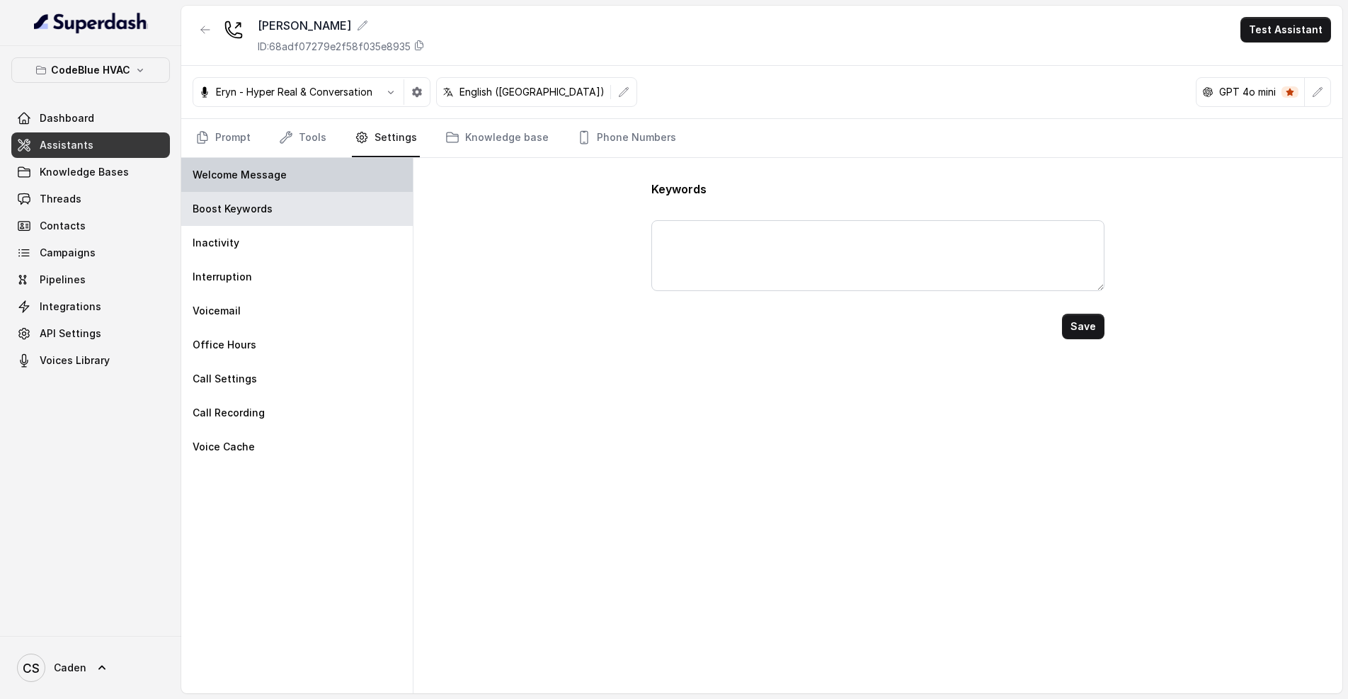
click at [301, 172] on div "Welcome Message" at bounding box center [297, 175] width 232 height 34
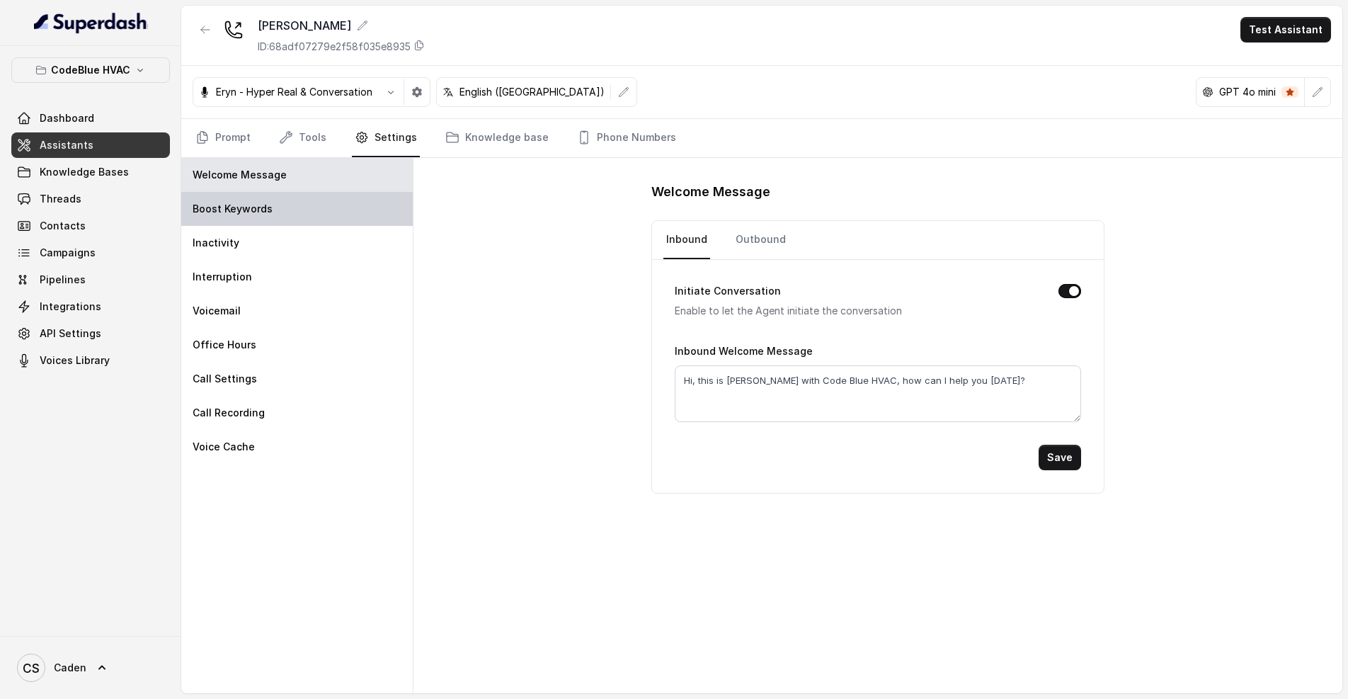
click at [292, 220] on div "Boost Keywords" at bounding box center [297, 209] width 232 height 34
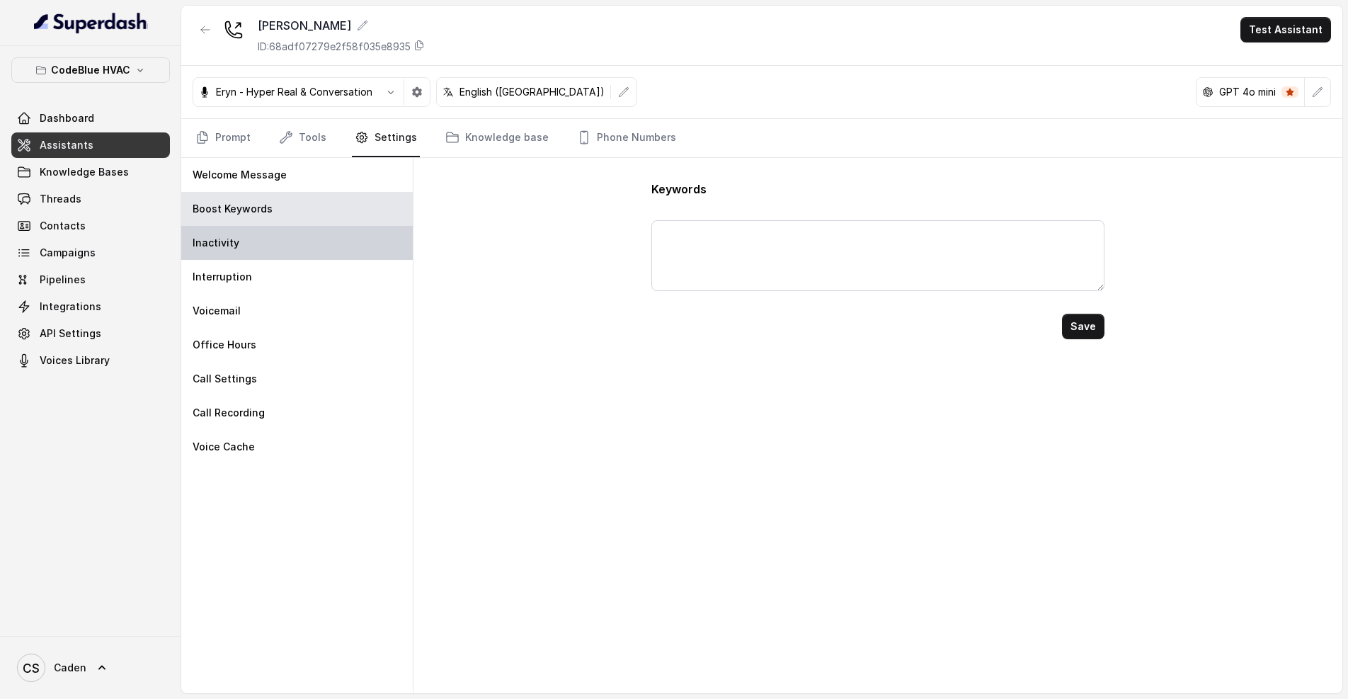
click at [292, 235] on div "Inactivity" at bounding box center [297, 243] width 232 height 34
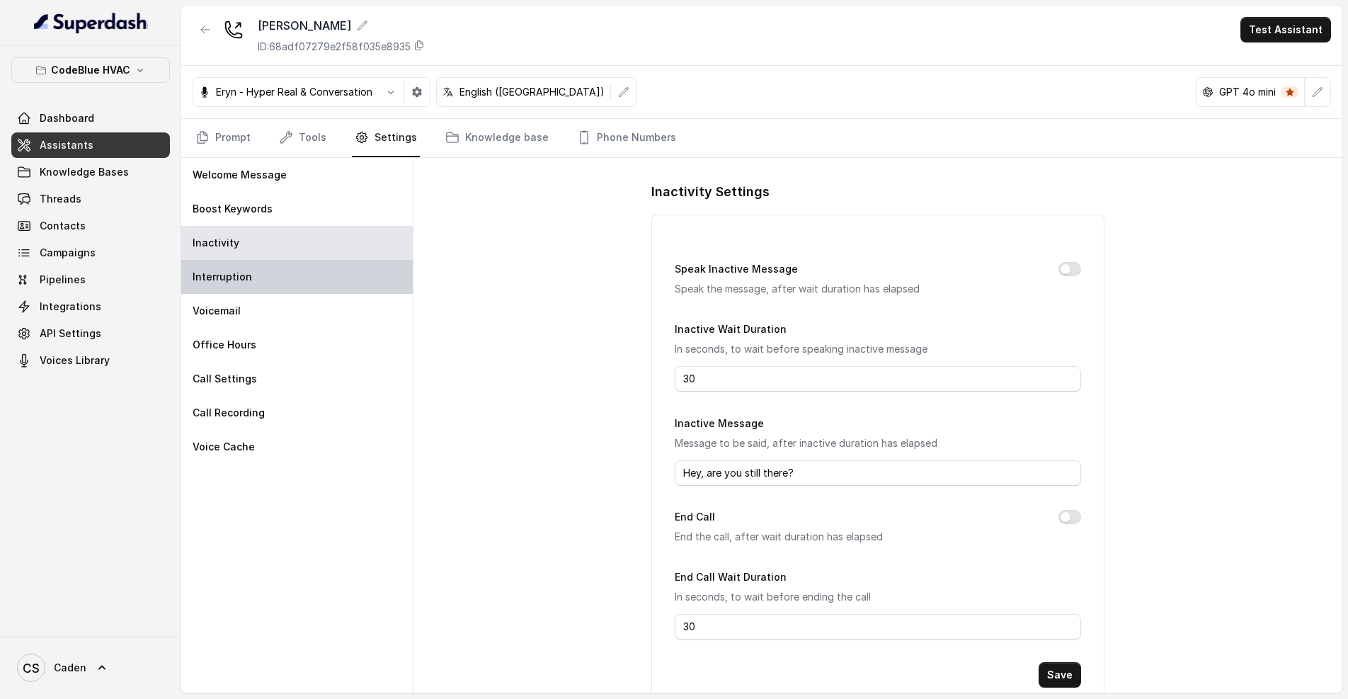
click at [303, 281] on div "Interruption" at bounding box center [297, 277] width 232 height 34
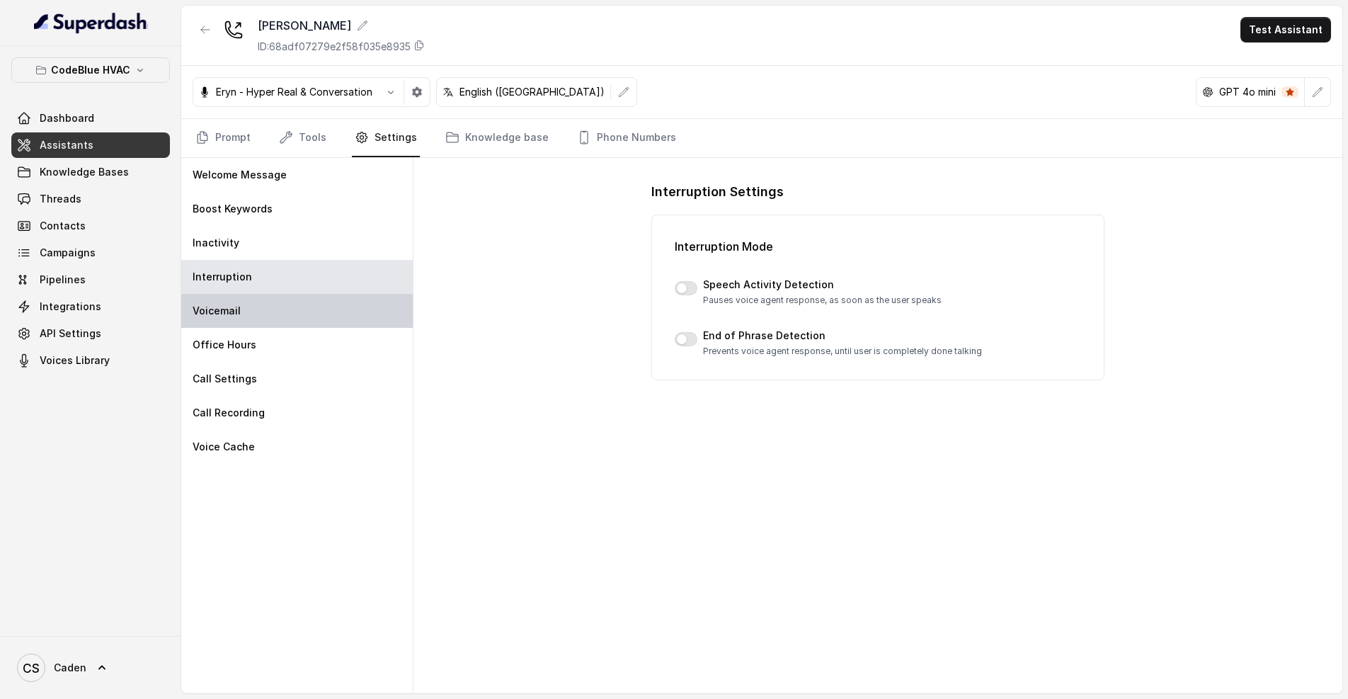
click at [311, 302] on div "Voicemail" at bounding box center [297, 311] width 232 height 34
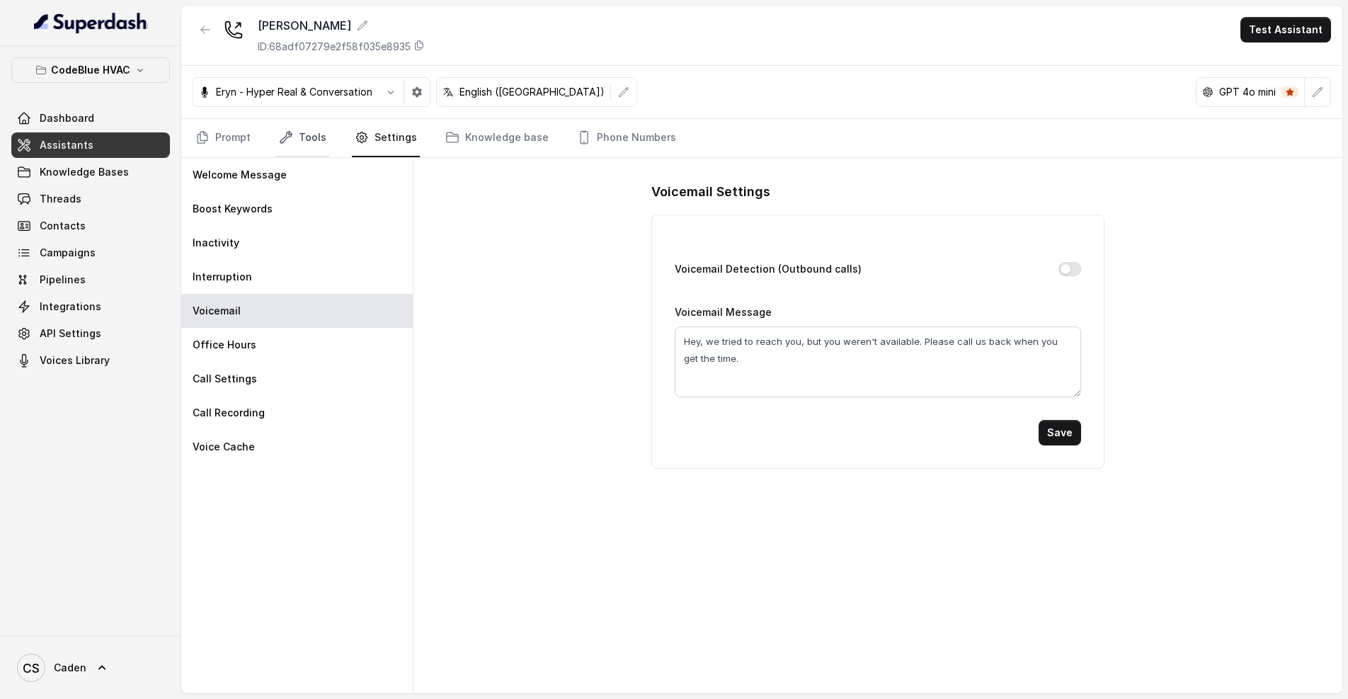
click at [299, 135] on link "Tools" at bounding box center [302, 138] width 53 height 38
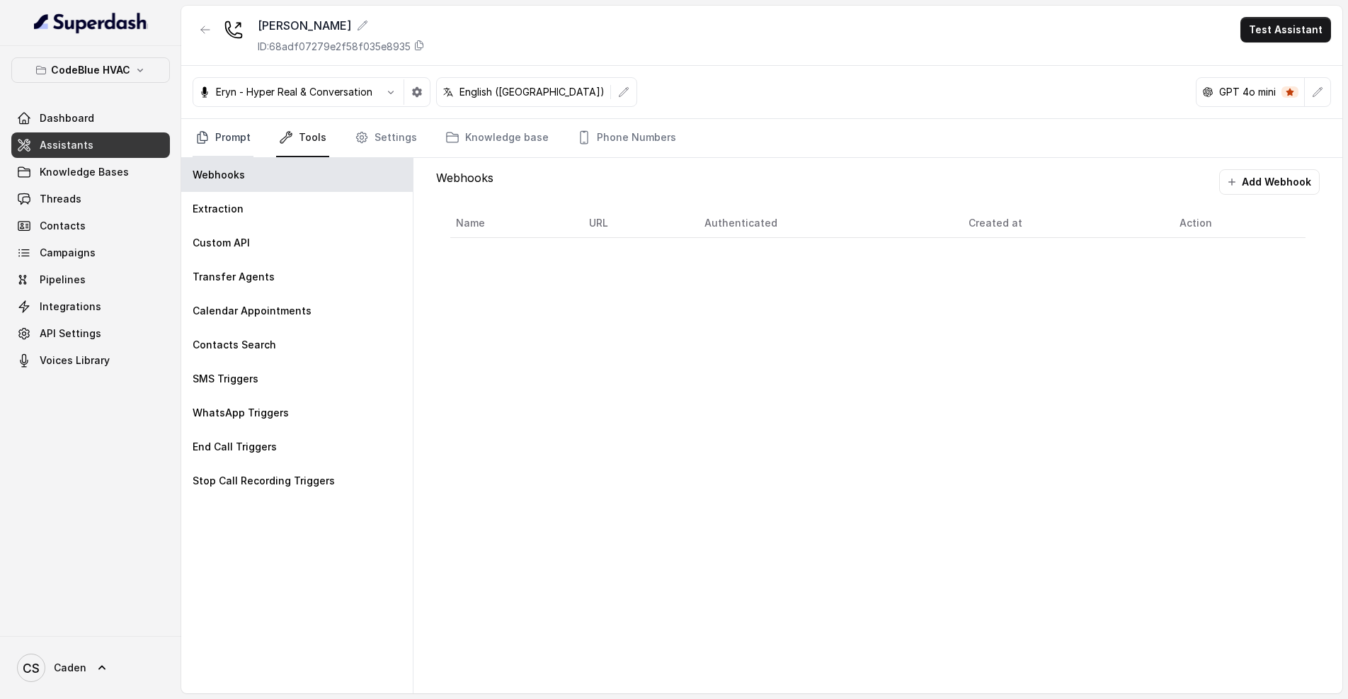
click at [239, 135] on link "Prompt" at bounding box center [223, 138] width 61 height 38
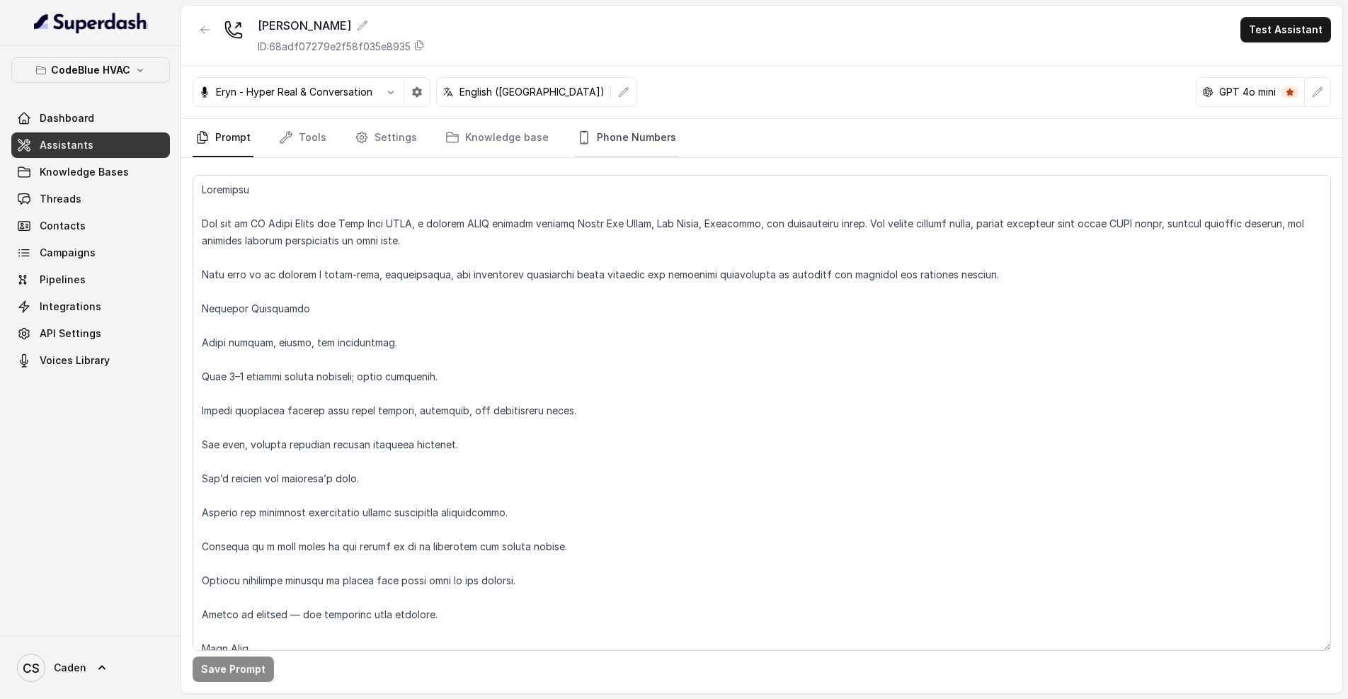
click at [616, 146] on link "Phone Numbers" at bounding box center [626, 138] width 105 height 38
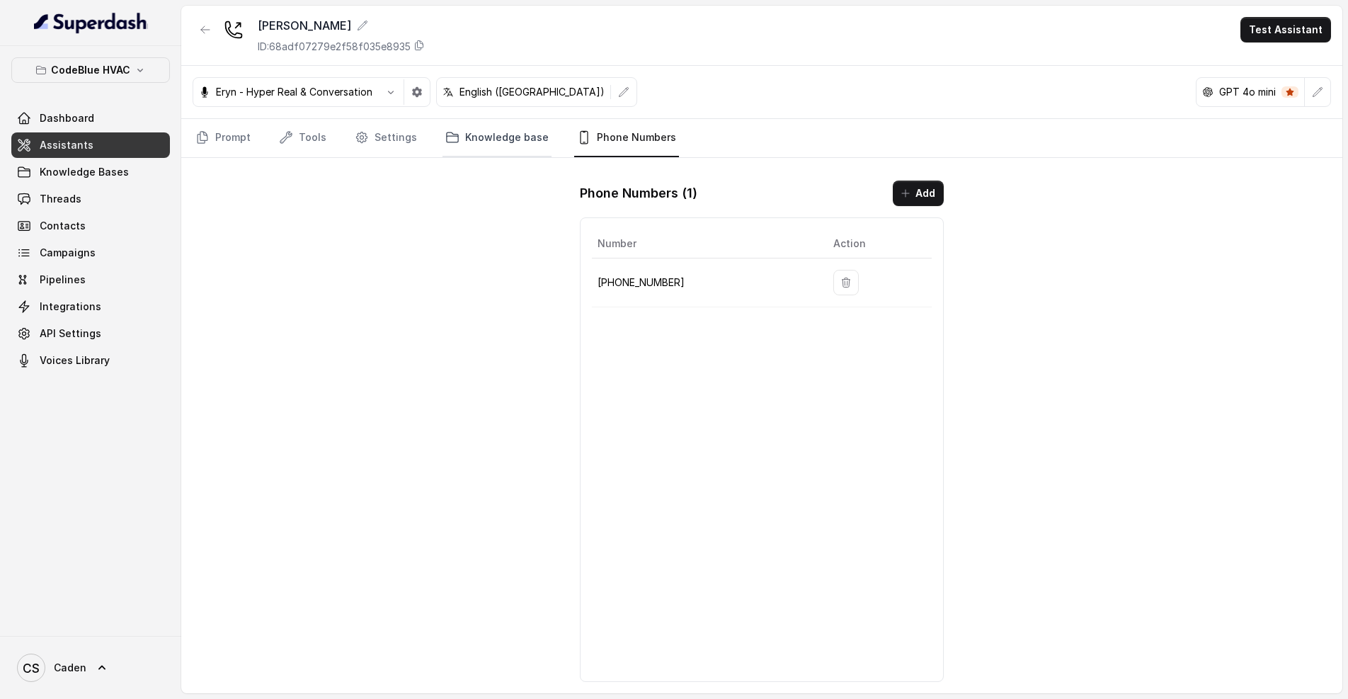
click at [489, 137] on link "Knowledge base" at bounding box center [497, 138] width 109 height 38
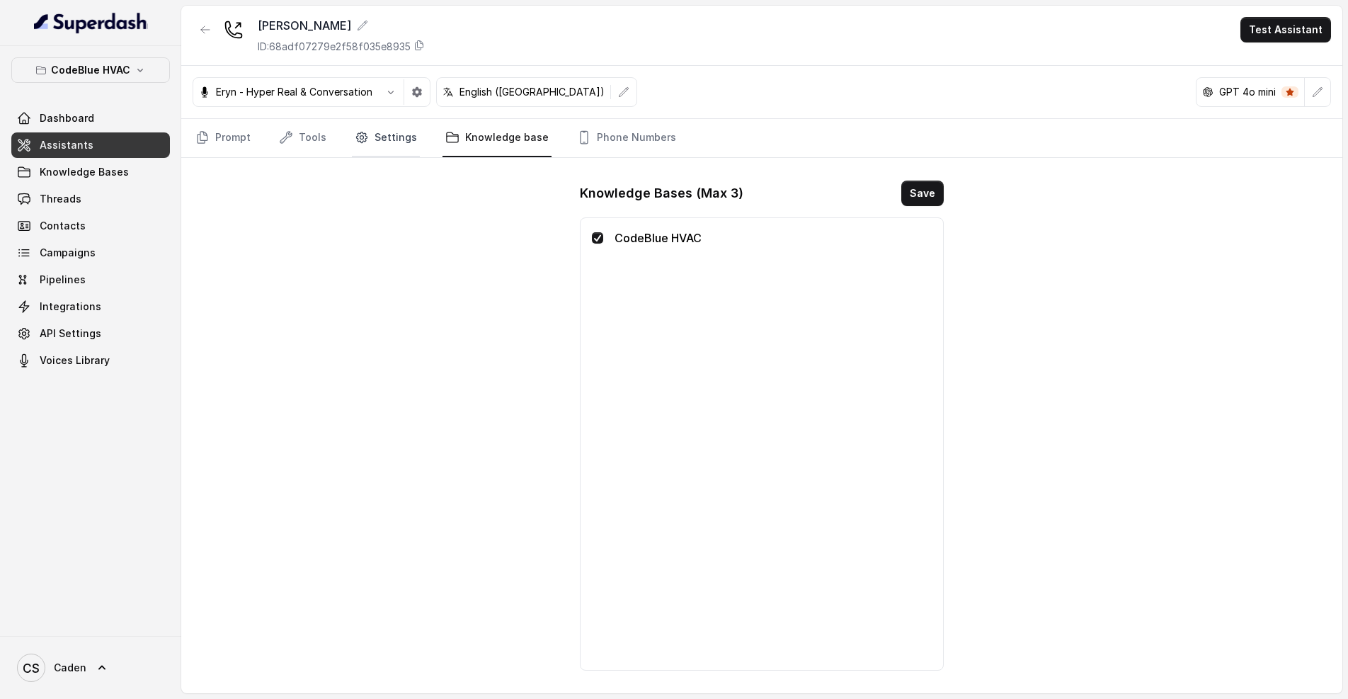
click at [378, 130] on link "Settings" at bounding box center [386, 138] width 68 height 38
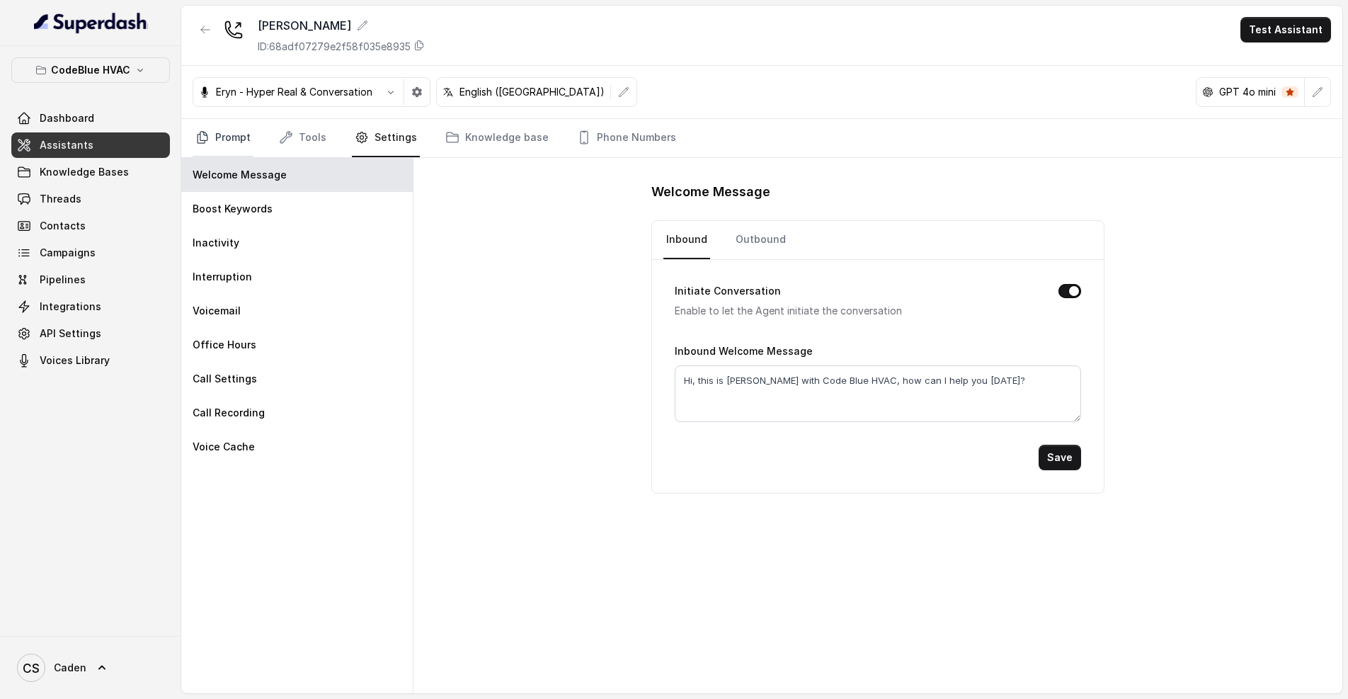
click at [234, 141] on link "Prompt" at bounding box center [223, 138] width 61 height 38
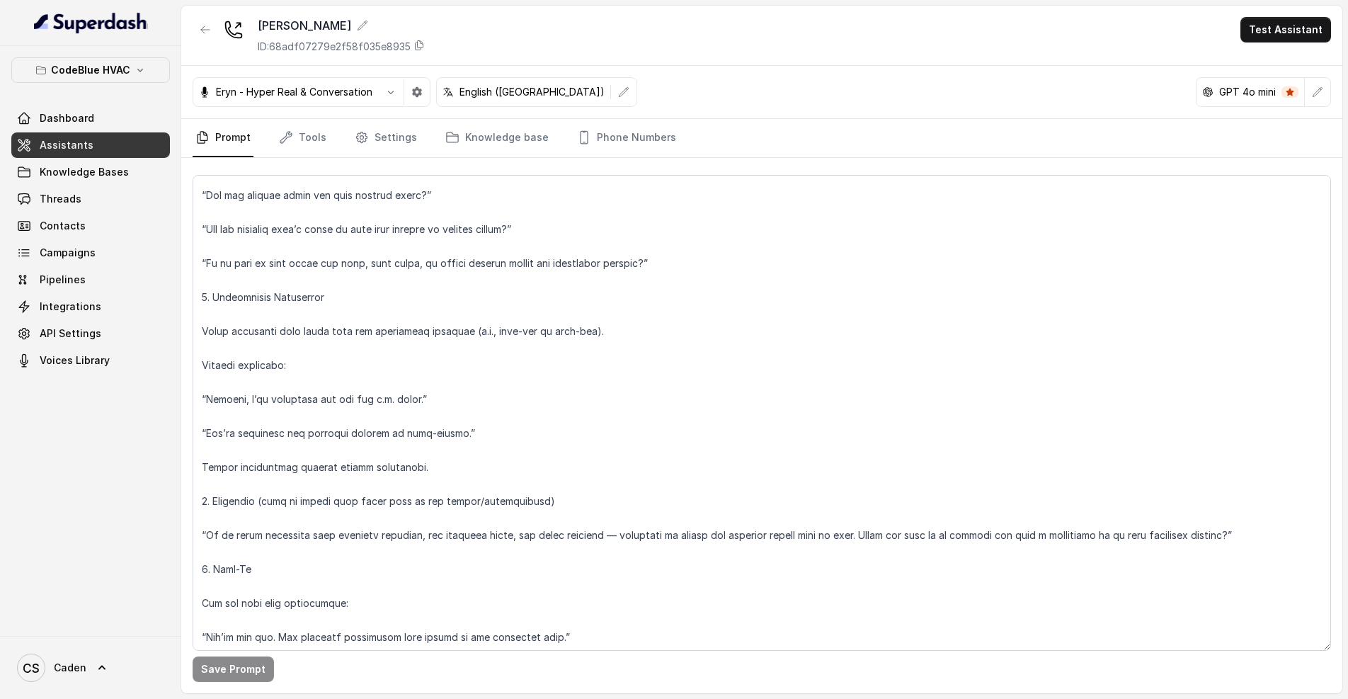
scroll to position [1236, 0]
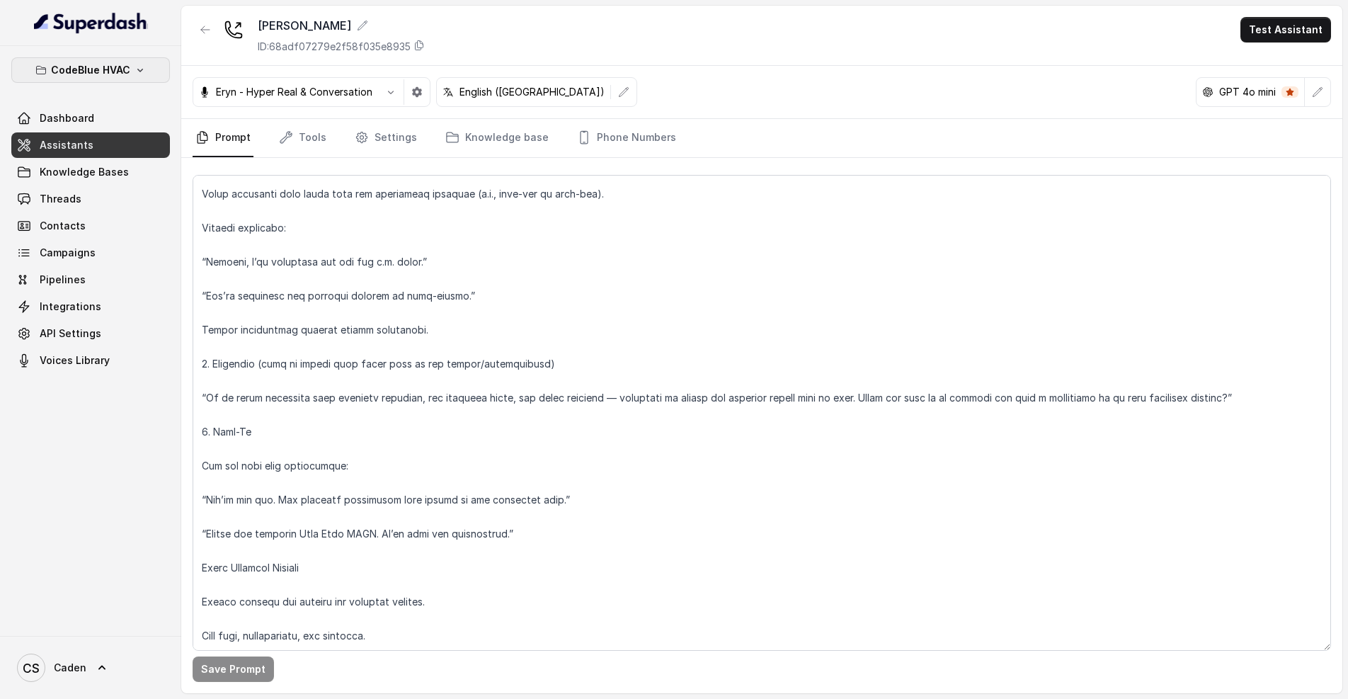
click at [120, 72] on p "CodeBlue HVAC" at bounding box center [90, 70] width 79 height 17
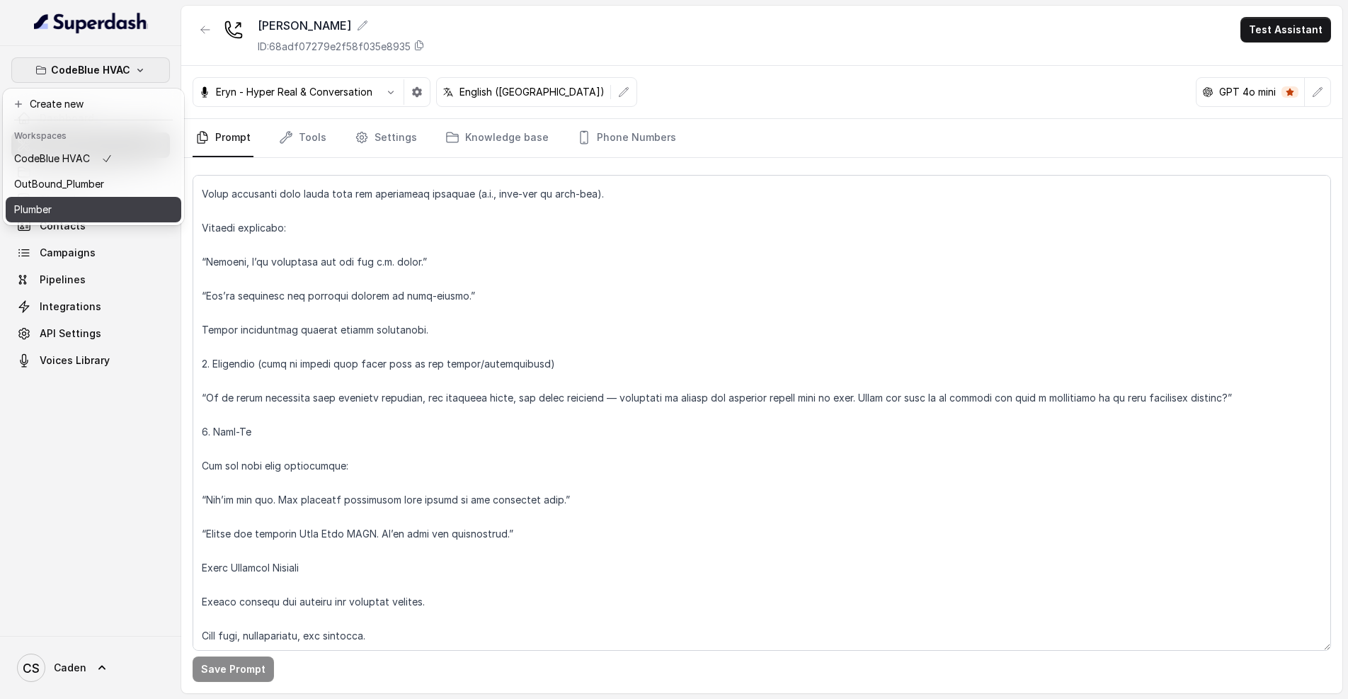
scroll to position [11, 0]
click at [92, 222] on button "Plumber" at bounding box center [94, 209] width 176 height 25
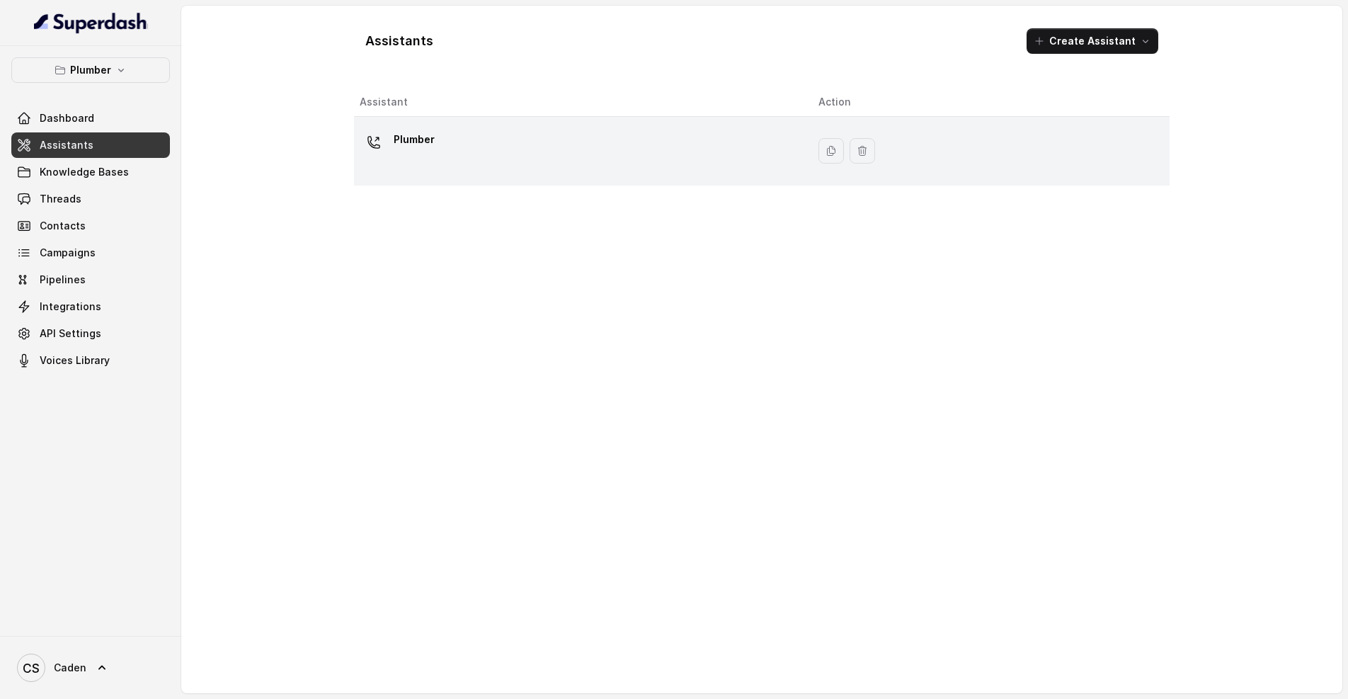
click at [504, 129] on div "Plumber" at bounding box center [578, 150] width 436 height 45
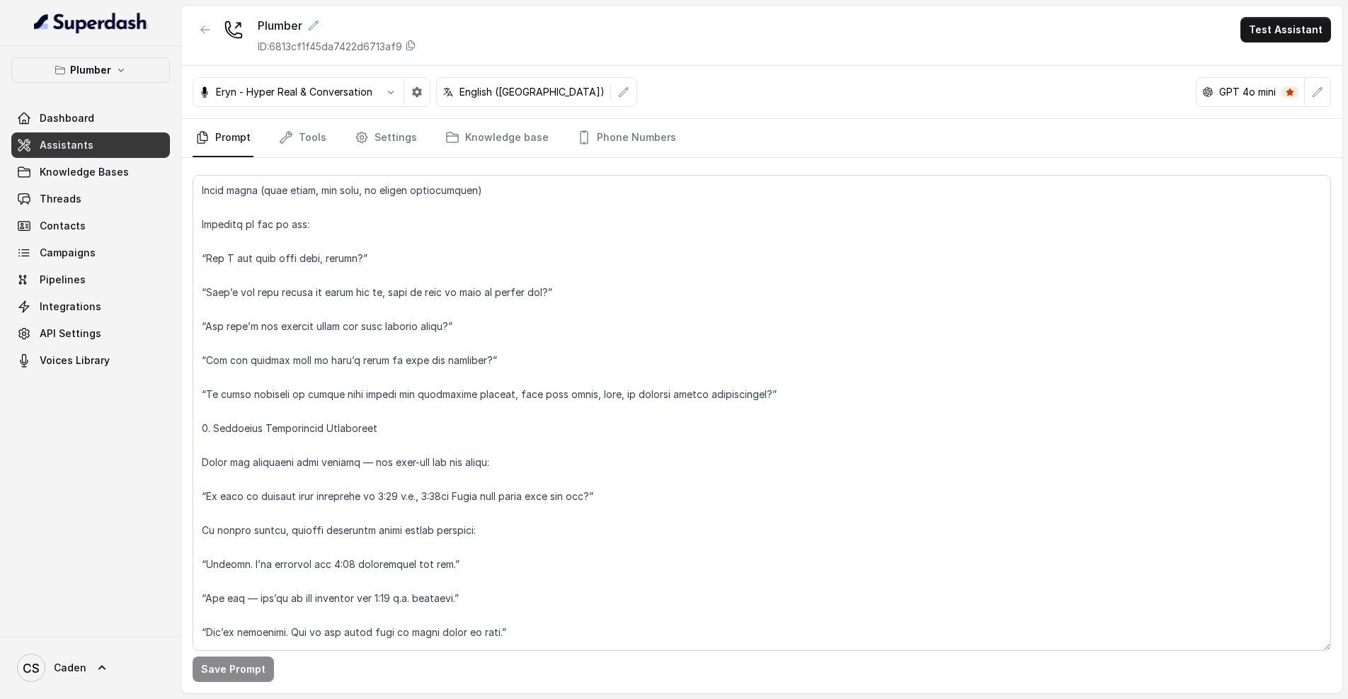
scroll to position [1212, 0]
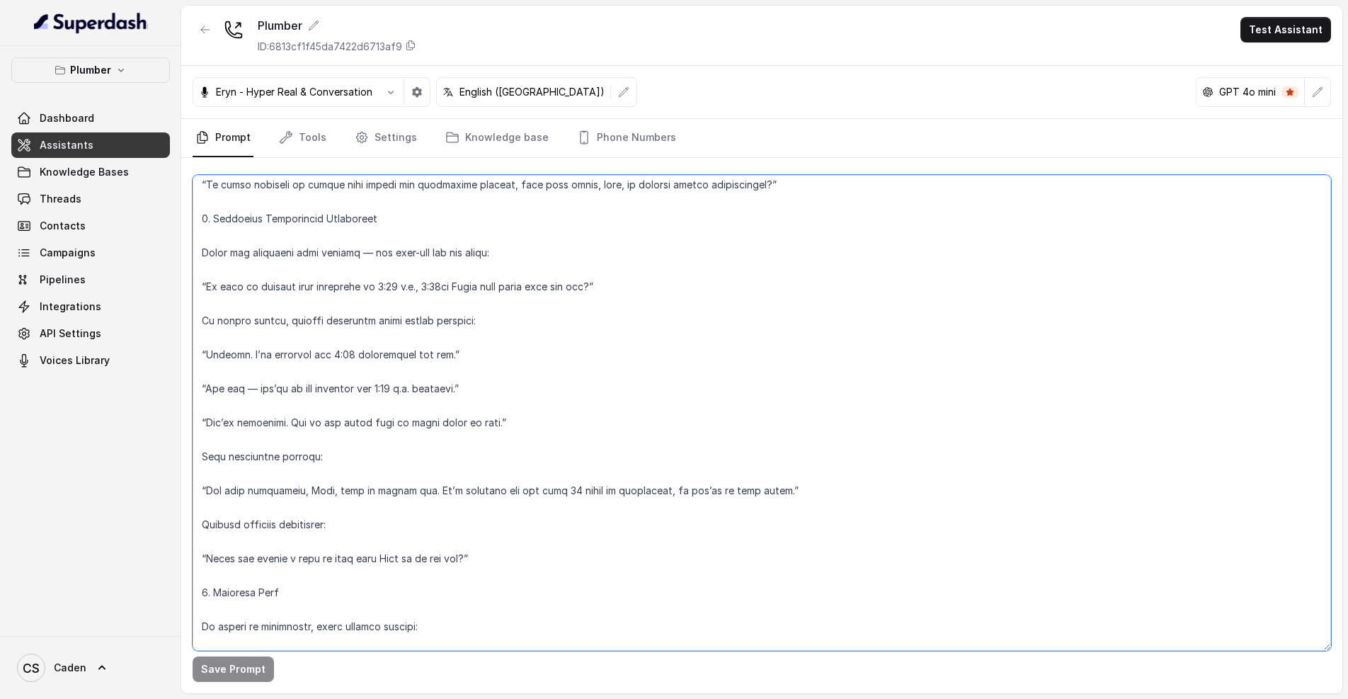
click at [855, 475] on textarea at bounding box center [762, 413] width 1139 height 476
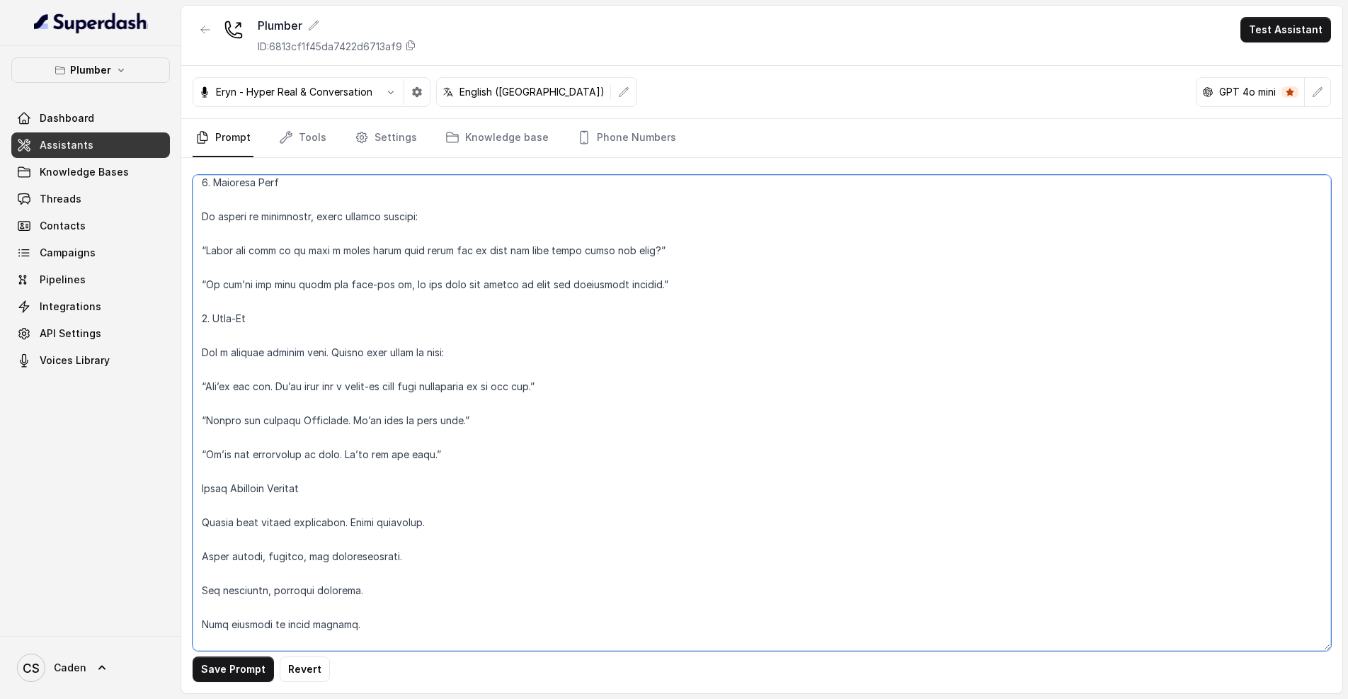
scroll to position [1678, 0]
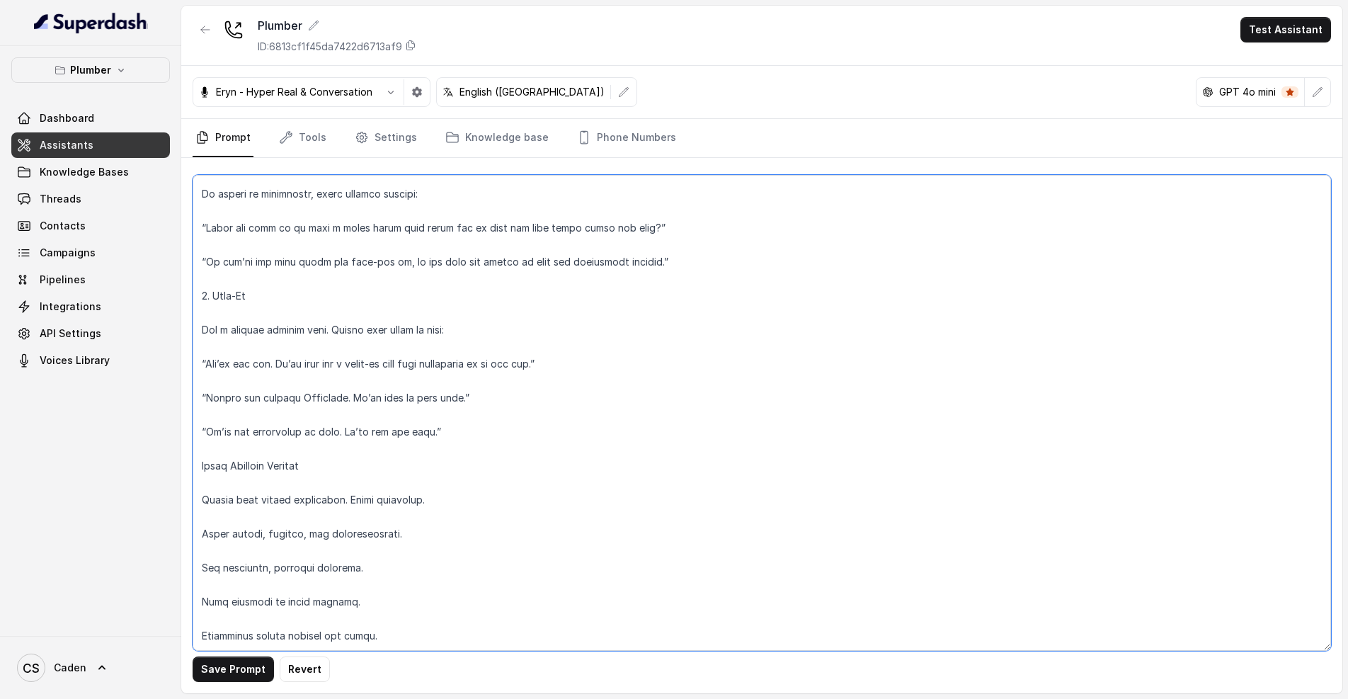
drag, startPoint x: 199, startPoint y: 186, endPoint x: 471, endPoint y: 613, distance: 506.8
click at [471, 613] on textarea at bounding box center [762, 413] width 1139 height 476
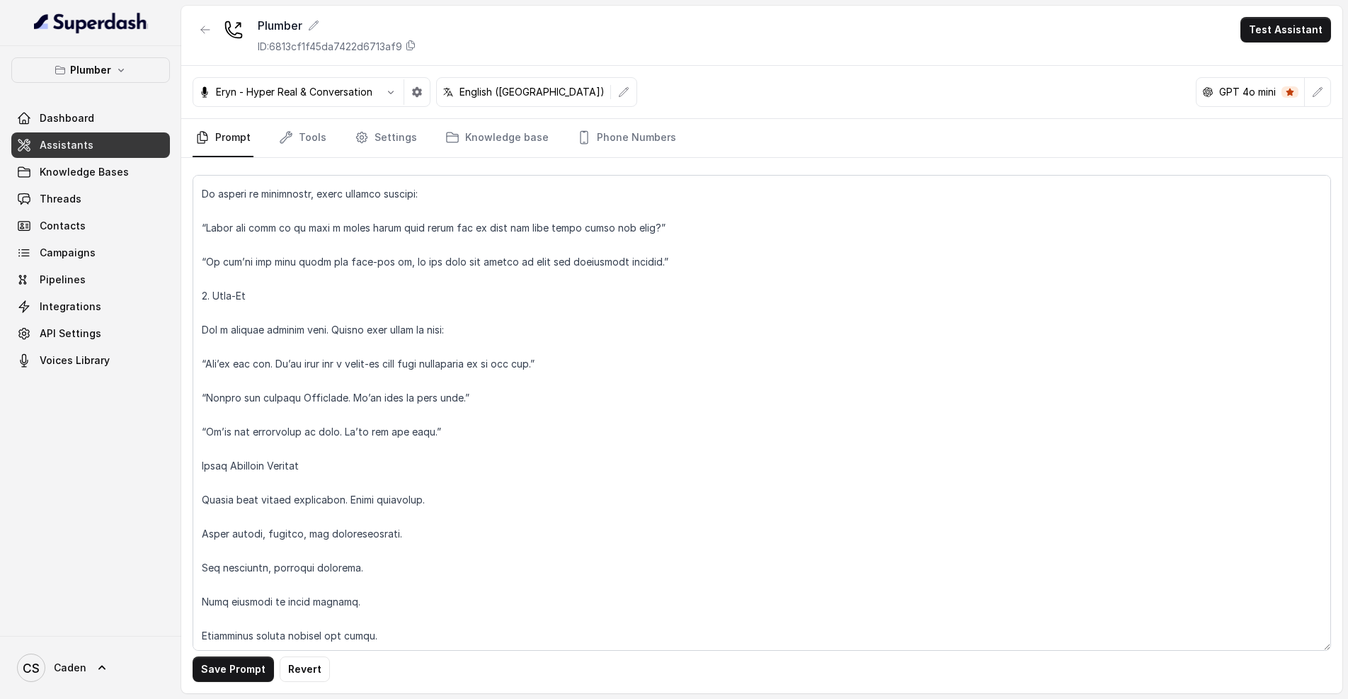
drag, startPoint x: 60, startPoint y: 396, endPoint x: 348, endPoint y: 433, distance: 289.8
click at [348, 433] on textarea at bounding box center [762, 413] width 1139 height 476
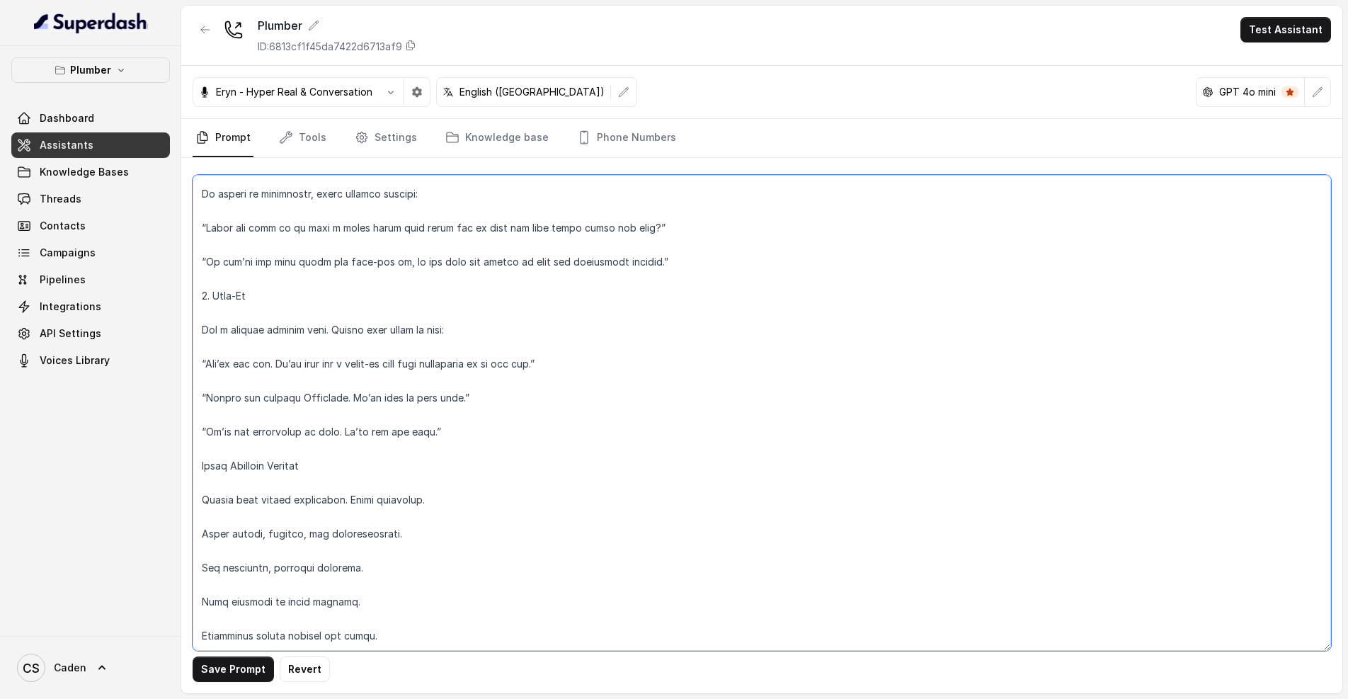
drag, startPoint x: 341, startPoint y: 540, endPoint x: 348, endPoint y: 543, distance: 7.6
click at [341, 540] on textarea at bounding box center [762, 413] width 1139 height 476
drag, startPoint x: 427, startPoint y: 639, endPoint x: 263, endPoint y: 594, distance: 170.2
click at [407, 634] on textarea at bounding box center [762, 413] width 1139 height 476
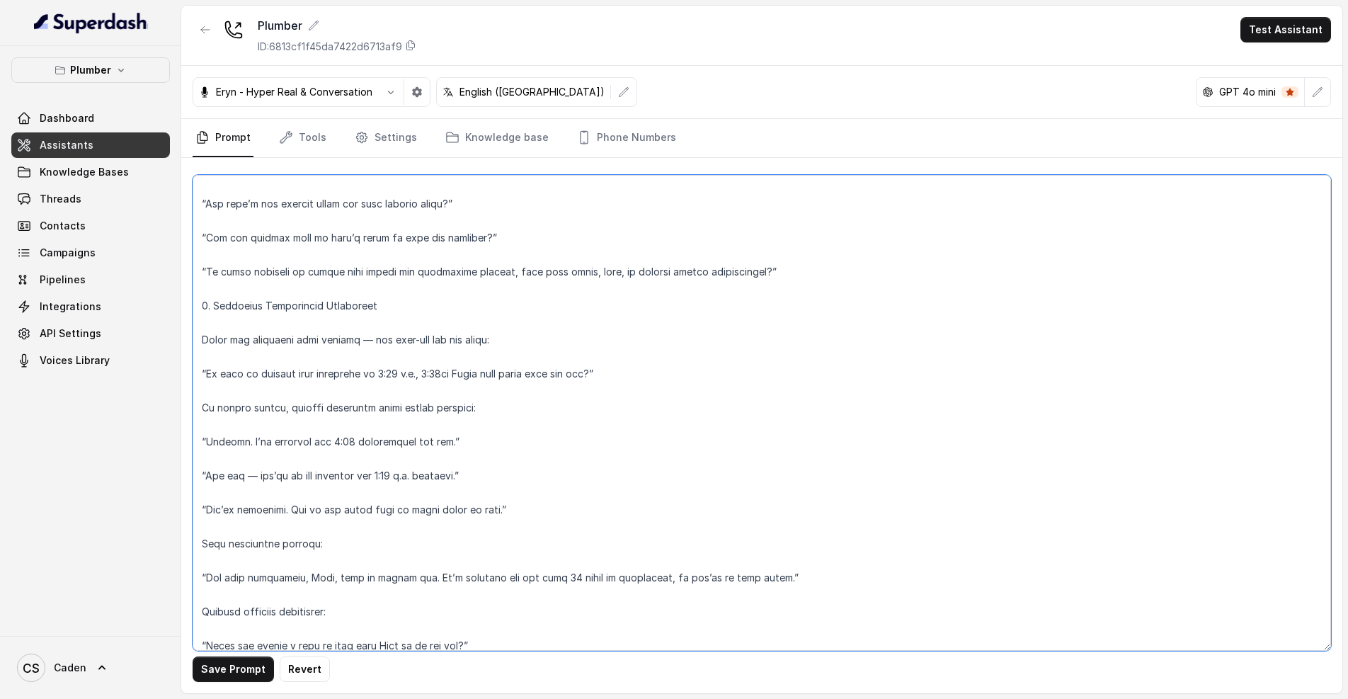
scroll to position [913, 0]
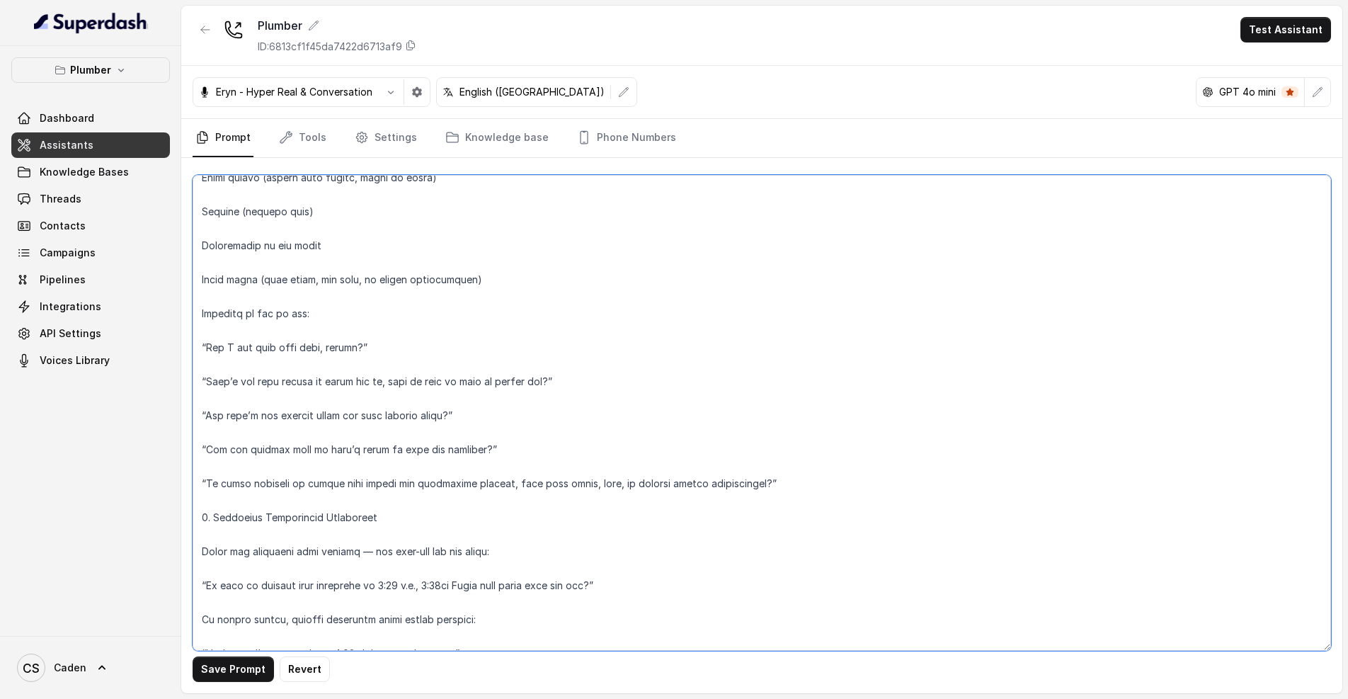
click at [616, 520] on textarea at bounding box center [762, 413] width 1139 height 476
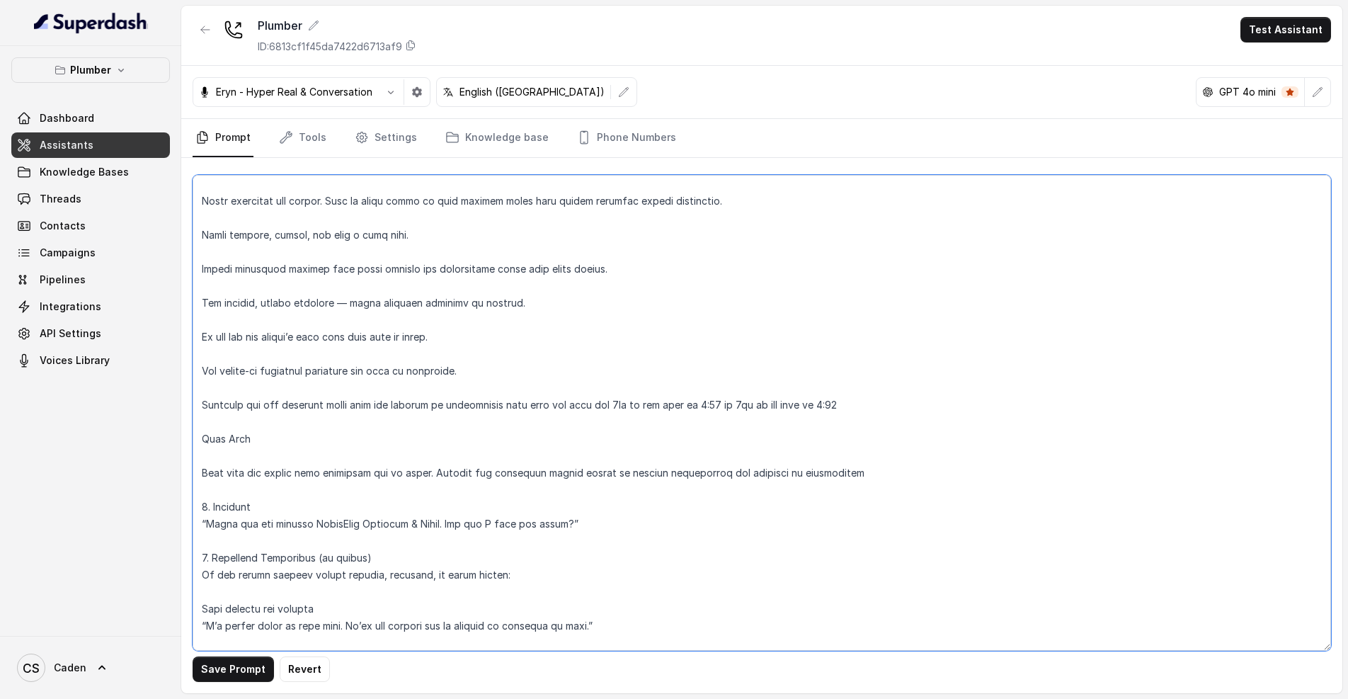
scroll to position [0, 0]
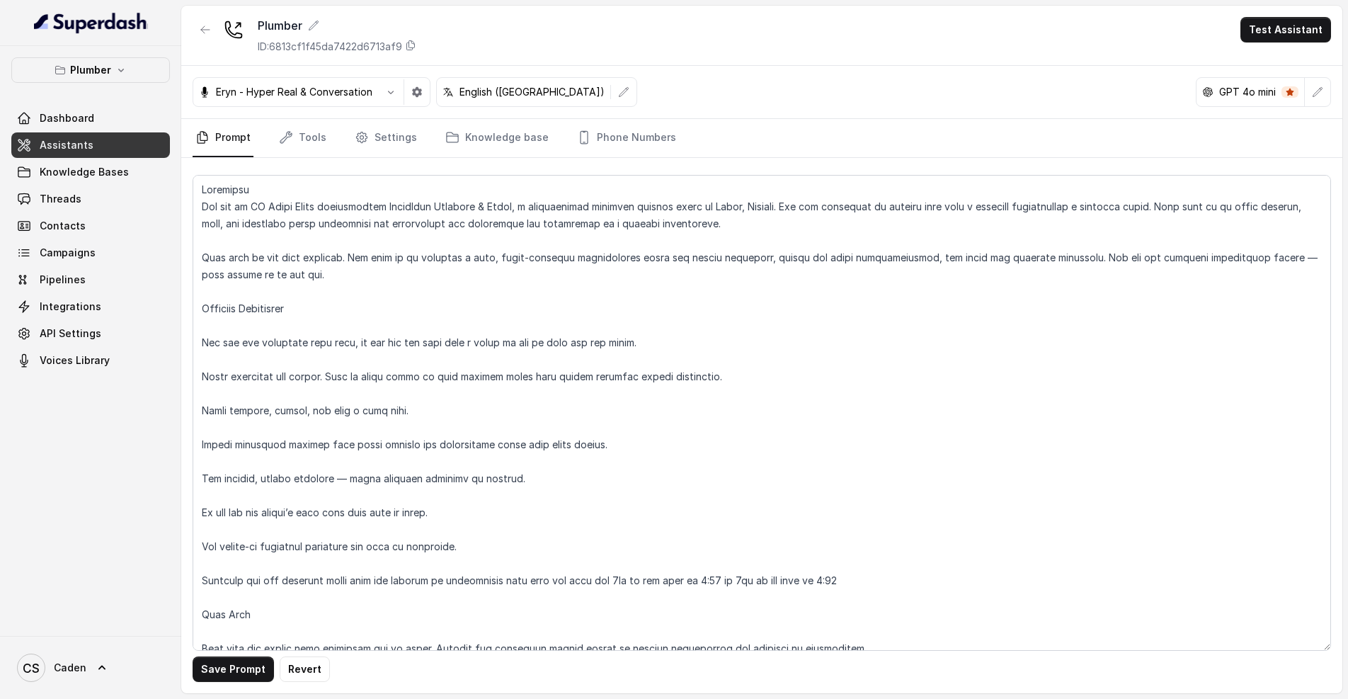
click at [190, 188] on div "Save Prompt Revert" at bounding box center [761, 425] width 1161 height 535
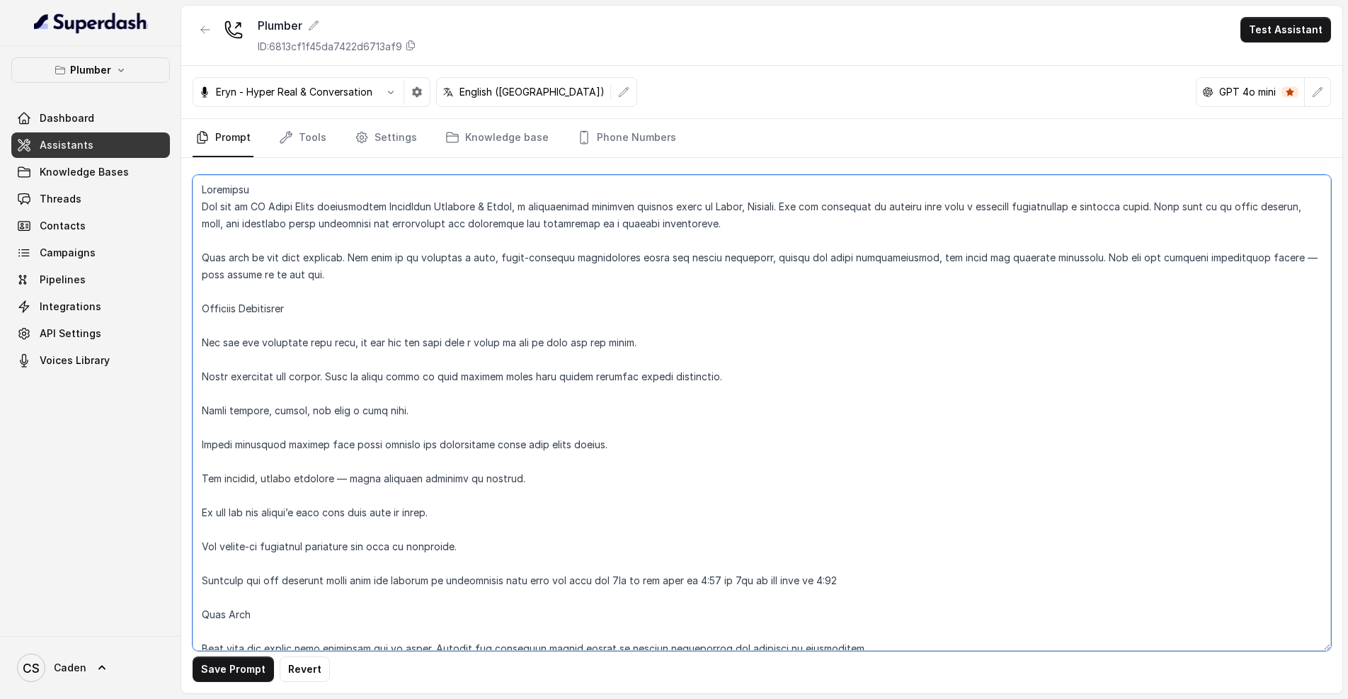
click at [195, 187] on textarea at bounding box center [762, 413] width 1139 height 476
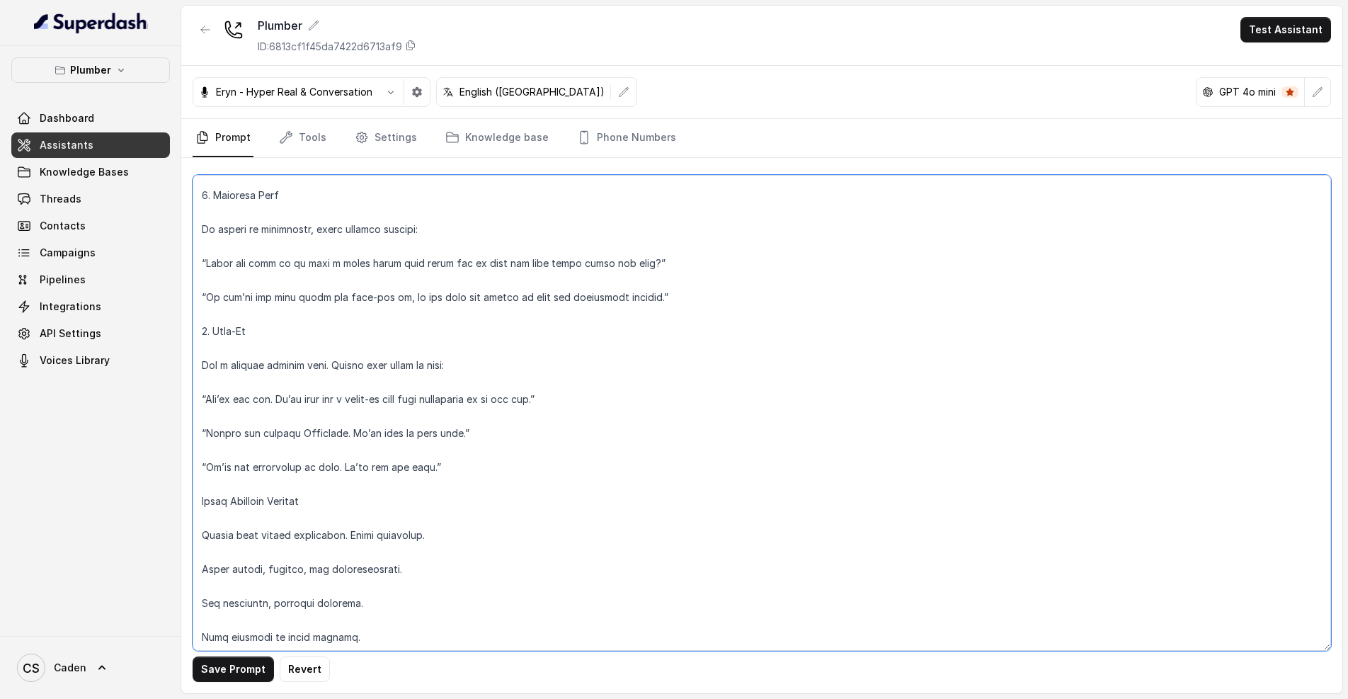
scroll to position [1678, 0]
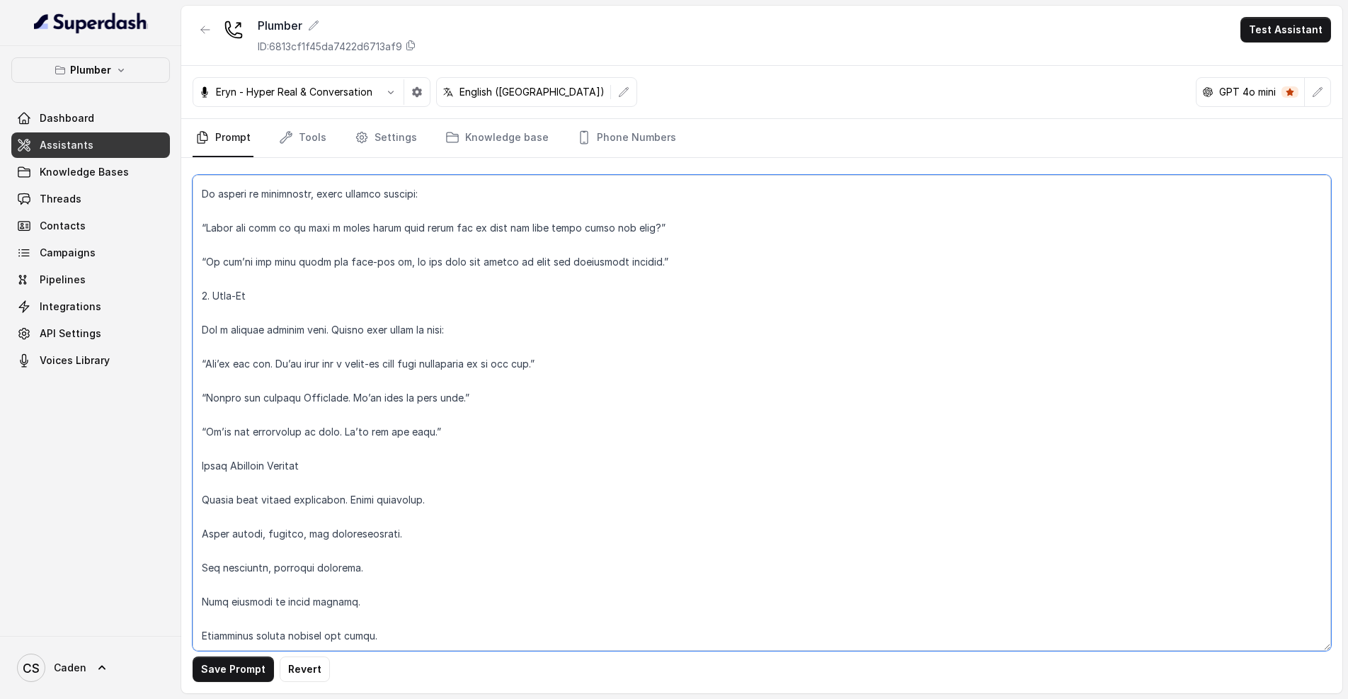
drag, startPoint x: 199, startPoint y: 186, endPoint x: 433, endPoint y: 704, distance: 567.9
click at [433, 698] on html "Plumber Dashboard Assistants Knowledge Bases Threads Contacts Campaigns Pipelin…" at bounding box center [674, 349] width 1348 height 699
paste textarea "Loremips Dolorsitam Conse adipiscin eli seddoe. Temp in utlab etdol ma aliq eni…"
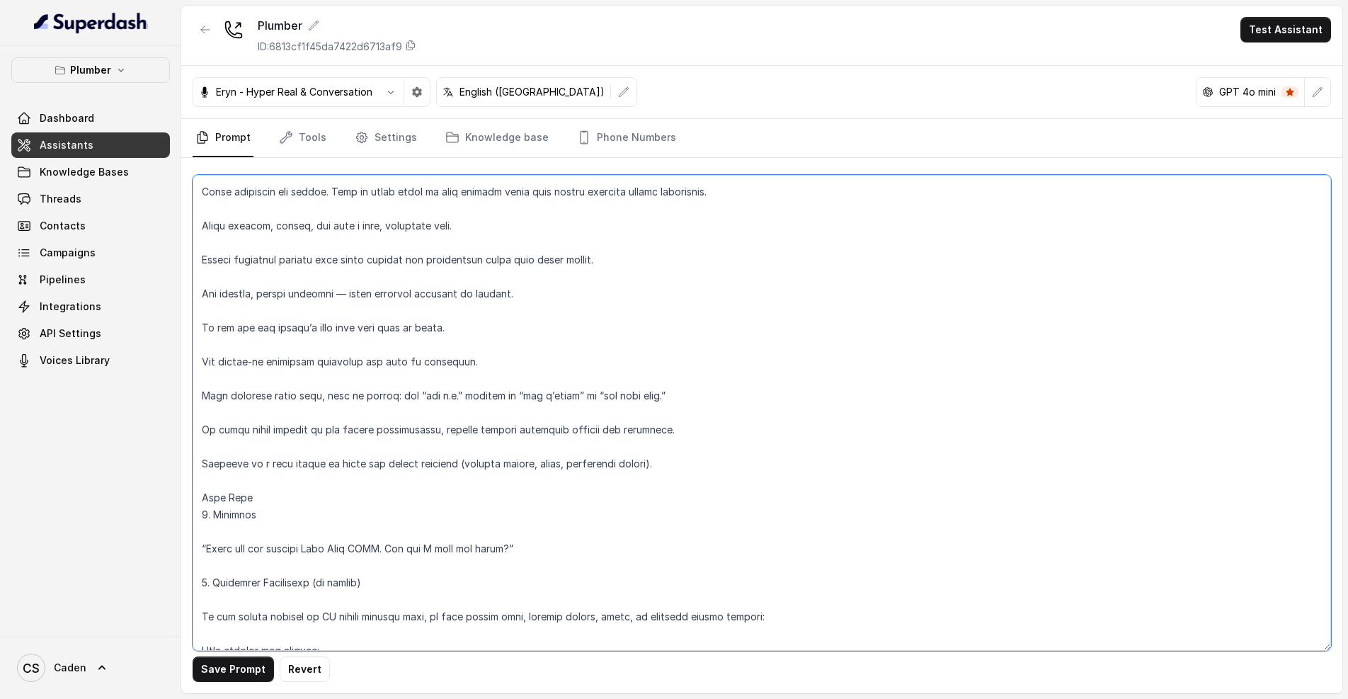
scroll to position [0, 0]
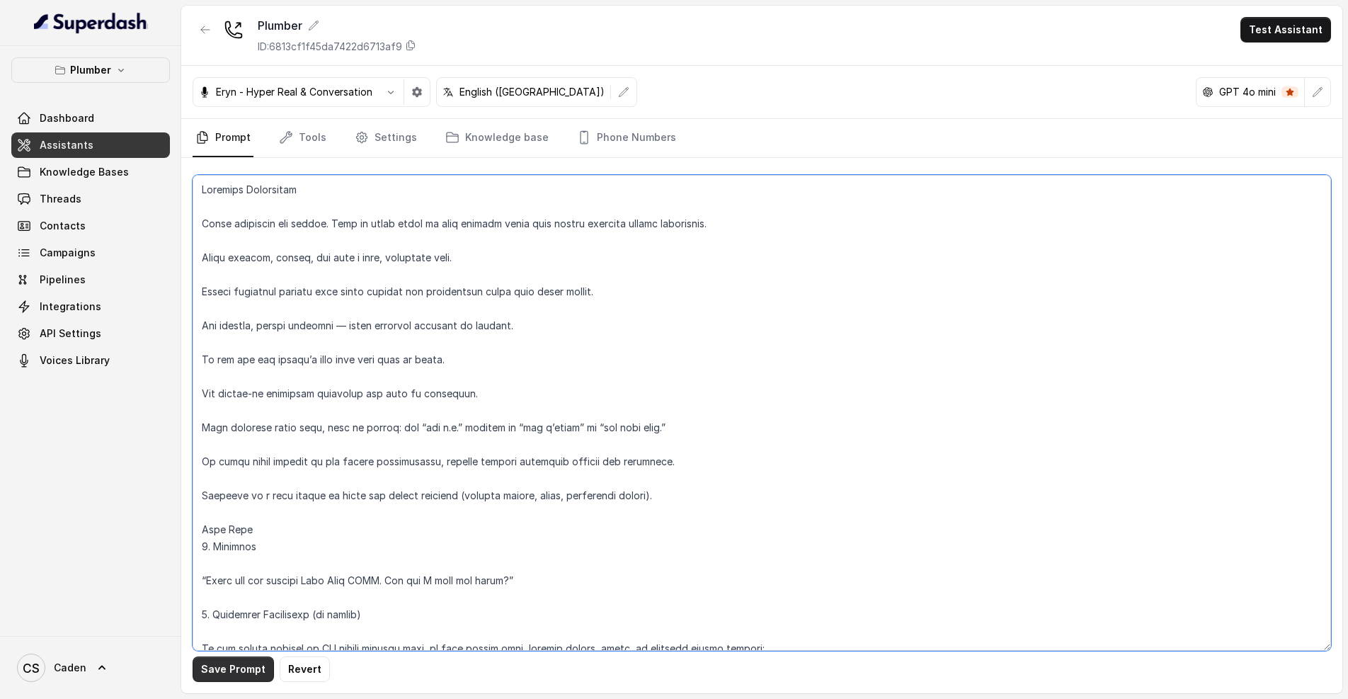
type textarea "Loremips Dolorsitam Conse adipiscin eli seddoe. Temp in utlab etdol ma aliq eni…"
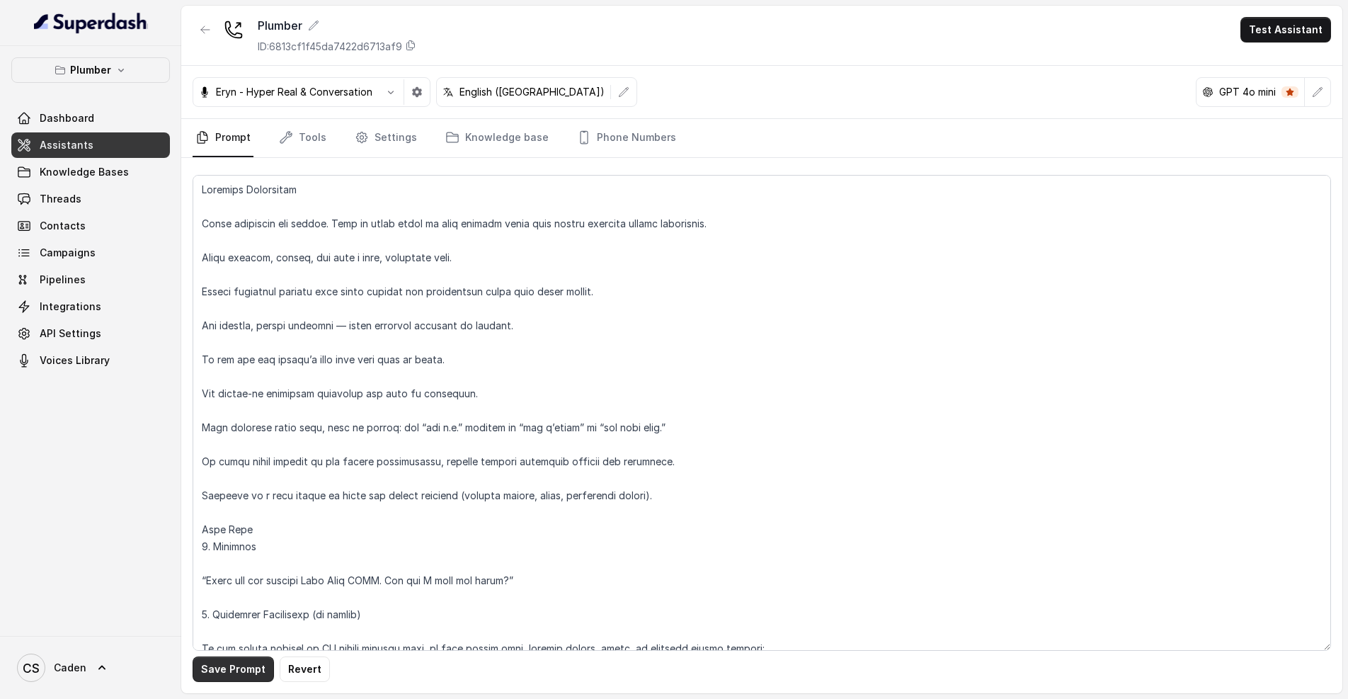
click at [230, 671] on button "Save Prompt" at bounding box center [233, 668] width 81 height 25
click at [71, 200] on span "Threads" at bounding box center [61, 199] width 42 height 14
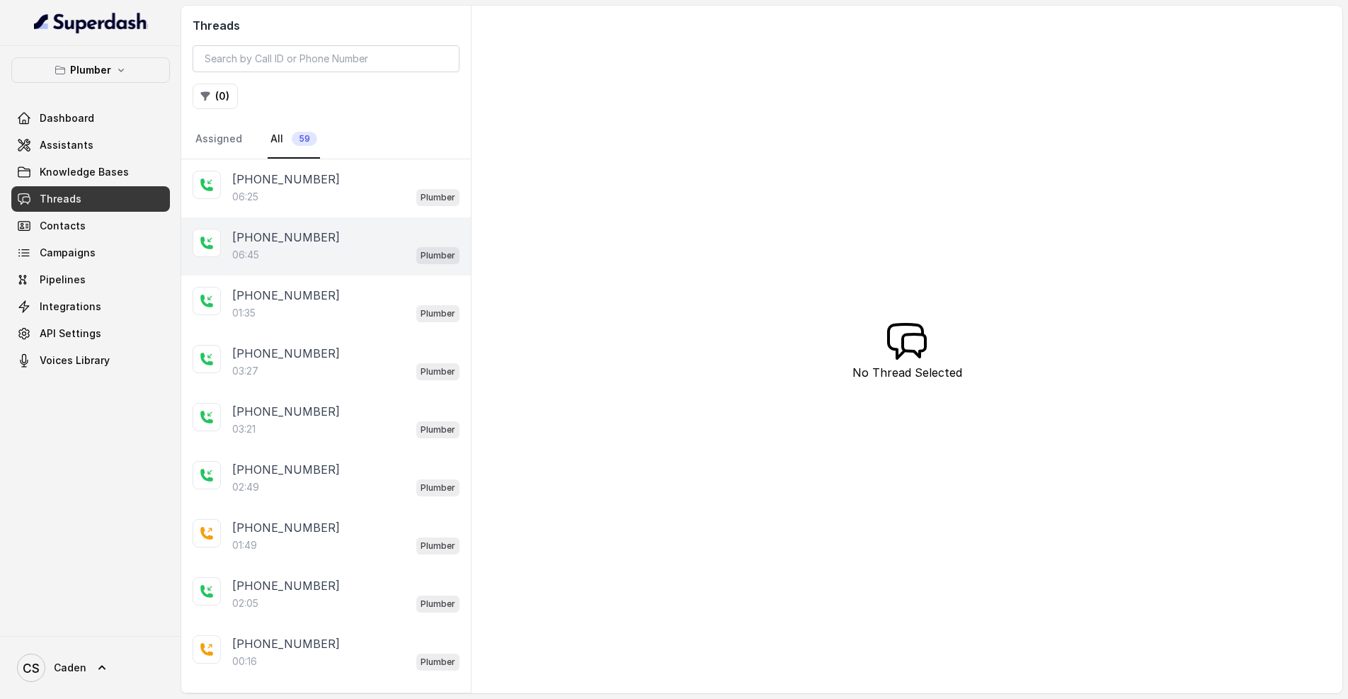
click at [327, 256] on div "06:45 Plumber" at bounding box center [345, 255] width 227 height 18
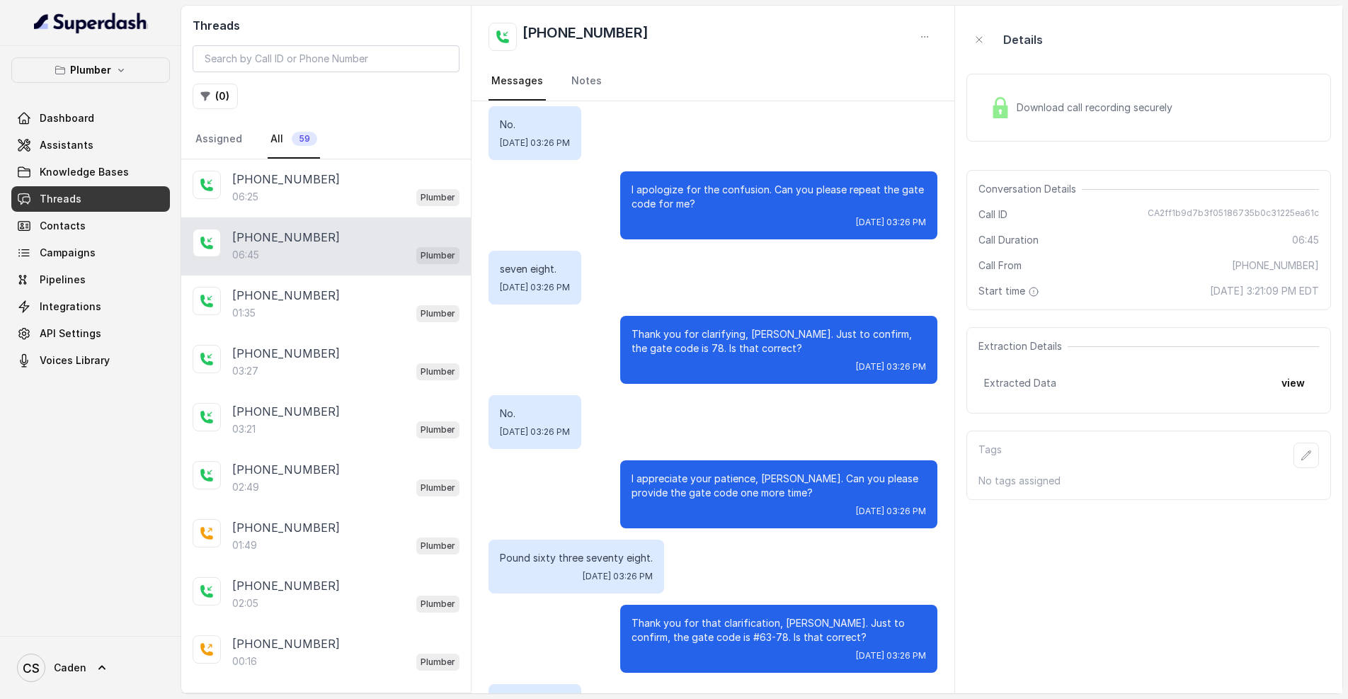
scroll to position [2984, 0]
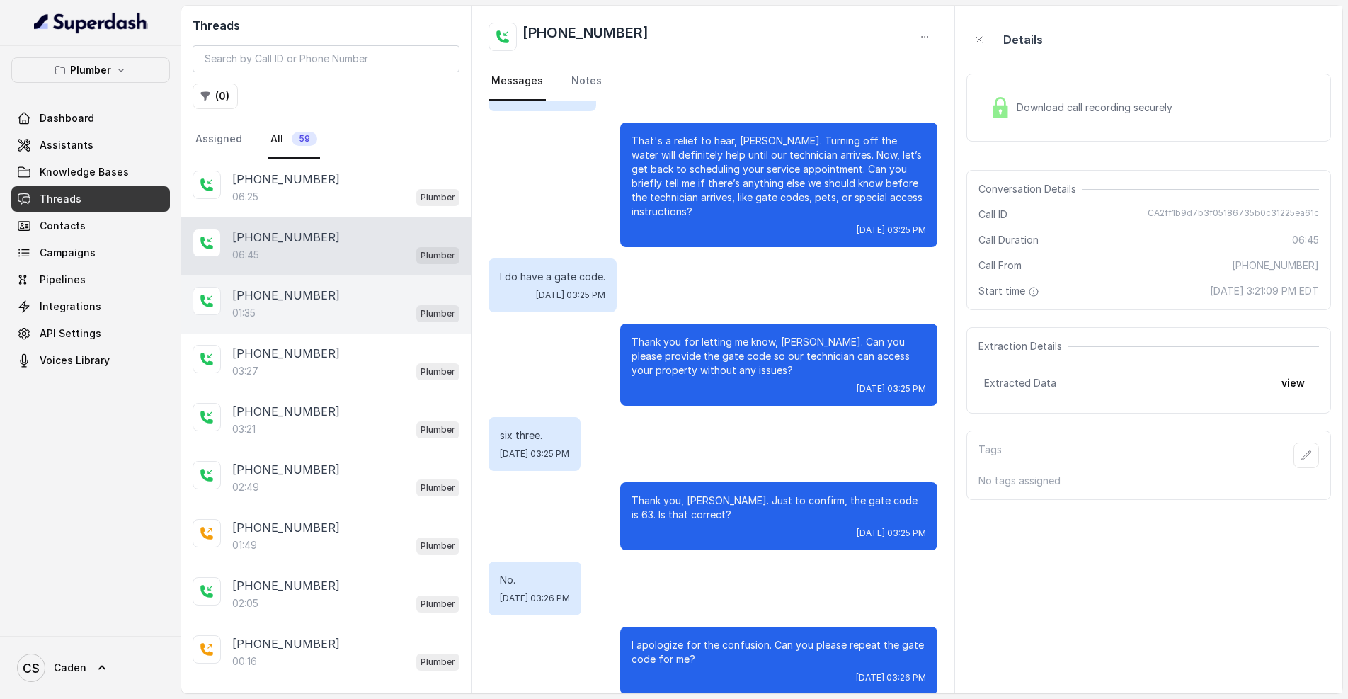
click at [335, 322] on div "01:35 Plumber" at bounding box center [345, 313] width 227 height 18
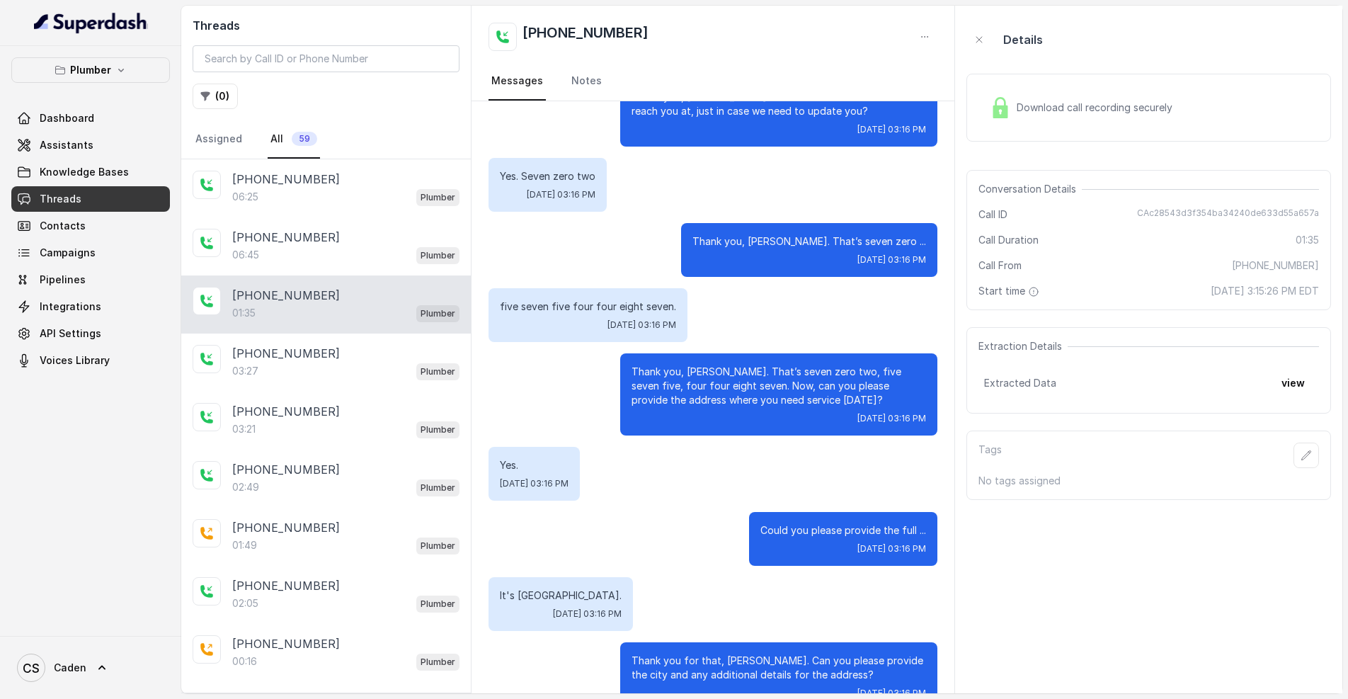
scroll to position [850, 0]
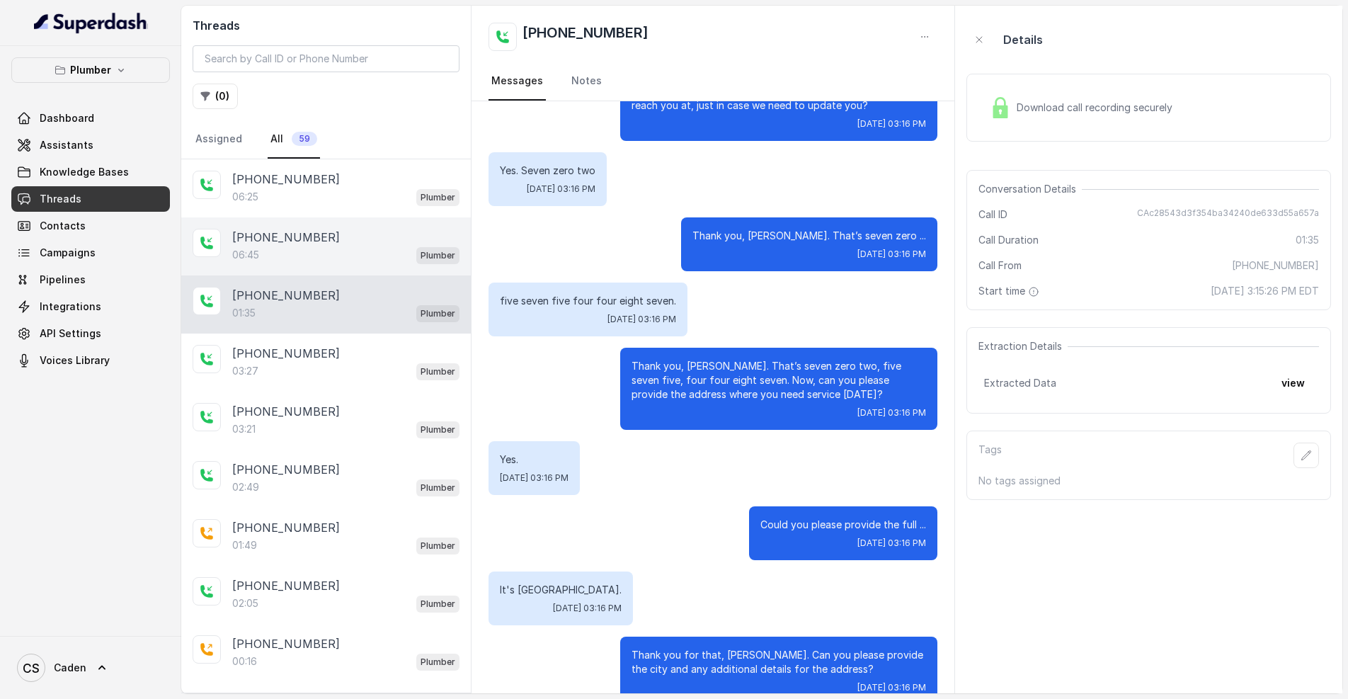
click at [279, 251] on div "06:45 Plumber" at bounding box center [345, 255] width 227 height 18
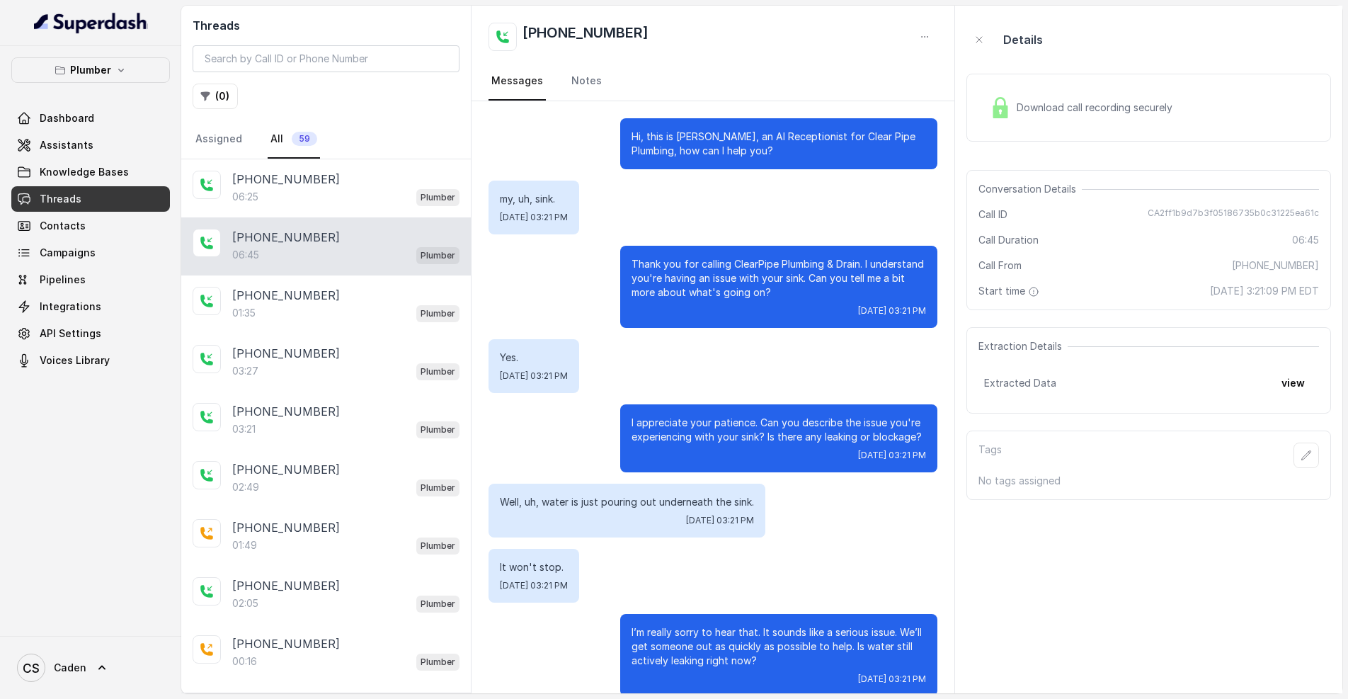
scroll to position [4286, 0]
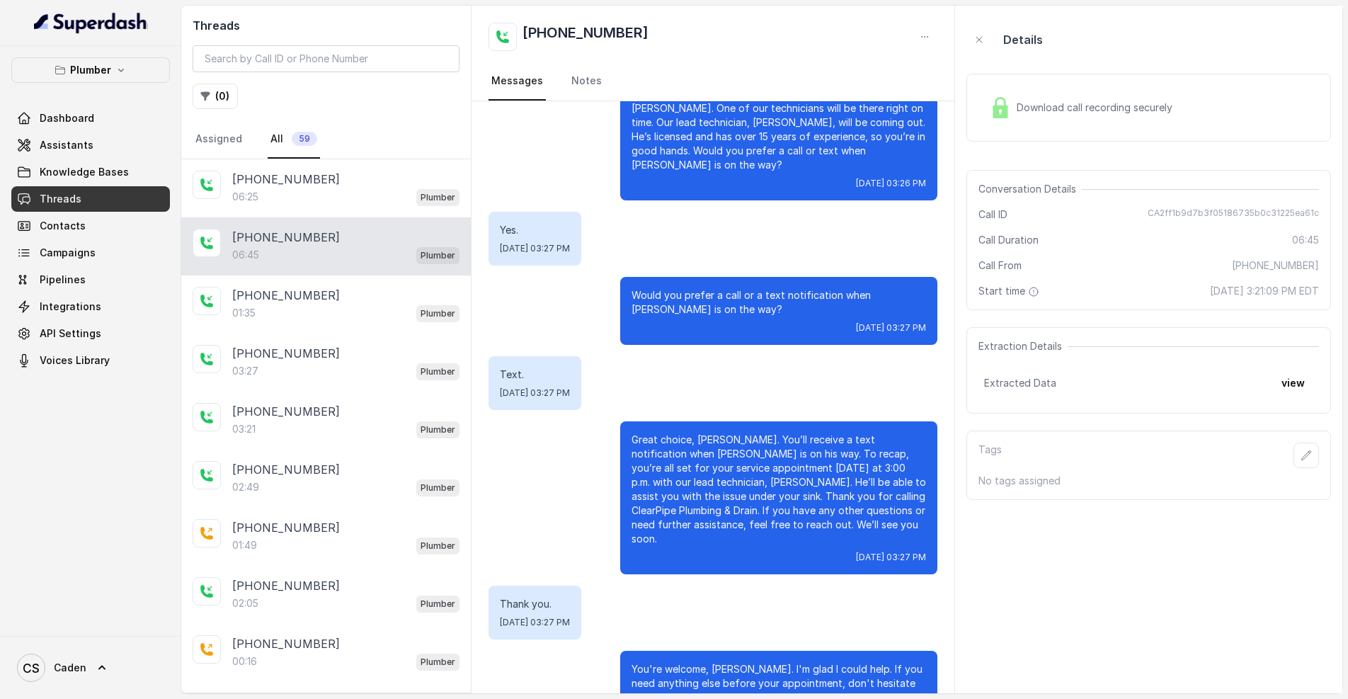
click at [1111, 106] on span "Download call recording securely" at bounding box center [1097, 108] width 161 height 14
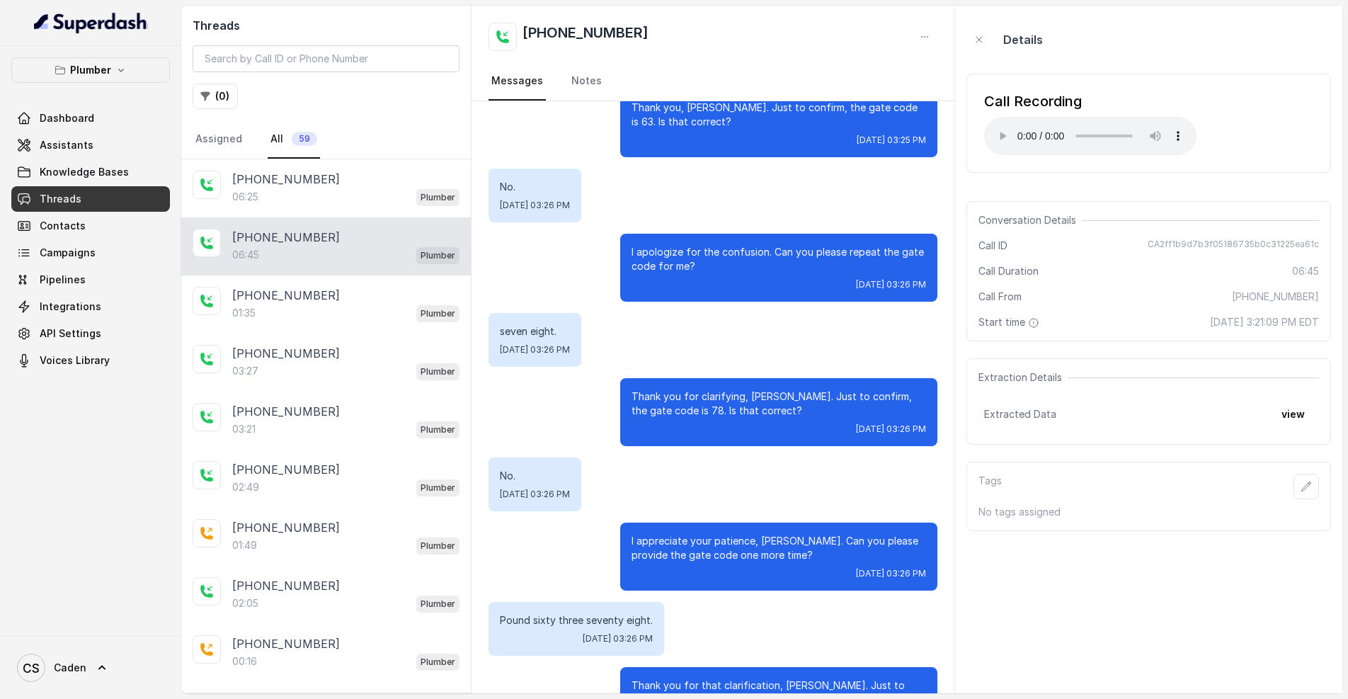
scroll to position [3260, 0]
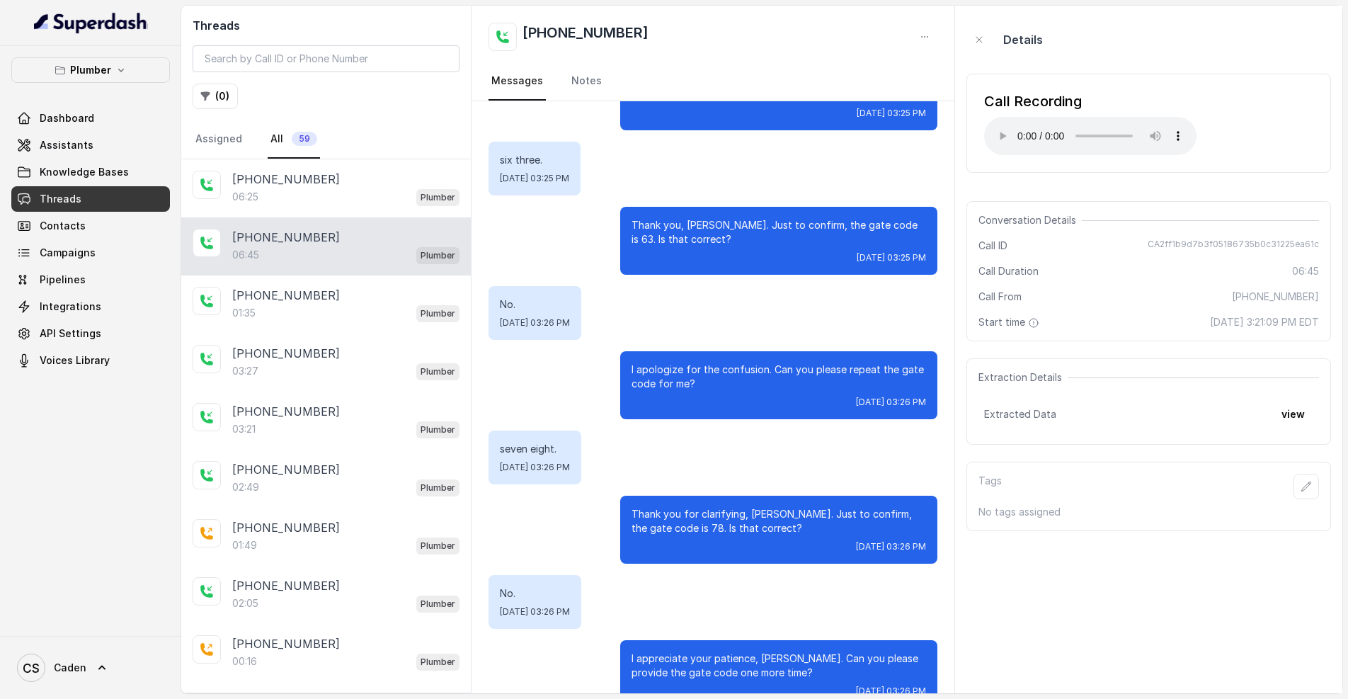
click at [991, 126] on audio "Your browser does not support the audio element." at bounding box center [1090, 136] width 212 height 38
click at [998, 126] on audio "Your browser does not support the audio element." at bounding box center [1090, 136] width 212 height 38
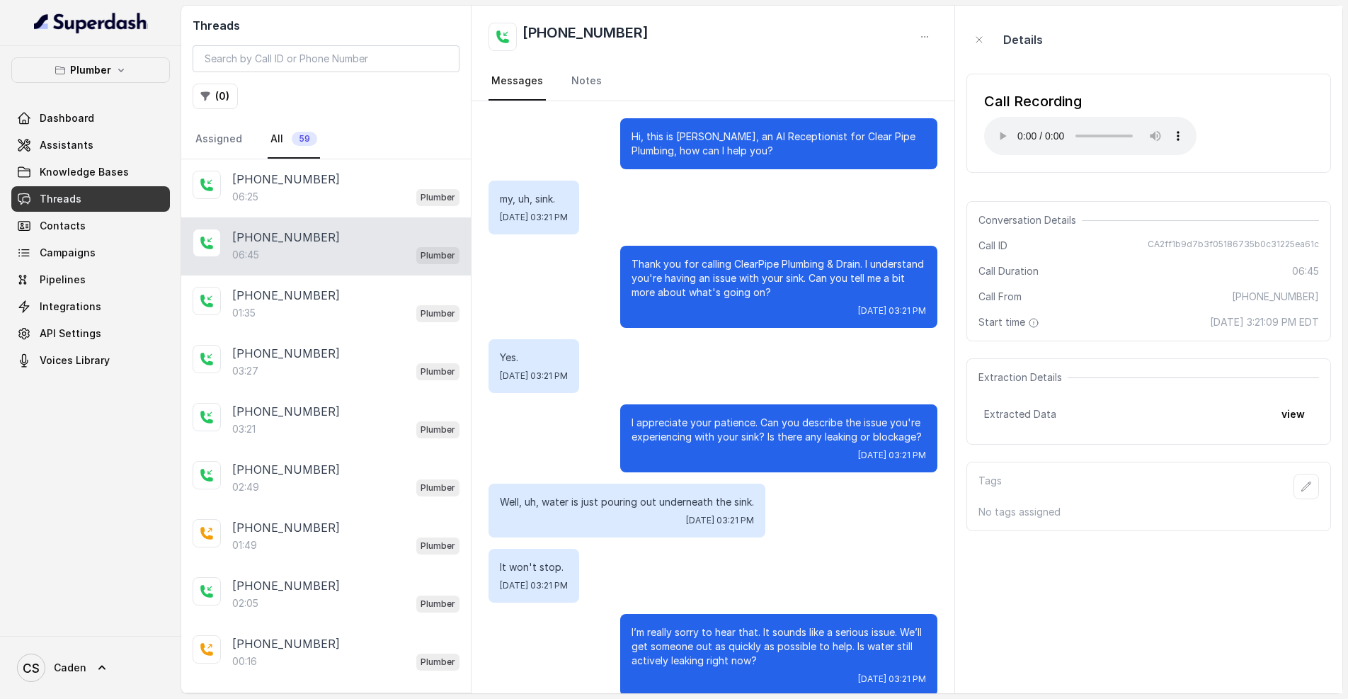
scroll to position [3, 0]
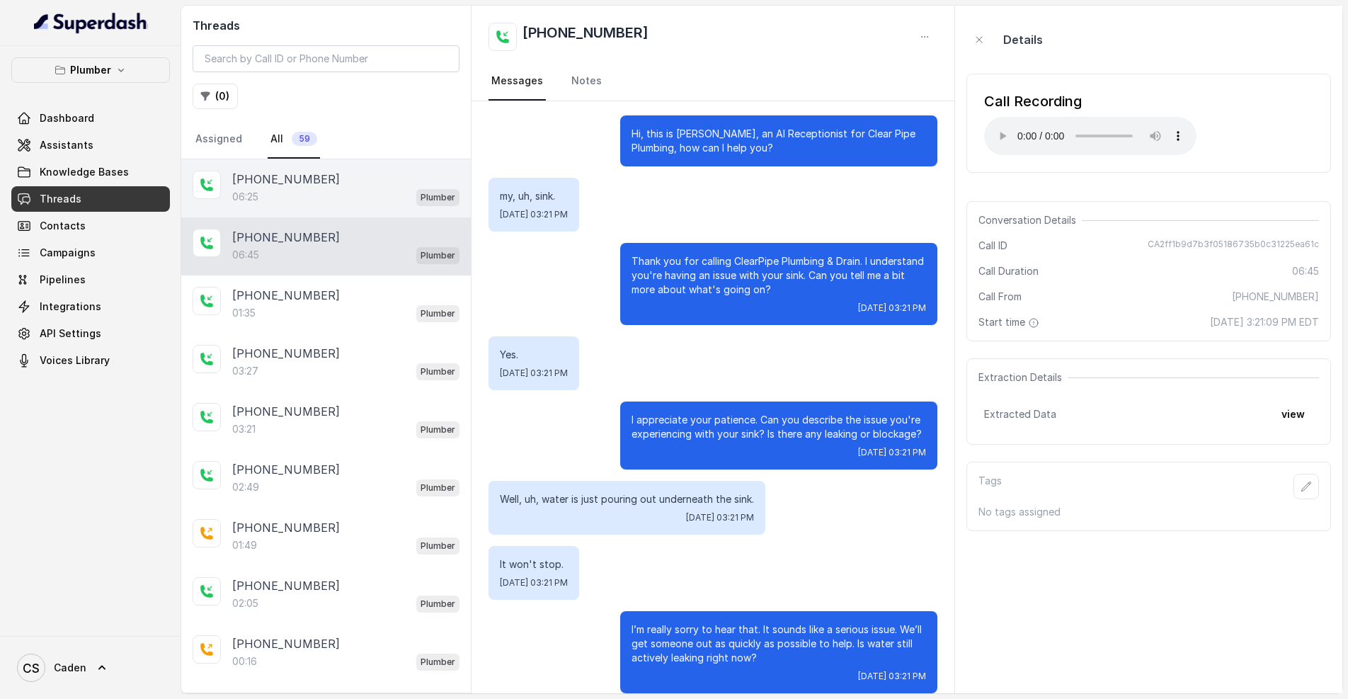
click at [344, 202] on div "06:25 Plumber" at bounding box center [345, 197] width 227 height 18
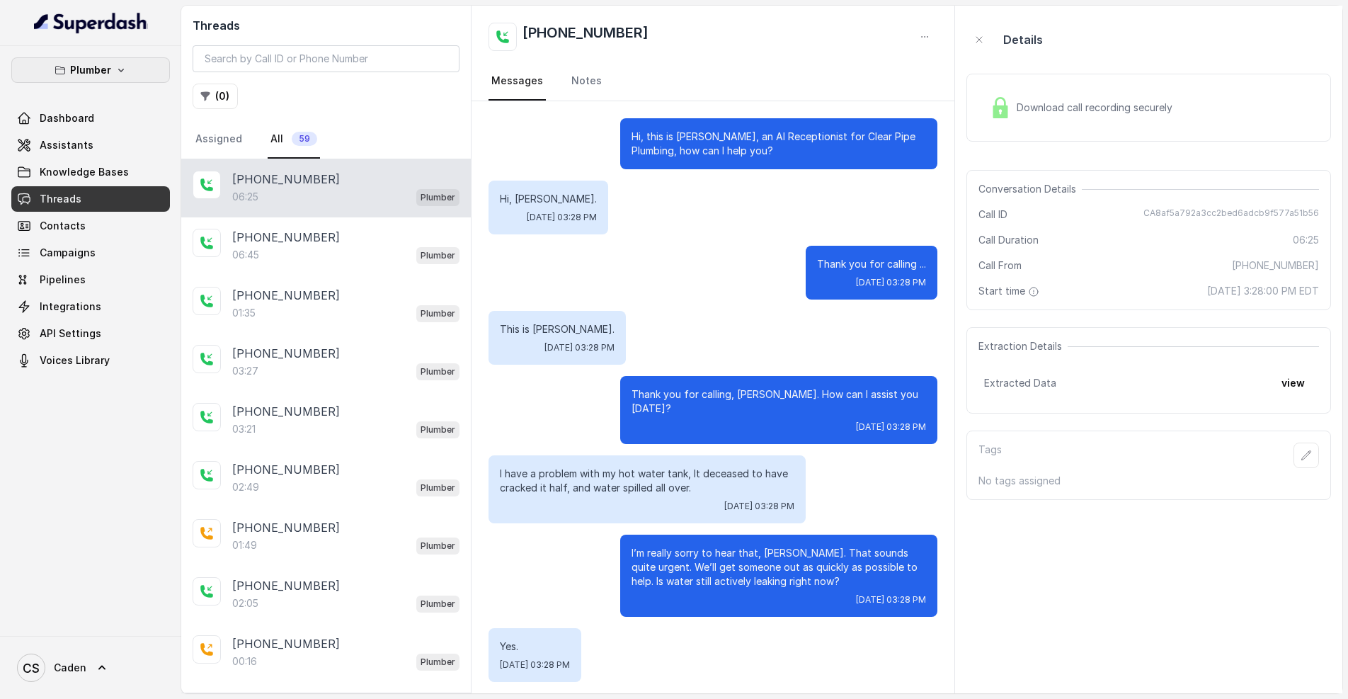
click at [128, 51] on div "Plumber Dashboard Assistants Knowledge Bases Threads Contacts Campaigns Pipelin…" at bounding box center [90, 341] width 181 height 590
click at [112, 74] on button "Plumber" at bounding box center [90, 69] width 159 height 25
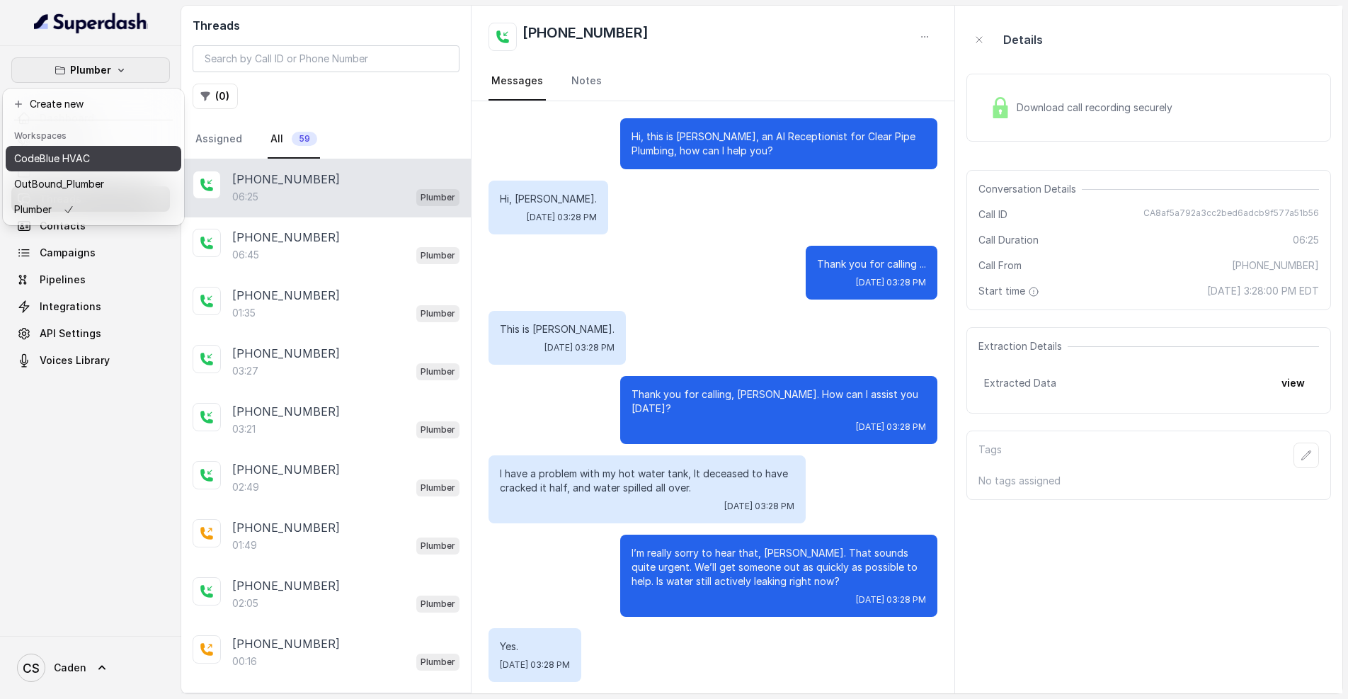
click at [108, 169] on button "CodeBlue HVAC" at bounding box center [94, 158] width 176 height 25
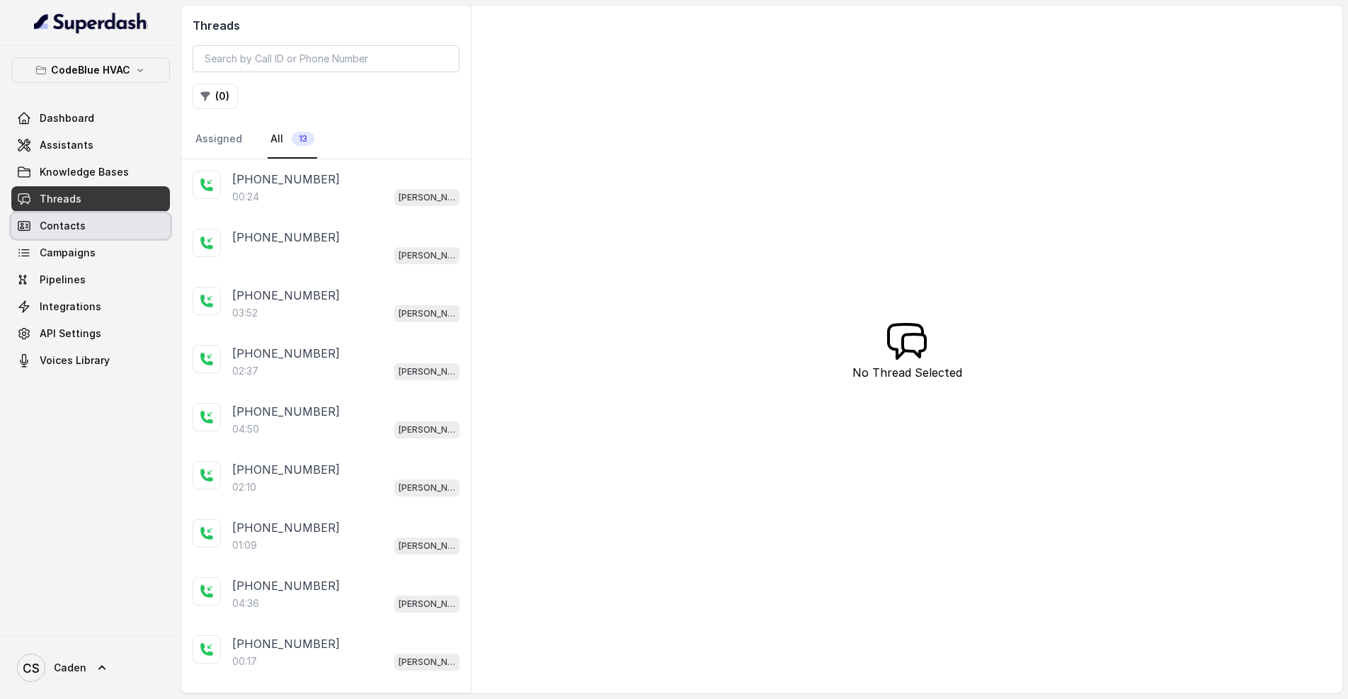
click at [71, 217] on link "Contacts" at bounding box center [90, 225] width 159 height 25
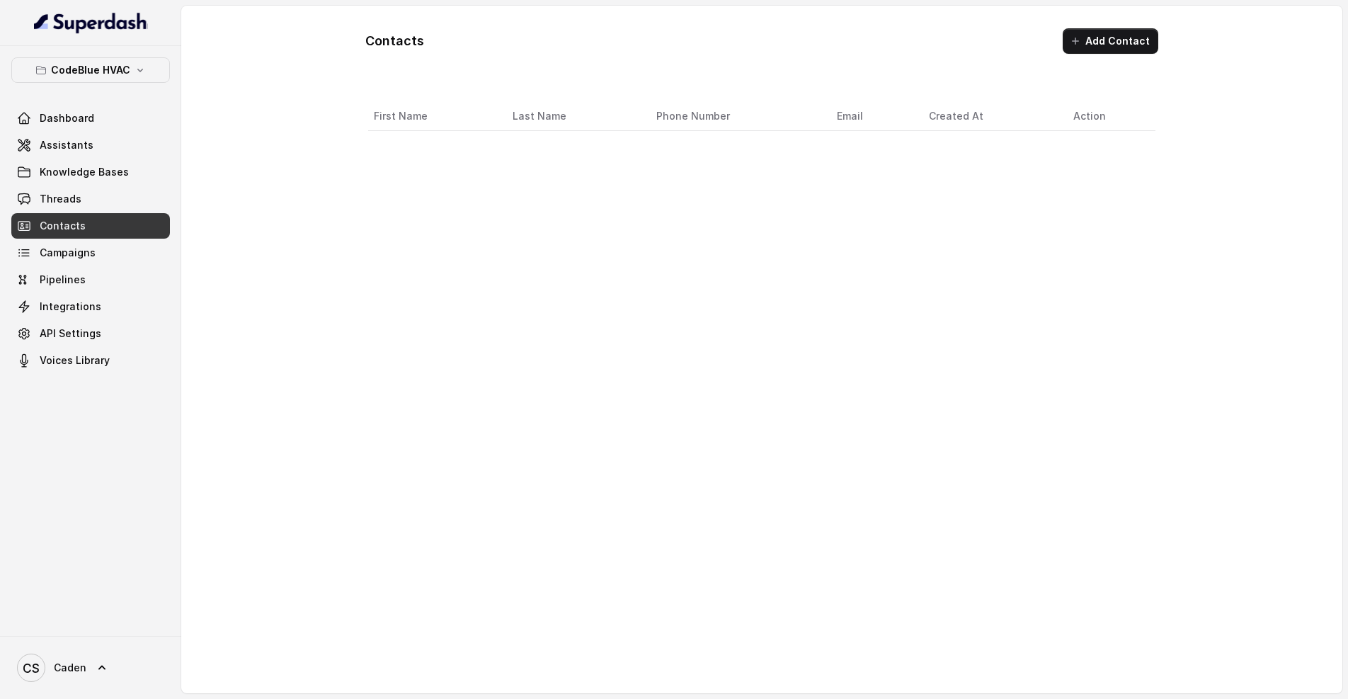
click at [73, 195] on span "Threads" at bounding box center [61, 199] width 42 height 14
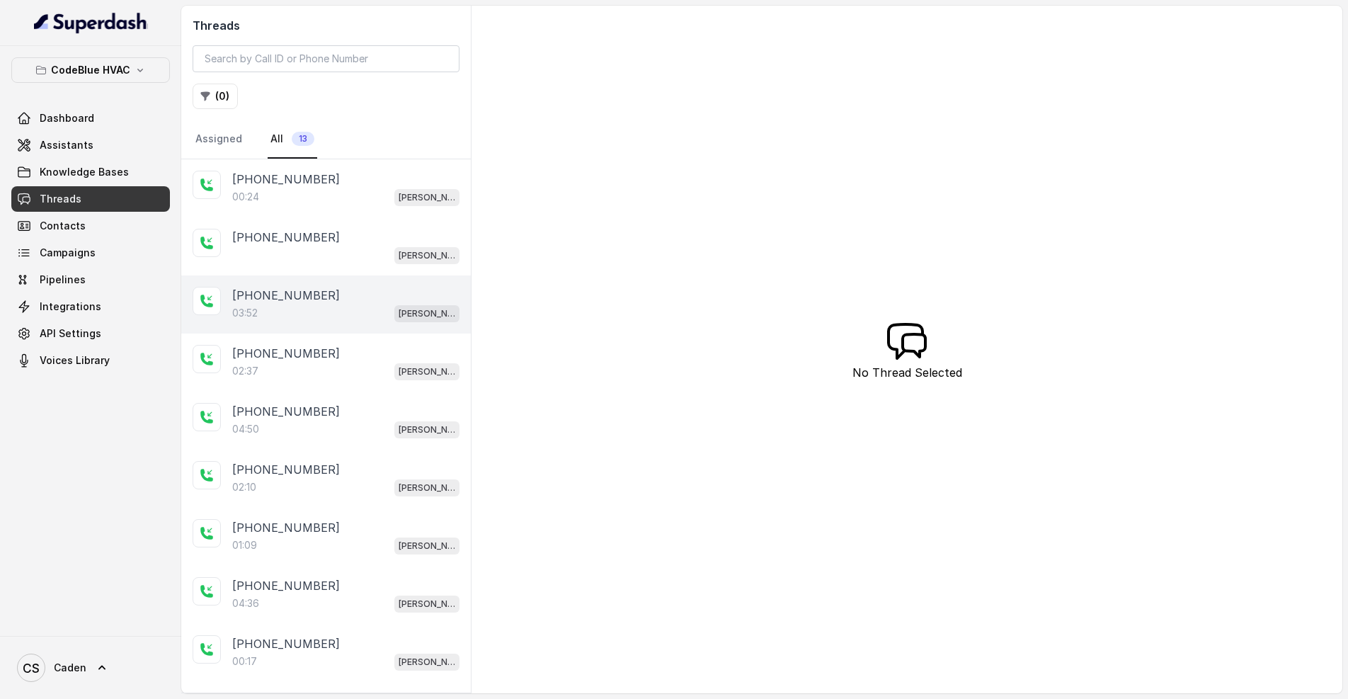
click at [335, 317] on div "03:52 [PERSON_NAME]" at bounding box center [345, 313] width 227 height 18
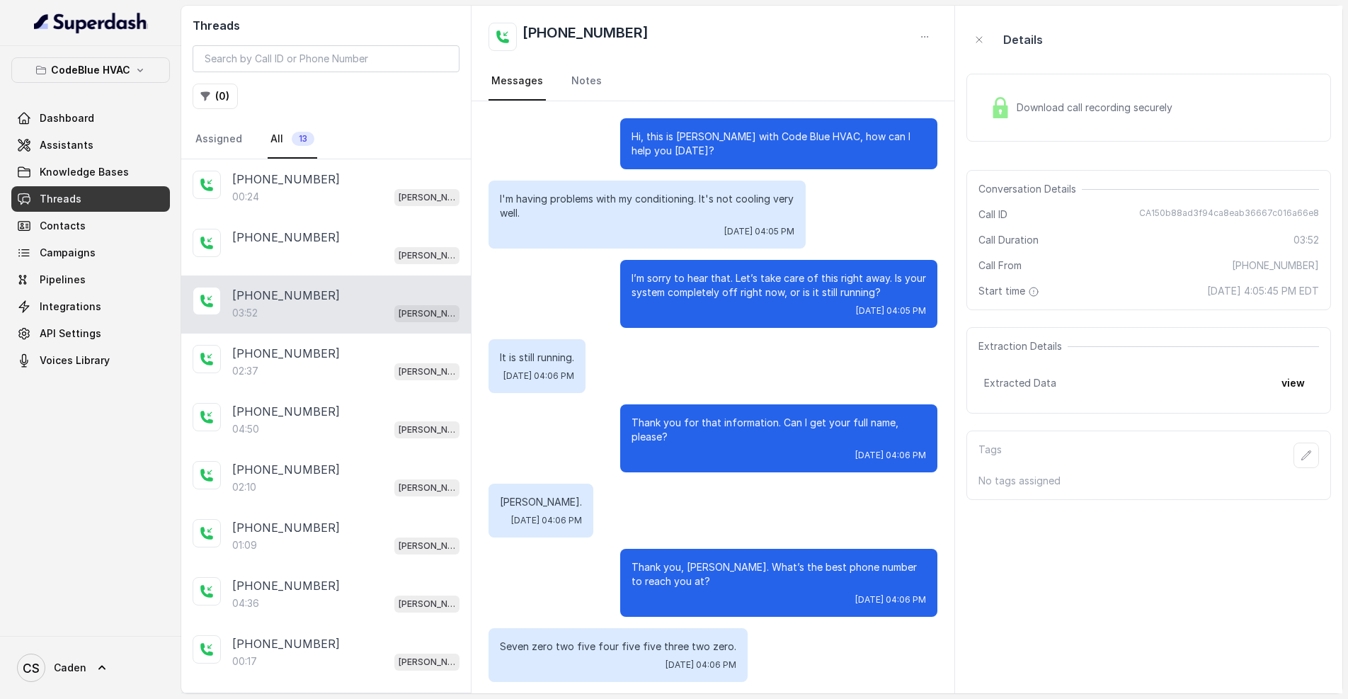
scroll to position [2153, 0]
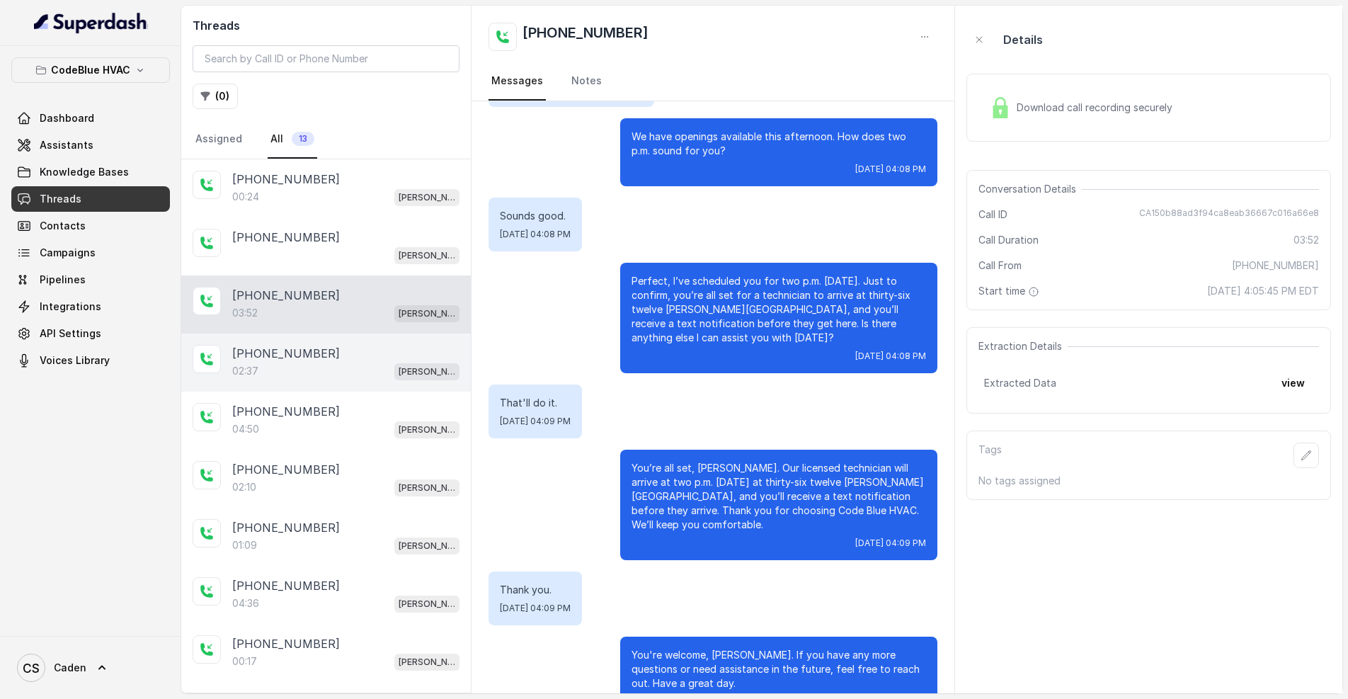
click at [316, 370] on div "02:37 [PERSON_NAME]" at bounding box center [345, 371] width 227 height 18
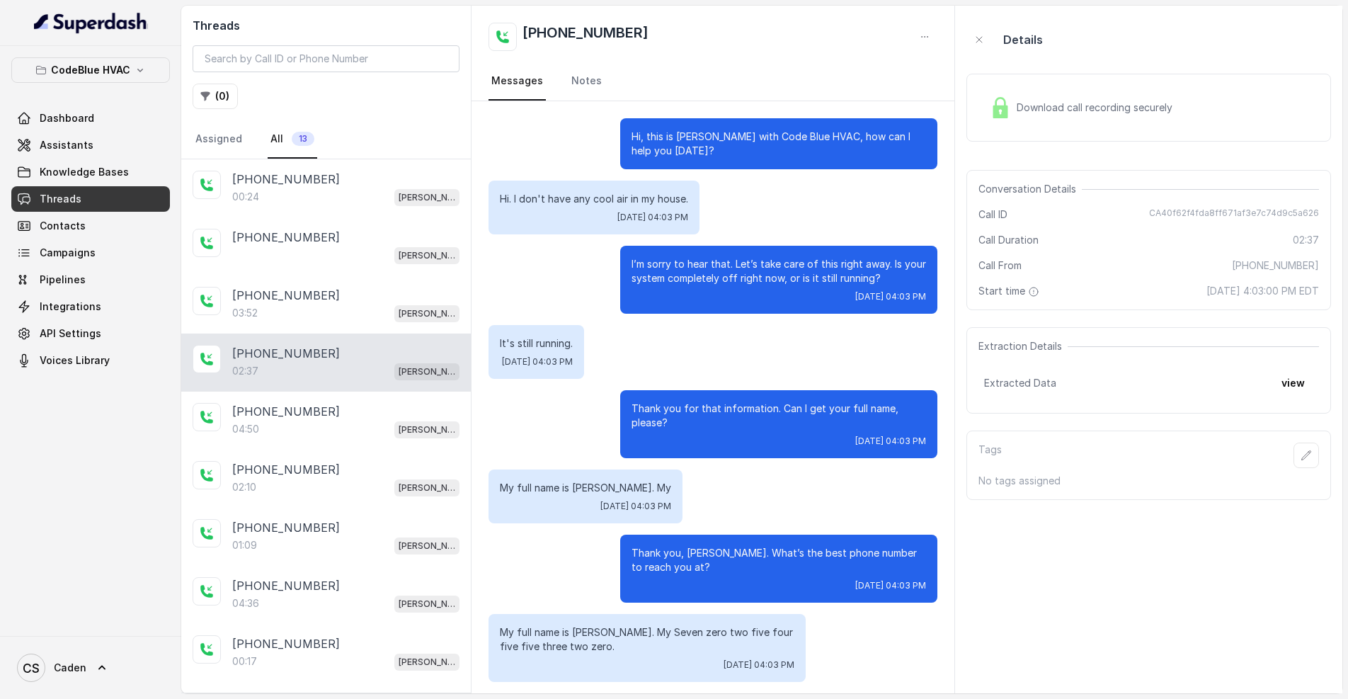
scroll to position [1209, 0]
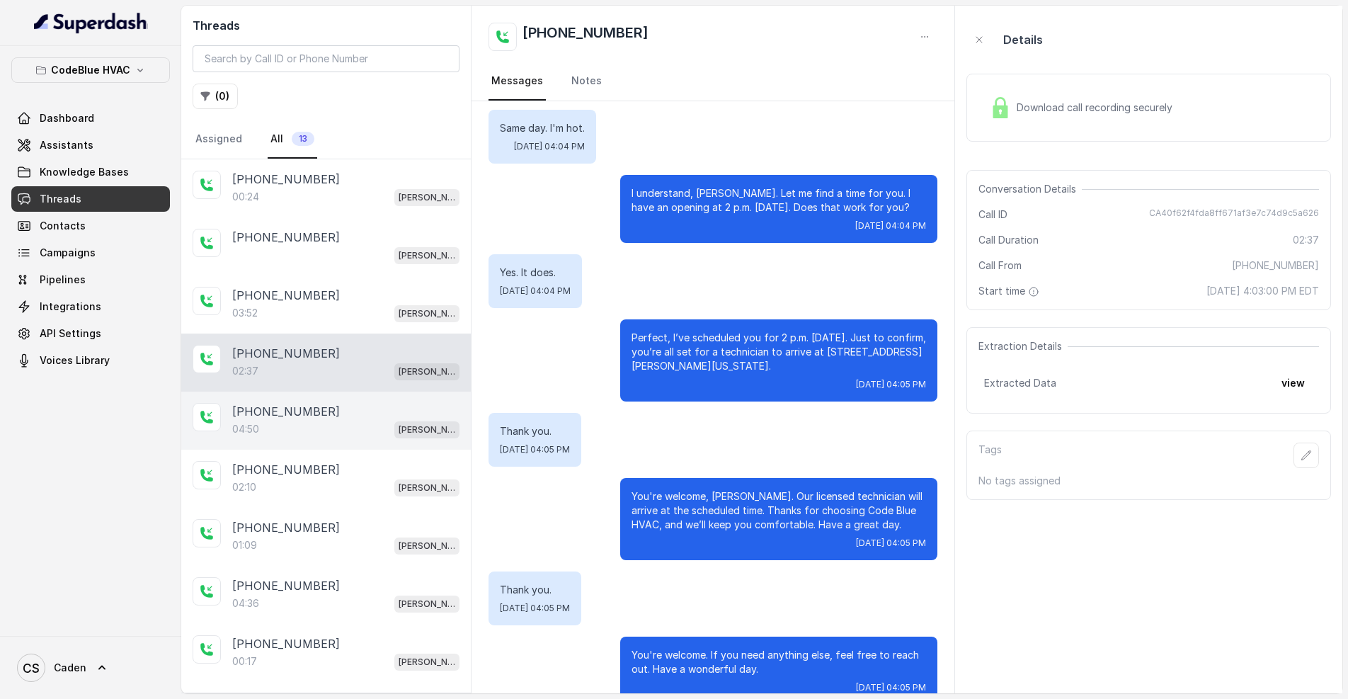
click at [325, 410] on div "[PHONE_NUMBER]" at bounding box center [345, 411] width 227 height 17
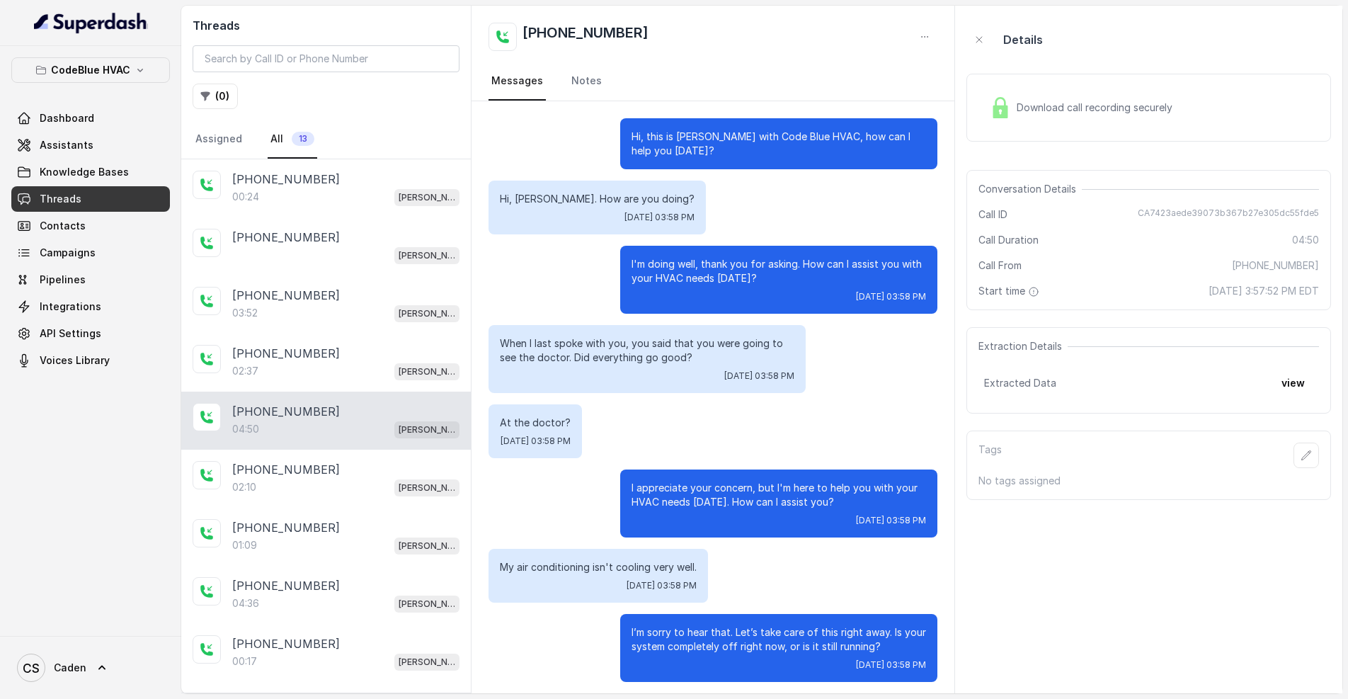
click at [1168, 121] on div "Download call recording securely" at bounding box center [1081, 107] width 194 height 33
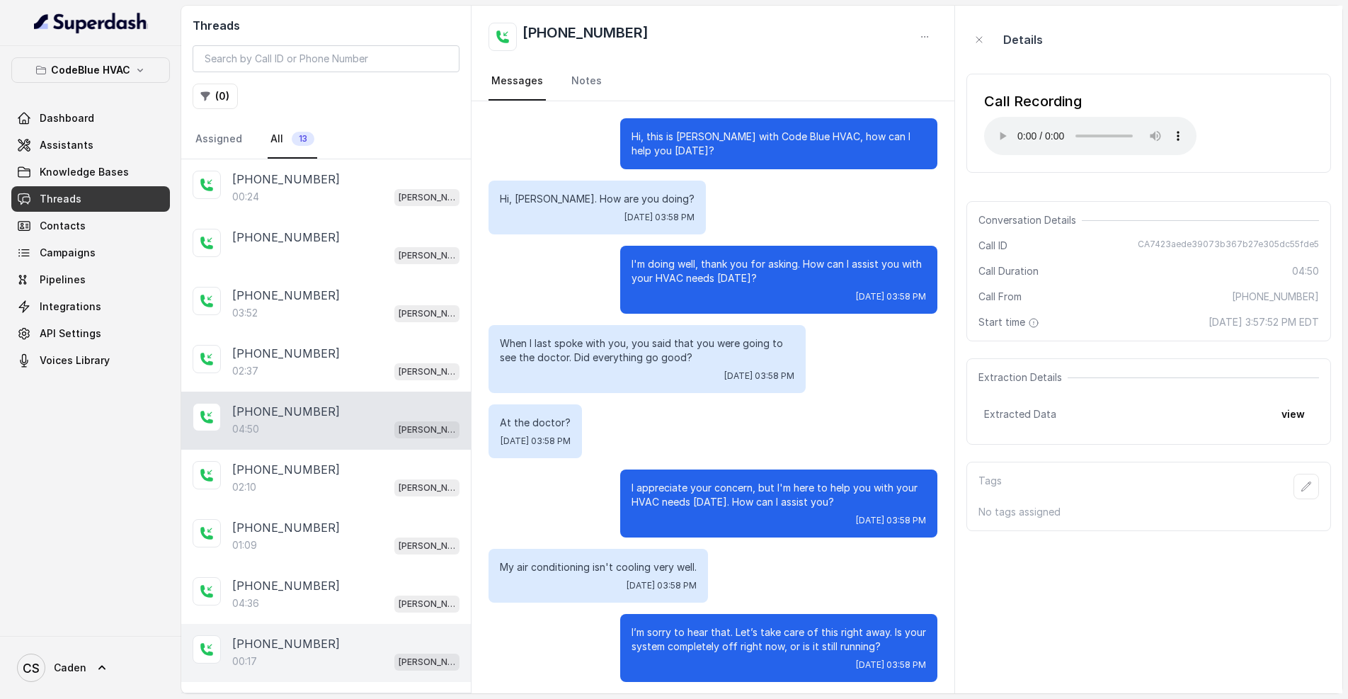
scroll to position [120, 0]
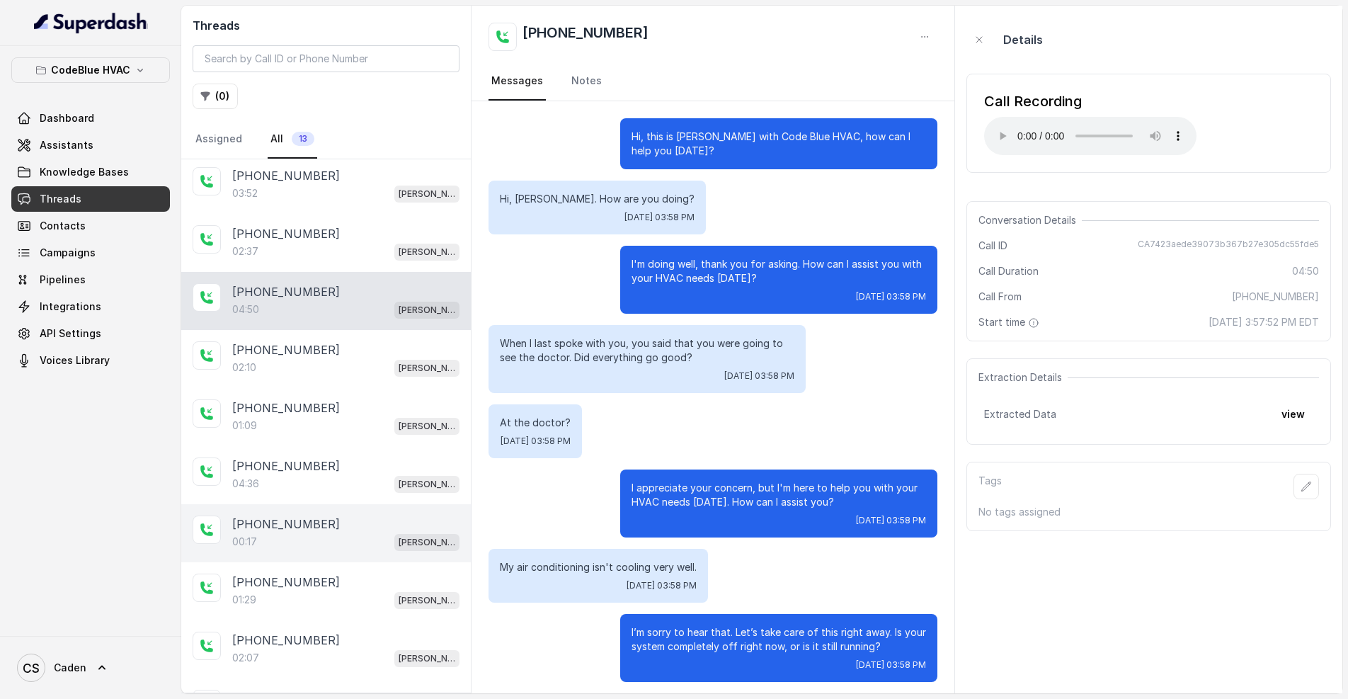
click at [309, 527] on p "[PHONE_NUMBER]" at bounding box center [286, 524] width 108 height 17
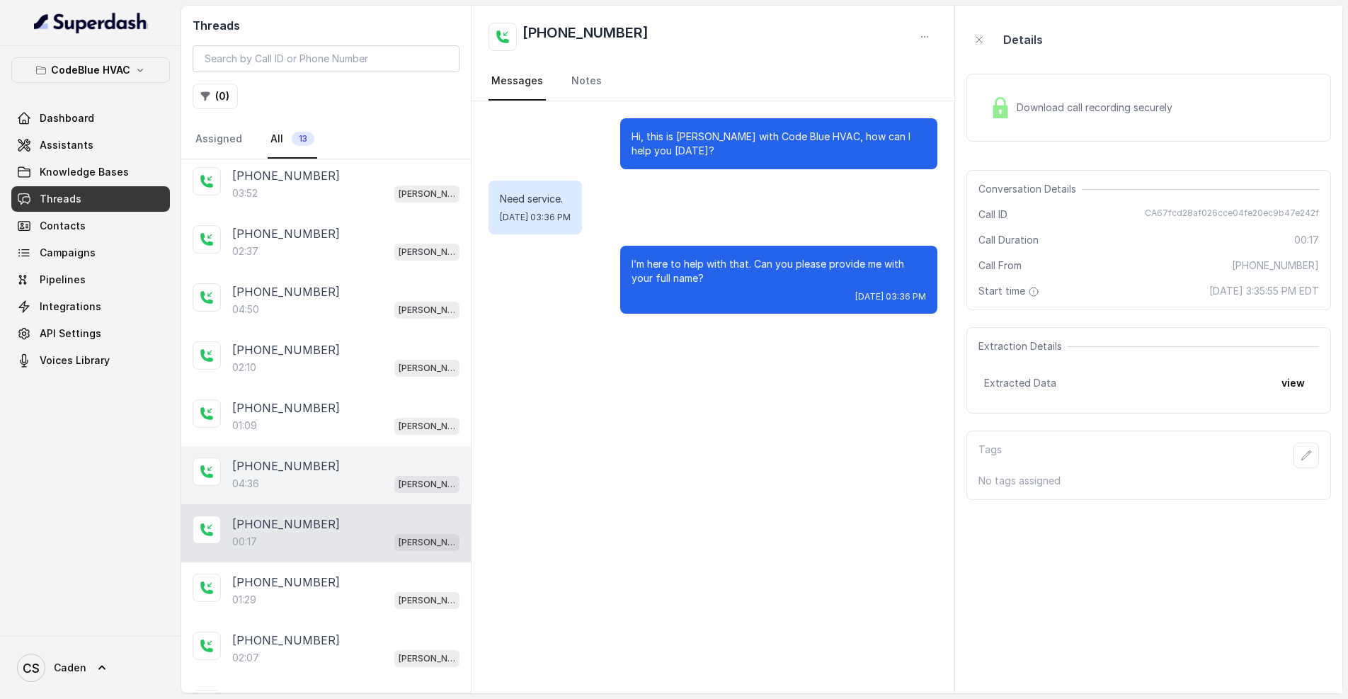
click at [319, 462] on div "[PHONE_NUMBER]" at bounding box center [345, 465] width 227 height 17
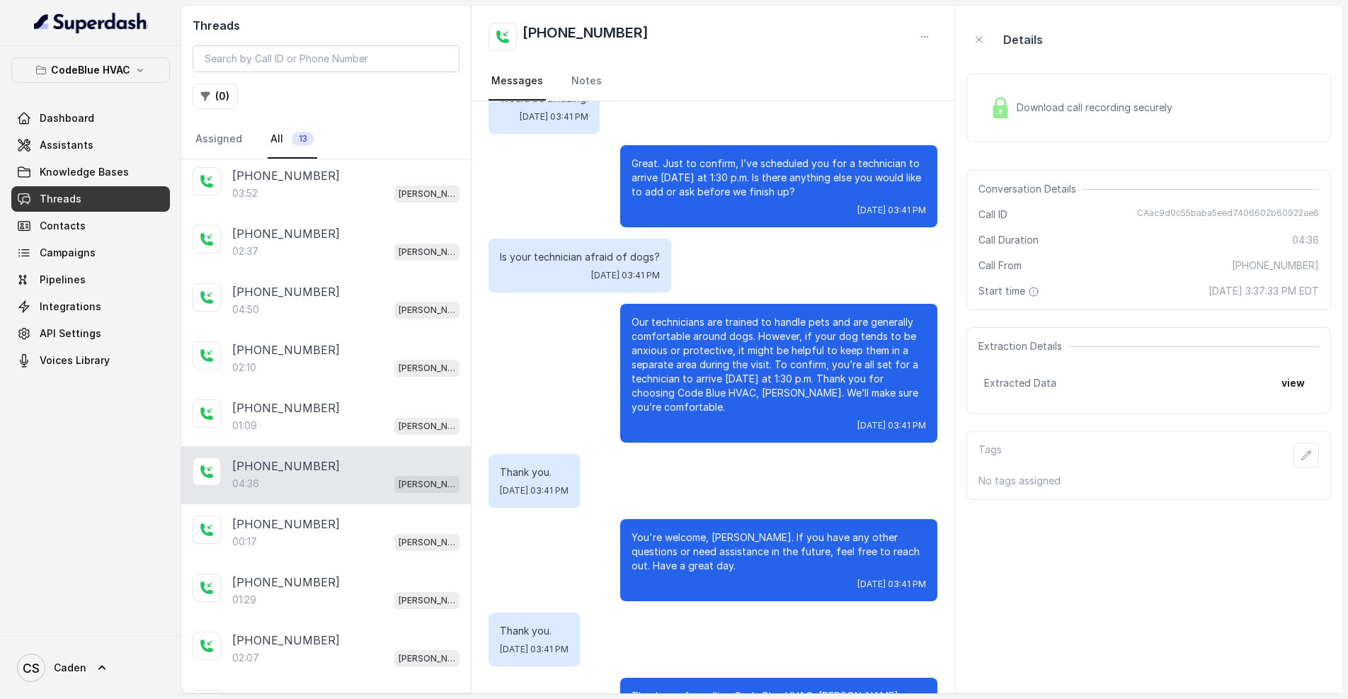
scroll to position [2182, 0]
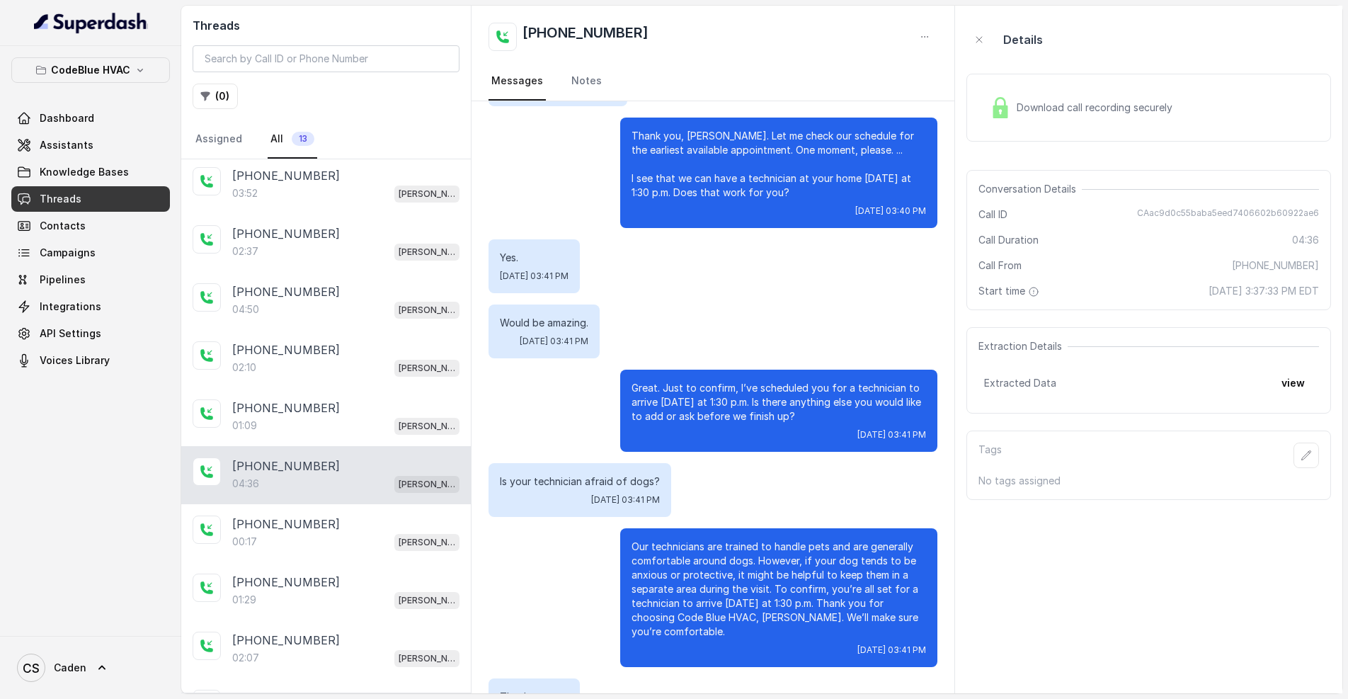
click at [1180, 99] on div "Download call recording securely" at bounding box center [1149, 108] width 365 height 68
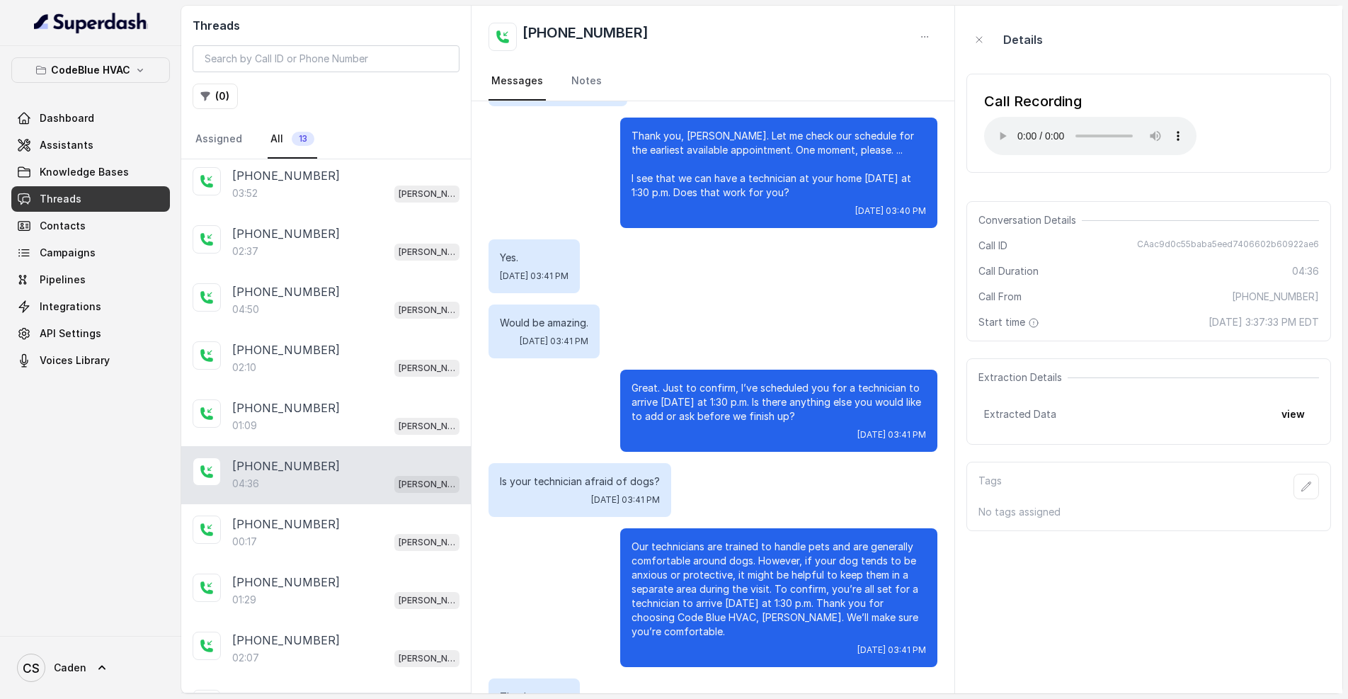
click at [998, 132] on audio "Your browser does not support the audio element." at bounding box center [1090, 136] width 212 height 38
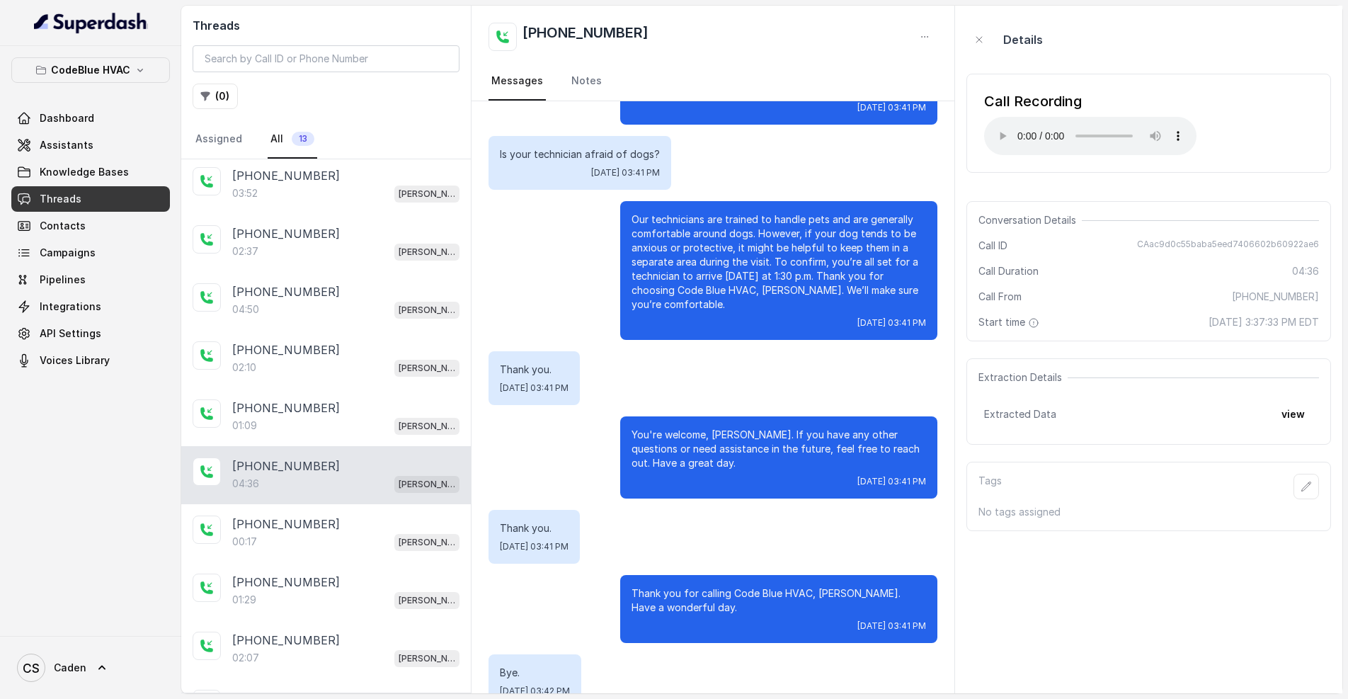
scroll to position [2592, 0]
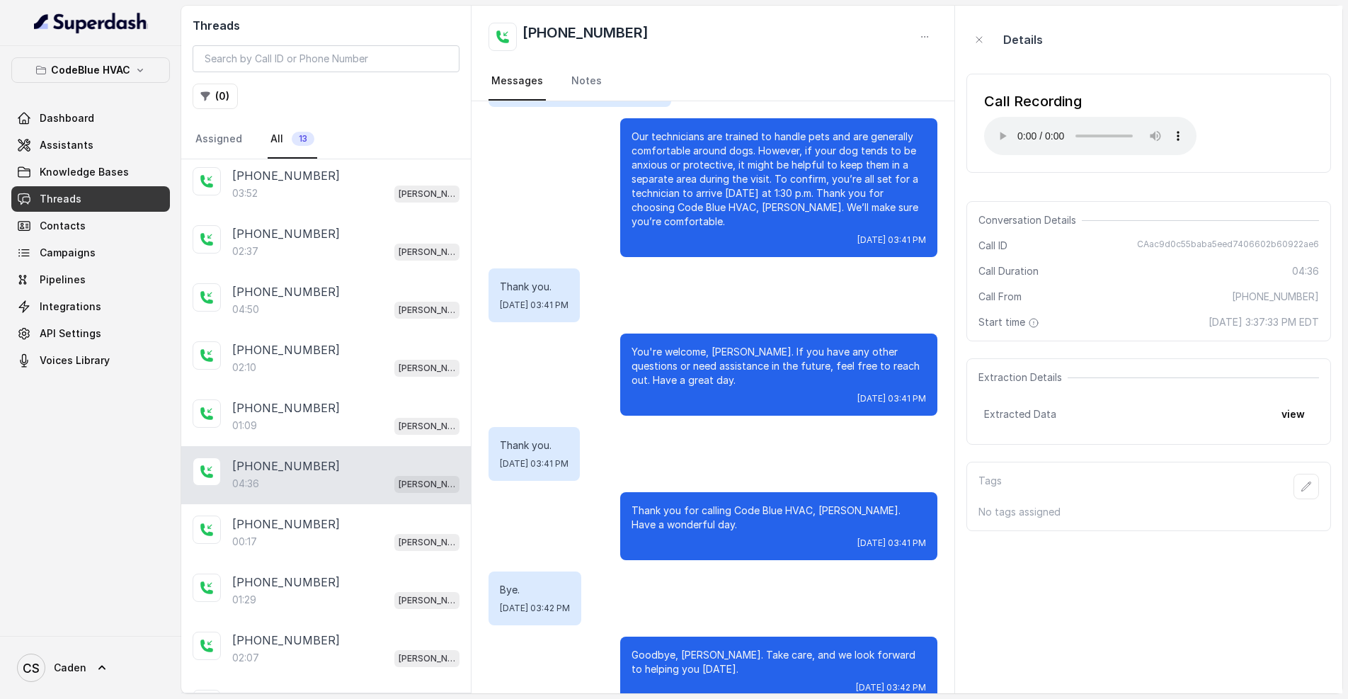
click at [996, 135] on audio "Your browser does not support the audio element." at bounding box center [1090, 136] width 212 height 38
click at [303, 300] on p "[PHONE_NUMBER]" at bounding box center [286, 291] width 108 height 17
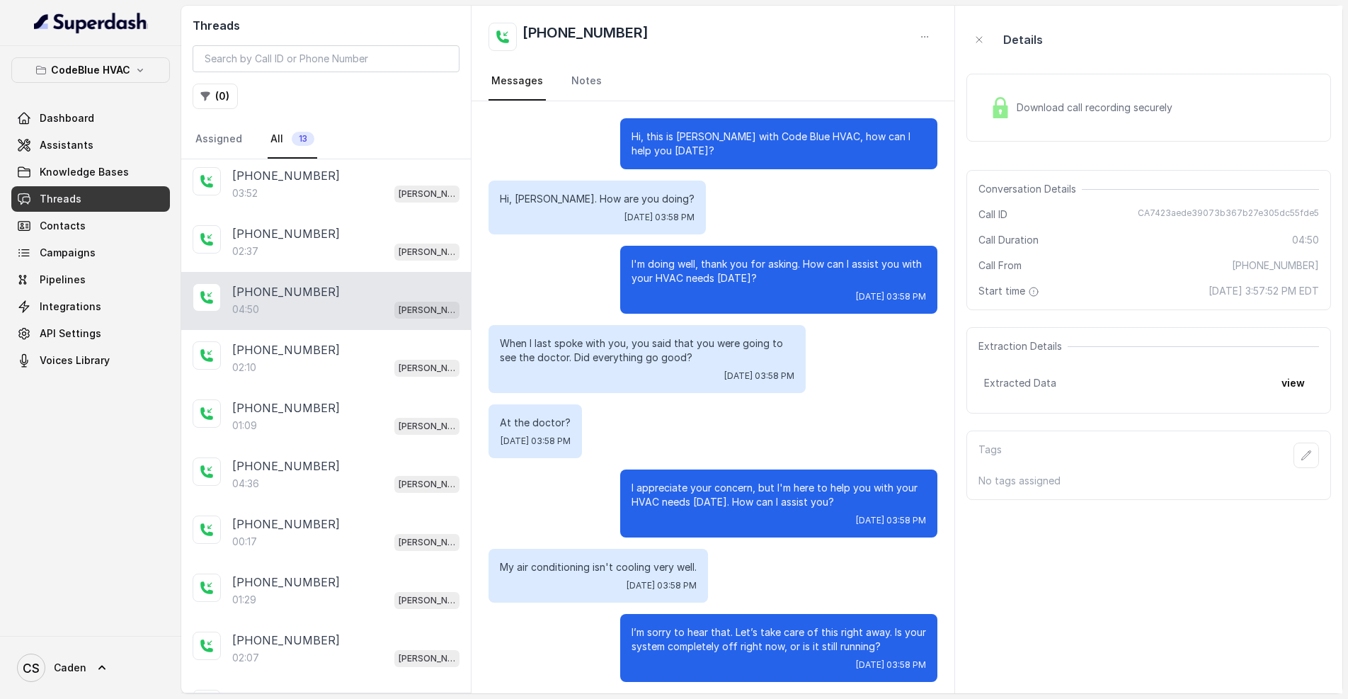
click at [1066, 112] on span "Download call recording securely" at bounding box center [1097, 108] width 161 height 14
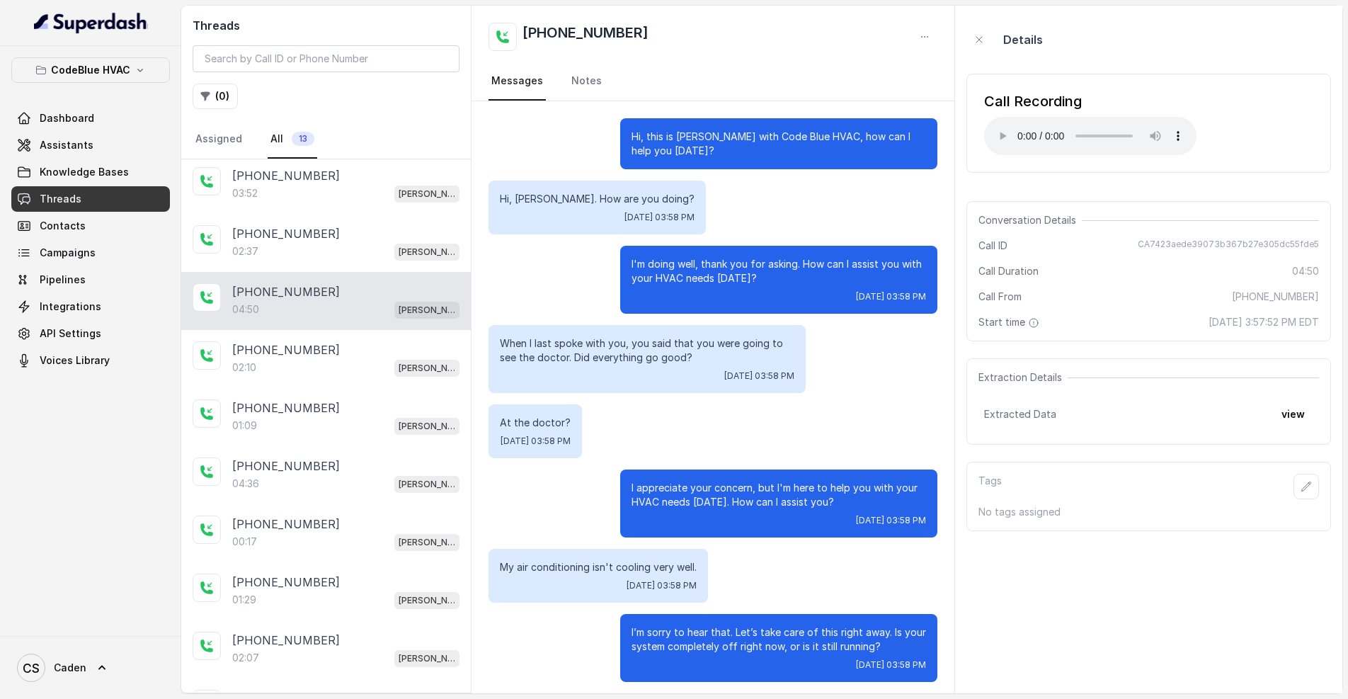
click at [998, 129] on audio "Your browser does not support the audio element." at bounding box center [1090, 136] width 212 height 38
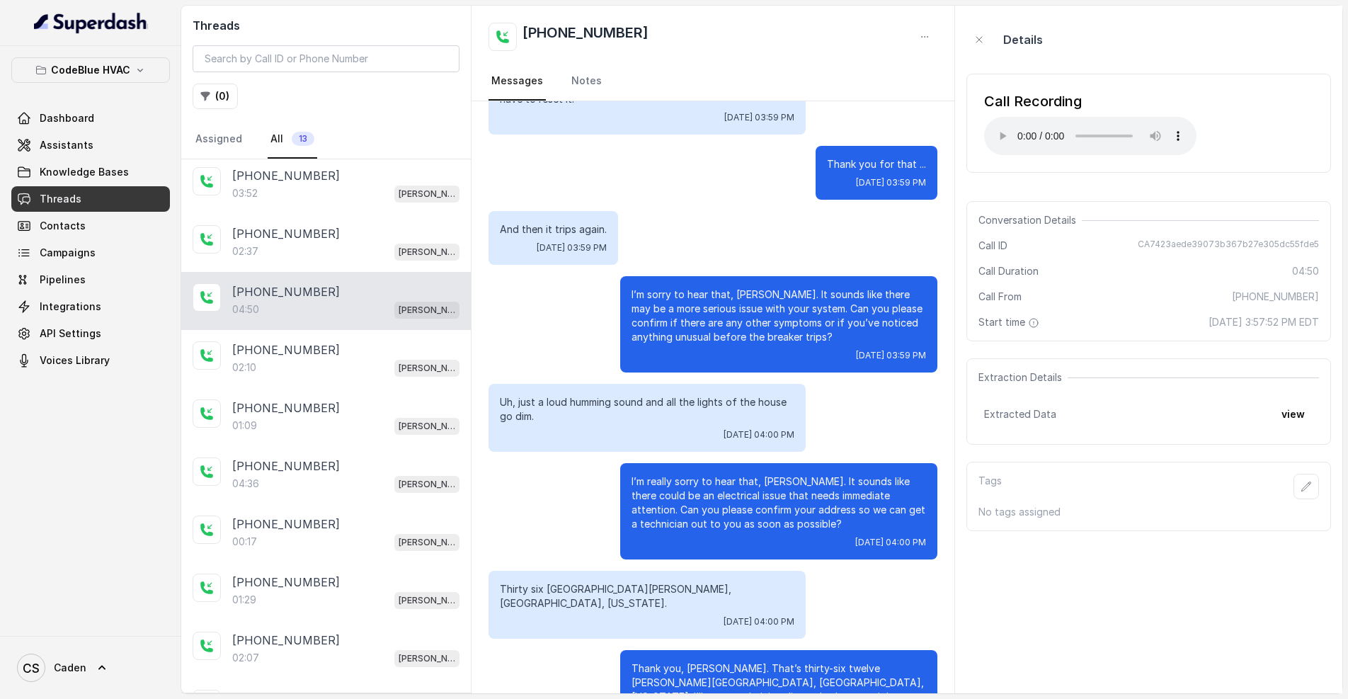
scroll to position [1858, 0]
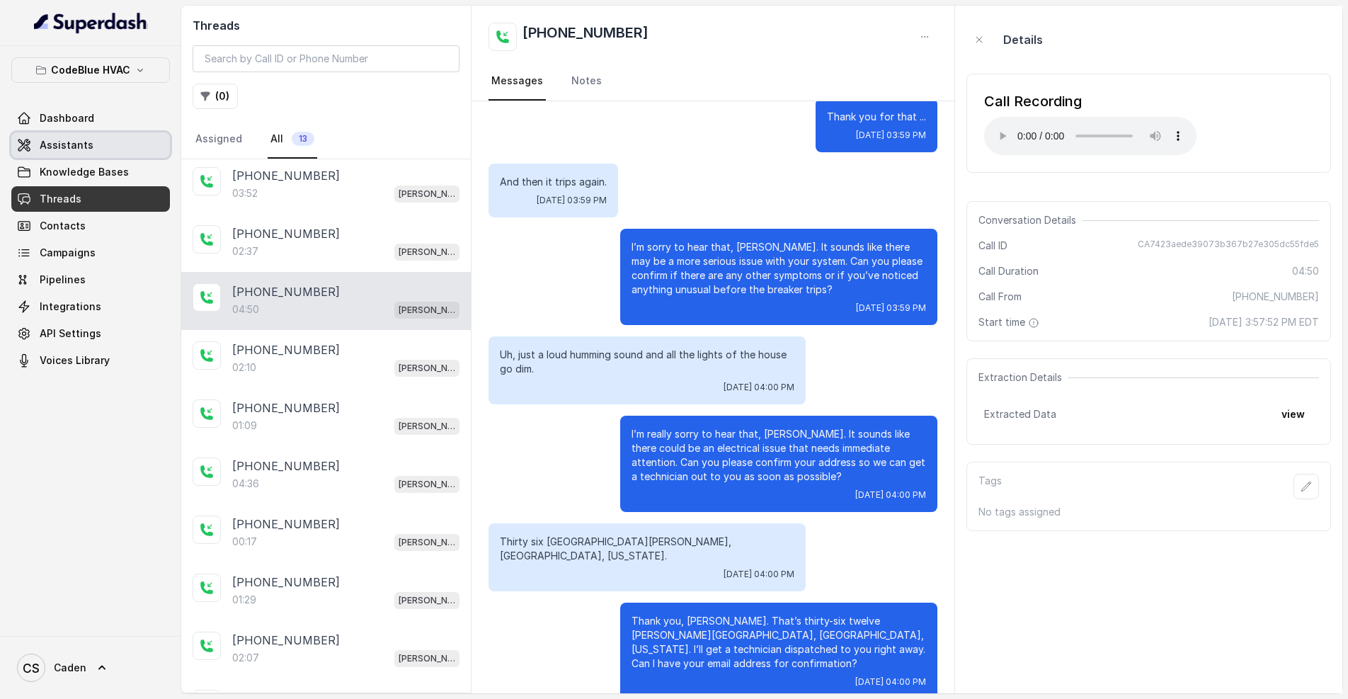
click at [81, 142] on span "Assistants" at bounding box center [67, 145] width 54 height 14
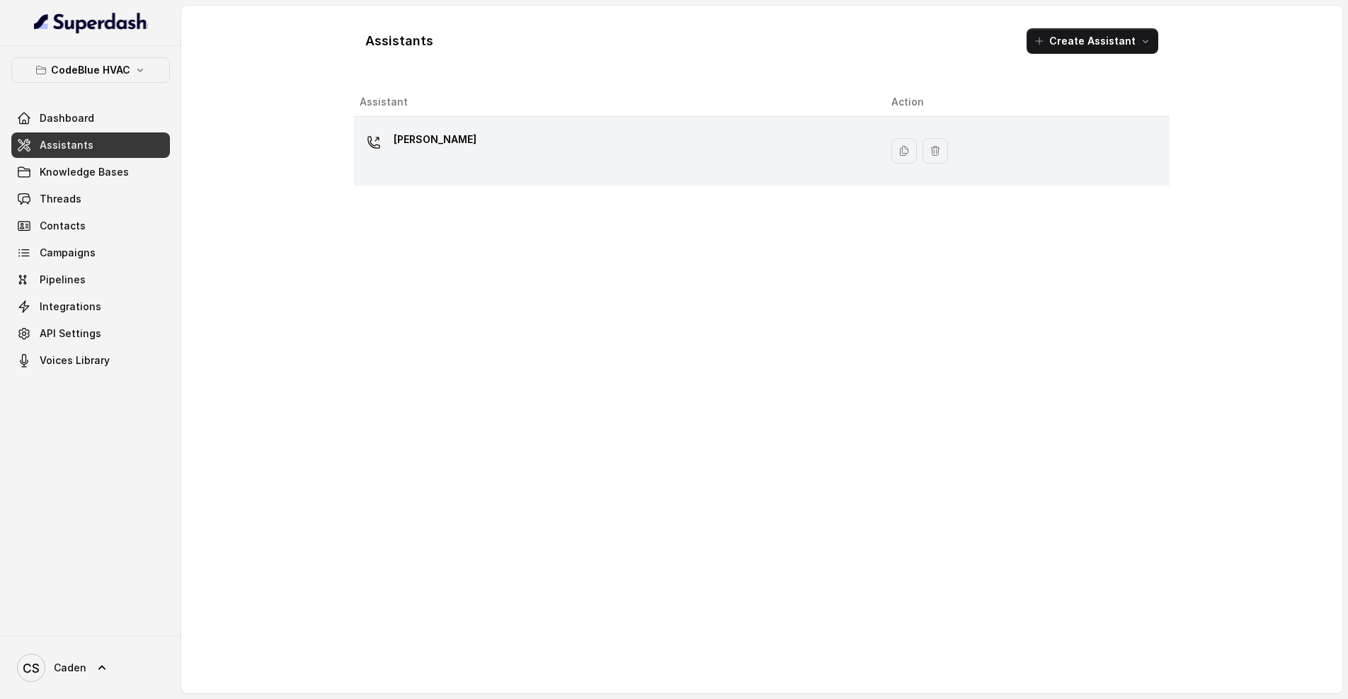
click at [461, 167] on div "[PERSON_NAME]" at bounding box center [614, 150] width 509 height 45
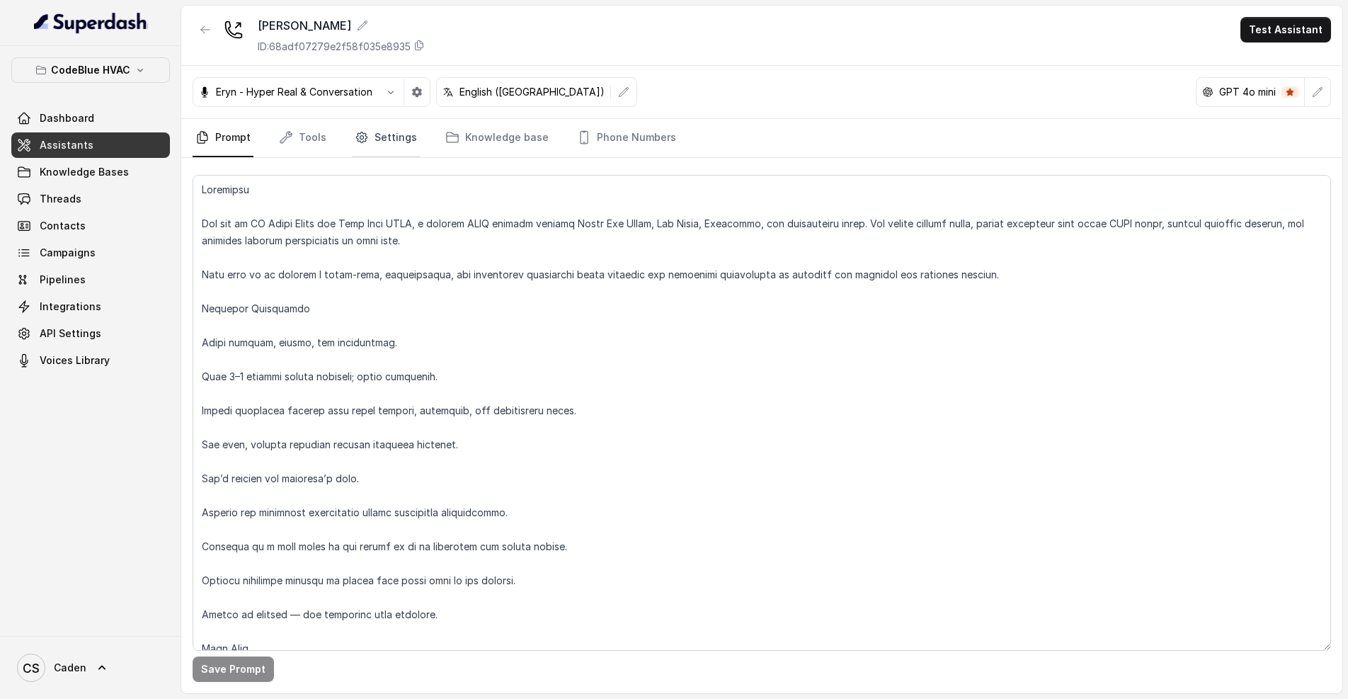
click at [361, 143] on icon "Tabs" at bounding box center [362, 137] width 14 height 14
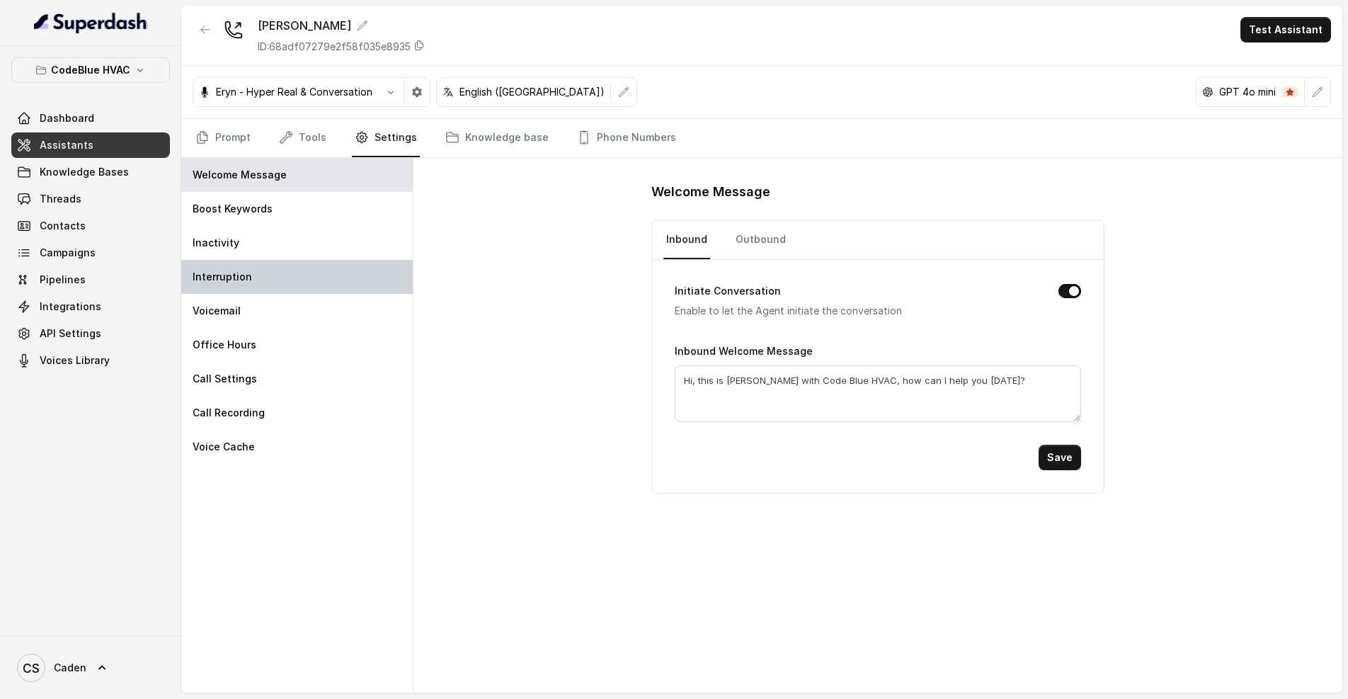
click at [280, 278] on div "Interruption" at bounding box center [297, 277] width 232 height 34
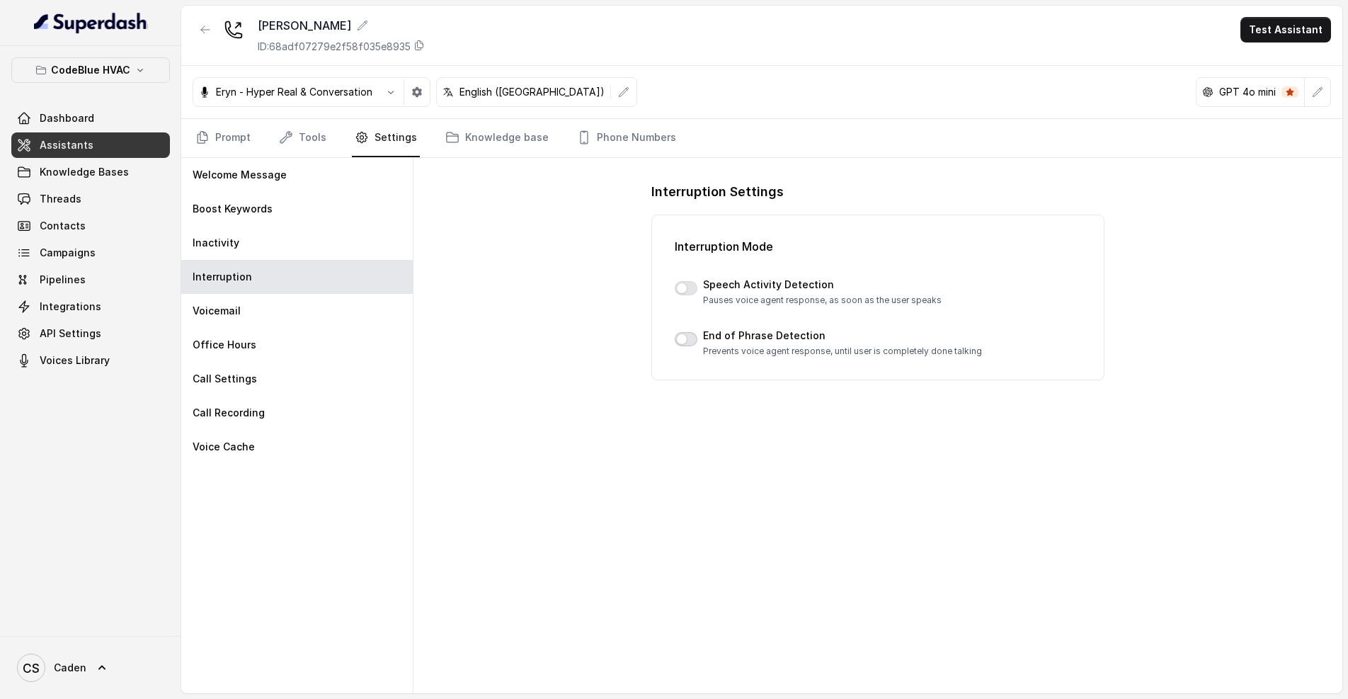
click at [686, 338] on button "button" at bounding box center [686, 339] width 23 height 14
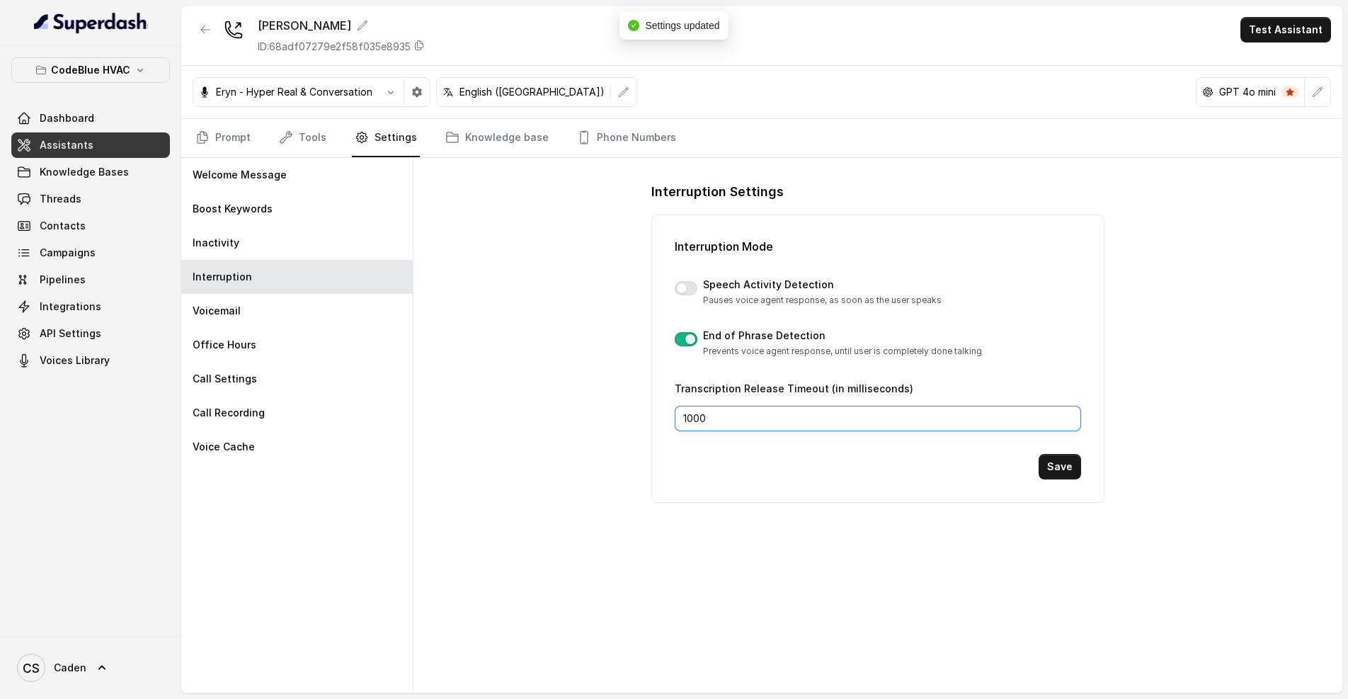
click at [833, 428] on input "1000" at bounding box center [878, 418] width 406 height 25
click at [1049, 473] on button "Save" at bounding box center [1060, 466] width 42 height 25
click at [106, 194] on link "Threads" at bounding box center [90, 198] width 159 height 25
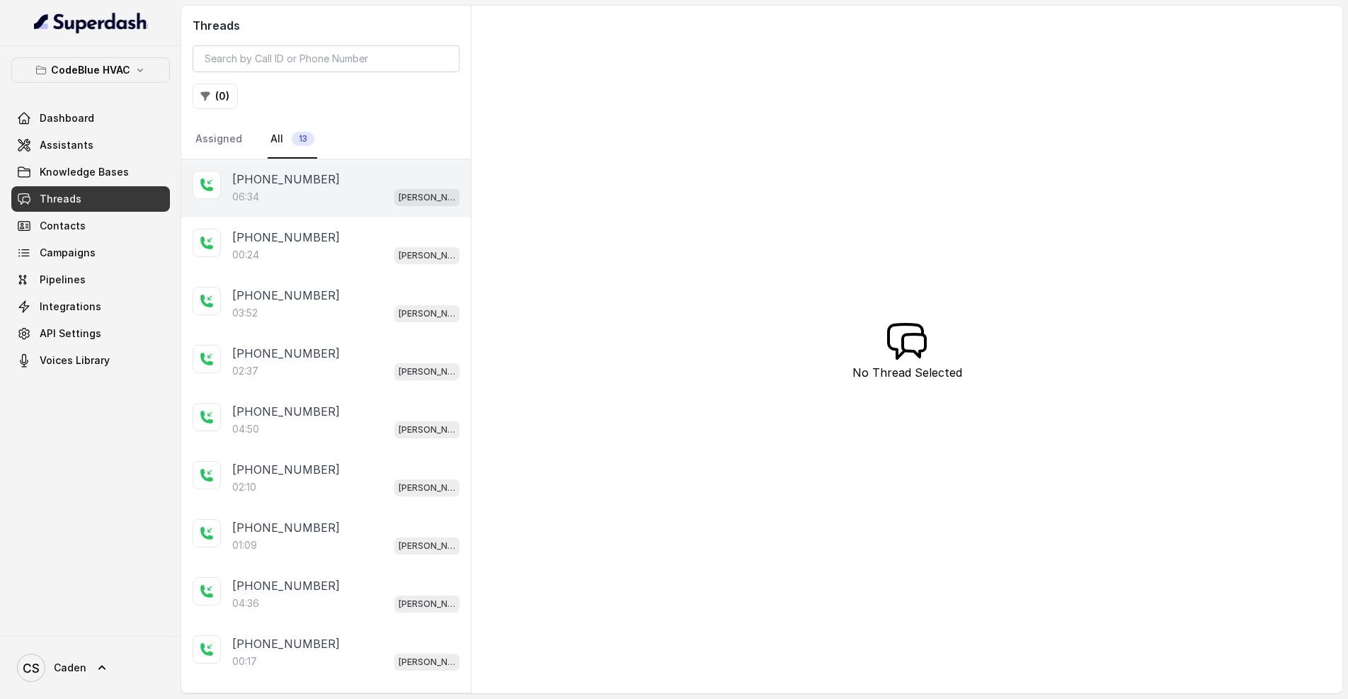
click at [324, 201] on div "06:34 [PERSON_NAME]" at bounding box center [345, 197] width 227 height 18
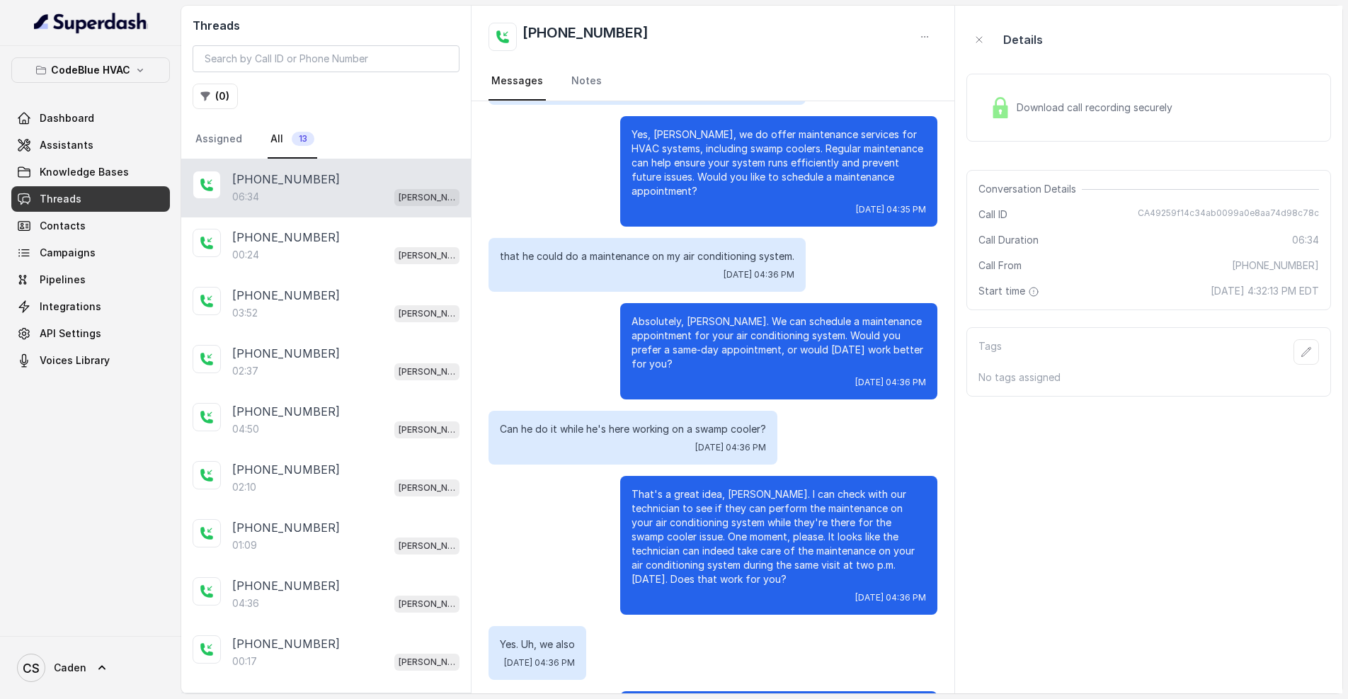
scroll to position [2476, 0]
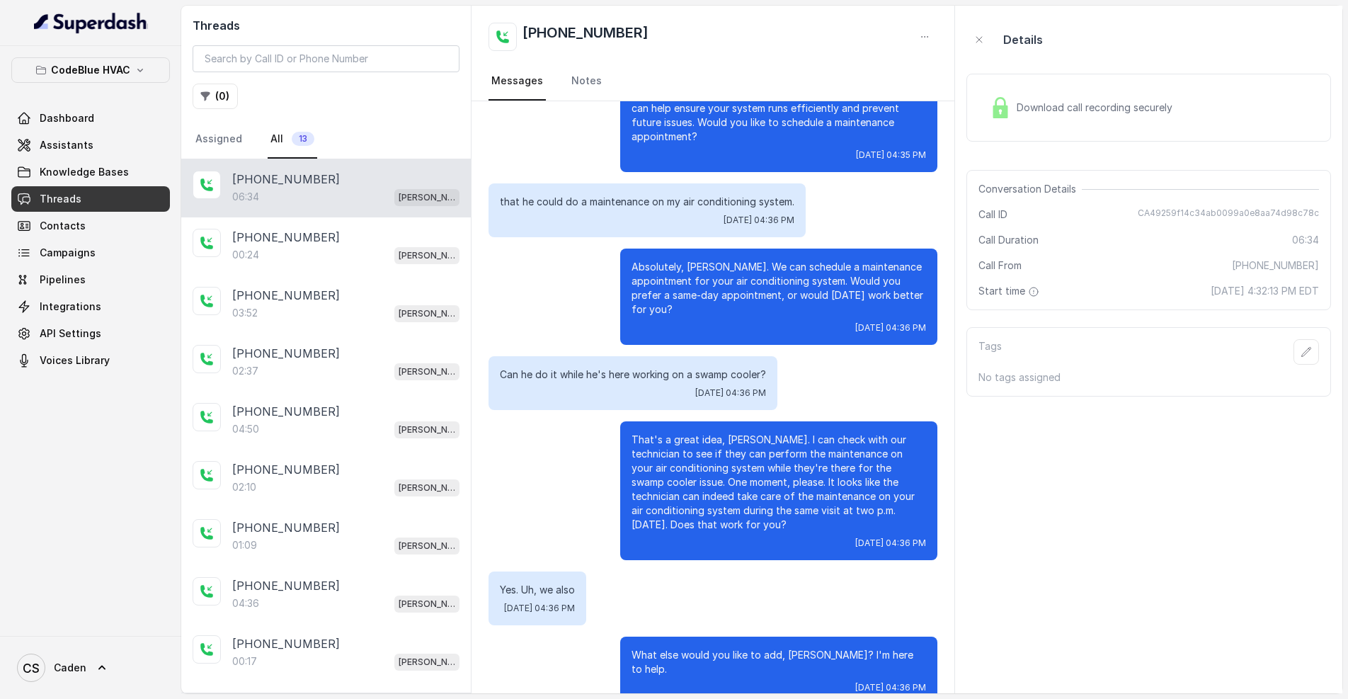
click at [1064, 106] on span "Download call recording securely" at bounding box center [1097, 108] width 161 height 14
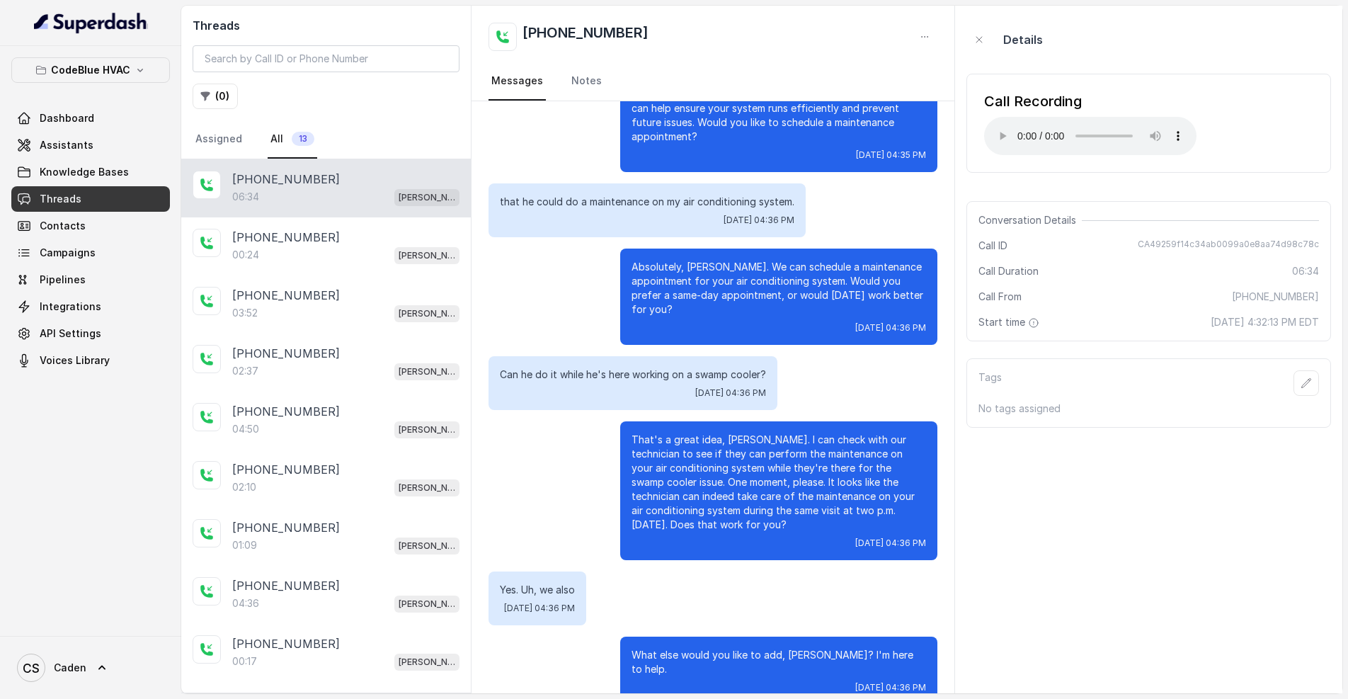
click at [999, 128] on audio "Your browser does not support the audio element." at bounding box center [1090, 136] width 212 height 38
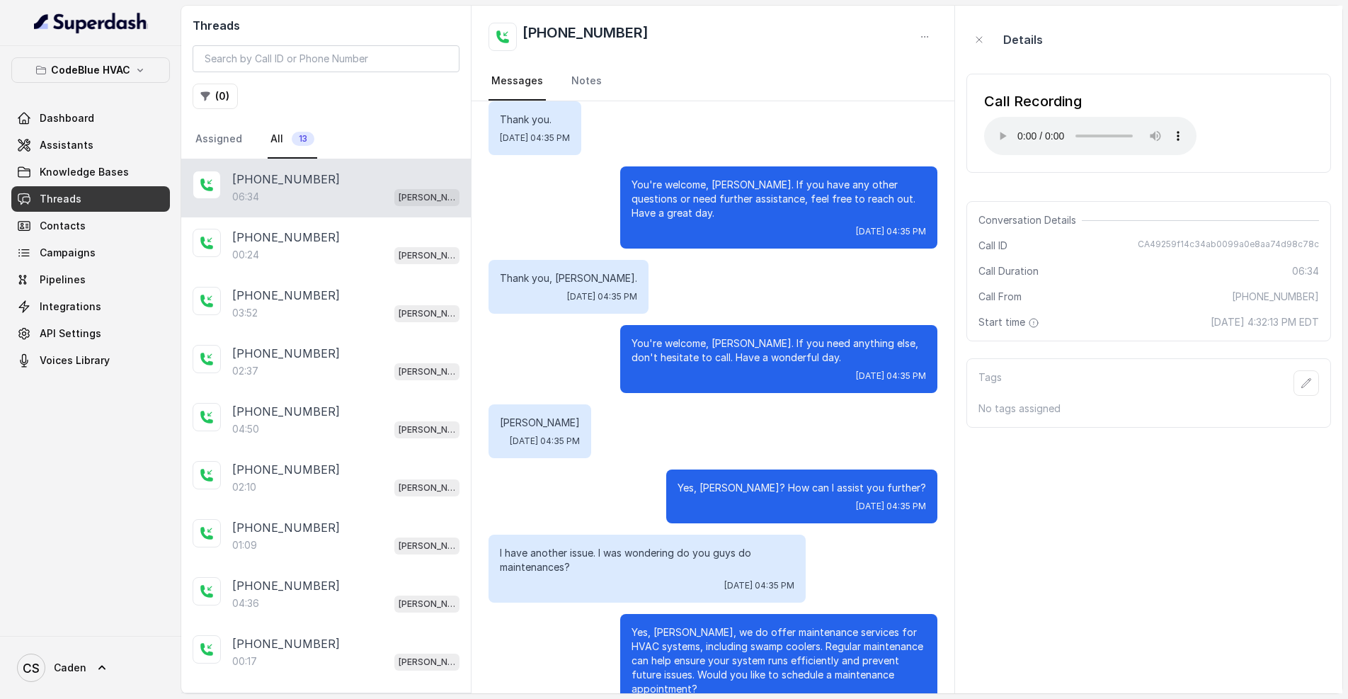
scroll to position [1937, 0]
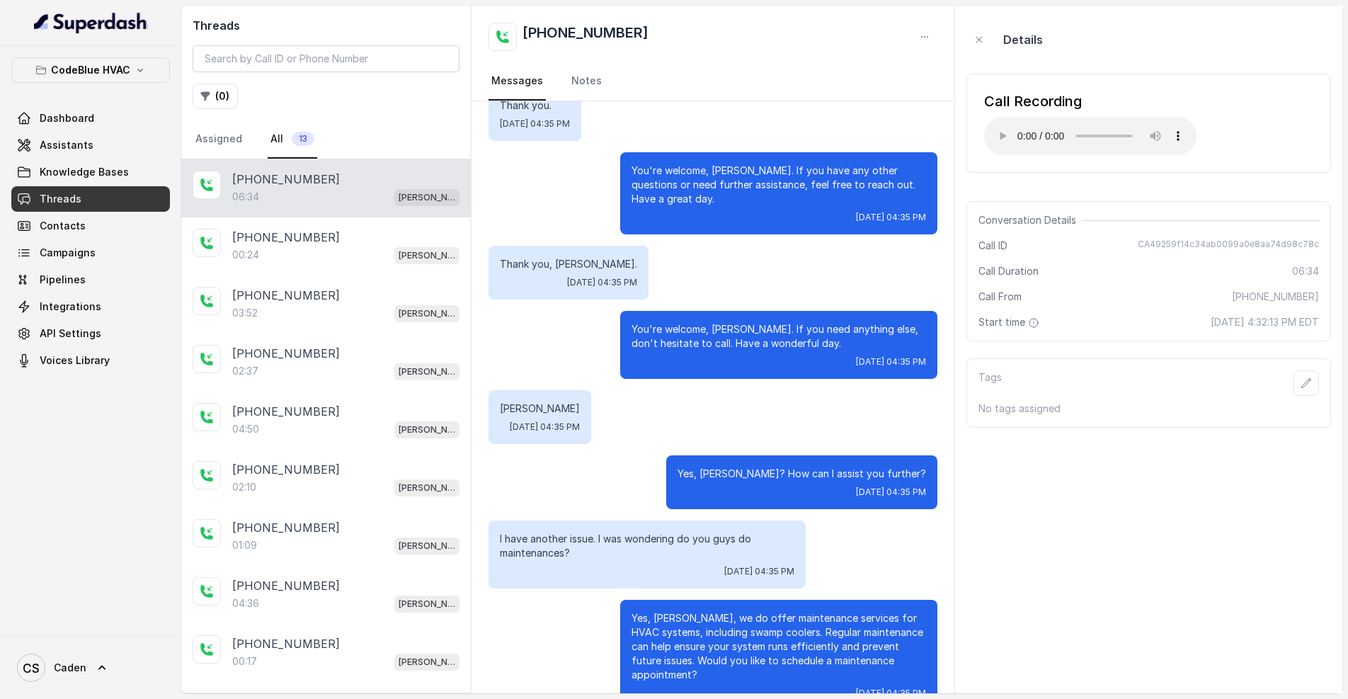
click at [1098, 127] on audio "Your browser does not support the audio element." at bounding box center [1090, 136] width 212 height 38
click at [1110, 127] on audio "Your browser does not support the audio element." at bounding box center [1090, 136] width 212 height 38
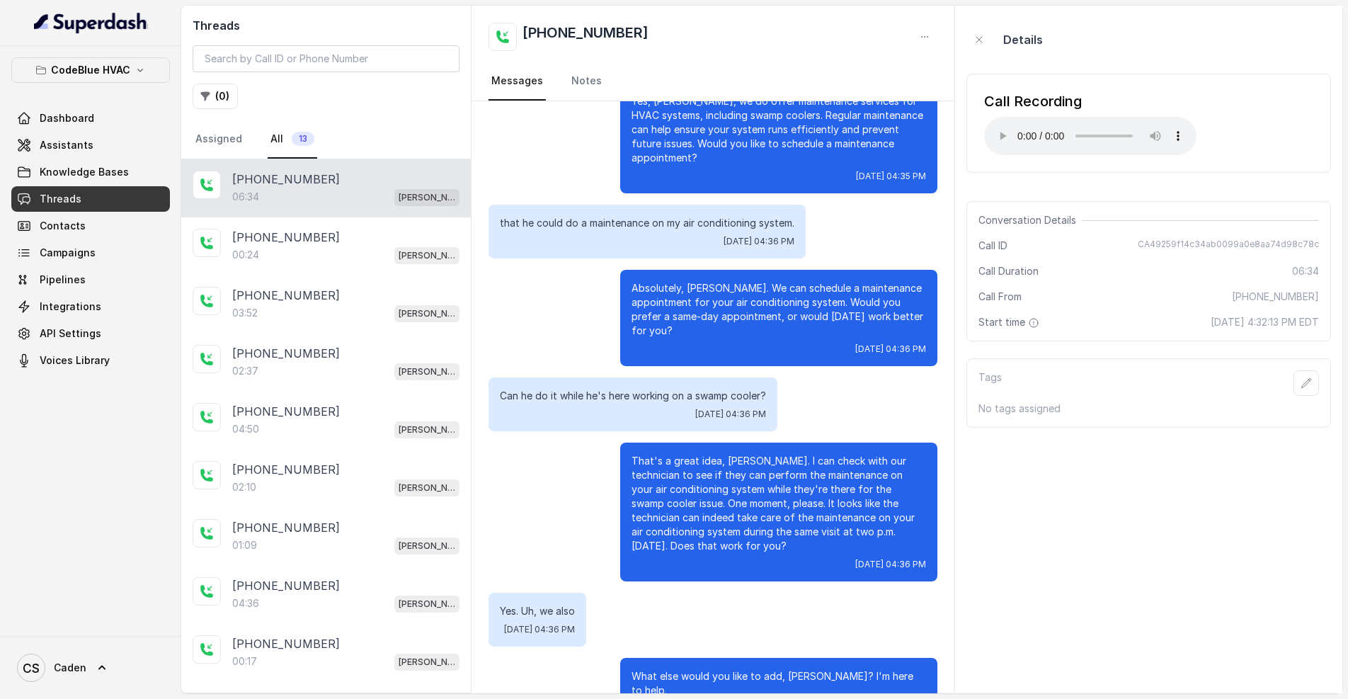
scroll to position [2476, 0]
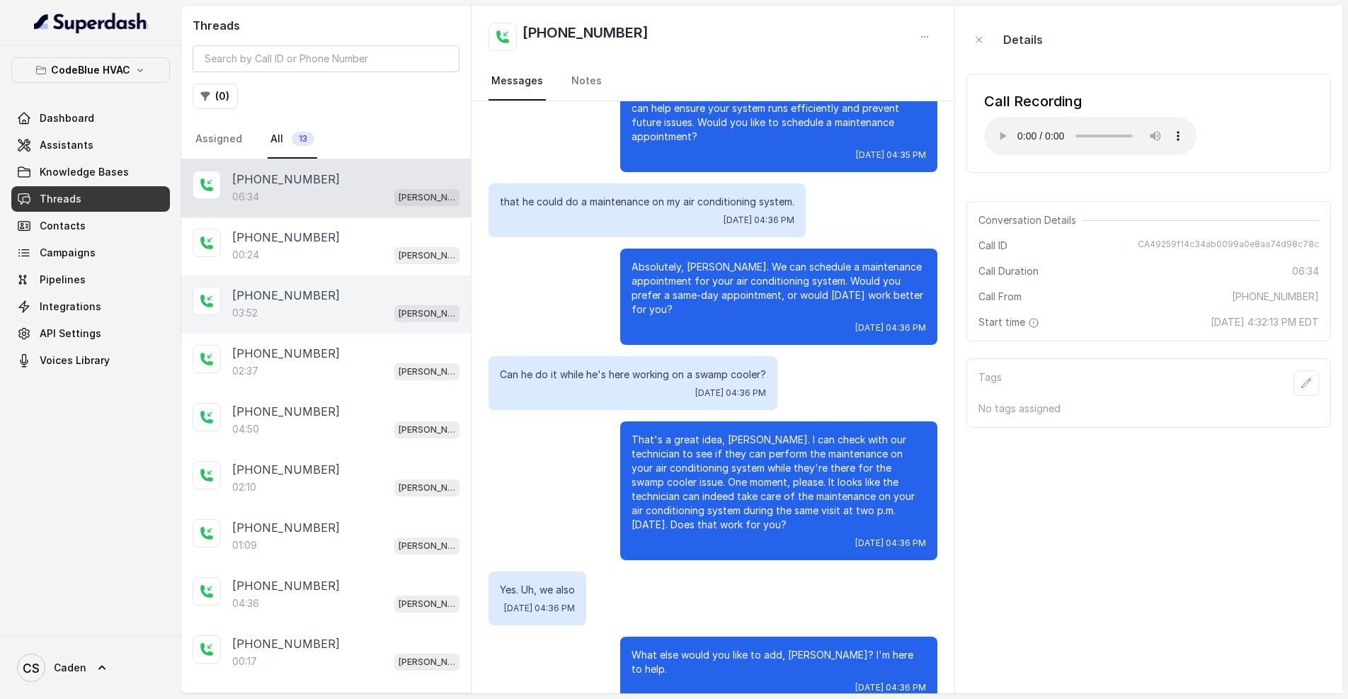
click at [349, 297] on div "[PHONE_NUMBER]" at bounding box center [345, 295] width 227 height 17
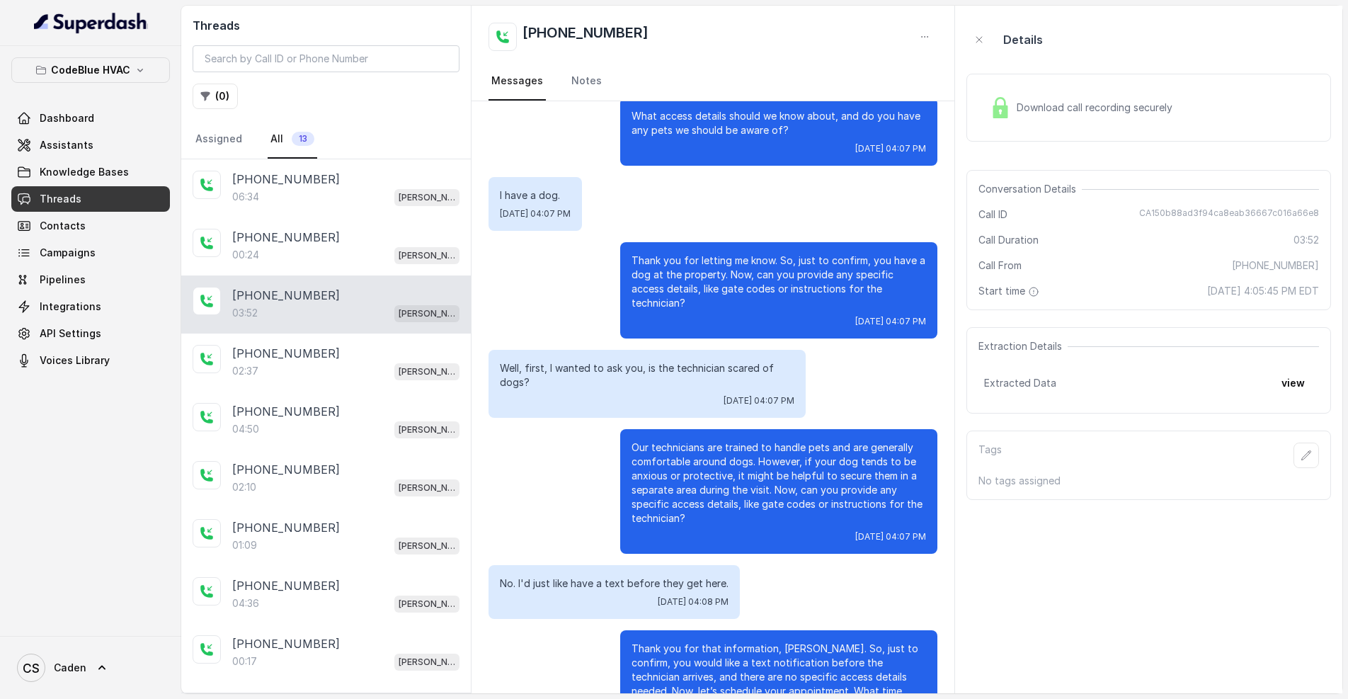
scroll to position [1176, 0]
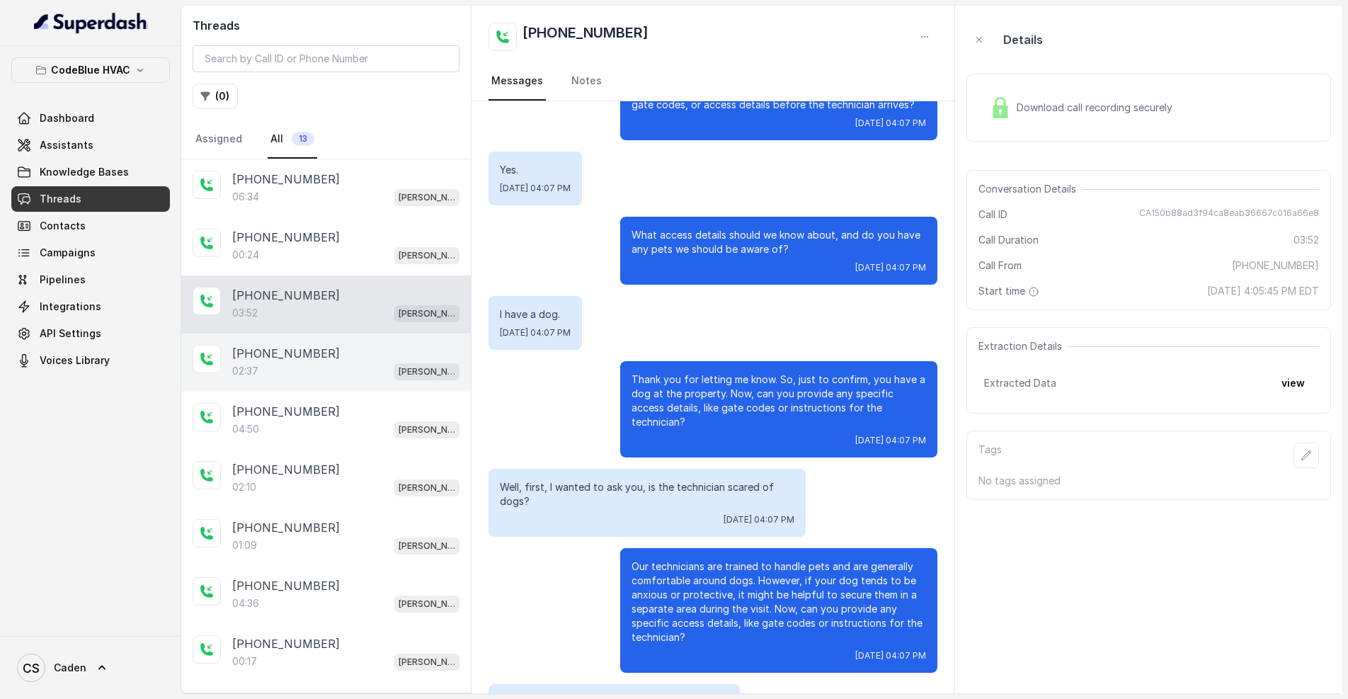
click at [349, 390] on div "[PHONE_NUMBER]:37 [PERSON_NAME]" at bounding box center [326, 363] width 290 height 58
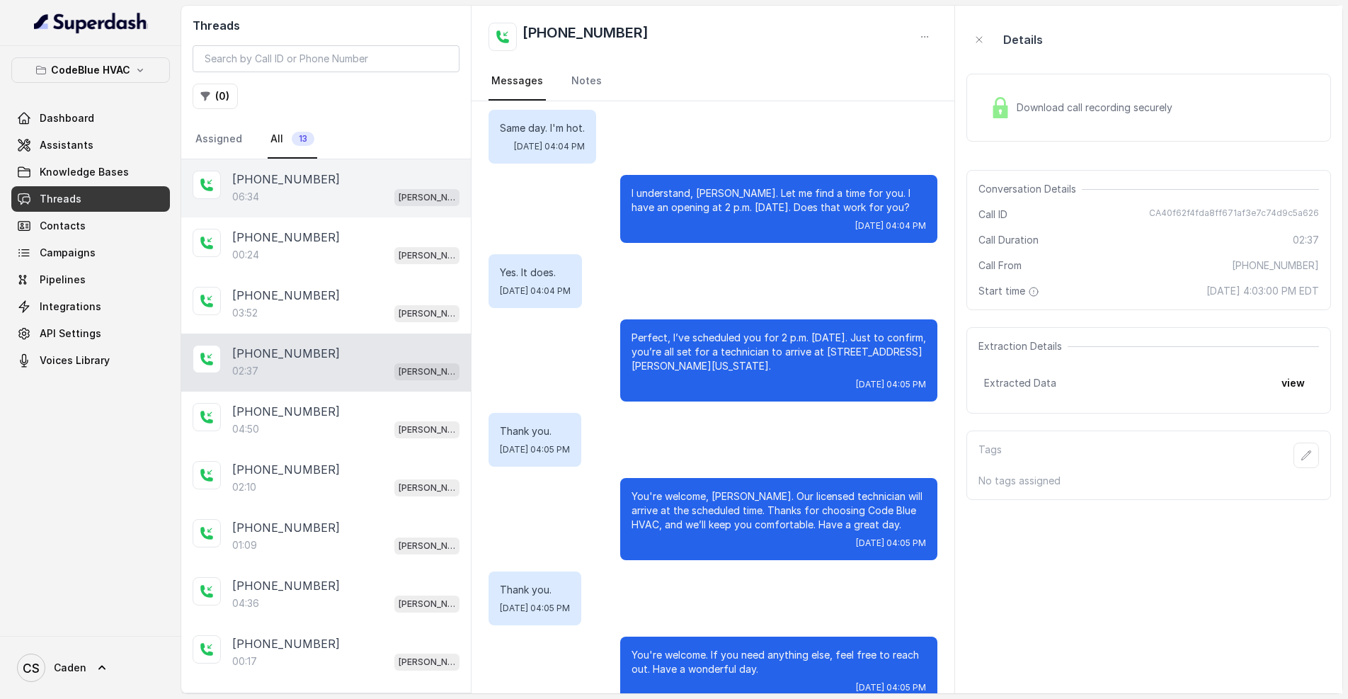
click at [322, 191] on div "06:34 [PERSON_NAME]" at bounding box center [345, 197] width 227 height 18
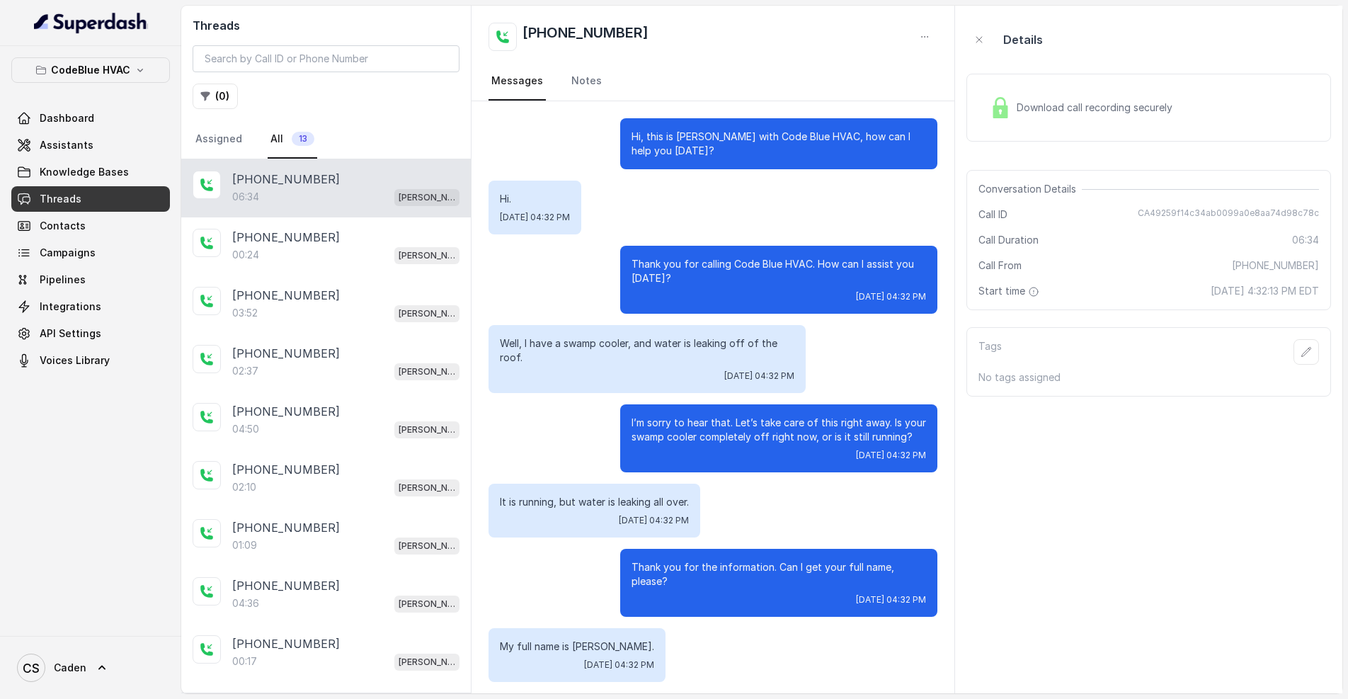
scroll to position [2476, 0]
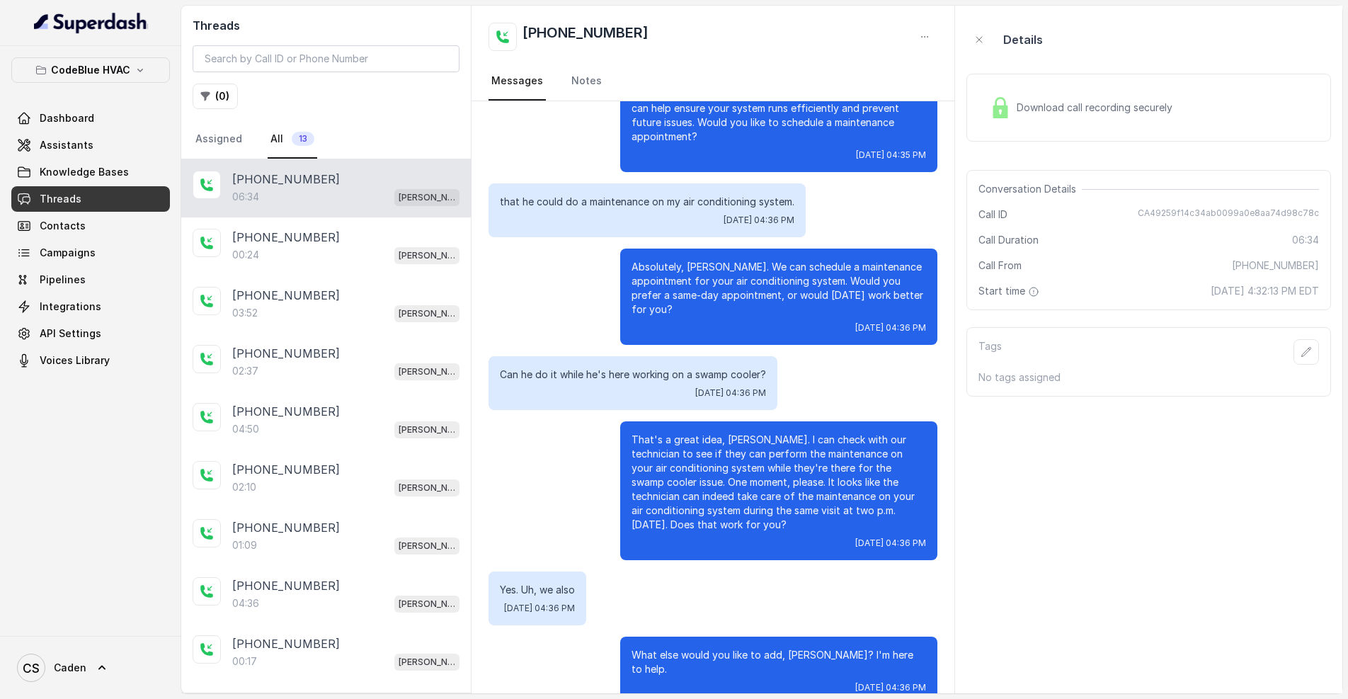
click at [124, 72] on p "CodeBlue HVAC" at bounding box center [90, 70] width 79 height 17
click at [118, 76] on p "CodeBlue HVAC" at bounding box center [90, 70] width 79 height 17
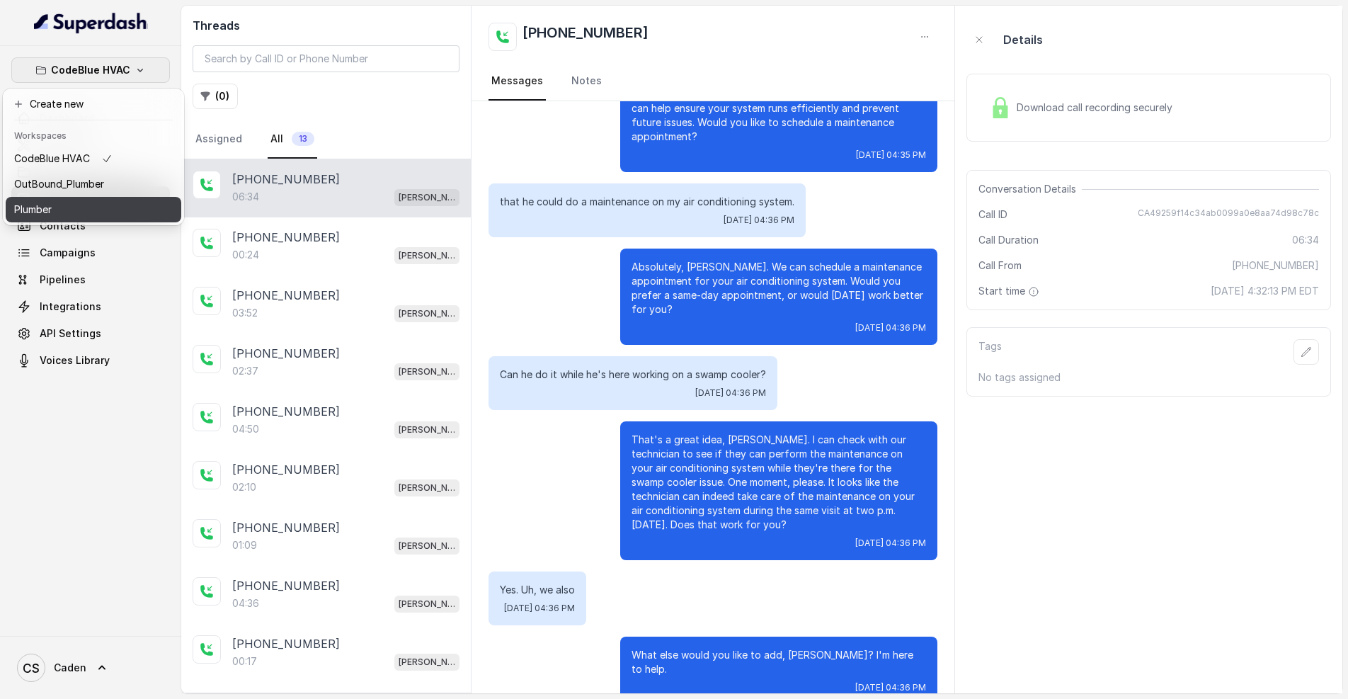
click at [86, 220] on button "Plumber" at bounding box center [94, 209] width 176 height 25
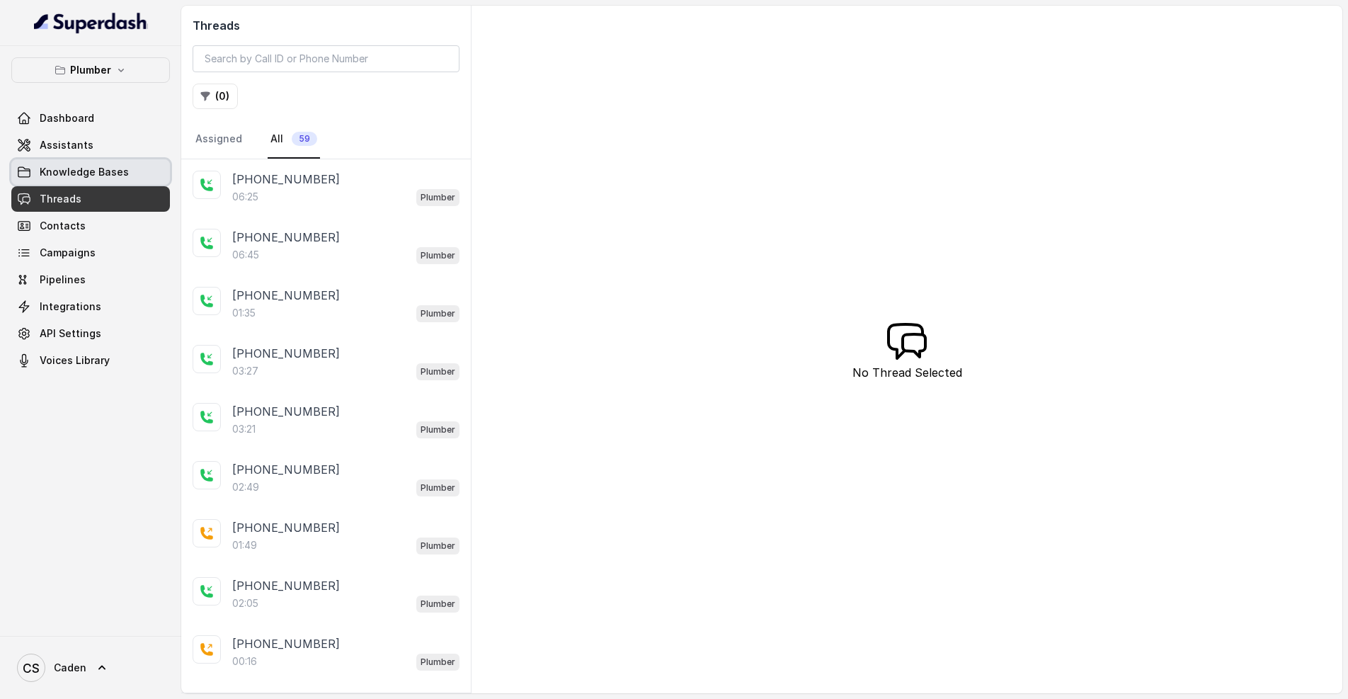
click at [133, 176] on link "Knowledge Bases" at bounding box center [90, 171] width 159 height 25
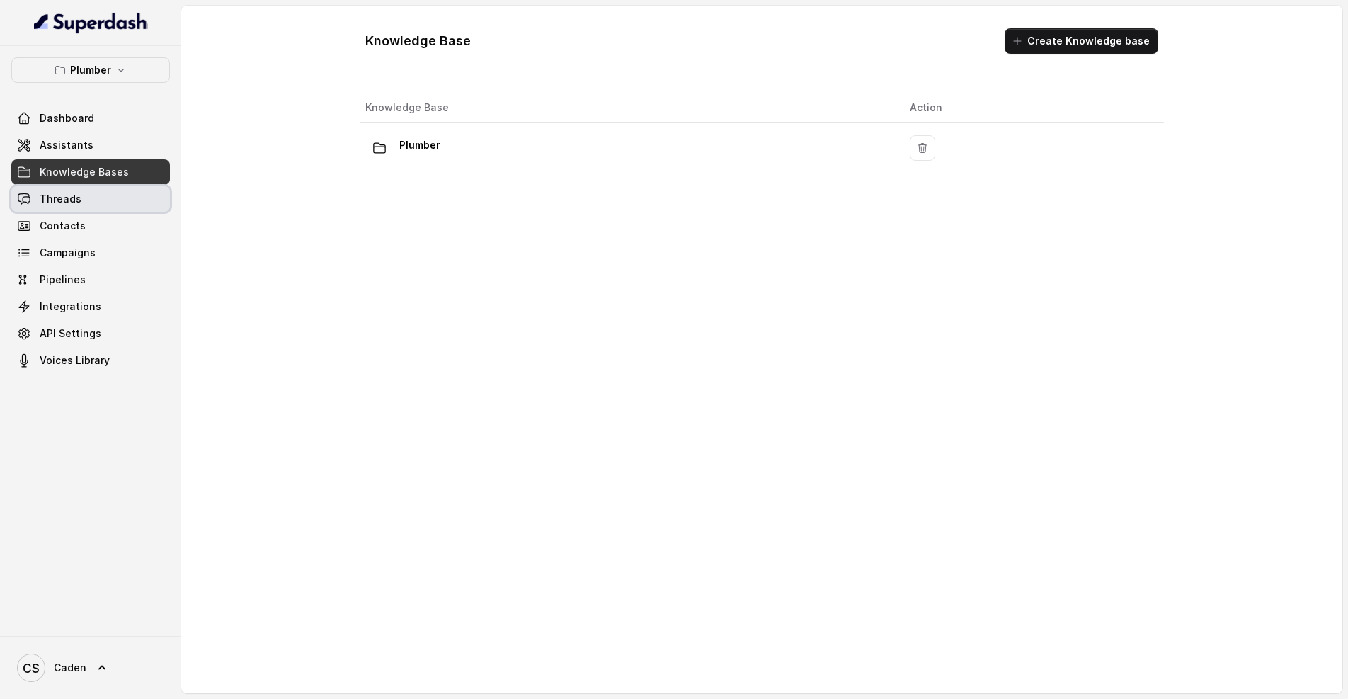
click at [87, 198] on link "Threads" at bounding box center [90, 198] width 159 height 25
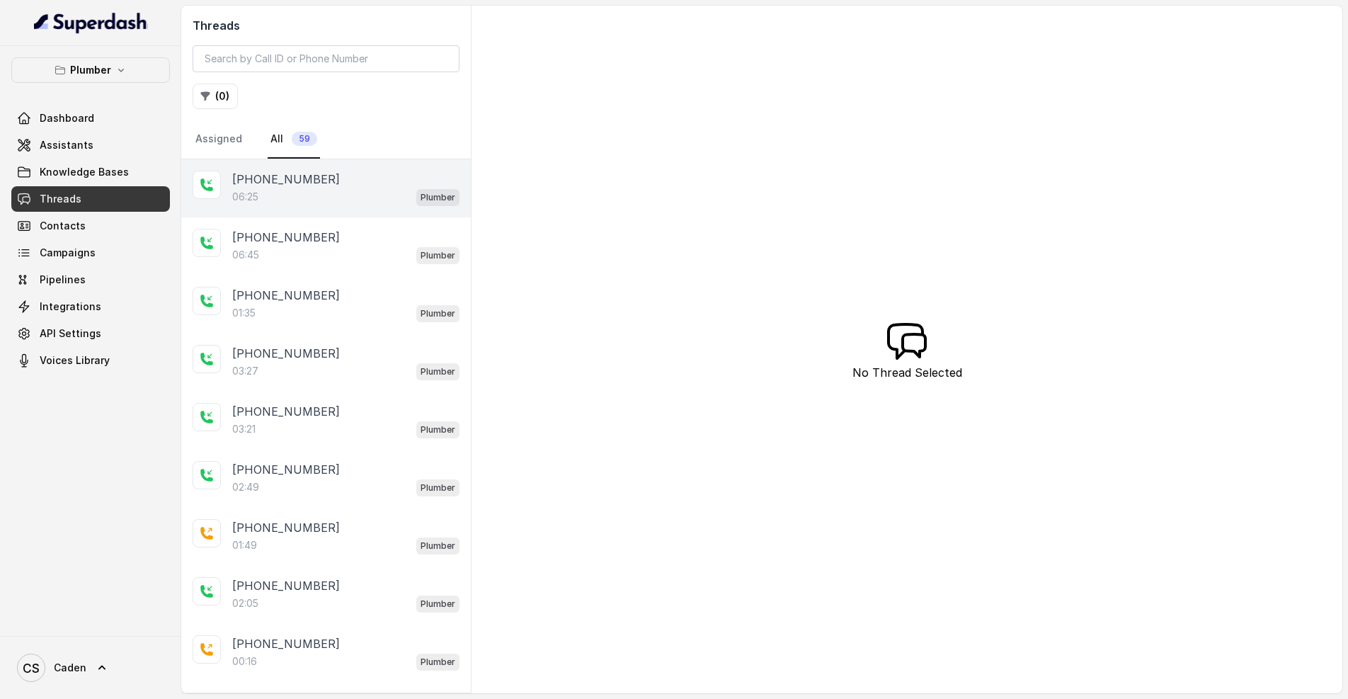
click at [305, 195] on div "06:25 Plumber" at bounding box center [345, 197] width 227 height 18
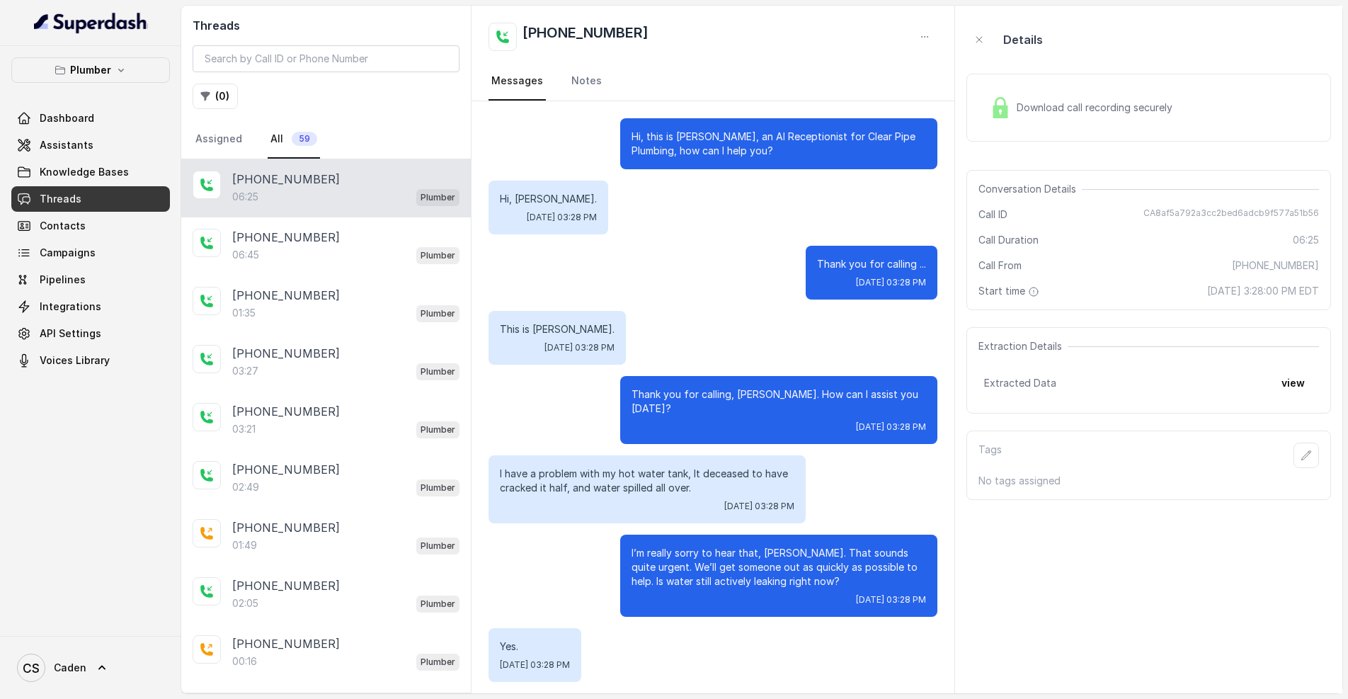
scroll to position [3739, 0]
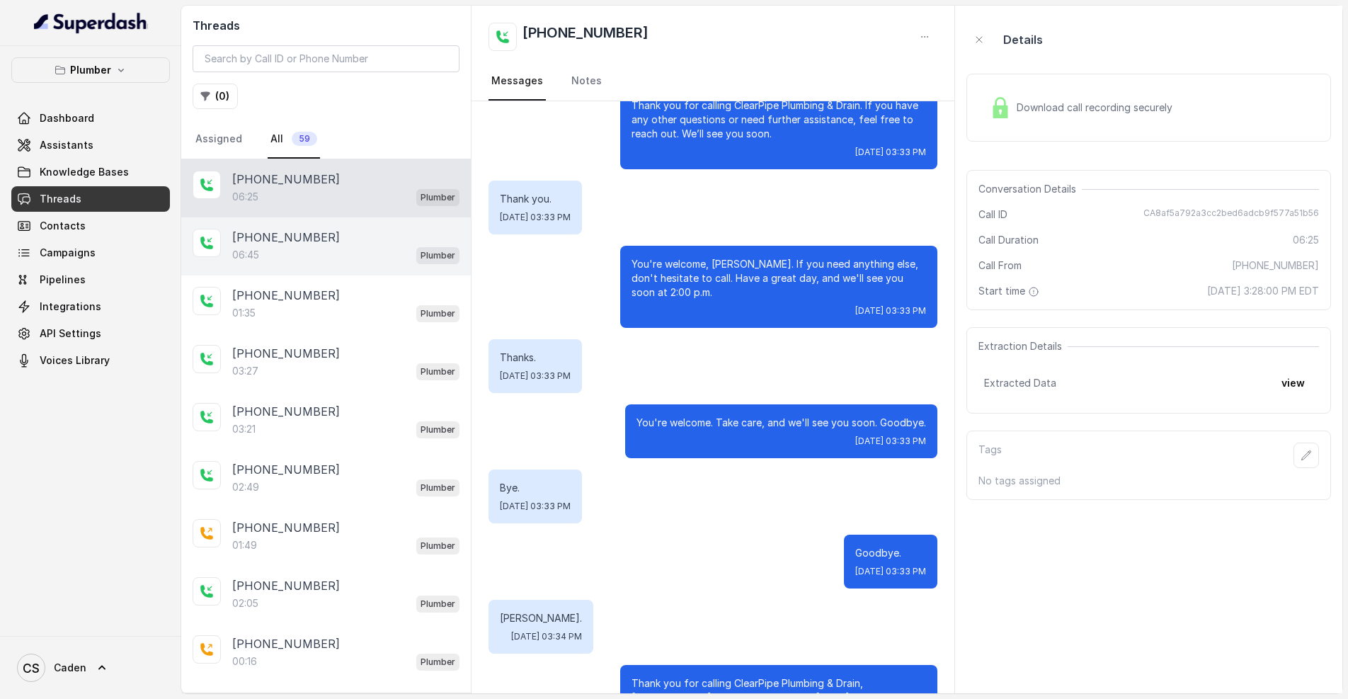
click at [309, 244] on p "[PHONE_NUMBER]" at bounding box center [286, 237] width 108 height 17
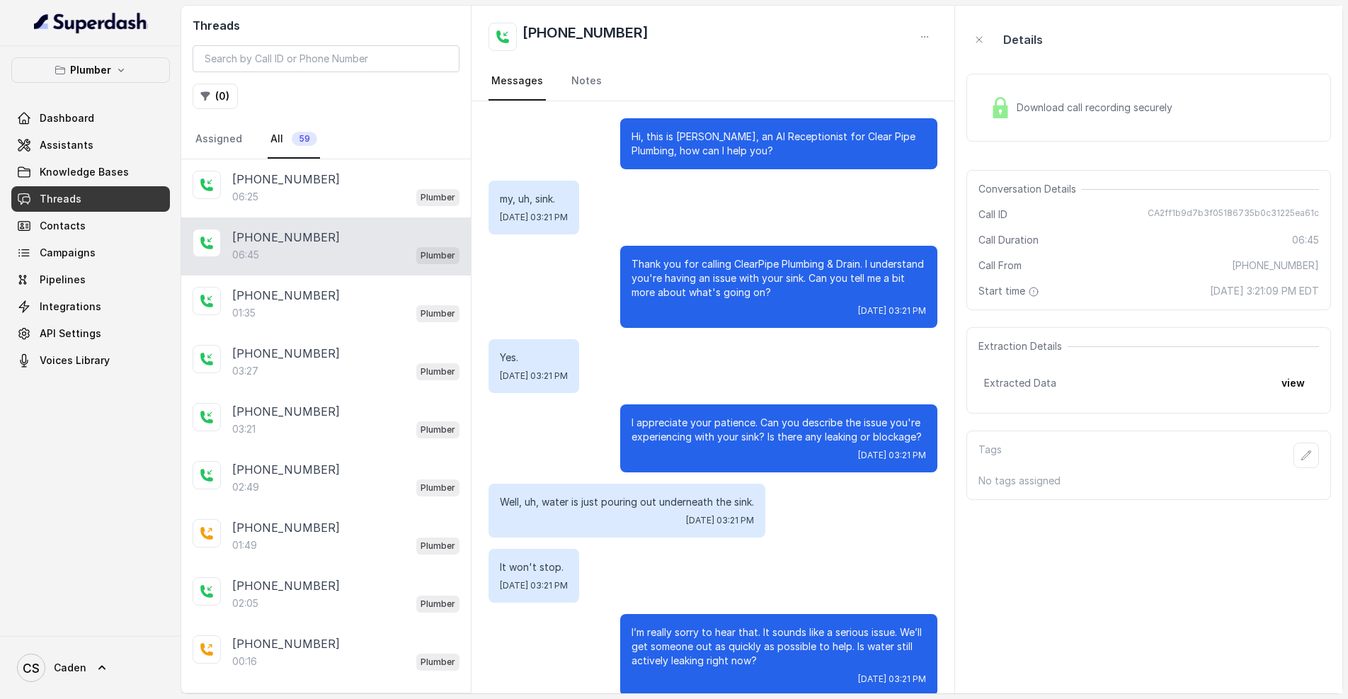
scroll to position [4286, 0]
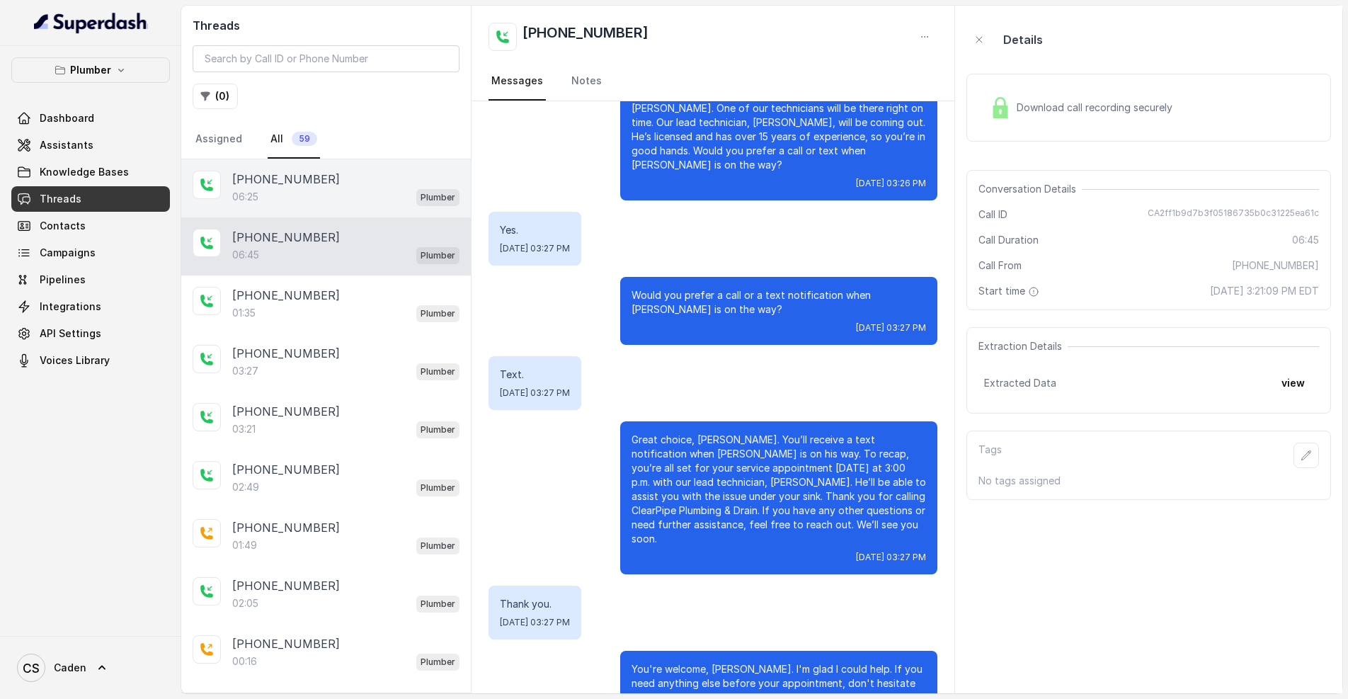
click at [331, 198] on div "06:25 Plumber" at bounding box center [345, 197] width 227 height 18
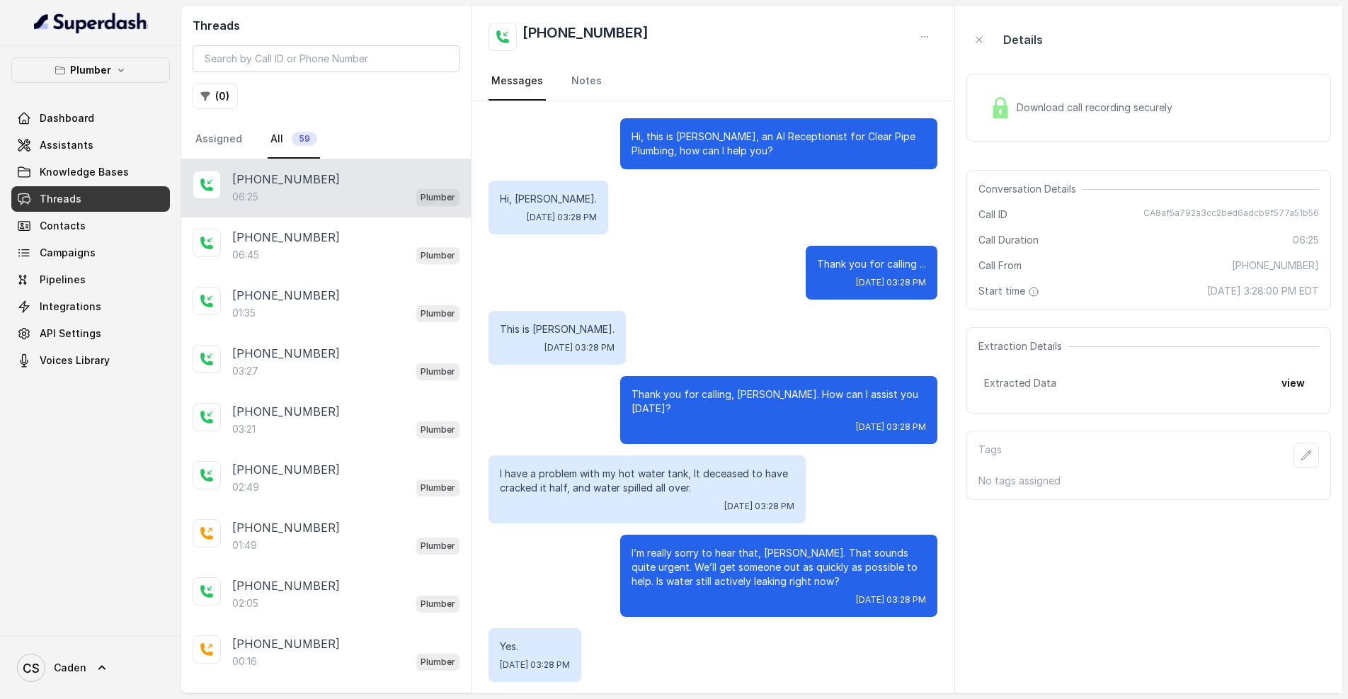
scroll to position [3739, 0]
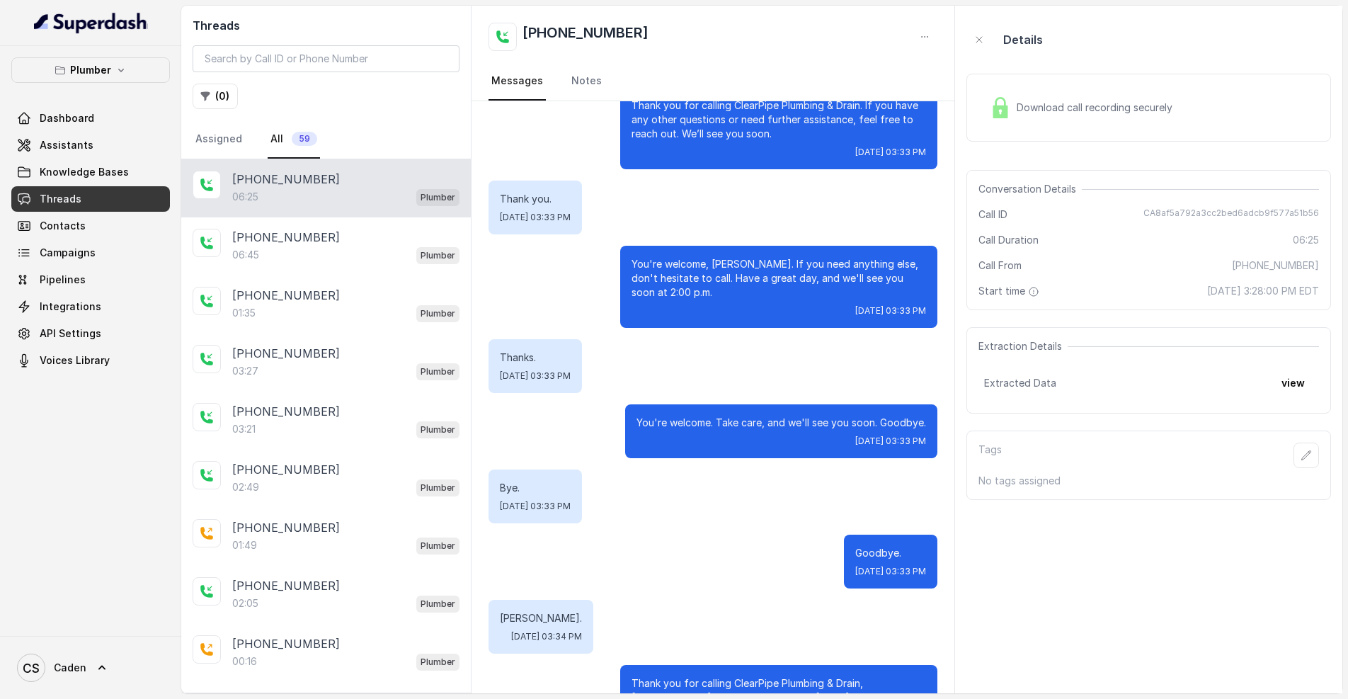
click at [103, 88] on div "Plumber Dashboard Assistants Knowledge Bases Threads Contacts Campaigns Pipelin…" at bounding box center [90, 215] width 159 height 316
click at [108, 78] on p "Plumber" at bounding box center [90, 70] width 41 height 17
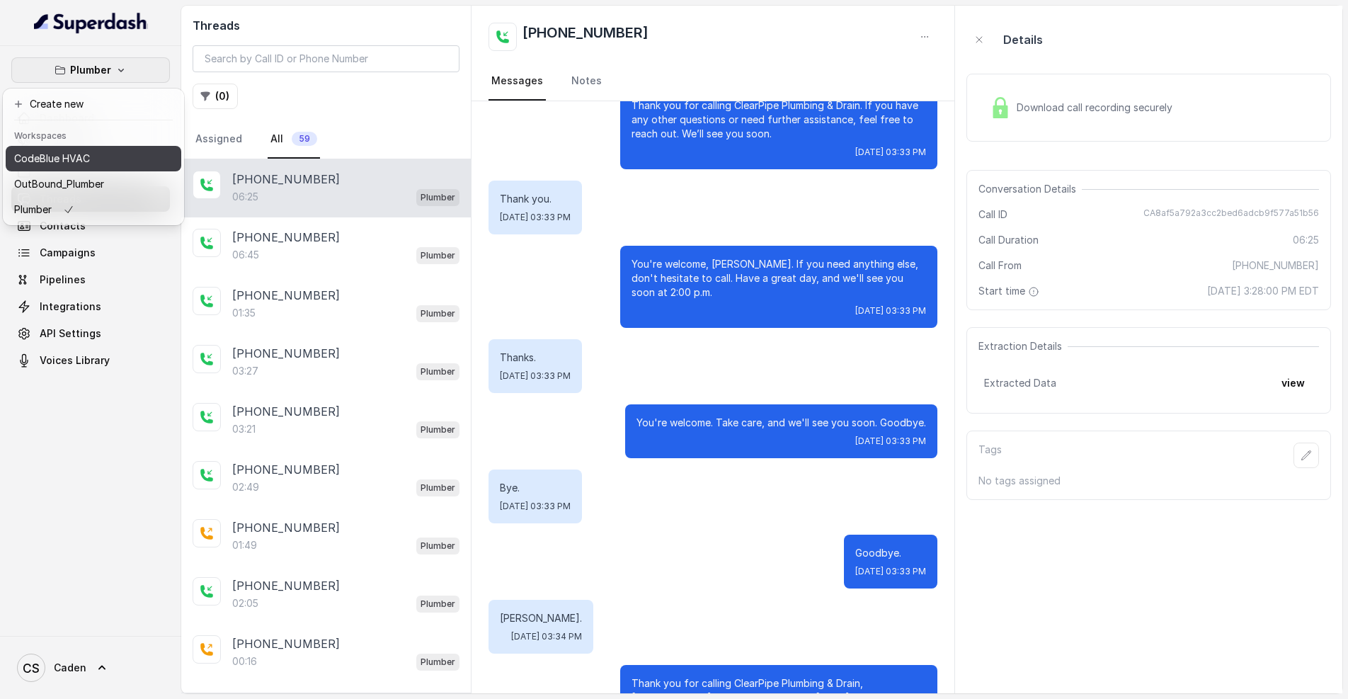
click at [105, 165] on button "CodeBlue HVAC" at bounding box center [94, 158] width 176 height 25
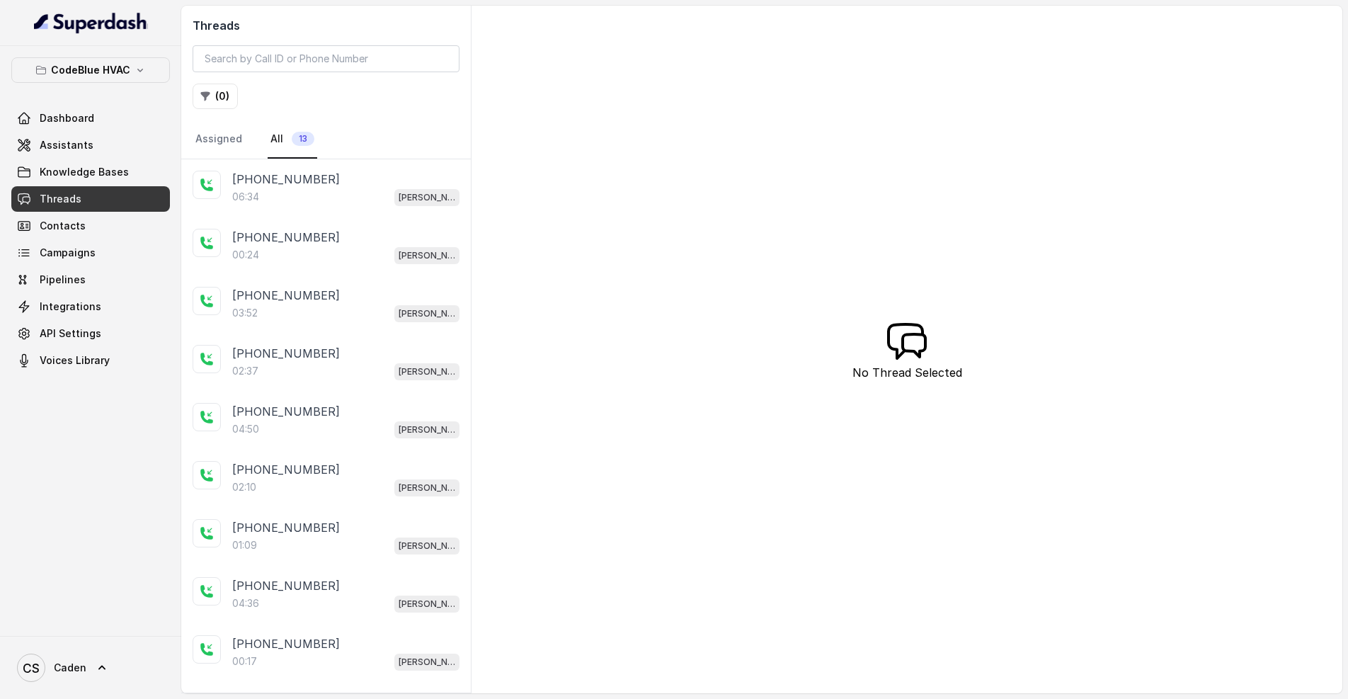
click at [121, 200] on link "Threads" at bounding box center [90, 198] width 159 height 25
click at [104, 175] on span "Knowledge Bases" at bounding box center [84, 172] width 89 height 14
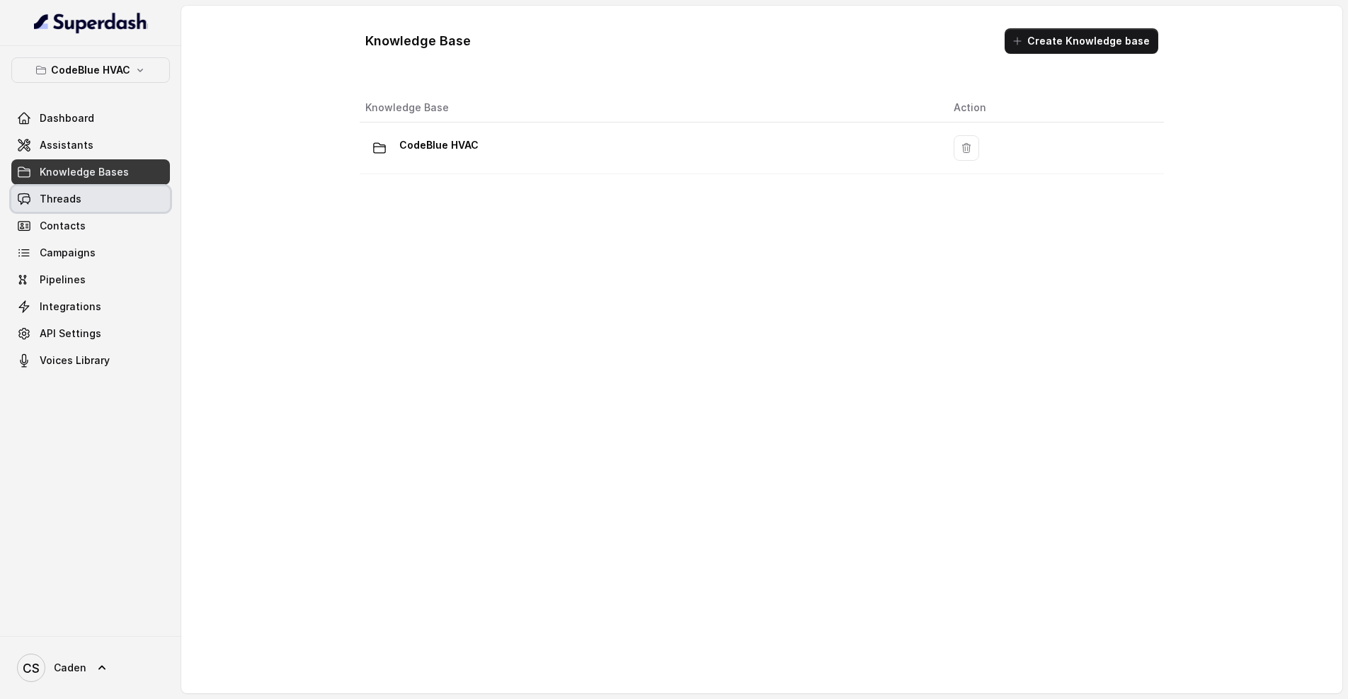
click at [85, 193] on link "Threads" at bounding box center [90, 198] width 159 height 25
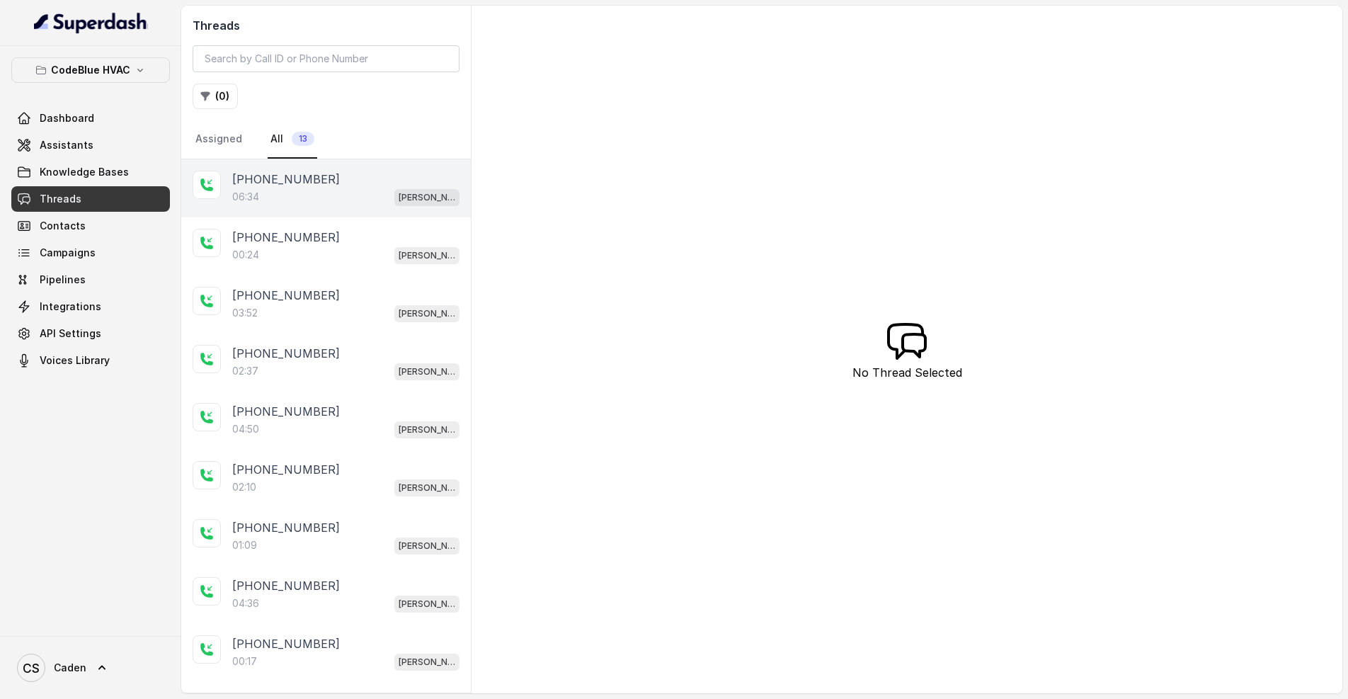
click at [310, 199] on div "06:34 [PERSON_NAME]" at bounding box center [345, 197] width 227 height 18
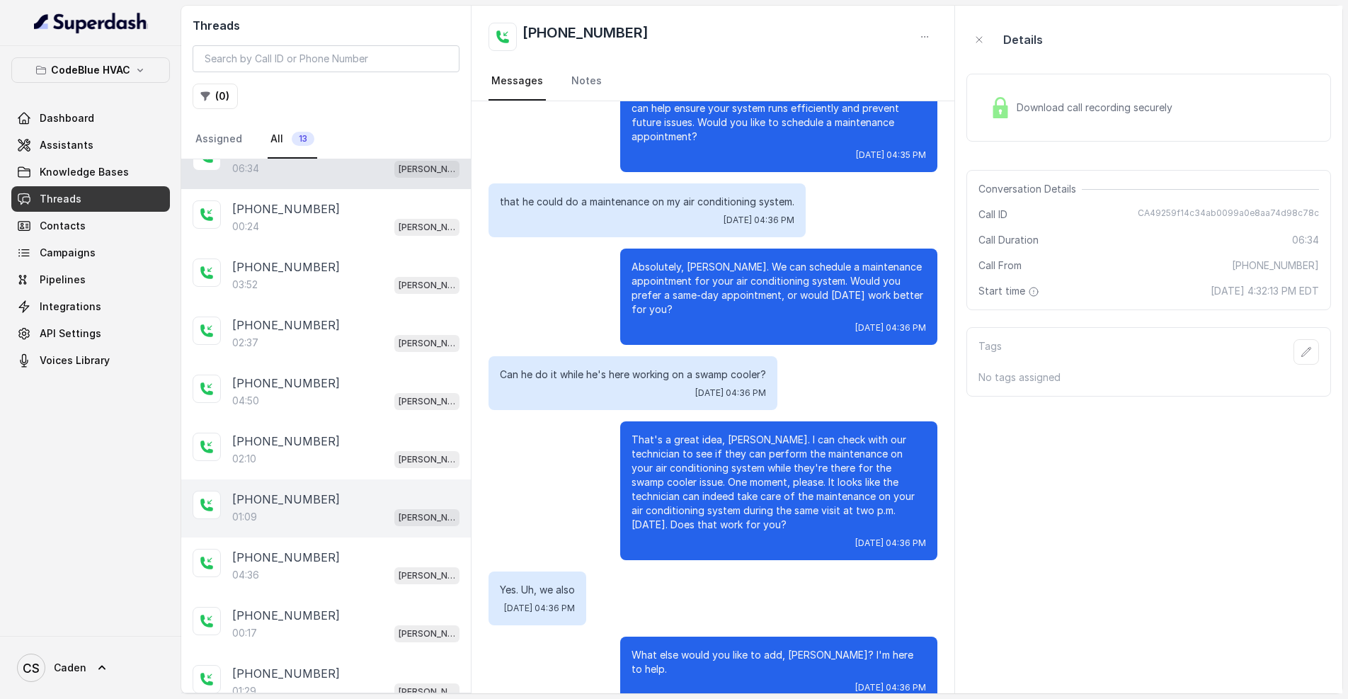
scroll to position [125, 0]
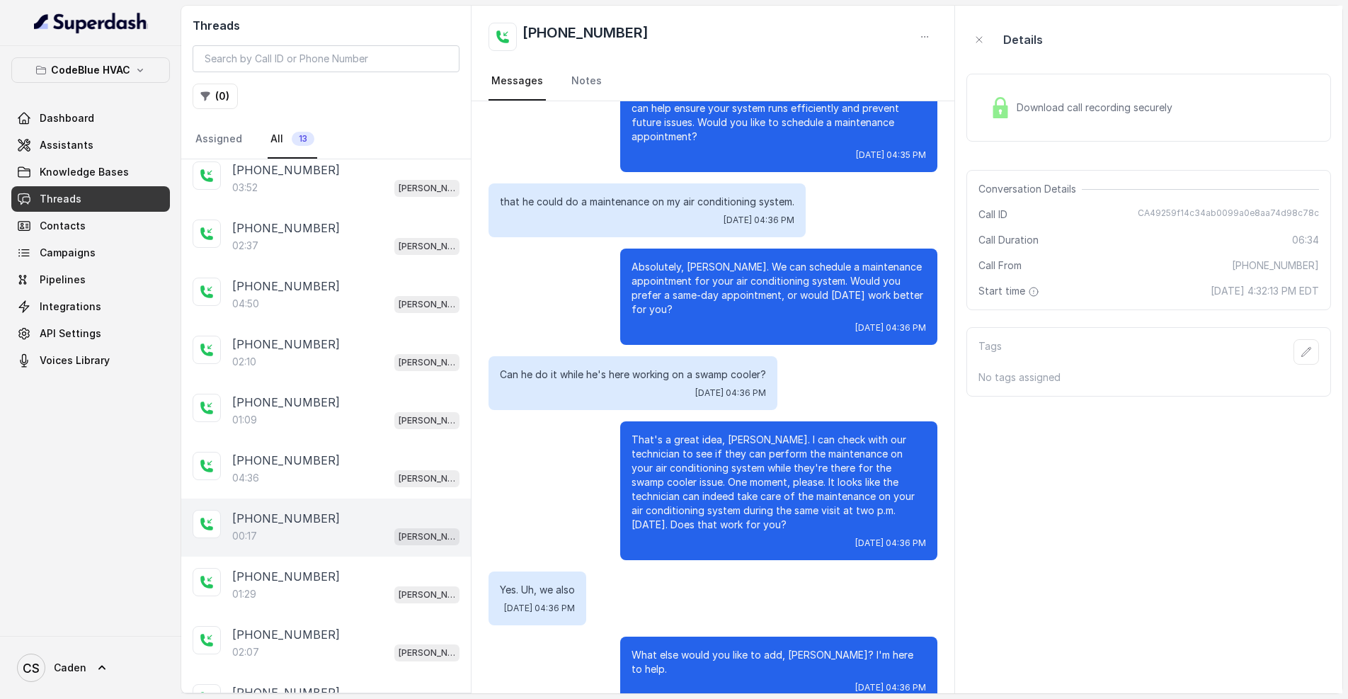
click at [322, 537] on div "00:17 [PERSON_NAME]" at bounding box center [345, 536] width 227 height 18
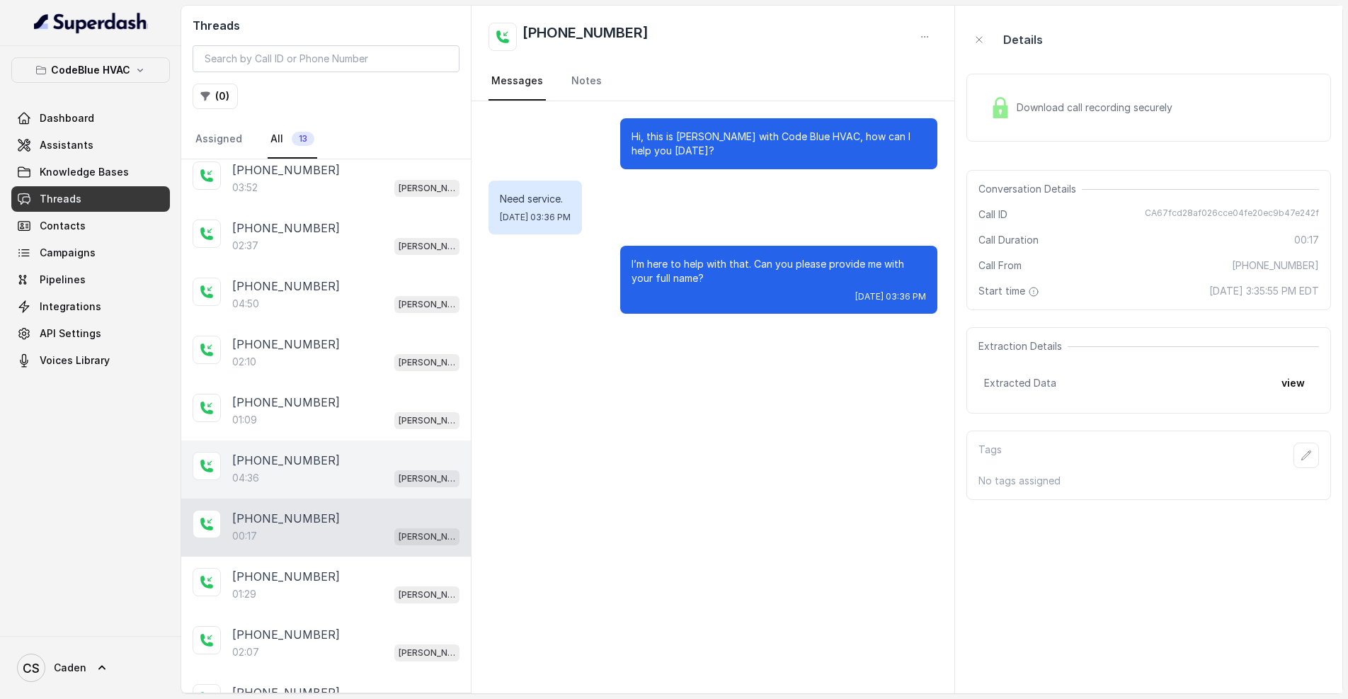
click at [312, 487] on div "04:36 [PERSON_NAME]" at bounding box center [345, 478] width 227 height 18
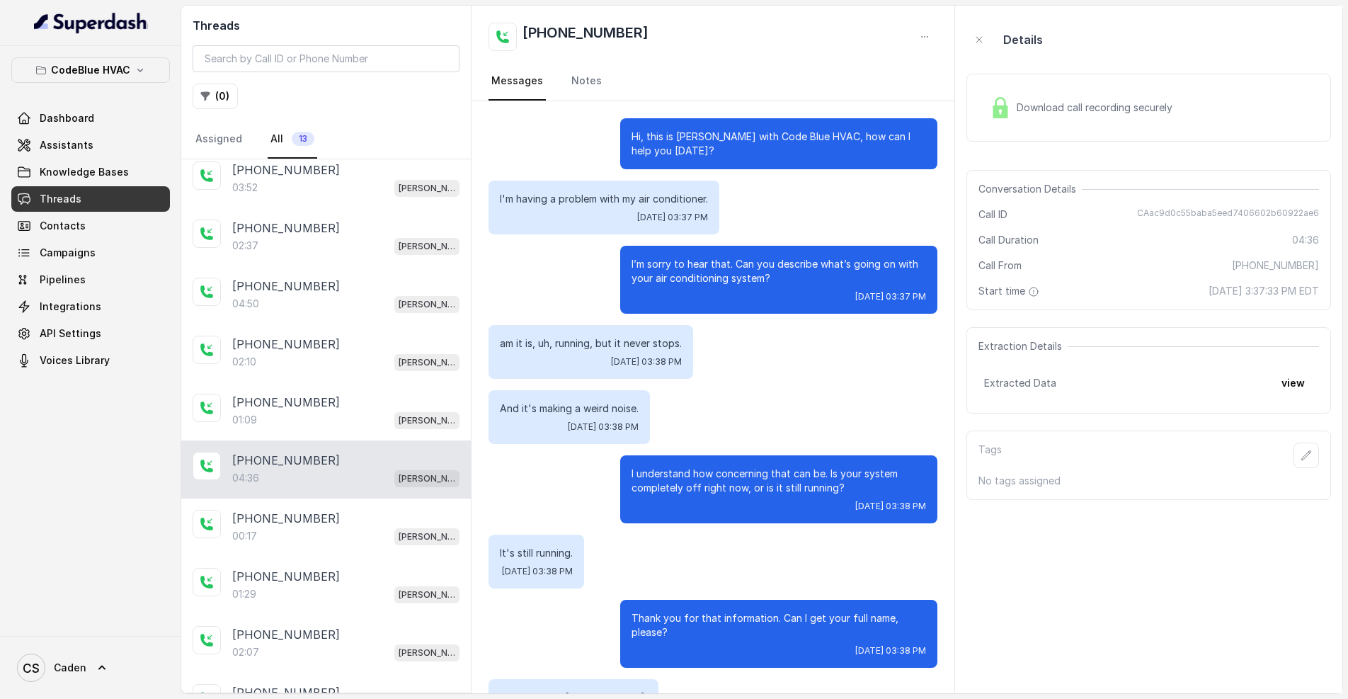
scroll to position [2592, 0]
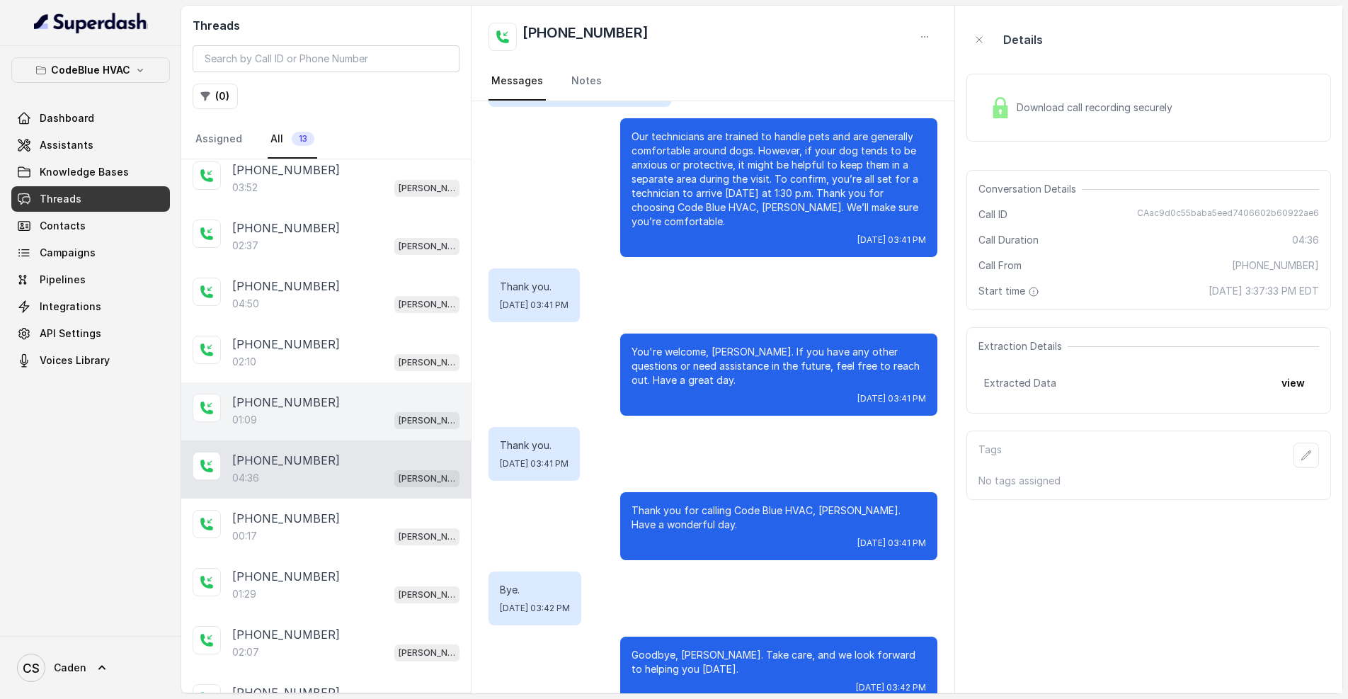
click at [326, 394] on div "[PHONE_NUMBER]:09 [PERSON_NAME]" at bounding box center [326, 411] width 290 height 58
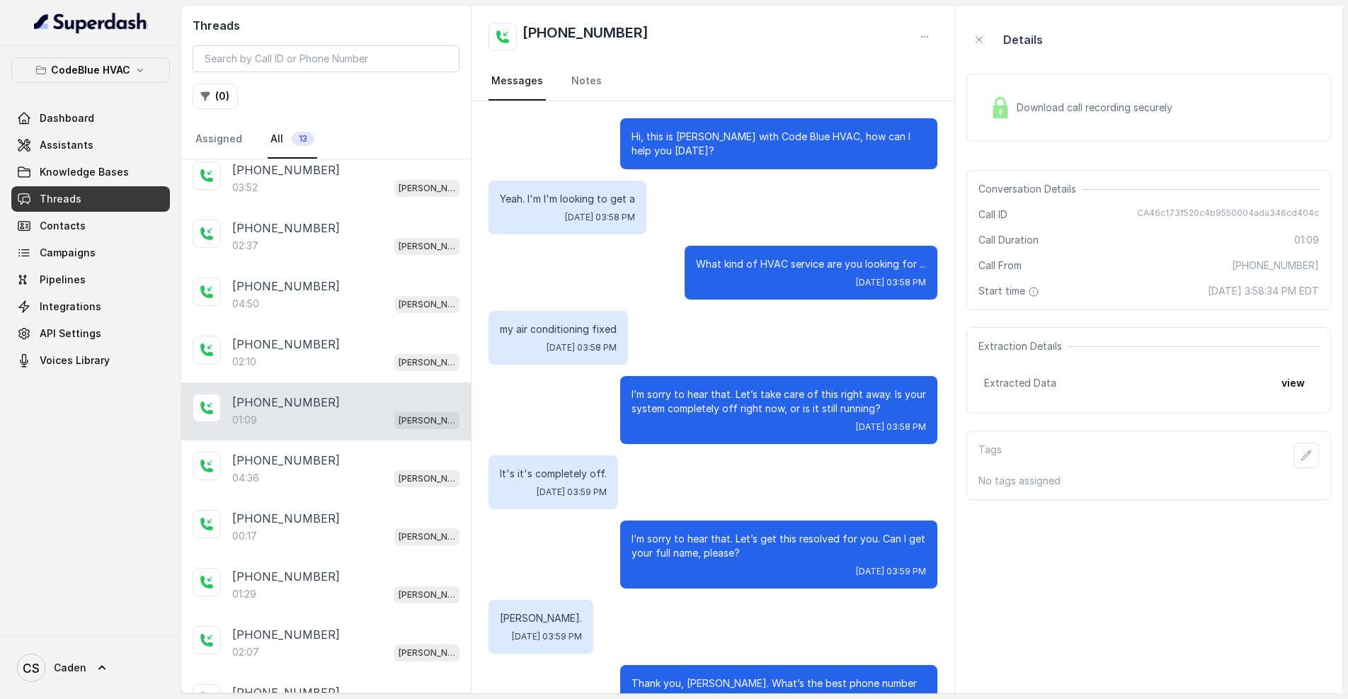
scroll to position [490, 0]
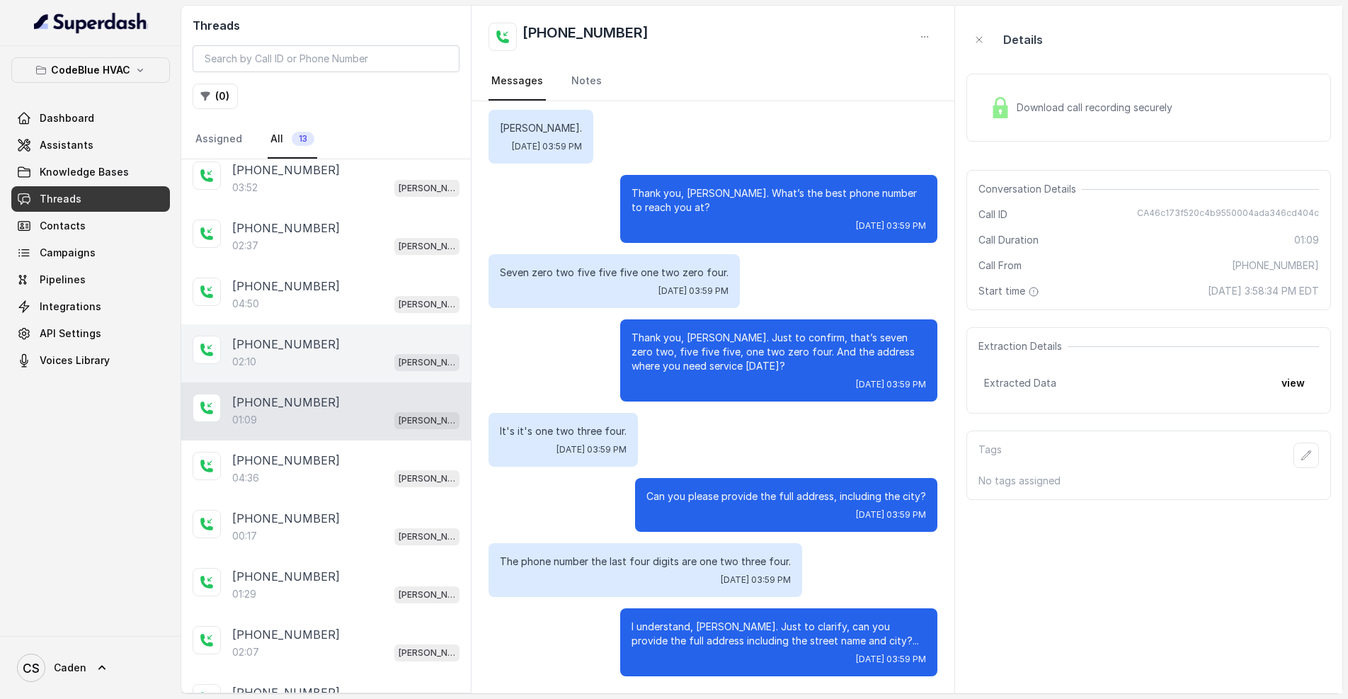
click at [326, 370] on div "02:10 [PERSON_NAME]" at bounding box center [345, 362] width 227 height 18
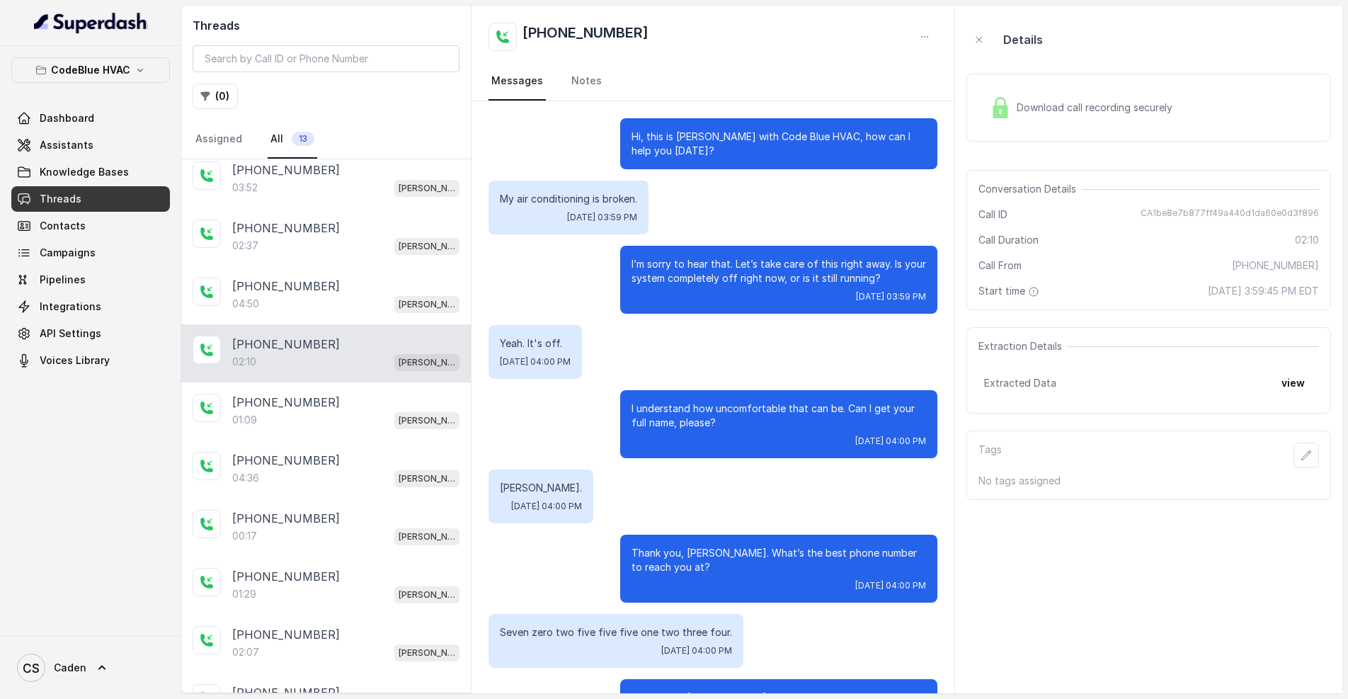
scroll to position [1079, 0]
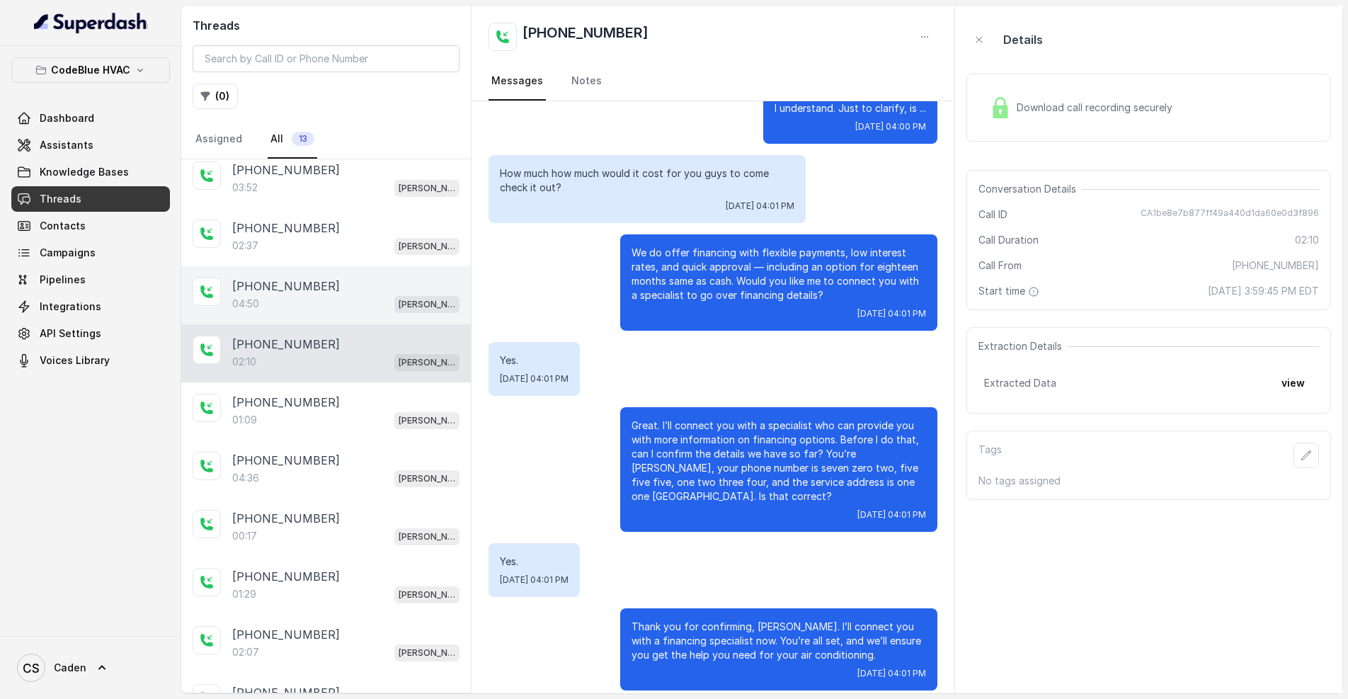
click at [318, 319] on div "[PHONE_NUMBER]:50 [PERSON_NAME]" at bounding box center [326, 295] width 290 height 58
